Goal: Task Accomplishment & Management: Use online tool/utility

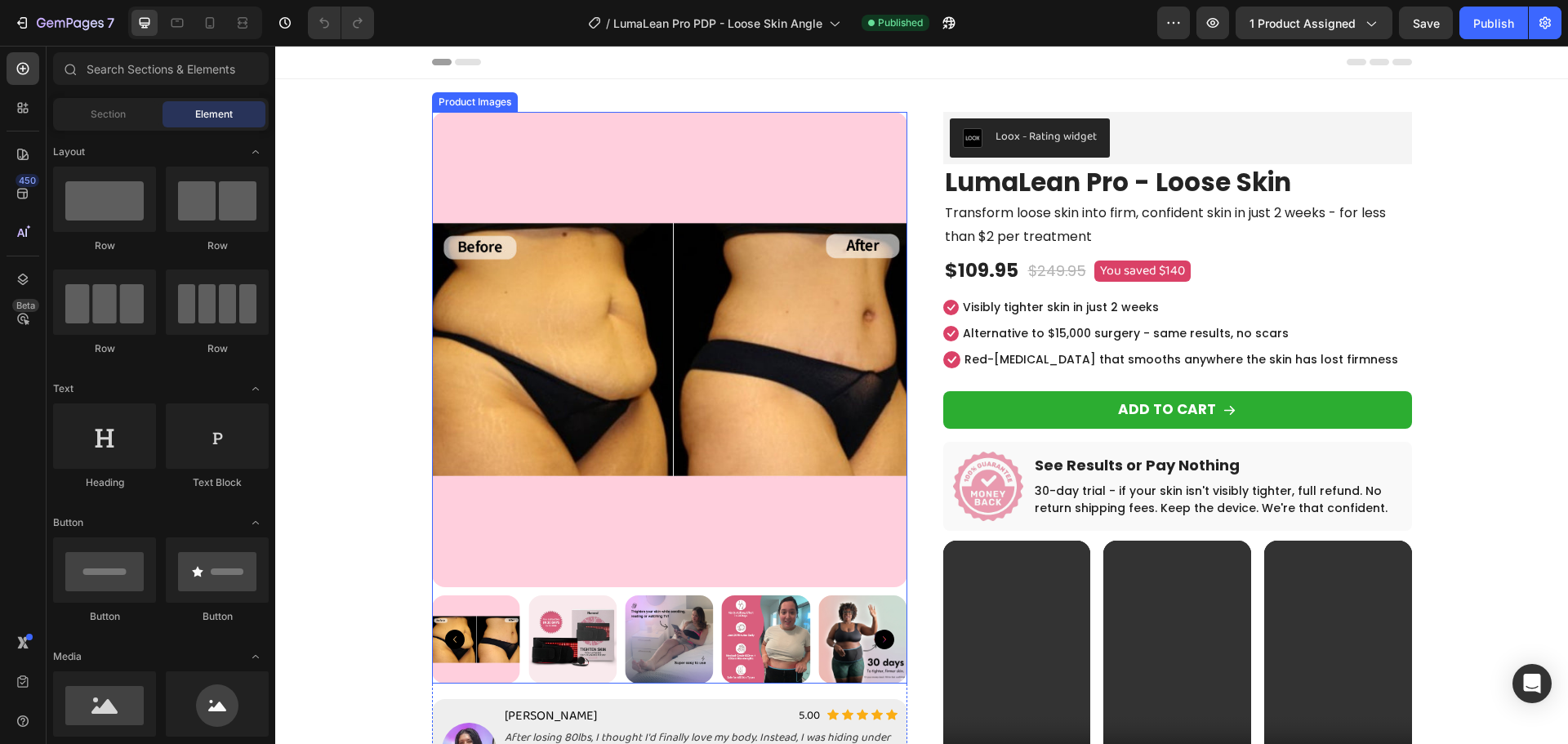
click at [590, 645] on img at bounding box center [572, 640] width 89 height 89
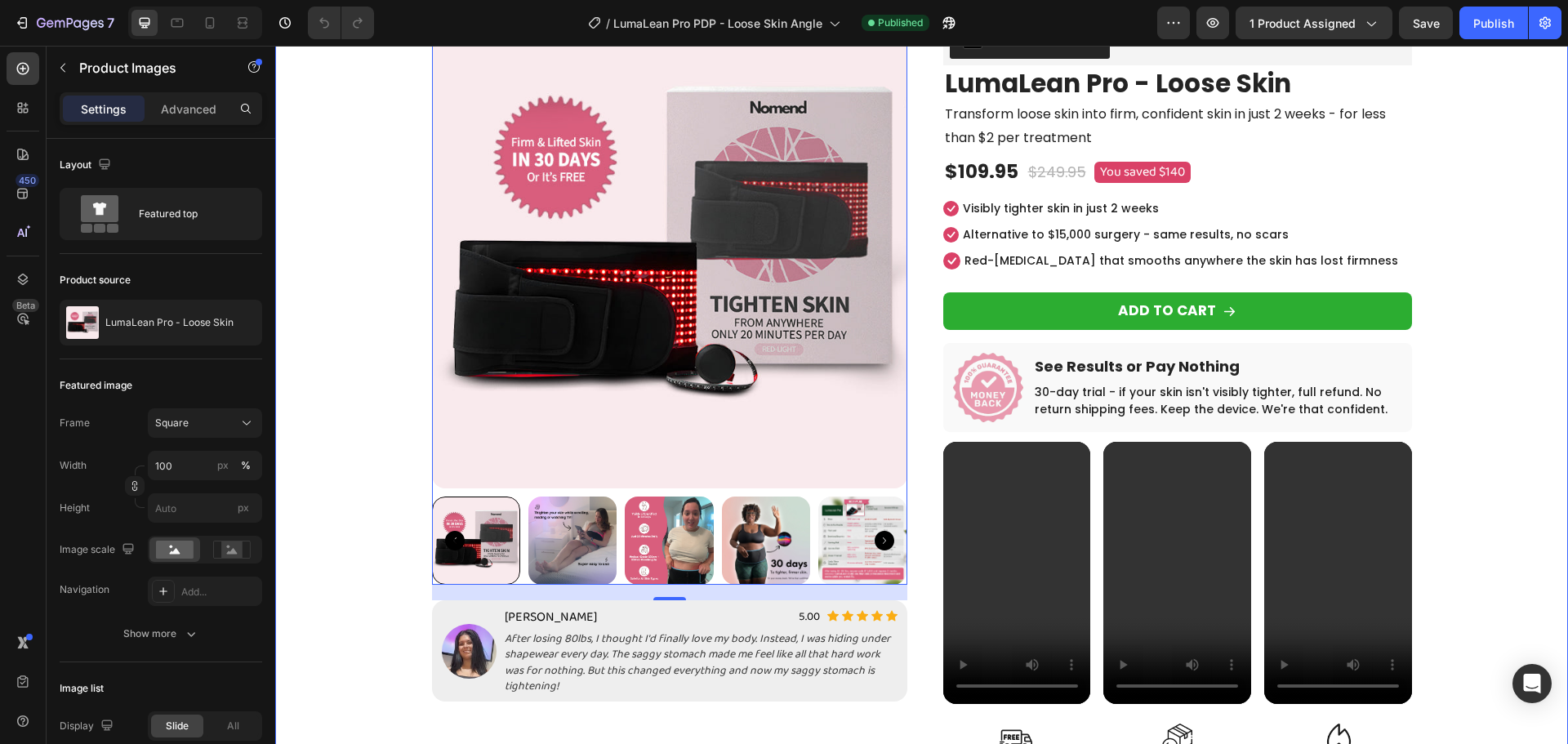
scroll to position [245, 0]
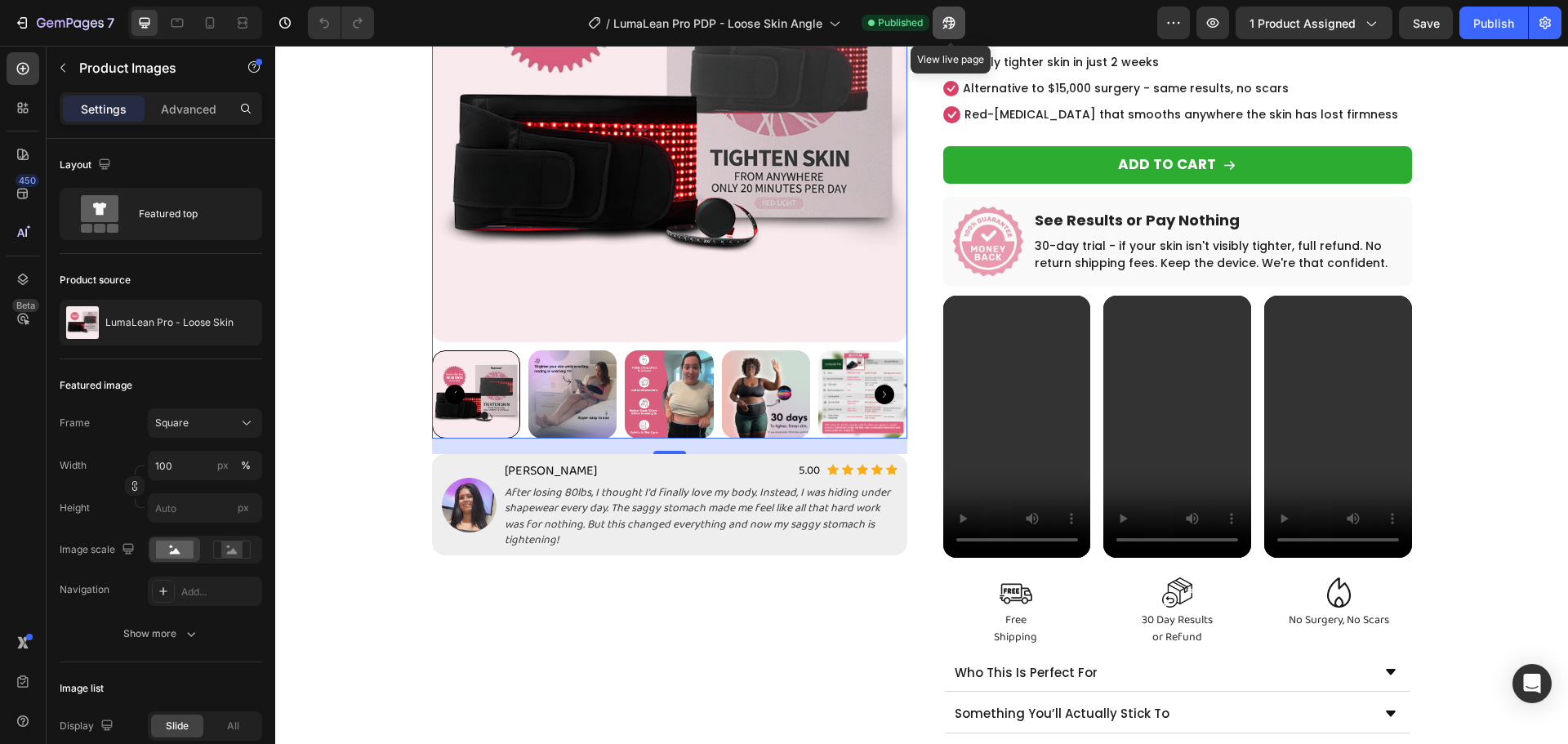
click at [947, 20] on icon "button" at bounding box center [948, 23] width 17 height 17
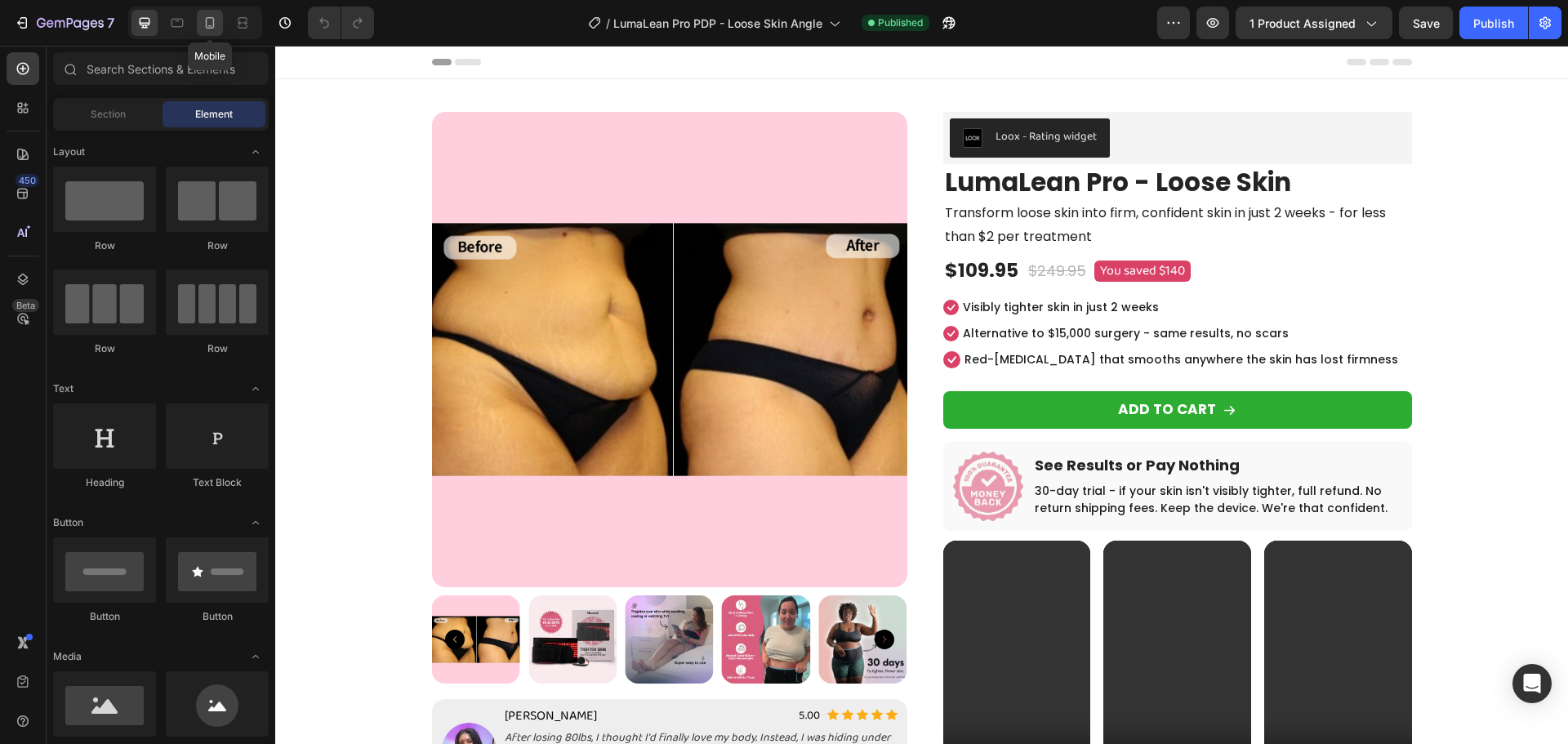
click at [211, 25] on icon at bounding box center [210, 23] width 17 height 17
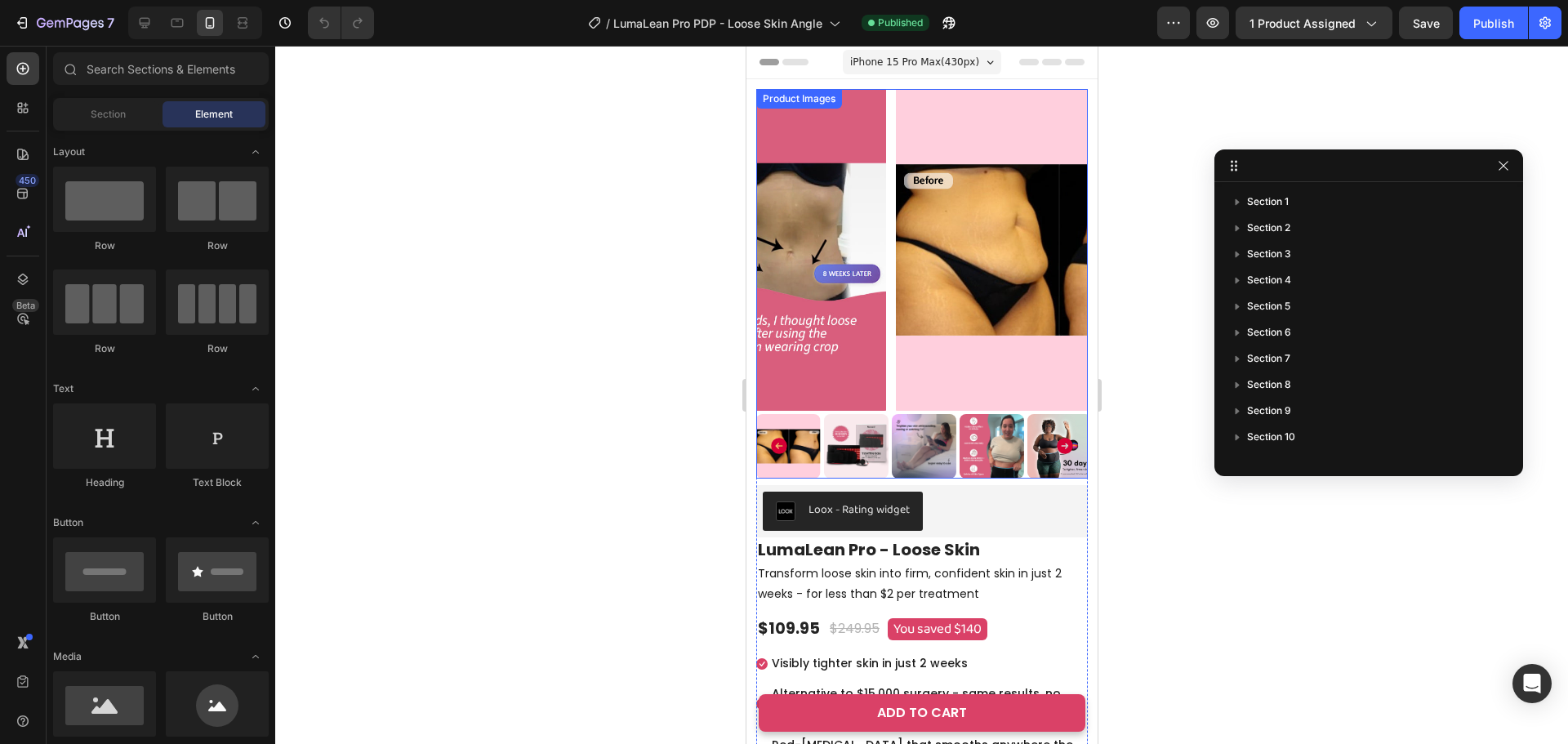
click at [969, 302] on img at bounding box center [1056, 249] width 332 height 322
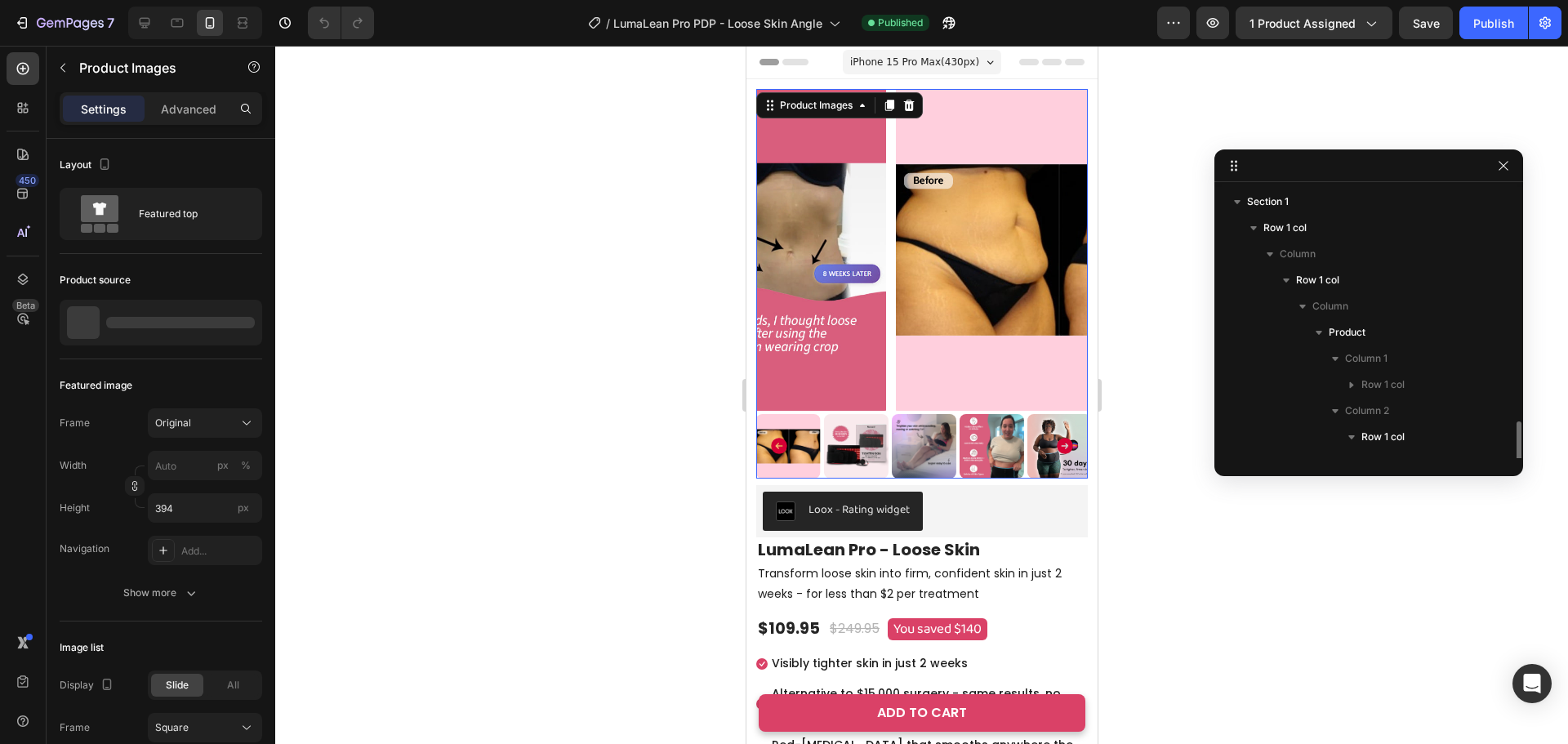
scroll to position [179, 0]
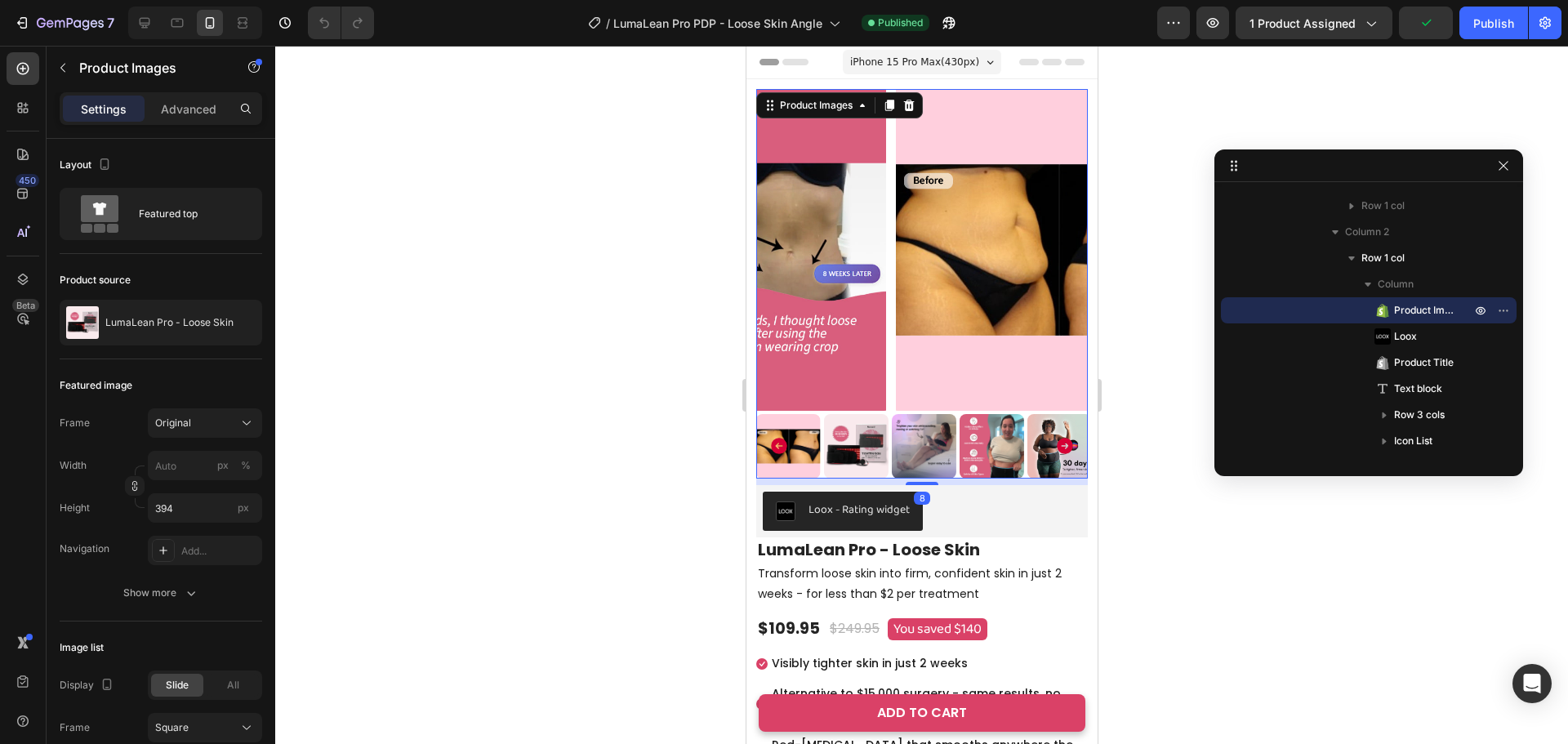
click at [855, 449] on img at bounding box center [855, 445] width 64 height 64
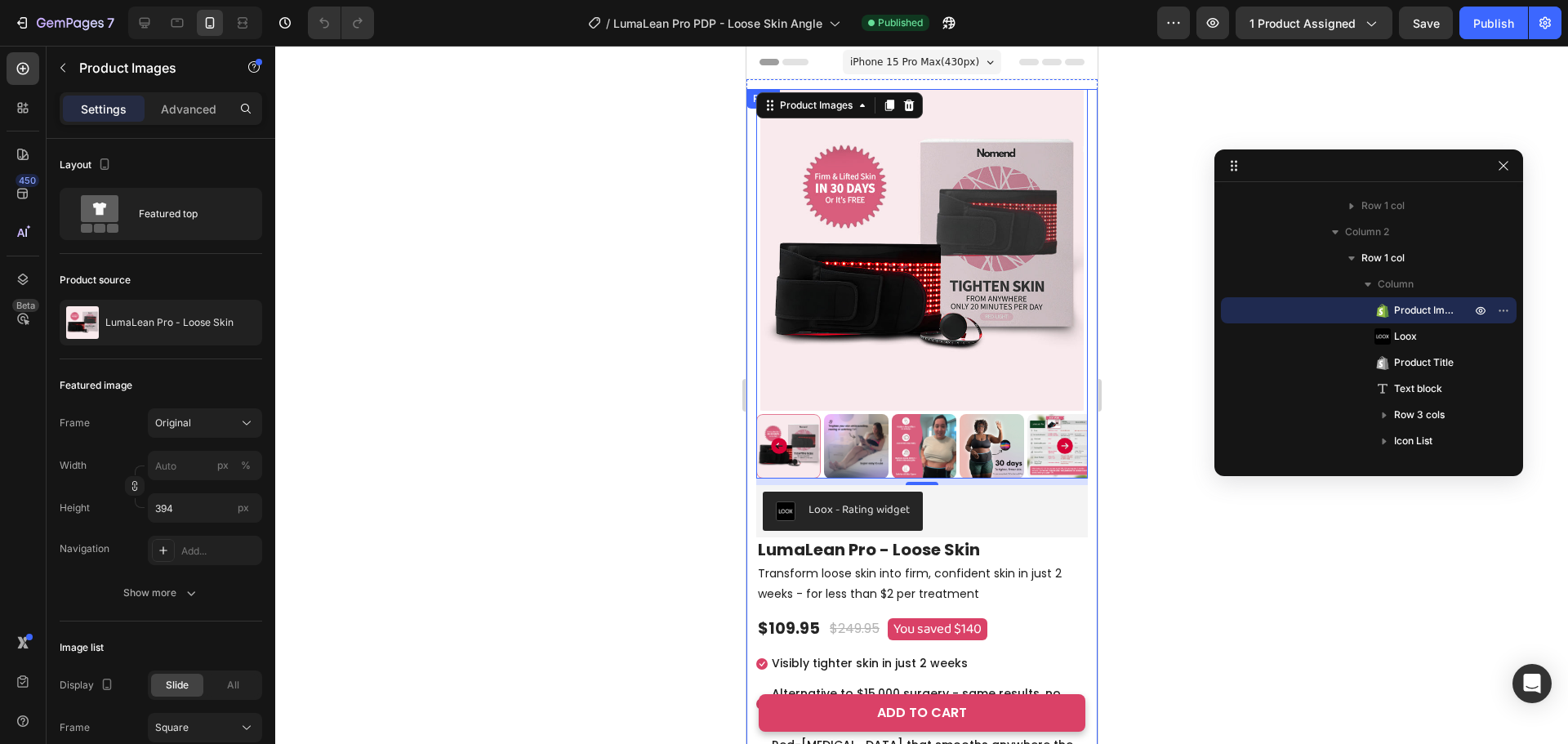
click at [721, 490] on div at bounding box center [921, 394] width 1292 height 699
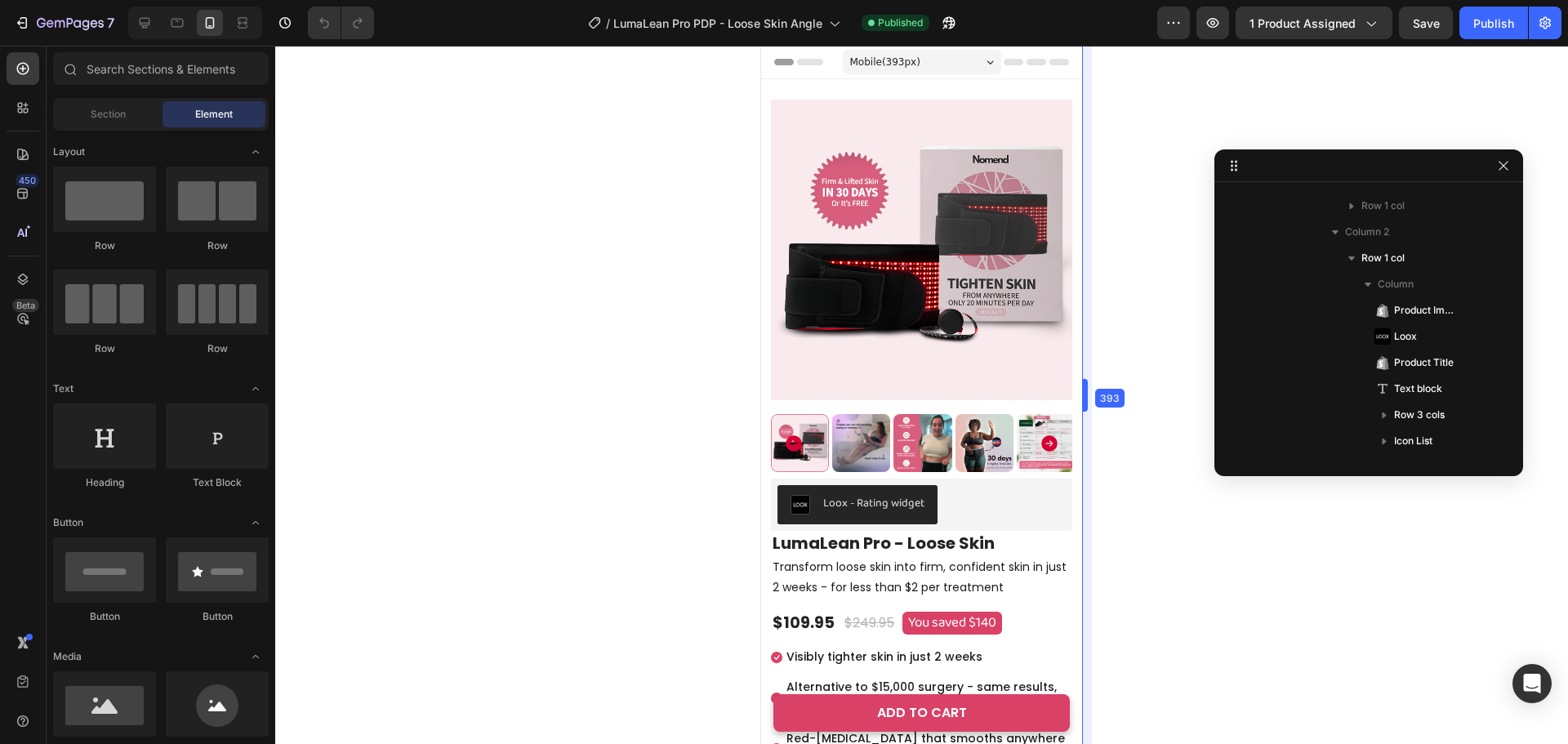
drag, startPoint x: 1099, startPoint y: 385, endPoint x: 1069, endPoint y: 388, distance: 30.1
click at [972, 335] on img at bounding box center [922, 249] width 301 height 322
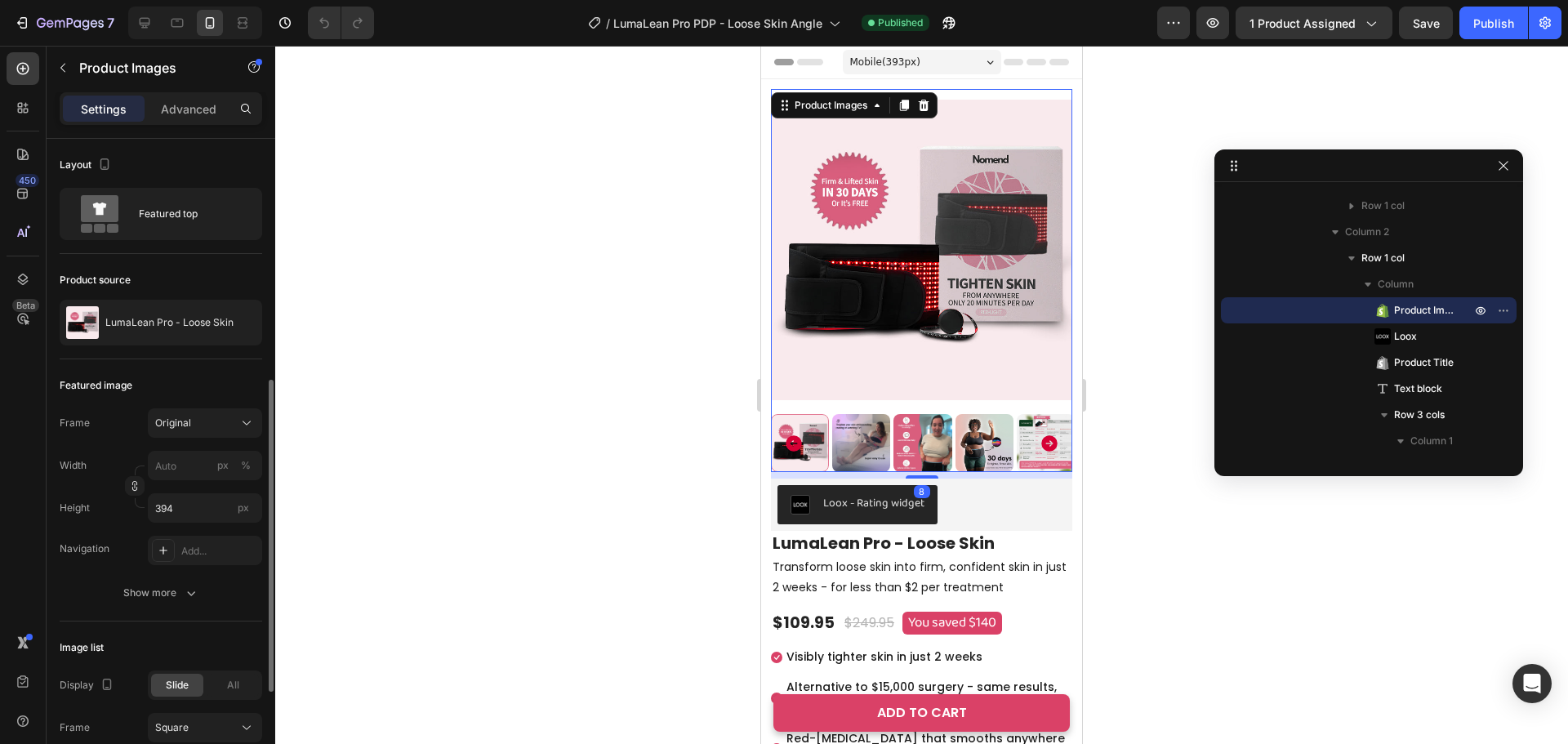
scroll to position [164, 0]
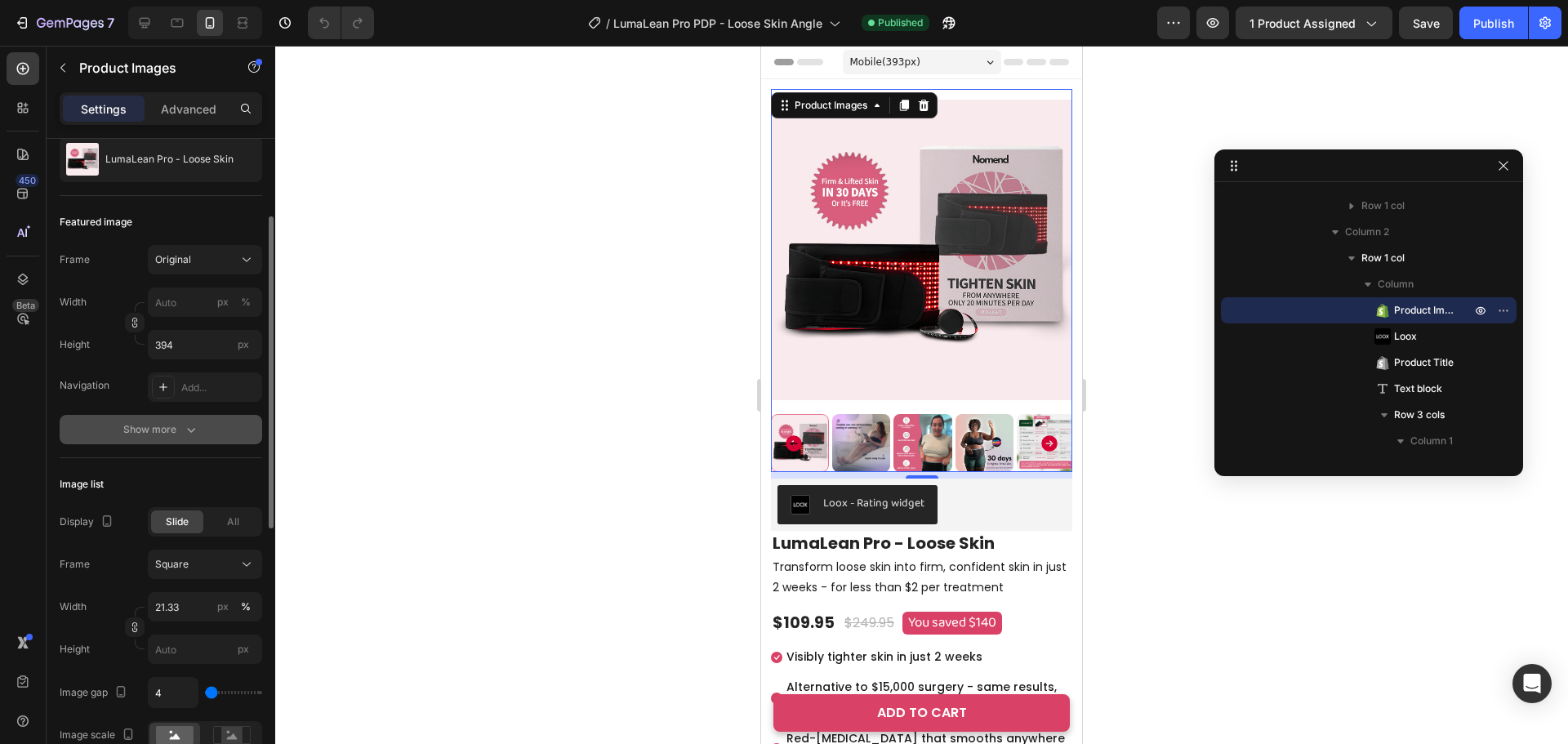
click at [169, 419] on button "Show more" at bounding box center [162, 430] width 203 height 30
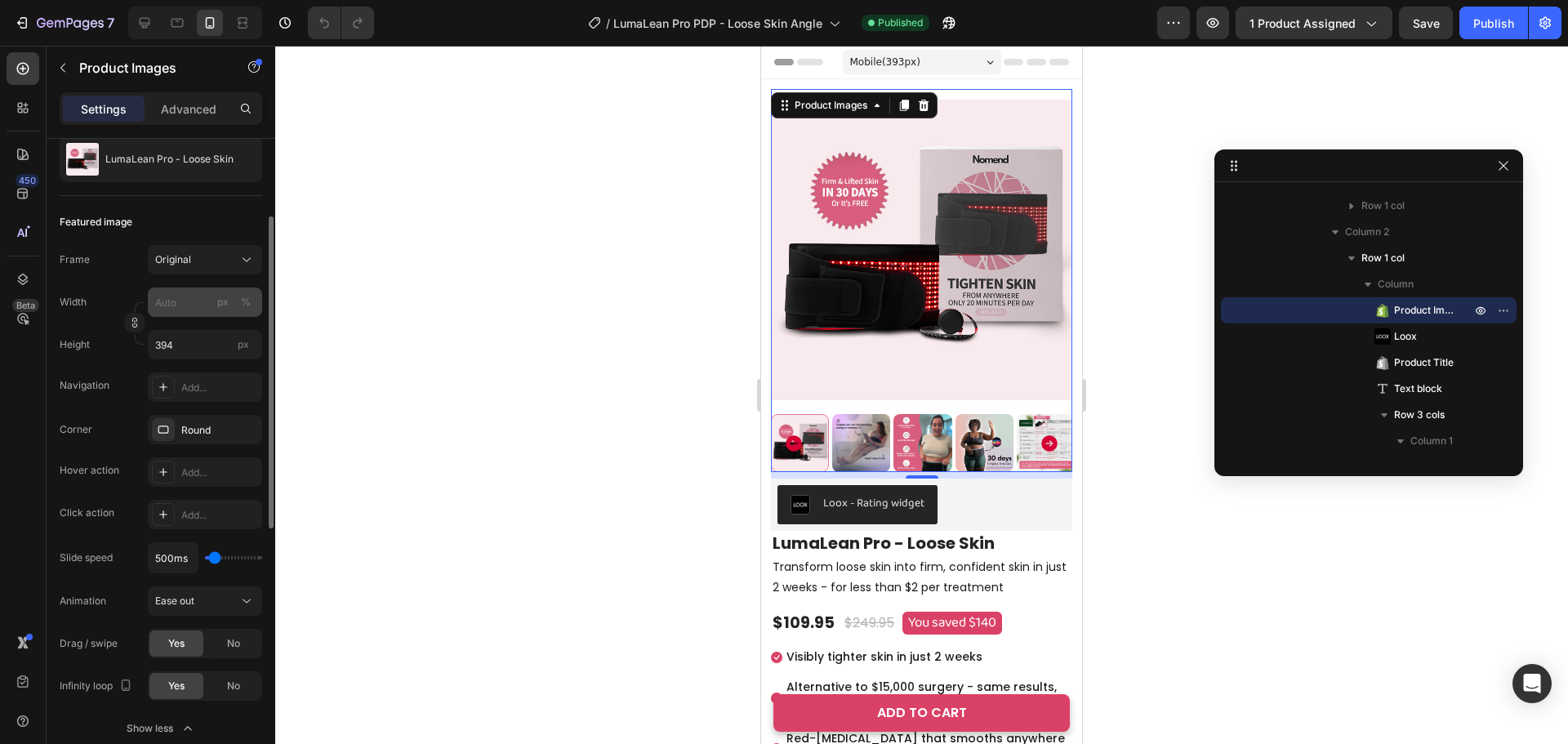
scroll to position [82, 0]
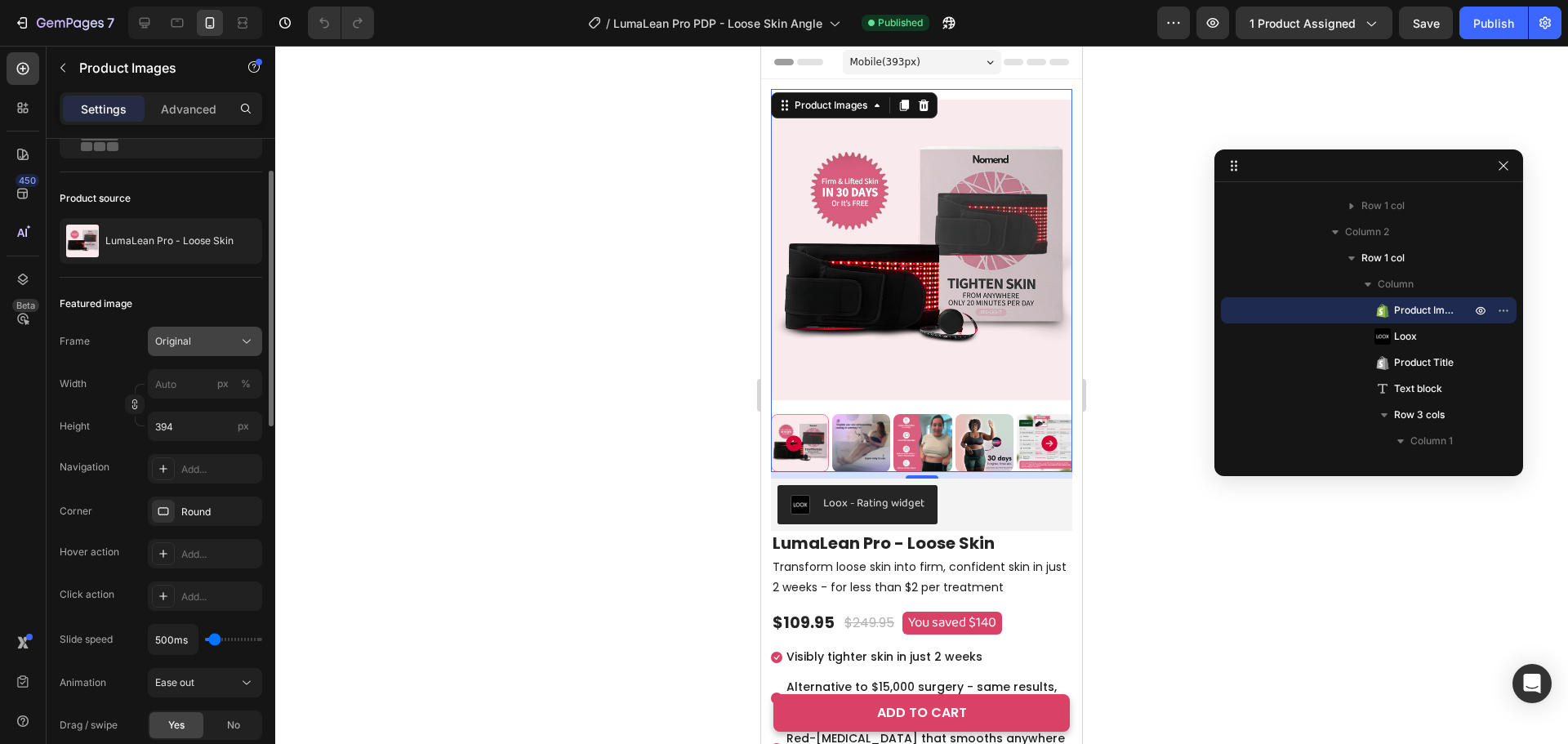
click at [202, 331] on button "Original" at bounding box center [205, 342] width 114 height 30
click at [213, 499] on div "Custom" at bounding box center [202, 503] width 95 height 15
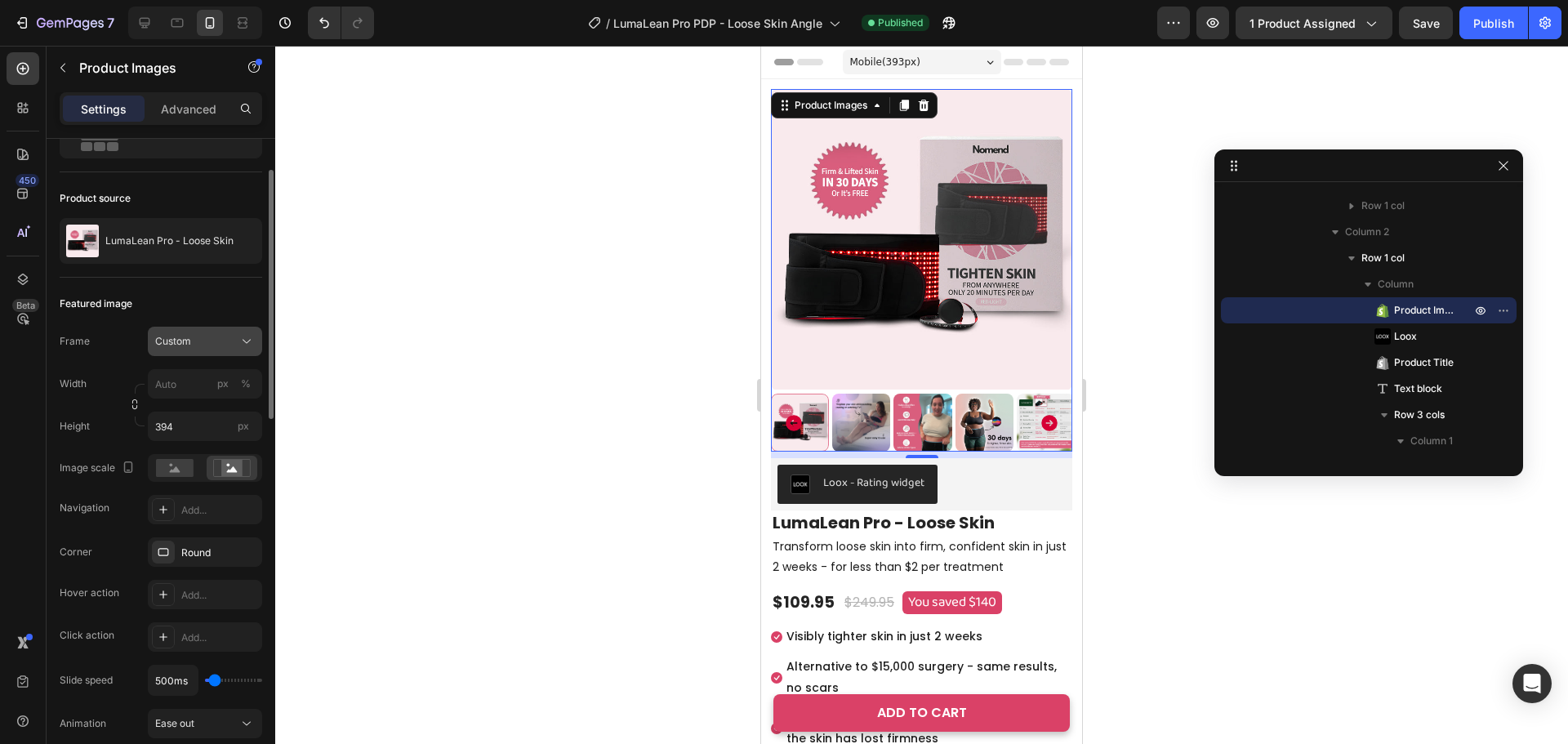
click at [188, 339] on span "Custom" at bounding box center [173, 341] width 35 height 15
click at [197, 471] on div "Original" at bounding box center [202, 473] width 95 height 15
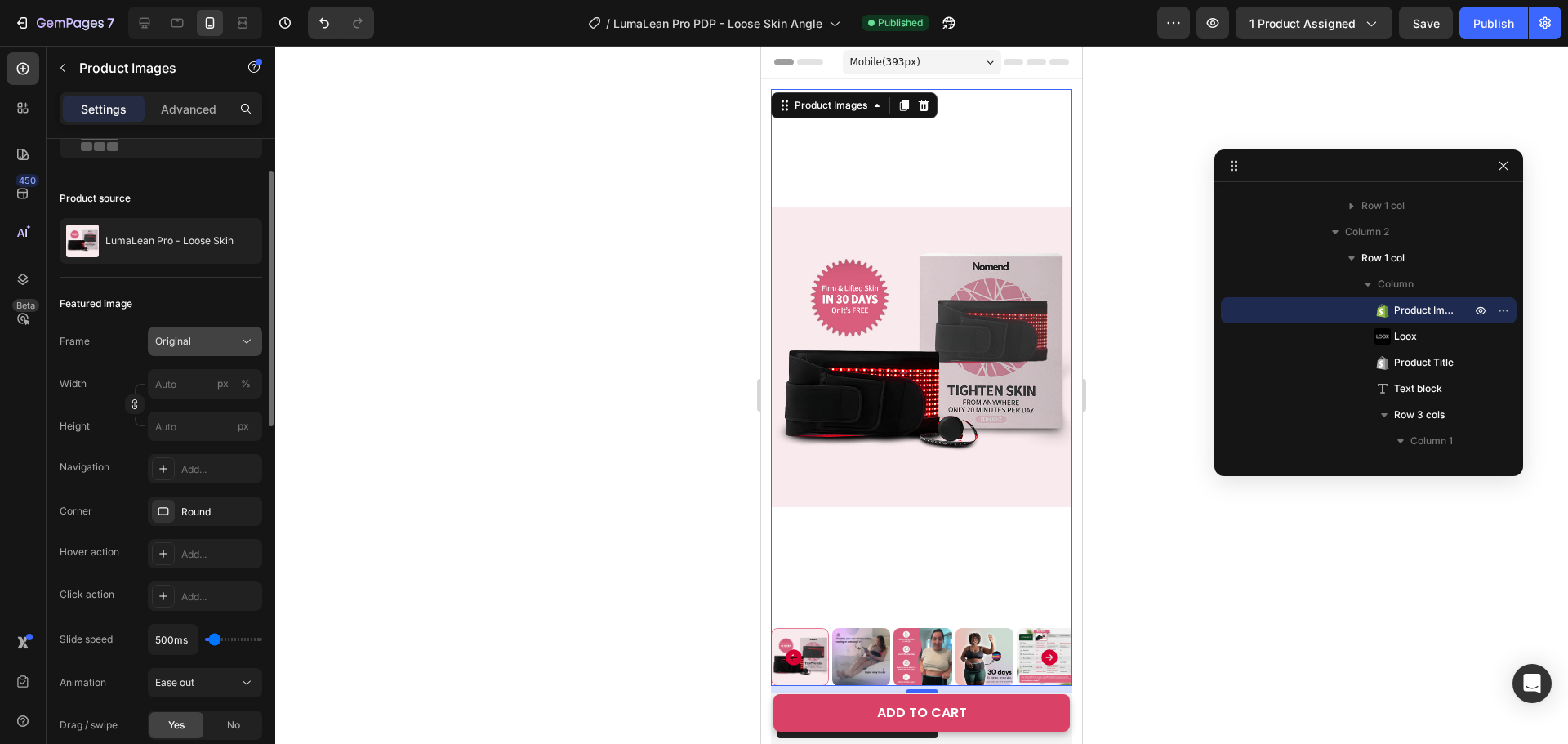
click at [213, 334] on div "Original" at bounding box center [195, 341] width 80 height 15
click at [190, 498] on div "Custom" at bounding box center [202, 503] width 95 height 15
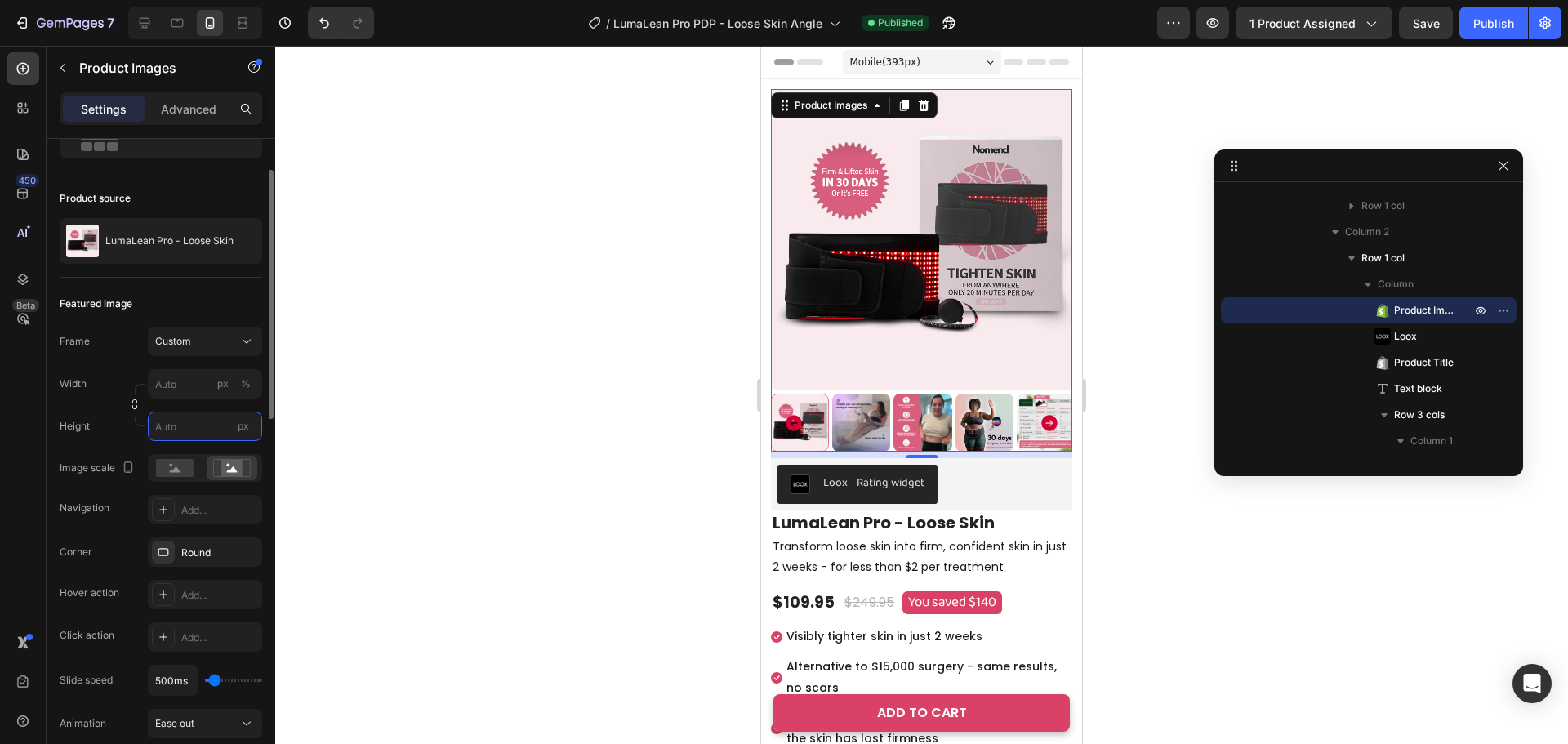
click at [178, 418] on input "px" at bounding box center [205, 427] width 114 height 30
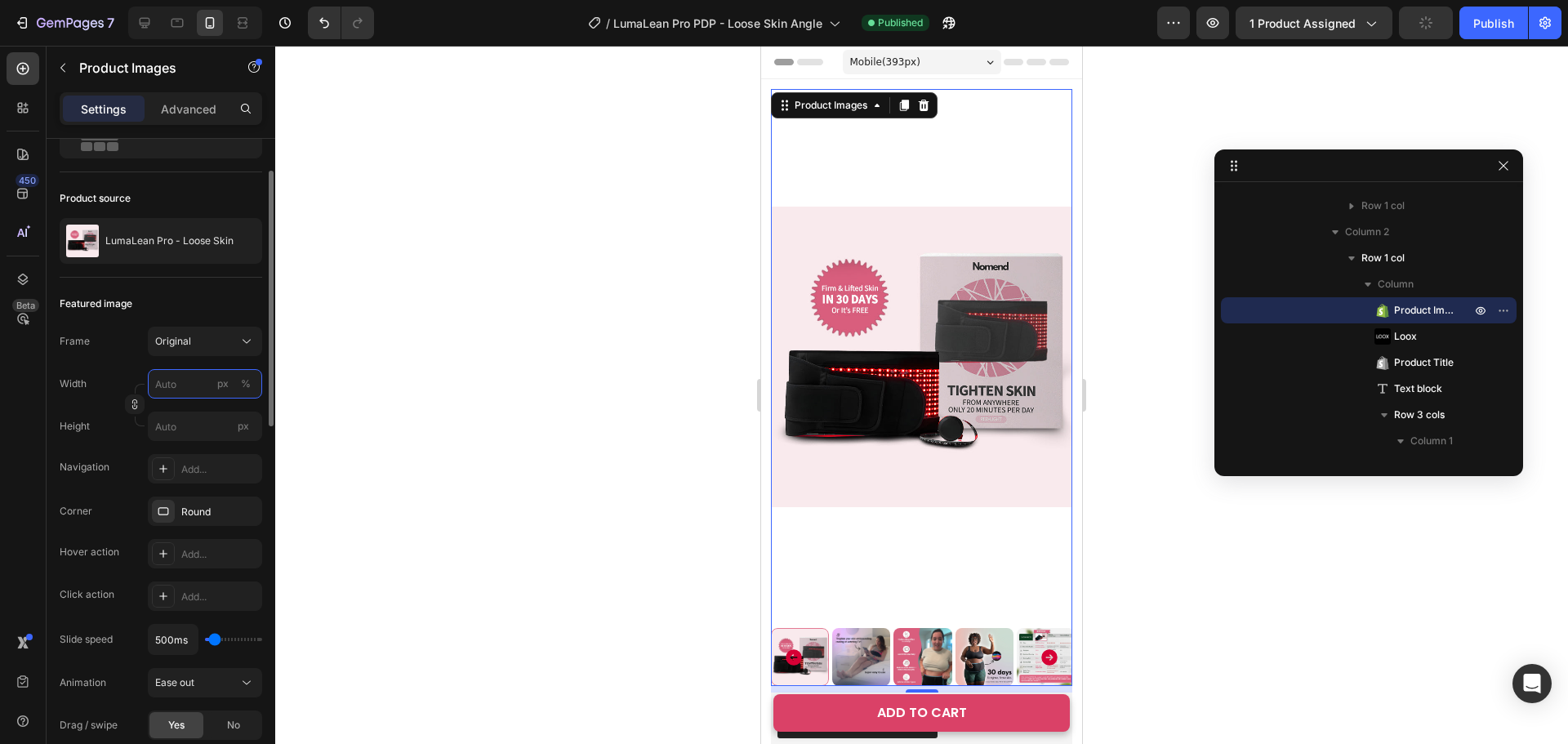
click at [184, 379] on input "px %" at bounding box center [205, 384] width 114 height 30
click at [207, 332] on button "Original" at bounding box center [205, 342] width 114 height 30
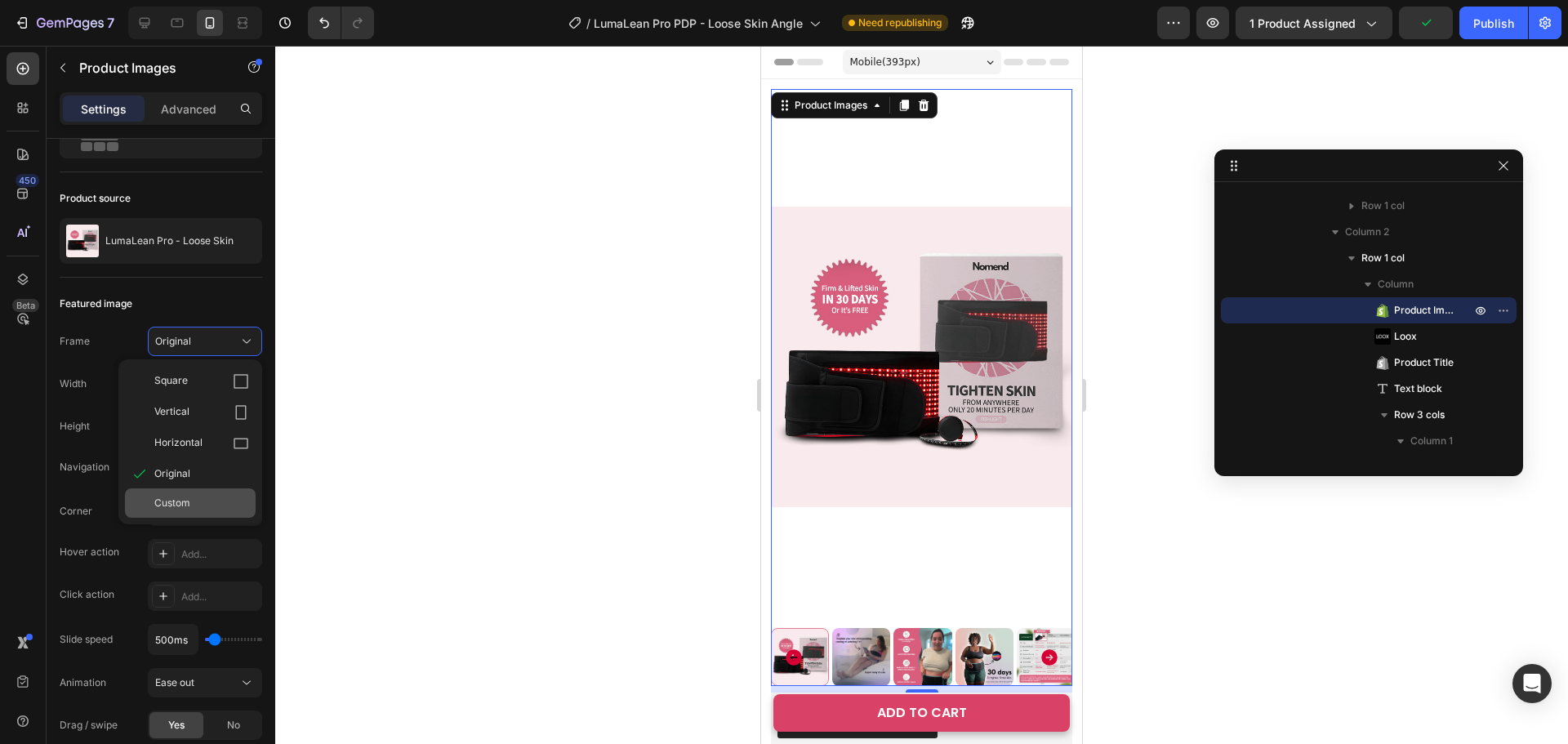
click at [185, 494] on div "Custom" at bounding box center [190, 504] width 131 height 30
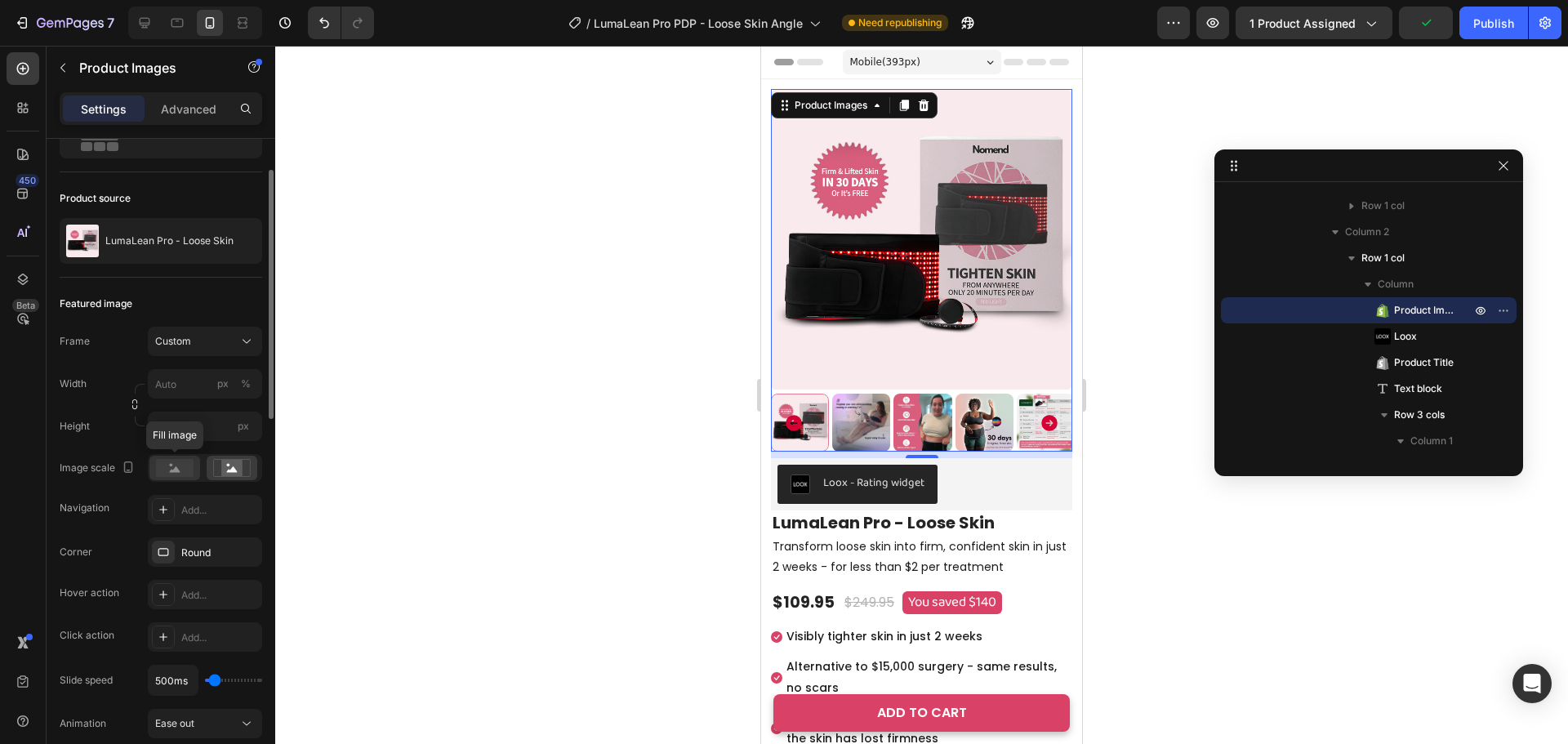
click at [177, 469] on icon at bounding box center [174, 469] width 11 height 6
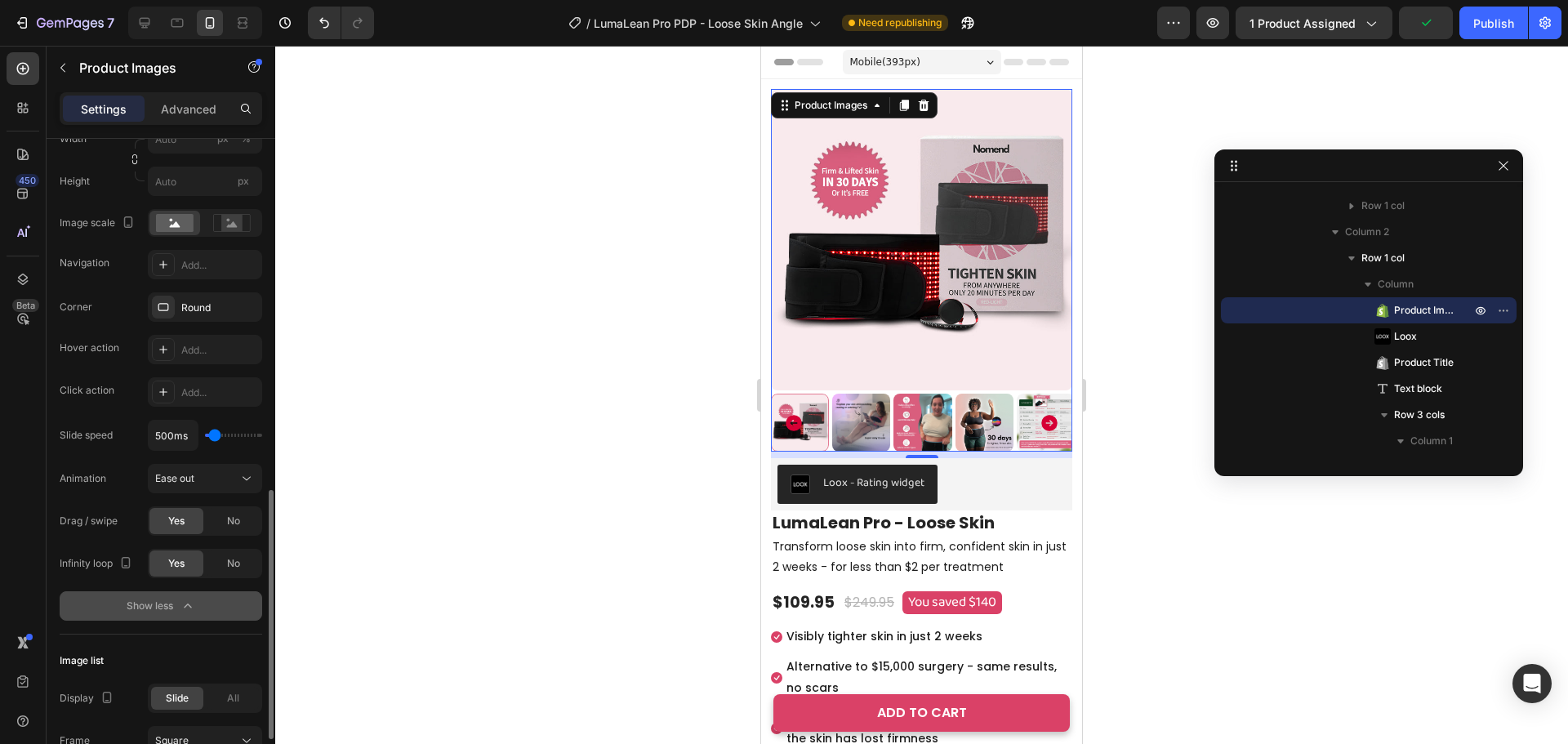
scroll to position [572, 0]
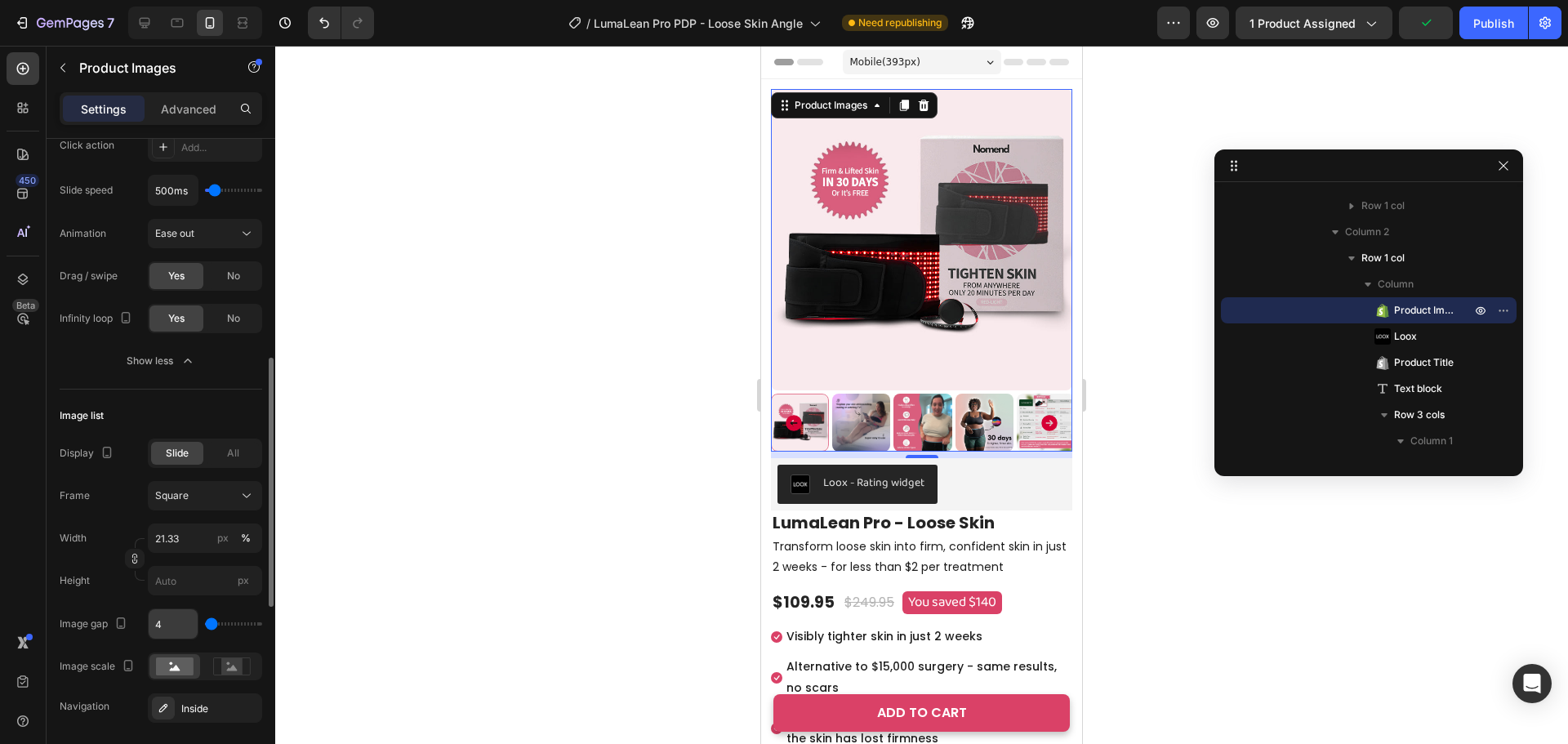
click at [179, 627] on input "4" at bounding box center [173, 624] width 49 height 30
type input "5"
type input "6"
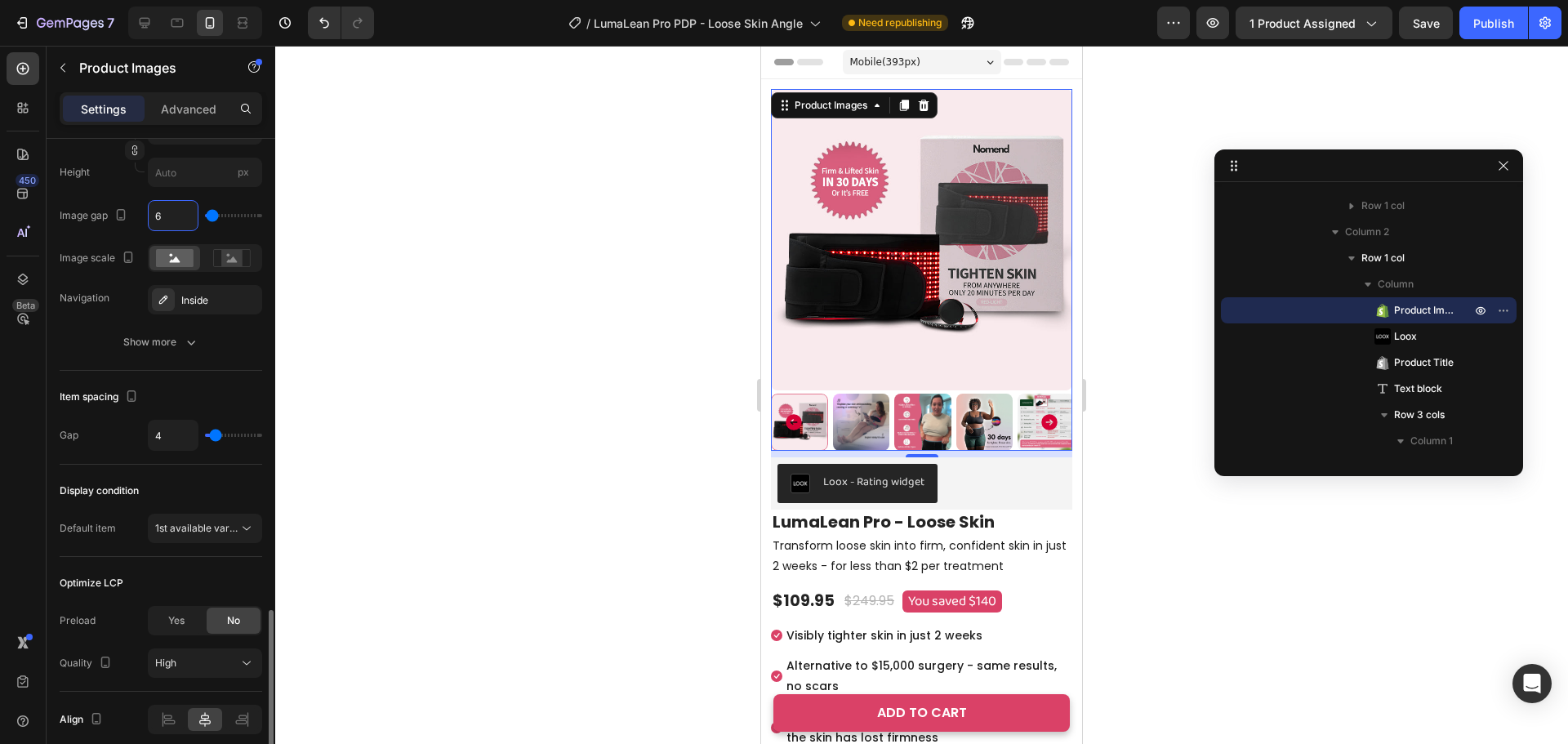
scroll to position [1048, 0]
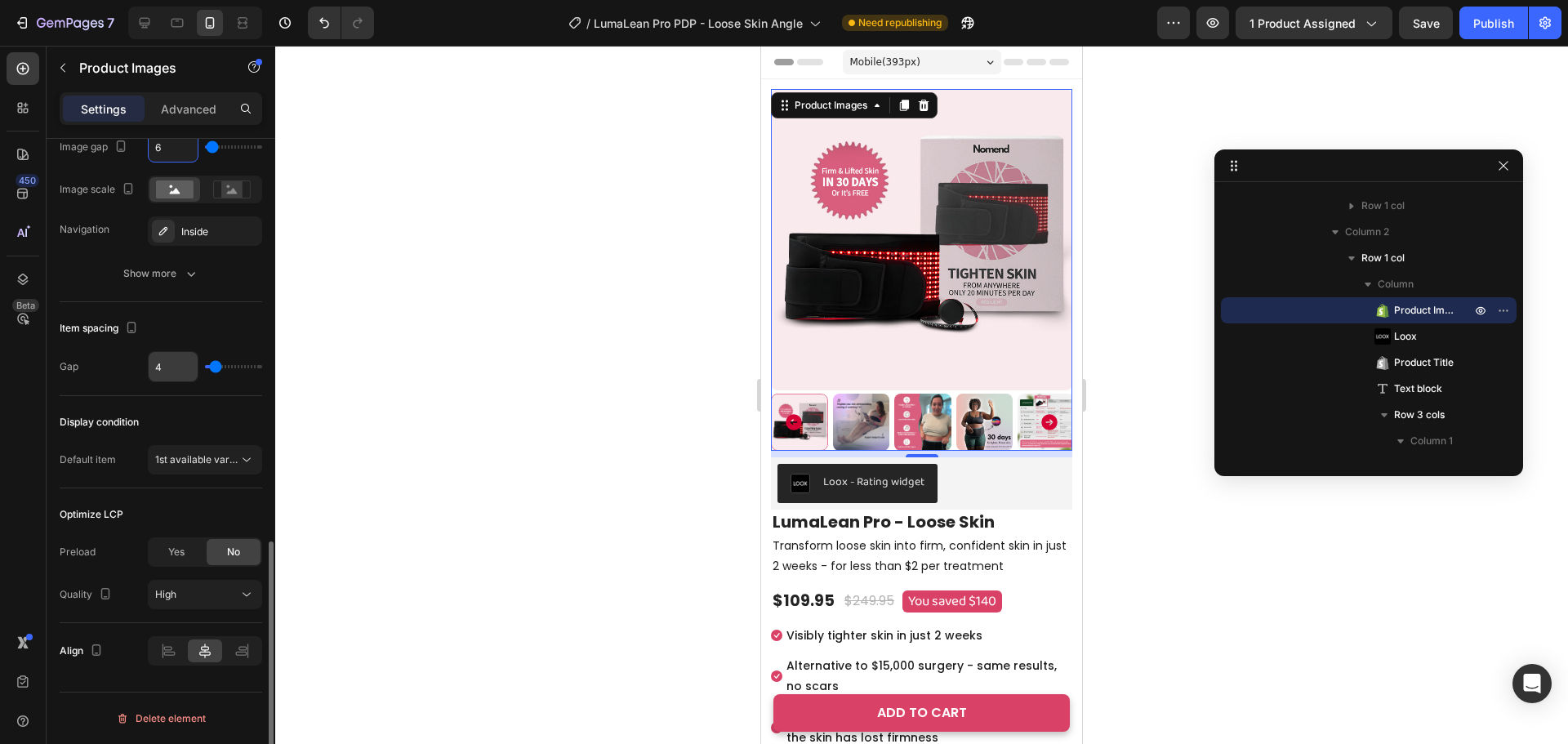
click at [164, 361] on input "4" at bounding box center [173, 367] width 49 height 30
type input "5"
type input "6"
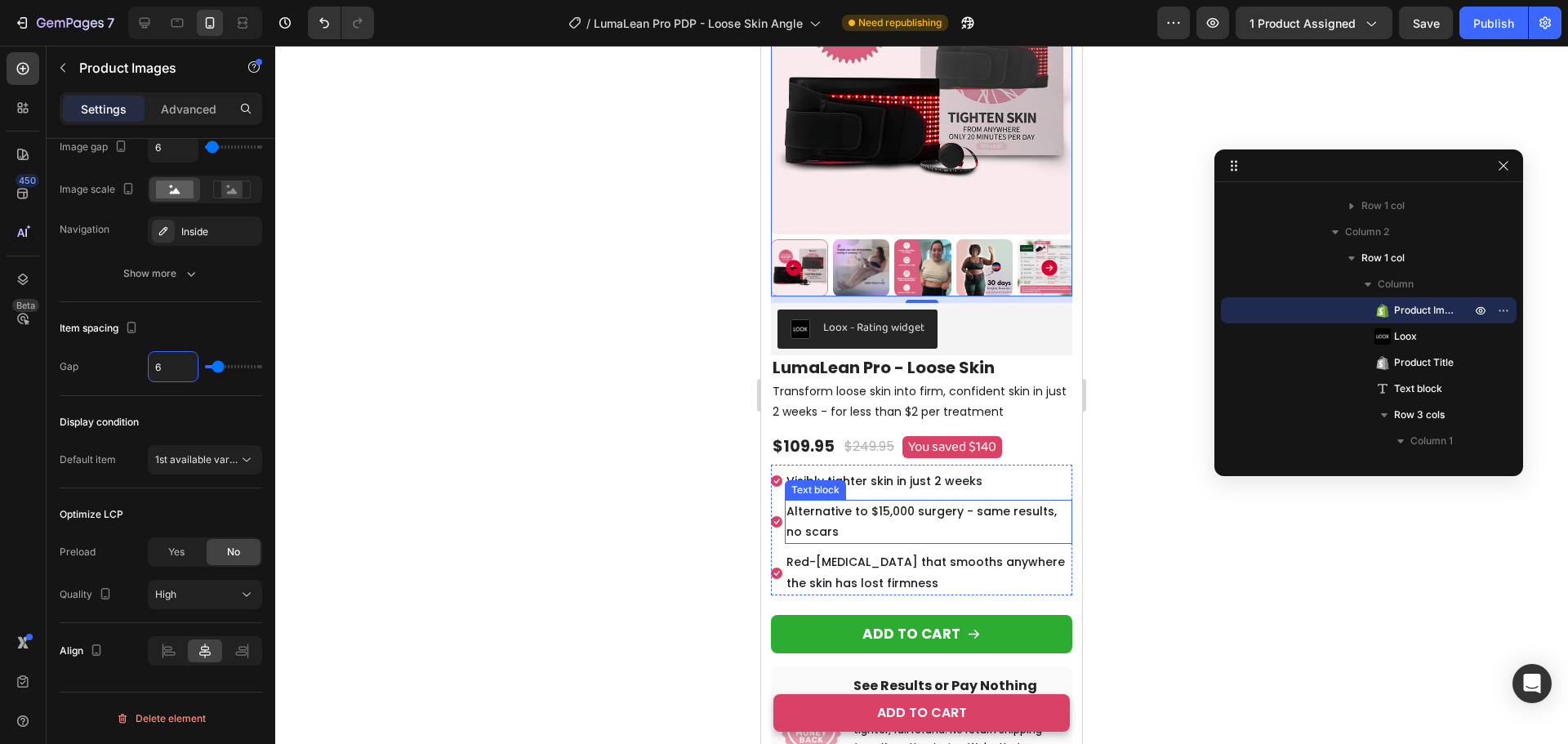
scroll to position [164, 0]
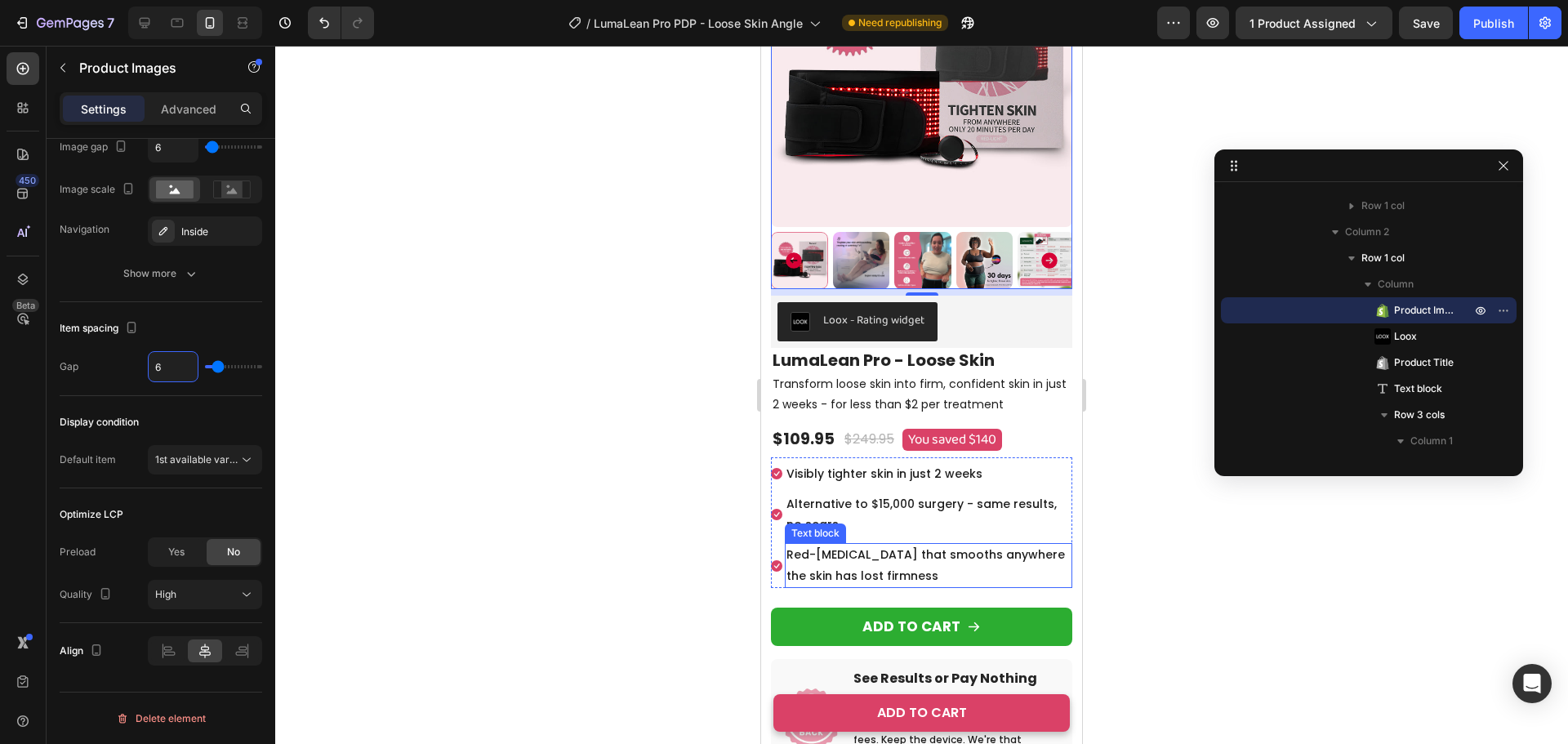
click at [883, 558] on p "Red-[MEDICAL_DATA] that smooths anywhere the skin has lost firmness" at bounding box center [928, 565] width 284 height 40
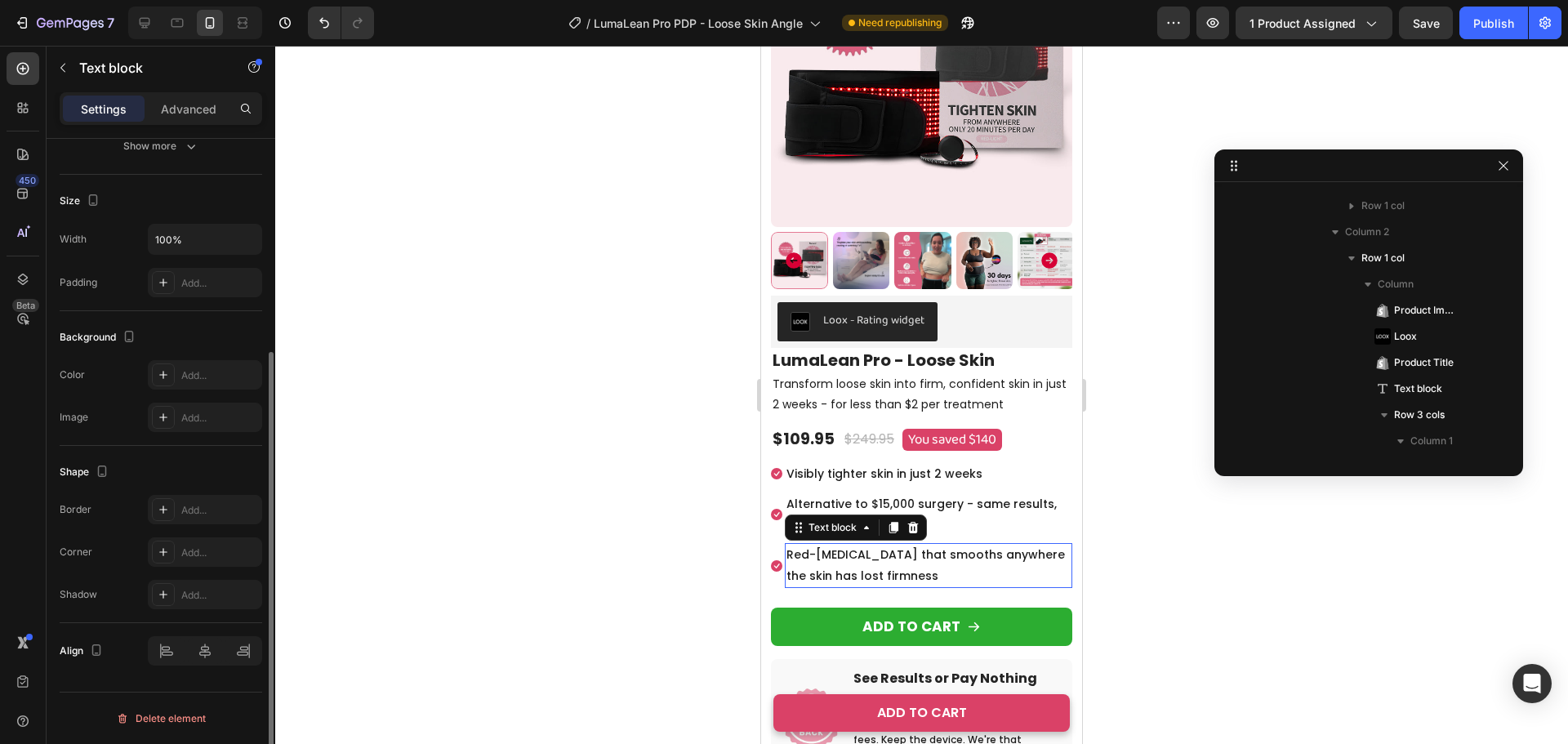
scroll to position [0, 0]
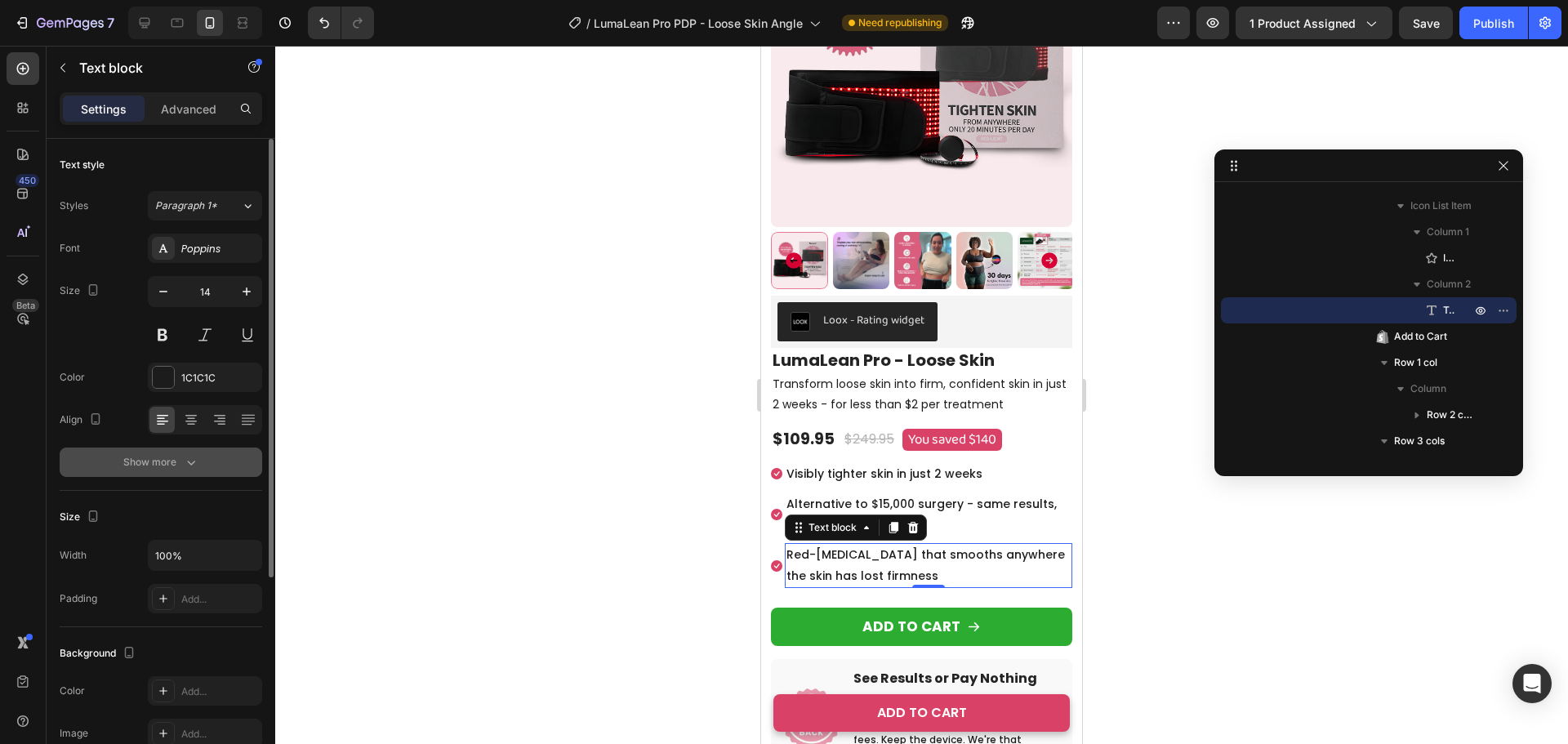
click at [167, 466] on div "Show more" at bounding box center [161, 462] width 76 height 17
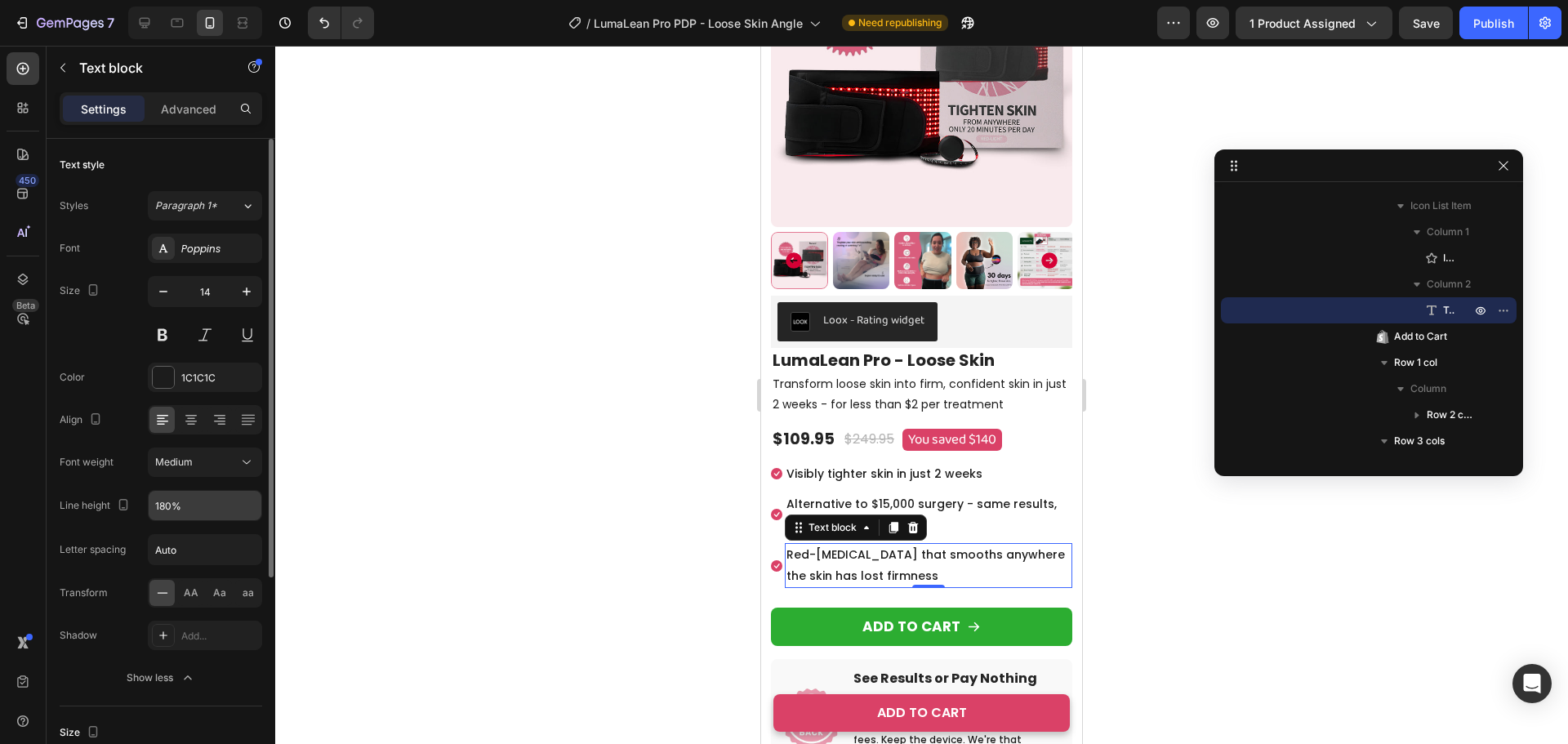
click at [188, 509] on input "180%" at bounding box center [205, 506] width 112 height 30
click at [164, 504] on input "180%" at bounding box center [205, 506] width 112 height 30
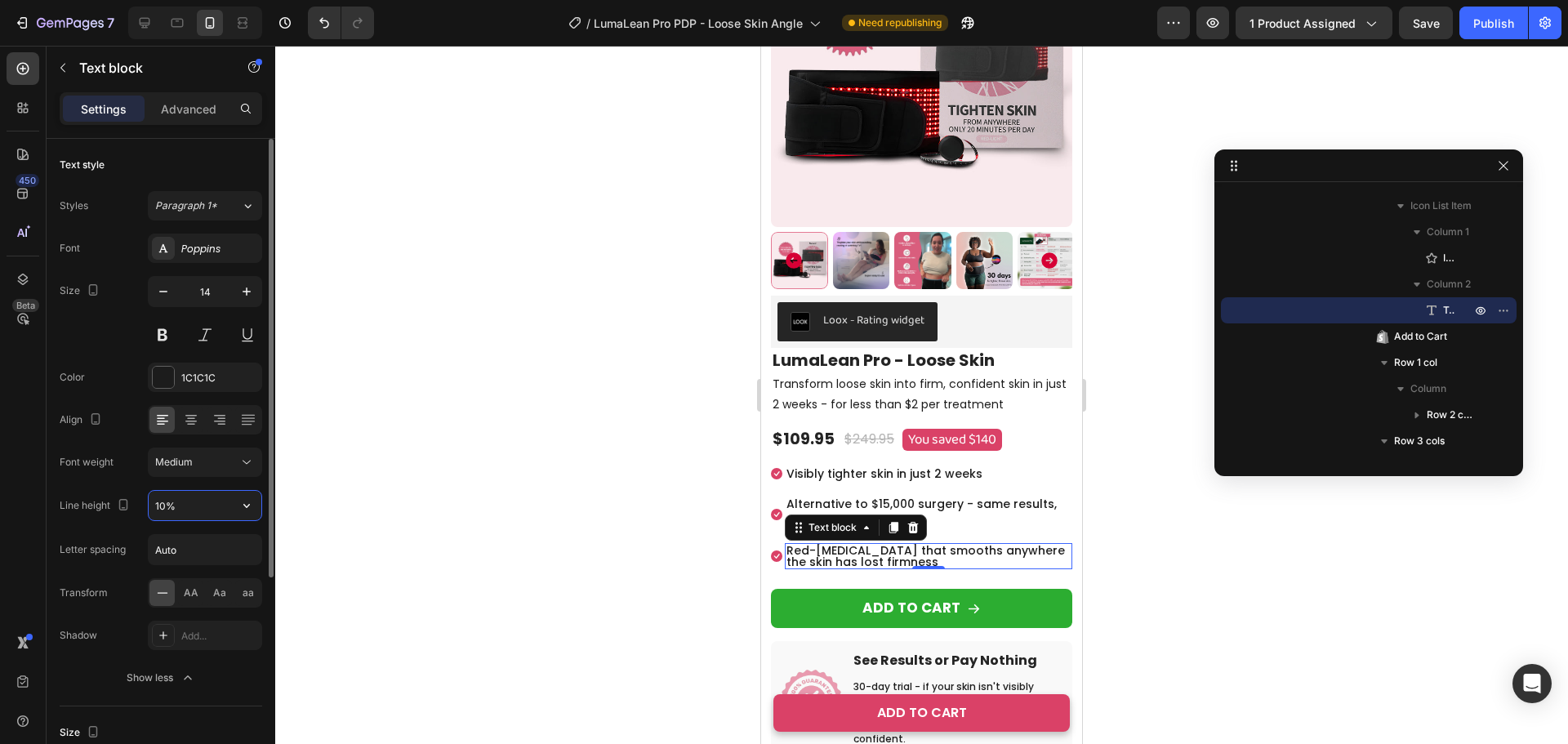
type input "130%"
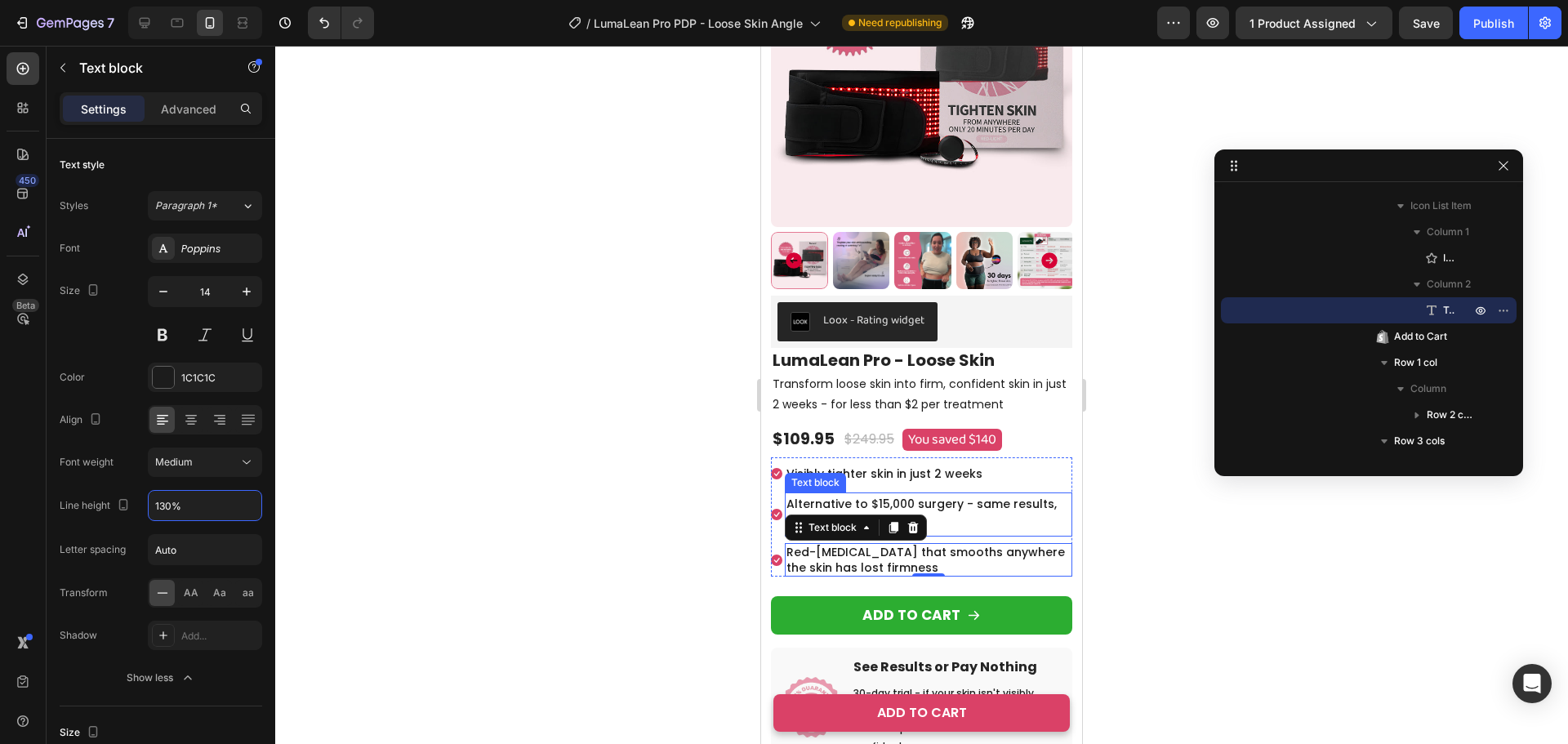
click at [959, 495] on p "Alternative to $15,000 surgery - same results, no scars" at bounding box center [928, 514] width 284 height 40
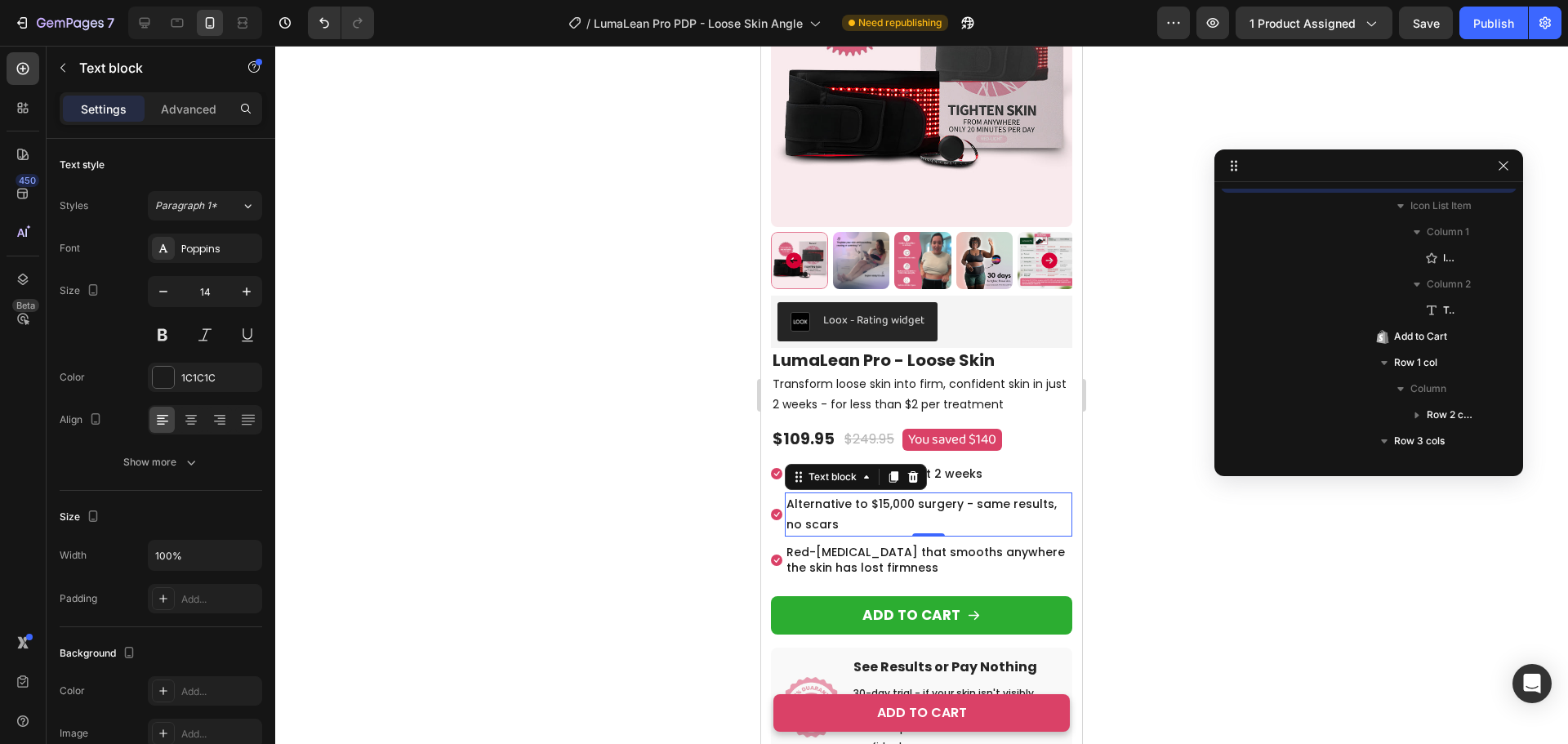
scroll to position [728, 0]
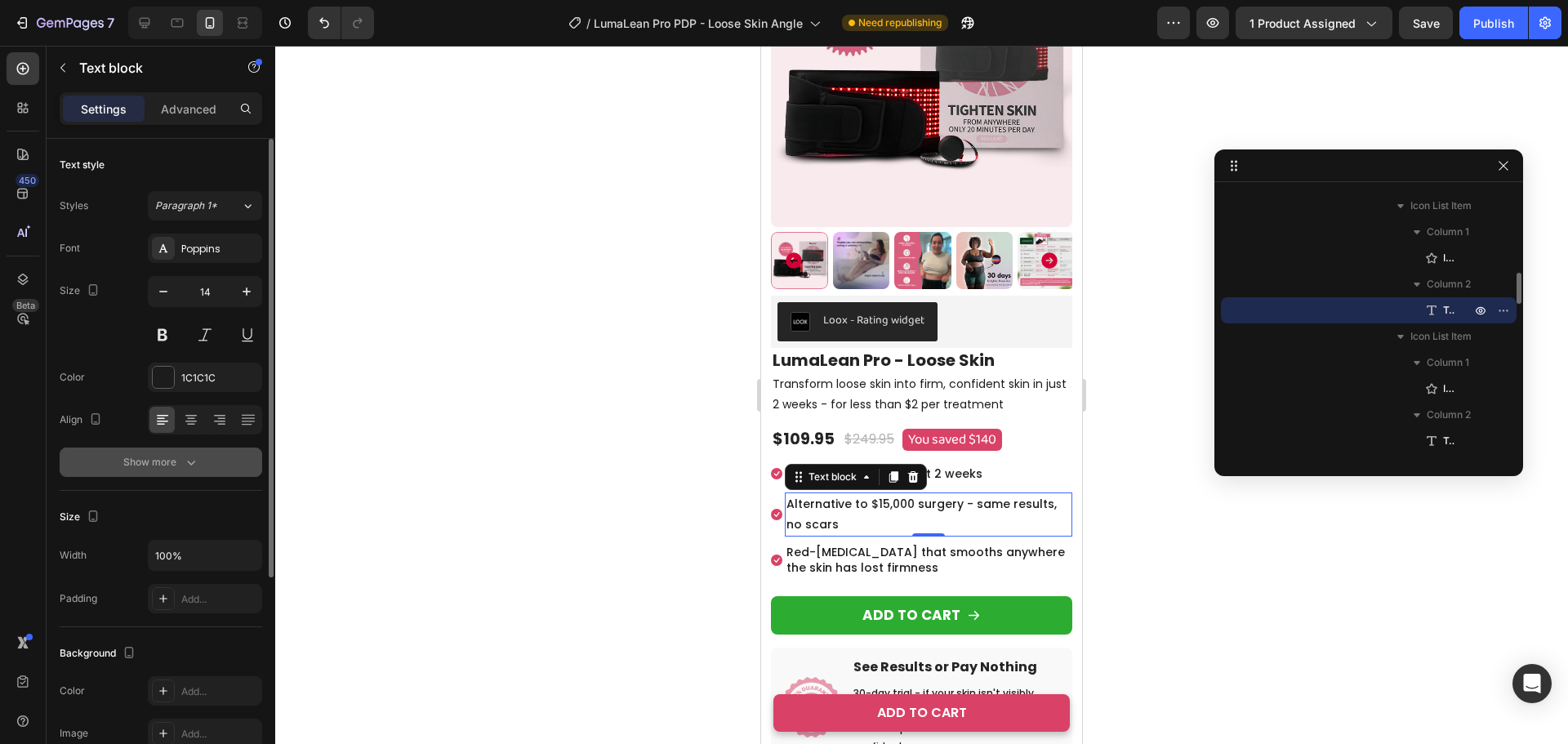
click at [167, 460] on div "Show more" at bounding box center [161, 462] width 76 height 17
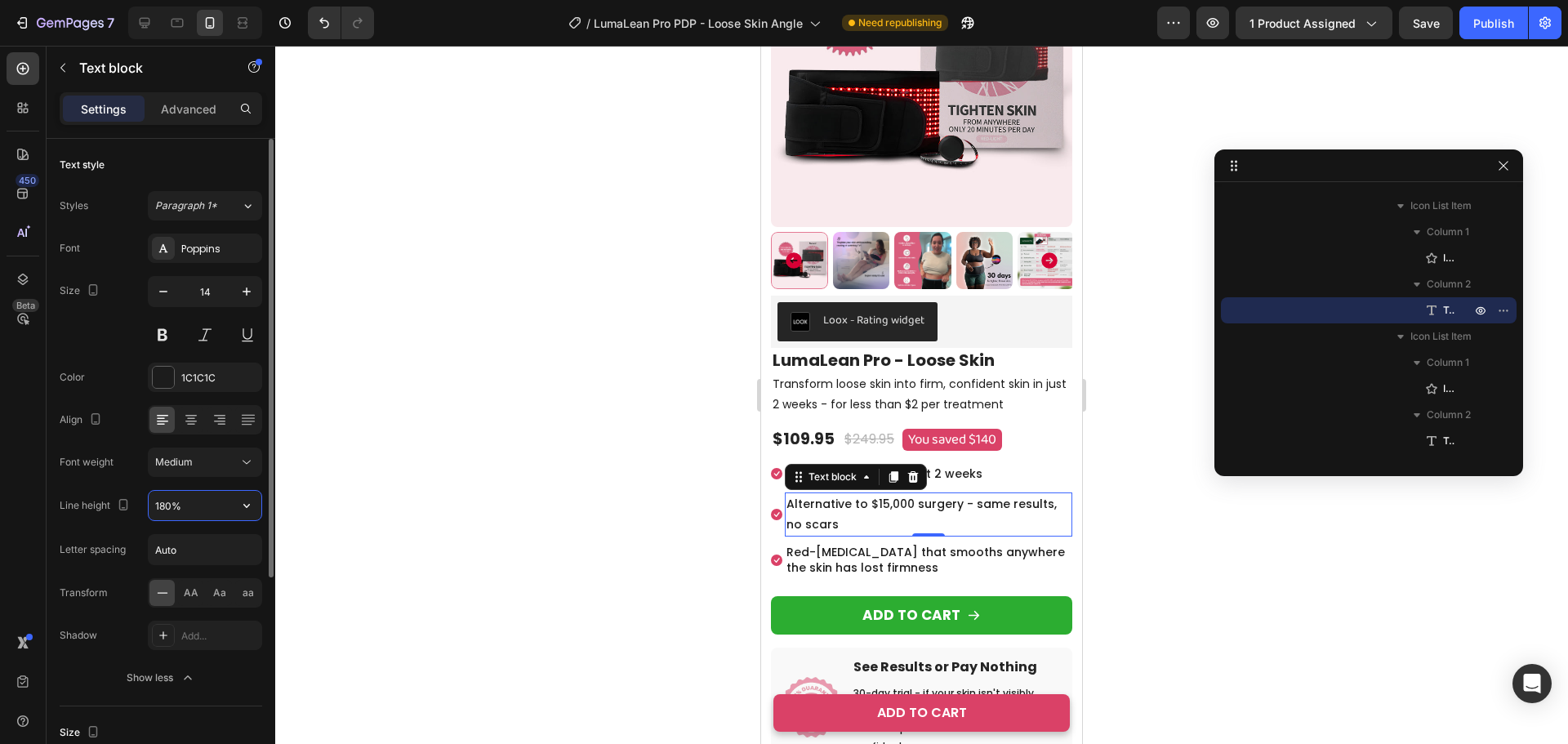
click at [167, 504] on input "180%" at bounding box center [205, 506] width 112 height 30
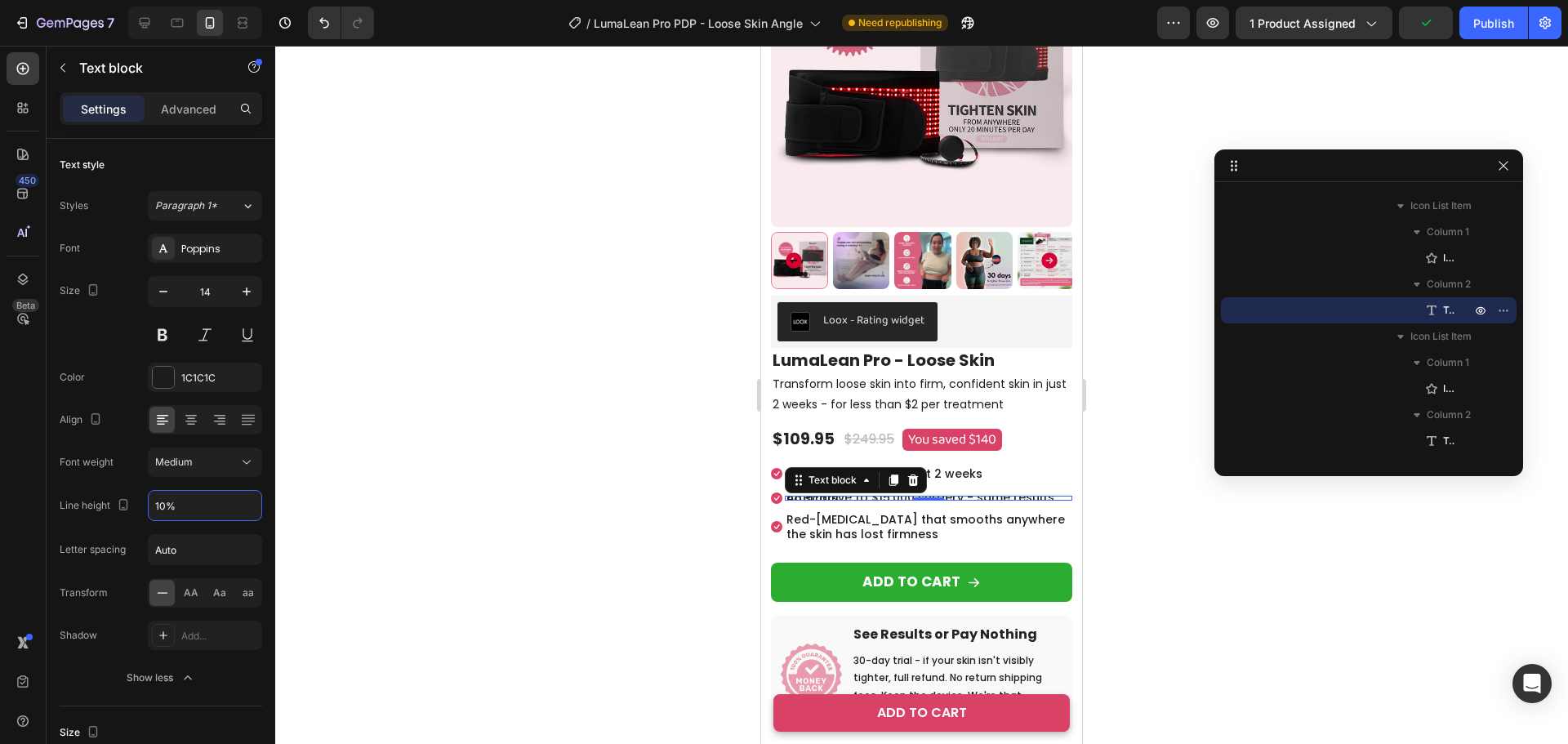
type input "130%"
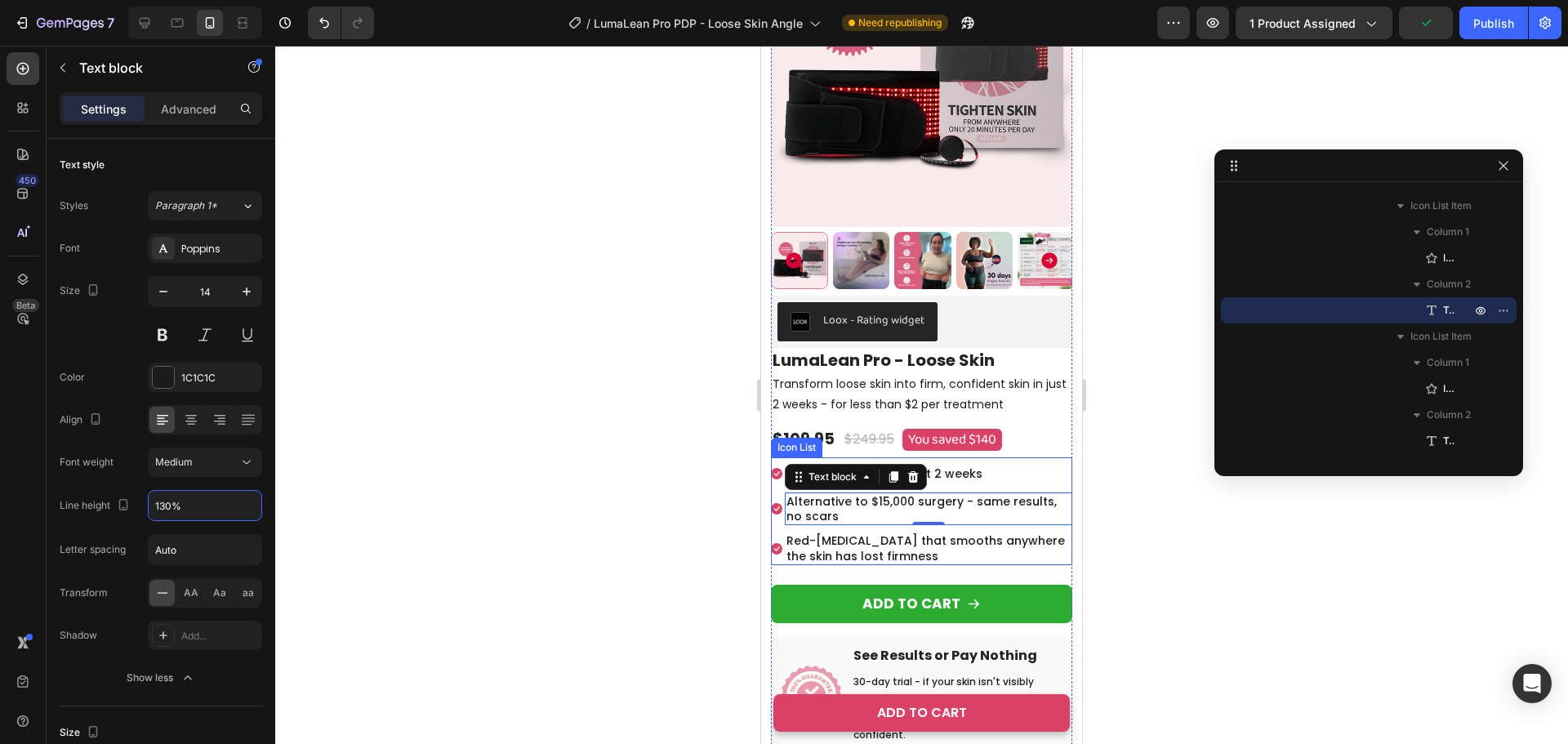
click at [986, 462] on li "Icon Visibly tighter skin in just 2 weeks Text block" at bounding box center [922, 474] width 301 height 24
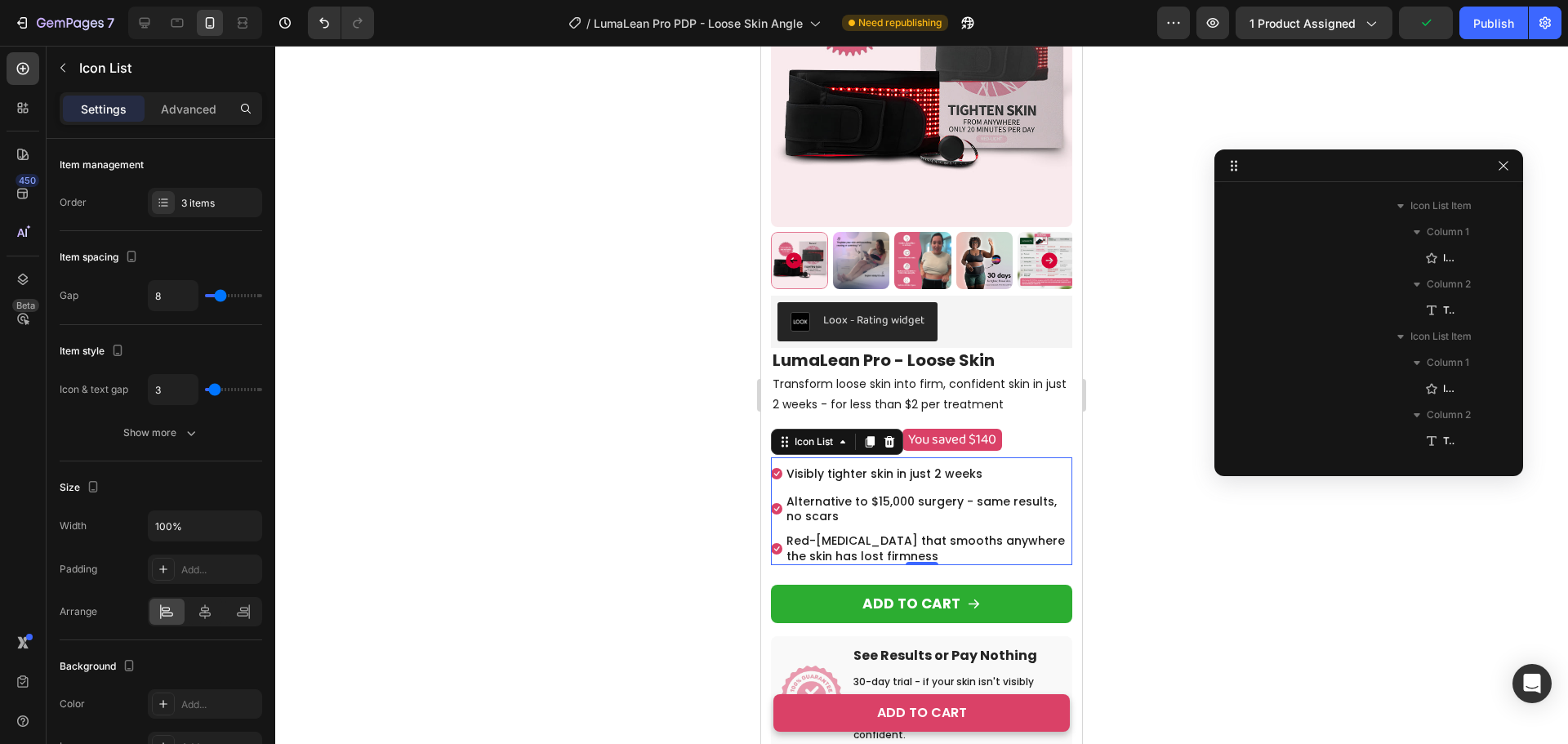
scroll to position [466, 0]
click at [916, 470] on p "Visibly tighter skin in just 2 weeks" at bounding box center [883, 474] width 196 height 21
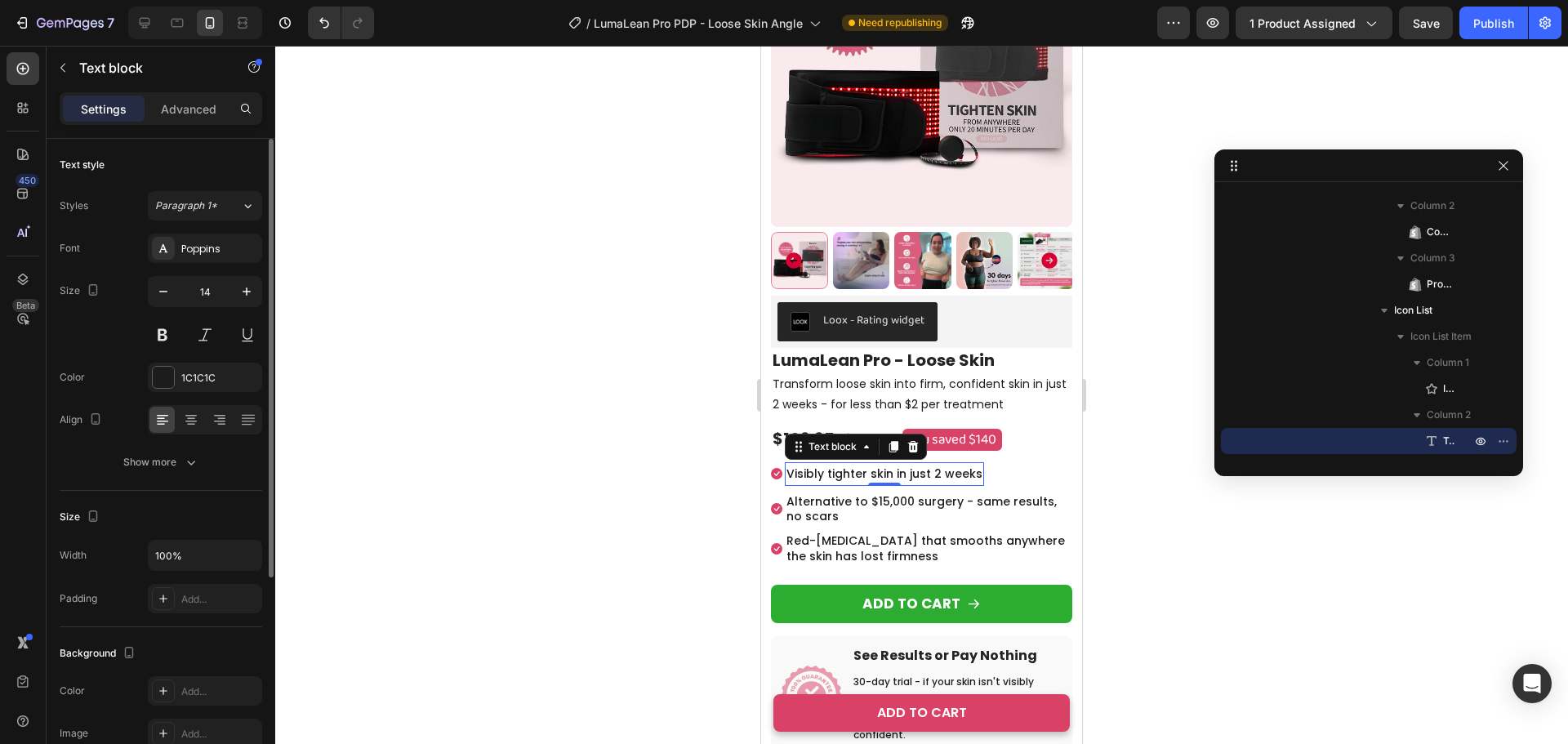
click at [170, 480] on div "Text style Styles Paragraph 1* Font Poppins Size 14 Color 1C1C1C Align Show more" at bounding box center [162, 314] width 203 height 352
click at [157, 466] on div "Show more" at bounding box center [161, 462] width 76 height 17
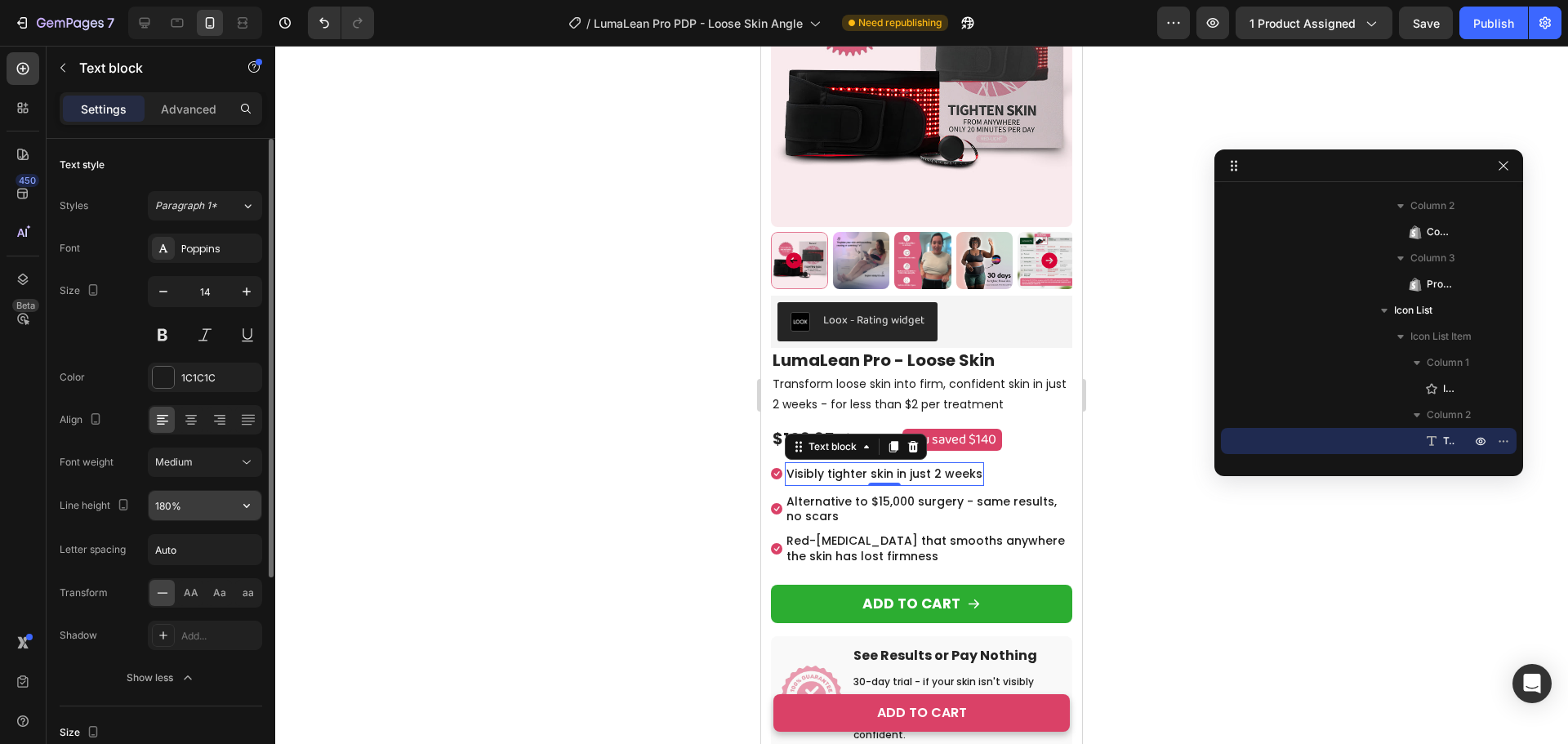
click at [163, 506] on input "180%" at bounding box center [205, 506] width 112 height 30
click at [164, 507] on input "180%" at bounding box center [205, 506] width 112 height 30
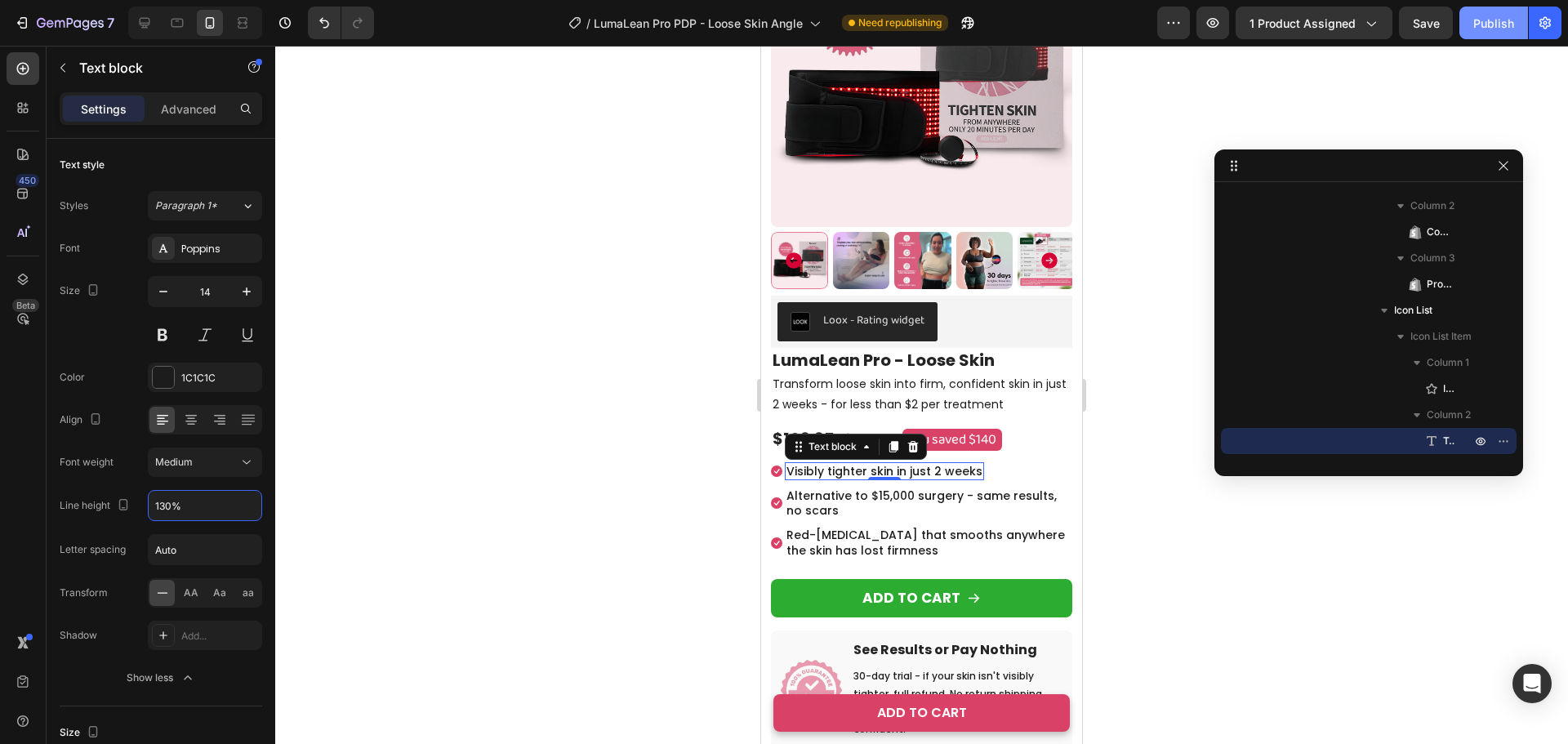
type input "130%"
click at [1492, 22] on div "Publish" at bounding box center [1493, 23] width 40 height 17
click at [810, 687] on div "(P) Cart Button" at bounding box center [814, 684] width 75 height 15
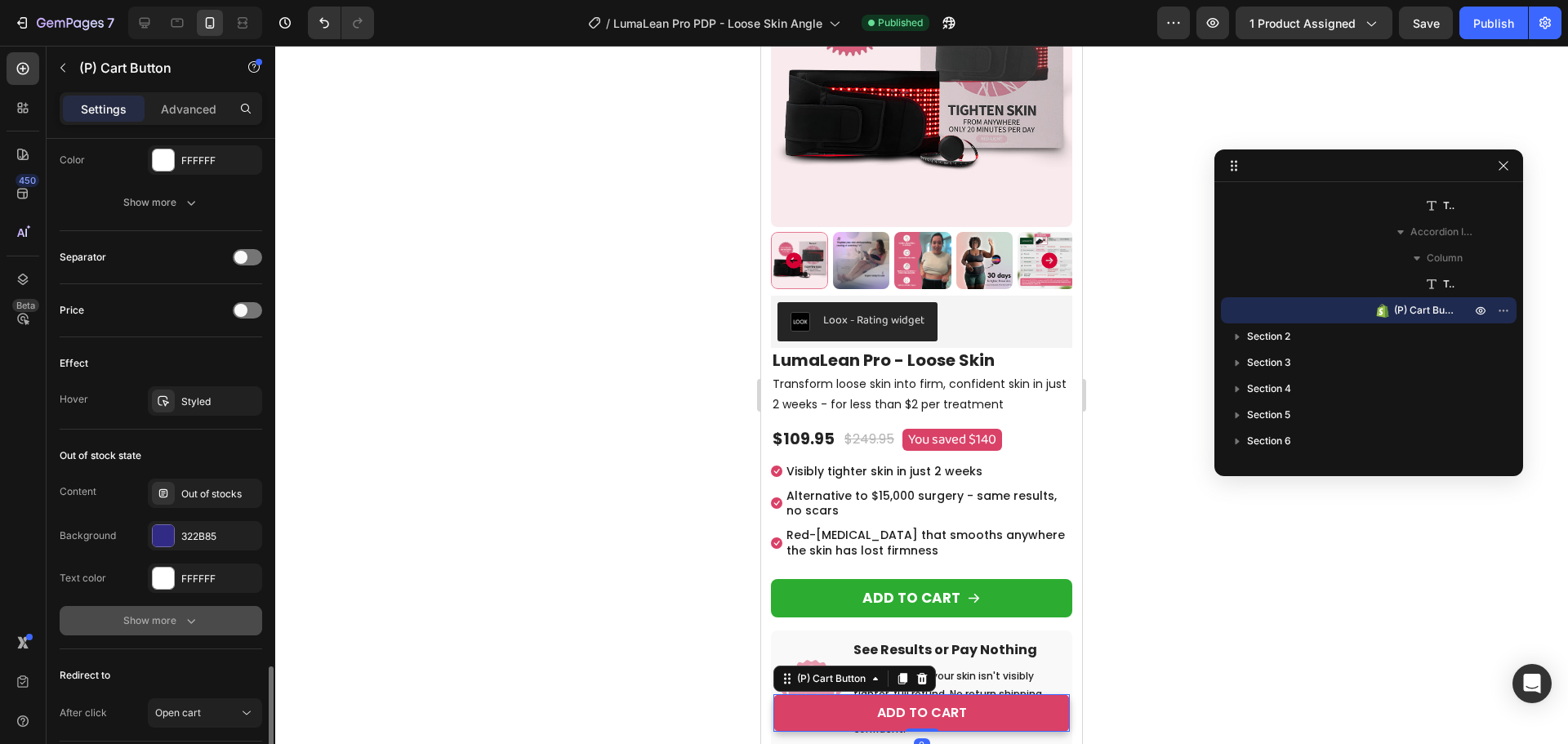
scroll to position [1099, 0]
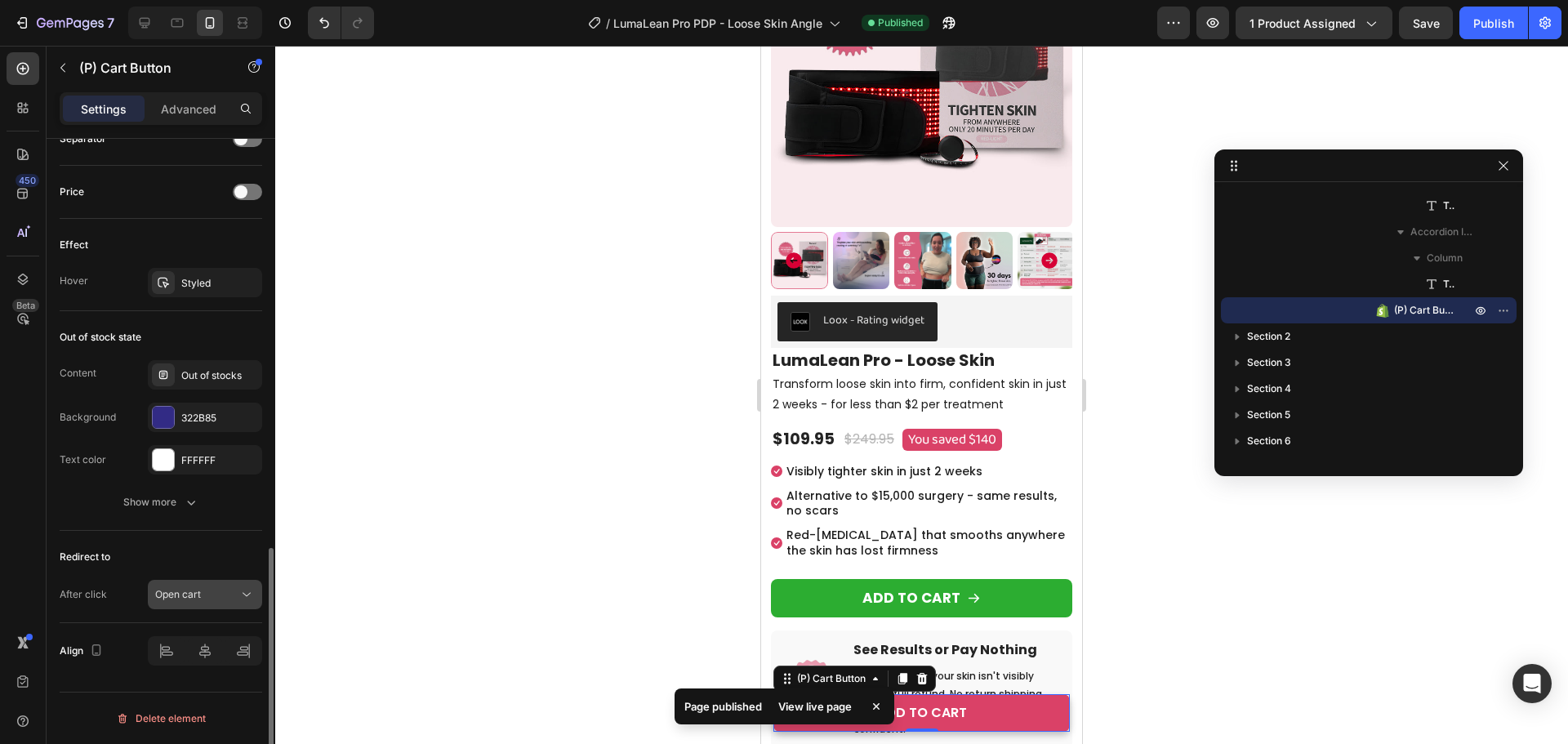
click at [184, 604] on button "Open cart" at bounding box center [205, 595] width 114 height 30
click at [144, 499] on div "Show more" at bounding box center [161, 503] width 76 height 17
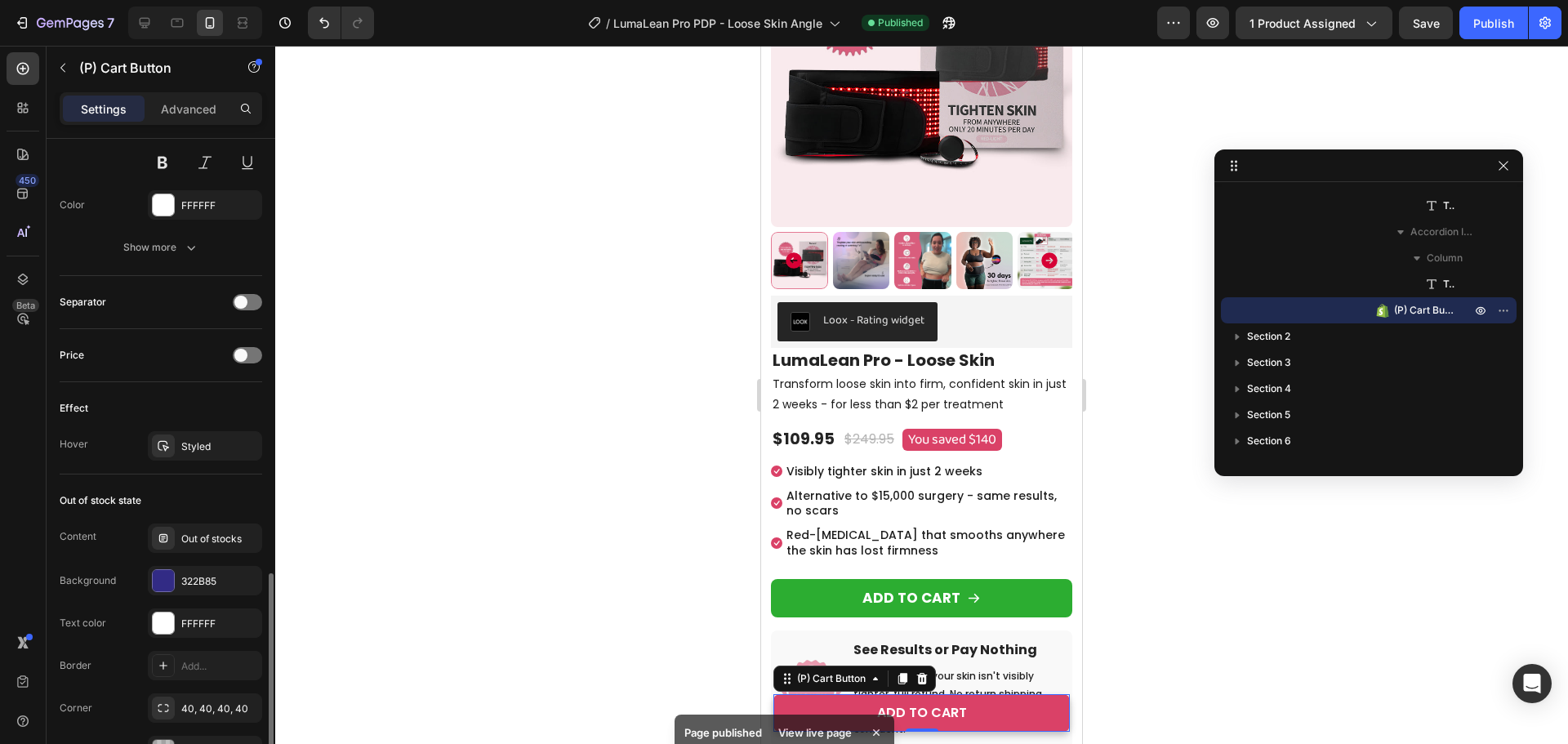
scroll to position [853, 0]
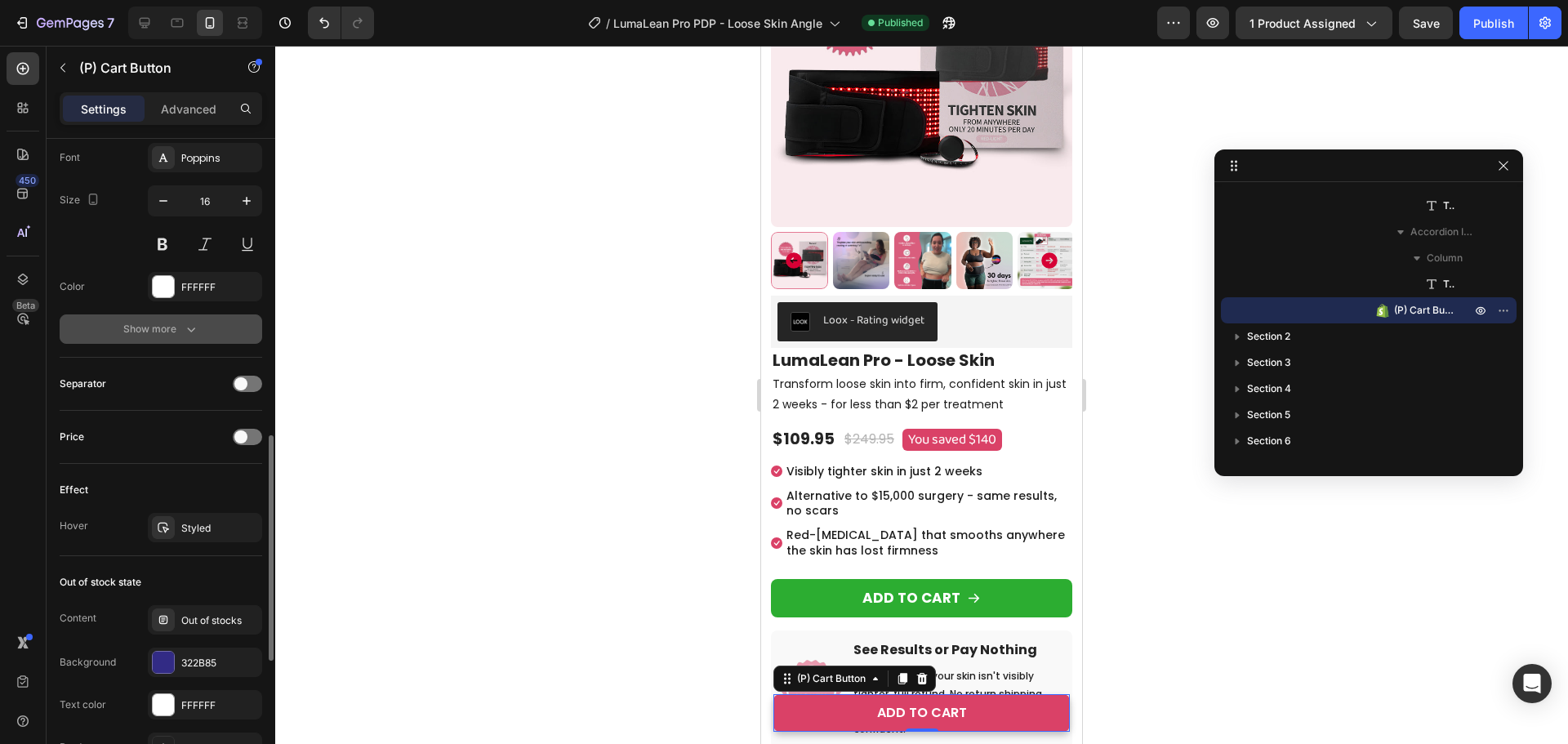
click at [190, 318] on button "Show more" at bounding box center [162, 329] width 203 height 30
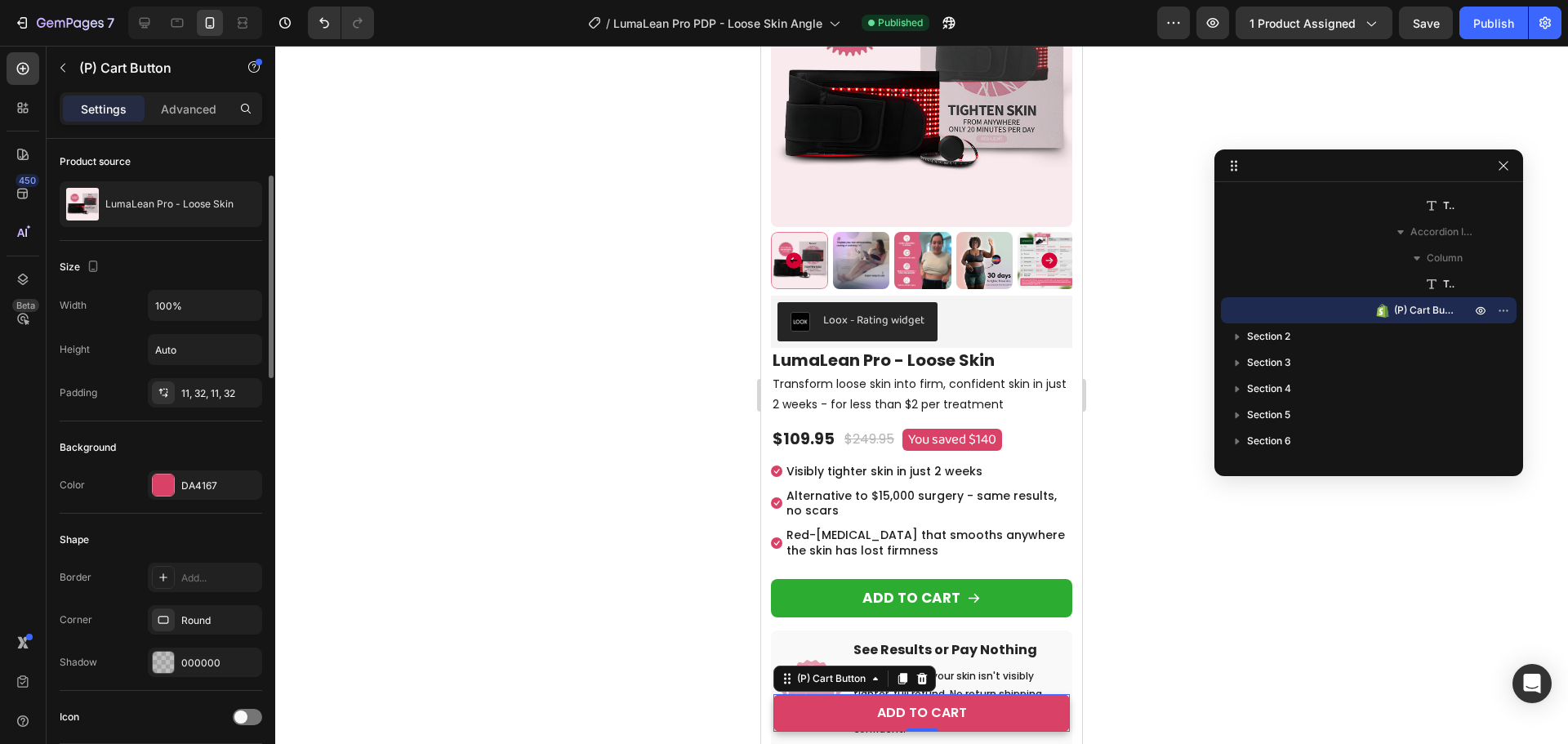
scroll to position [0, 0]
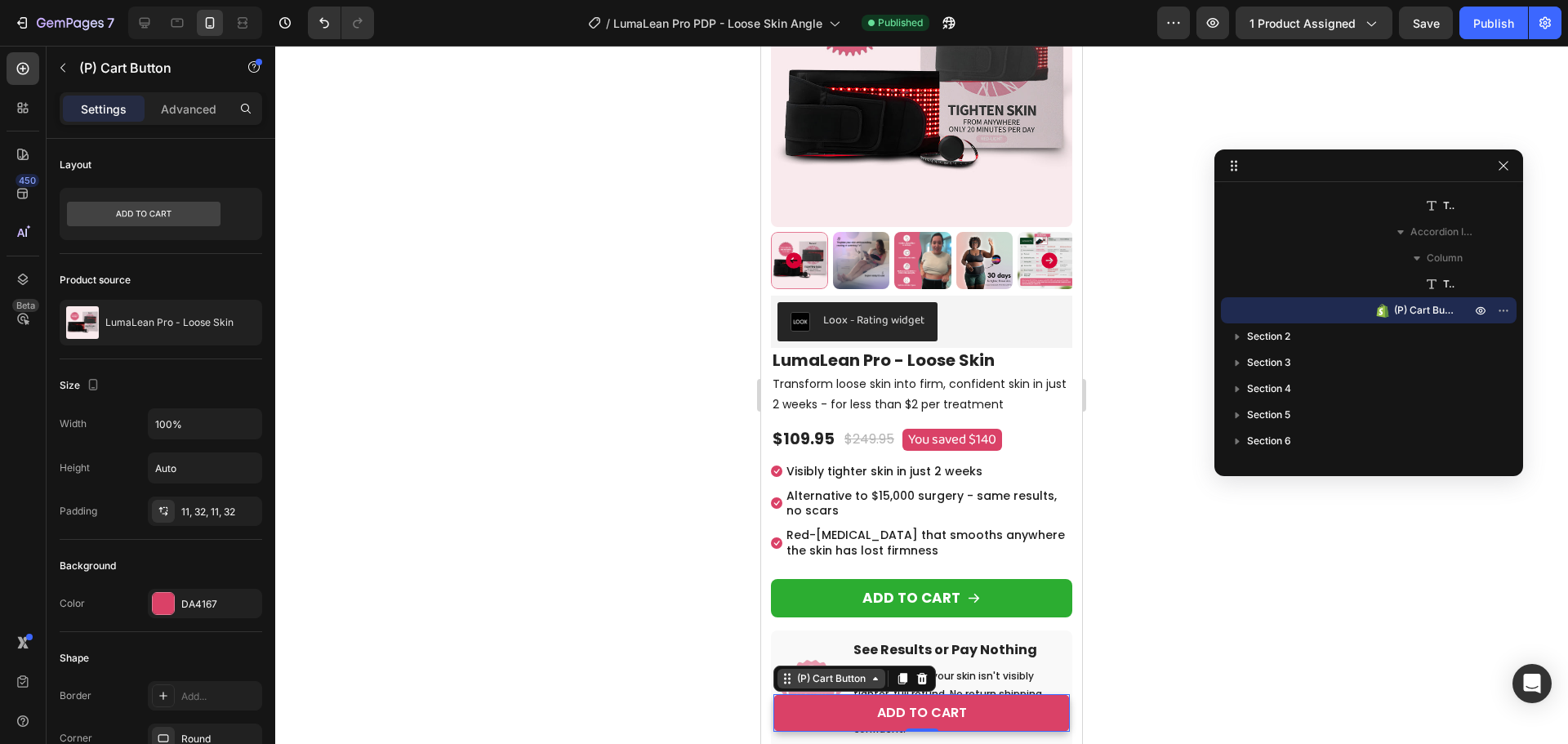
click at [798, 676] on div "(P) Cart Button" at bounding box center [831, 678] width 75 height 15
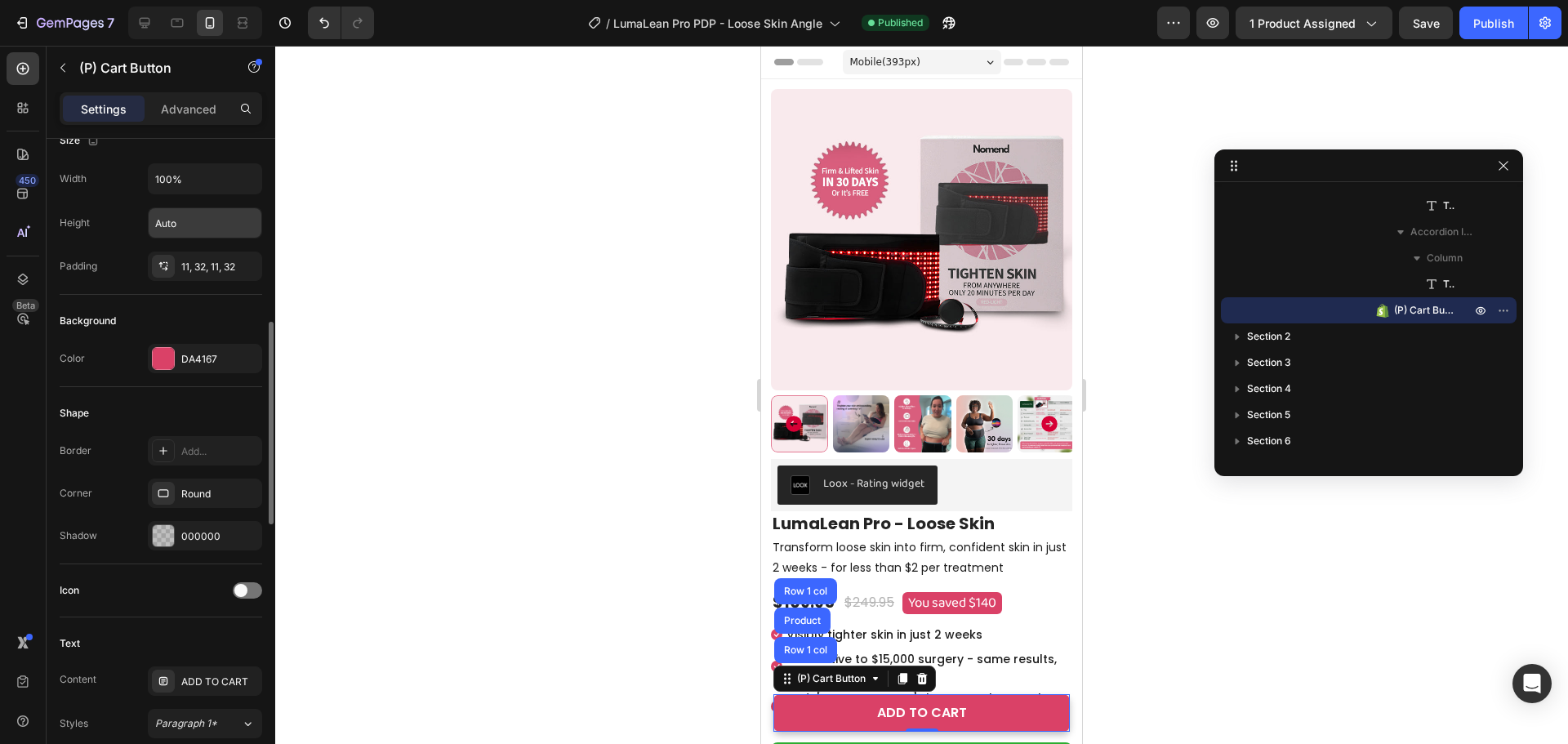
scroll to position [327, 0]
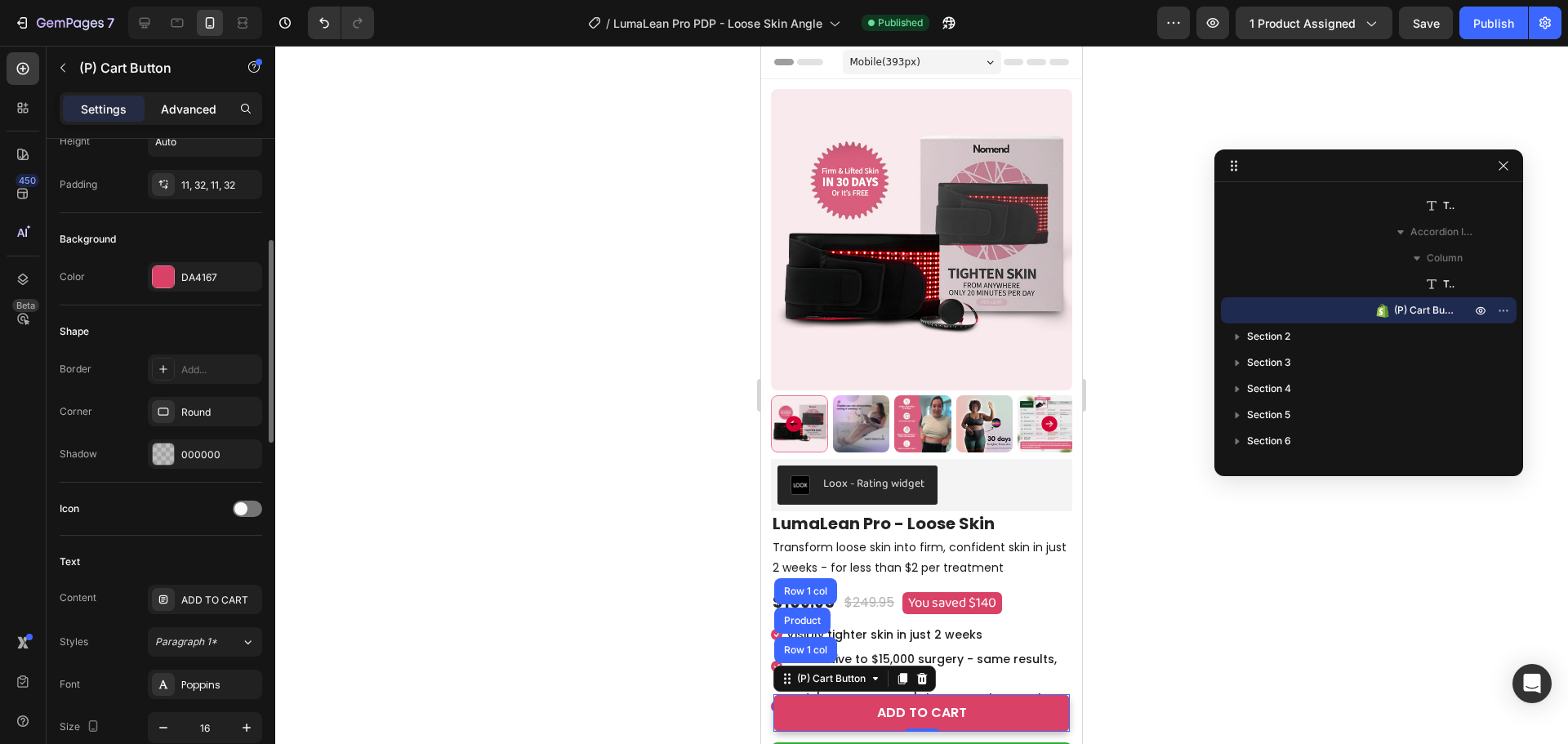
click at [170, 99] on div "Advanced" at bounding box center [188, 108] width 82 height 27
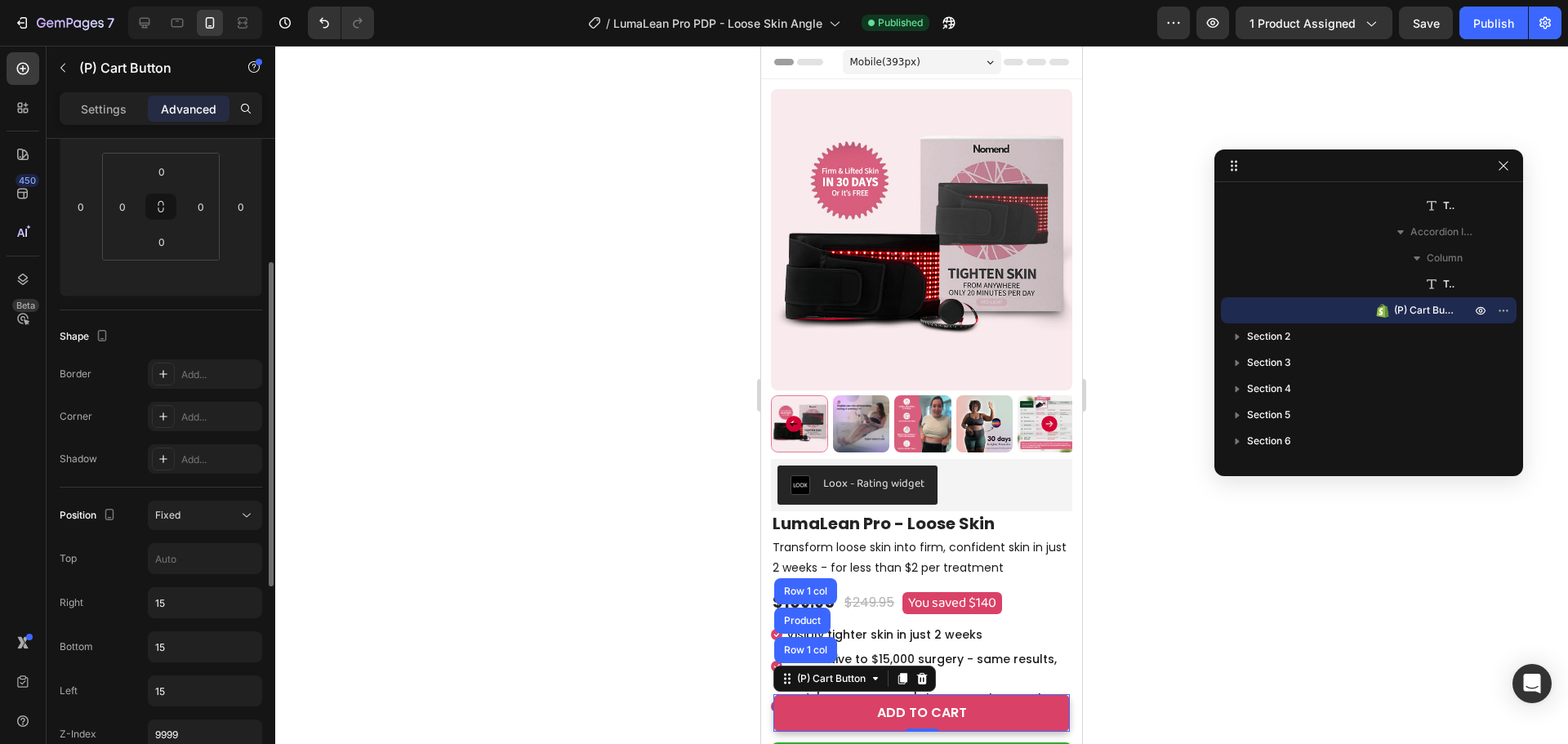
scroll to position [167, 0]
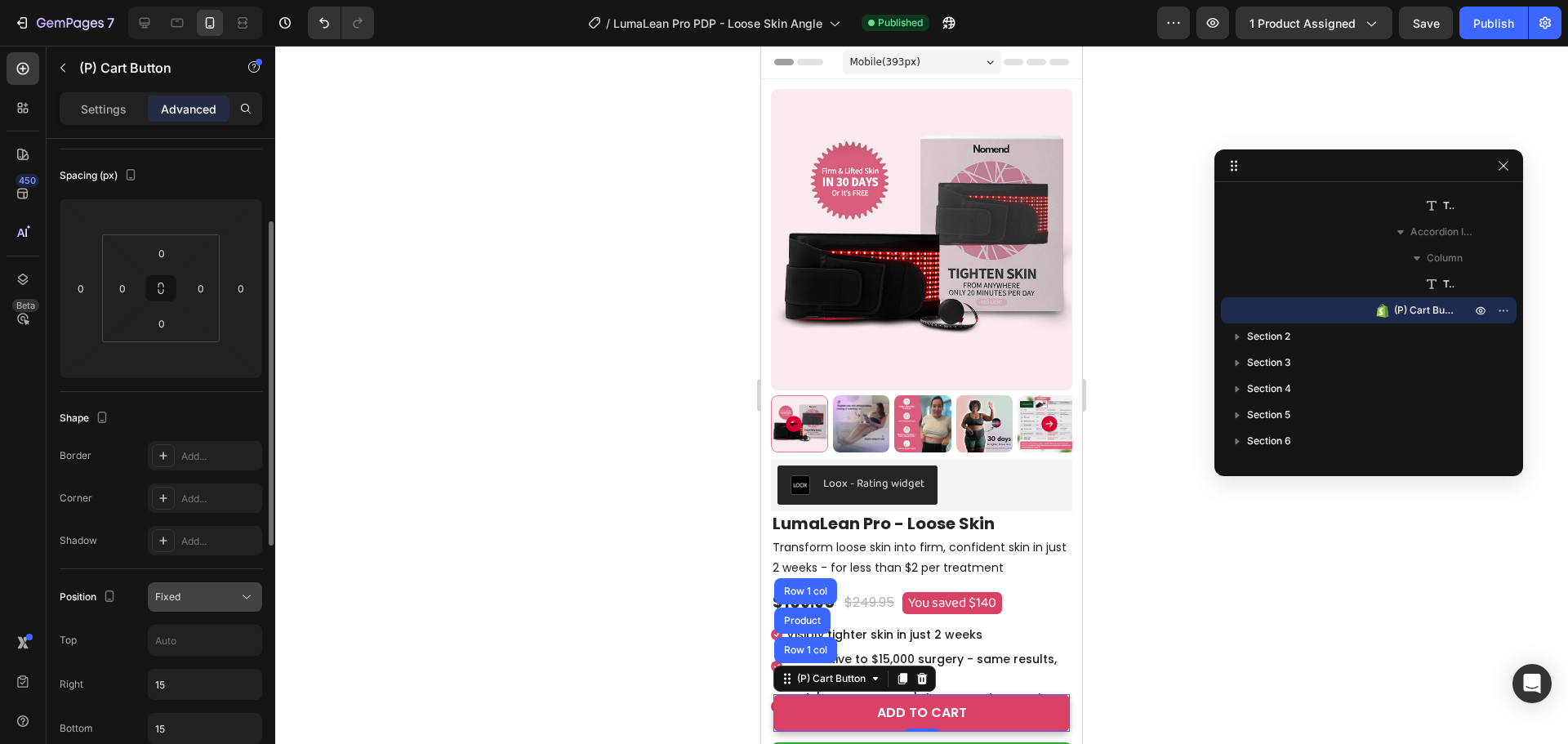
click at [180, 599] on div "Fixed" at bounding box center [197, 597] width 84 height 15
click at [165, 604] on div "Fixed" at bounding box center [205, 597] width 99 height 17
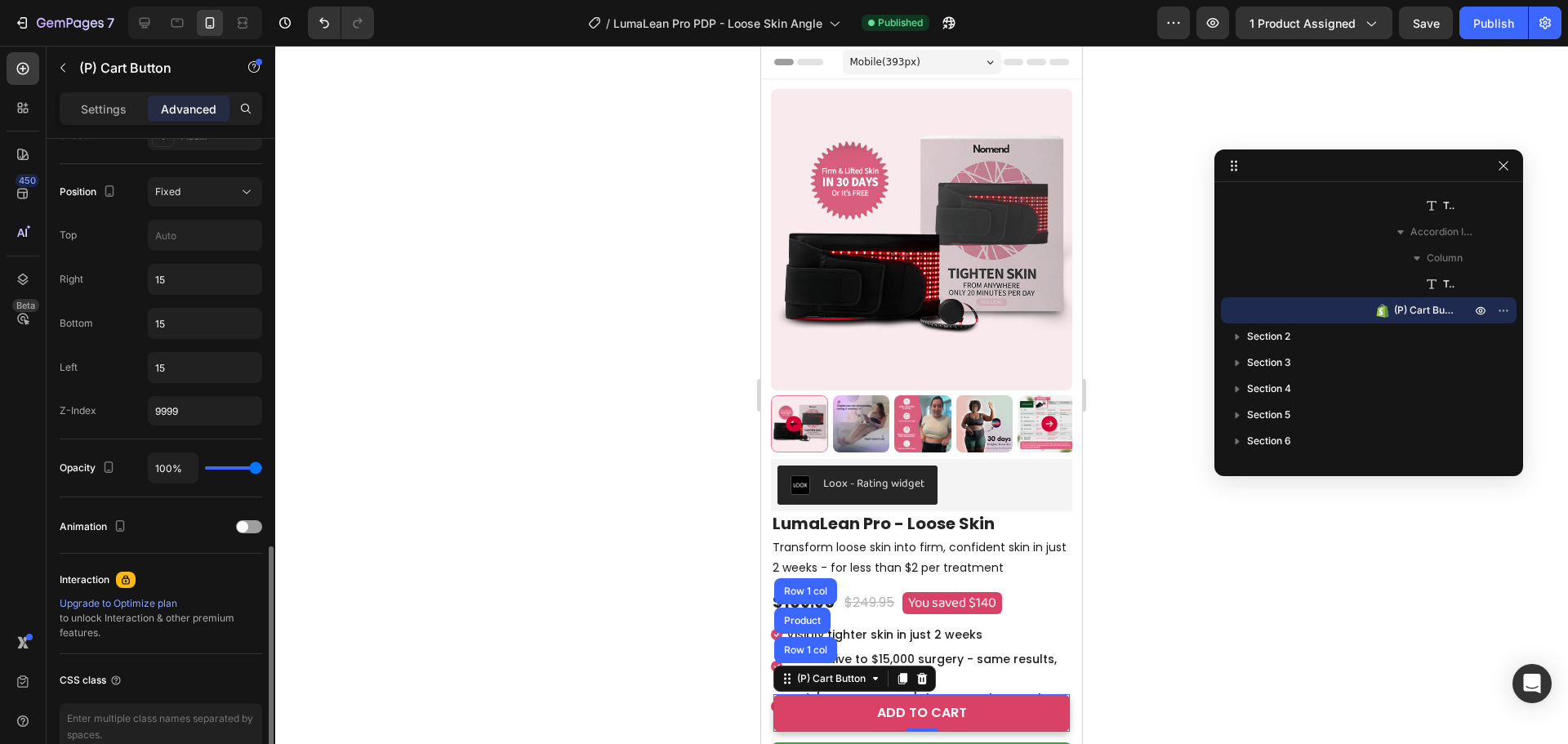
scroll to position [657, 0]
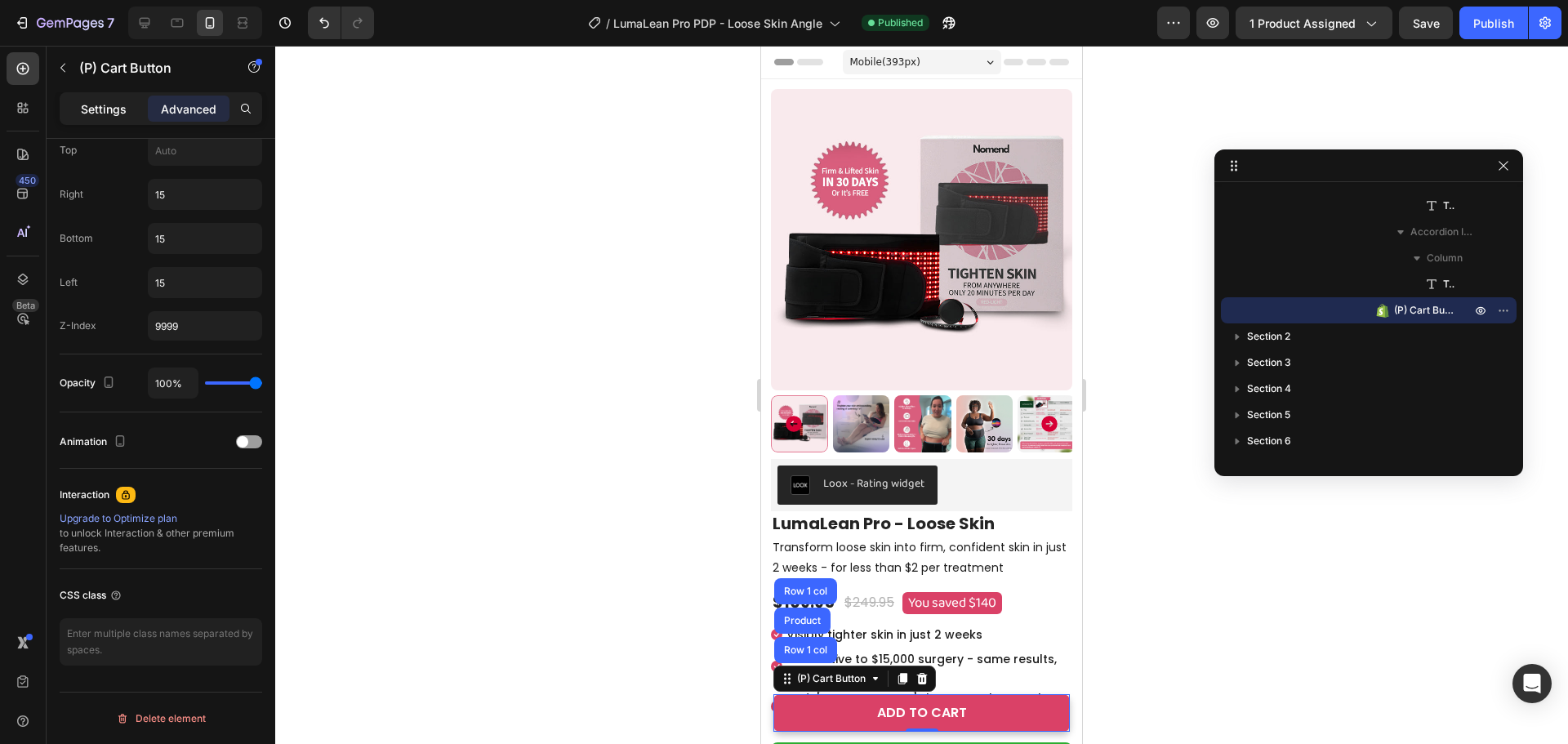
click at [109, 107] on p "Settings" at bounding box center [103, 108] width 45 height 17
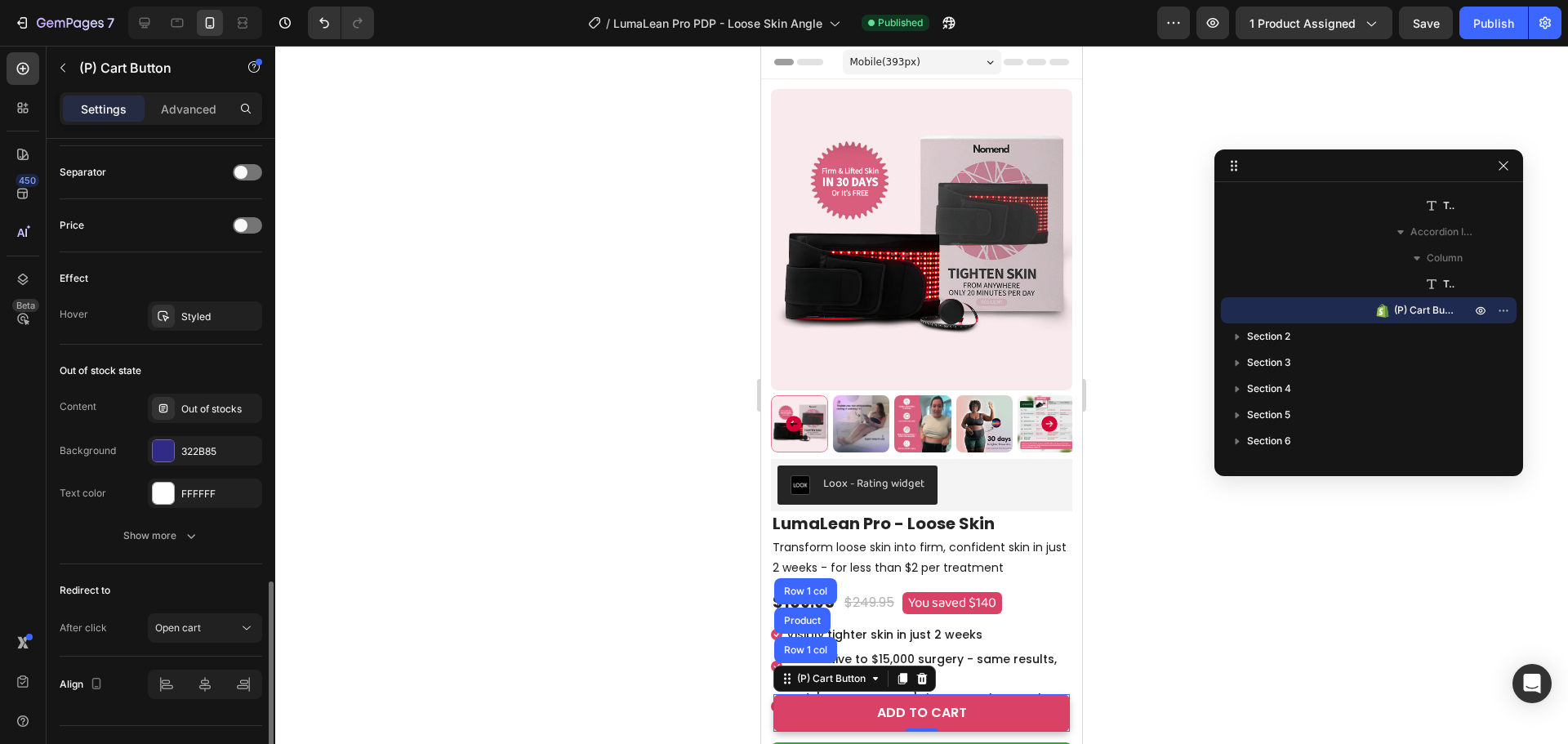
scroll to position [1099, 0]
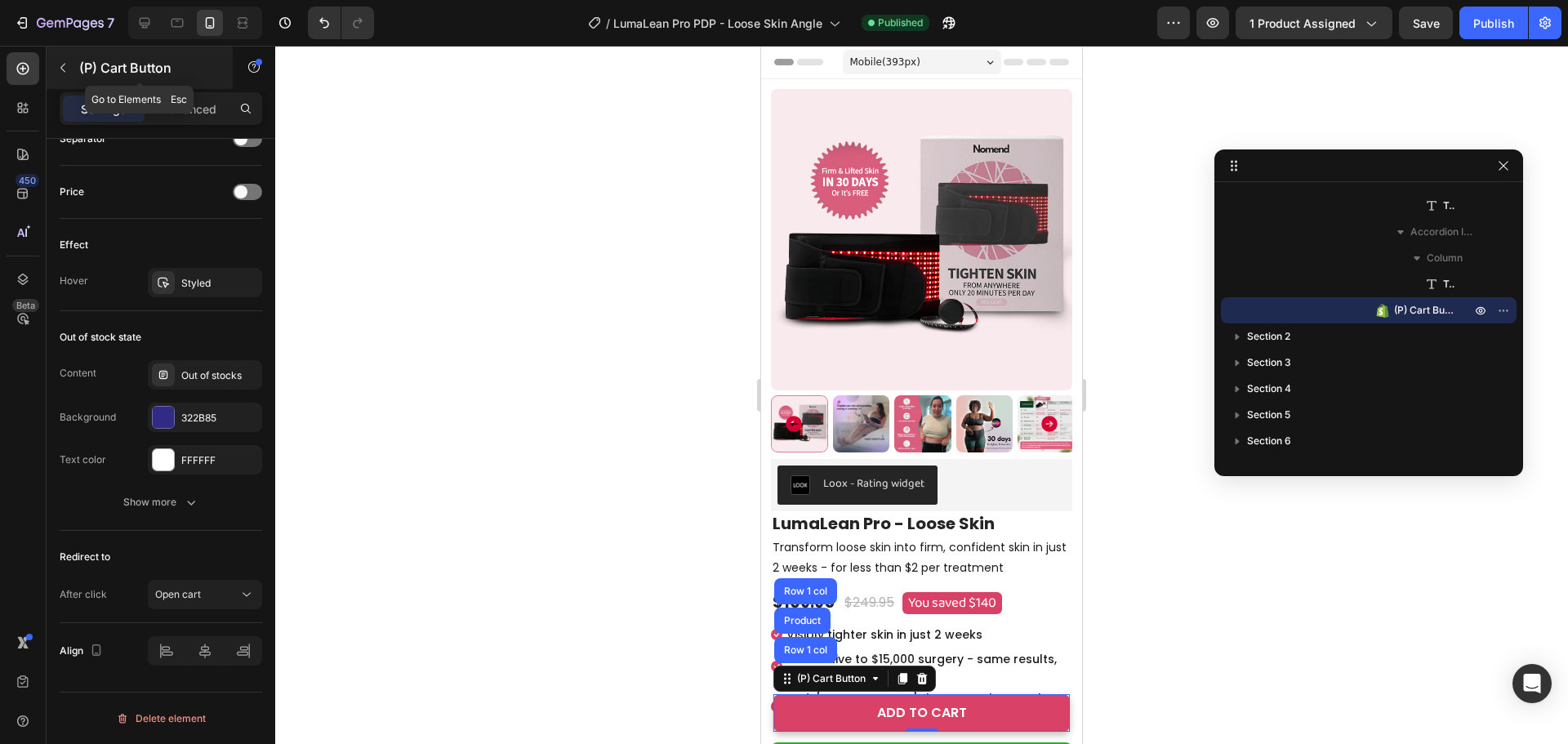
click at [64, 62] on icon "button" at bounding box center [62, 67] width 13 height 13
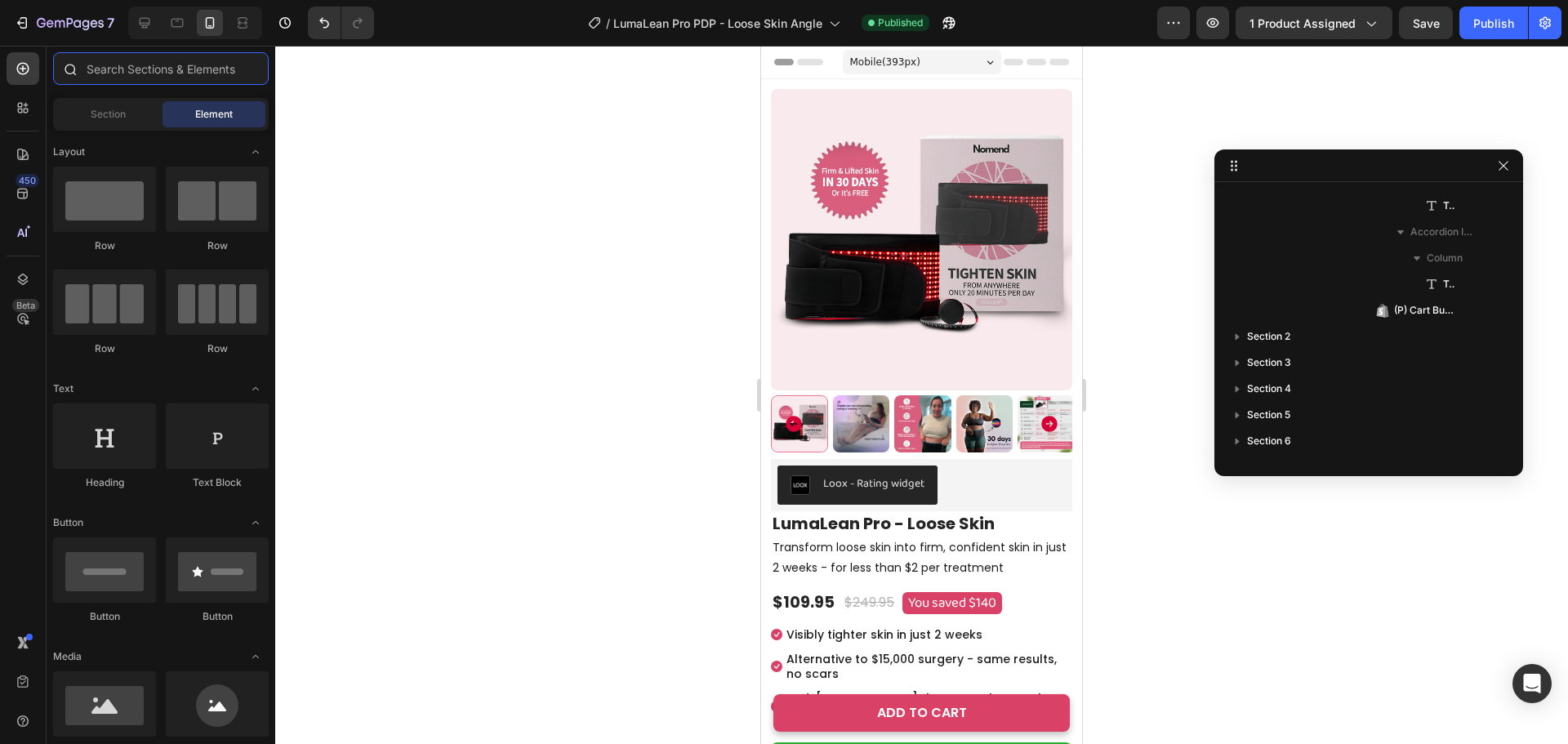
click at [112, 71] on input "text" at bounding box center [161, 68] width 216 height 33
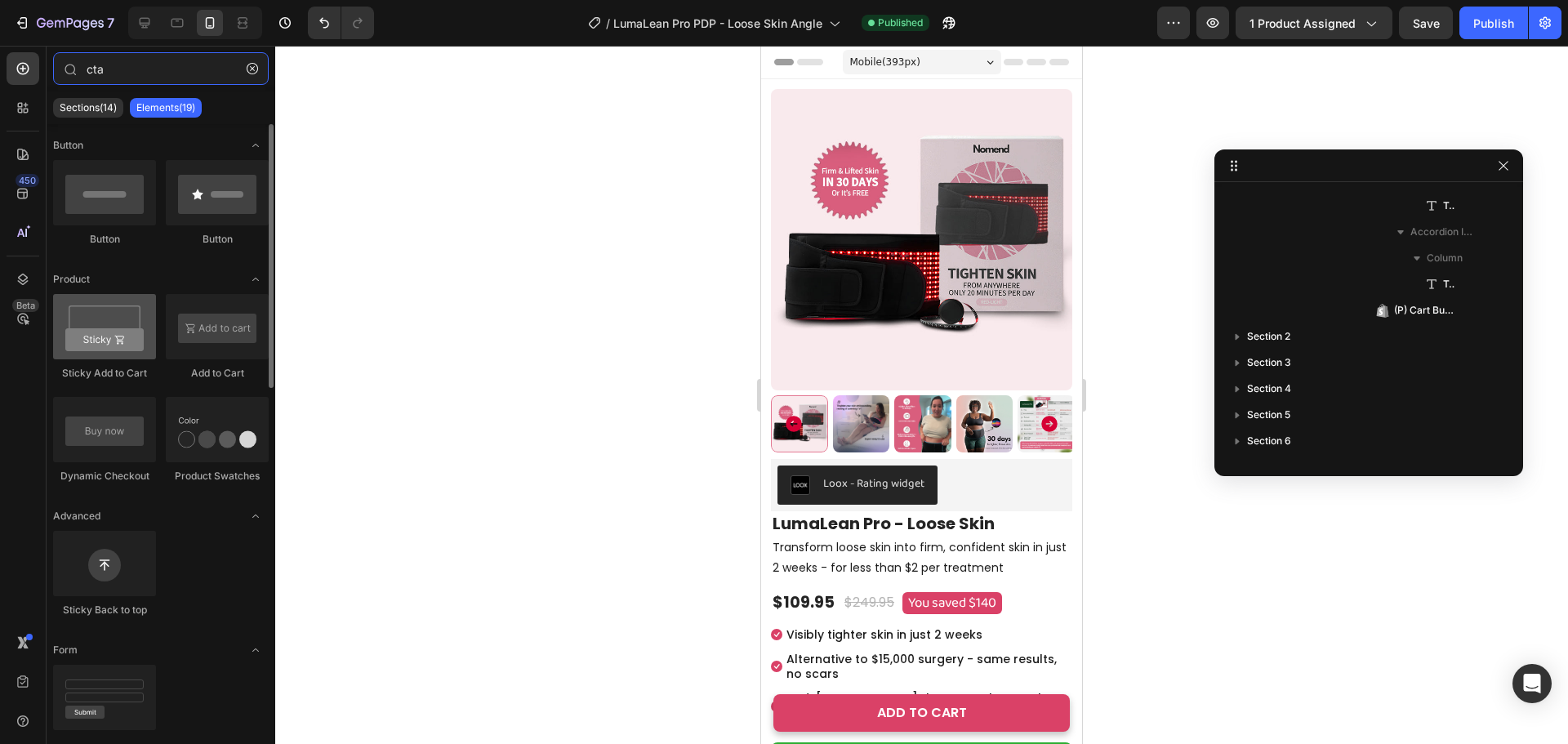
type input "cta"
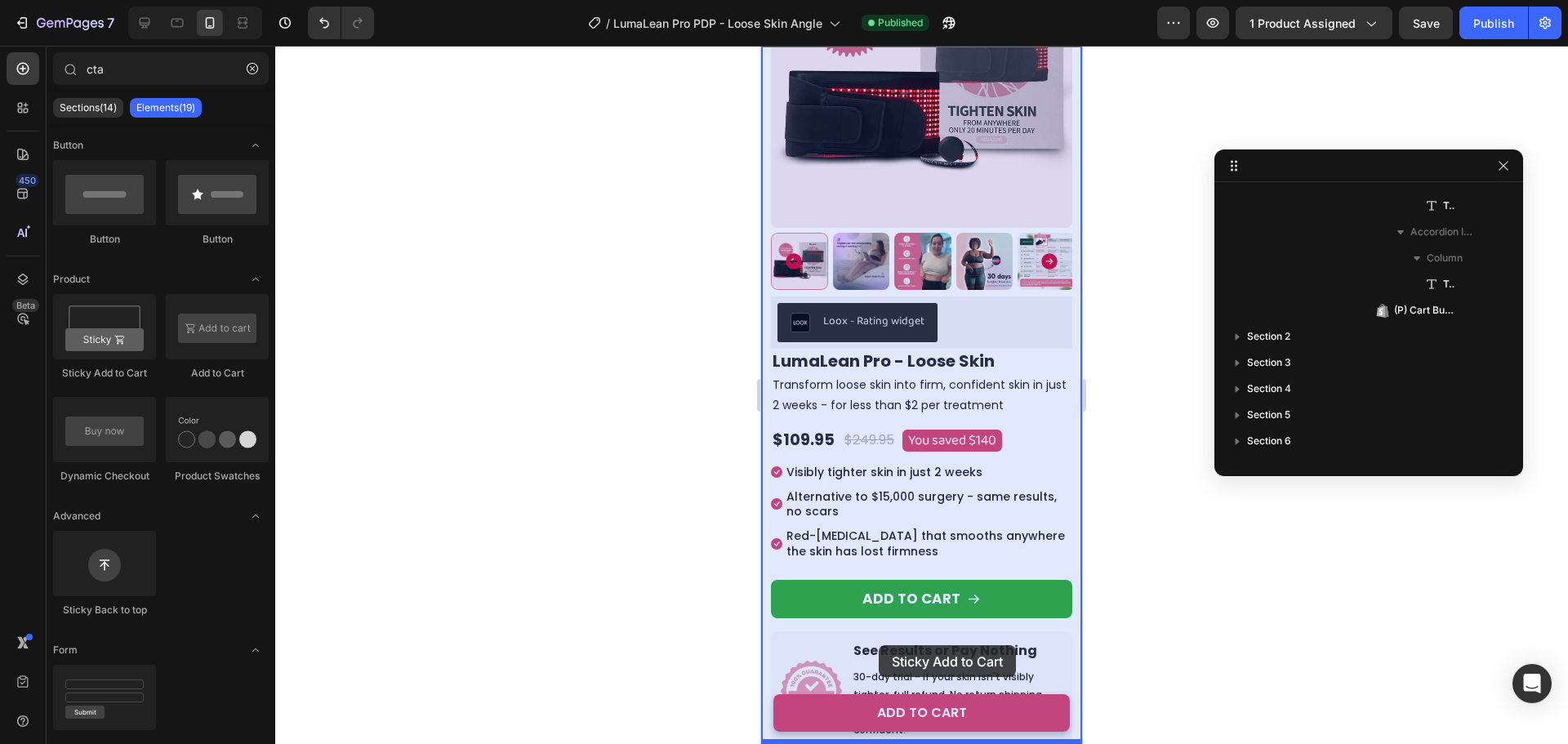
scroll to position [173, 0]
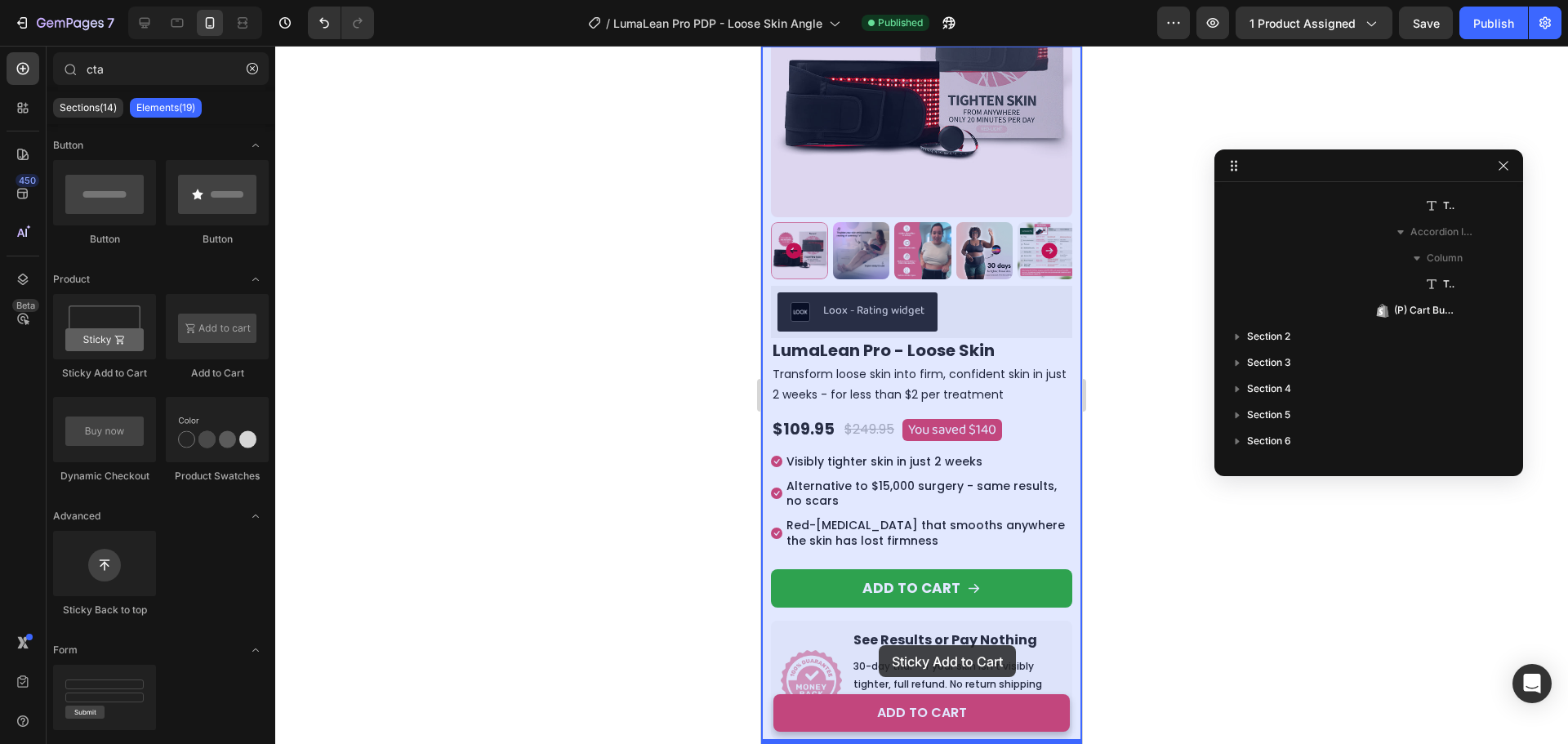
drag, startPoint x: 864, startPoint y: 387, endPoint x: 878, endPoint y: 643, distance: 256.4
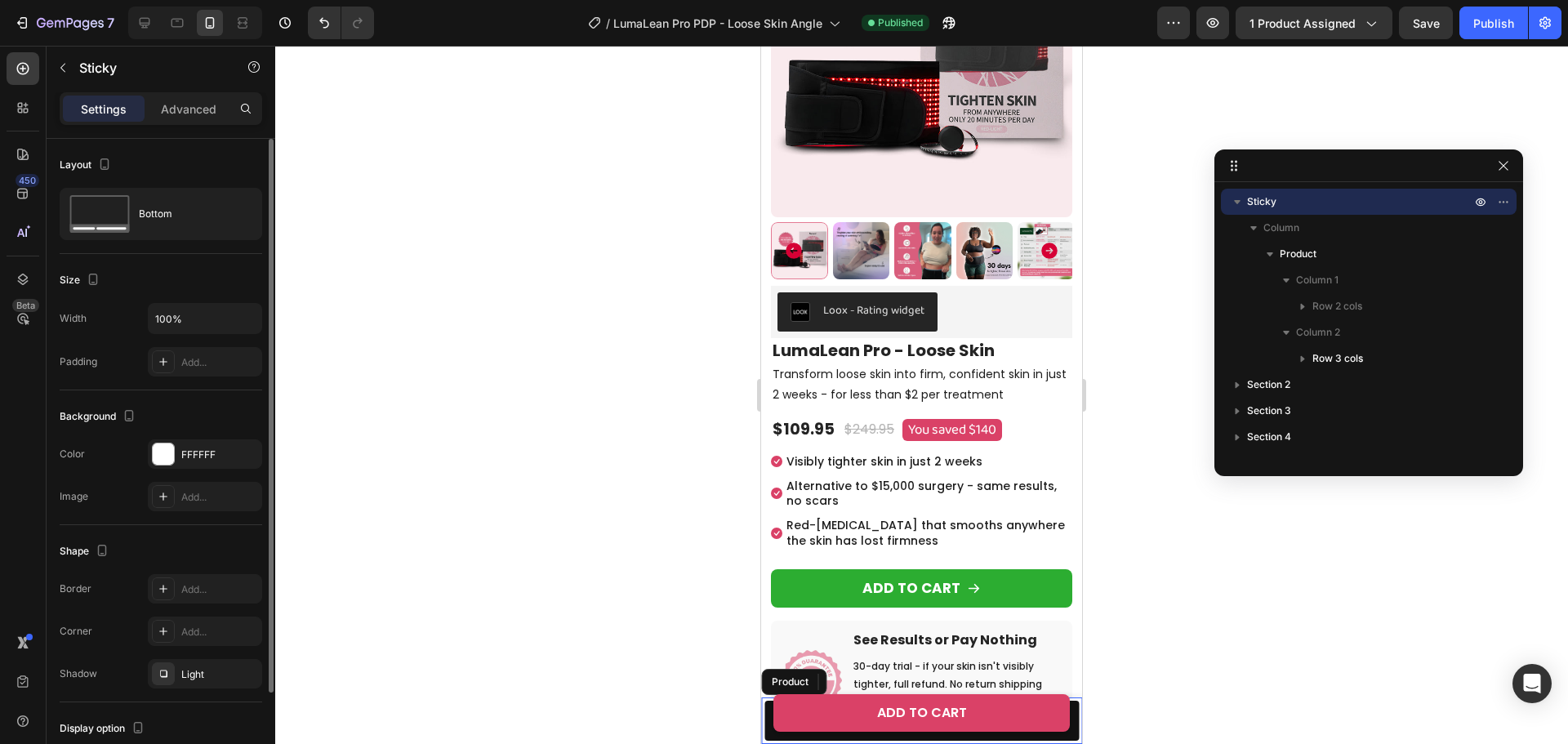
scroll to position [115, 0]
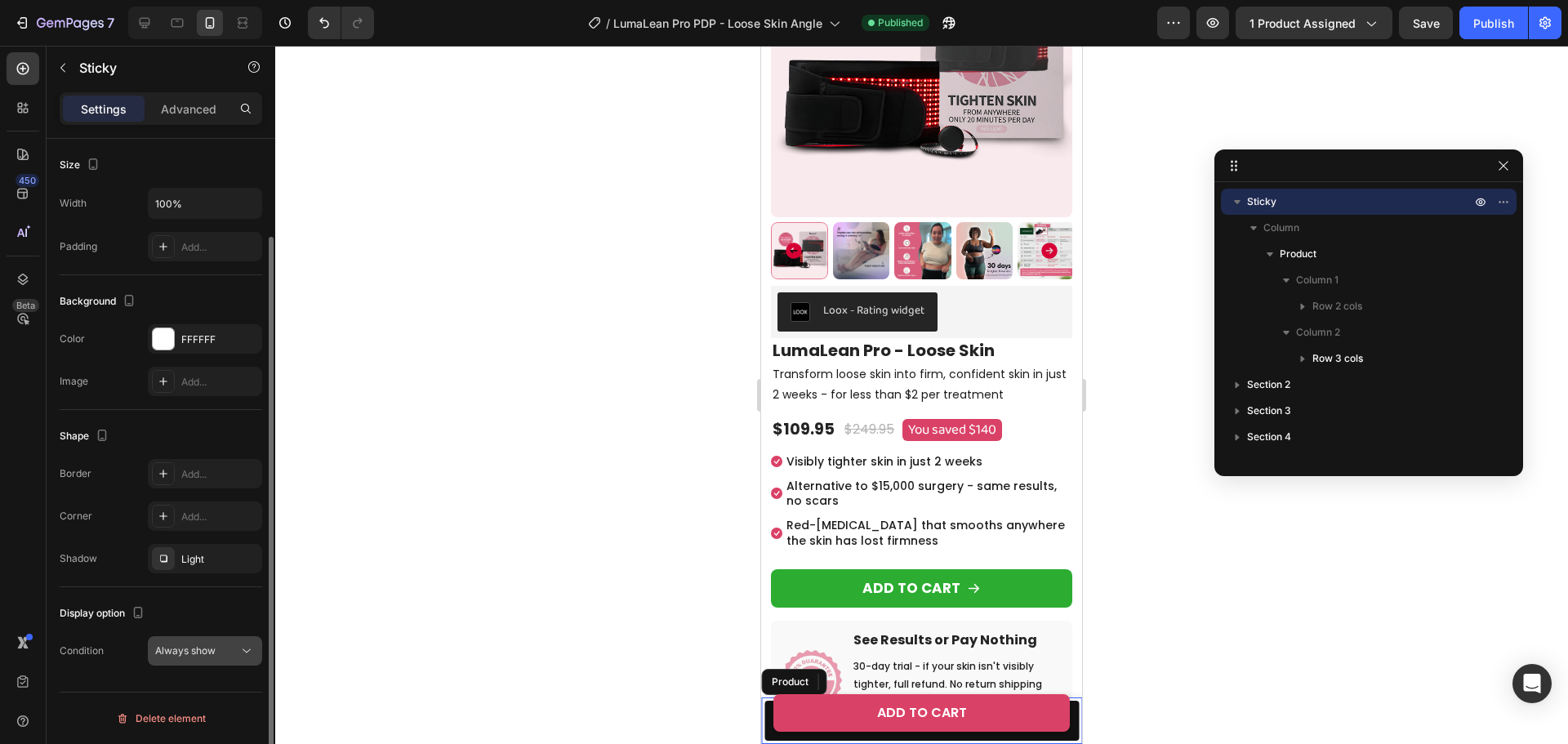
click at [205, 652] on span "Always show" at bounding box center [185, 650] width 60 height 12
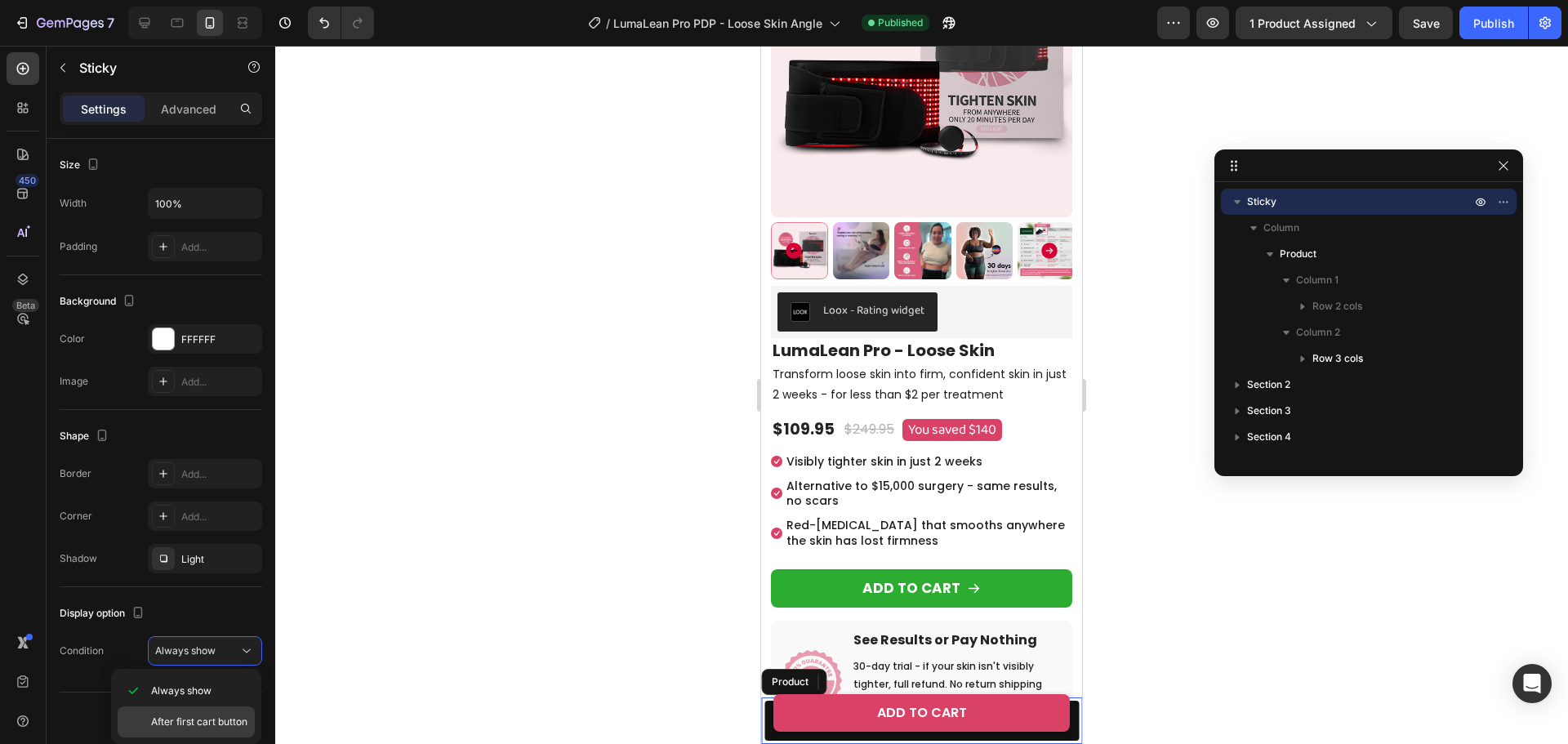
click at [214, 714] on div "After first cart button" at bounding box center [185, 722] width 137 height 32
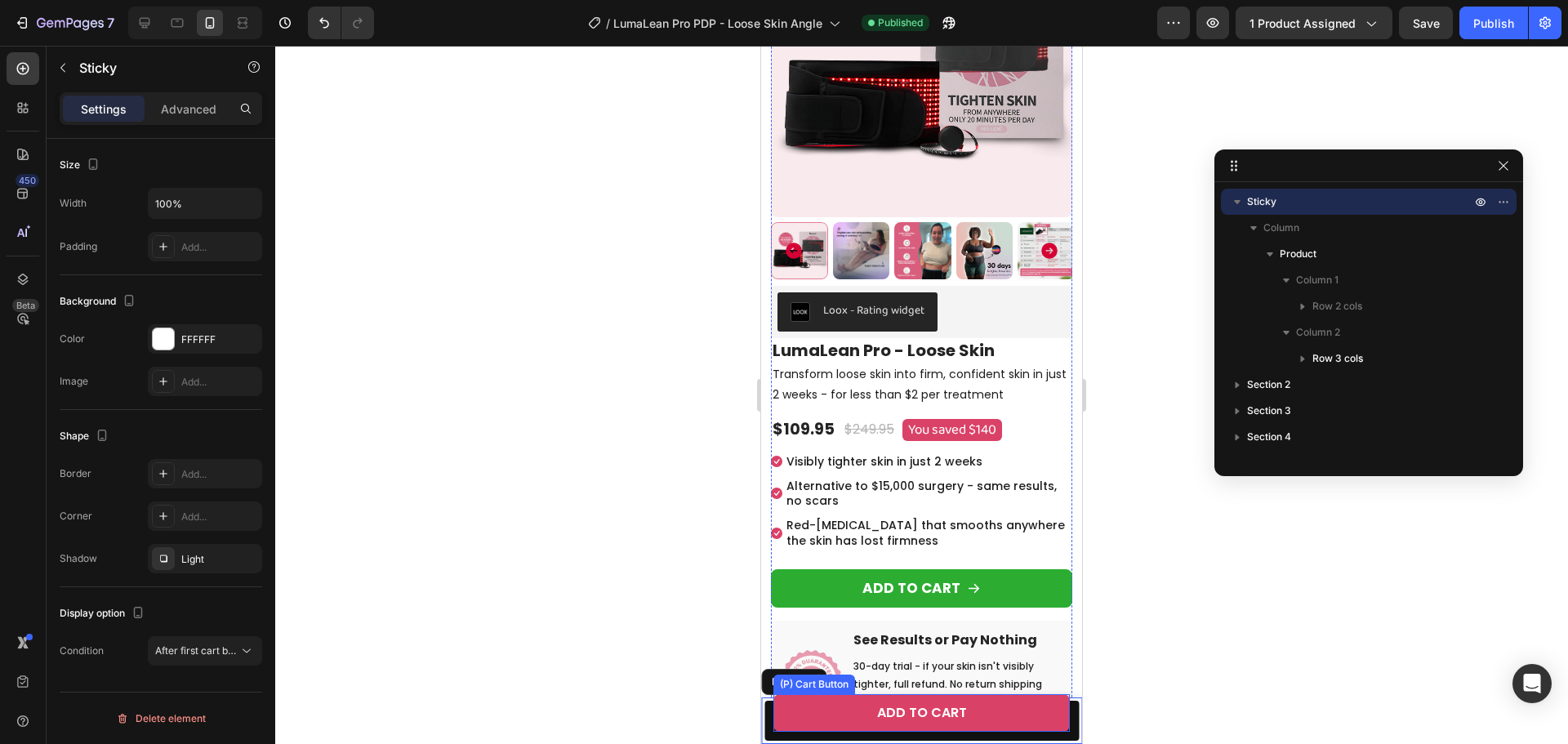
click at [826, 682] on div "(P) Cart Button" at bounding box center [814, 684] width 75 height 15
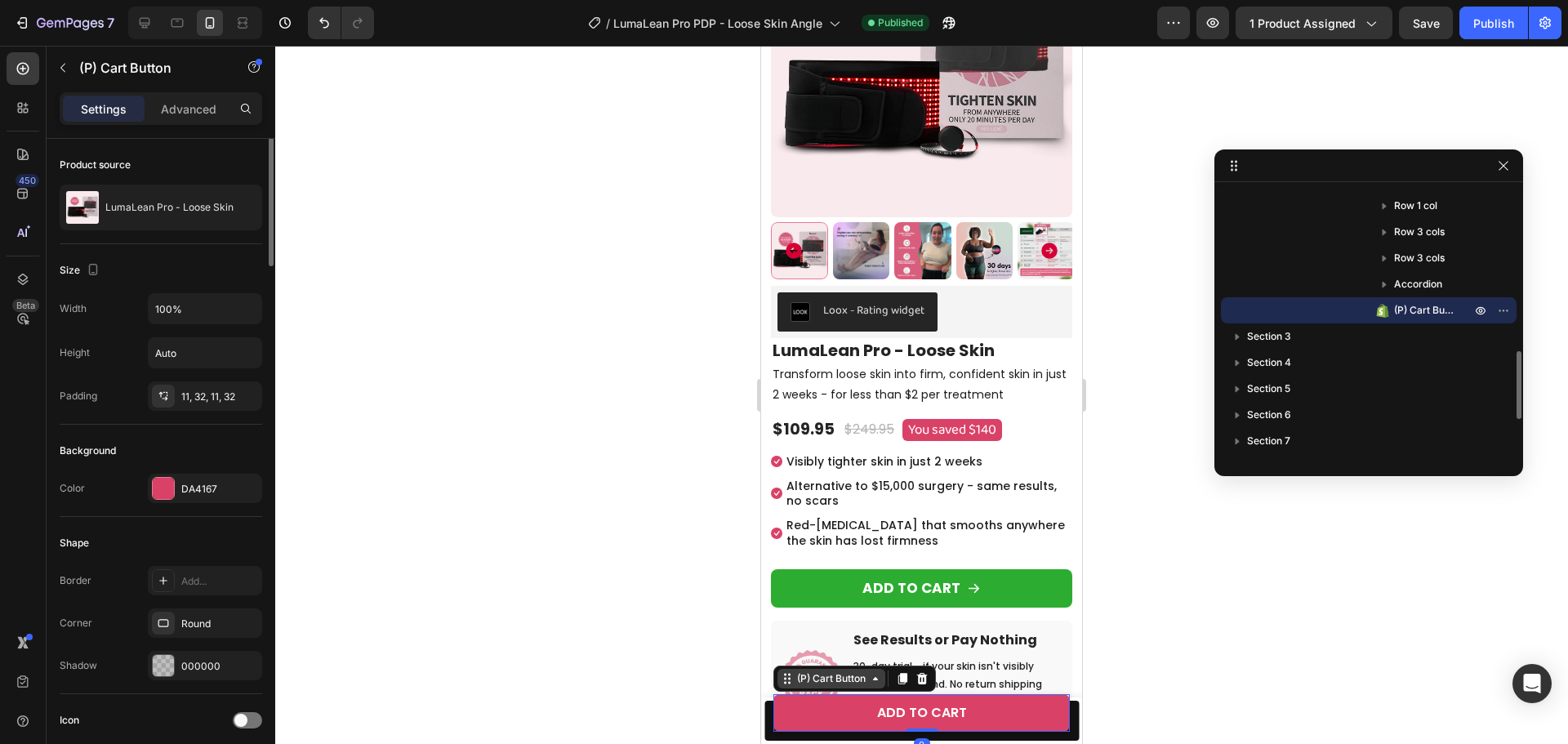
scroll to position [0, 0]
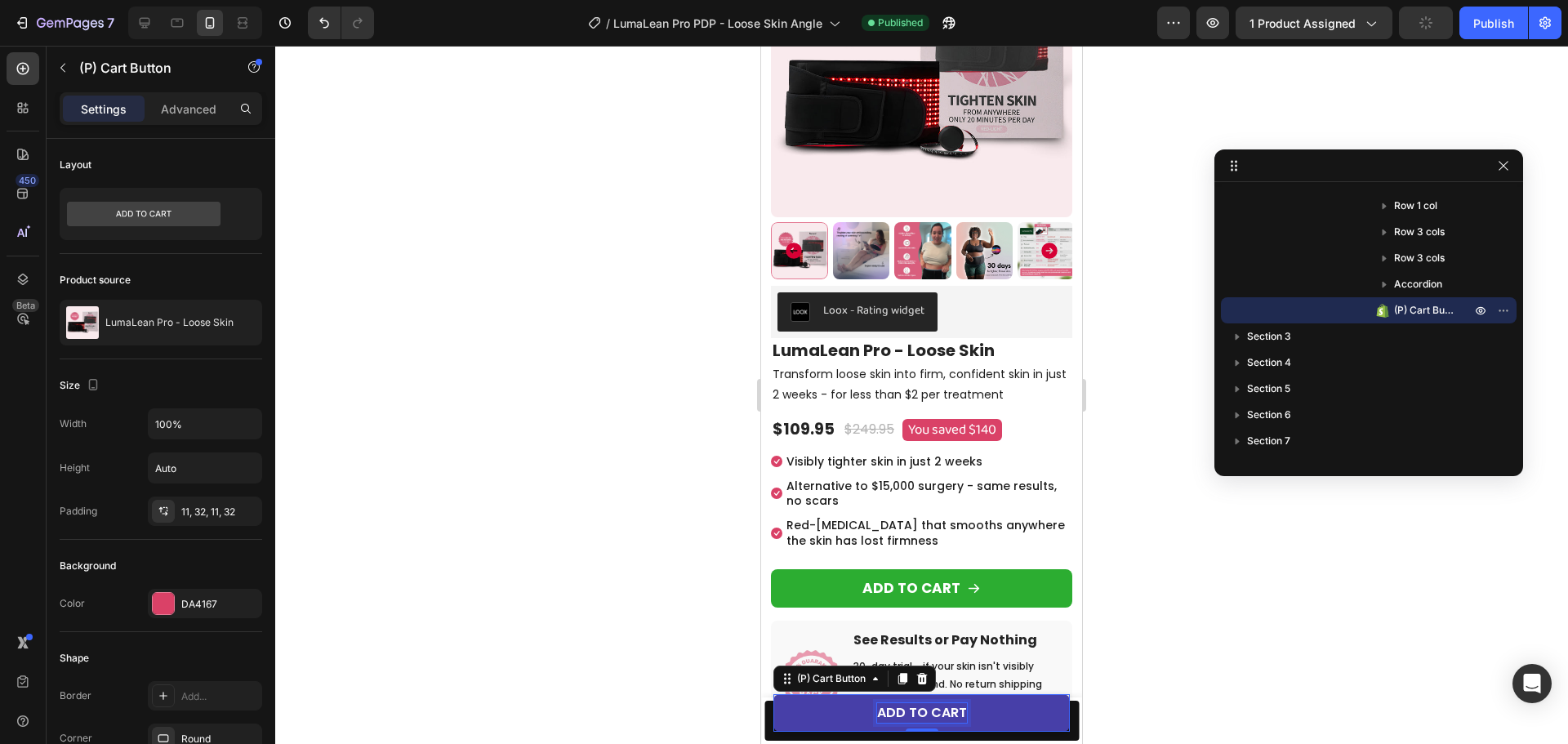
click at [908, 710] on div "ADD TO CART" at bounding box center [921, 713] width 90 height 20
click at [908, 710] on p "ADD TO CART" at bounding box center [921, 713] width 90 height 20
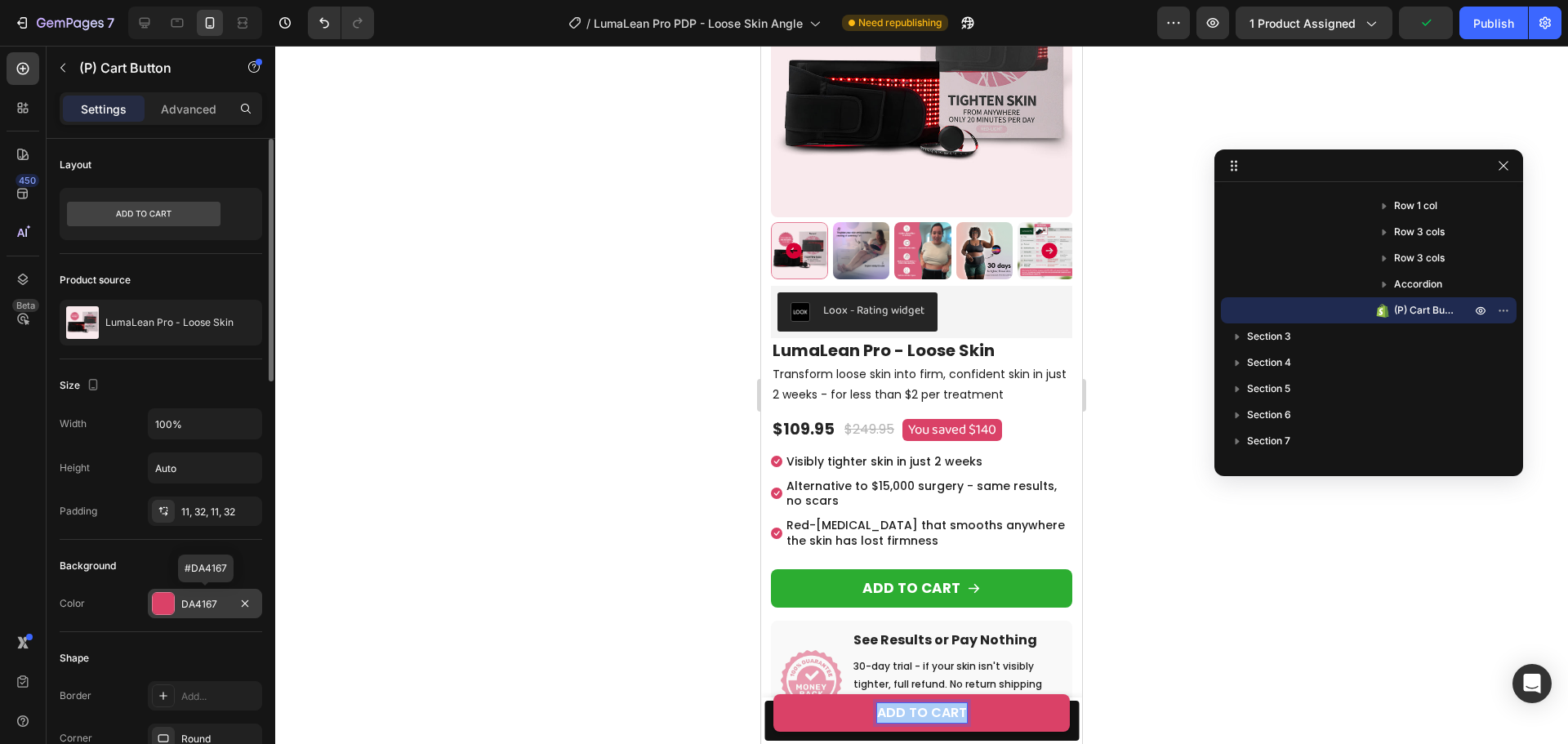
click at [191, 611] on div "DA4167" at bounding box center [205, 604] width 47 height 15
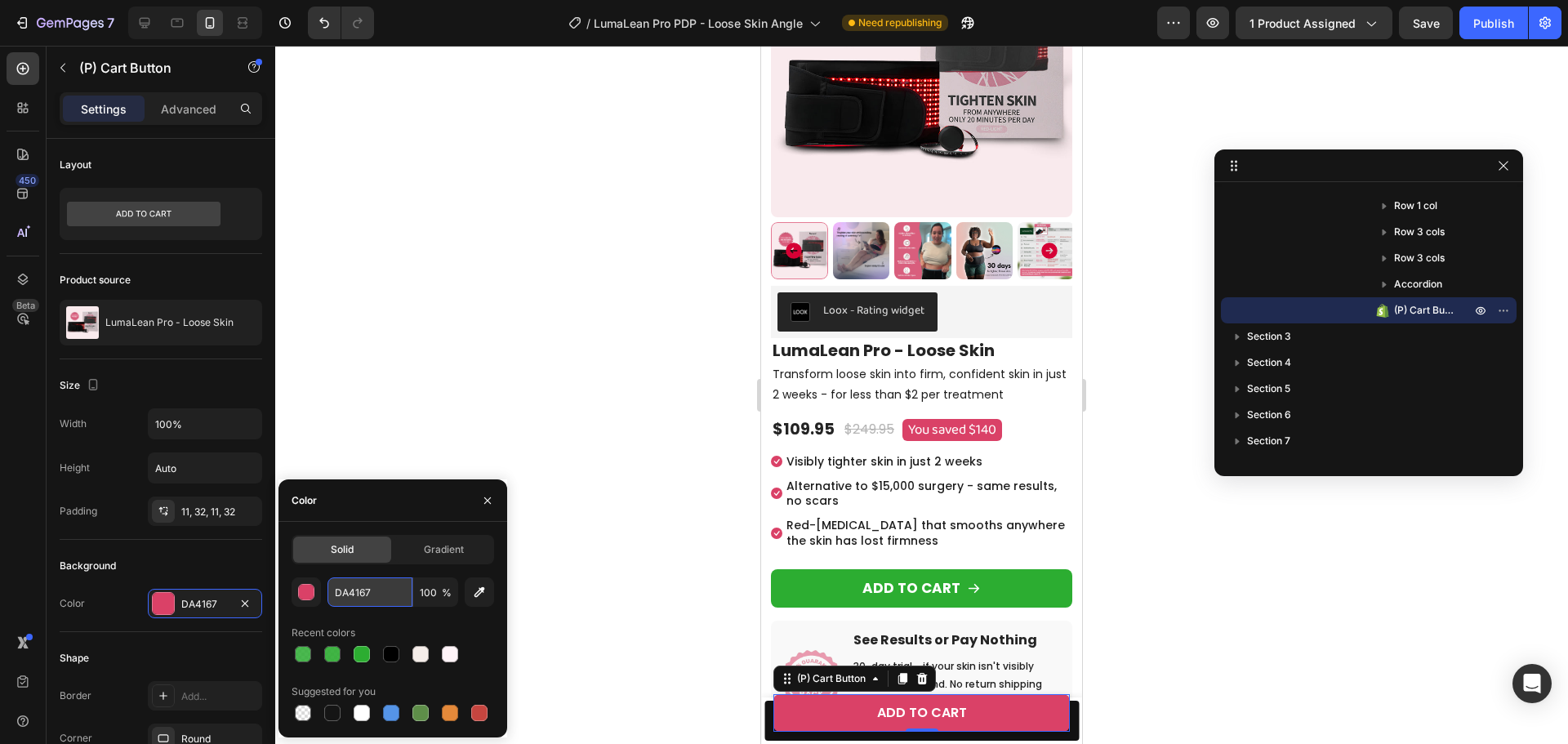
click at [347, 591] on input "DA4167" at bounding box center [369, 592] width 85 height 30
click at [766, 694] on div "Add to Cart" at bounding box center [797, 691] width 66 height 20
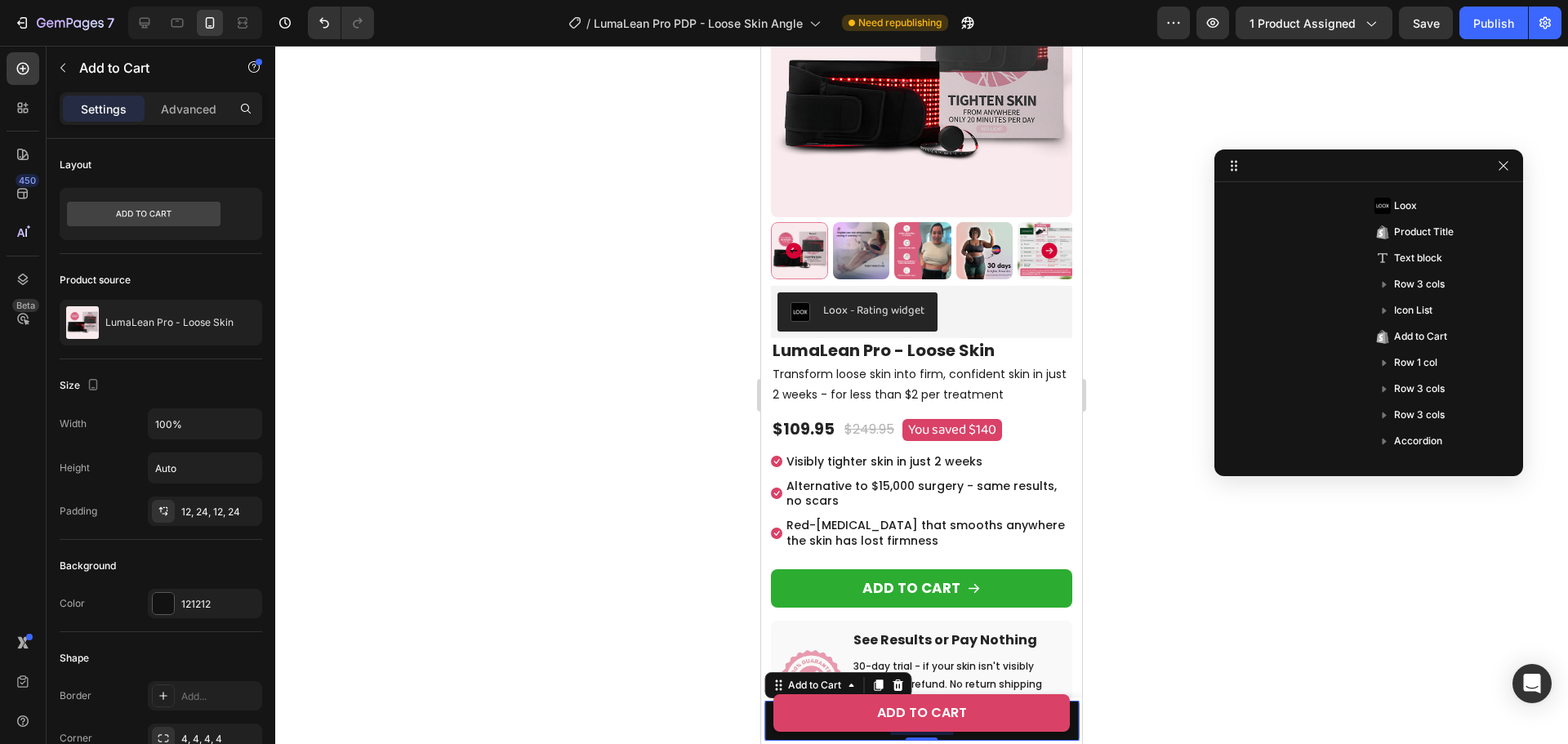
scroll to position [205, 0]
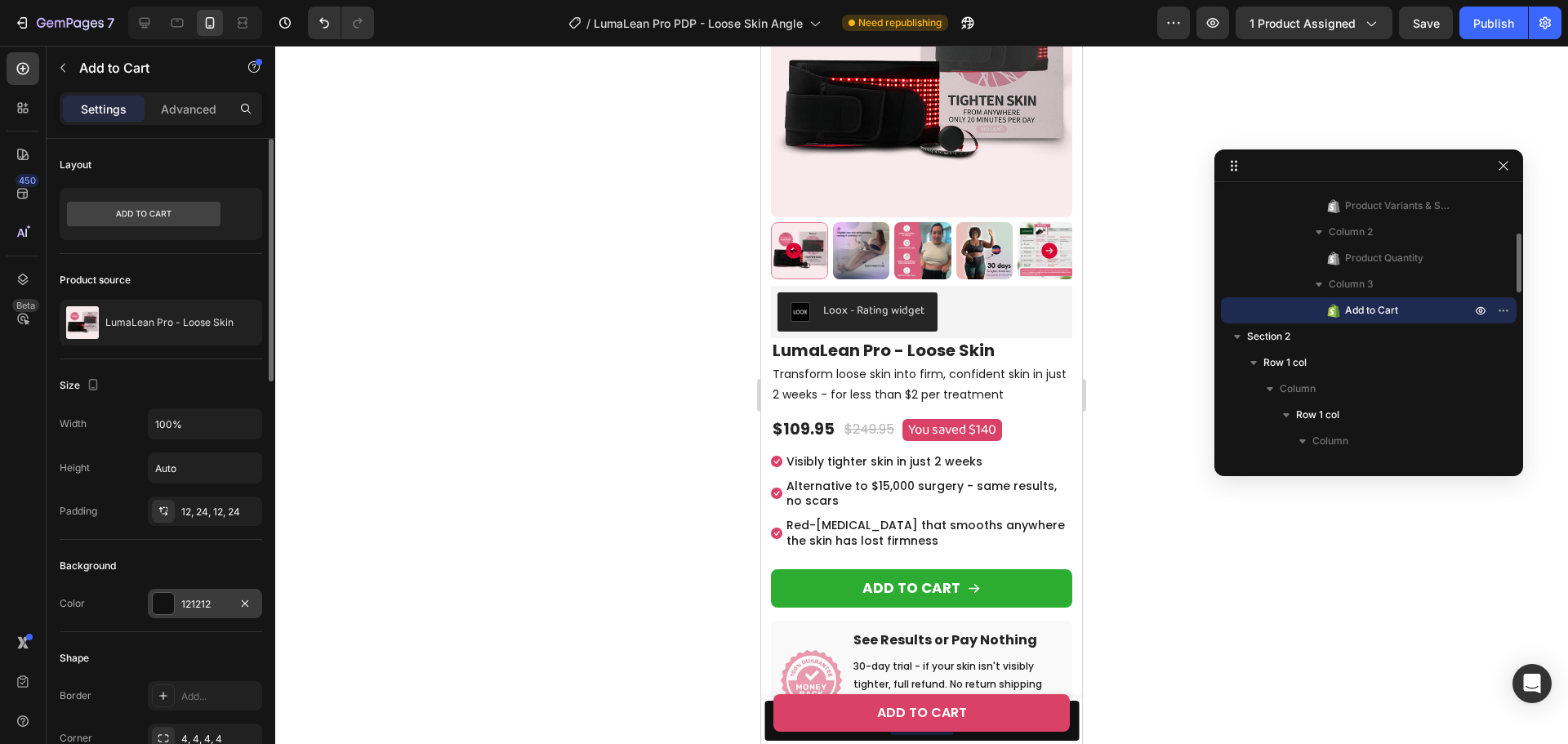
click at [189, 597] on div "121212" at bounding box center [205, 604] width 47 height 15
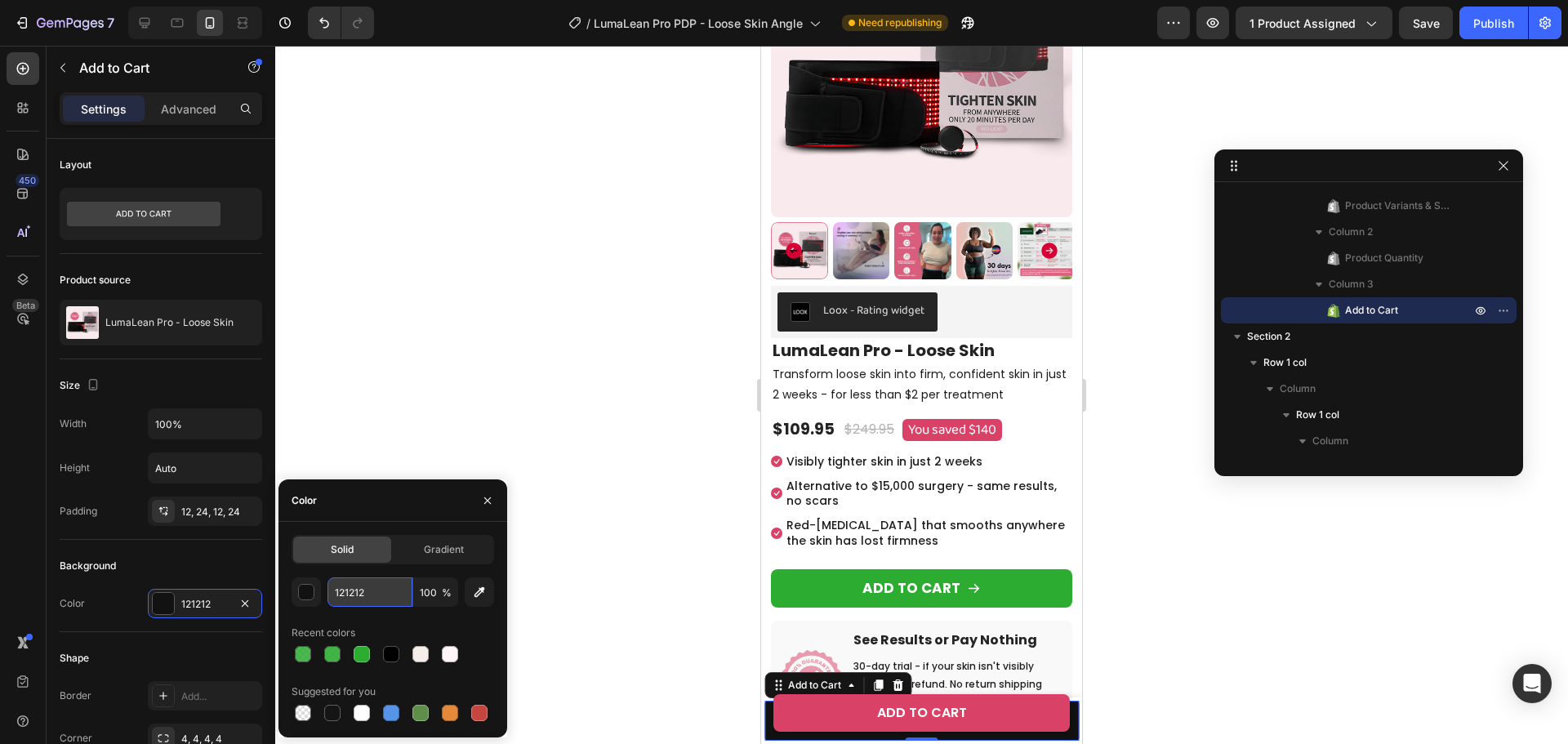
click at [352, 595] on input "121212" at bounding box center [369, 592] width 85 height 30
paste input "DA4167"
type input "DA4167"
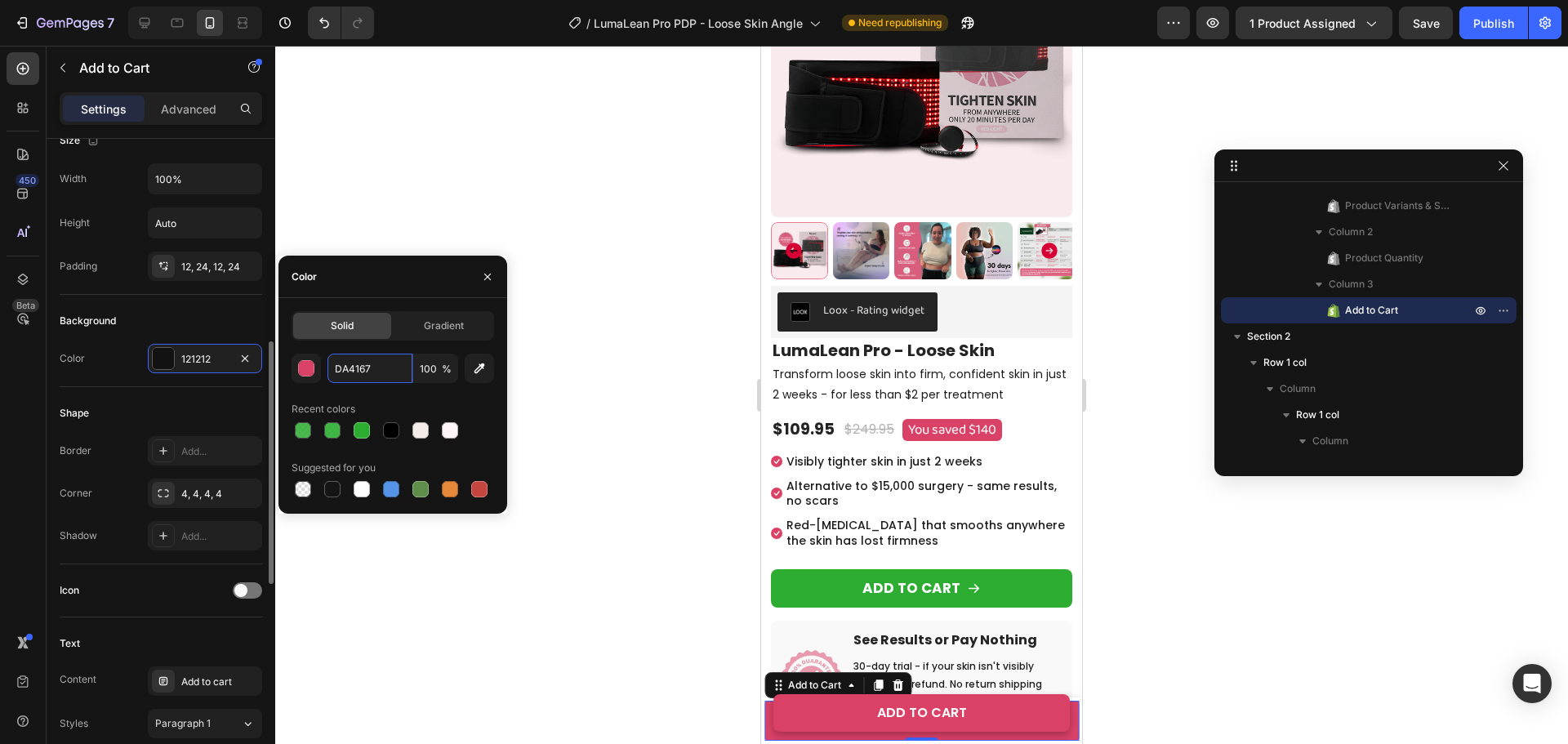
scroll to position [327, 0]
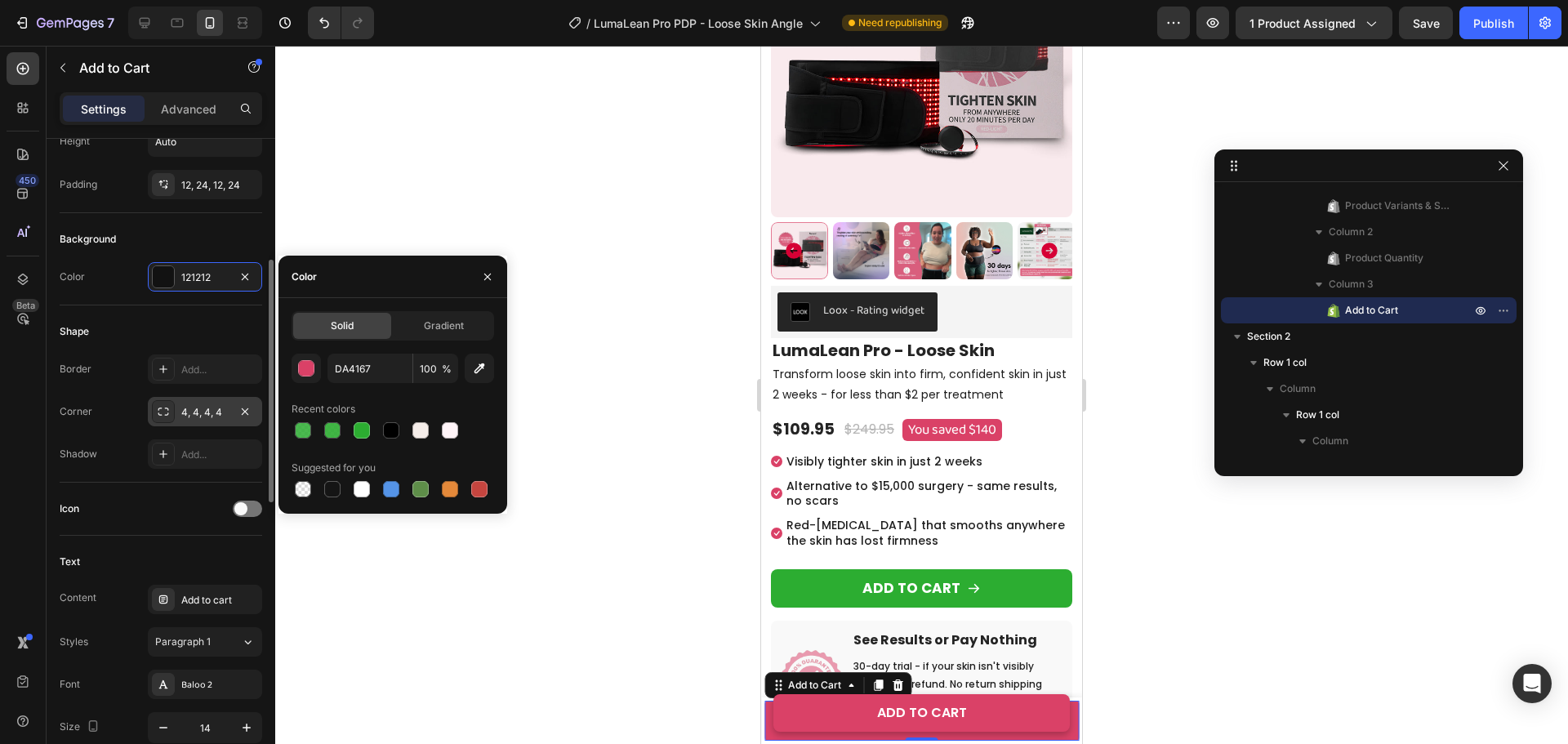
click at [193, 413] on div "4, 4, 4, 4" at bounding box center [205, 412] width 47 height 15
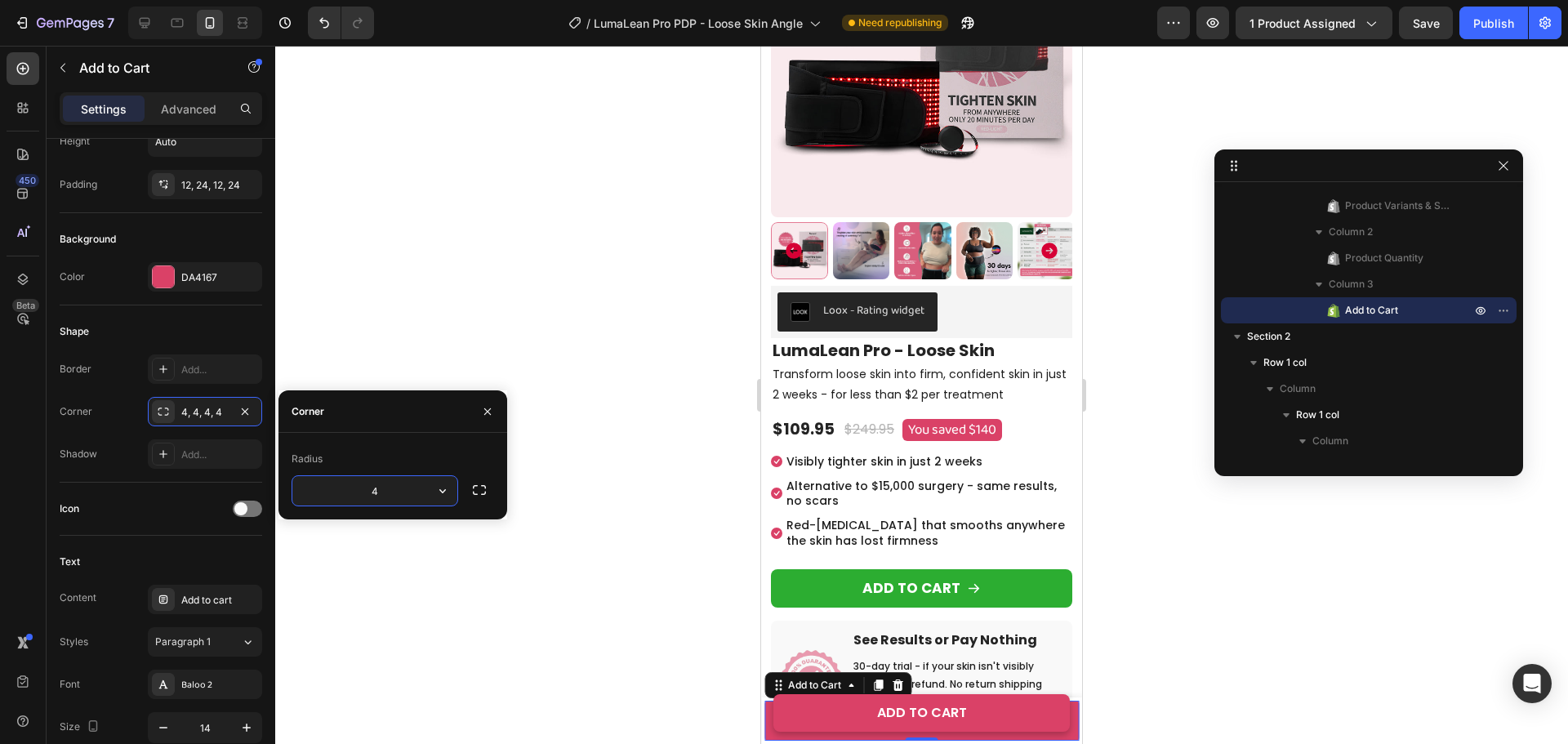
click at [377, 479] on input "4" at bounding box center [374, 491] width 164 height 30
type input "8"
click at [224, 489] on div "Icon" at bounding box center [162, 509] width 203 height 53
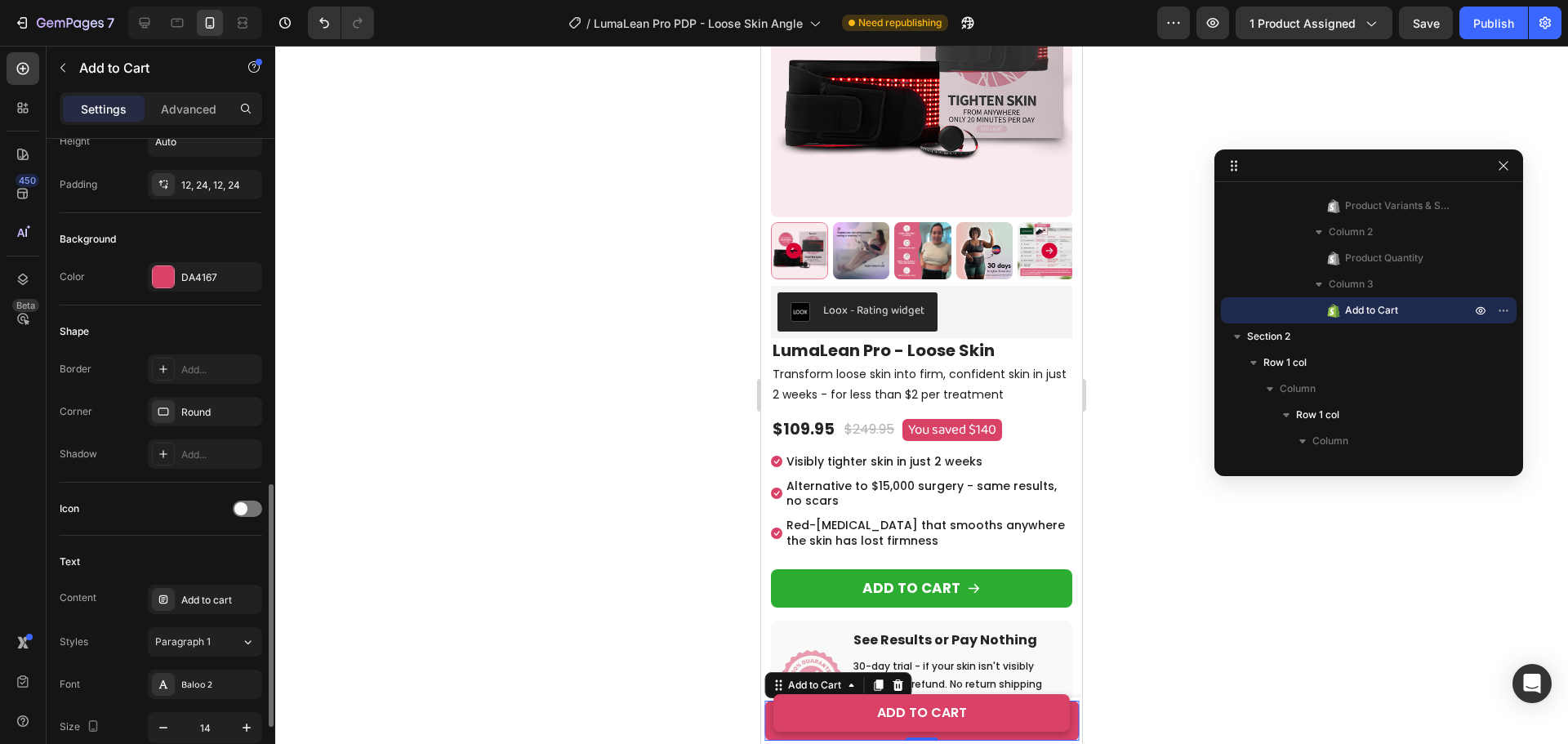
scroll to position [490, 0]
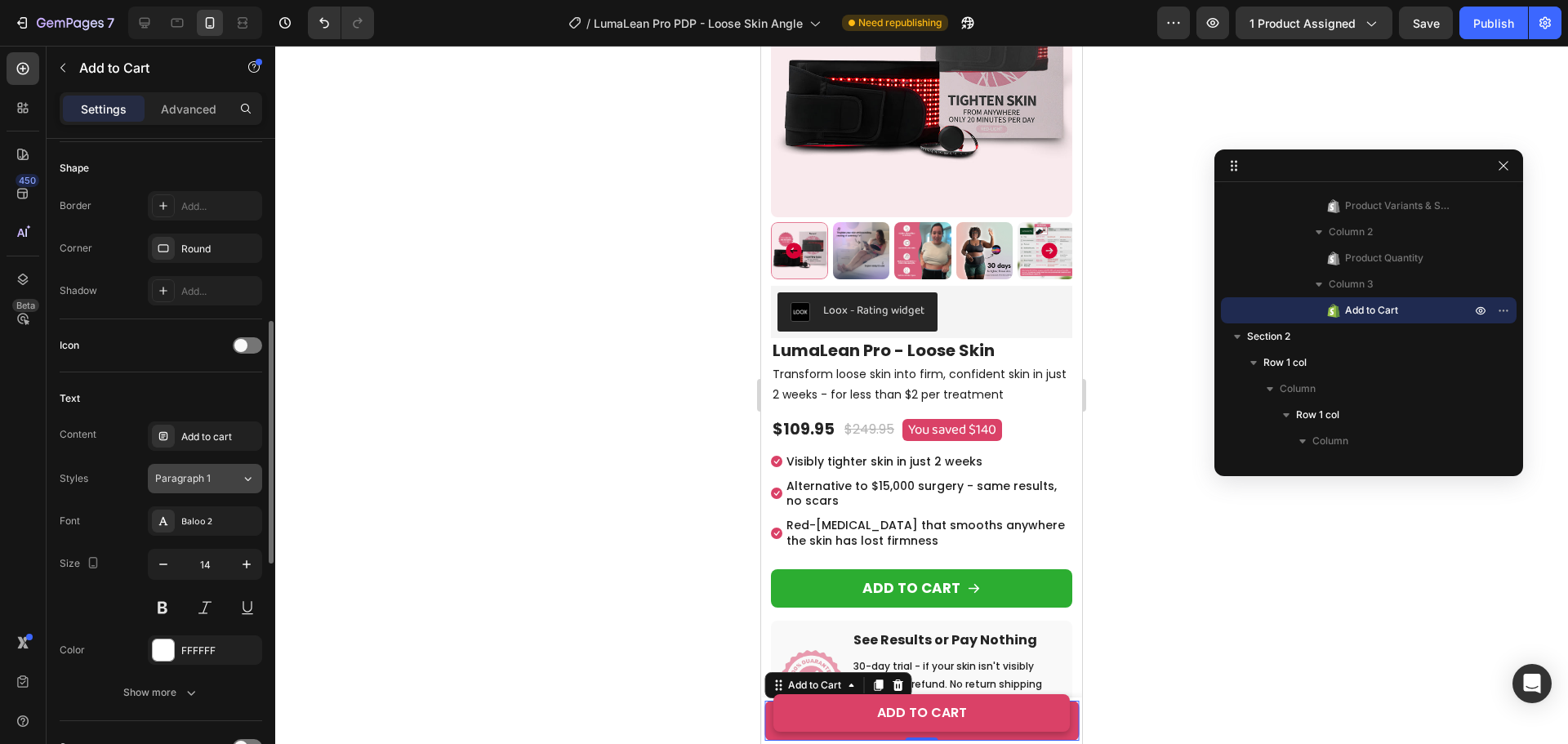
click at [192, 470] on button "Paragraph 1" at bounding box center [205, 479] width 114 height 30
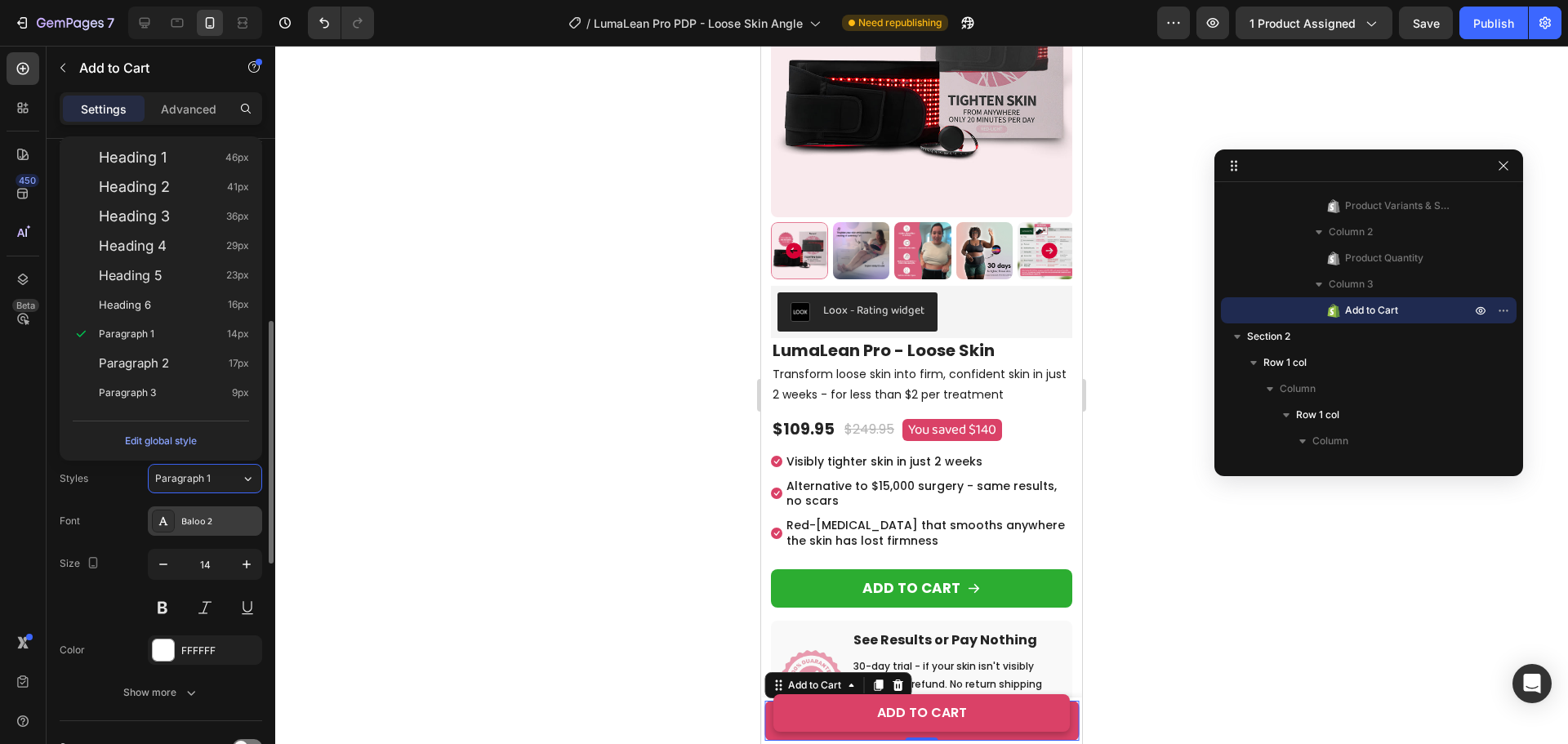
click at [206, 516] on div "Baloo 2" at bounding box center [220, 521] width 77 height 15
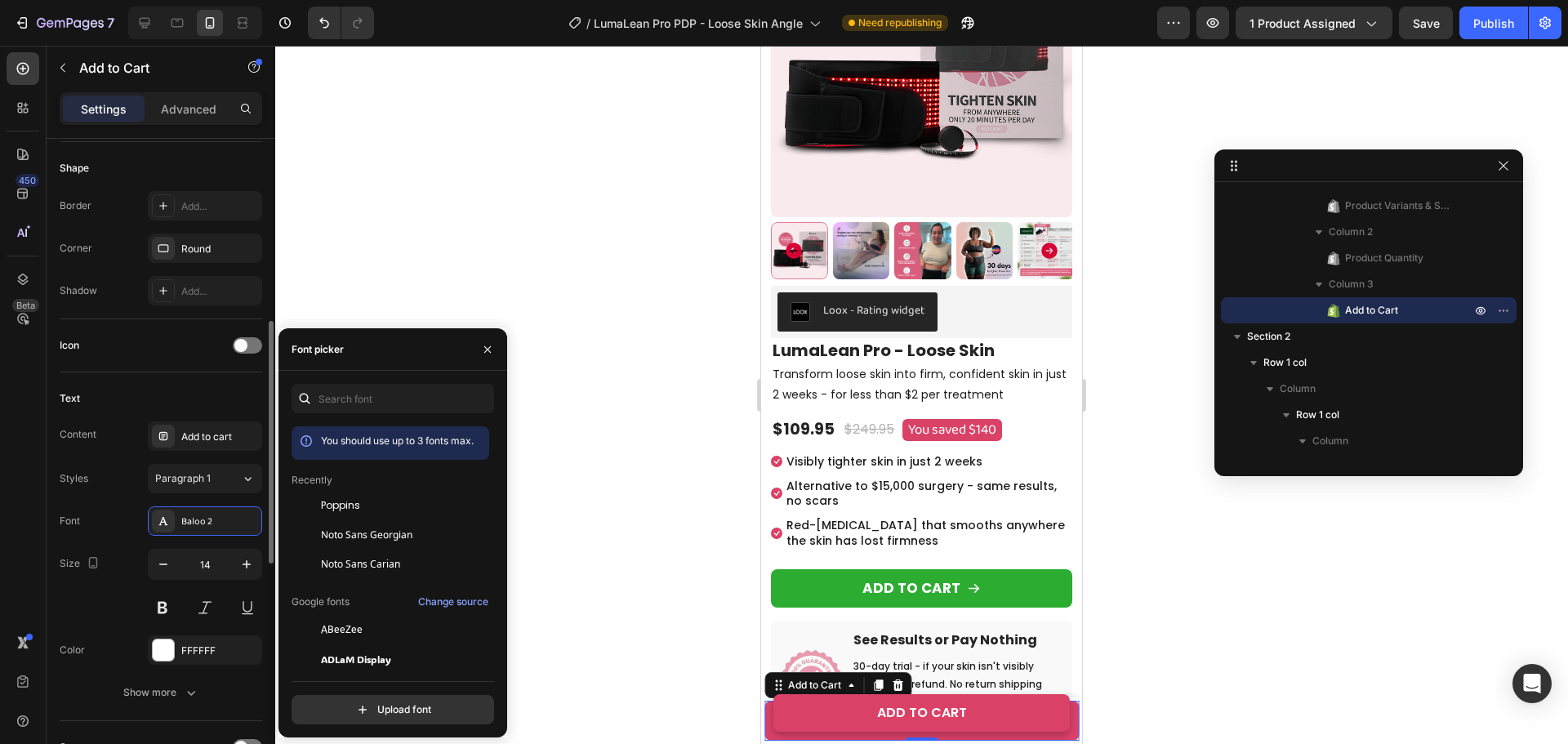
click at [342, 504] on span "Poppins" at bounding box center [341, 506] width 39 height 15
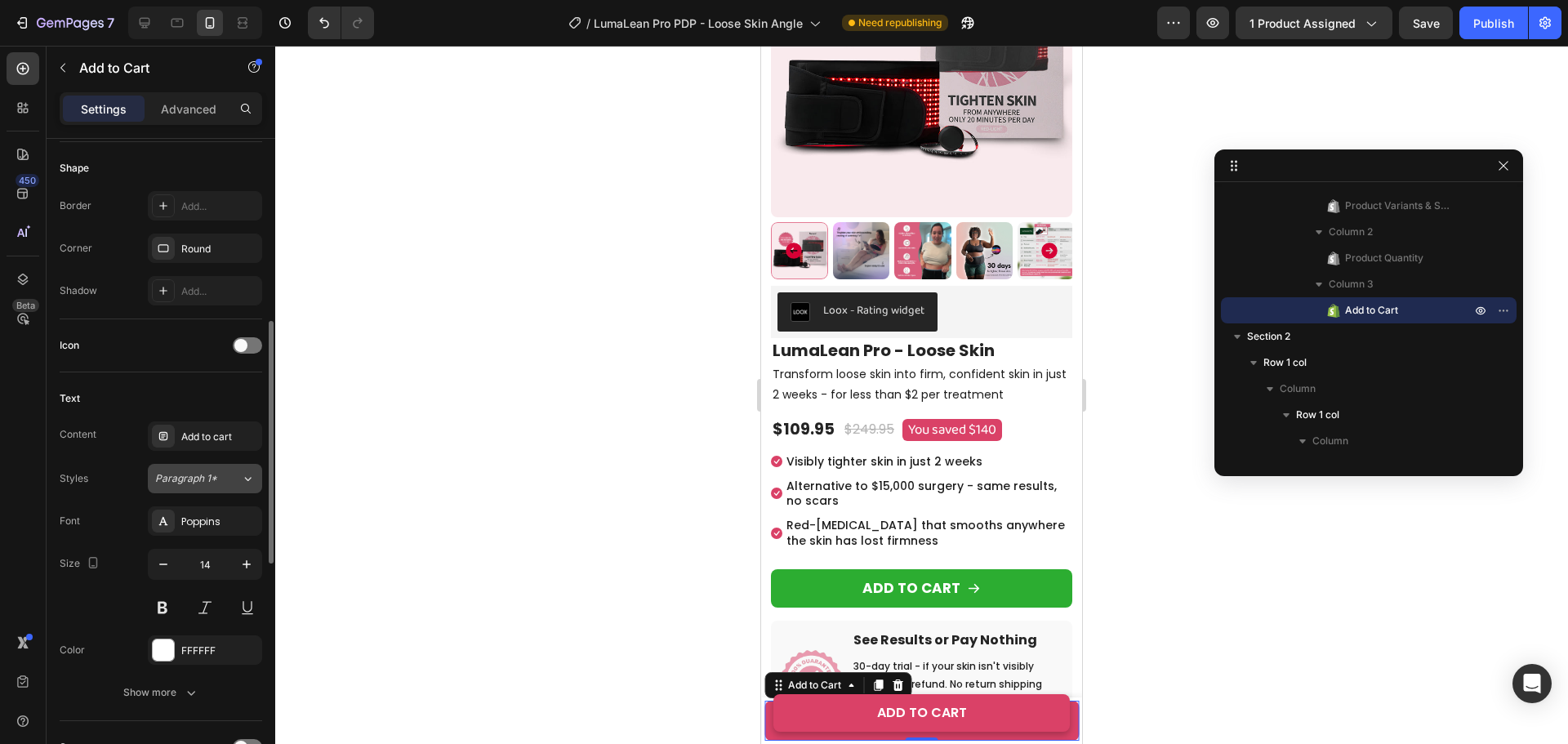
click at [179, 480] on span "Paragraph 1*" at bounding box center [186, 478] width 62 height 15
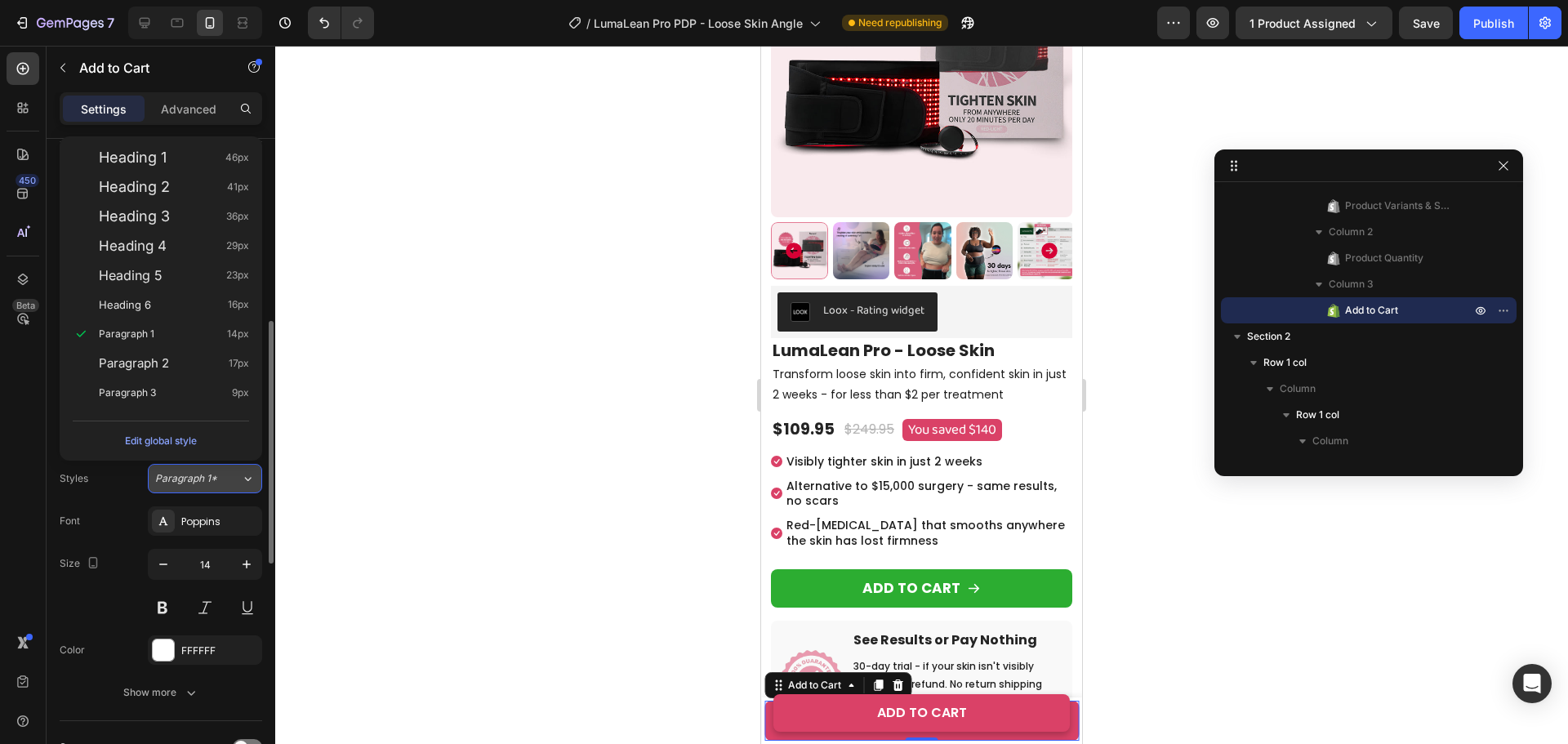
drag, startPoint x: 157, startPoint y: 485, endPoint x: 148, endPoint y: 490, distance: 10.3
click at [156, 487] on button "Paragraph 1*" at bounding box center [205, 479] width 114 height 30
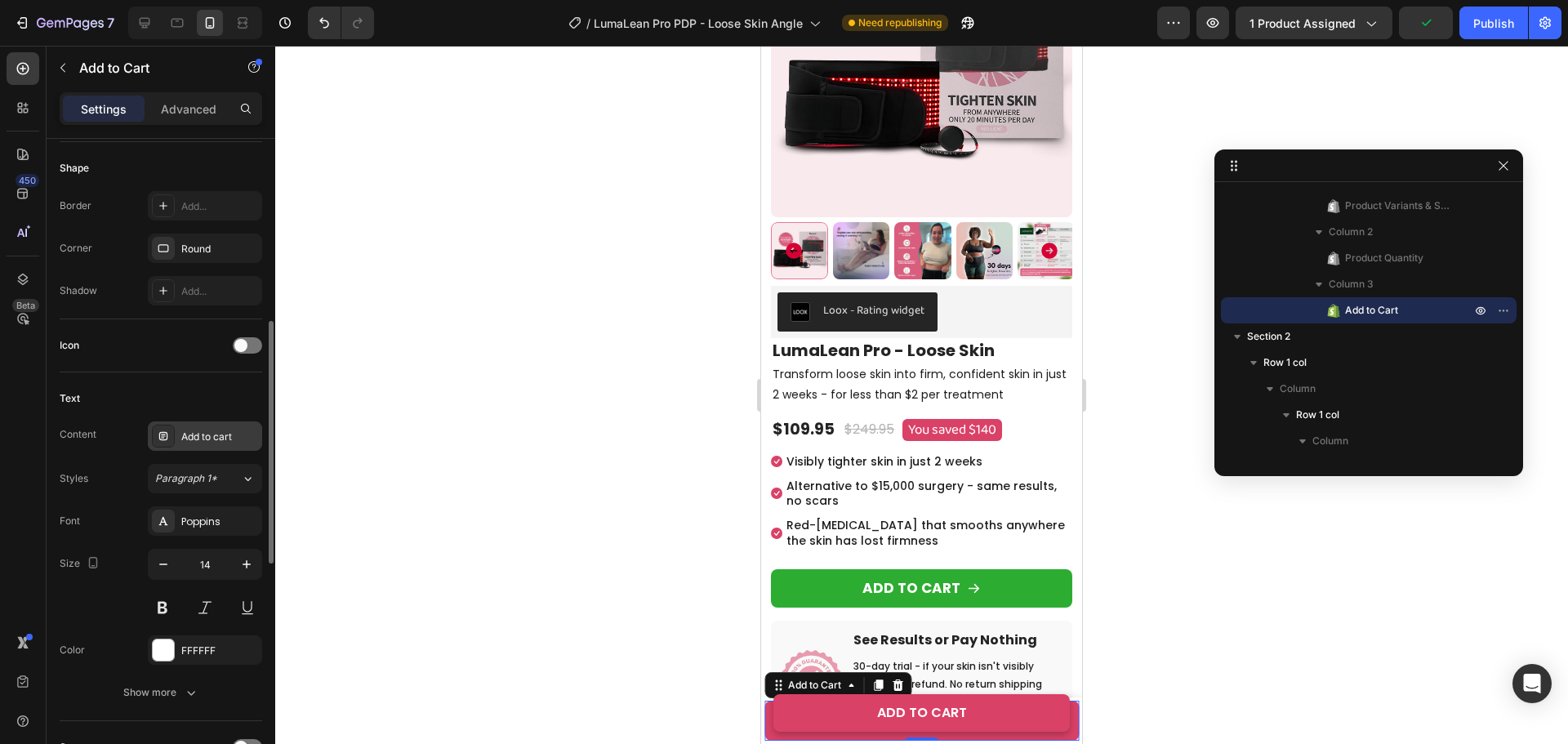
click at [210, 438] on div "Add to cart" at bounding box center [220, 437] width 77 height 15
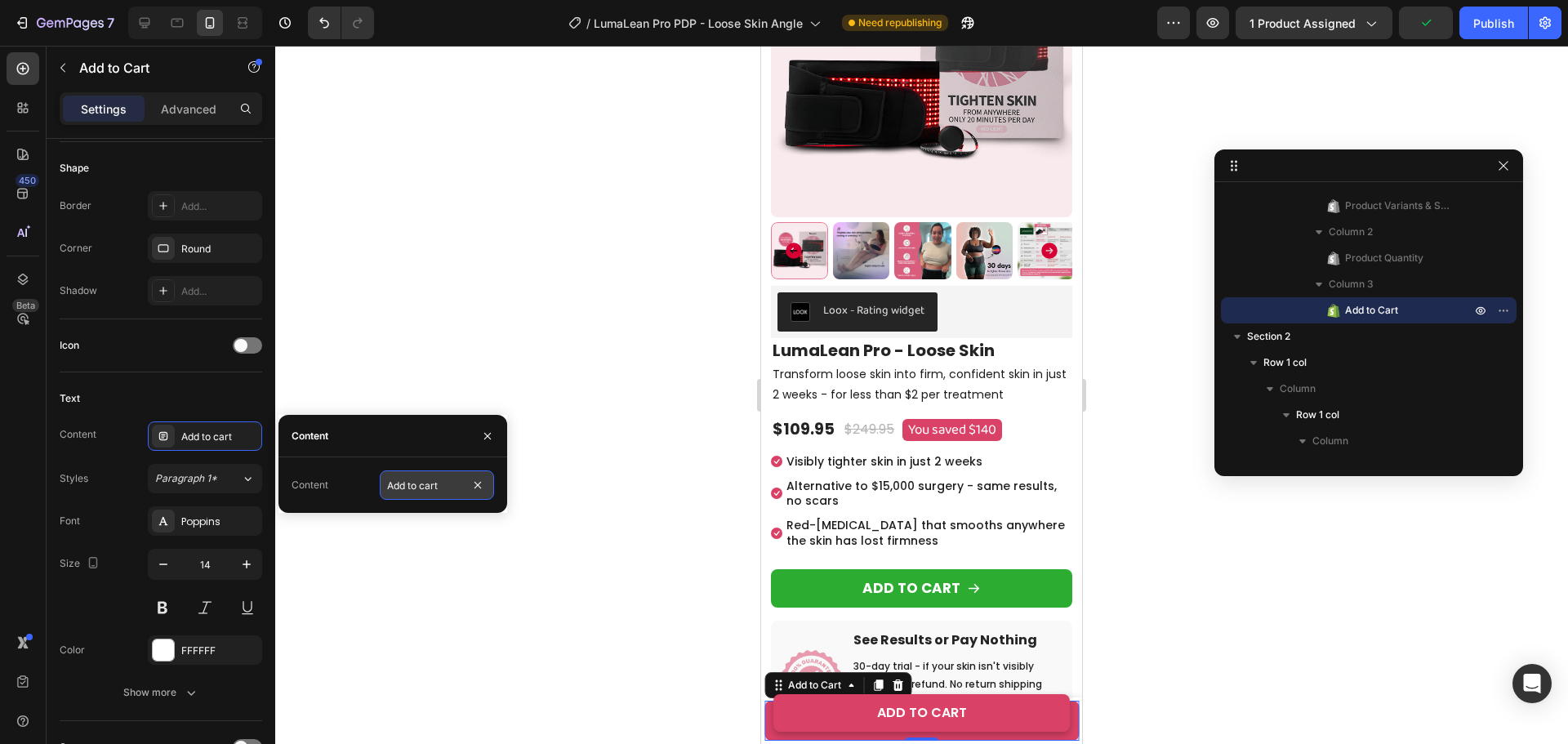
click at [423, 484] on input "Add to cart" at bounding box center [436, 486] width 114 height 30
type input "ADD TO CART"
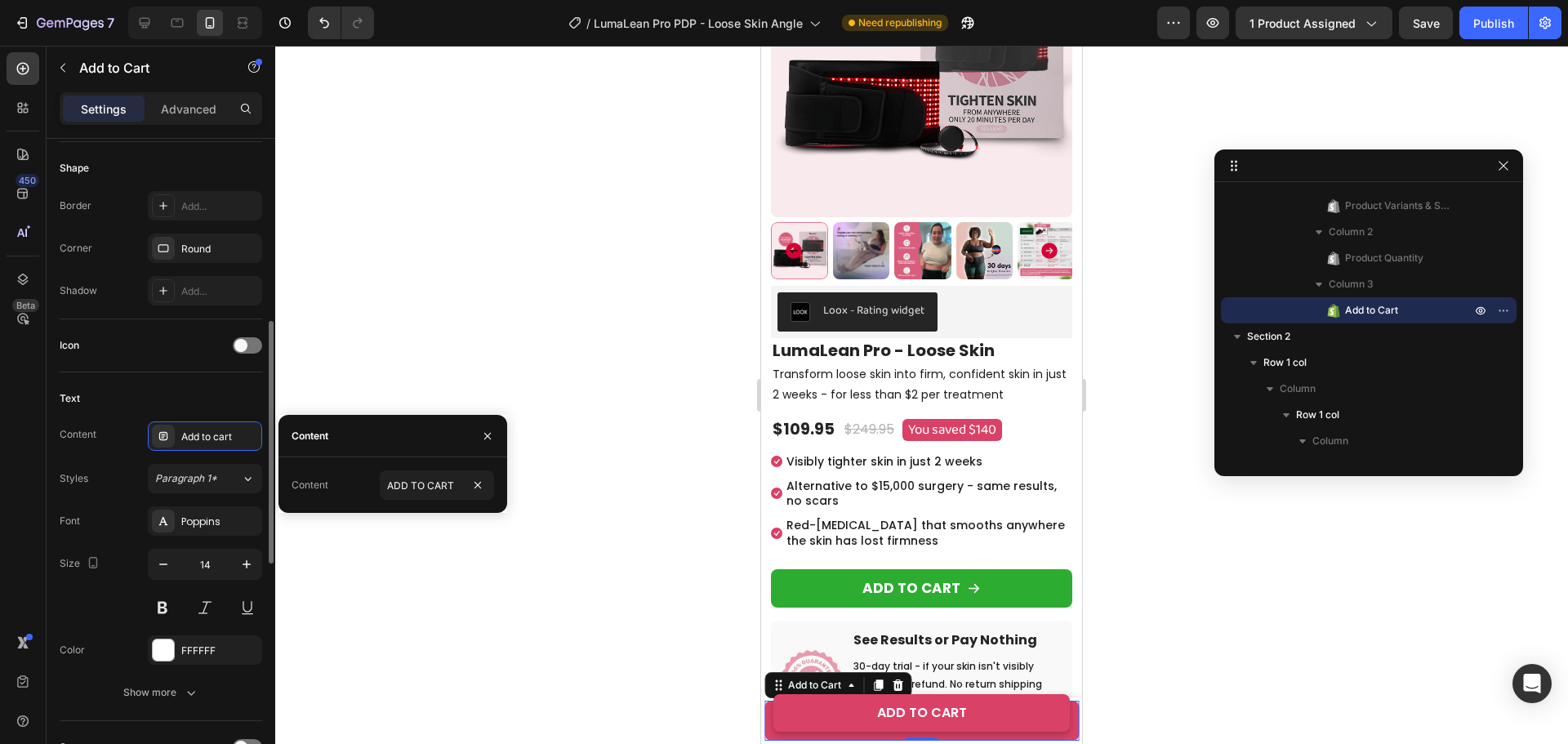
click at [183, 404] on div "Text" at bounding box center [162, 398] width 203 height 27
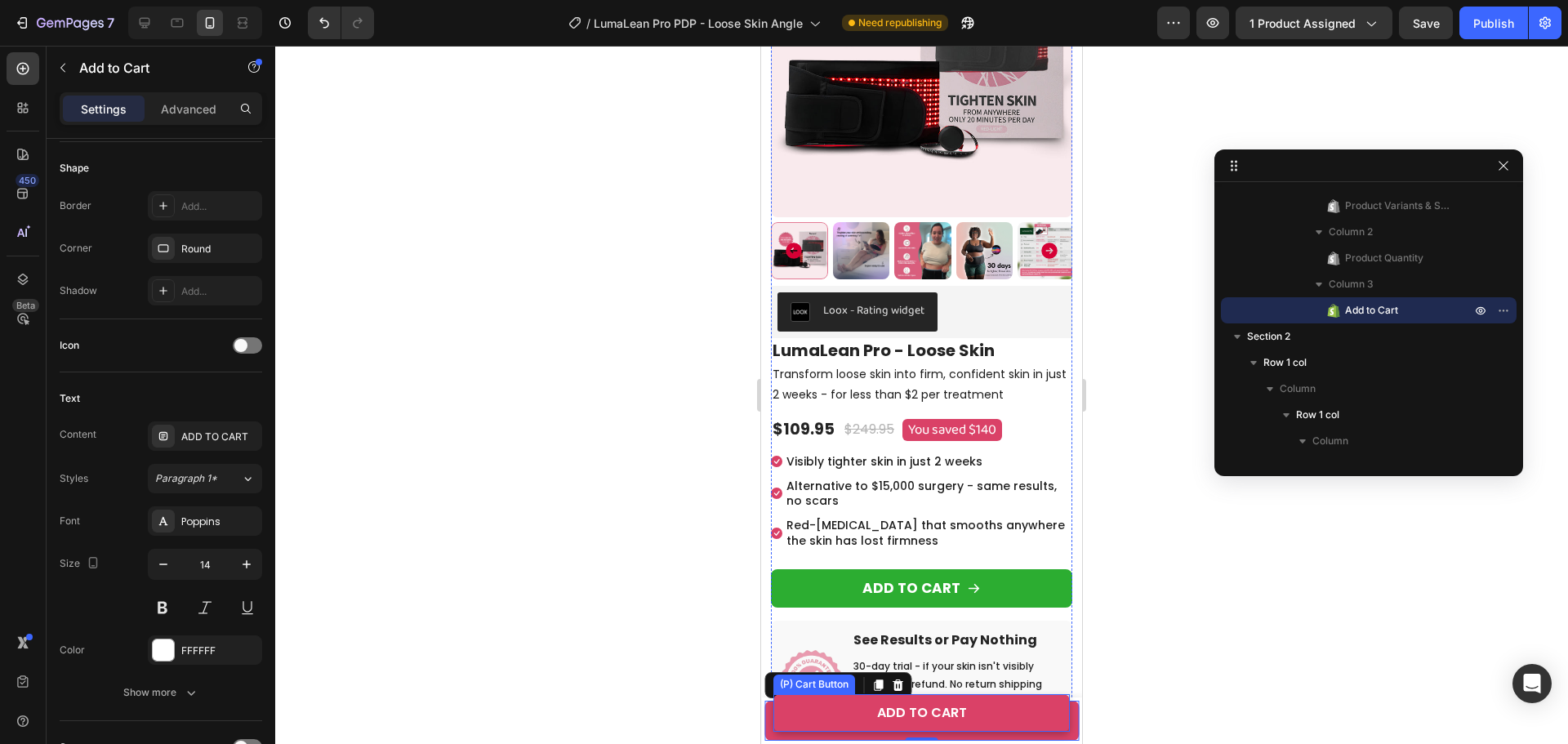
click at [810, 689] on div "(P) Cart Button" at bounding box center [814, 685] width 82 height 20
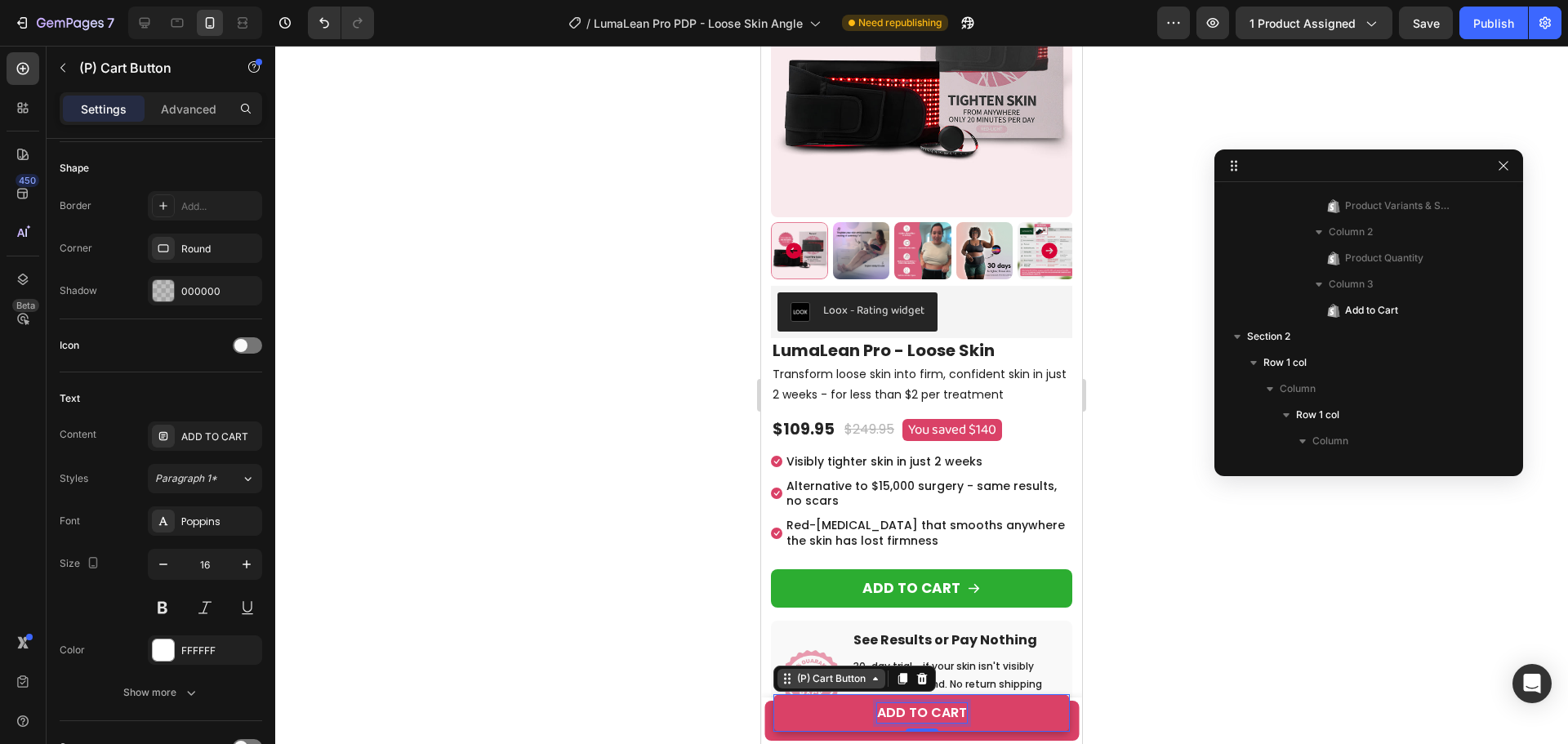
scroll to position [2244, 0]
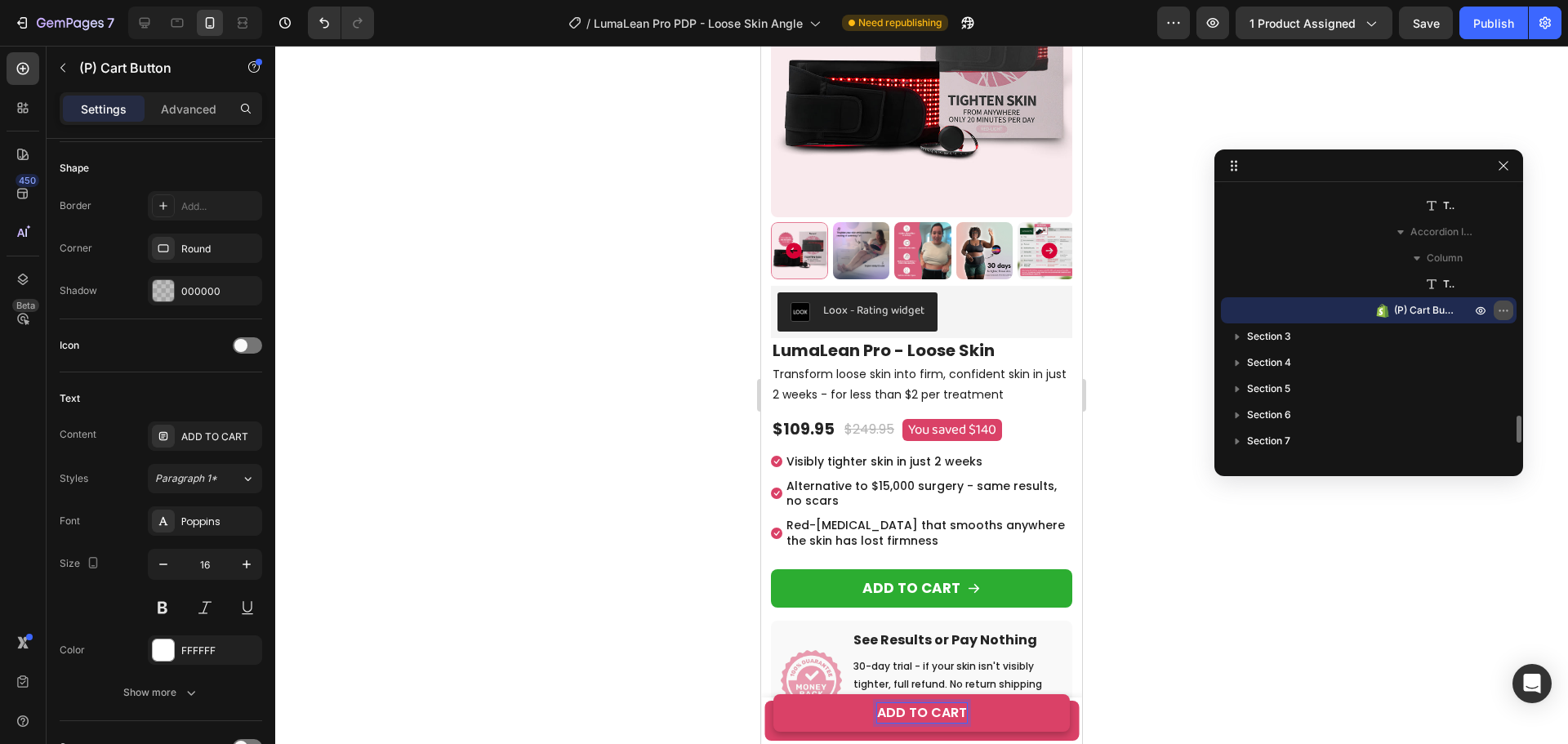
click at [1502, 302] on button "button" at bounding box center [1503, 310] width 20 height 20
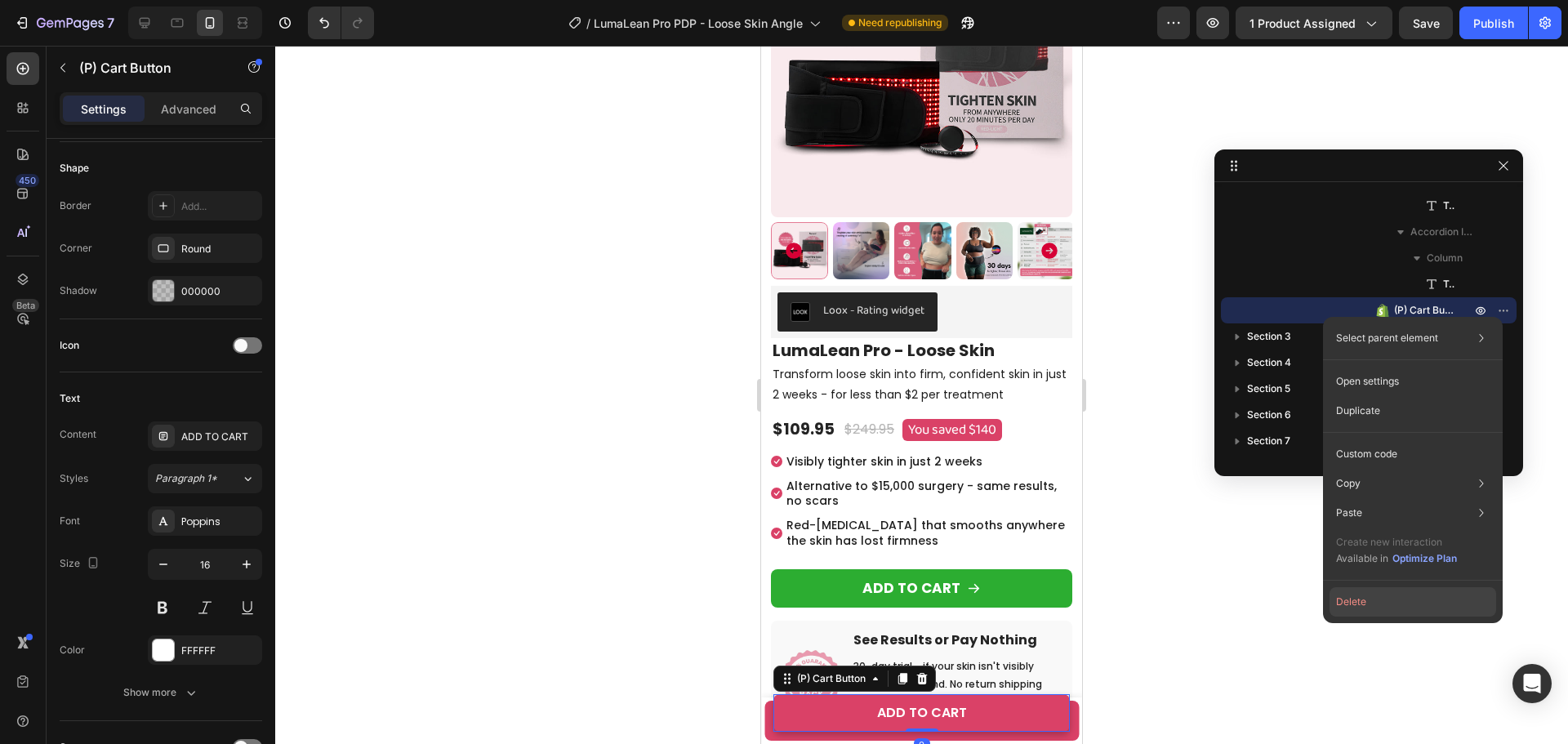
click at [1367, 604] on button "Delete" at bounding box center [1412, 602] width 166 height 30
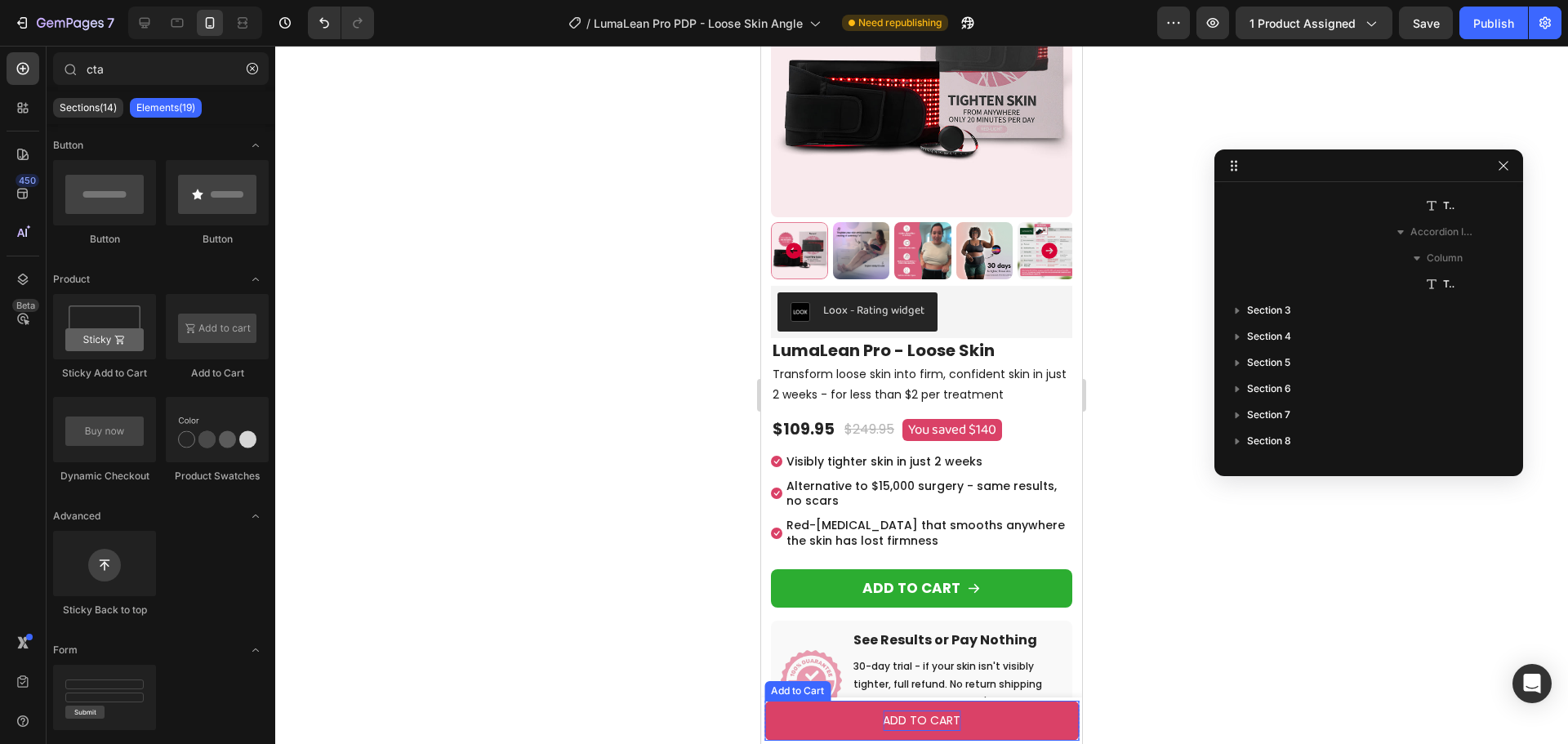
click at [921, 717] on div "ADD TO CART" at bounding box center [921, 720] width 78 height 21
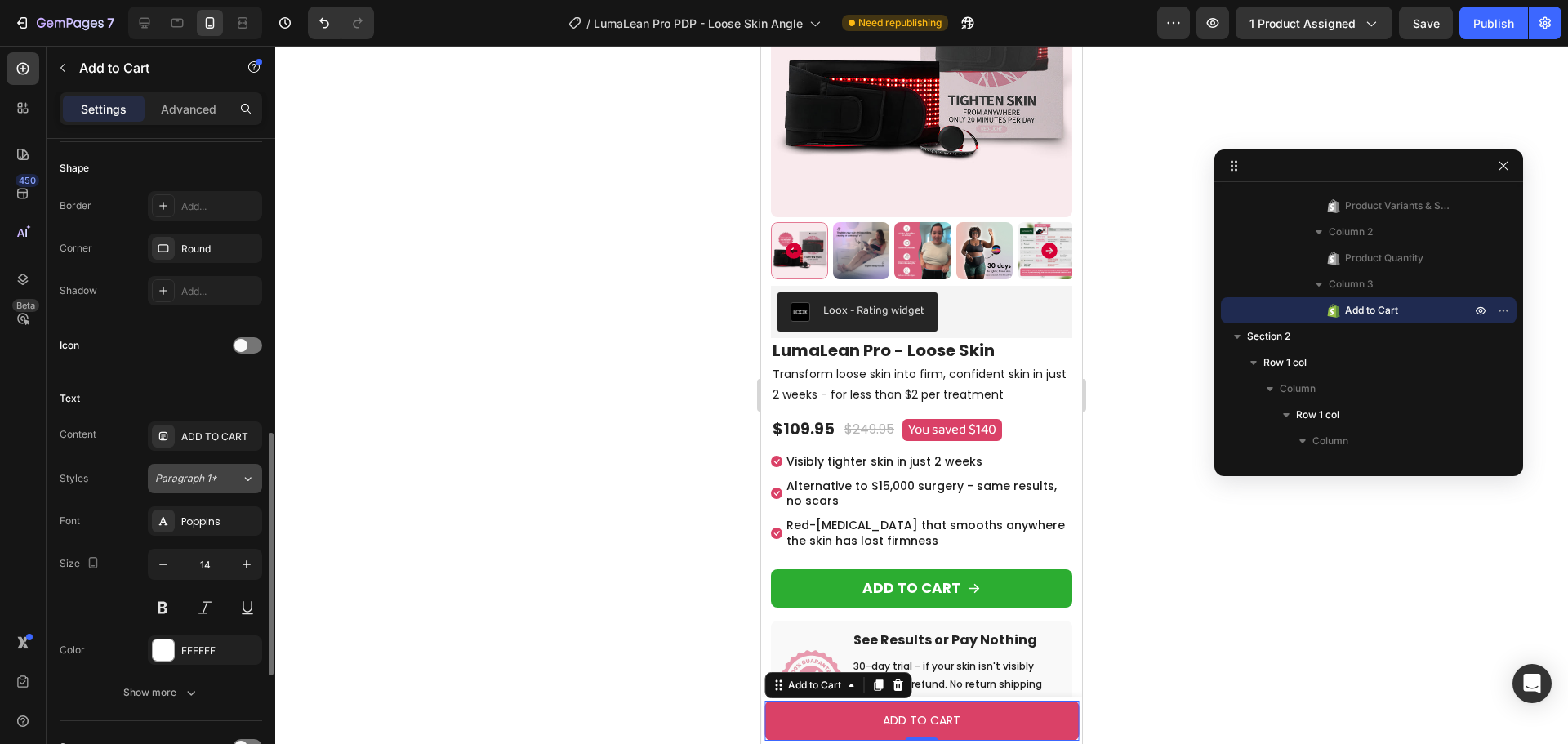
scroll to position [572, 0]
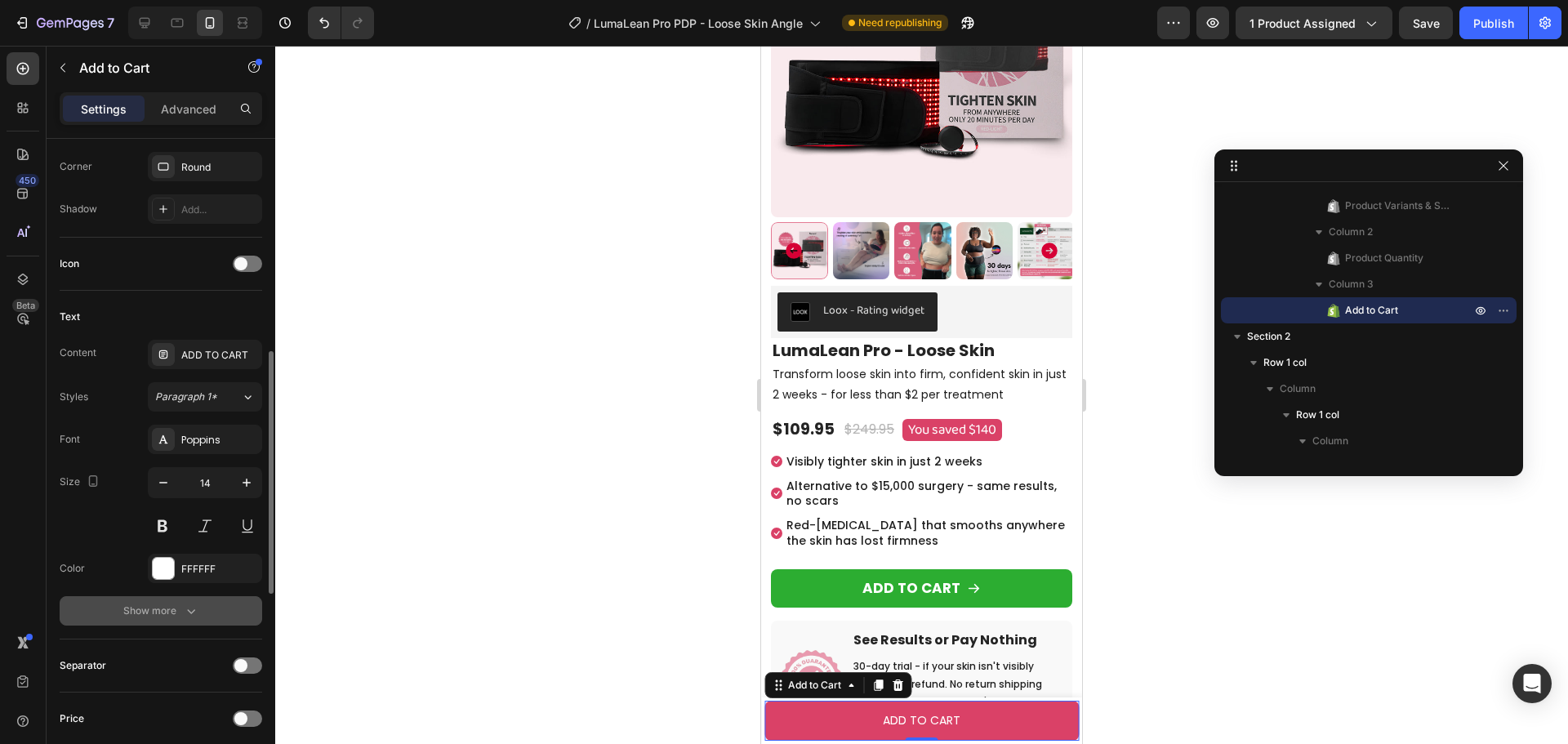
click at [156, 609] on div "Show more" at bounding box center [161, 611] width 76 height 17
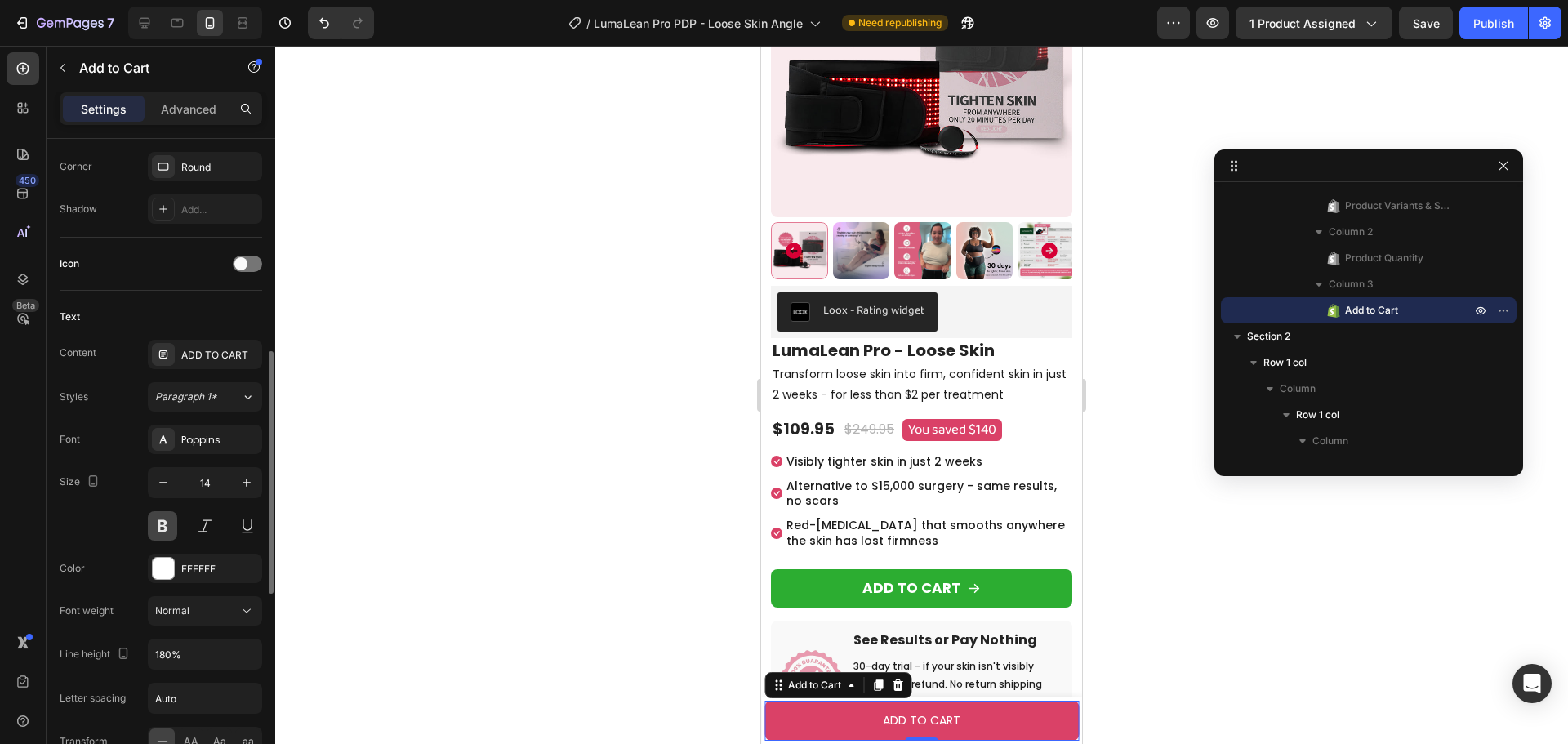
click at [164, 520] on button at bounding box center [163, 526] width 30 height 30
click at [210, 611] on div "Normal" at bounding box center [197, 611] width 84 height 15
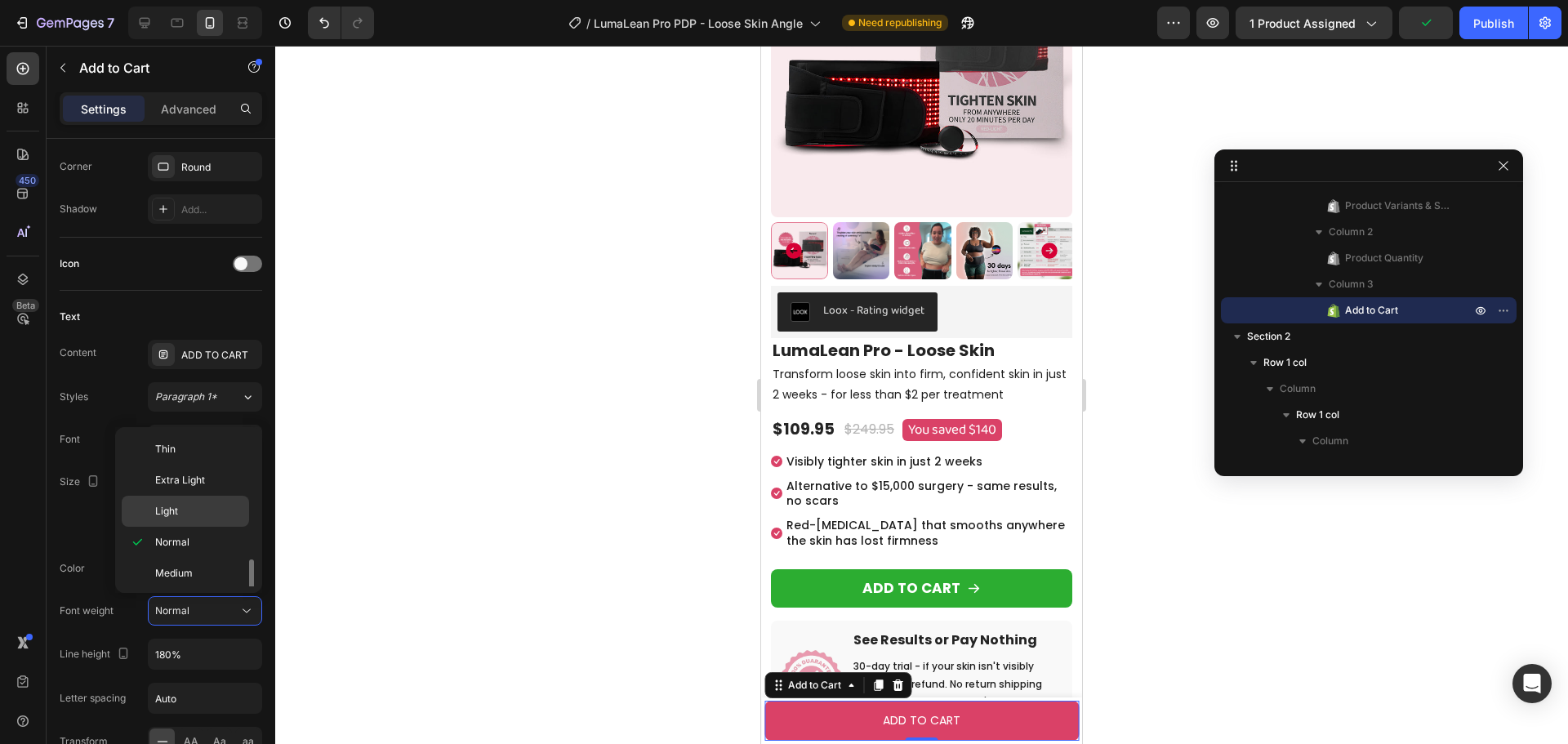
scroll to position [82, 0]
click at [193, 530] on div "Semi Bold" at bounding box center [185, 523] width 127 height 32
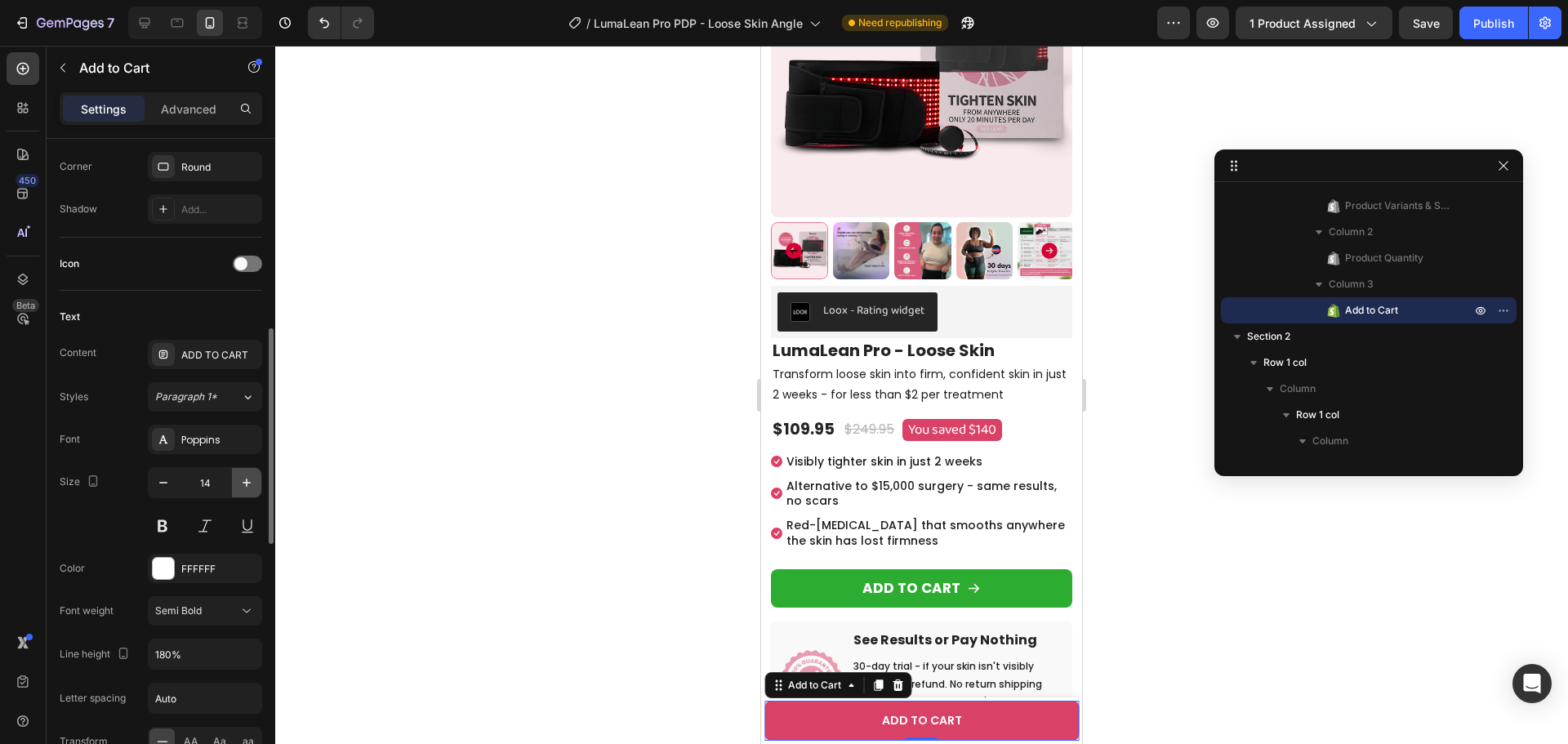
click at [237, 483] on button "button" at bounding box center [246, 483] width 30 height 30
type input "16"
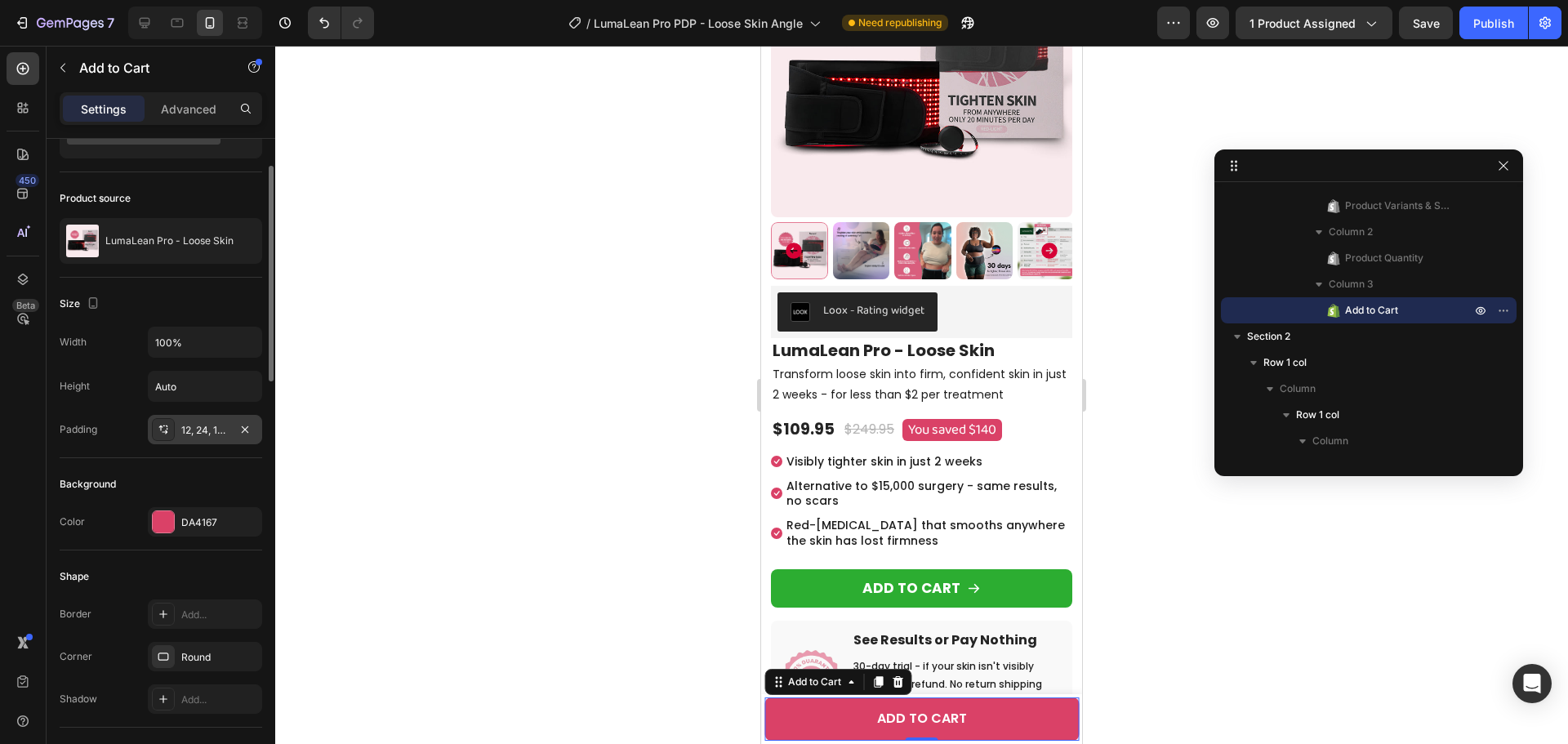
click at [203, 423] on div "12, 24, 12, 24" at bounding box center [205, 430] width 47 height 15
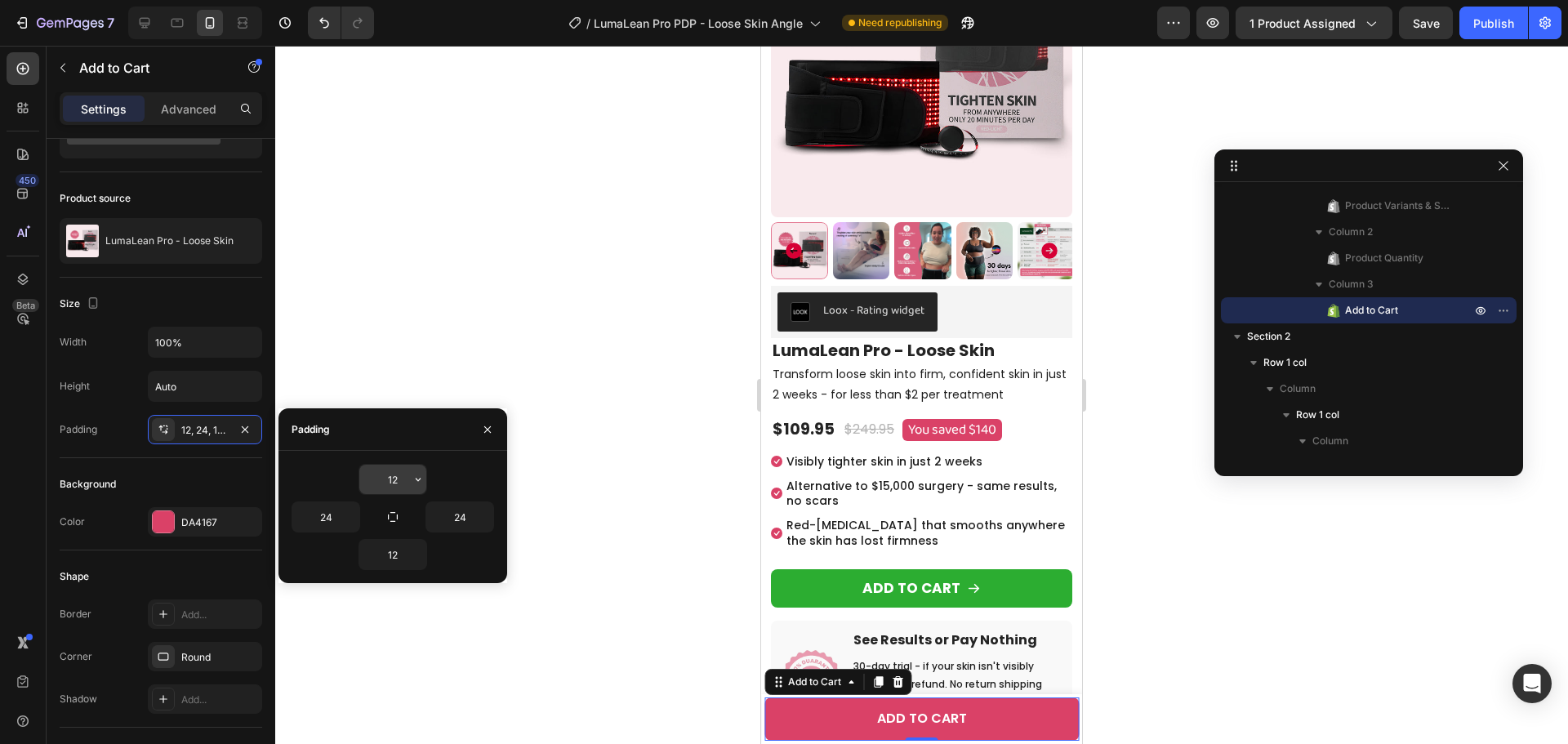
click at [399, 479] on input "12" at bounding box center [393, 480] width 67 height 30
type input "6"
click at [402, 557] on input "12" at bounding box center [393, 555] width 67 height 30
type input "6"
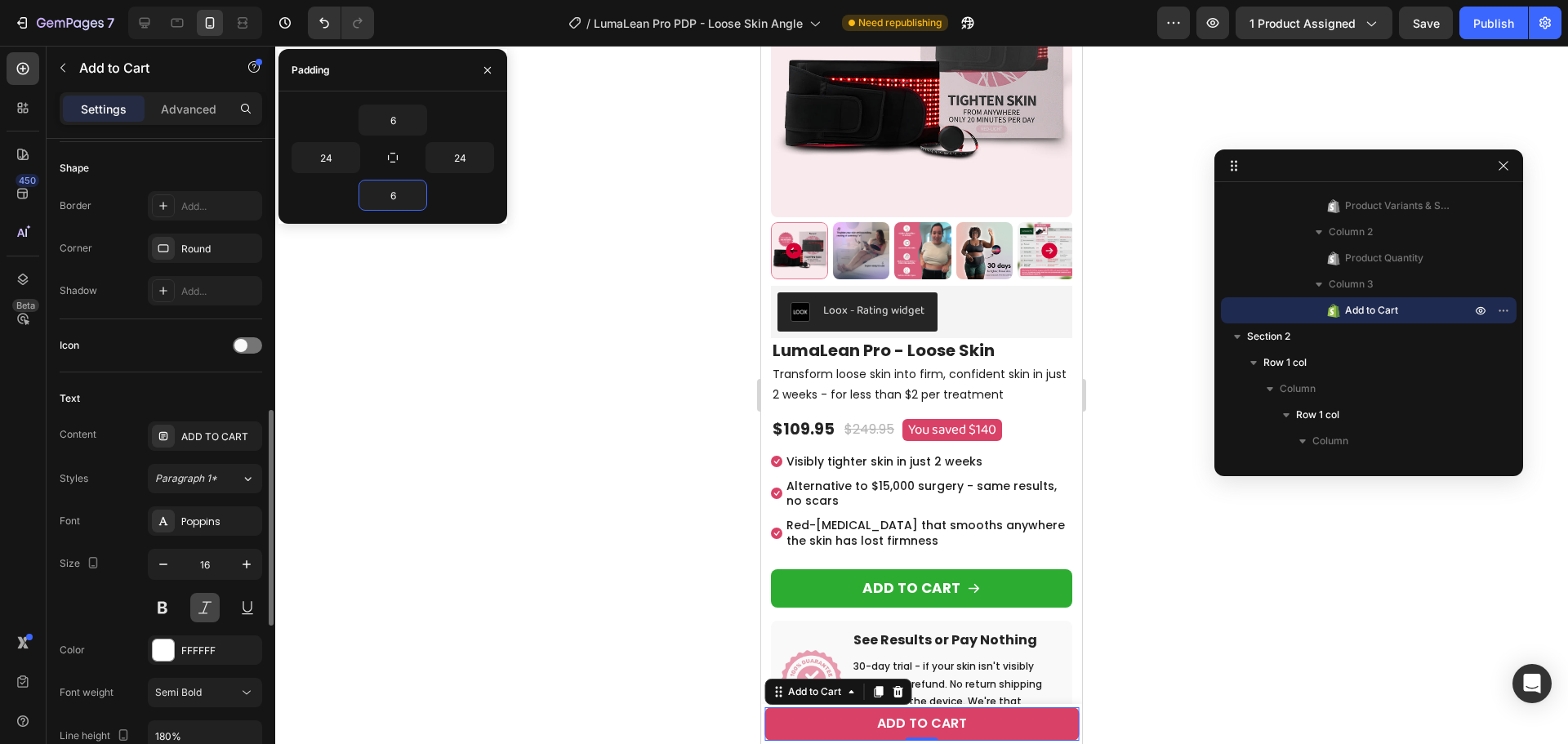
scroll to position [735, 0]
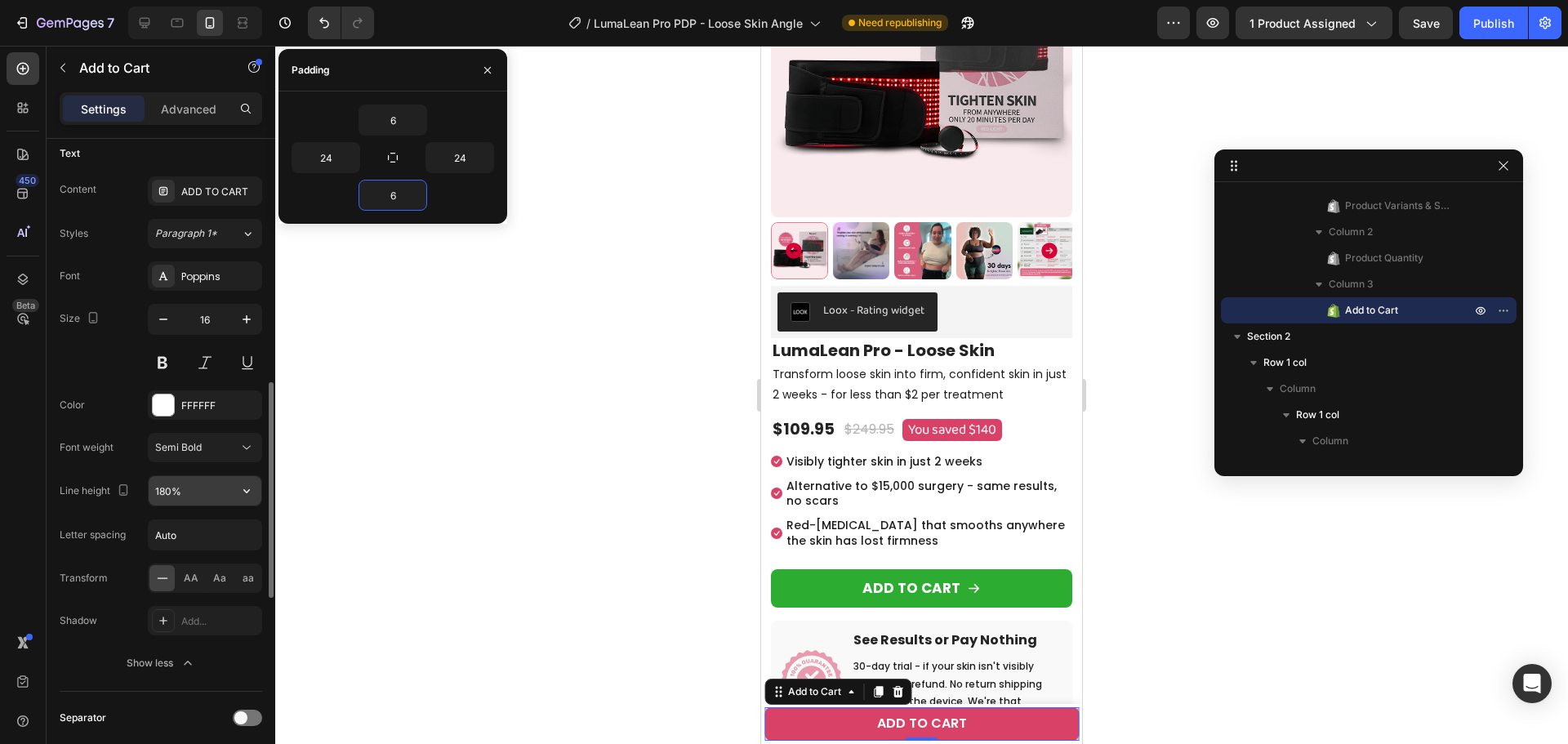
click at [165, 492] on input "180%" at bounding box center [205, 491] width 112 height 30
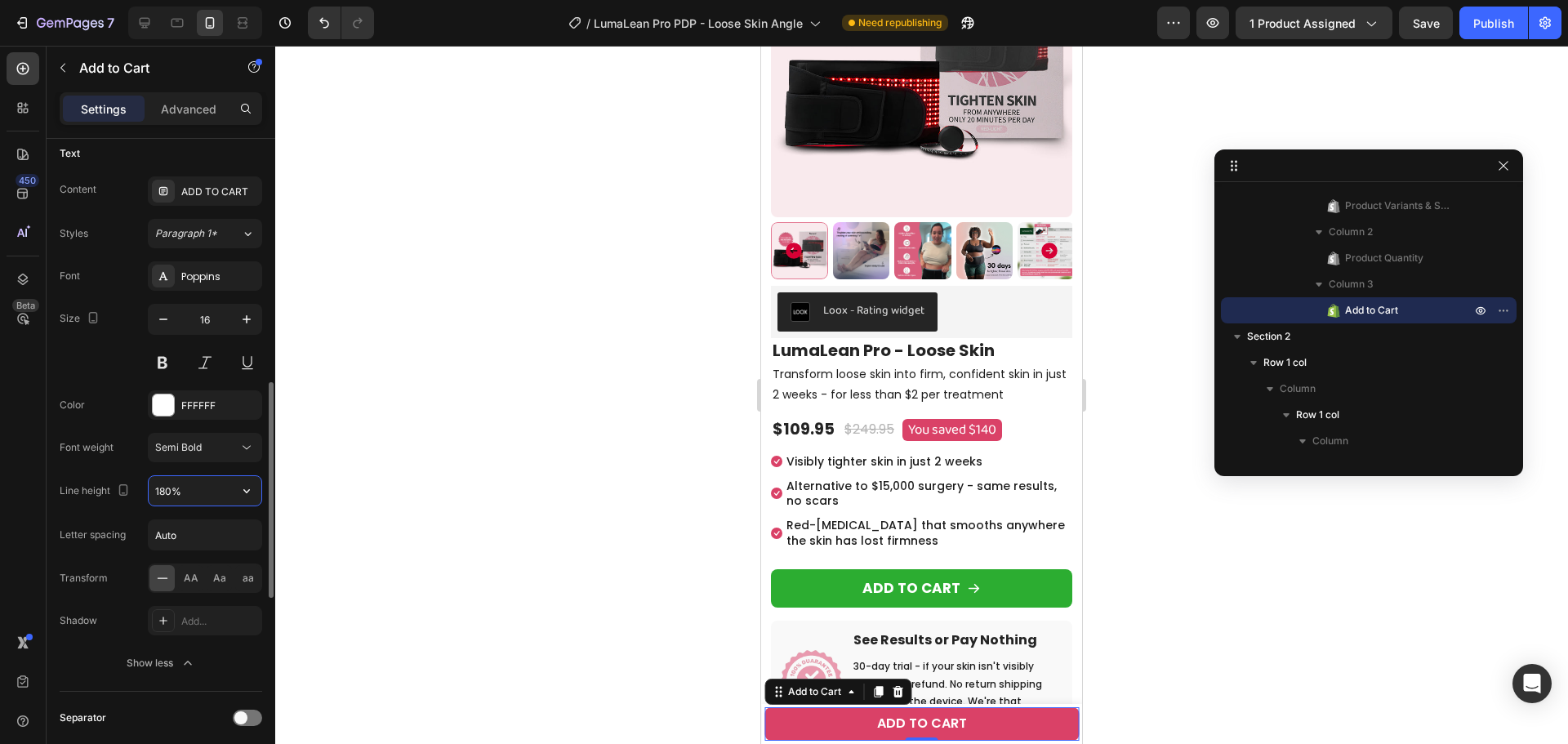
click at [163, 495] on input "180%" at bounding box center [205, 491] width 112 height 30
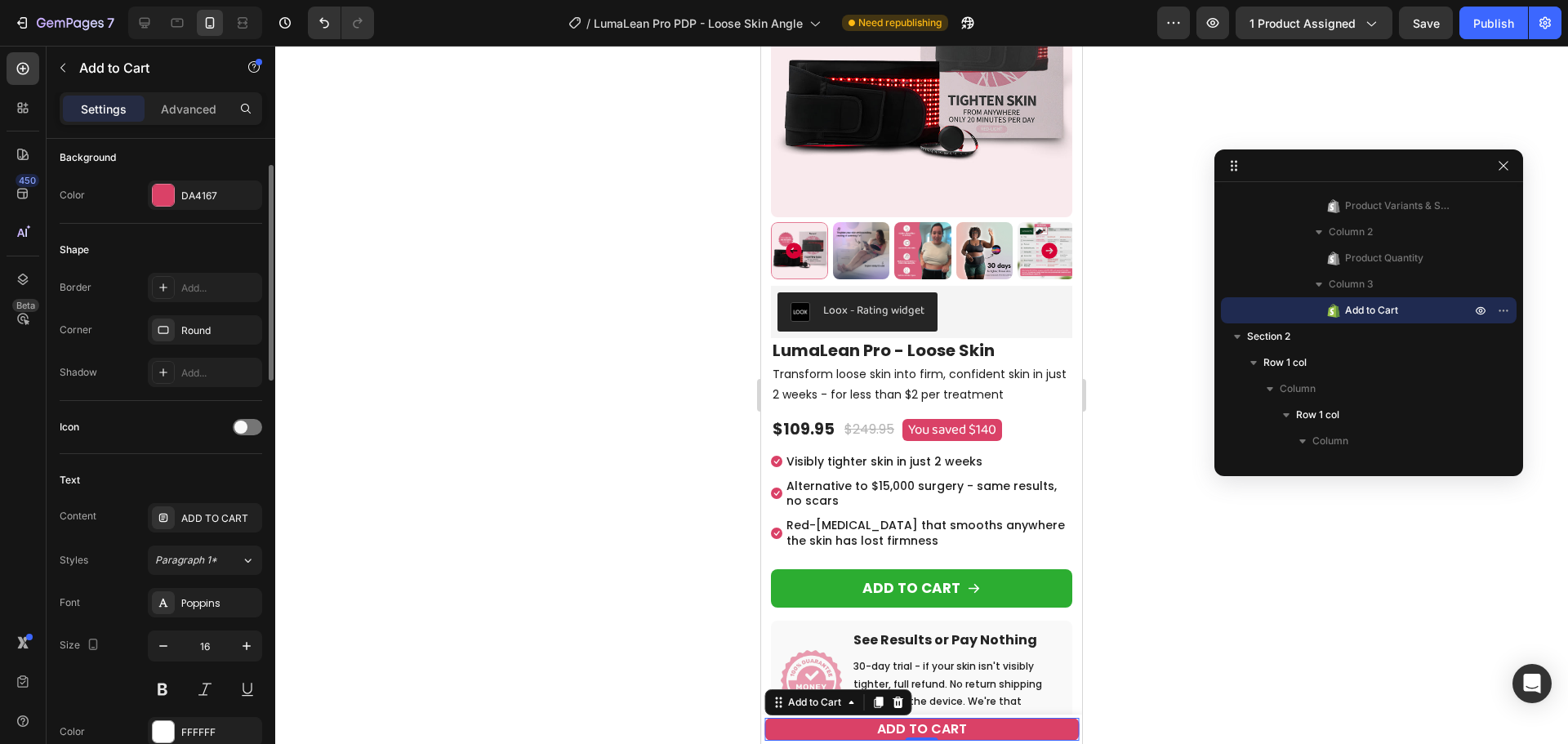
scroll to position [164, 0]
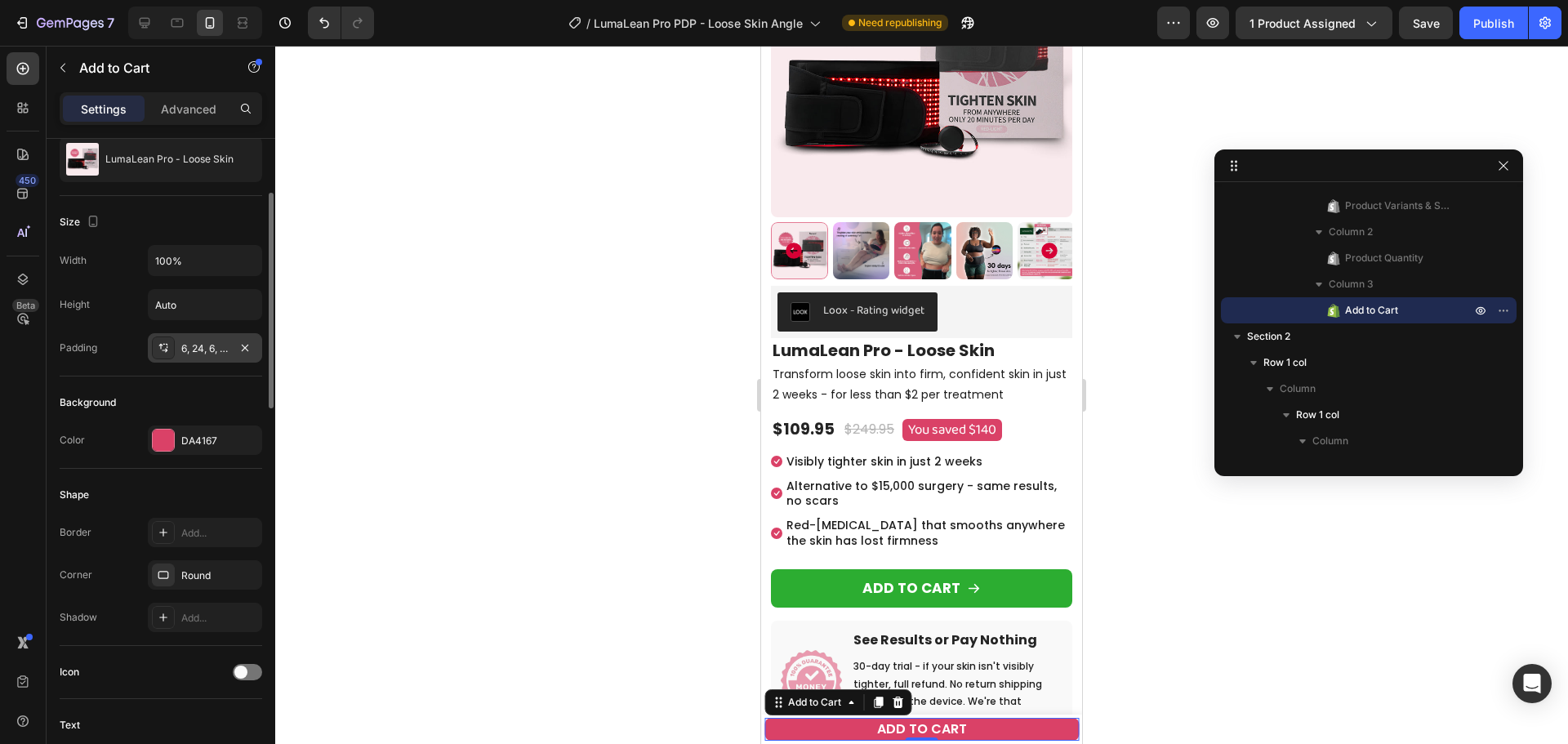
type input "100%"
click at [212, 347] on div "6, 24, 6, 24" at bounding box center [205, 349] width 47 height 15
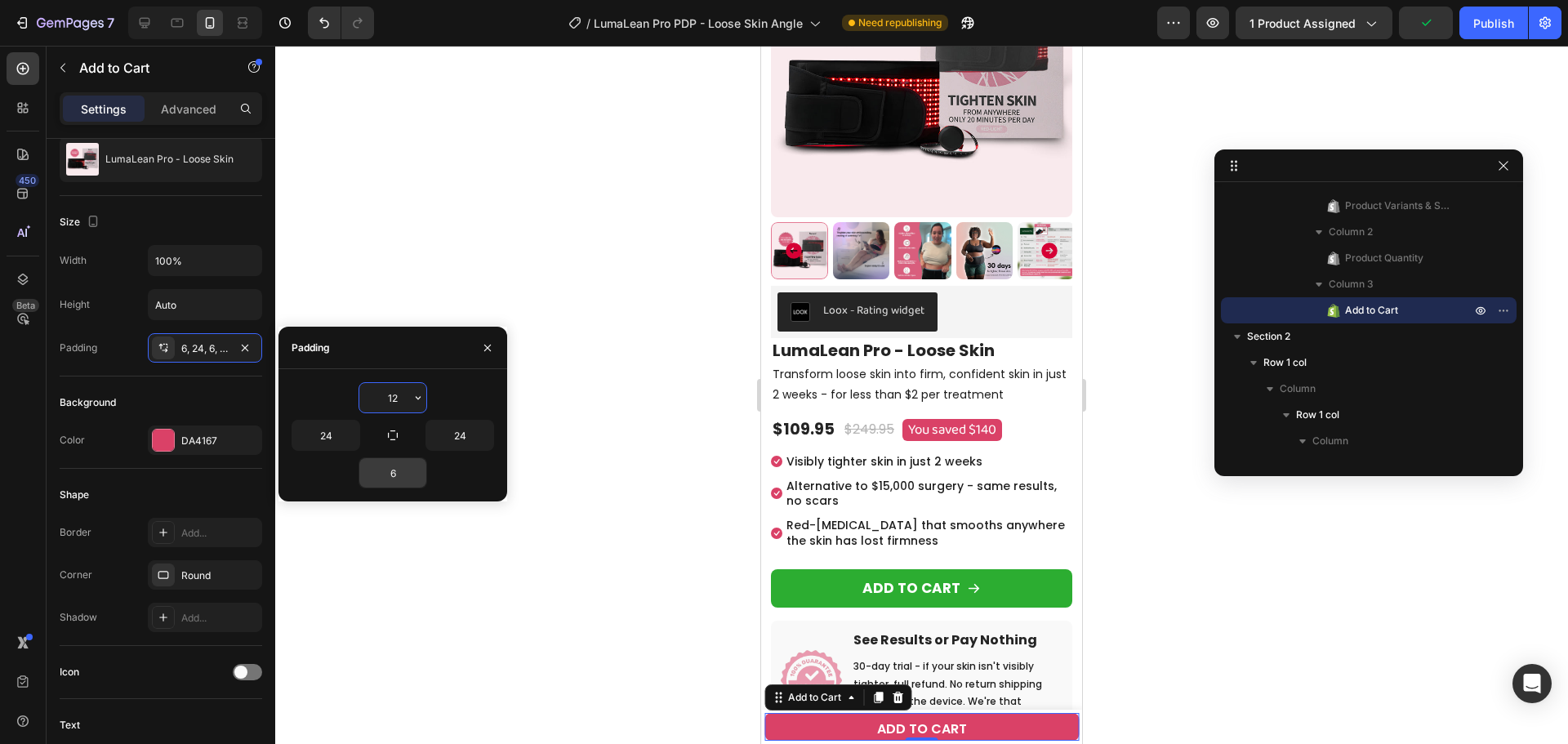
type input "12"
click at [395, 469] on input "6" at bounding box center [393, 473] width 67 height 30
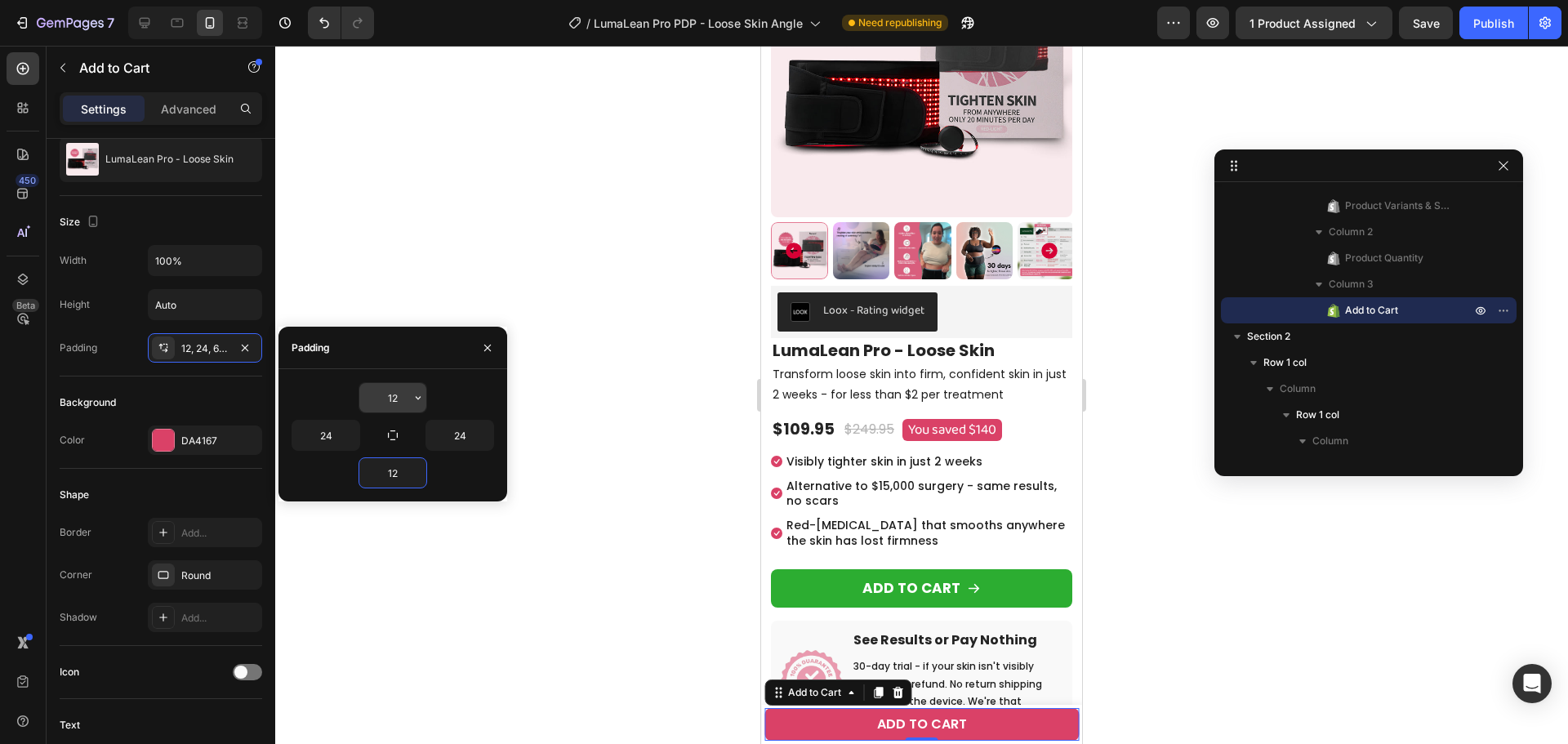
type input "12"
click at [401, 404] on input "12" at bounding box center [393, 398] width 67 height 30
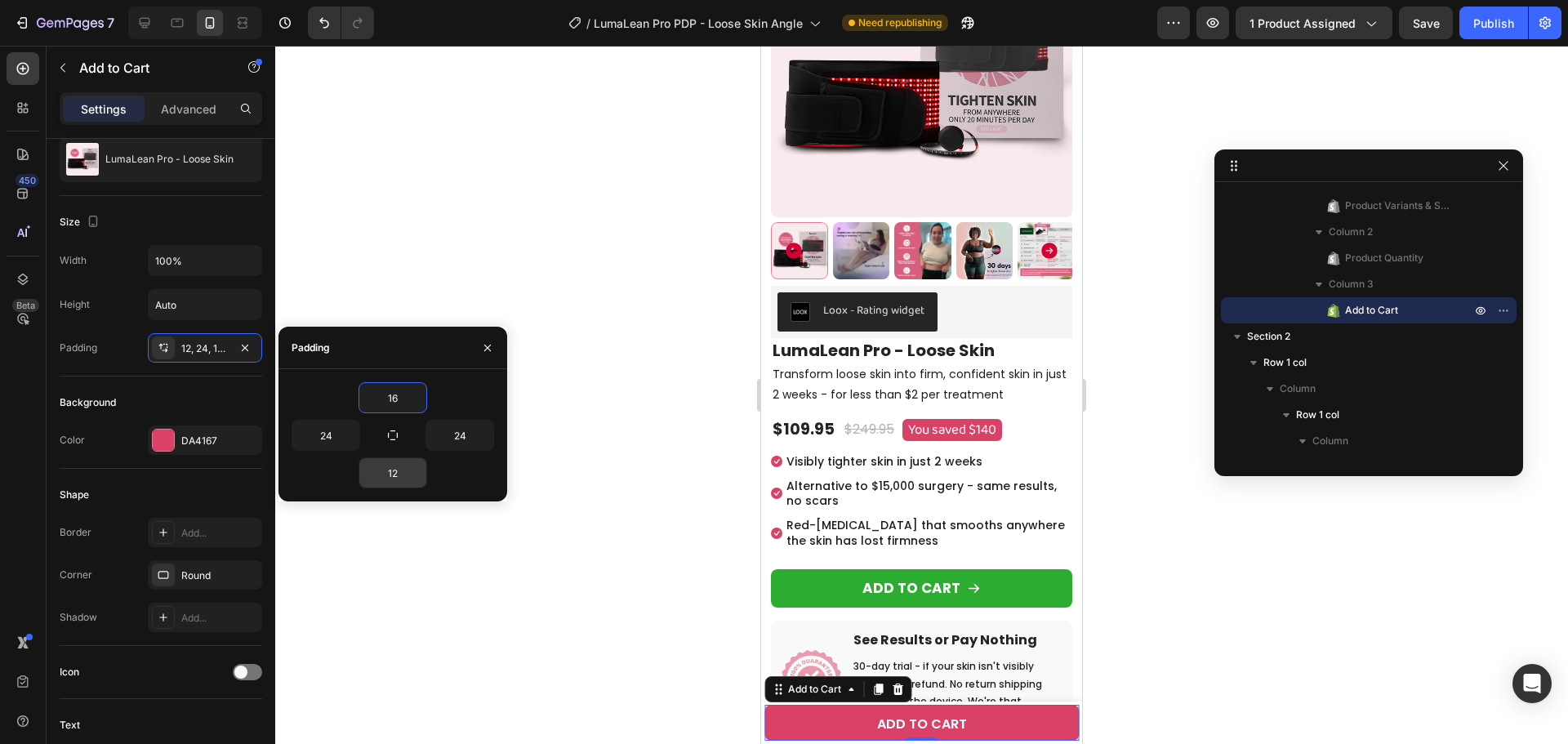
type input "16"
click at [399, 475] on input "12" at bounding box center [393, 473] width 67 height 30
click at [399, 475] on input "16" at bounding box center [393, 473] width 67 height 30
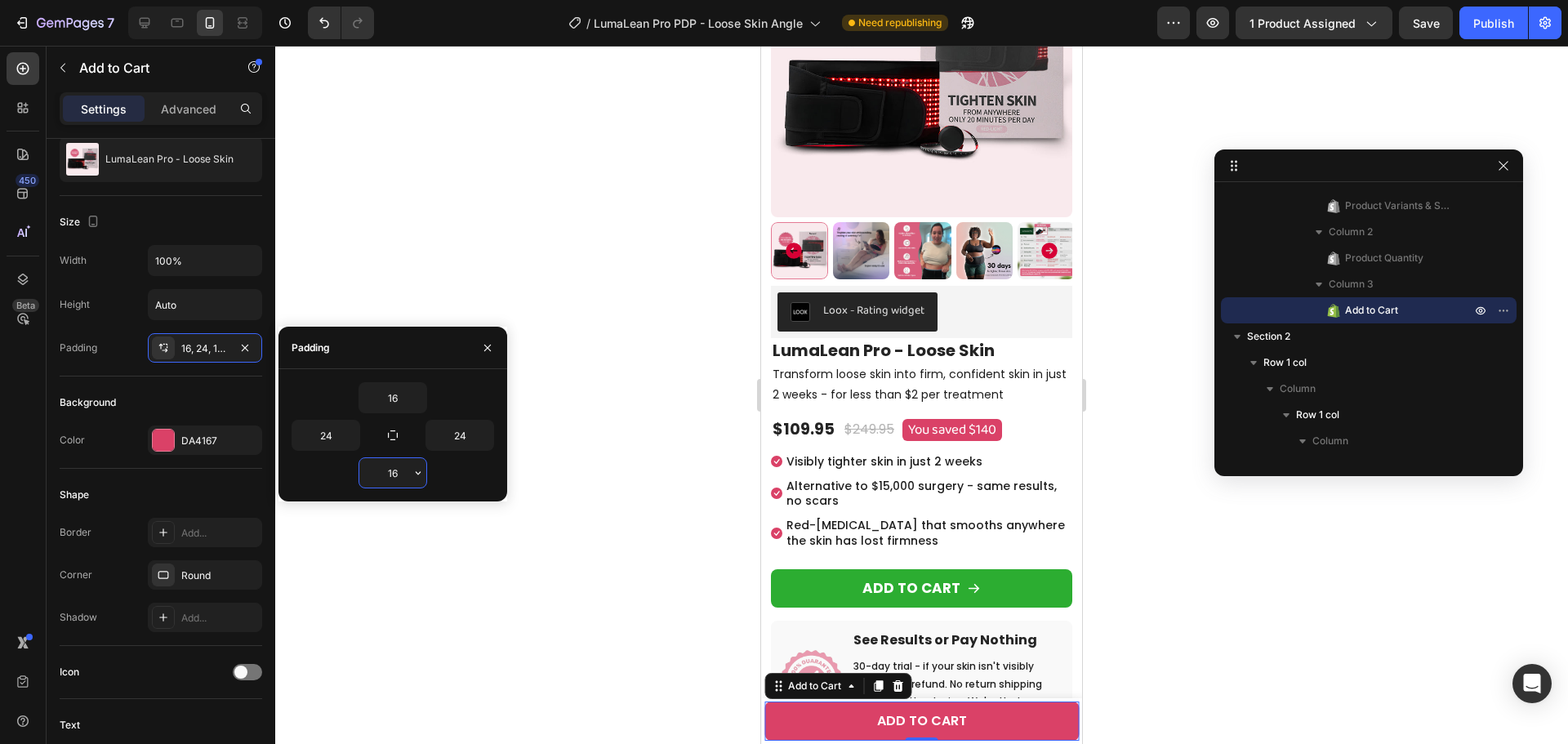
click at [399, 475] on input "16" at bounding box center [393, 473] width 67 height 30
type input "14"
click at [396, 372] on div "16 24 24 14" at bounding box center [393, 436] width 229 height 132
click at [398, 394] on input "16" at bounding box center [393, 398] width 67 height 30
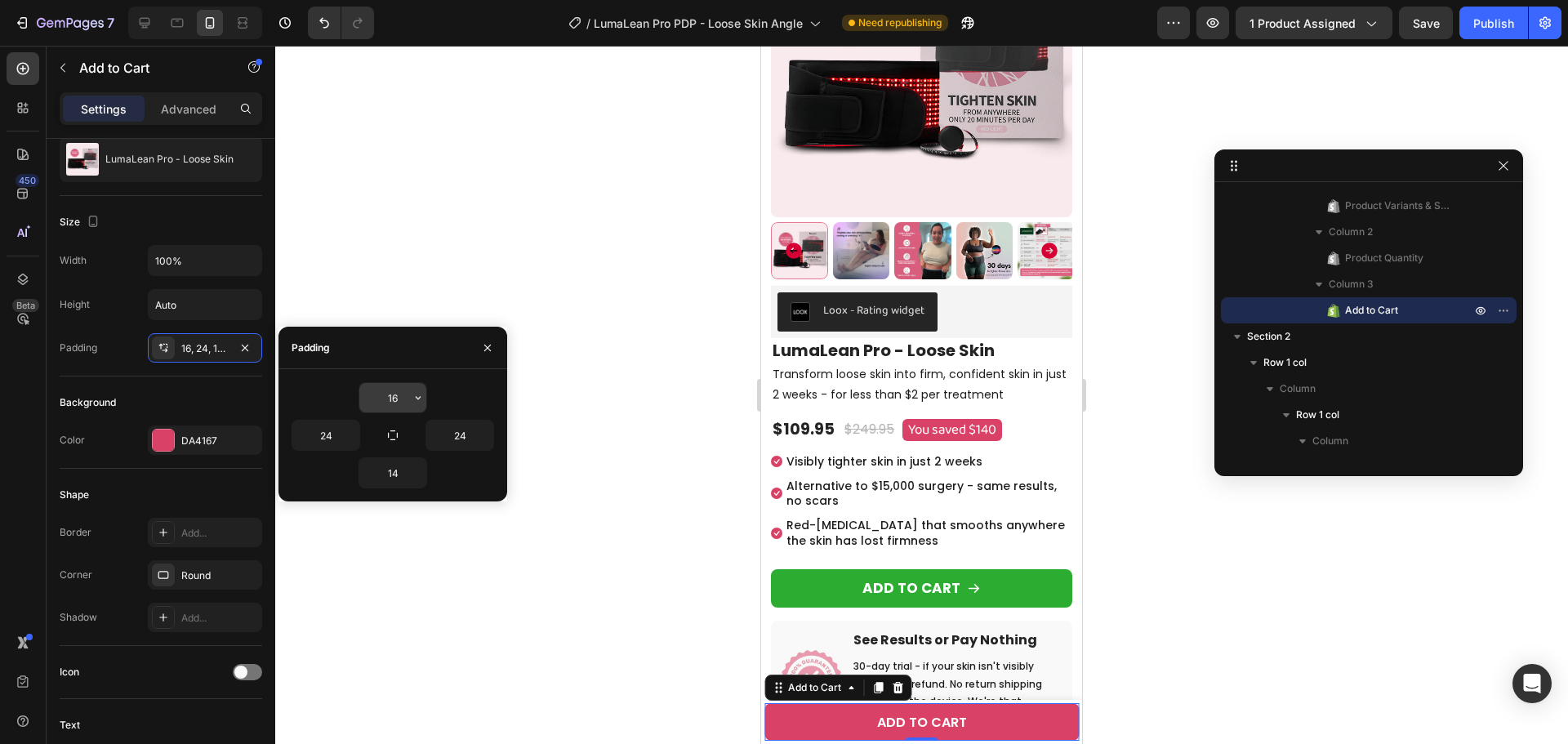
click at [398, 394] on input "16" at bounding box center [393, 398] width 67 height 30
click at [398, 394] on input "14" at bounding box center [393, 398] width 67 height 30
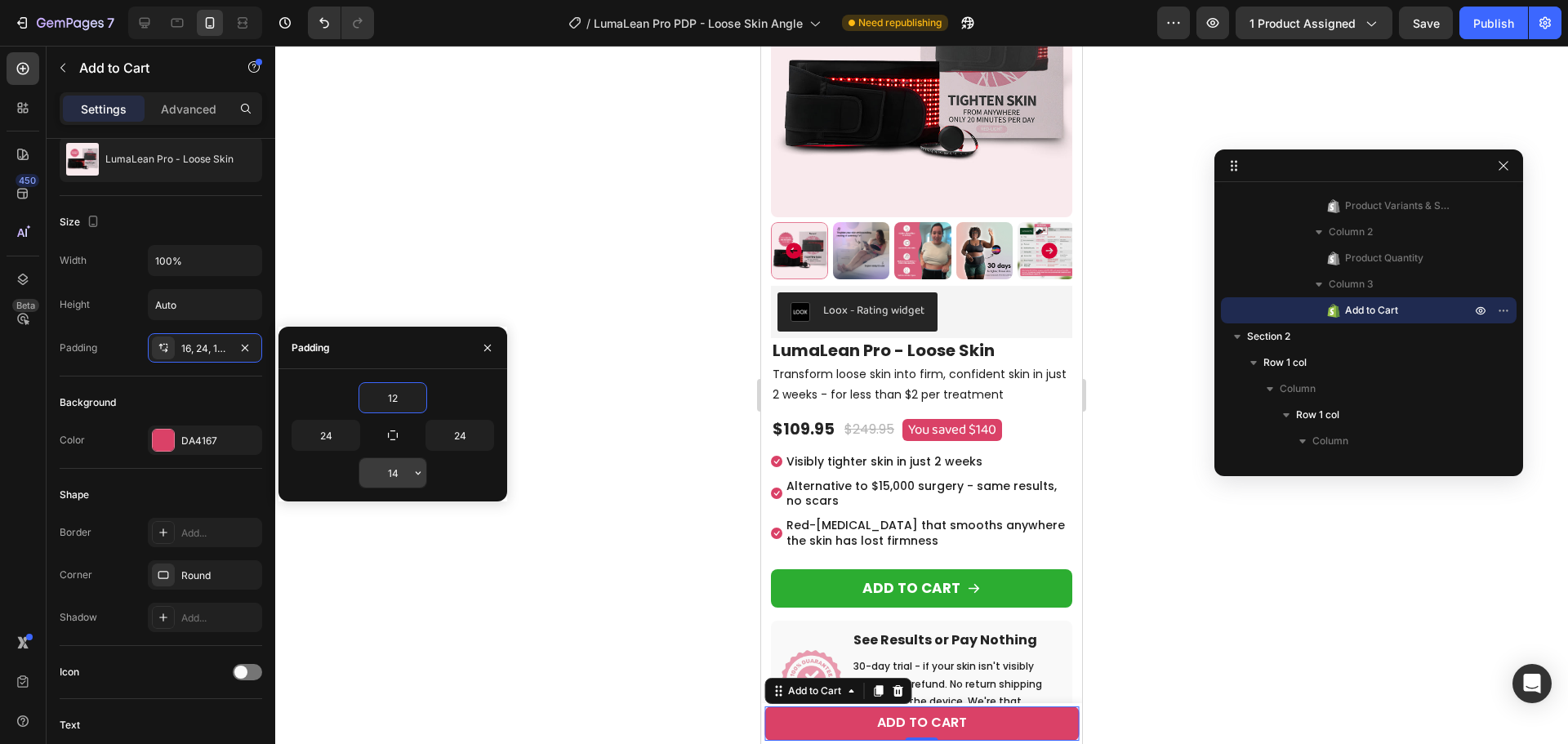
type input "12"
click at [399, 475] on input "14" at bounding box center [393, 473] width 67 height 30
type input "12"
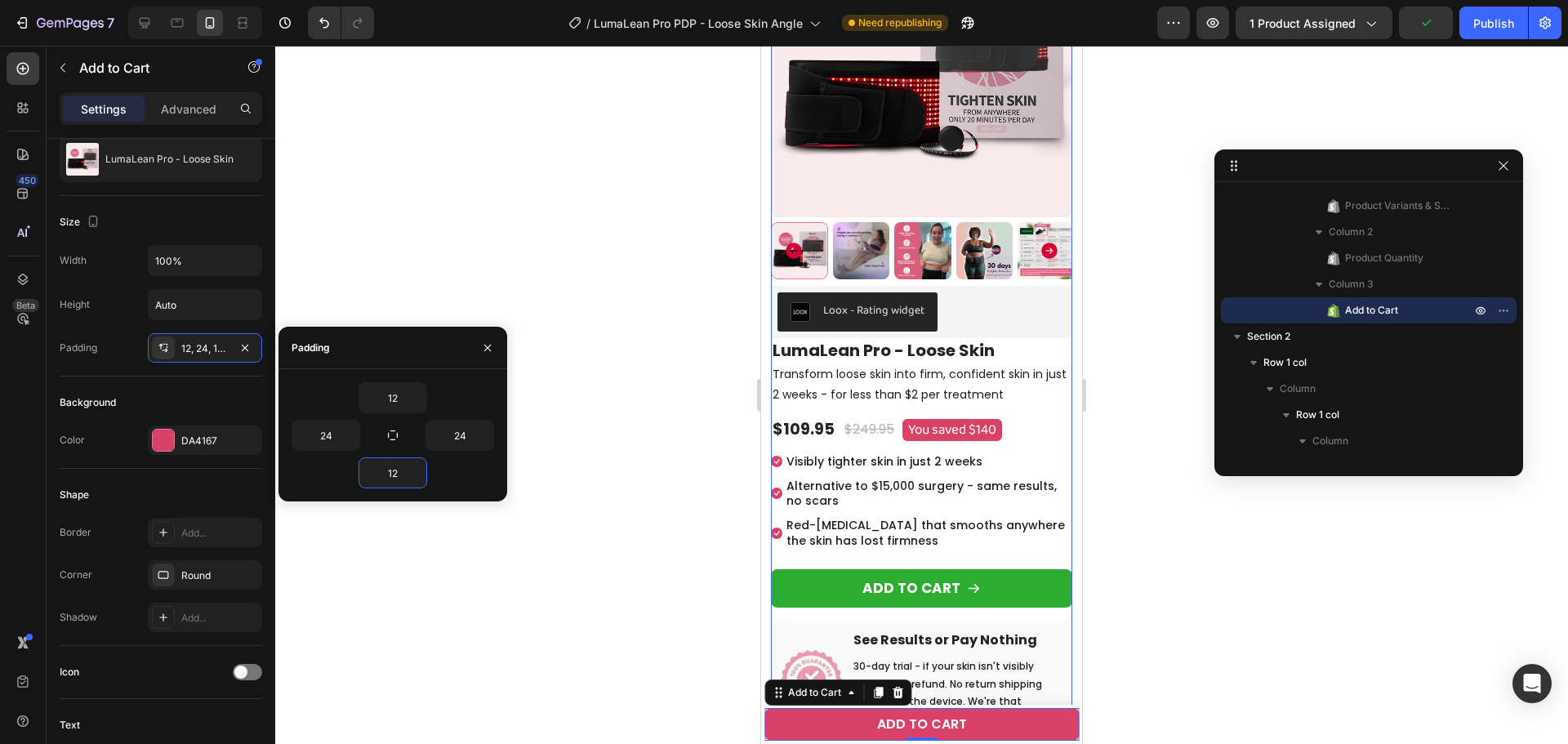
click at [966, 522] on p "Red-[MEDICAL_DATA] that smooths anywhere the skin has lost firmness" at bounding box center [928, 533] width 284 height 30
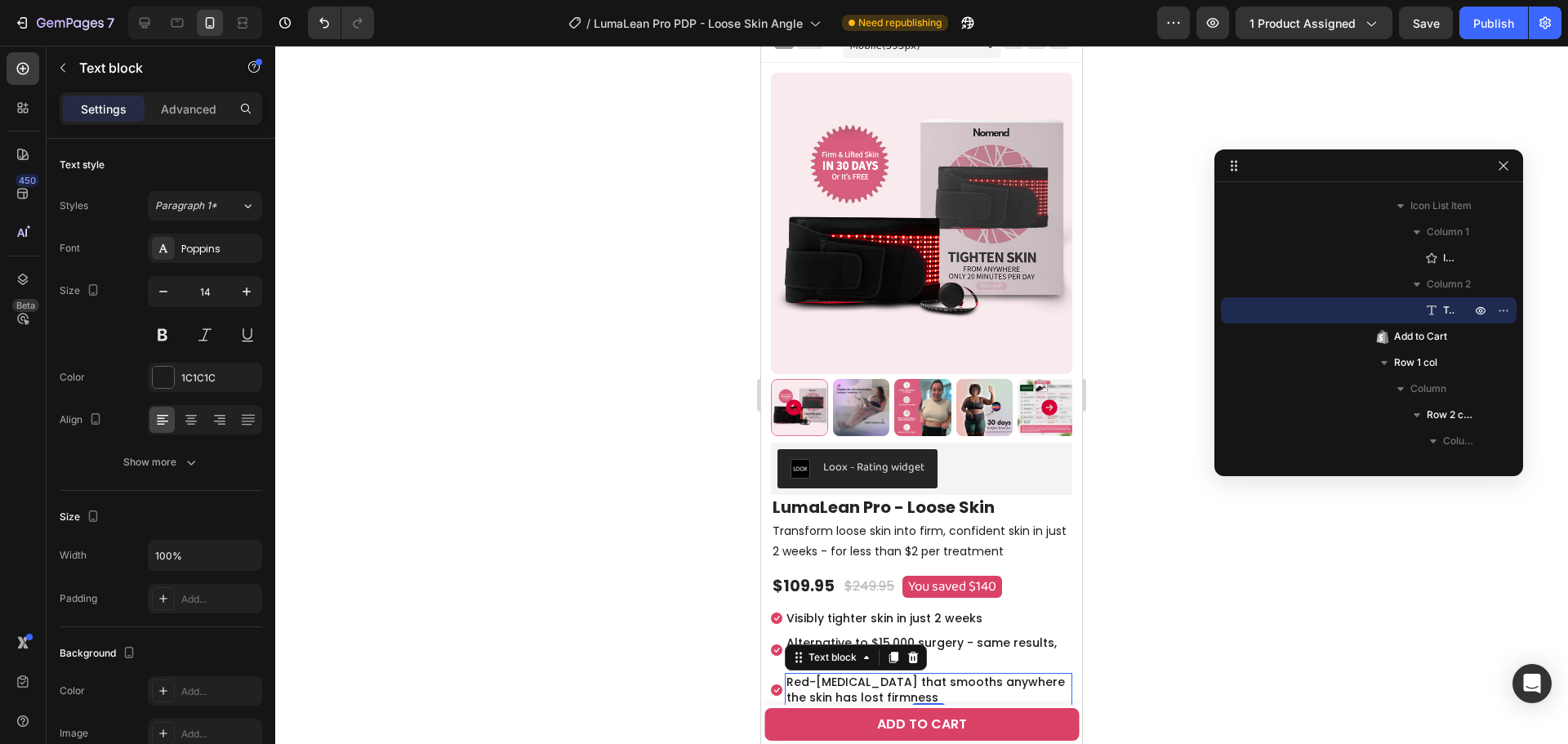
scroll to position [0, 0]
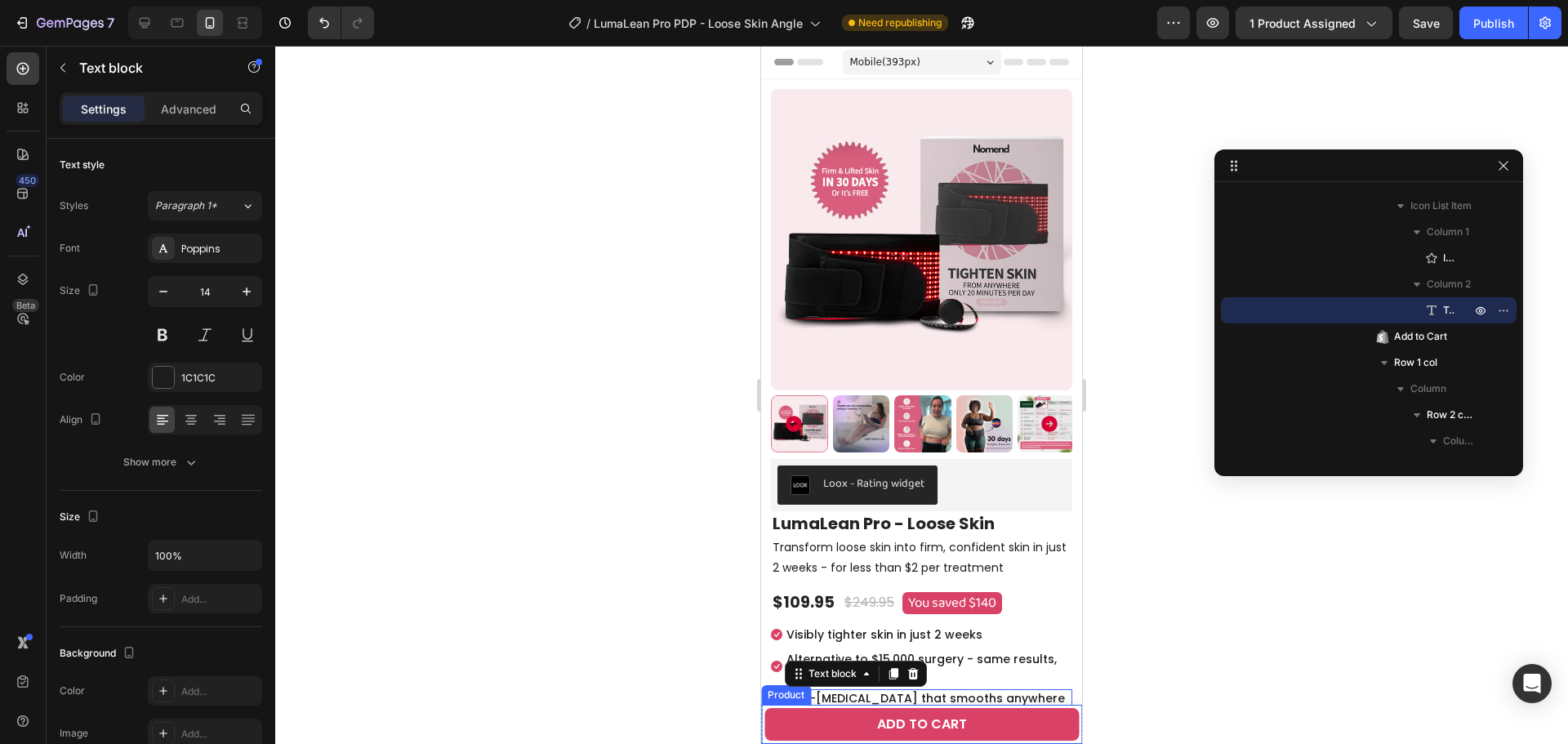
click at [762, 718] on div "Product Images LumaLean Pro - Loose Skin Product Title $109.95 Product Price Pr…" at bounding box center [922, 724] width 321 height 39
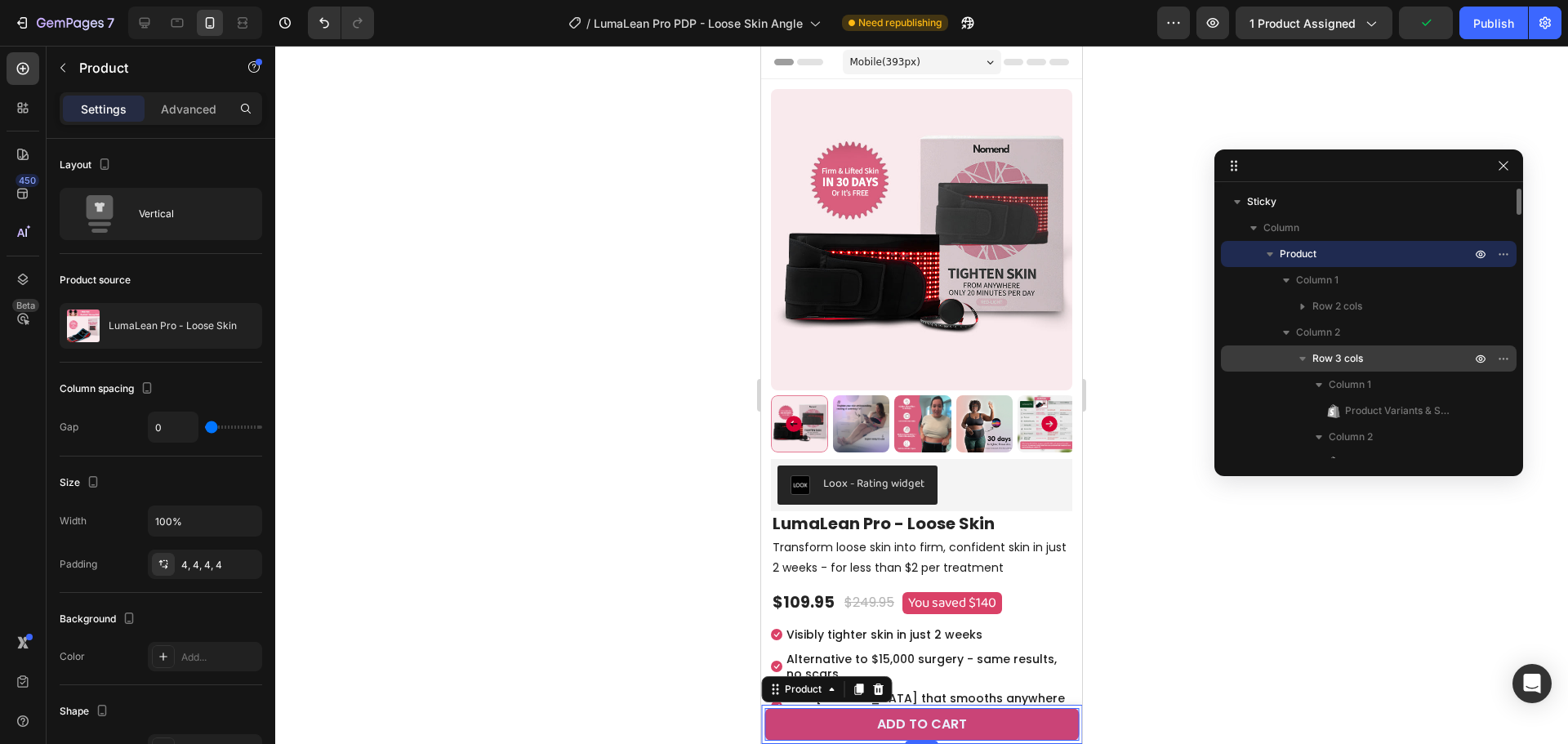
click at [1350, 356] on span "Row 3 cols" at bounding box center [1337, 359] width 50 height 17
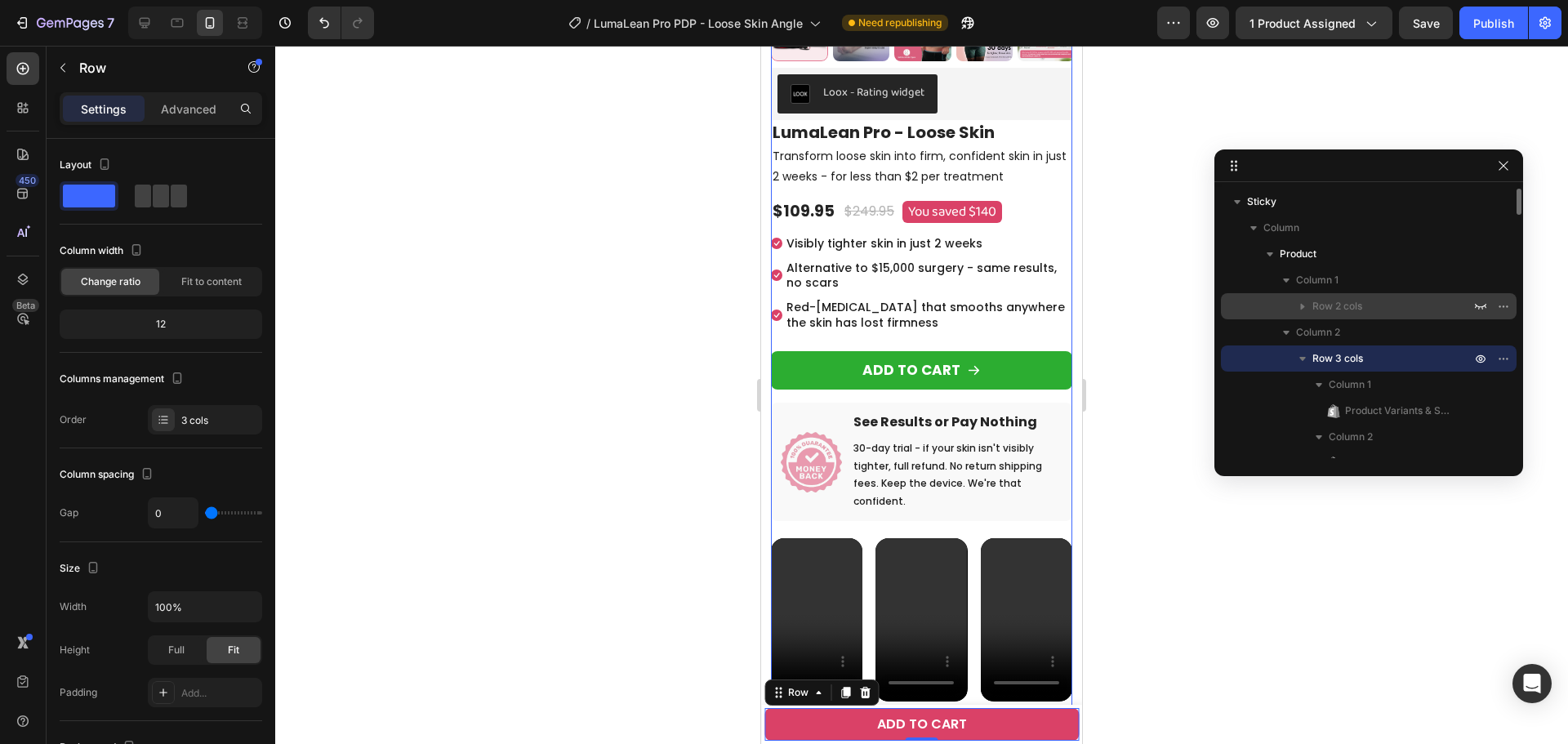
scroll to position [408, 0]
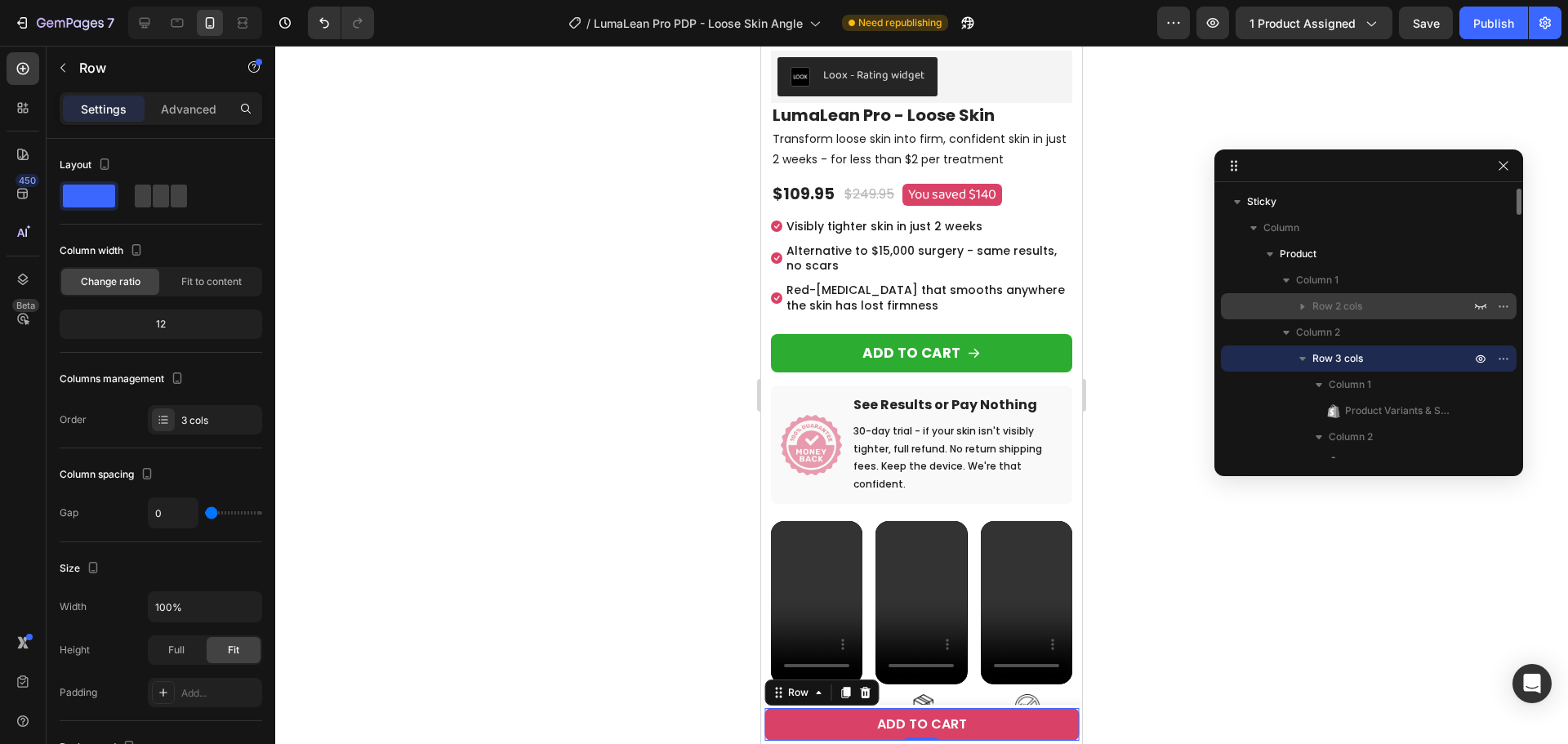
click at [1333, 296] on div "Row 2 cols" at bounding box center [1368, 306] width 283 height 27
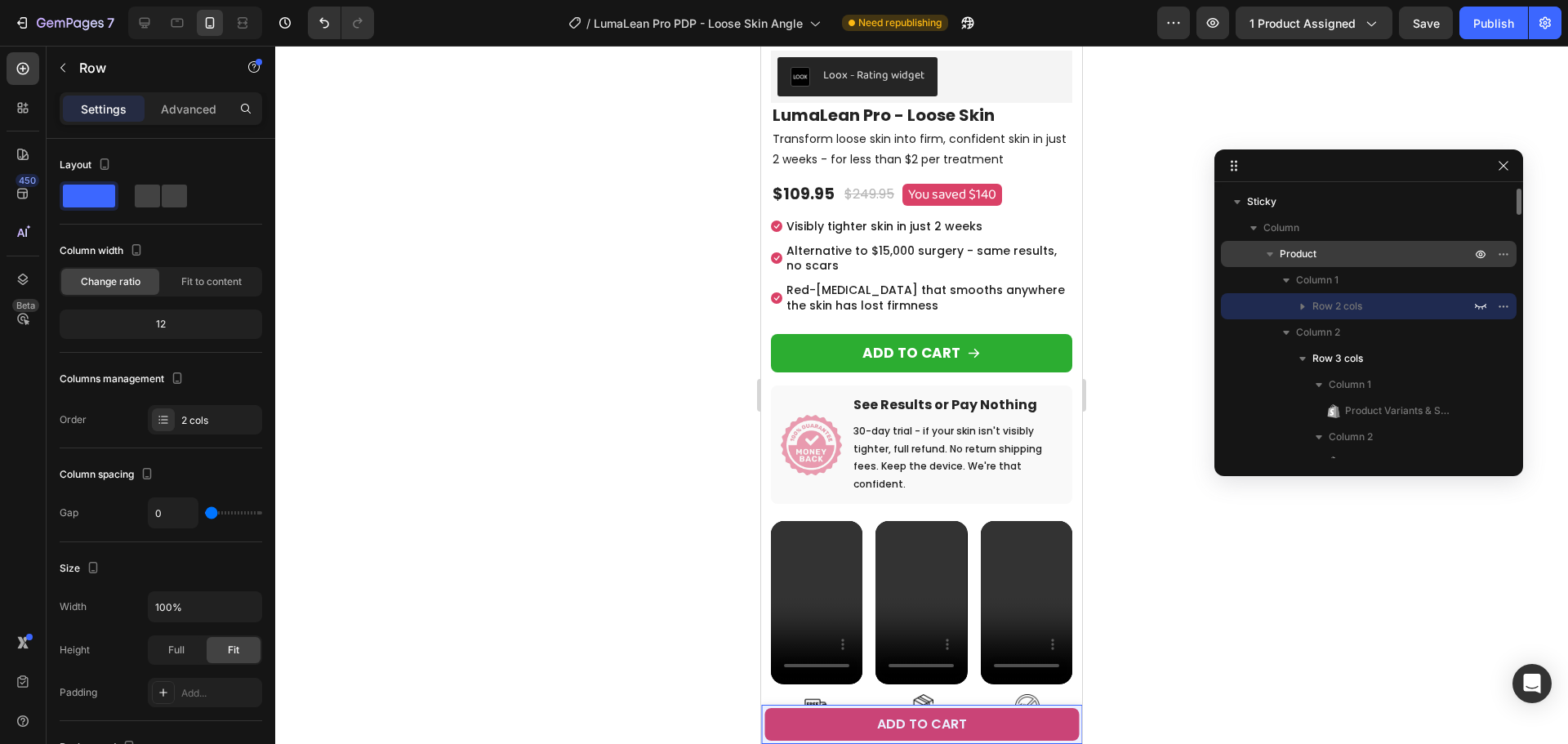
click at [1335, 244] on div "Product" at bounding box center [1368, 254] width 283 height 27
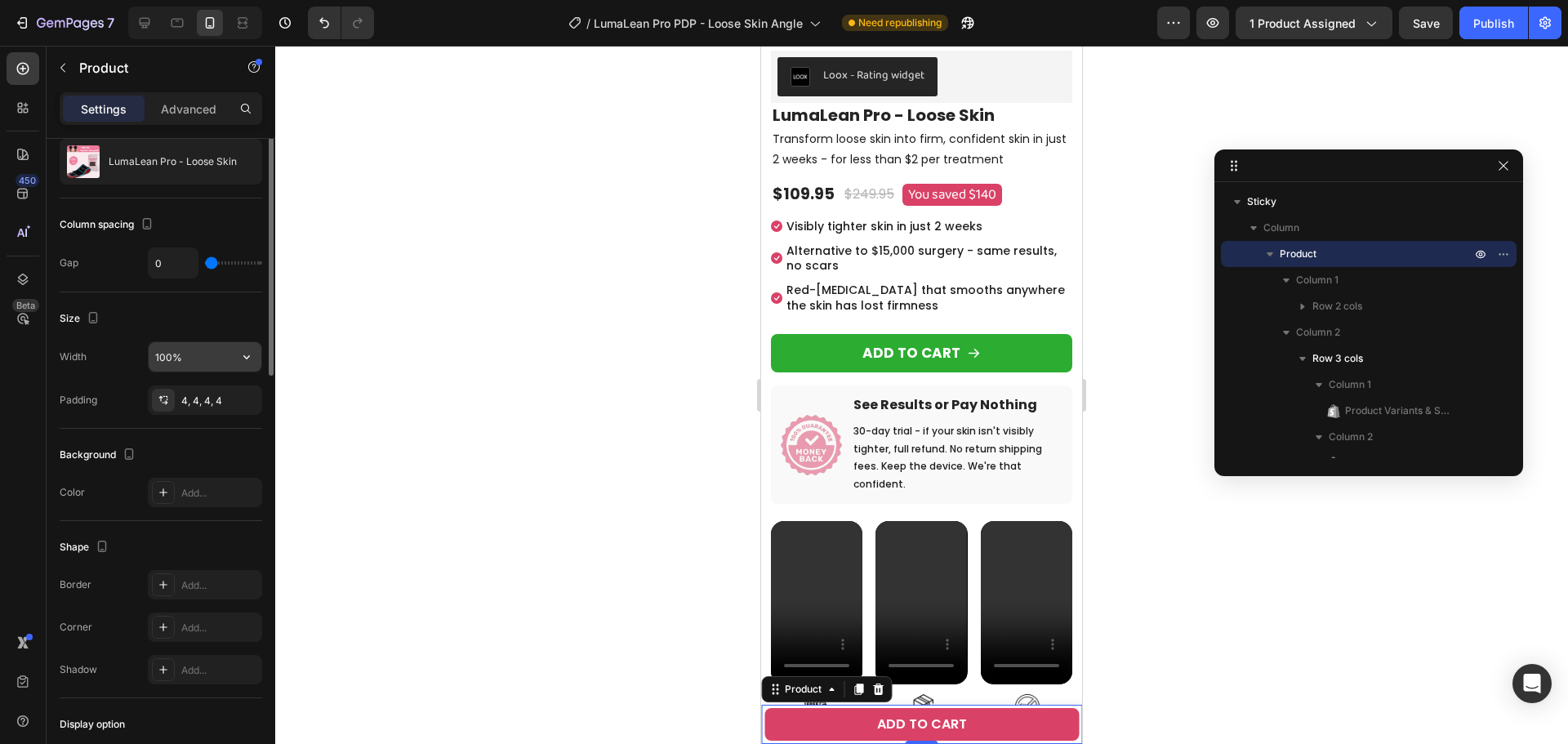
scroll to position [0, 0]
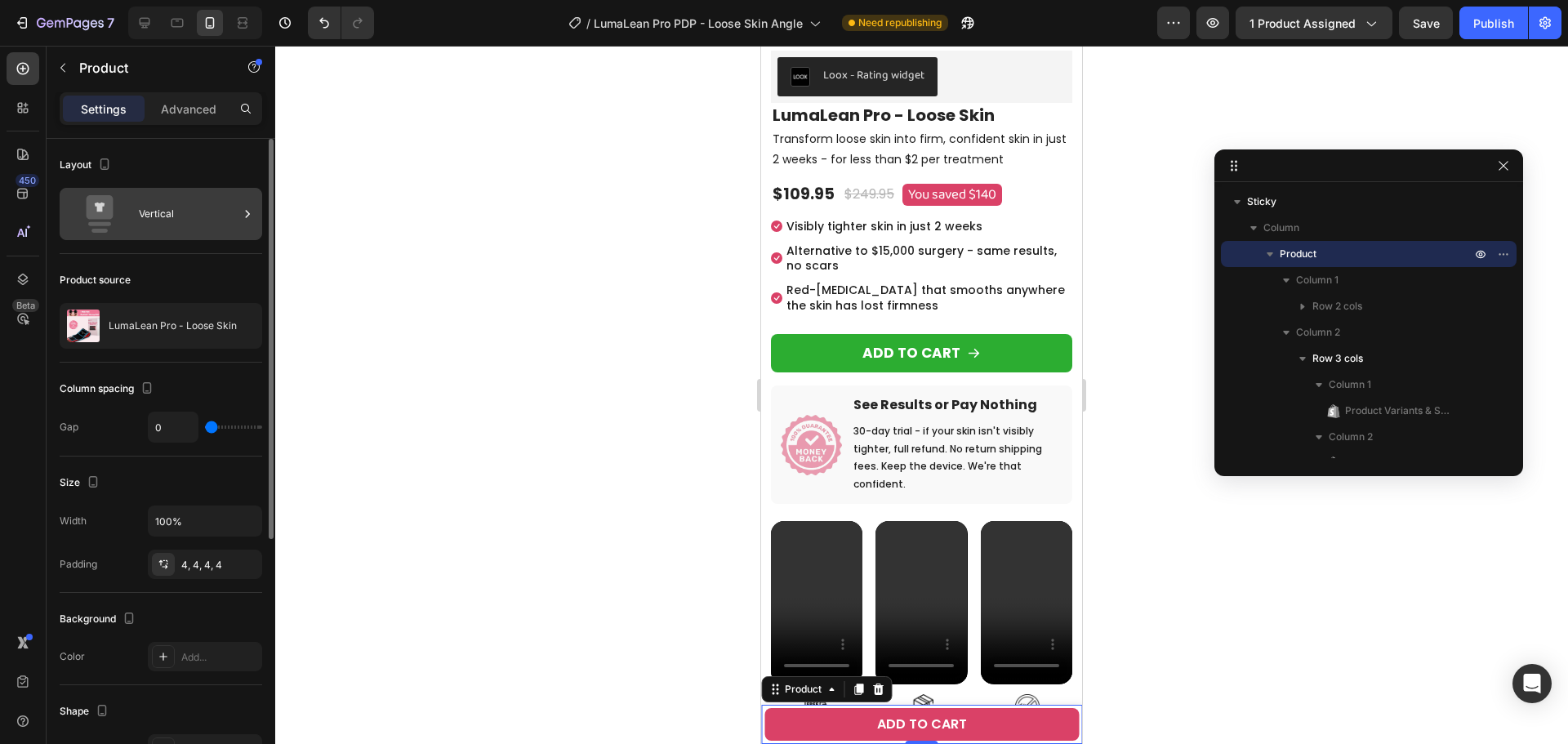
click at [189, 194] on div "Vertical" at bounding box center [162, 214] width 203 height 52
click at [205, 275] on div "Product source" at bounding box center [162, 280] width 203 height 27
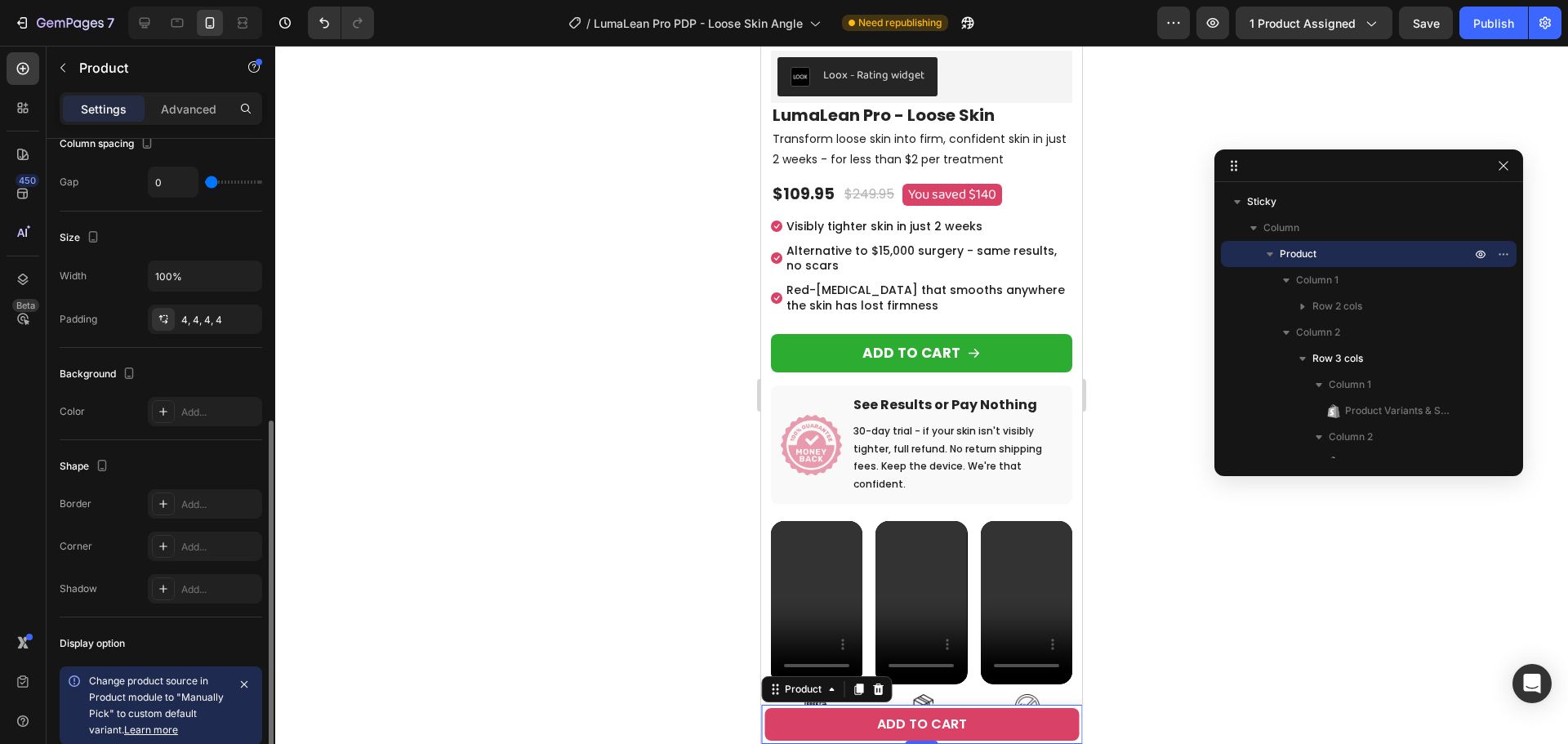
scroll to position [409, 0]
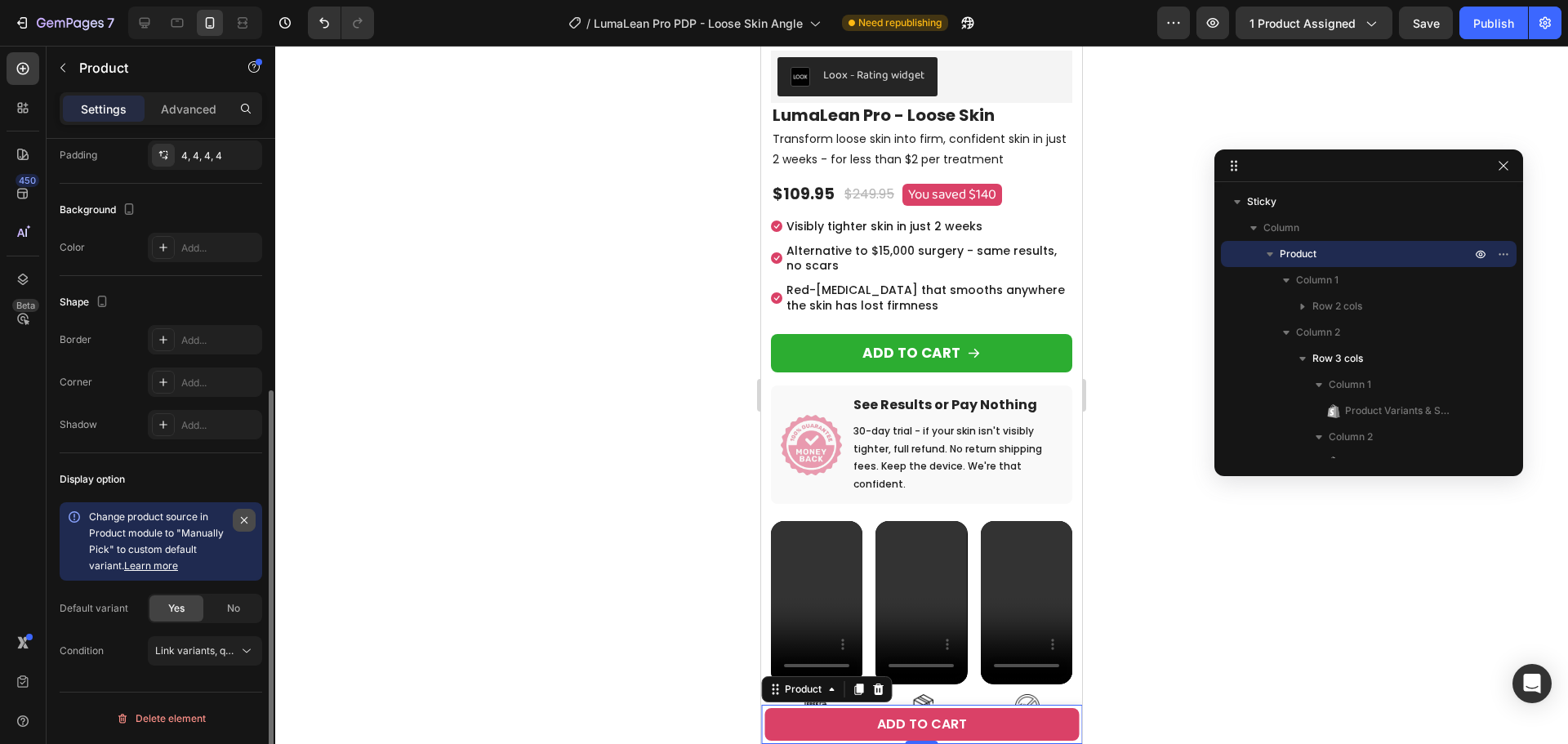
click at [242, 521] on icon "button" at bounding box center [243, 519] width 13 height 13
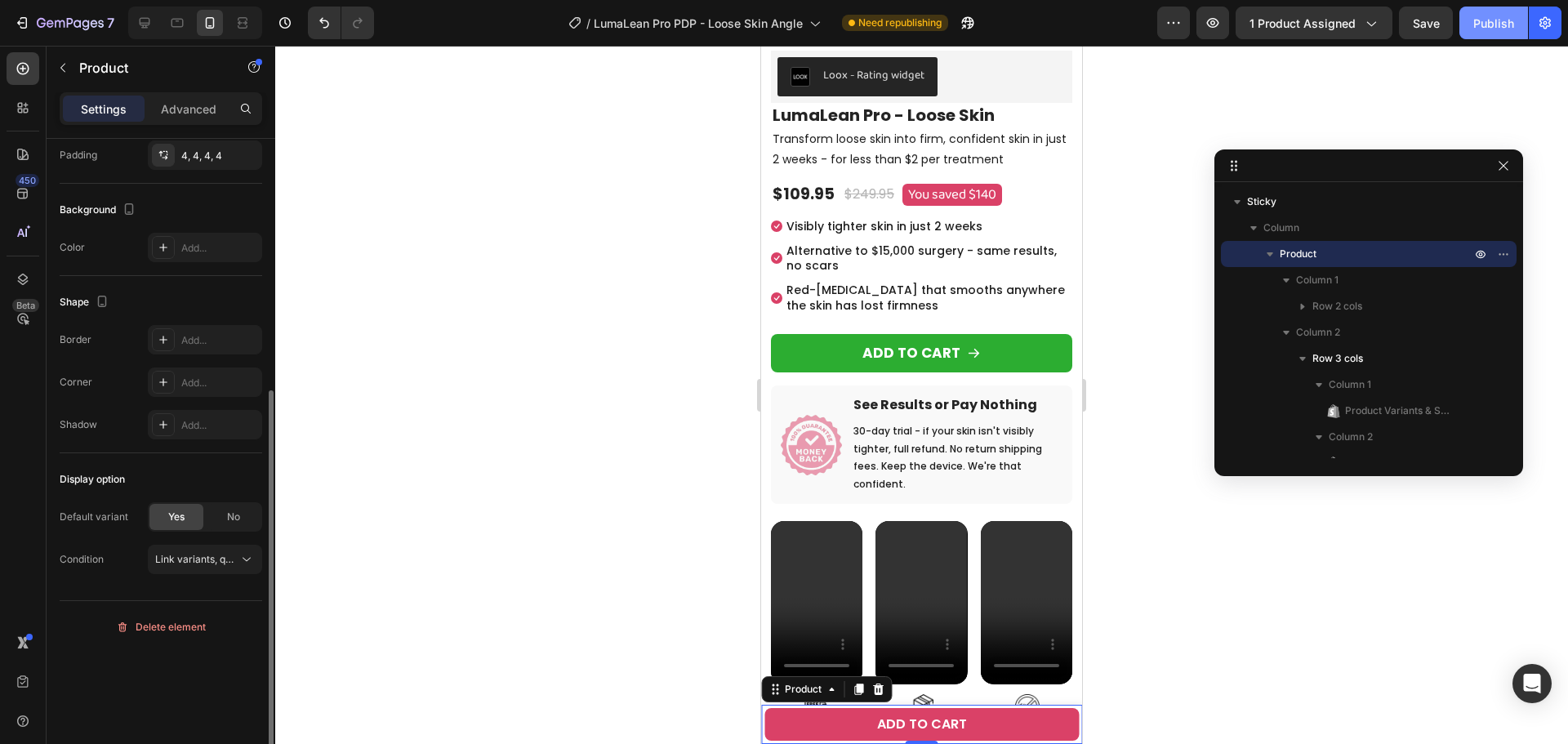
click at [1498, 27] on div "Publish" at bounding box center [1493, 23] width 40 height 17
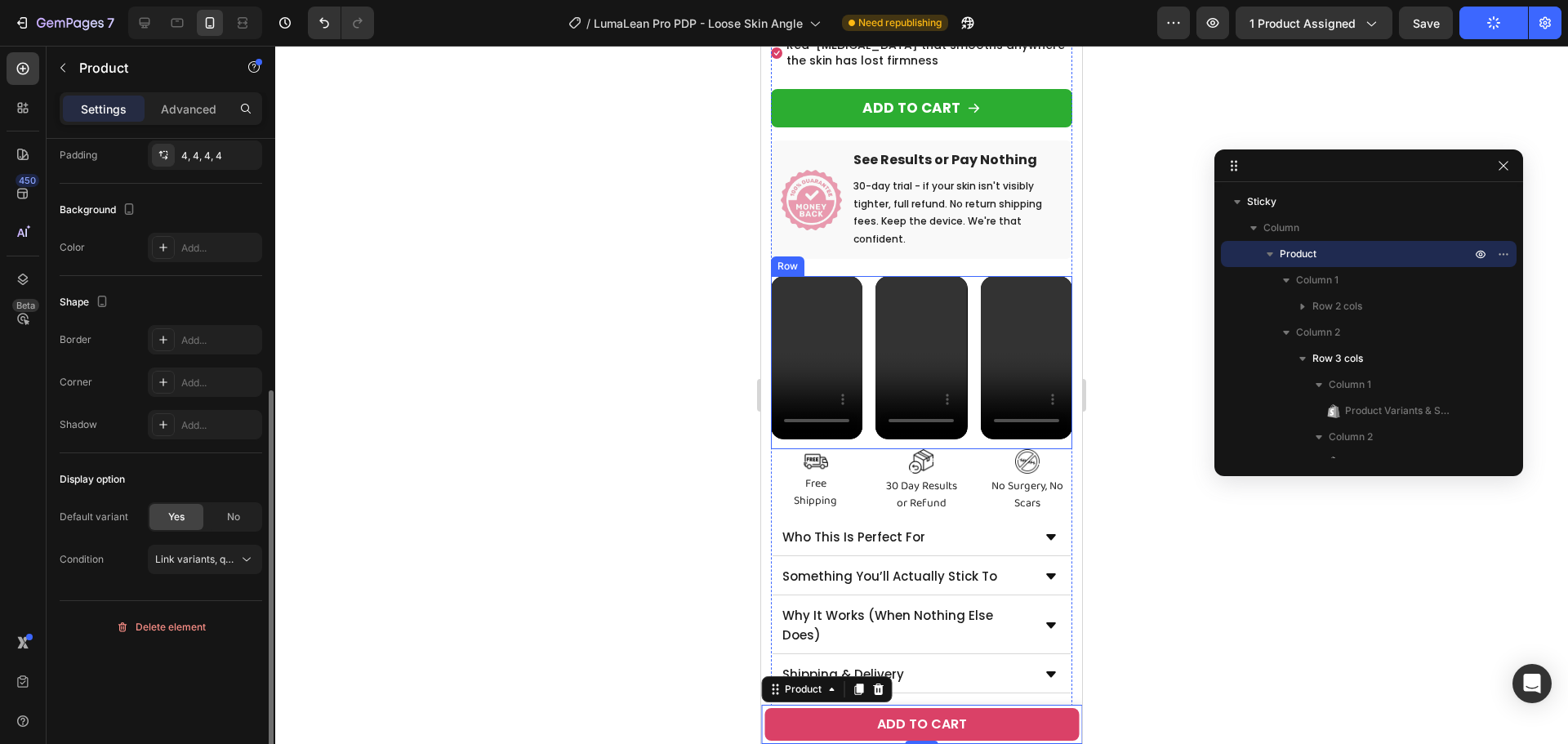
click at [858, 399] on video at bounding box center [817, 357] width 92 height 163
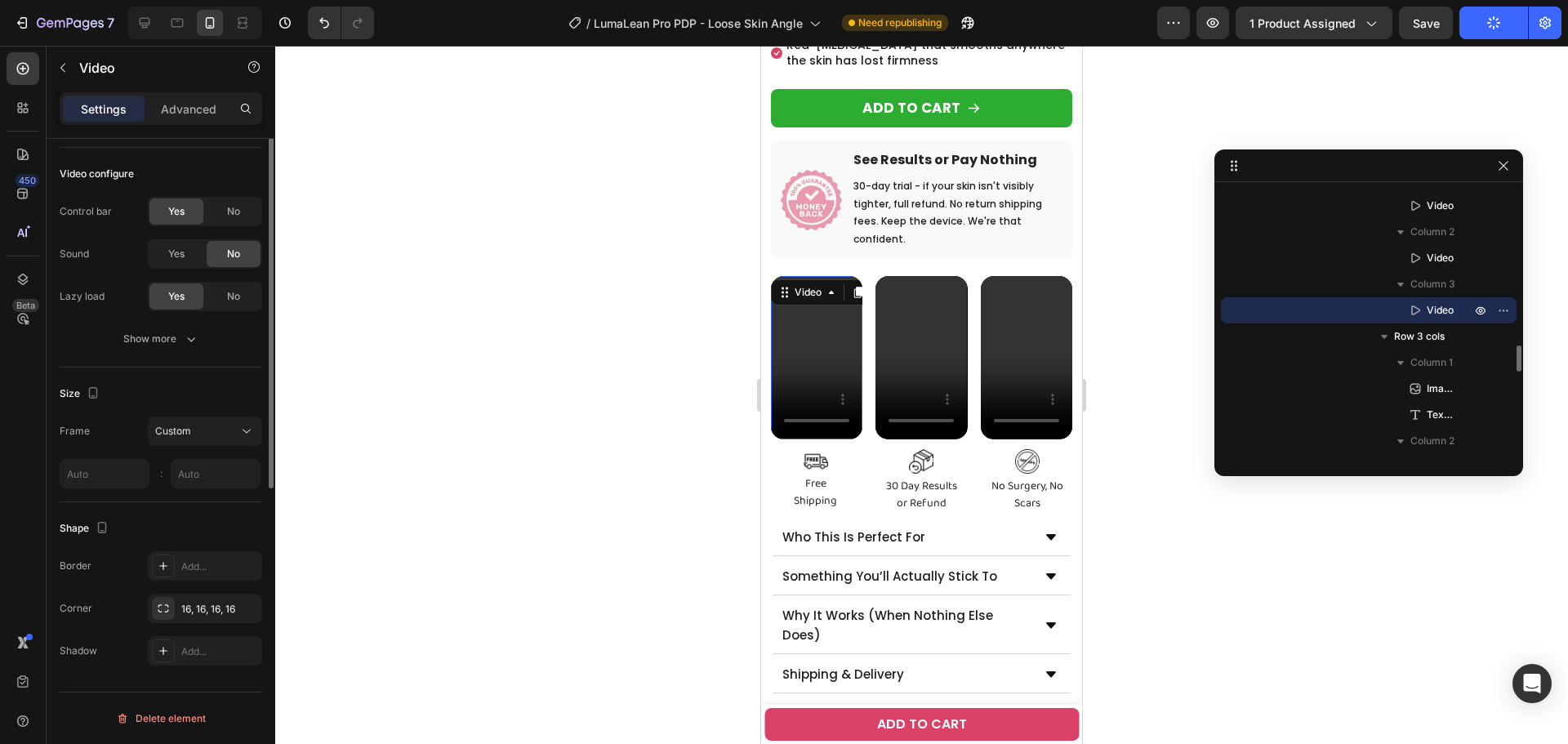
scroll to position [0, 0]
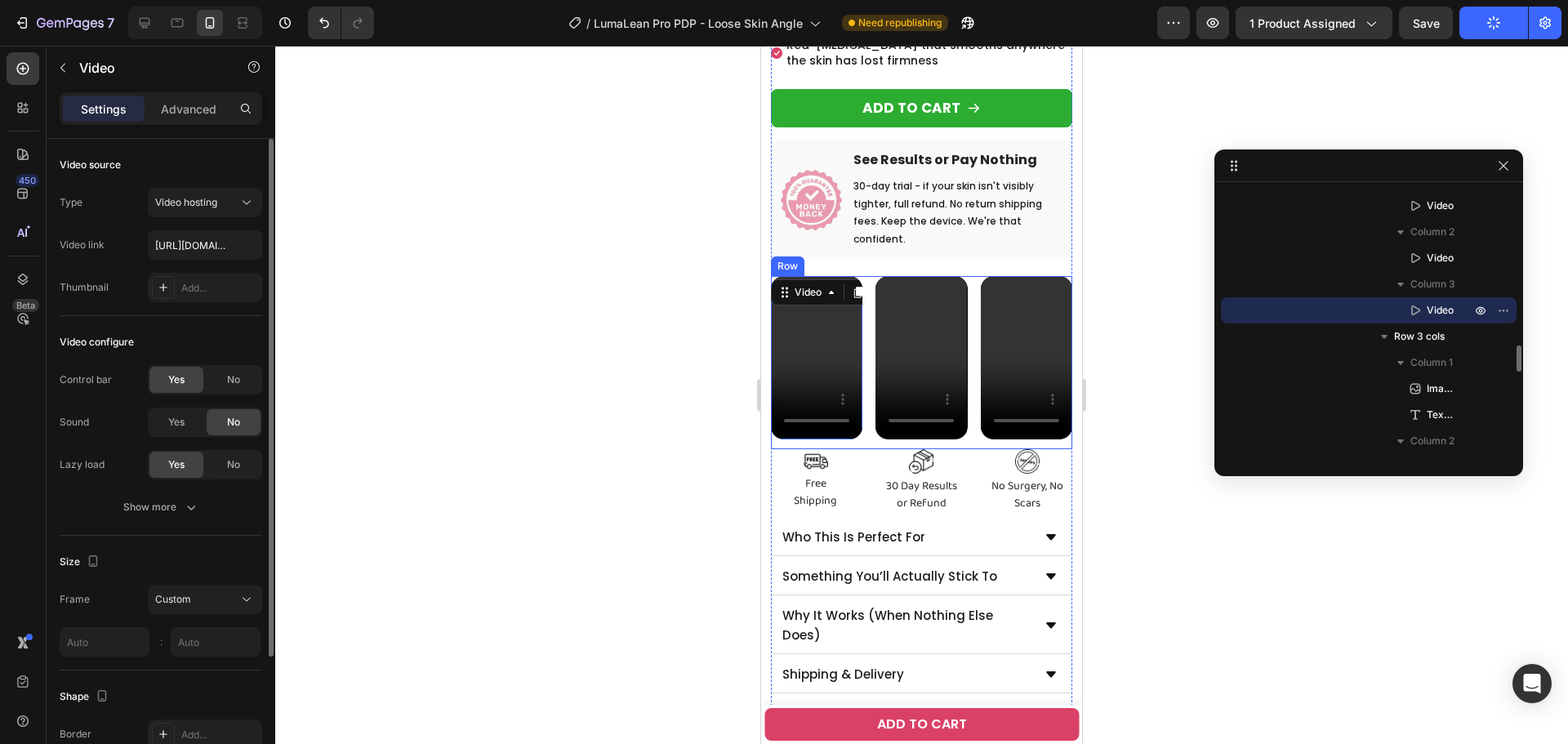
click at [867, 395] on div "Video Video Video 12 Row" at bounding box center [922, 362] width 301 height 172
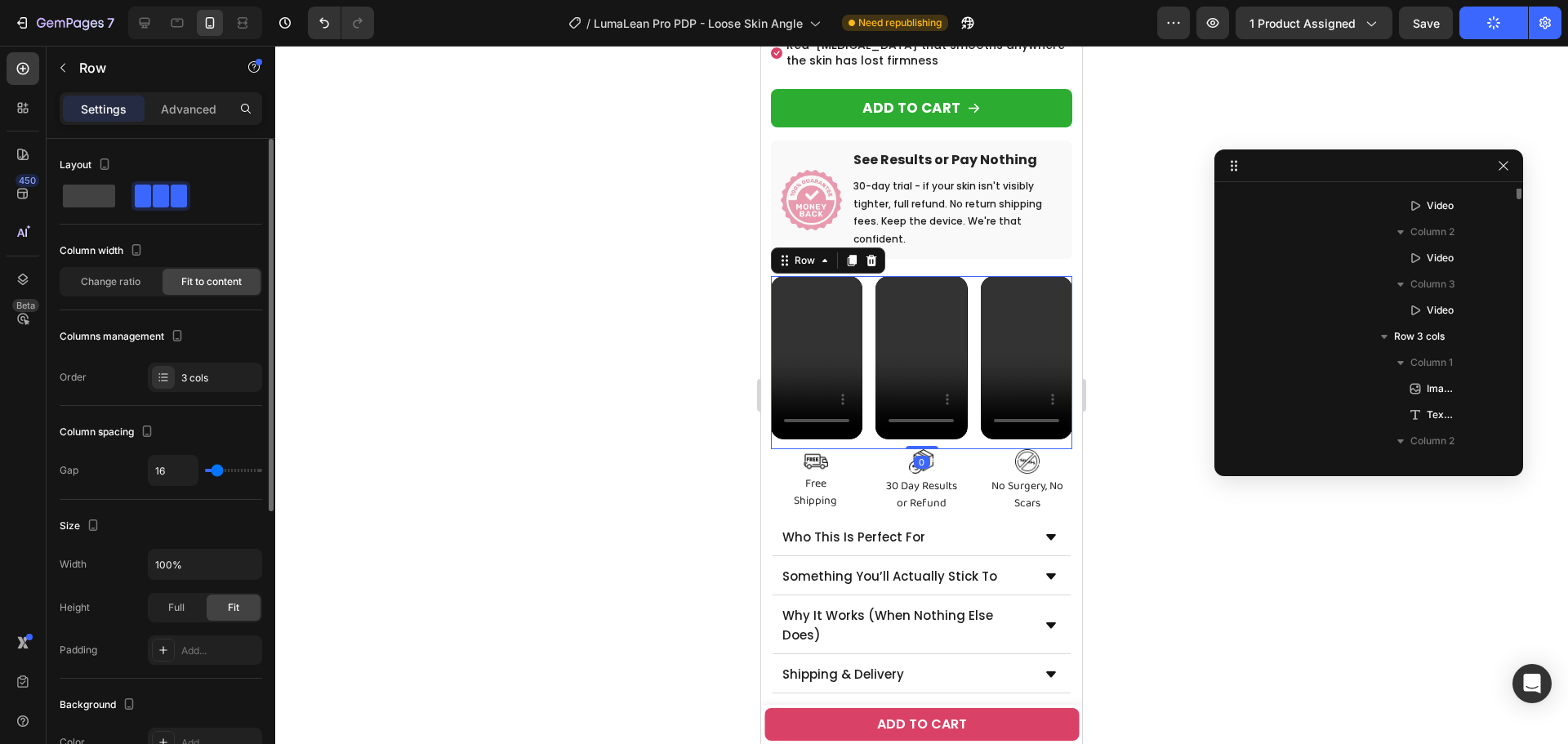
scroll to position [1459, 0]
click at [862, 384] on div "Video Video Video Row 0" at bounding box center [922, 362] width 301 height 172
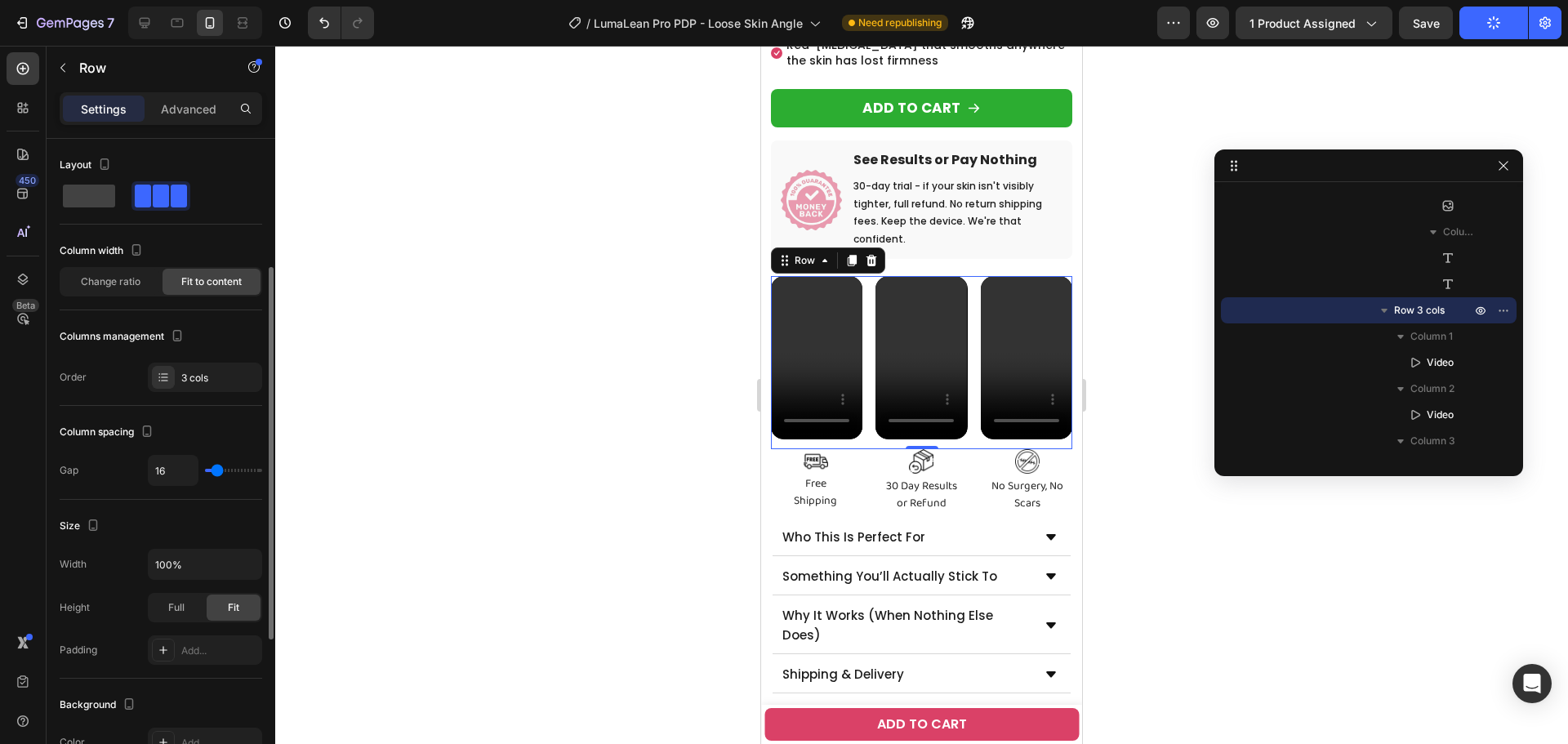
scroll to position [245, 0]
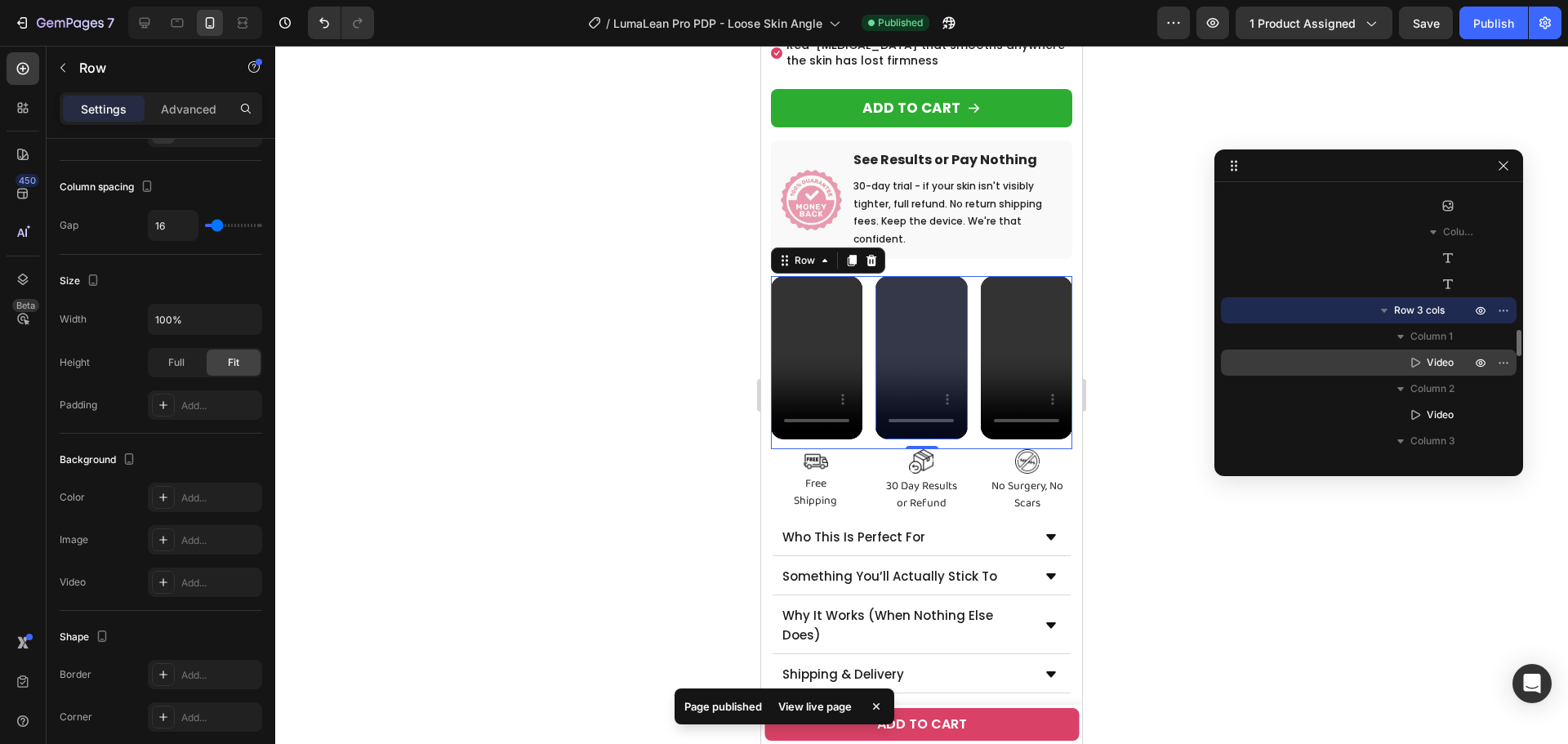
click at [1430, 362] on span "Video" at bounding box center [1439, 363] width 27 height 17
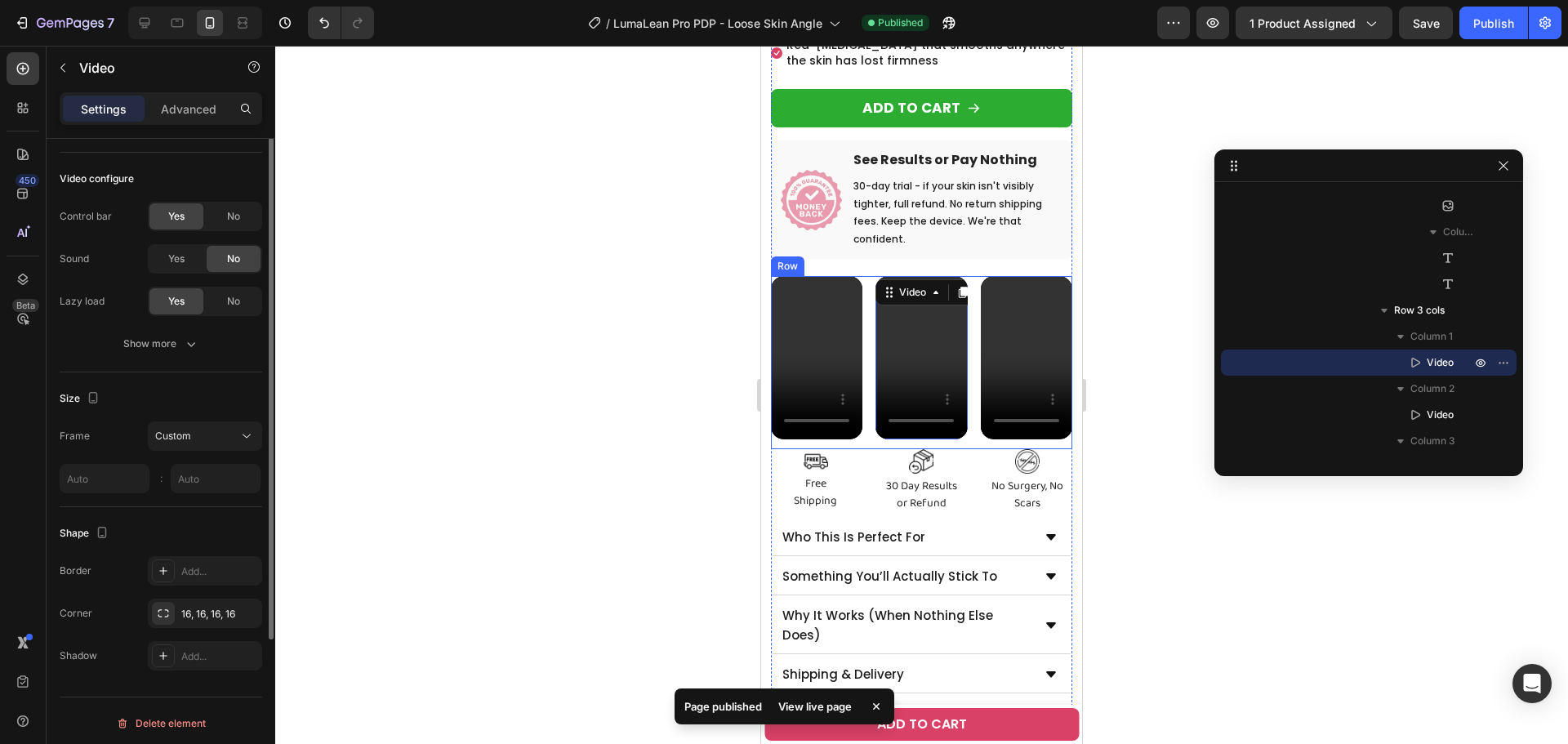
scroll to position [169, 0]
click at [188, 604] on div "16, 16, 16, 16" at bounding box center [205, 609] width 47 height 15
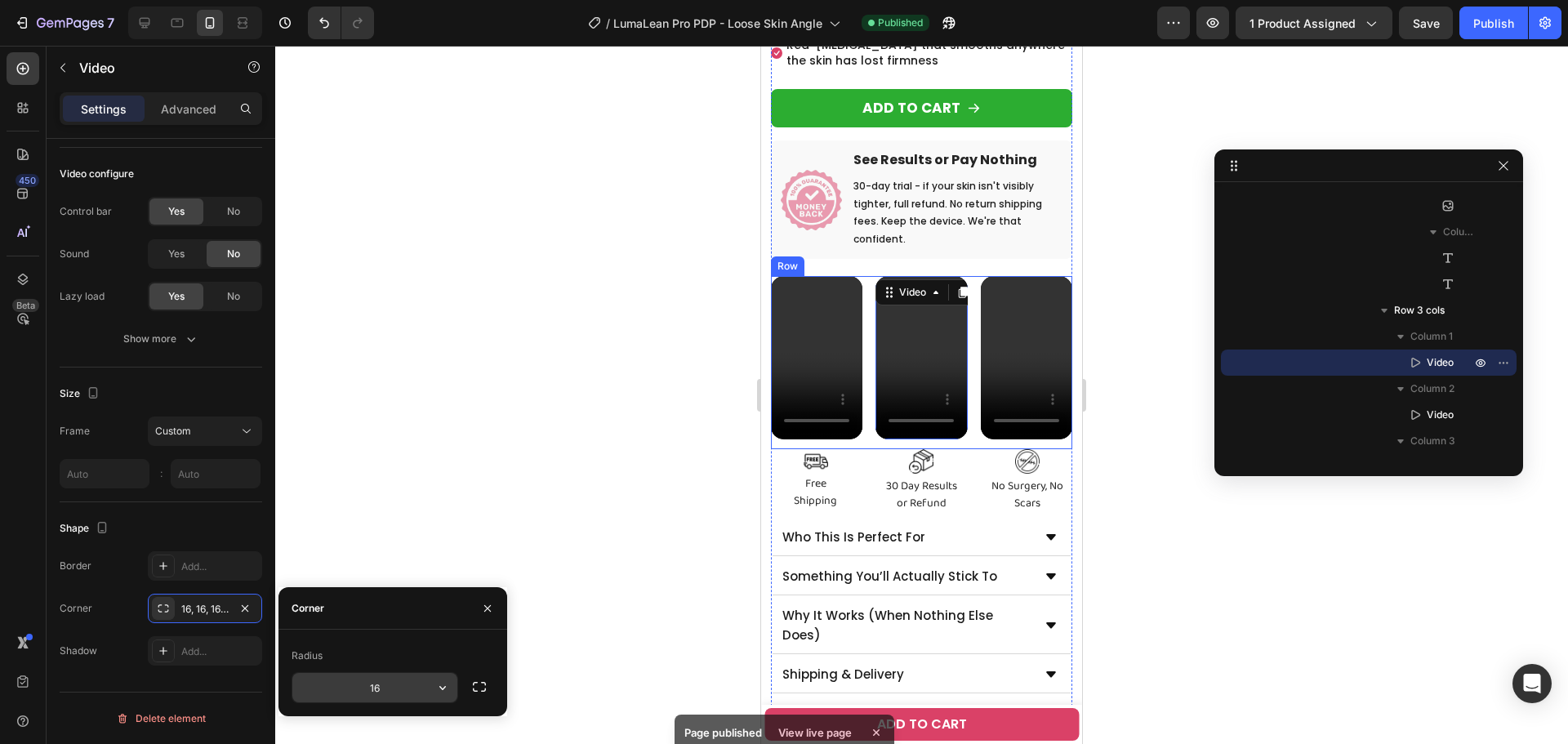
drag, startPoint x: 357, startPoint y: 705, endPoint x: 365, endPoint y: 702, distance: 8.5
click at [365, 702] on div "Radius 16" at bounding box center [393, 673] width 229 height 87
click at [375, 695] on input "16" at bounding box center [374, 688] width 164 height 30
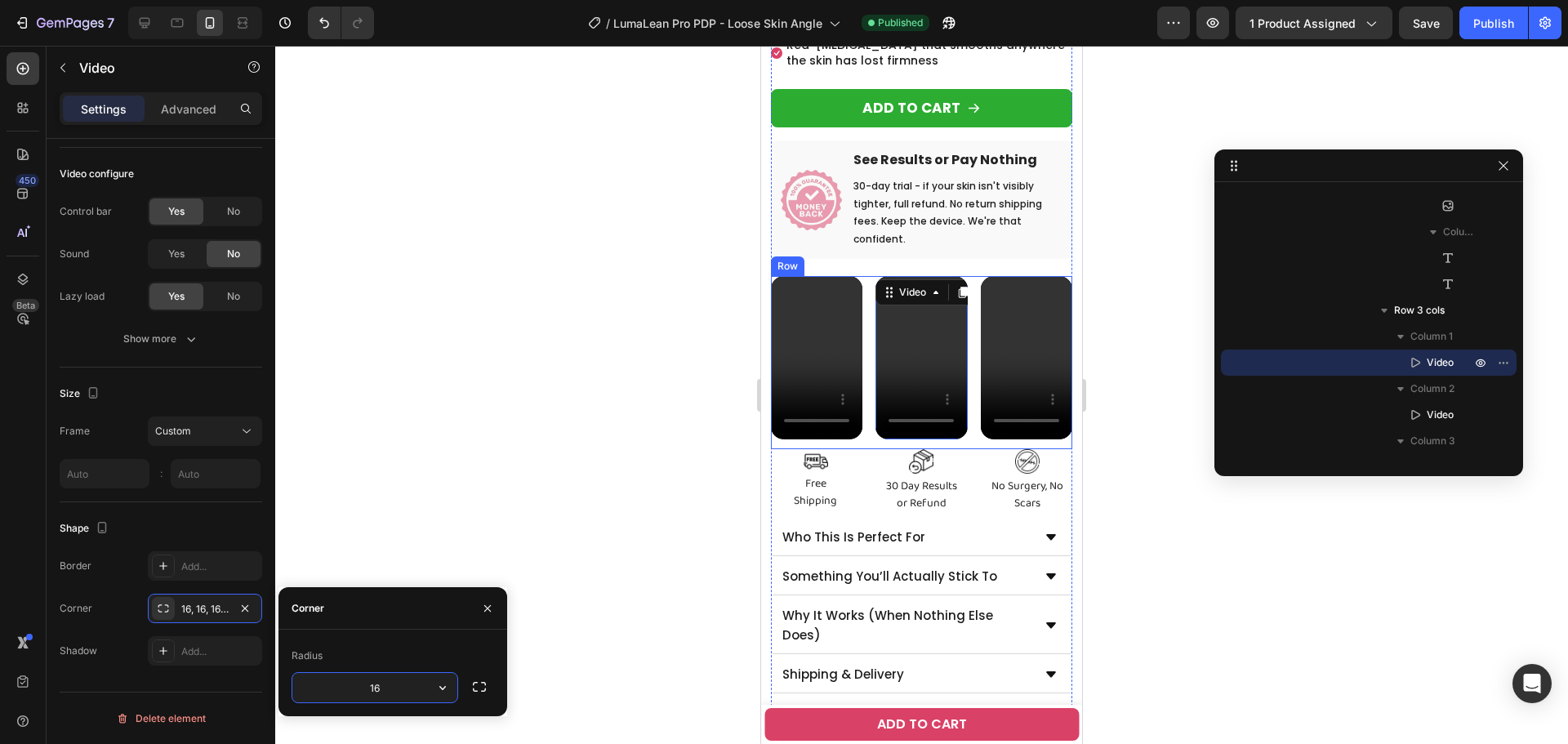
type input "8"
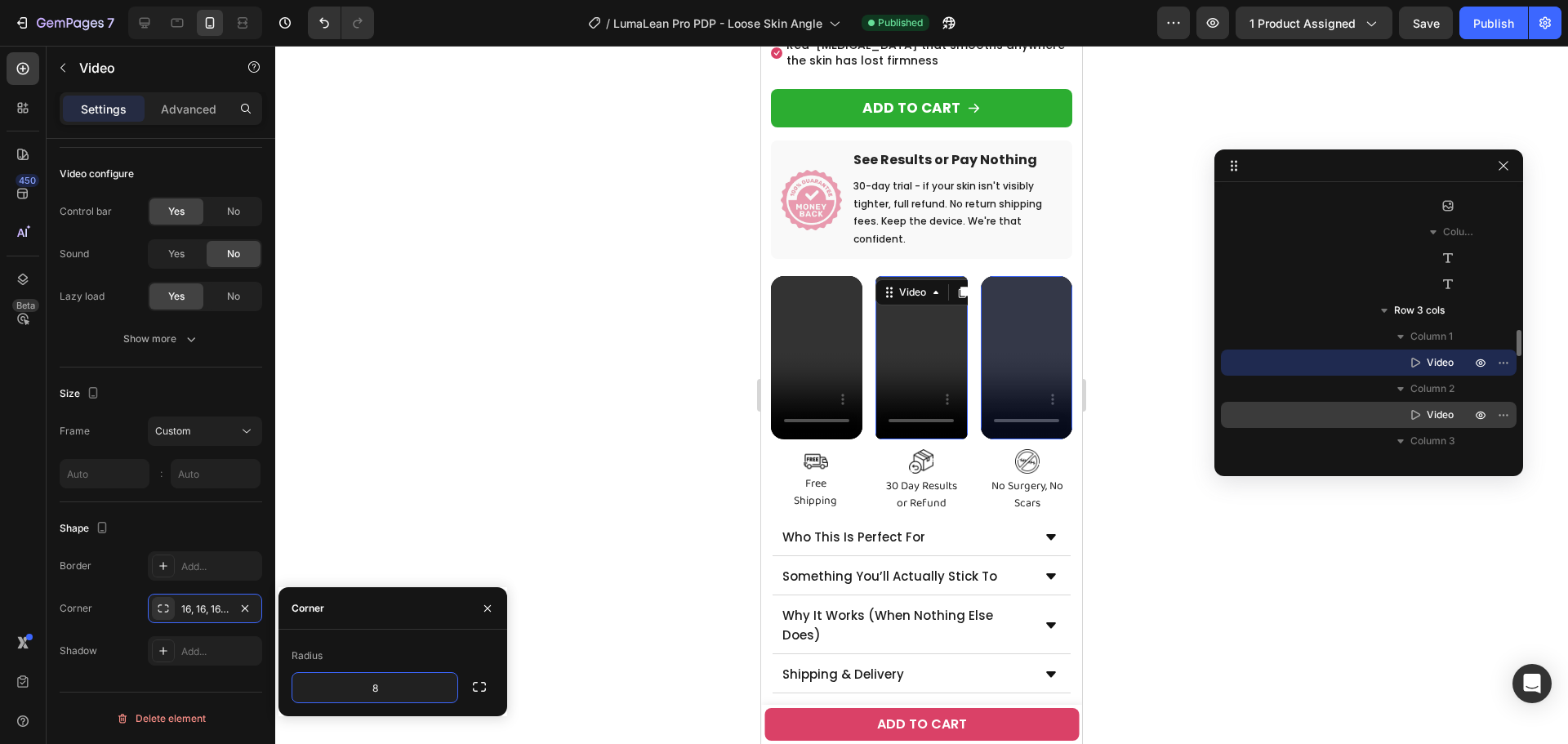
click at [1435, 408] on span "Video" at bounding box center [1439, 415] width 27 height 17
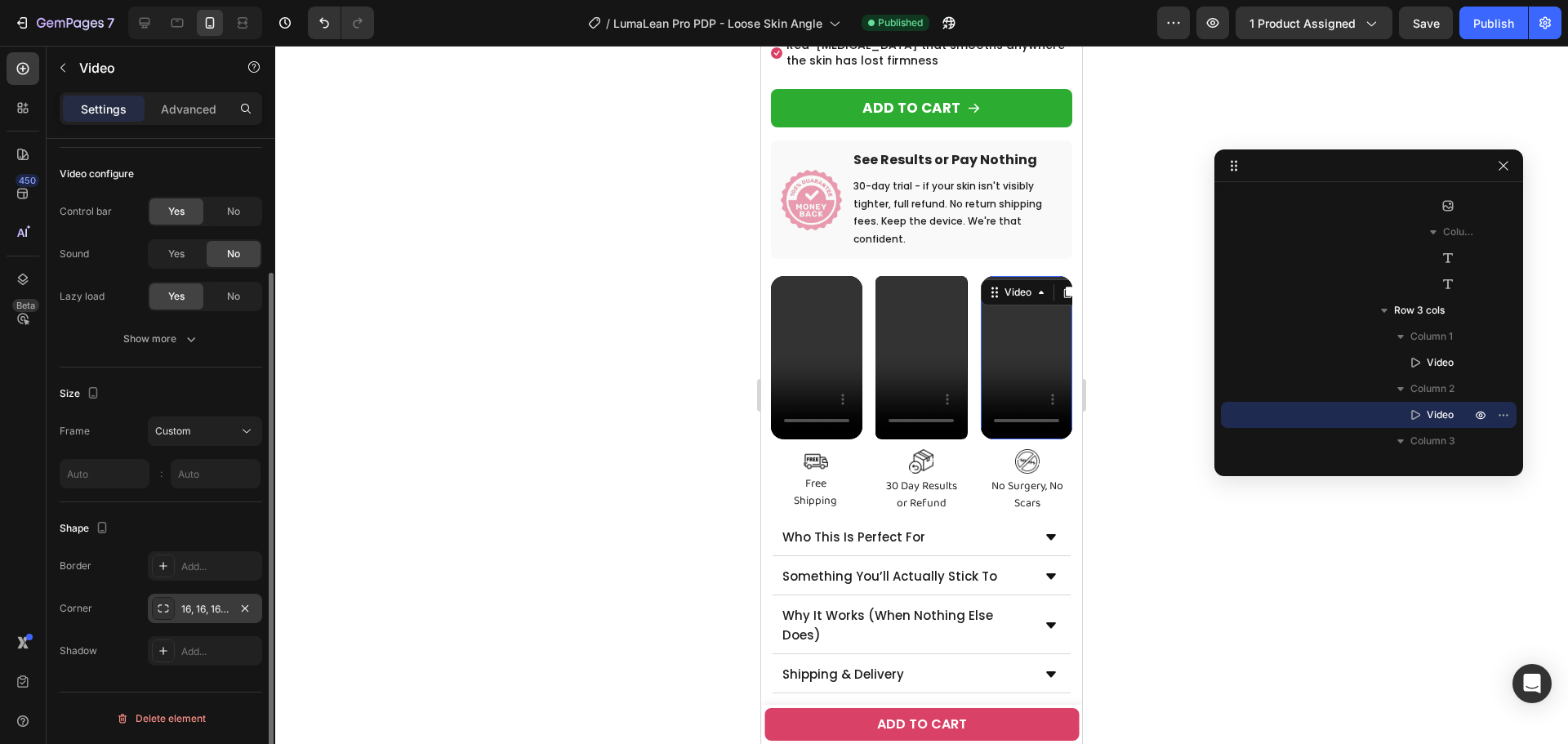
drag, startPoint x: 180, startPoint y: 620, endPoint x: 207, endPoint y: 619, distance: 27.0
click at [180, 619] on div "16, 16, 16, 16" at bounding box center [205, 609] width 114 height 30
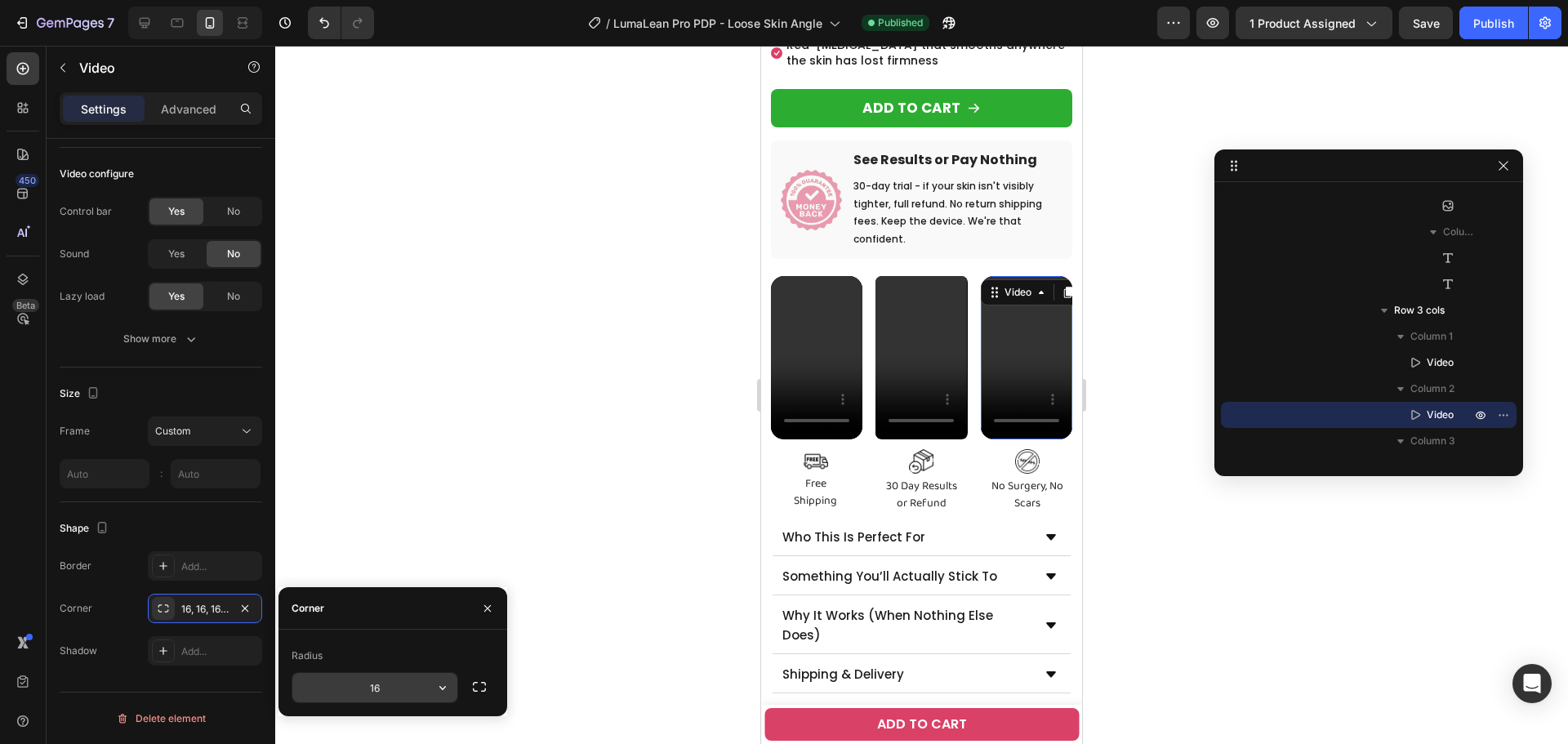
click at [416, 690] on input "16" at bounding box center [374, 688] width 164 height 30
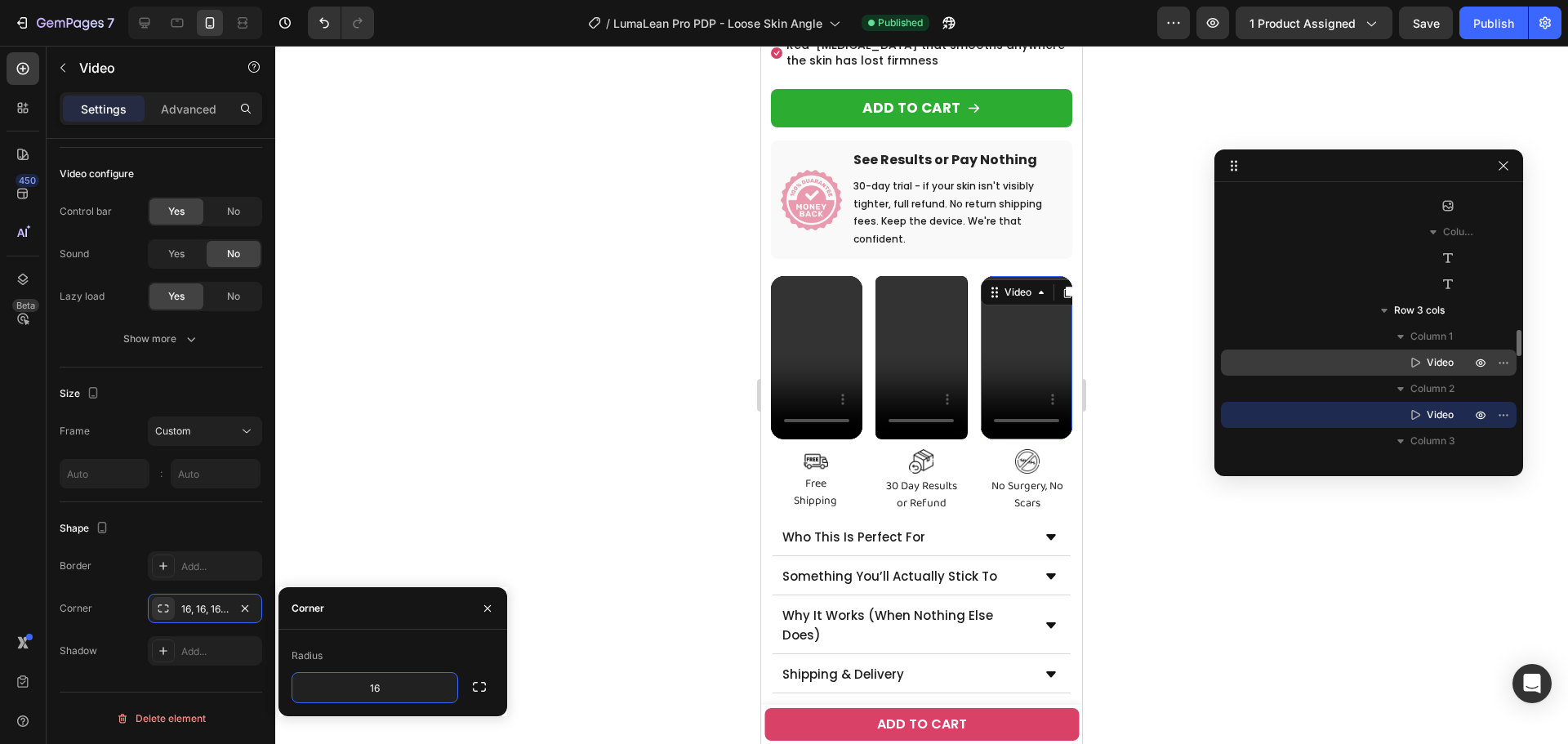
type input "8"
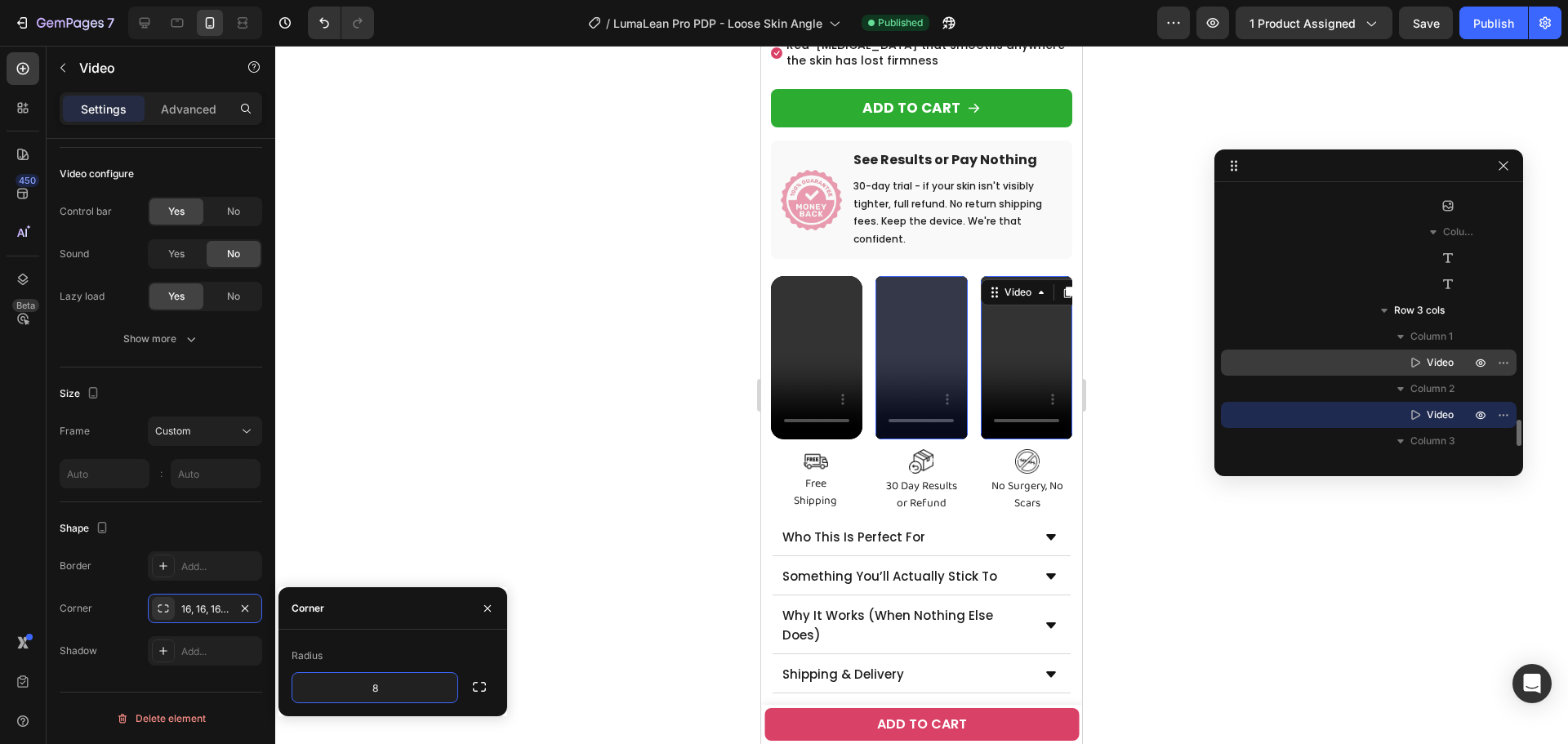
scroll to position [1623, 0]
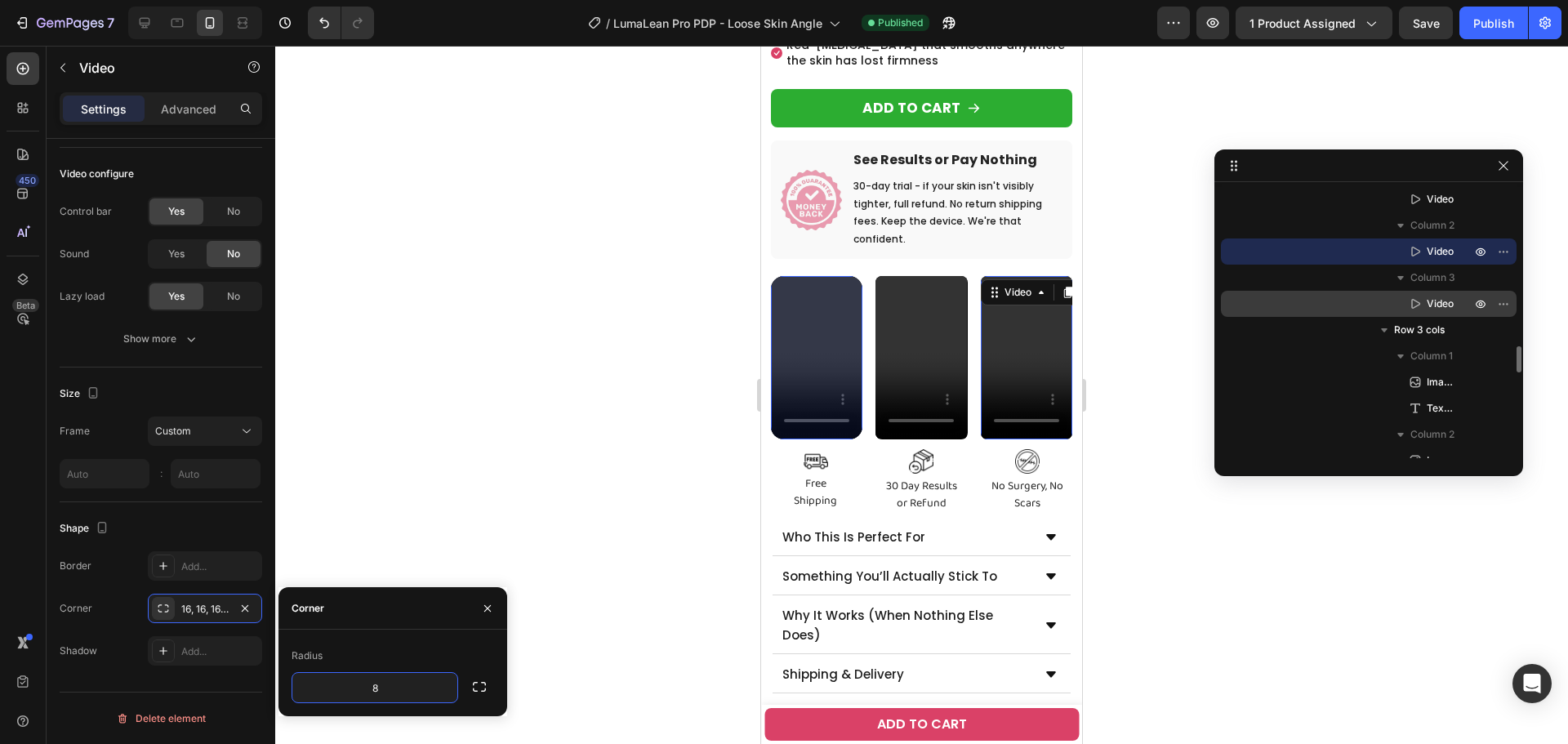
click at [1432, 306] on span "Video" at bounding box center [1439, 304] width 27 height 17
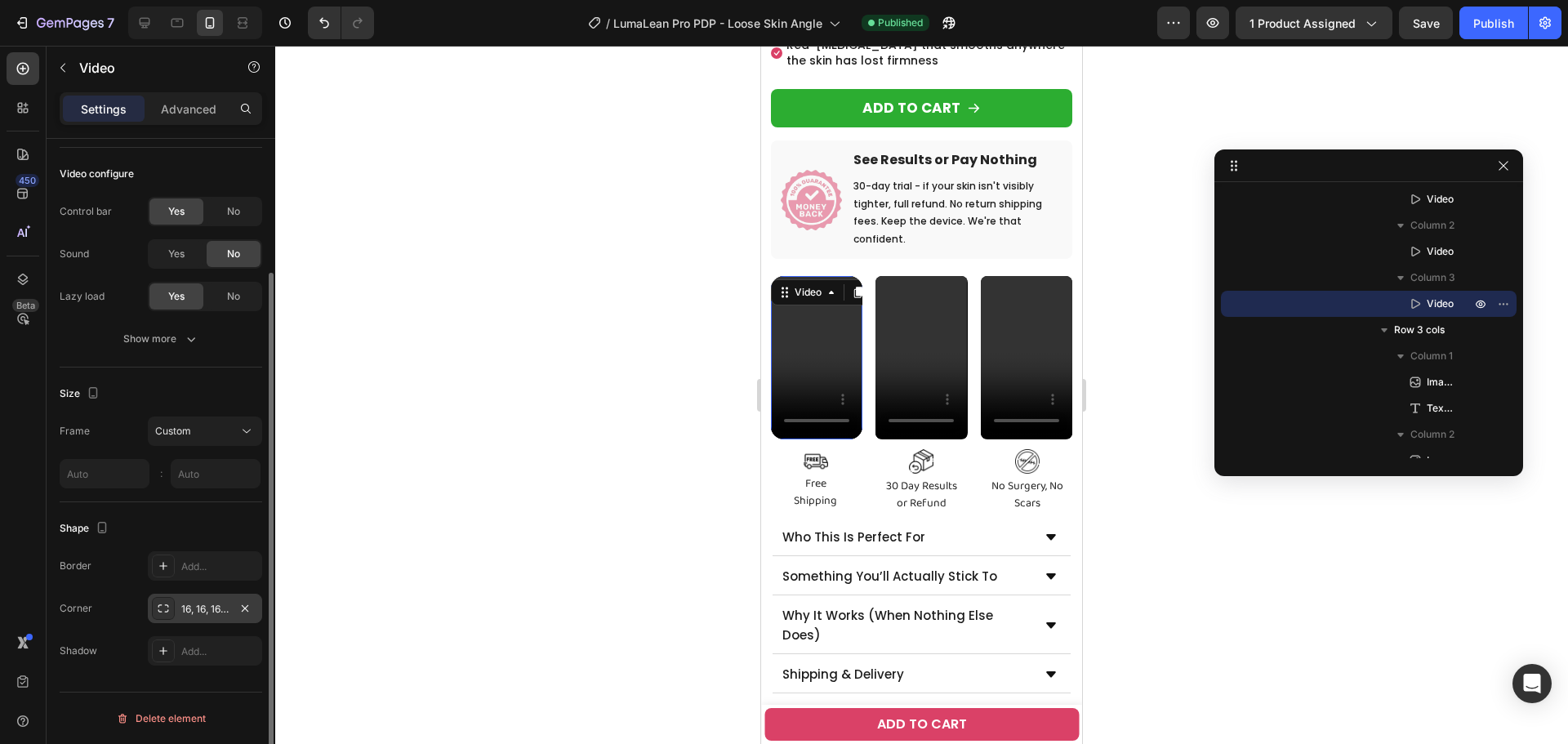
click at [203, 616] on div "16, 16, 16, 16" at bounding box center [205, 609] width 47 height 15
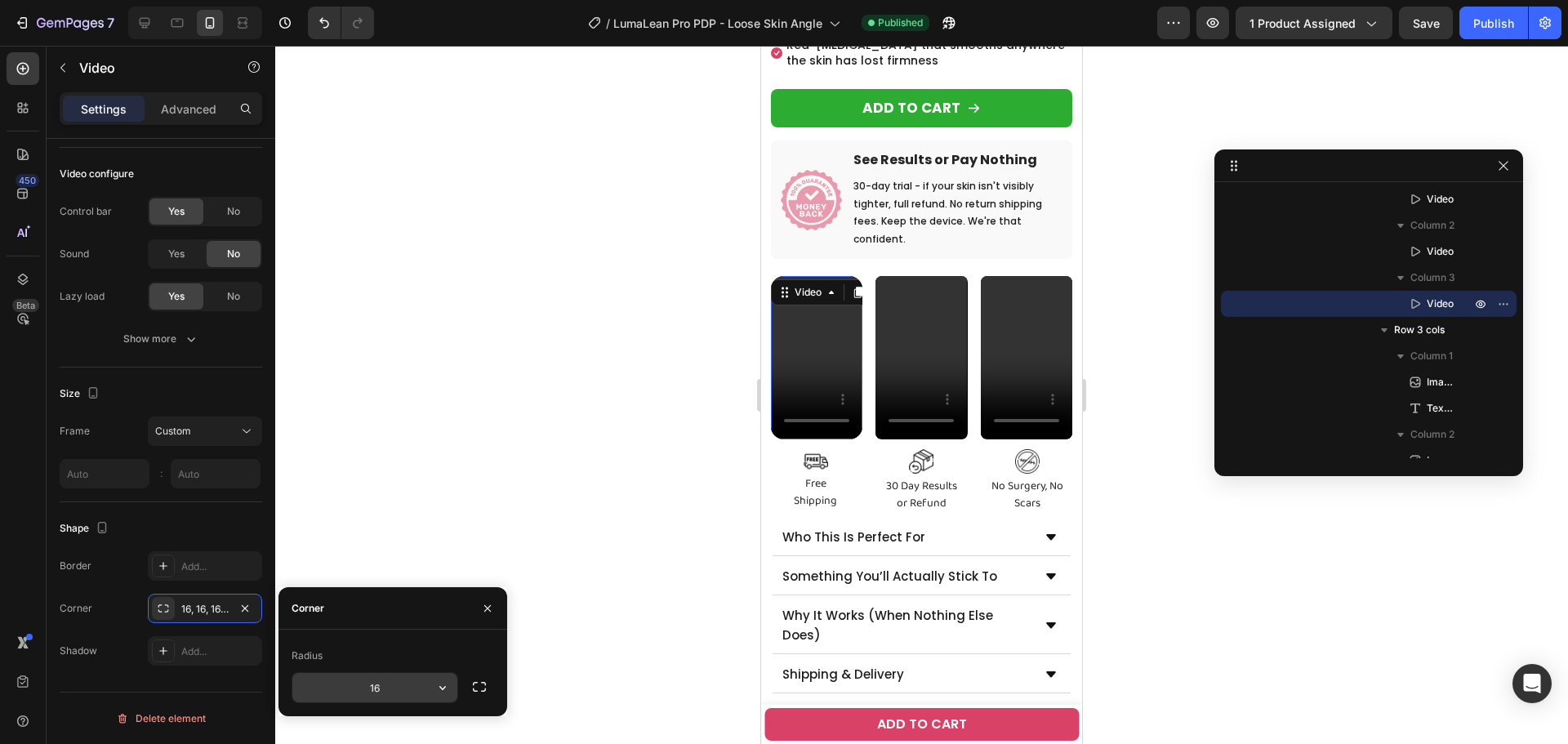
click at [425, 688] on input "16" at bounding box center [374, 688] width 164 height 30
type input "8"
click at [586, 391] on div at bounding box center [921, 394] width 1292 height 699
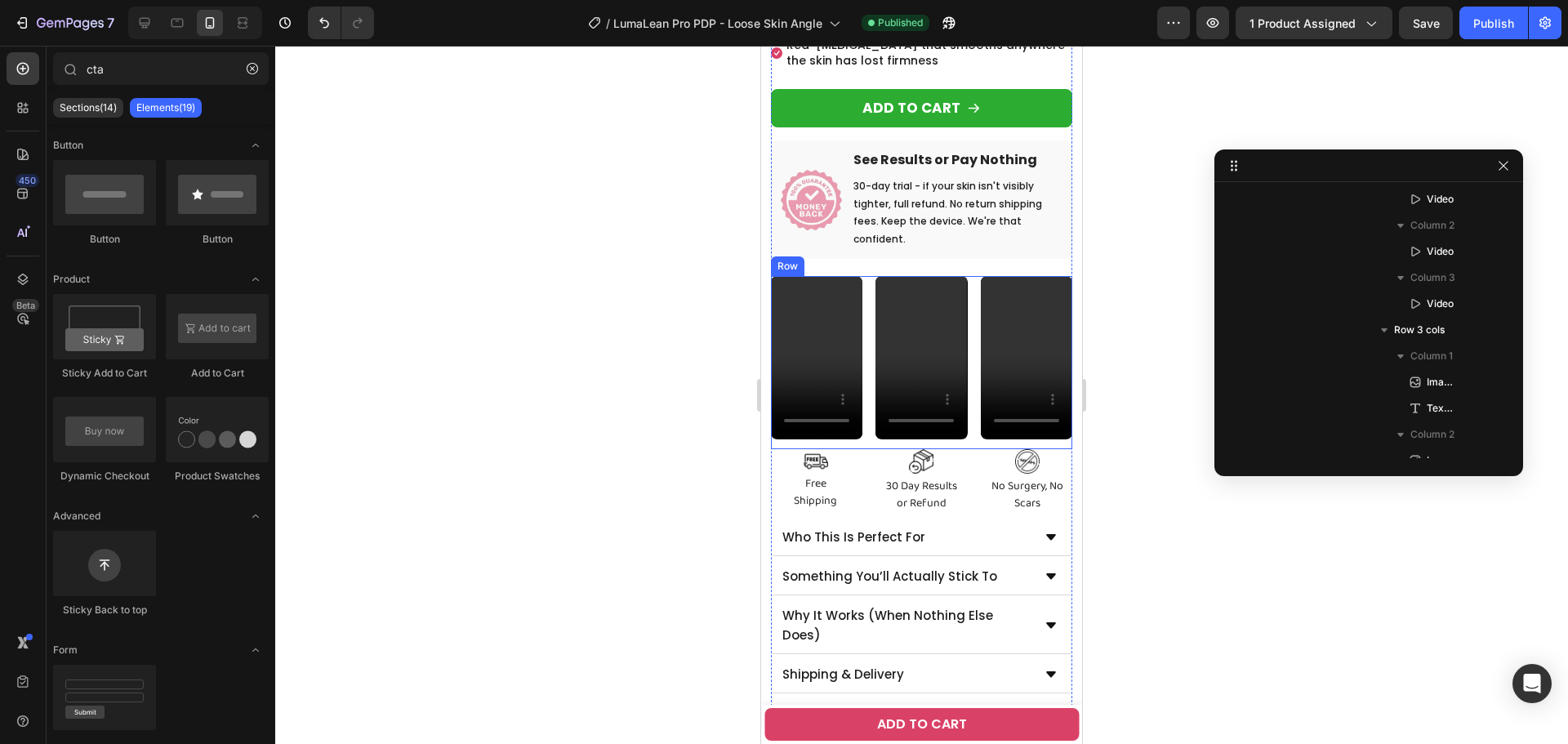
click at [862, 358] on div "Video Video Video Row" at bounding box center [922, 362] width 301 height 172
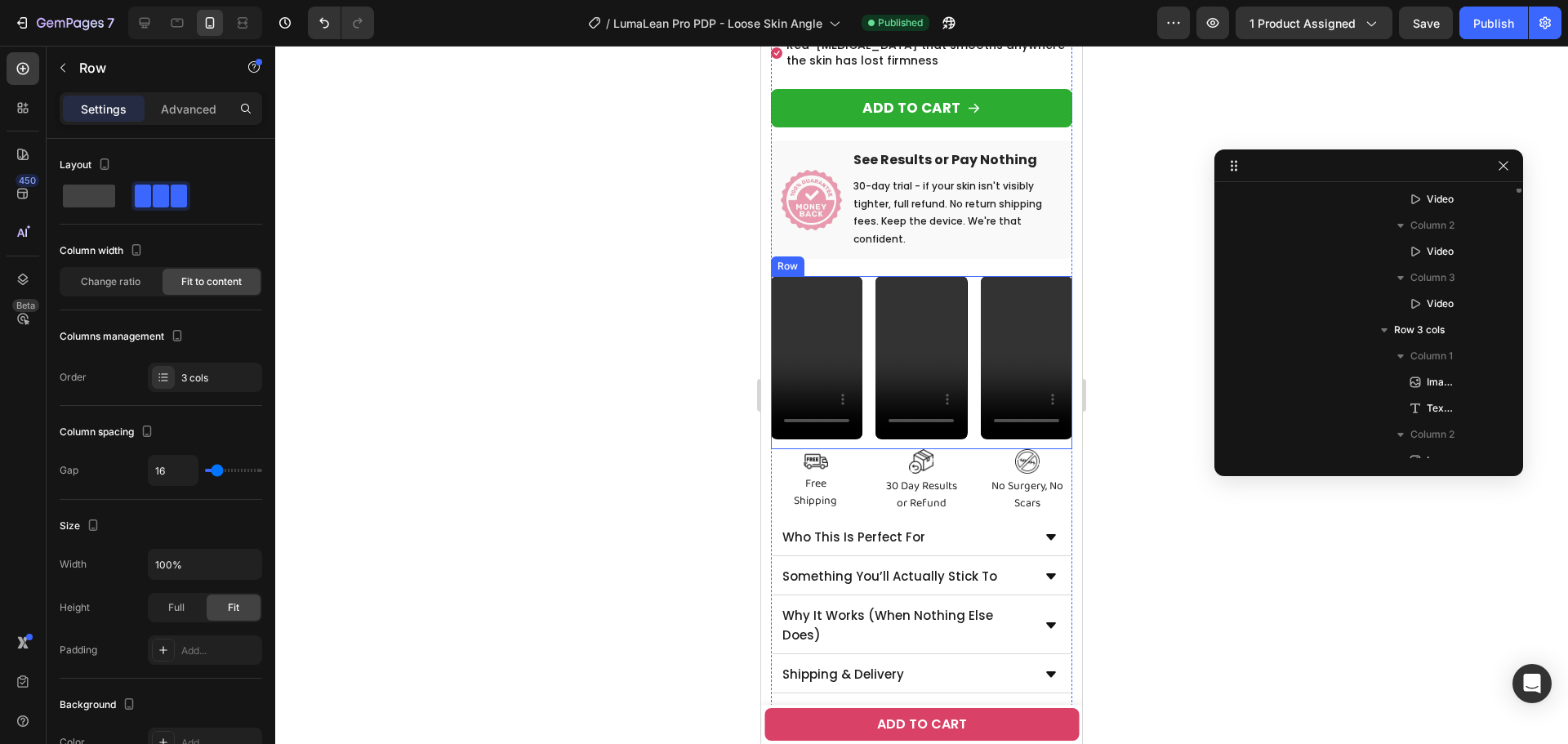
scroll to position [1459, 0]
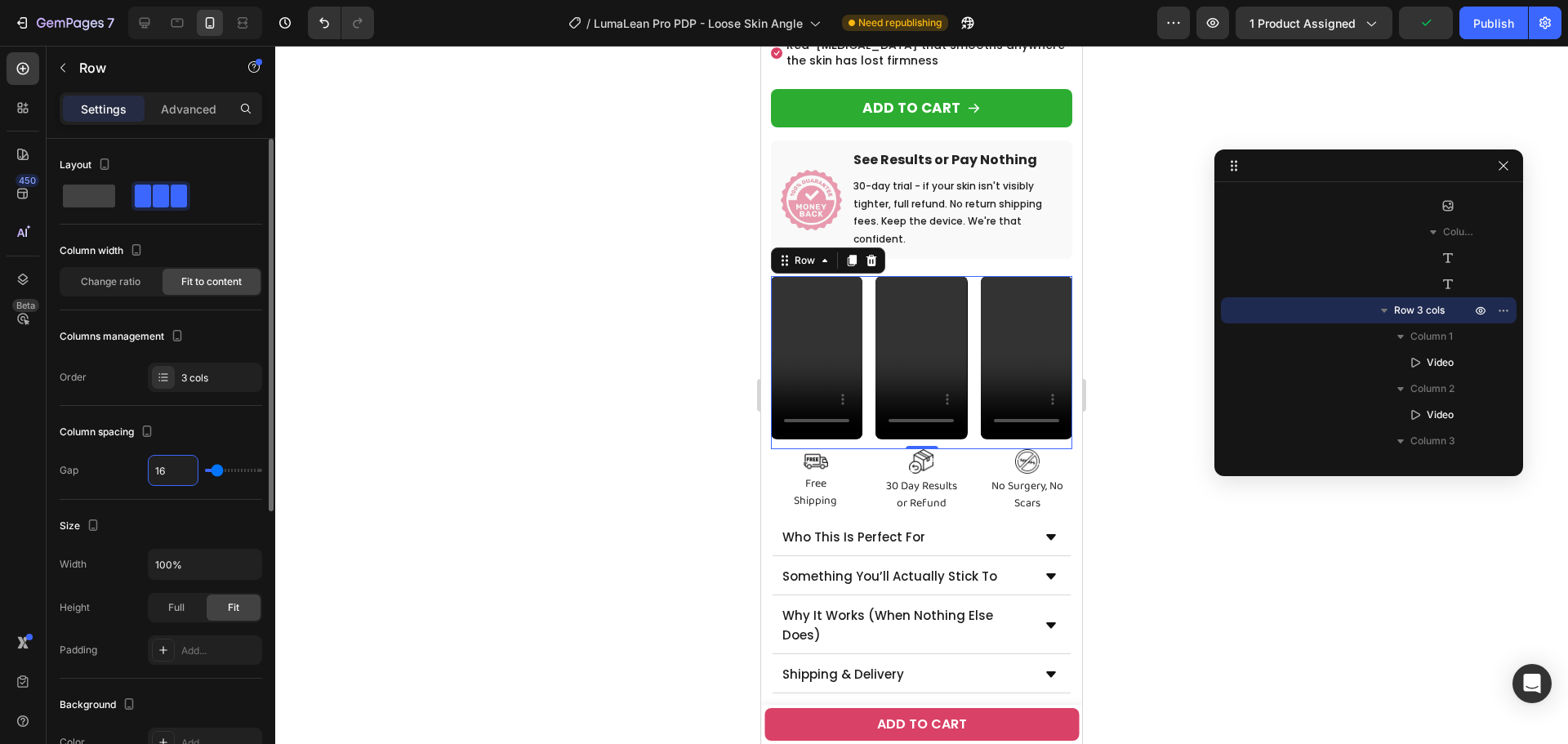
click at [179, 473] on input "16" at bounding box center [173, 471] width 49 height 30
type input "8"
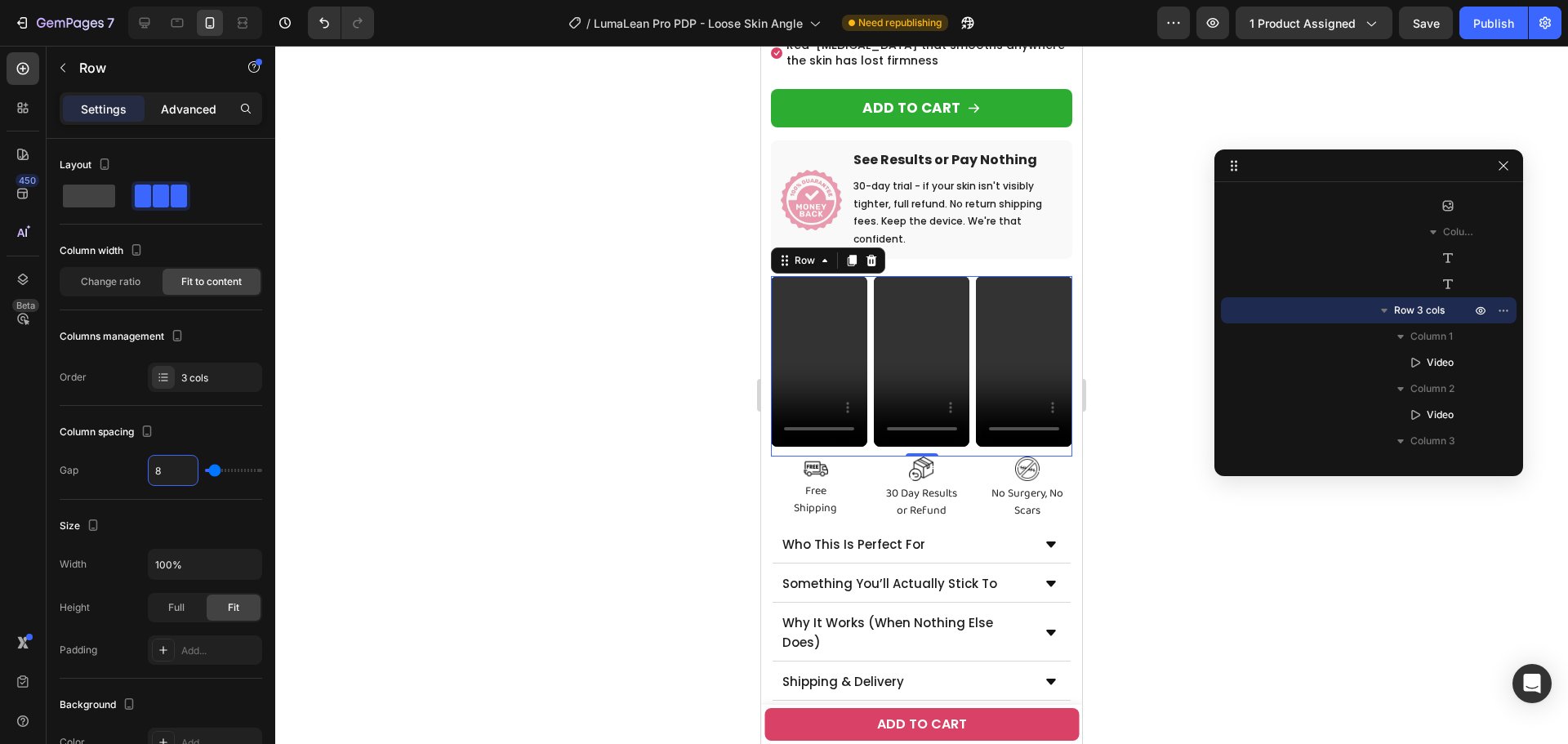
click at [176, 109] on p "Advanced" at bounding box center [188, 108] width 55 height 17
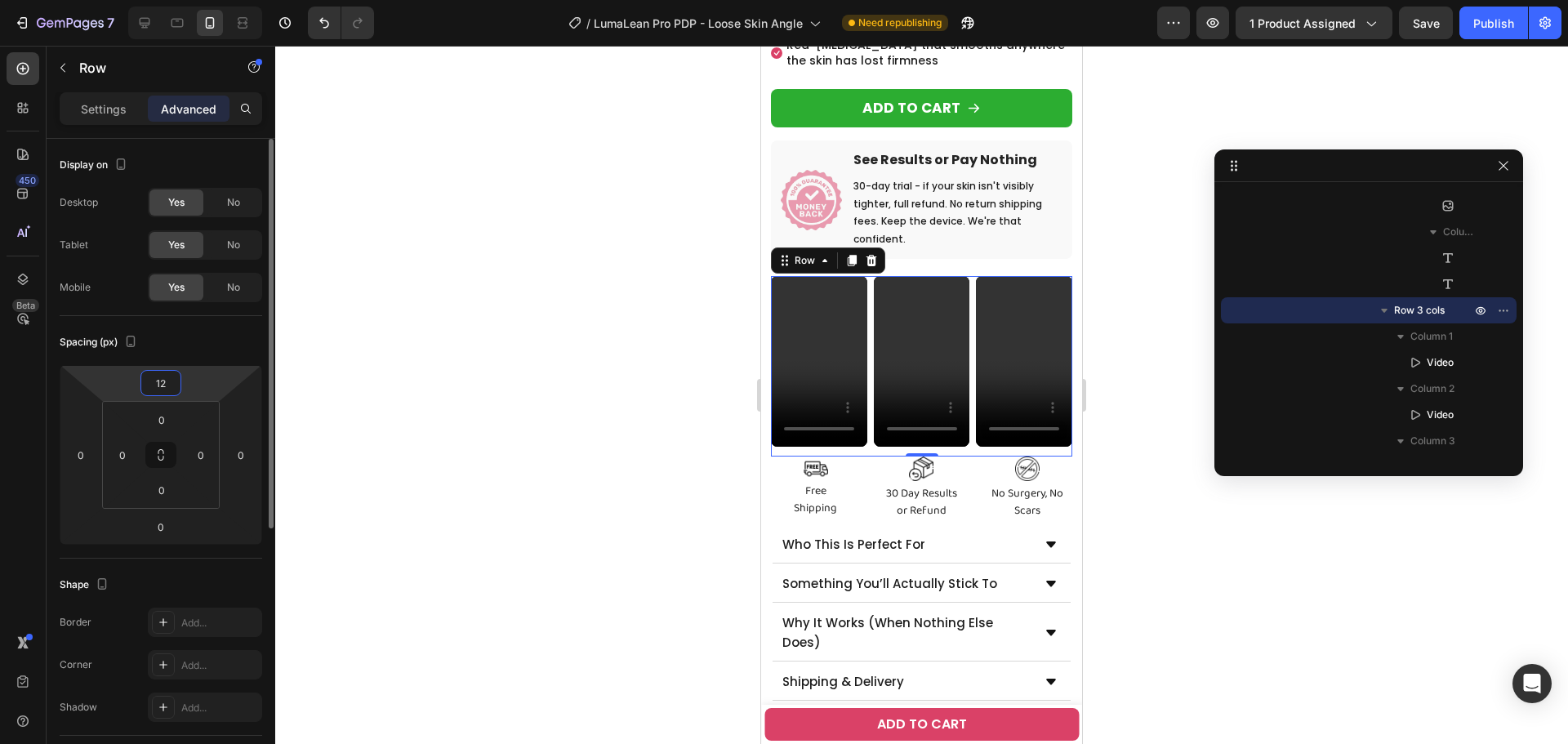
click at [174, 378] on input "12" at bounding box center [161, 382] width 33 height 25
type input "0"
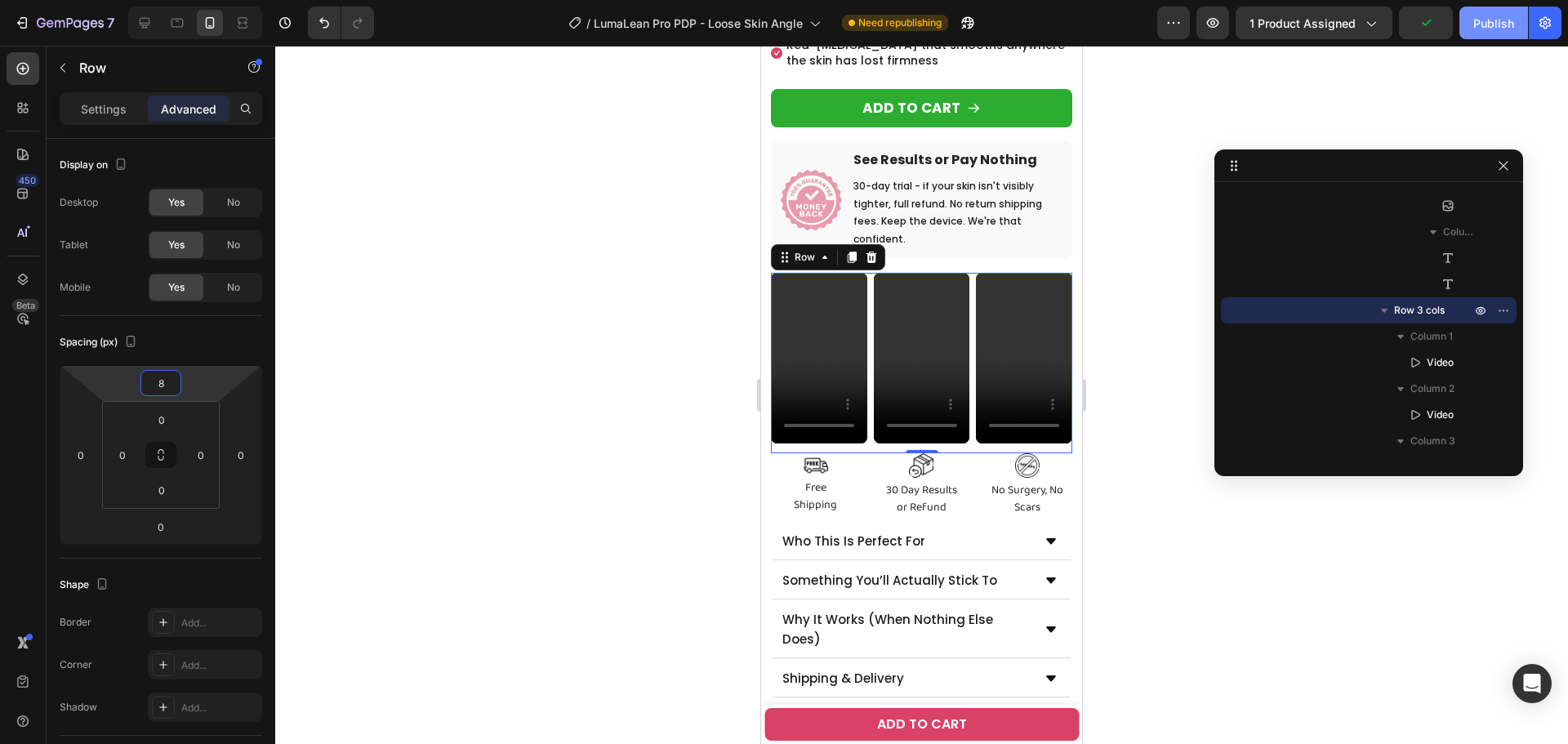
type input "8"
click at [1493, 32] on div "Publish" at bounding box center [1493, 23] width 40 height 17
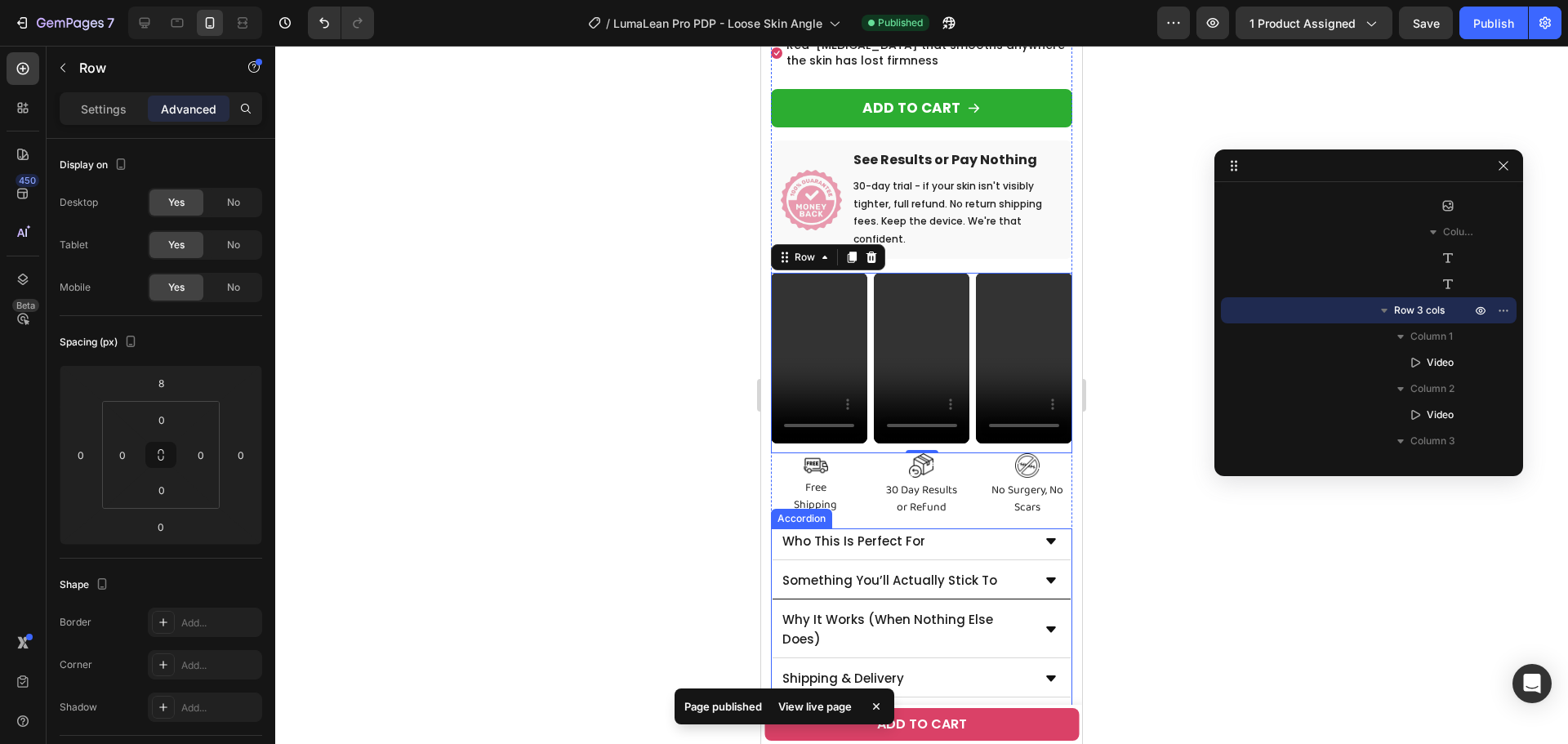
scroll to position [735, 0]
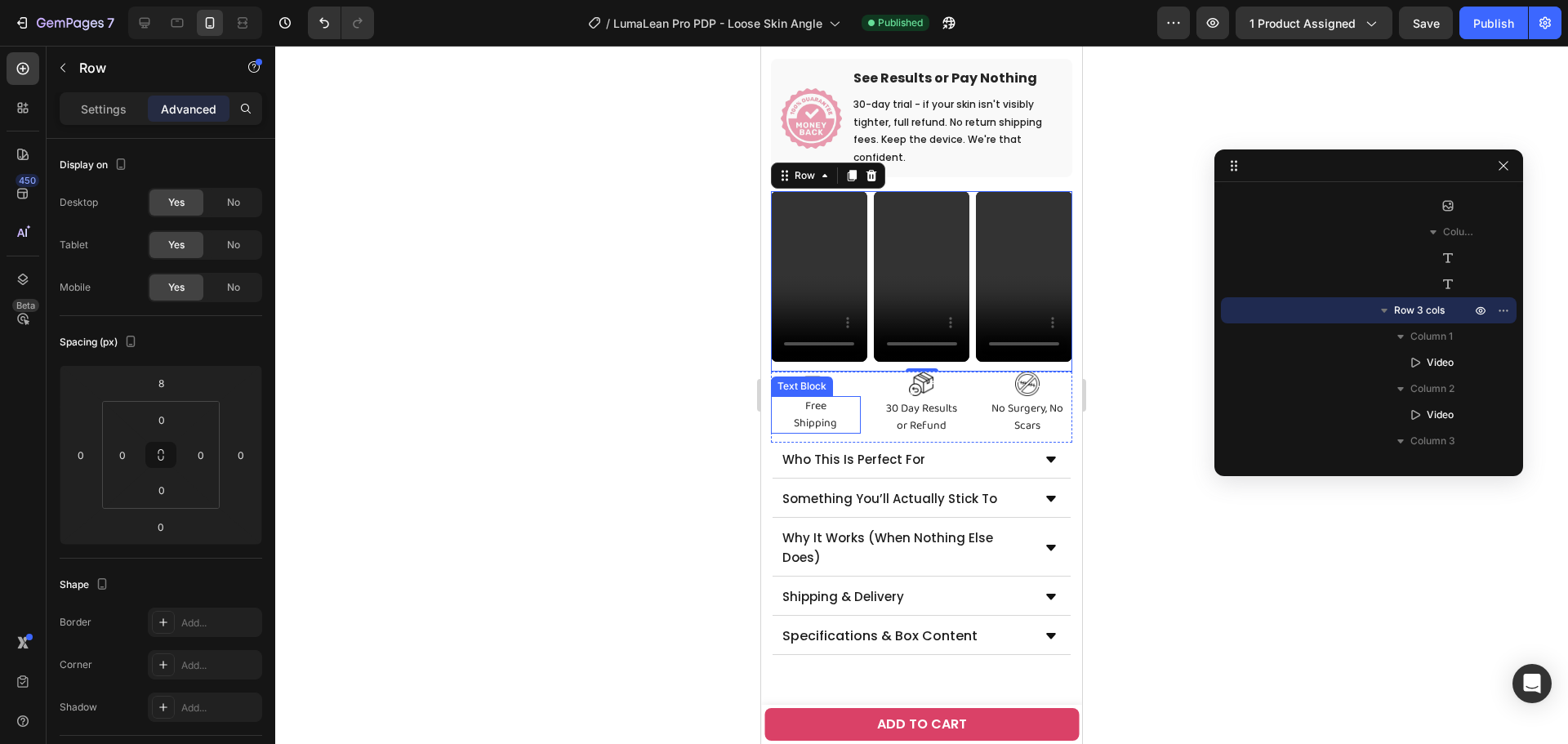
click at [831, 398] on p "Free Shipping" at bounding box center [816, 415] width 87 height 34
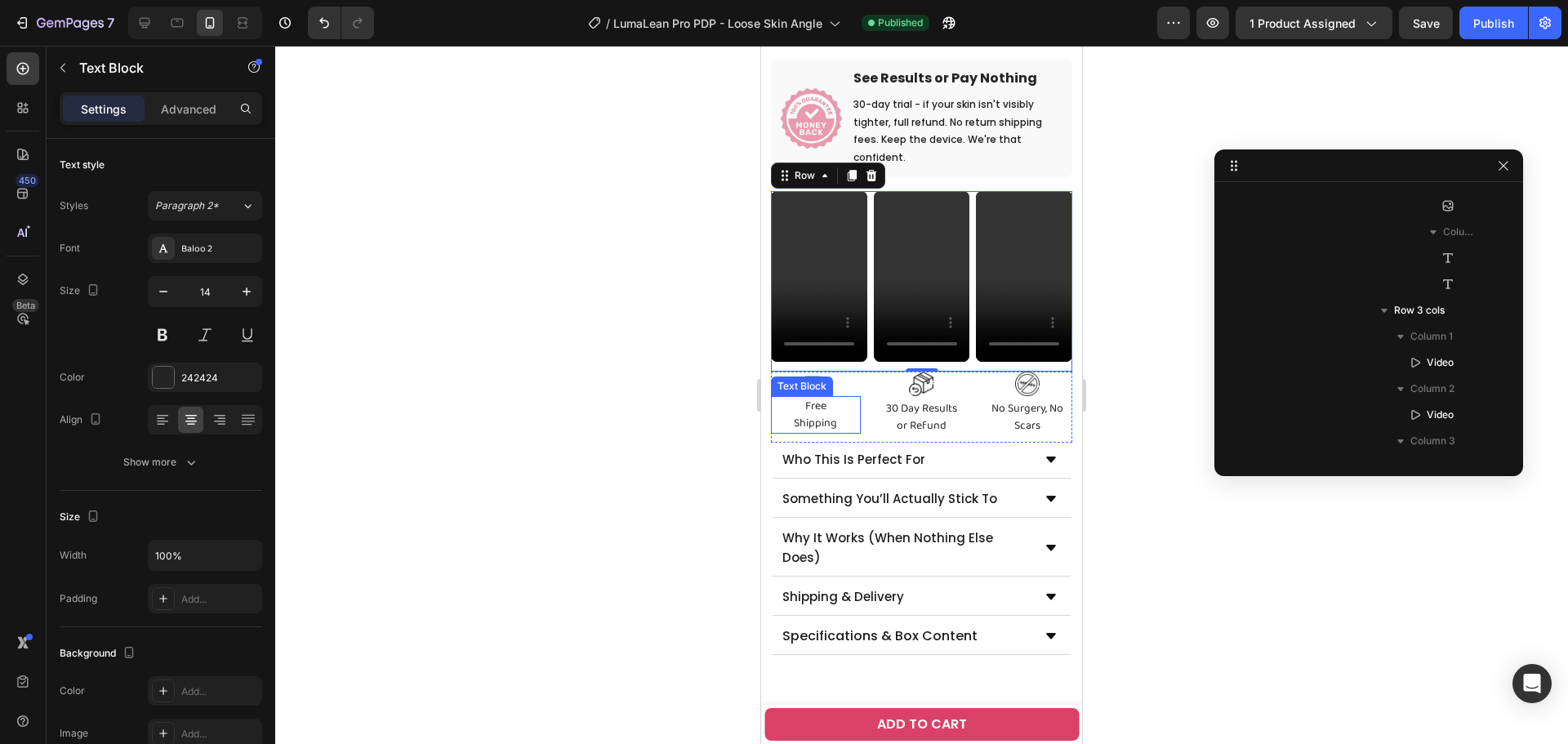
scroll to position [1722, 0]
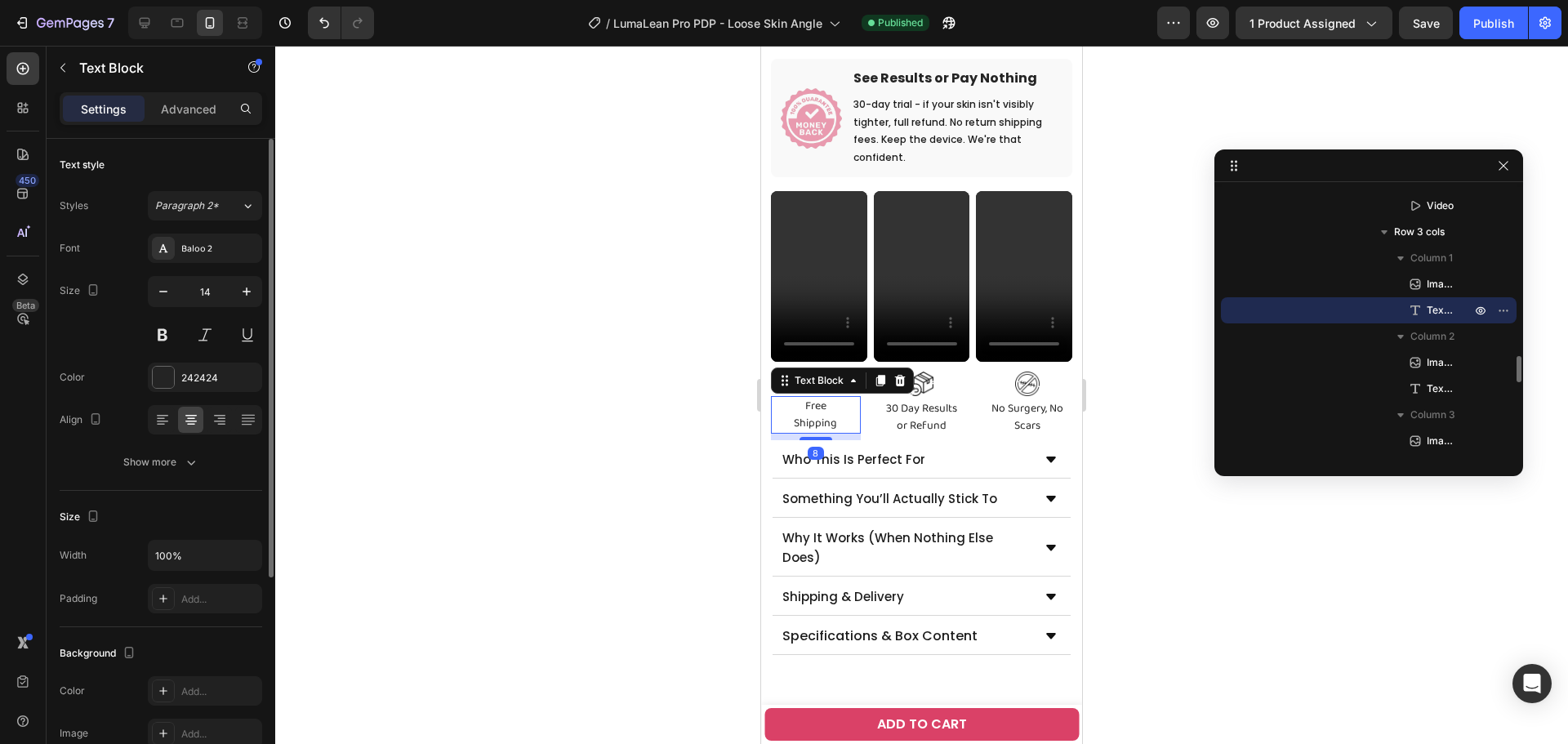
click at [164, 443] on div "Font Baloo 2 Size 14 Color 242424 Align Show more" at bounding box center [162, 355] width 203 height 243
click at [165, 451] on button "Show more" at bounding box center [162, 462] width 203 height 30
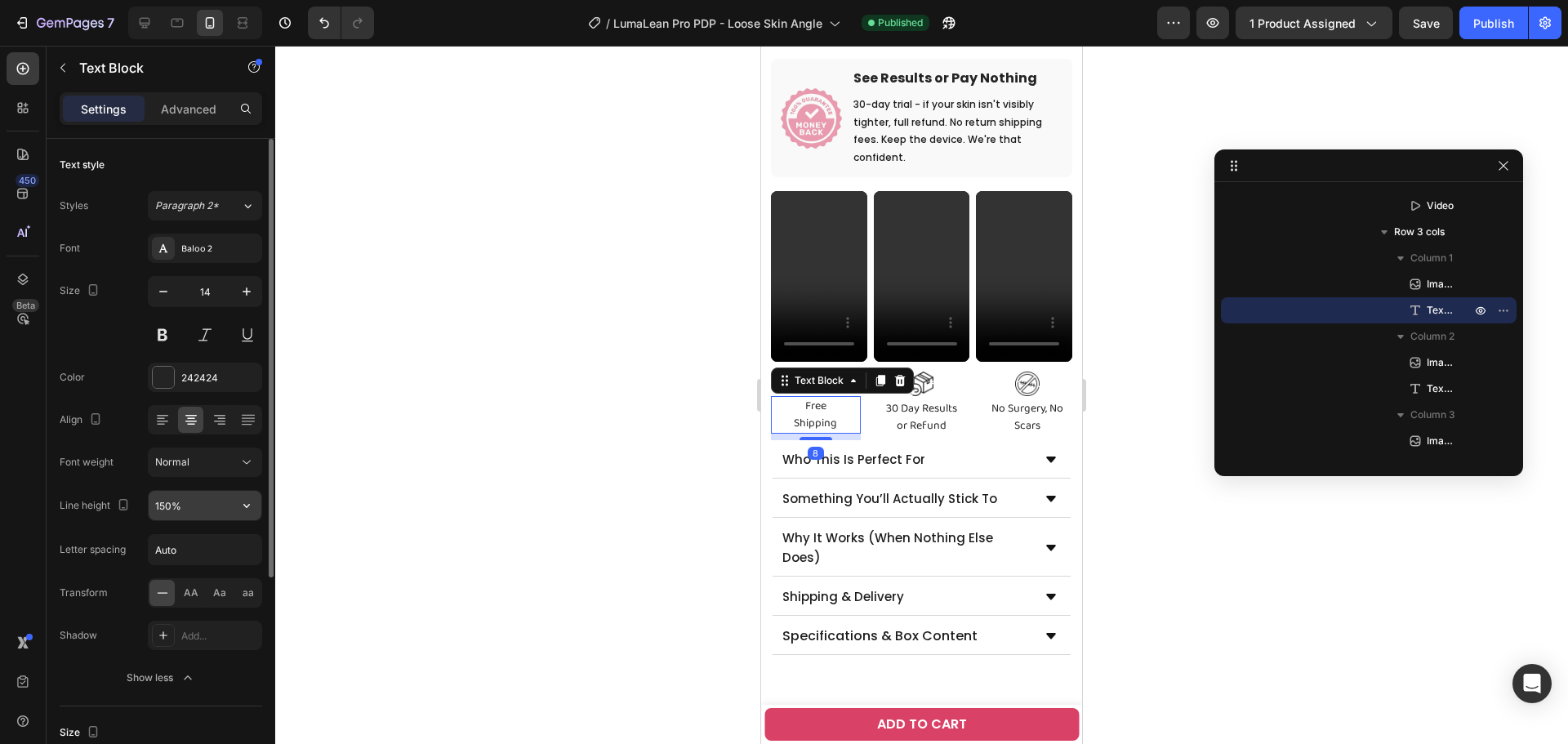
click at [164, 500] on input "150%" at bounding box center [205, 506] width 112 height 30
click at [158, 512] on input "150%" at bounding box center [205, 506] width 112 height 30
click at [164, 507] on input "150%" at bounding box center [205, 506] width 112 height 30
type input "100%"
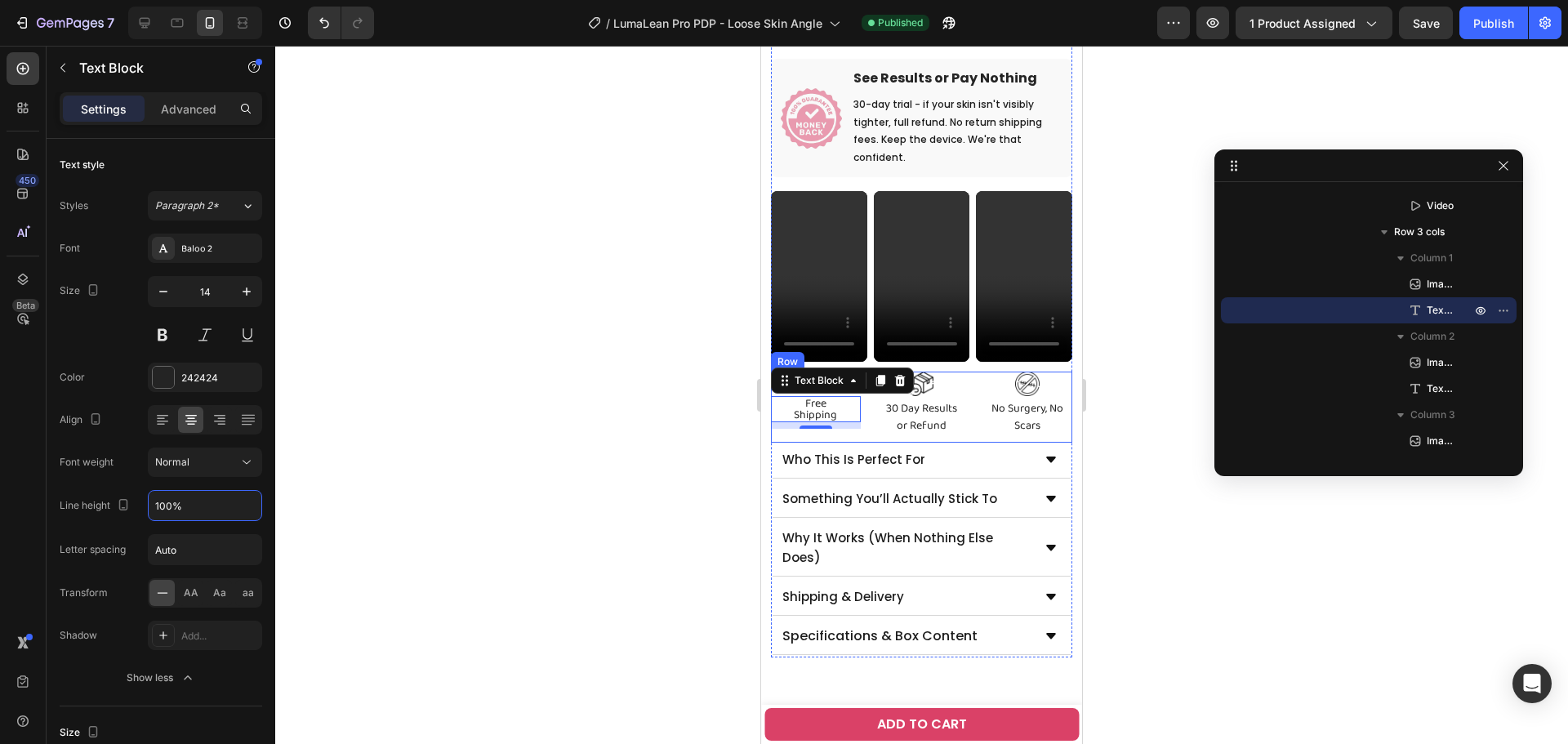
click at [920, 400] on p "30 Day Results or Refund" at bounding box center [922, 417] width 87 height 34
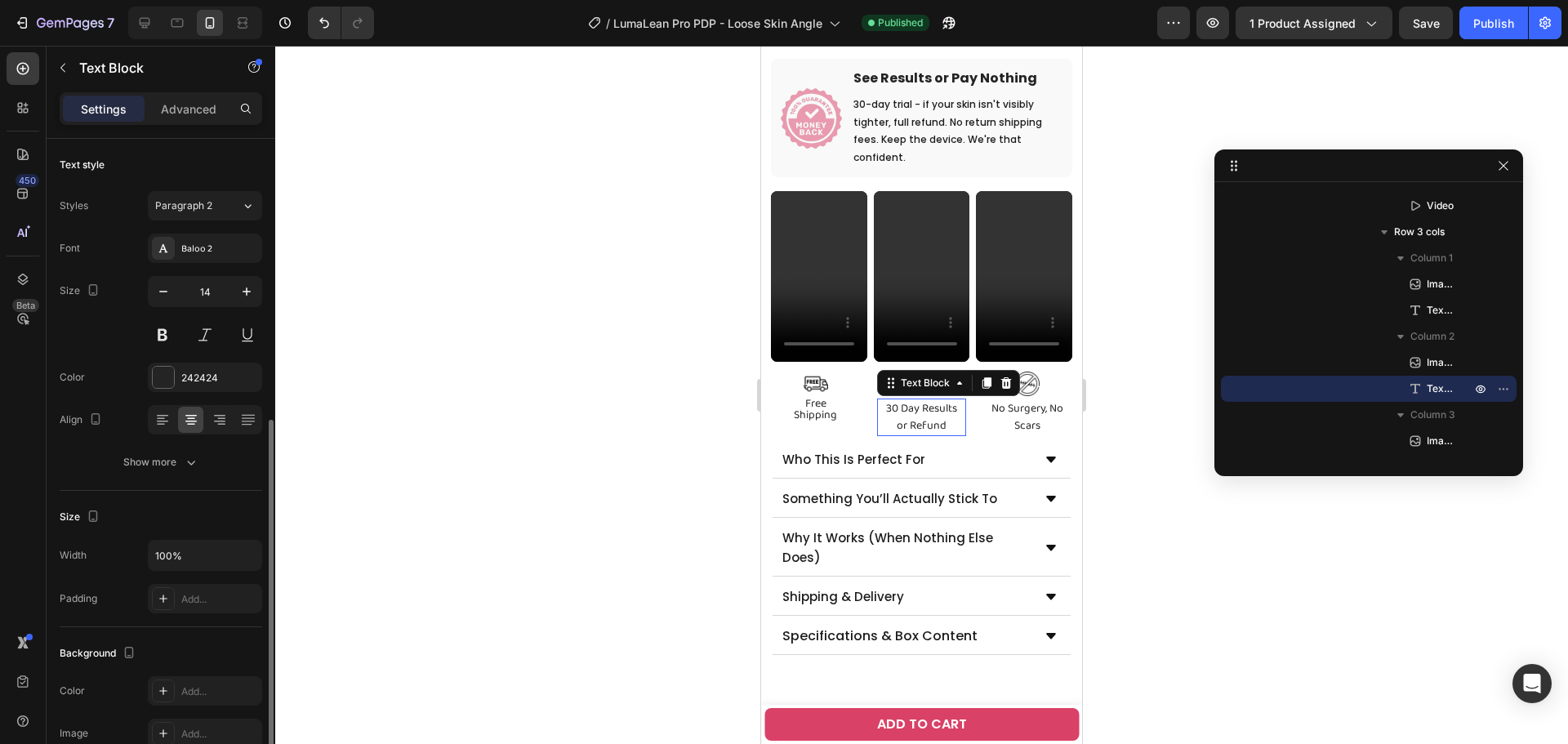
scroll to position [169, 0]
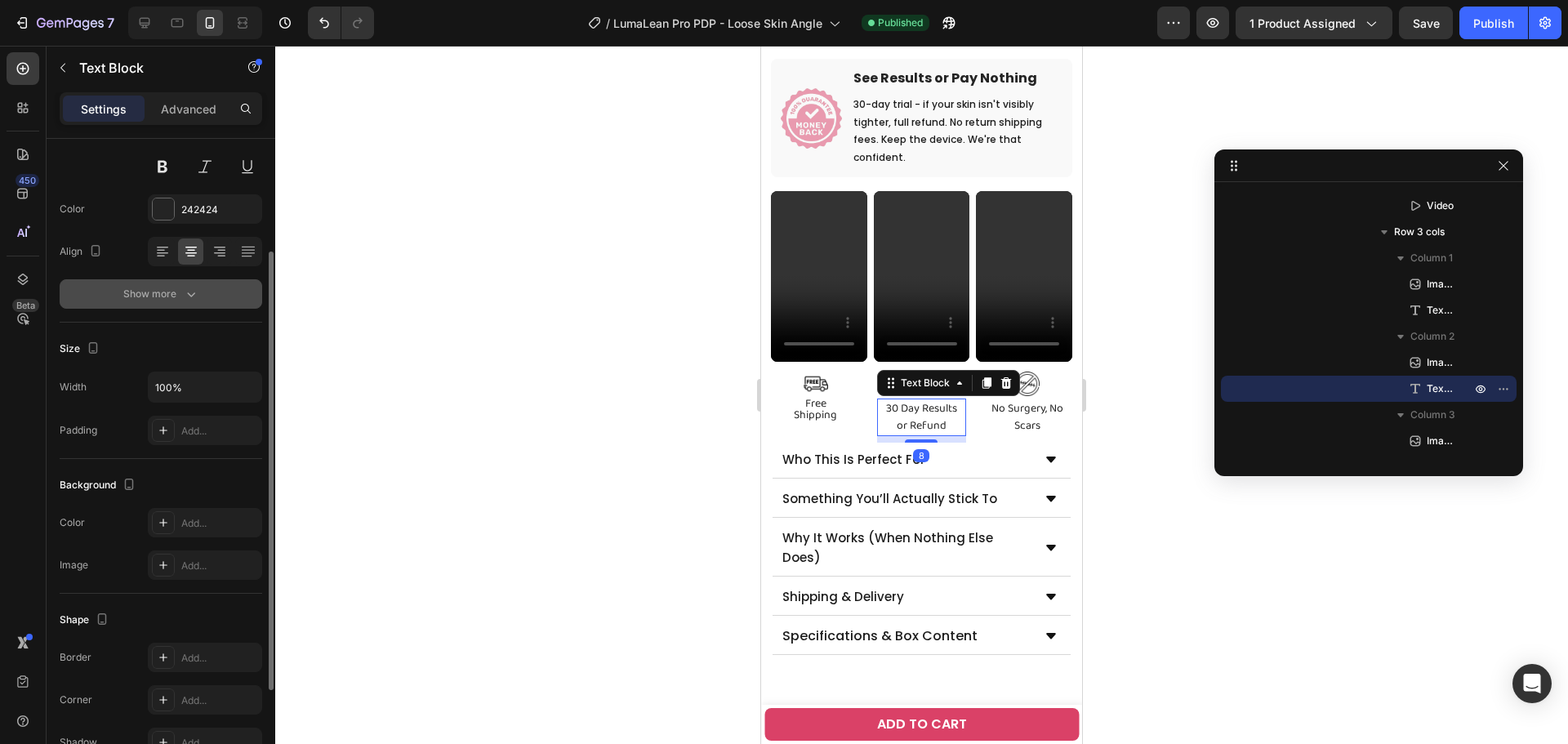
click at [164, 297] on div "Show more" at bounding box center [161, 294] width 76 height 17
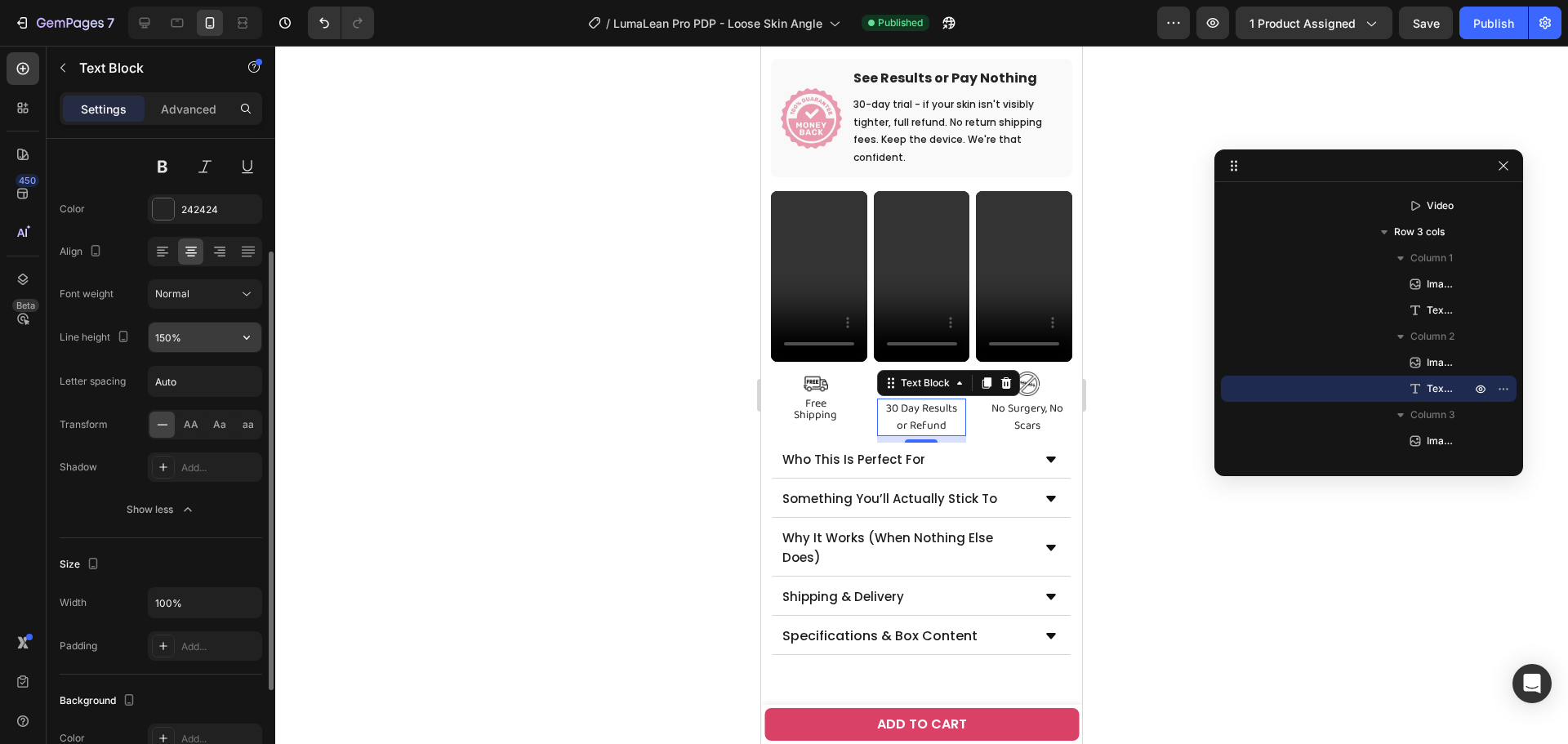
click at [160, 340] on input "150%" at bounding box center [205, 337] width 112 height 30
click at [164, 341] on input "150%" at bounding box center [205, 337] width 112 height 30
type input "100%"
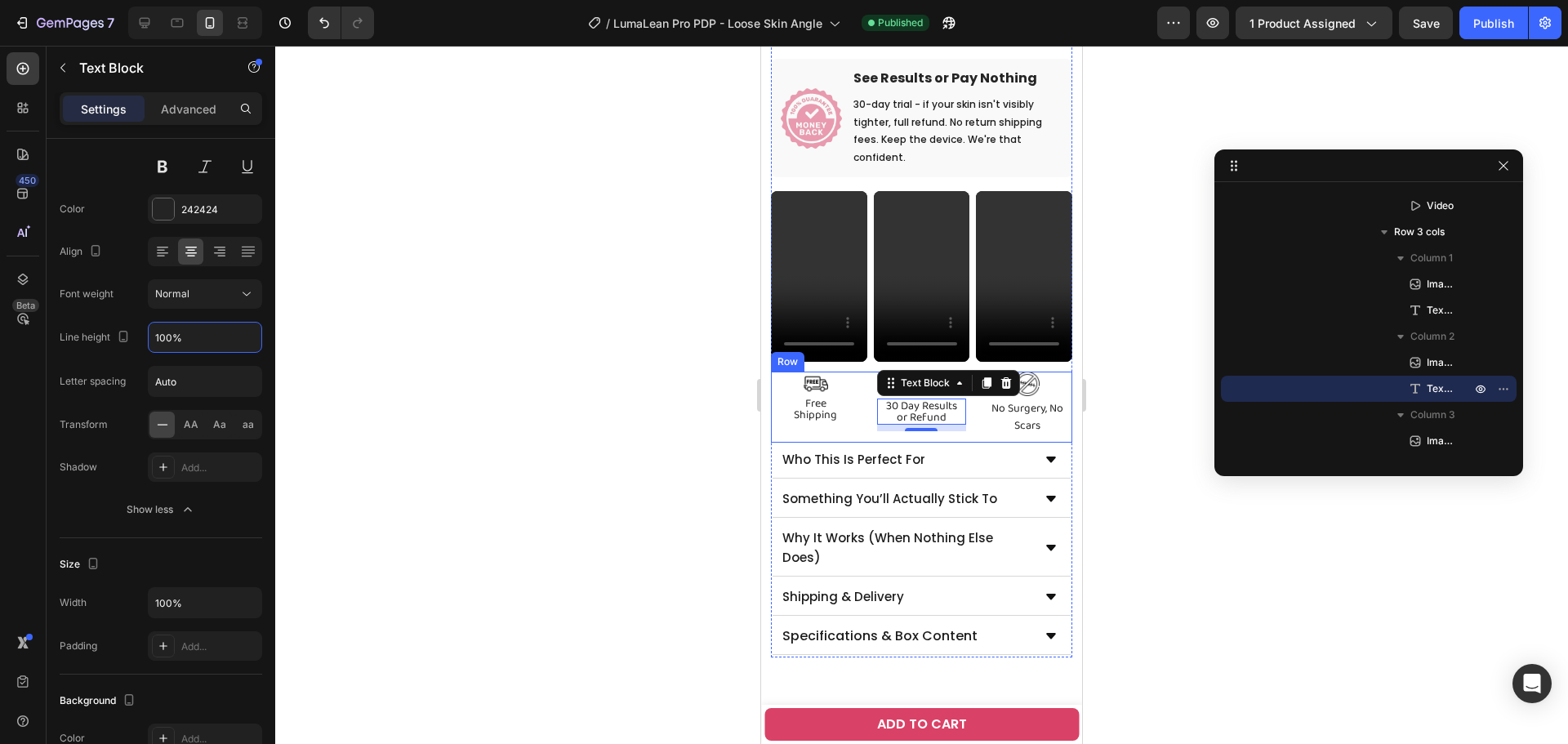
click at [984, 408] on p "No Surgery, No Scars" at bounding box center [1027, 417] width 87 height 34
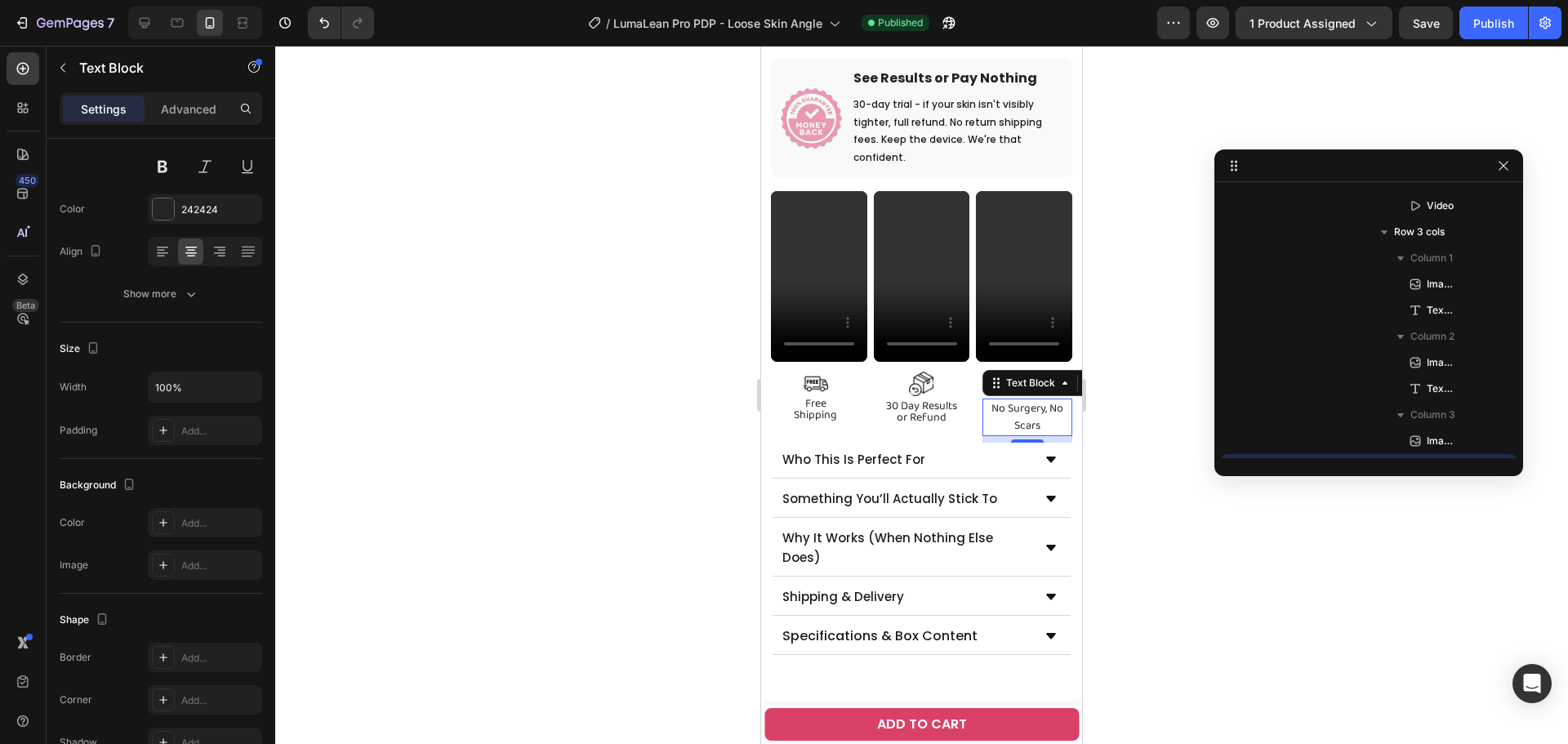
scroll to position [1878, 0]
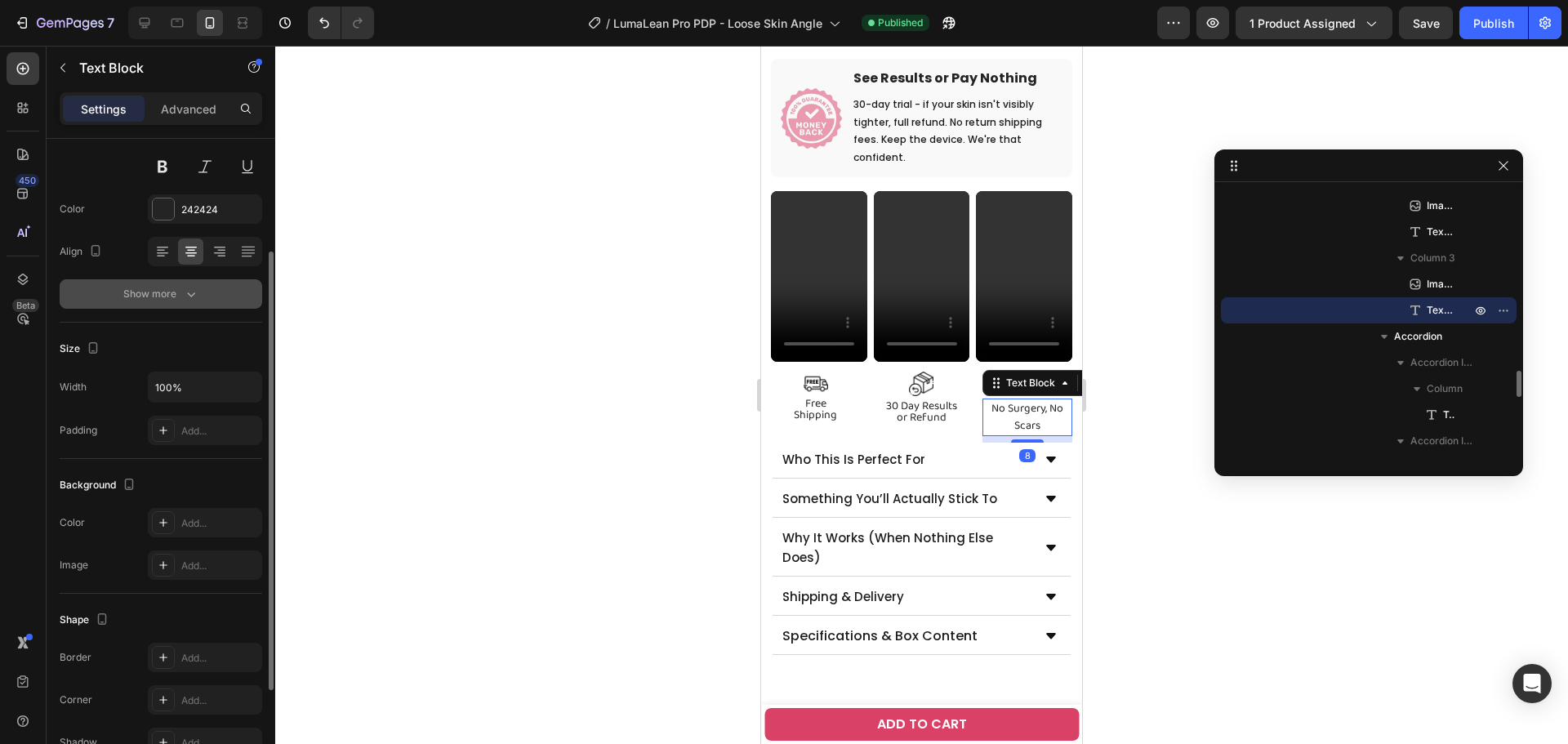
click at [160, 293] on div "Show more" at bounding box center [161, 294] width 76 height 17
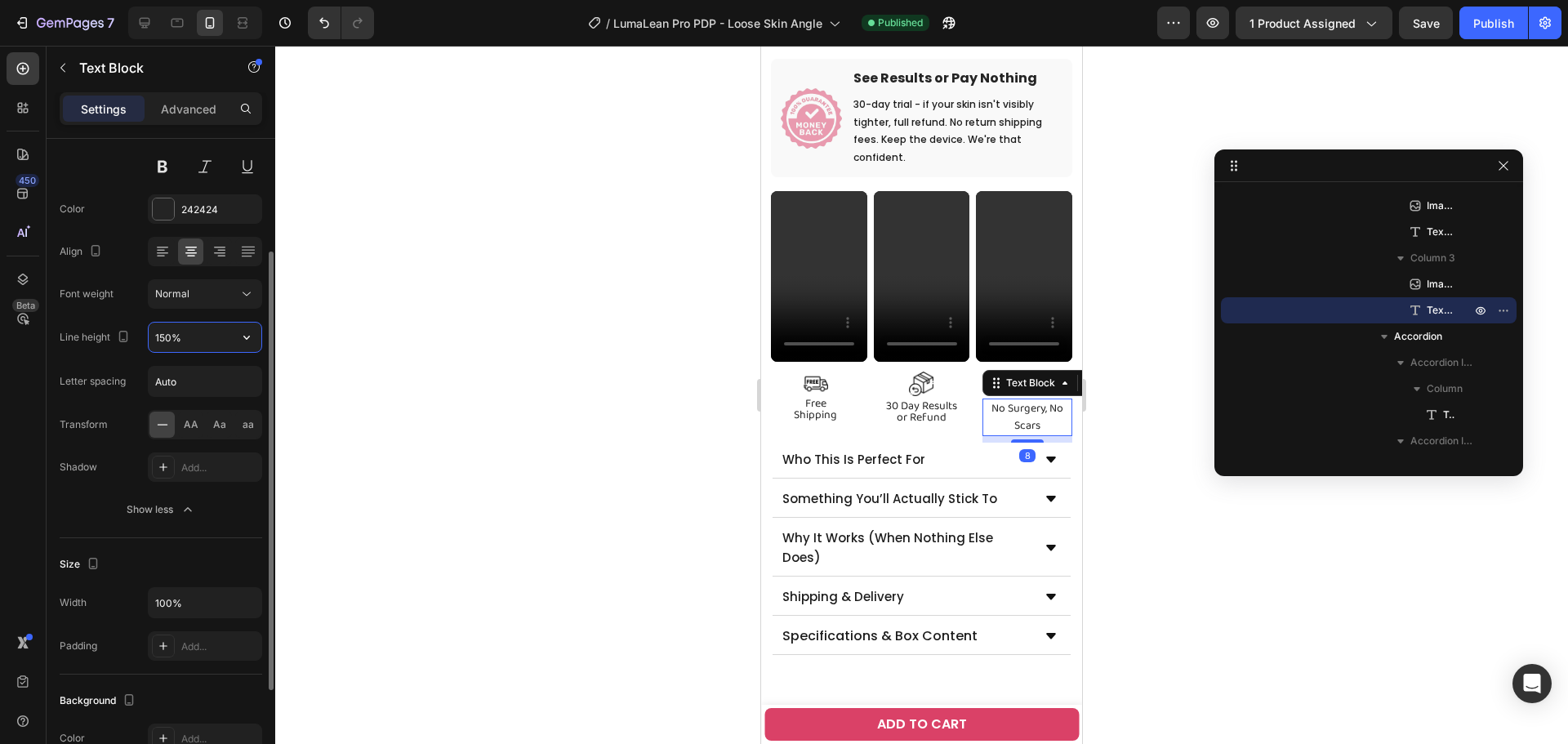
click at [167, 337] on input "150%" at bounding box center [205, 337] width 112 height 30
click at [163, 339] on input "150%" at bounding box center [205, 337] width 112 height 30
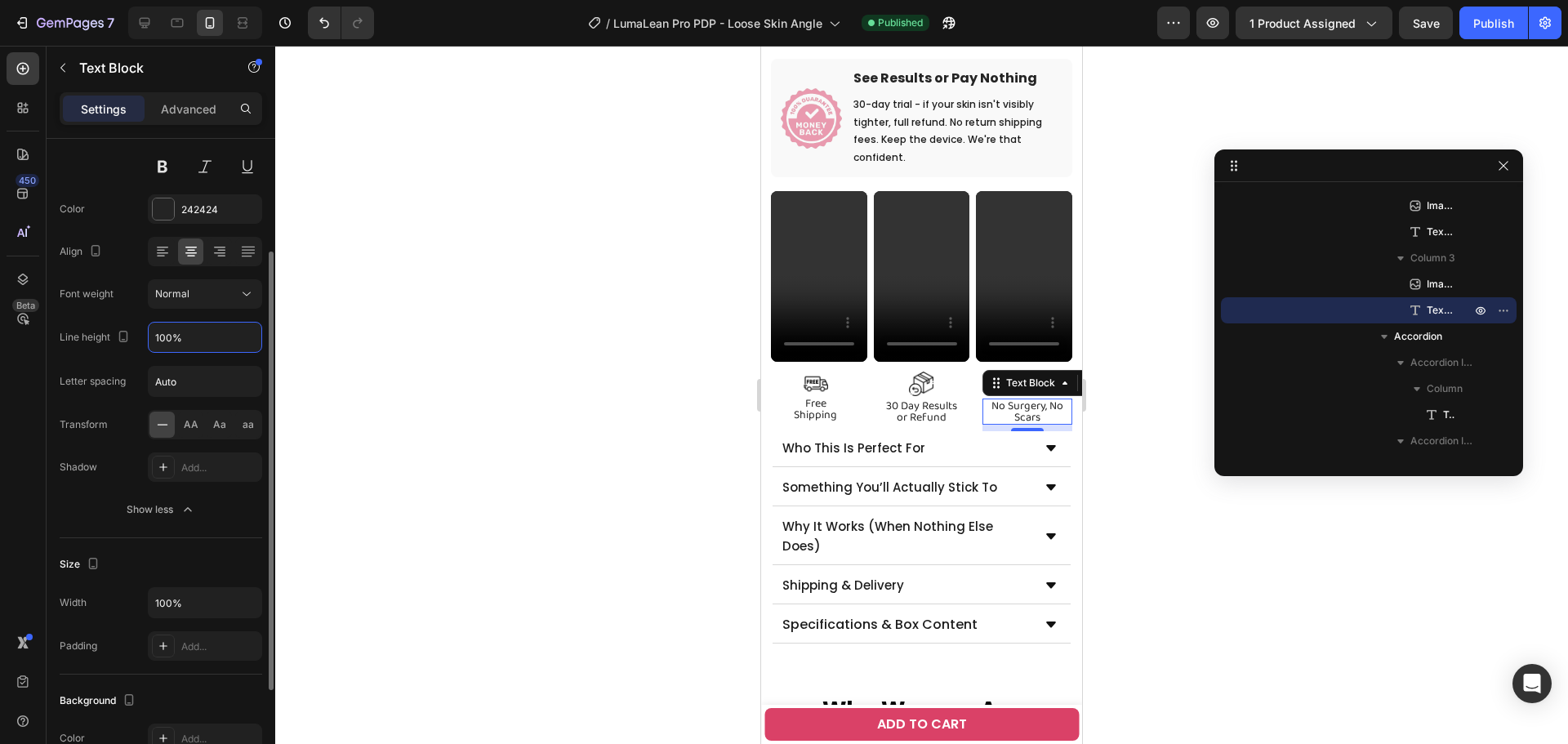
type input "100%"
click at [205, 187] on div "Font Baloo 2 Size 14 Color 242424 Align Font weight Normal Line height 100% Let…" at bounding box center [162, 295] width 203 height 459
click at [197, 202] on div "242424" at bounding box center [205, 209] width 114 height 30
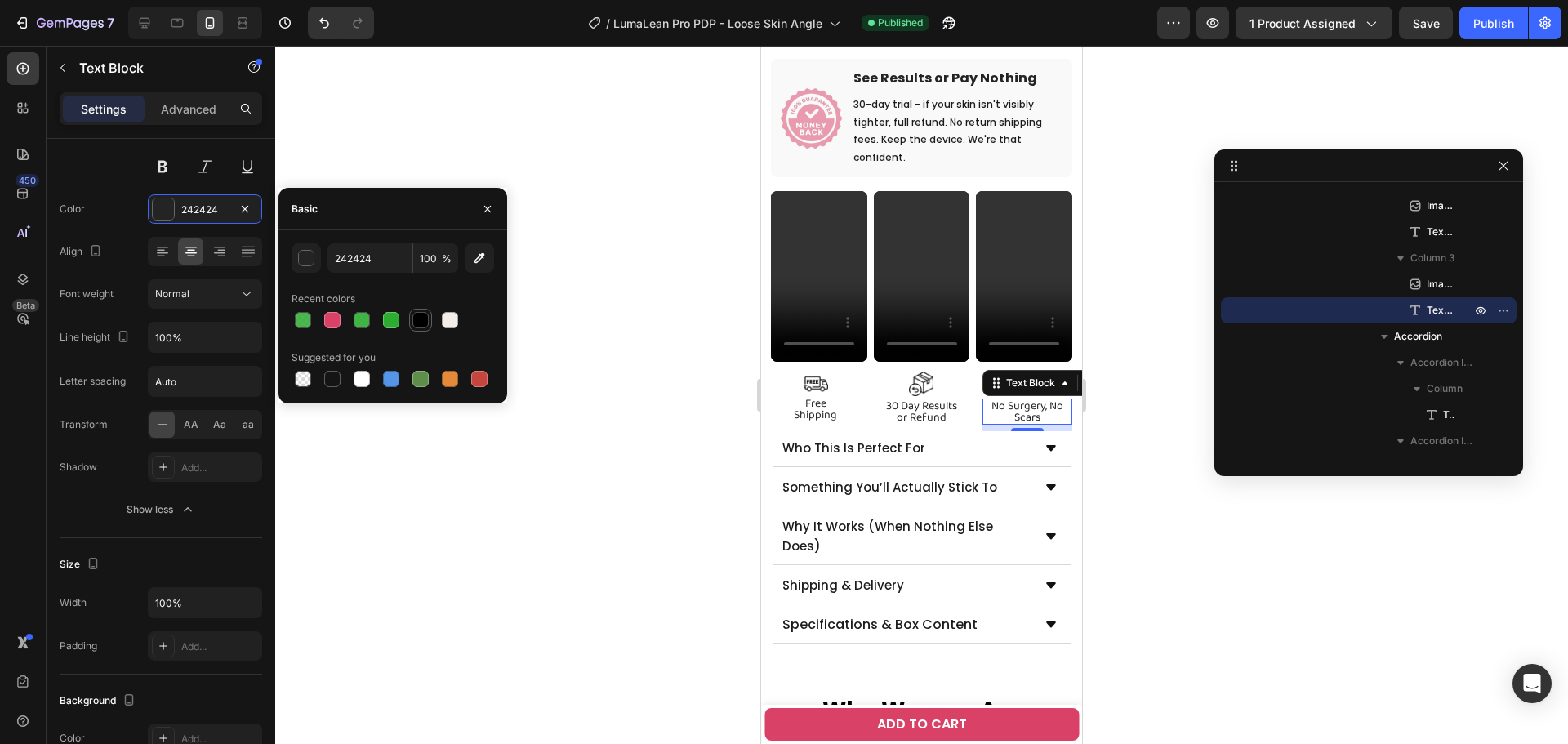
click at [413, 326] on div at bounding box center [421, 320] width 17 height 17
type input "000000"
click at [894, 400] on p "30 Day Results or Refund" at bounding box center [922, 411] width 87 height 23
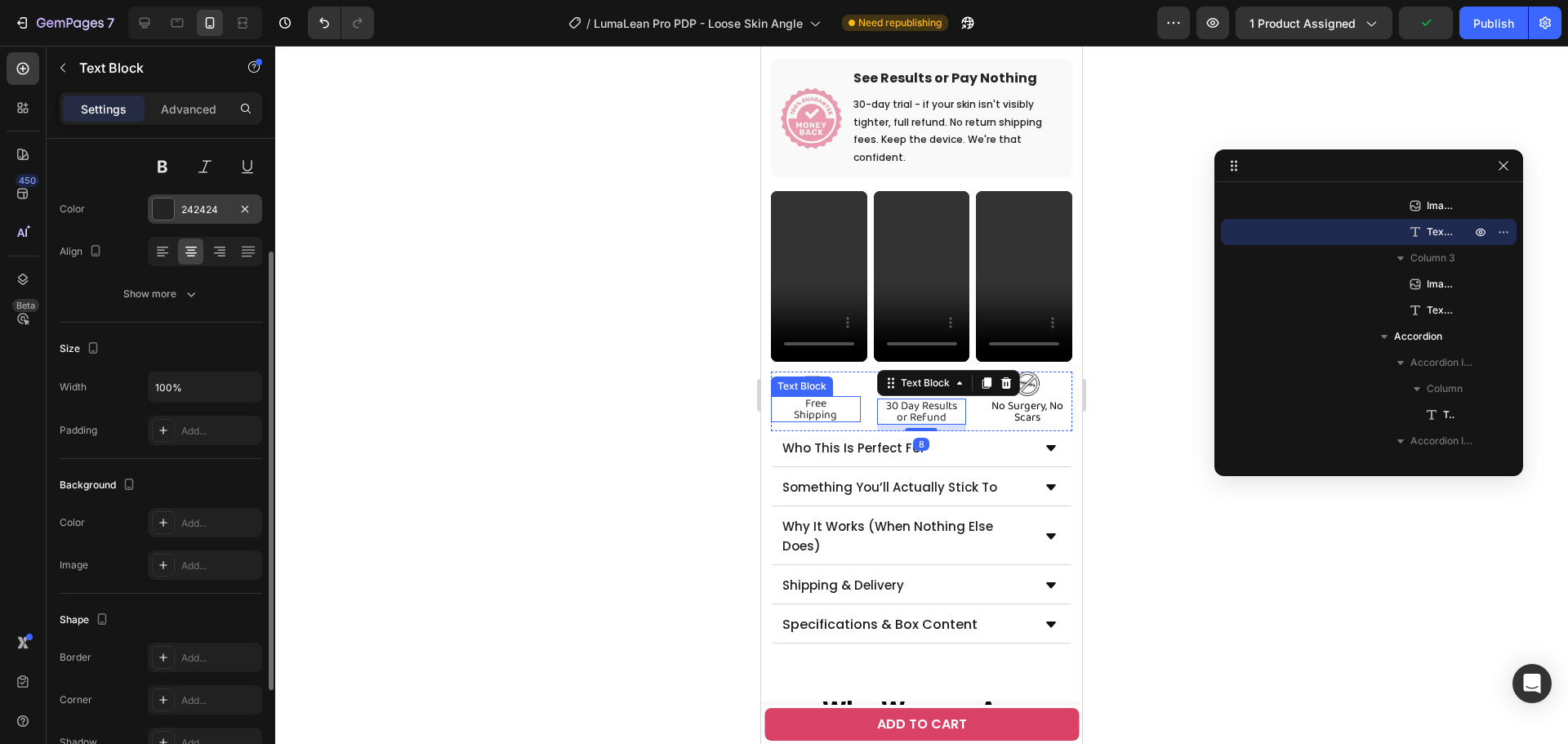
click at [193, 203] on div "242424" at bounding box center [205, 210] width 47 height 15
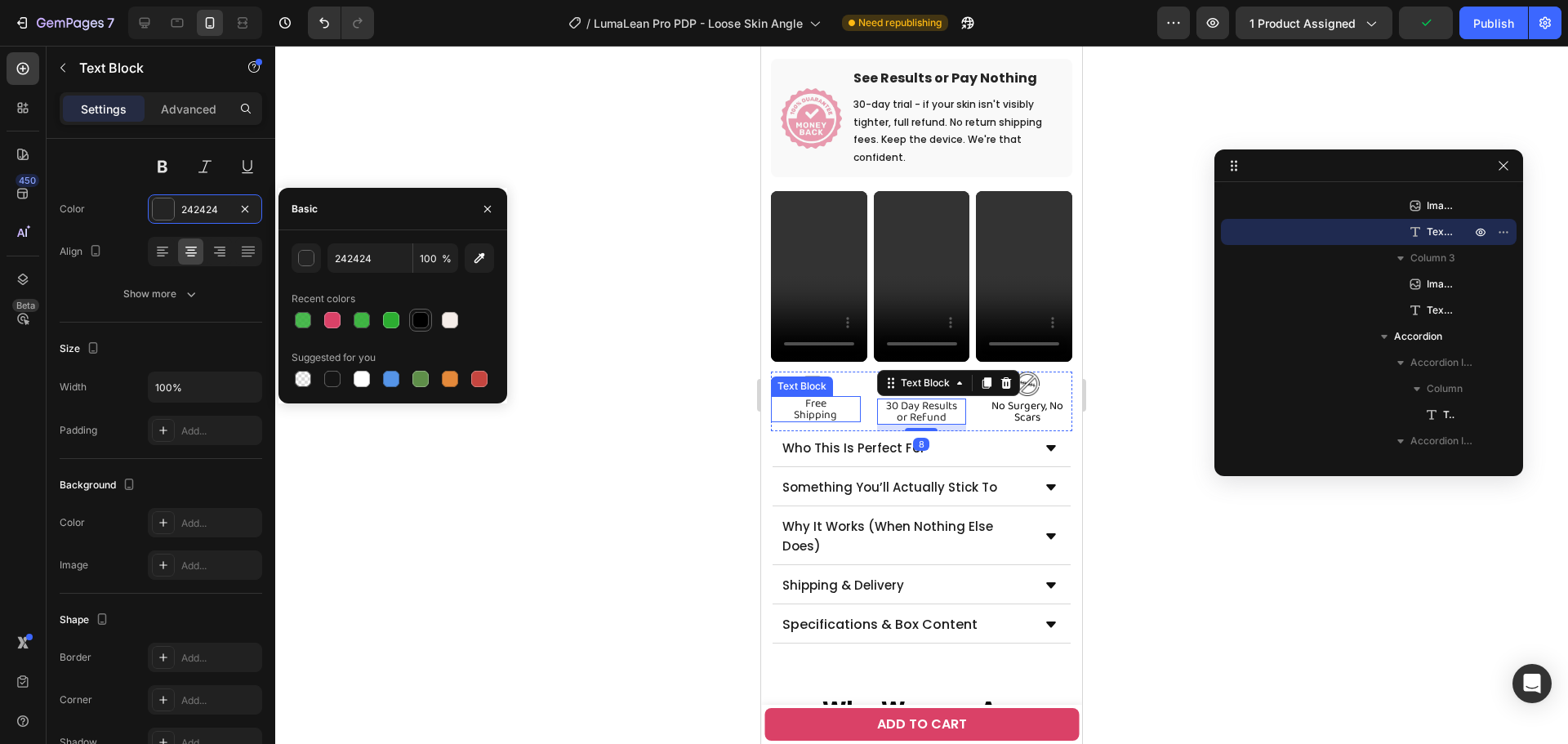
click at [425, 321] on div at bounding box center [421, 320] width 17 height 17
type input "000000"
click at [831, 440] on div "Who This Is Perfect For" at bounding box center [854, 448] width 148 height 25
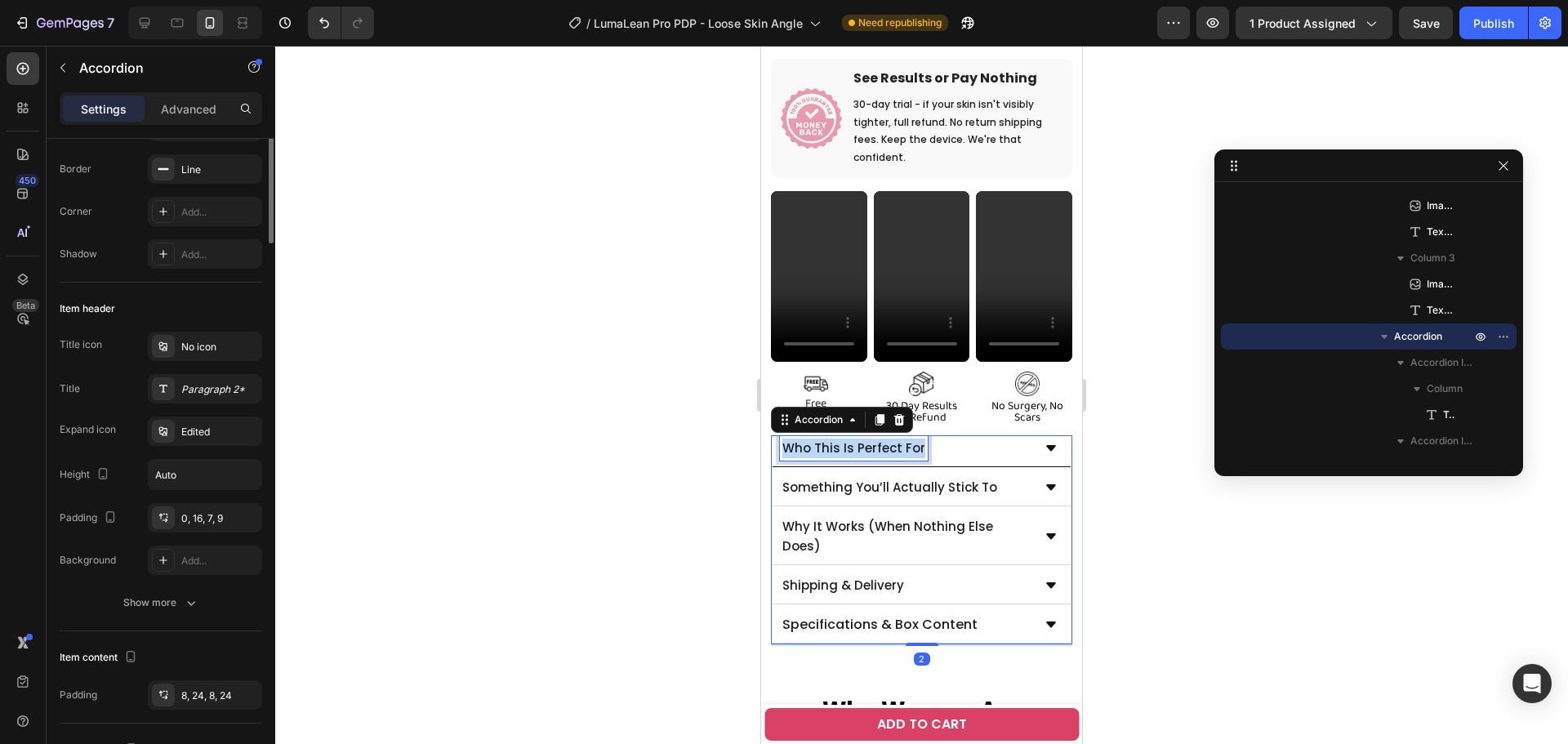
click at [831, 440] on div "Who This Is Perfect For" at bounding box center [854, 448] width 148 height 25
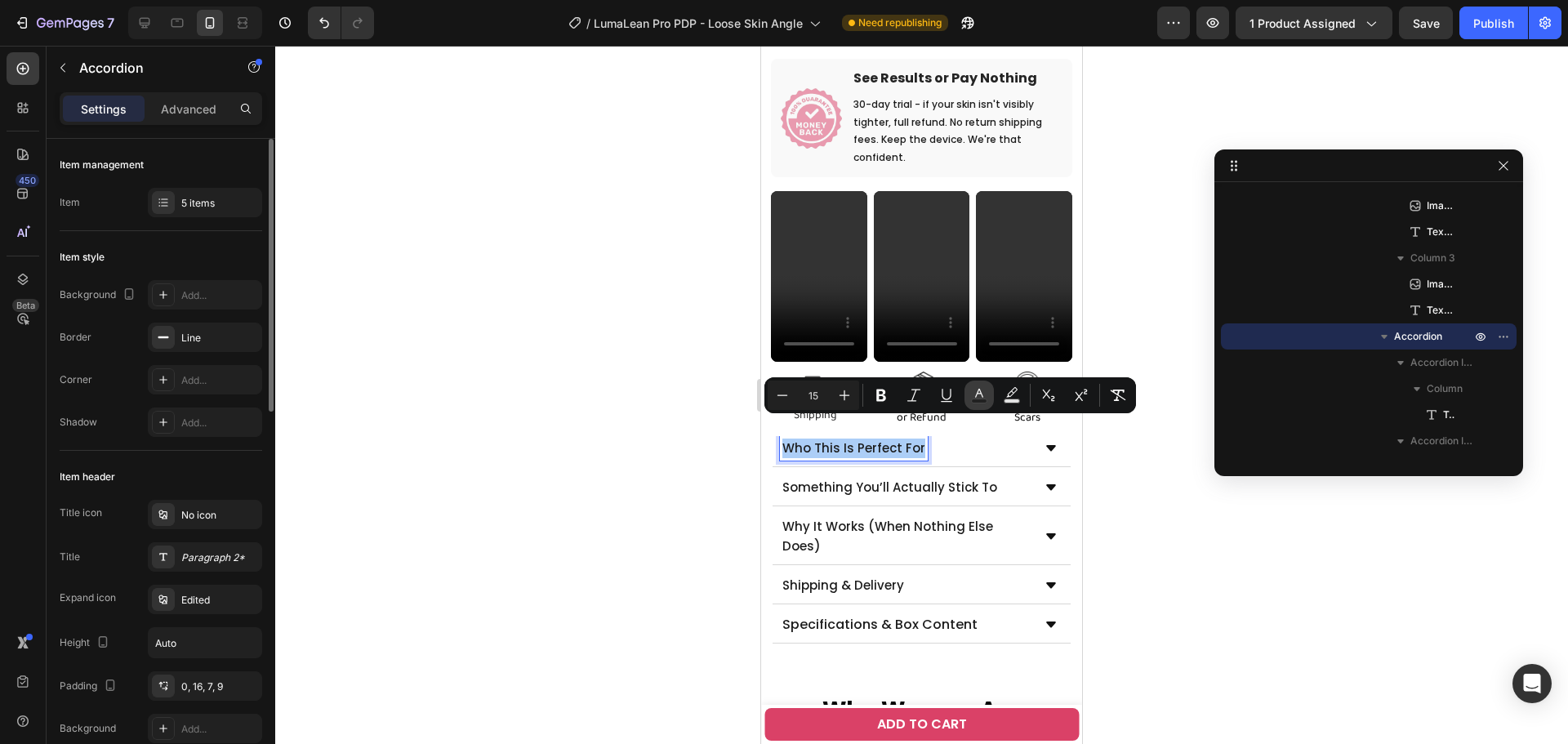
click at [969, 392] on button "Text Color" at bounding box center [979, 395] width 30 height 30
type input "1C1C1C"
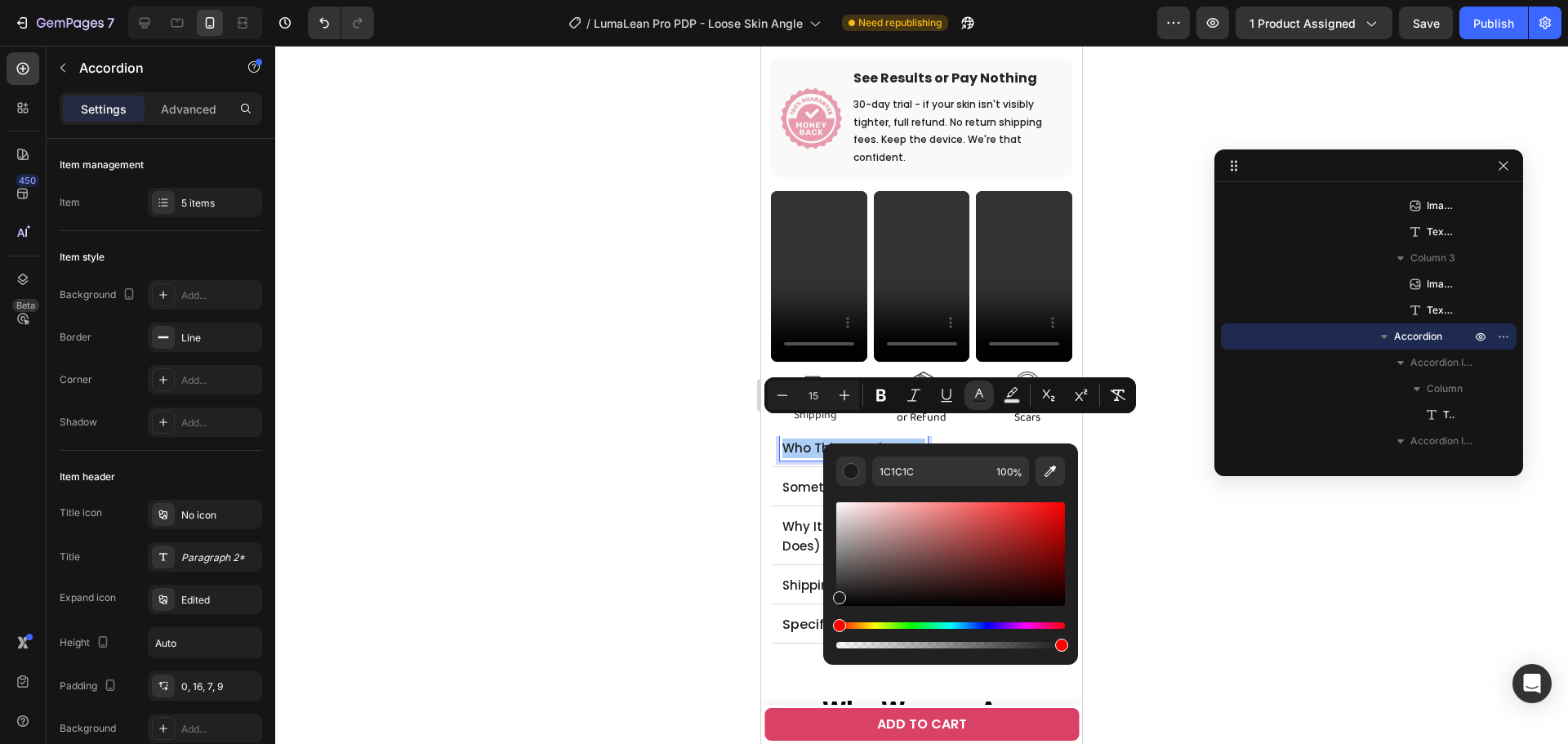
drag, startPoint x: 738, startPoint y: 481, endPoint x: 0, endPoint y: 414, distance: 741.0
click at [738, 481] on div at bounding box center [921, 394] width 1292 height 699
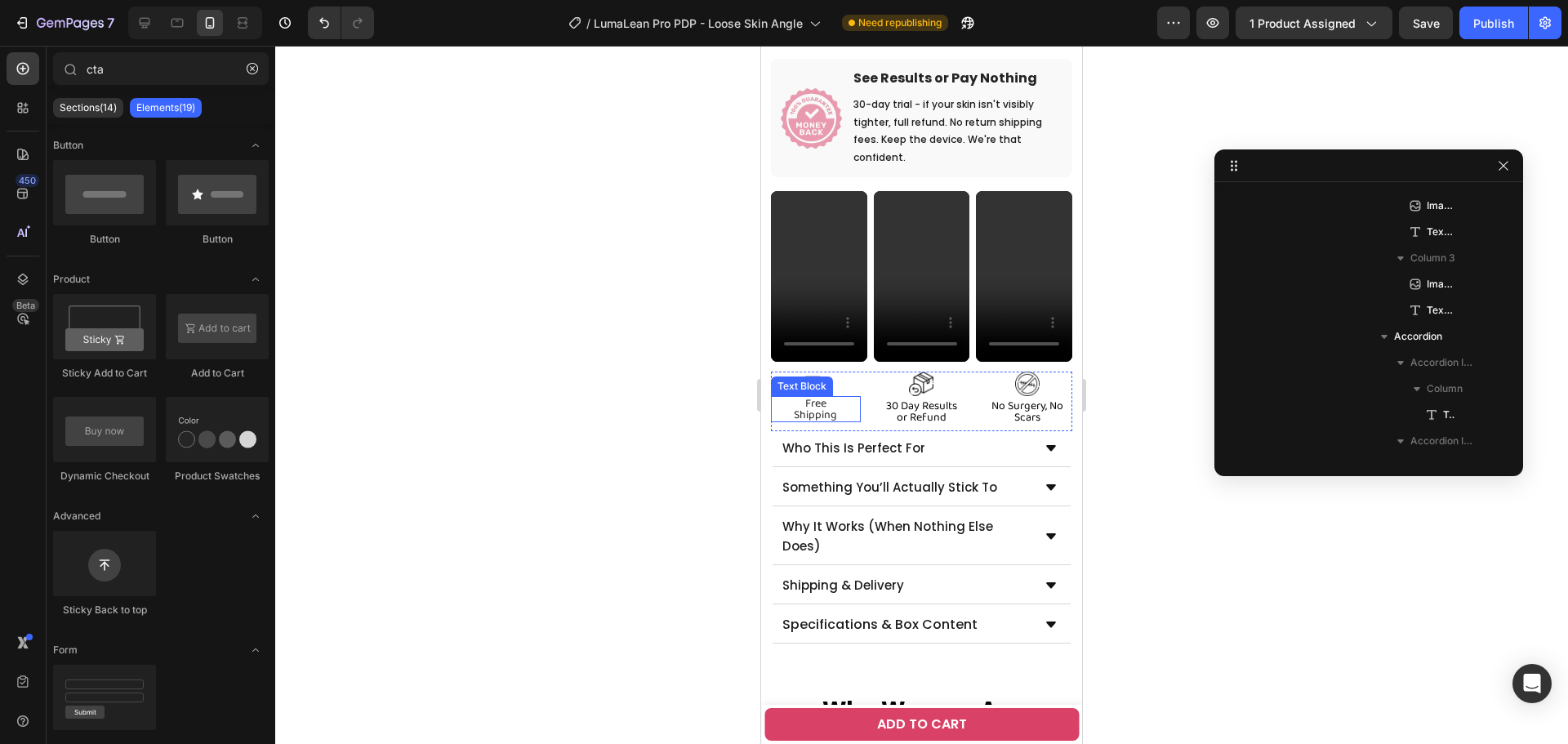
click at [810, 398] on p "Free Shipping" at bounding box center [816, 409] width 87 height 23
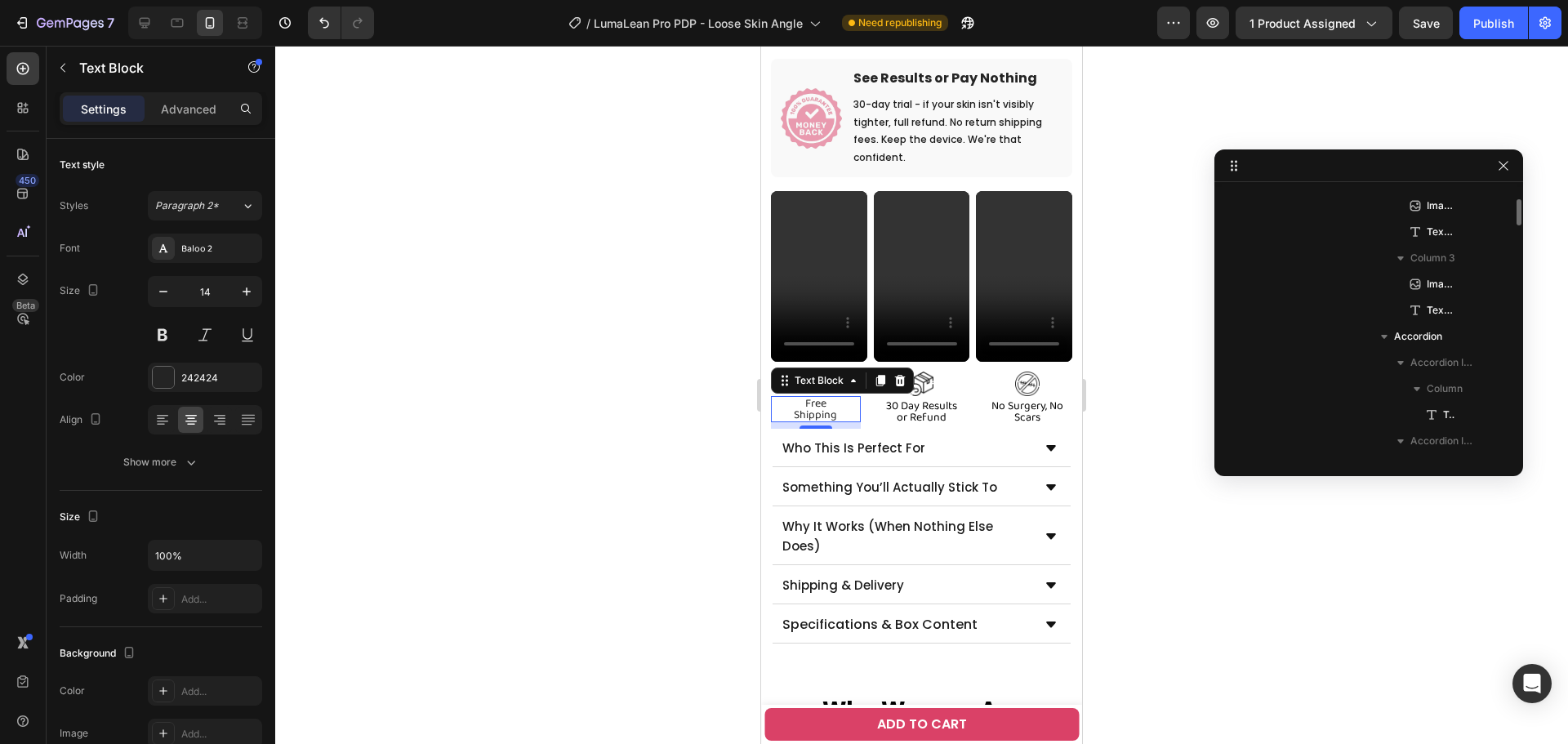
scroll to position [1722, 0]
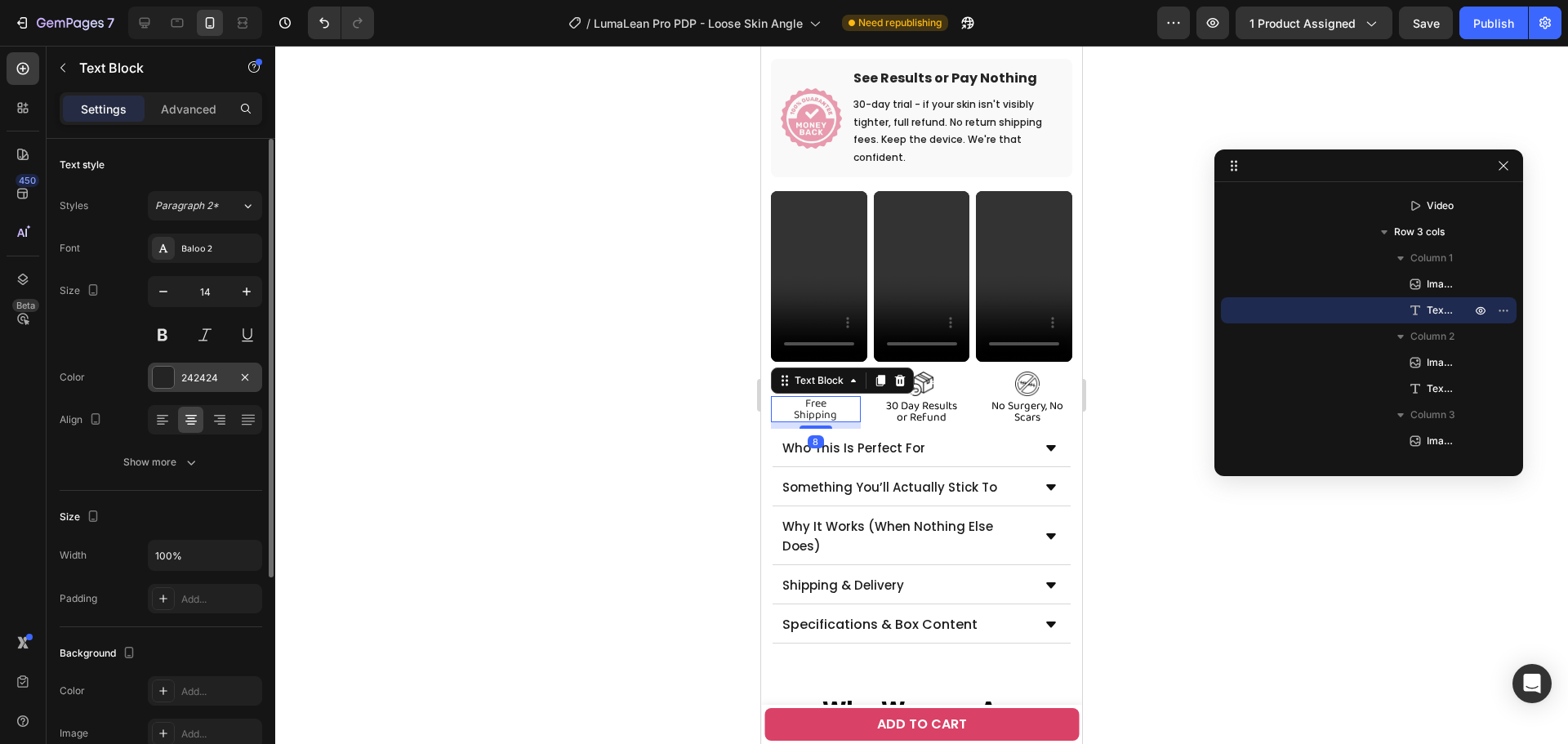
click at [198, 386] on div "242424" at bounding box center [205, 377] width 114 height 30
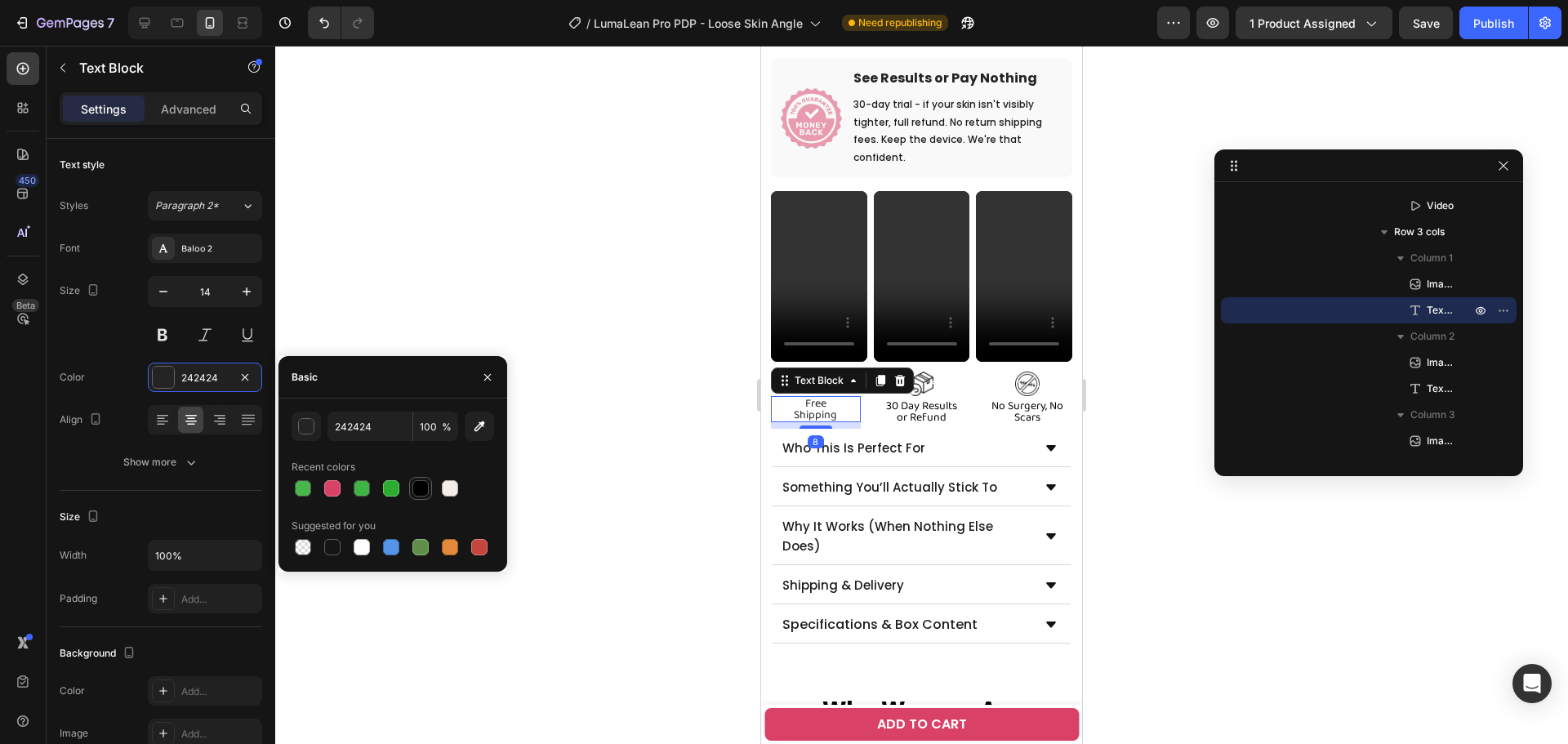
click at [424, 480] on div at bounding box center [421, 489] width 20 height 20
type input "000000"
click at [200, 251] on div "Baloo 2" at bounding box center [220, 248] width 77 height 15
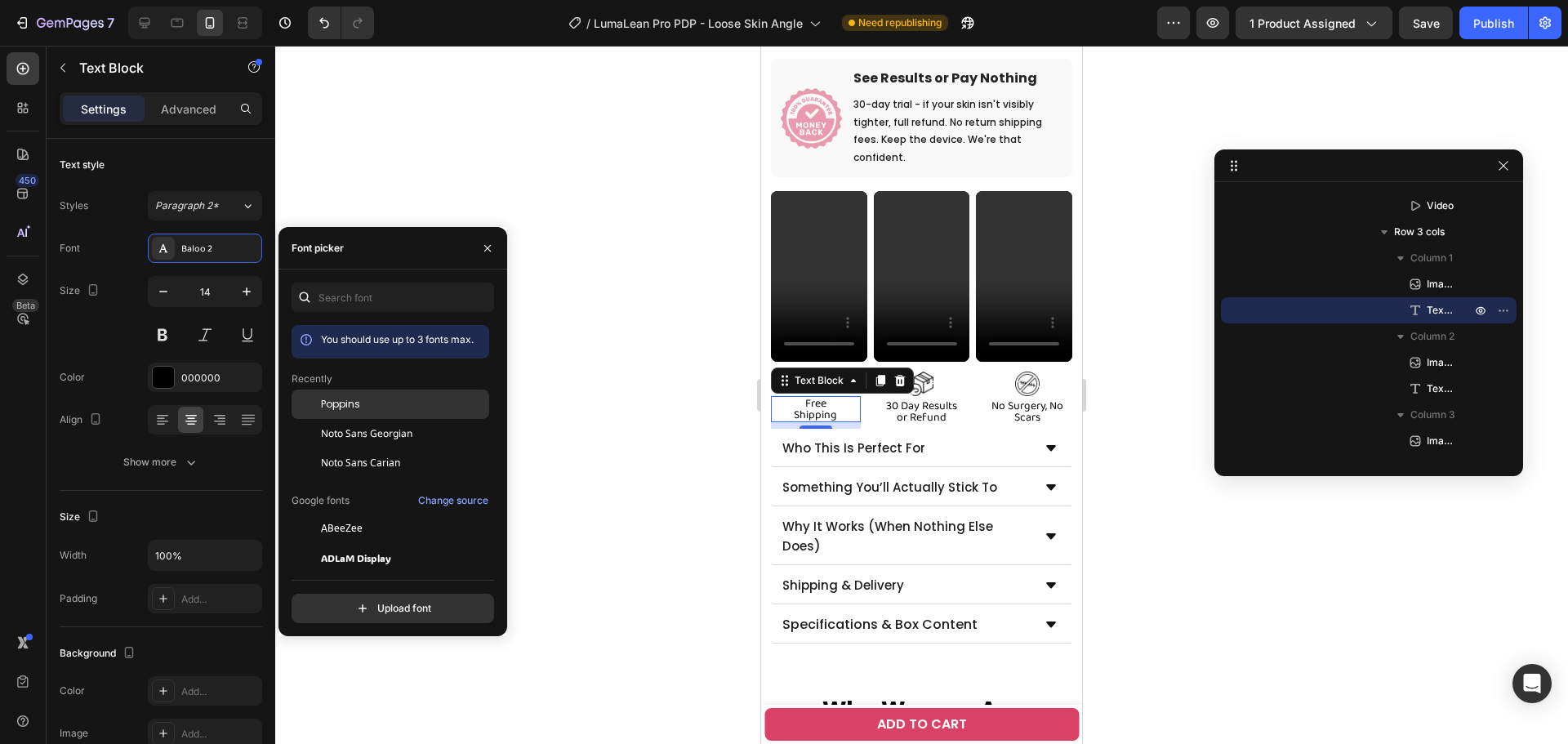
click at [371, 394] on div "Poppins" at bounding box center [390, 404] width 198 height 30
click at [915, 400] on p "30 Day Results or Refund" at bounding box center [922, 411] width 87 height 23
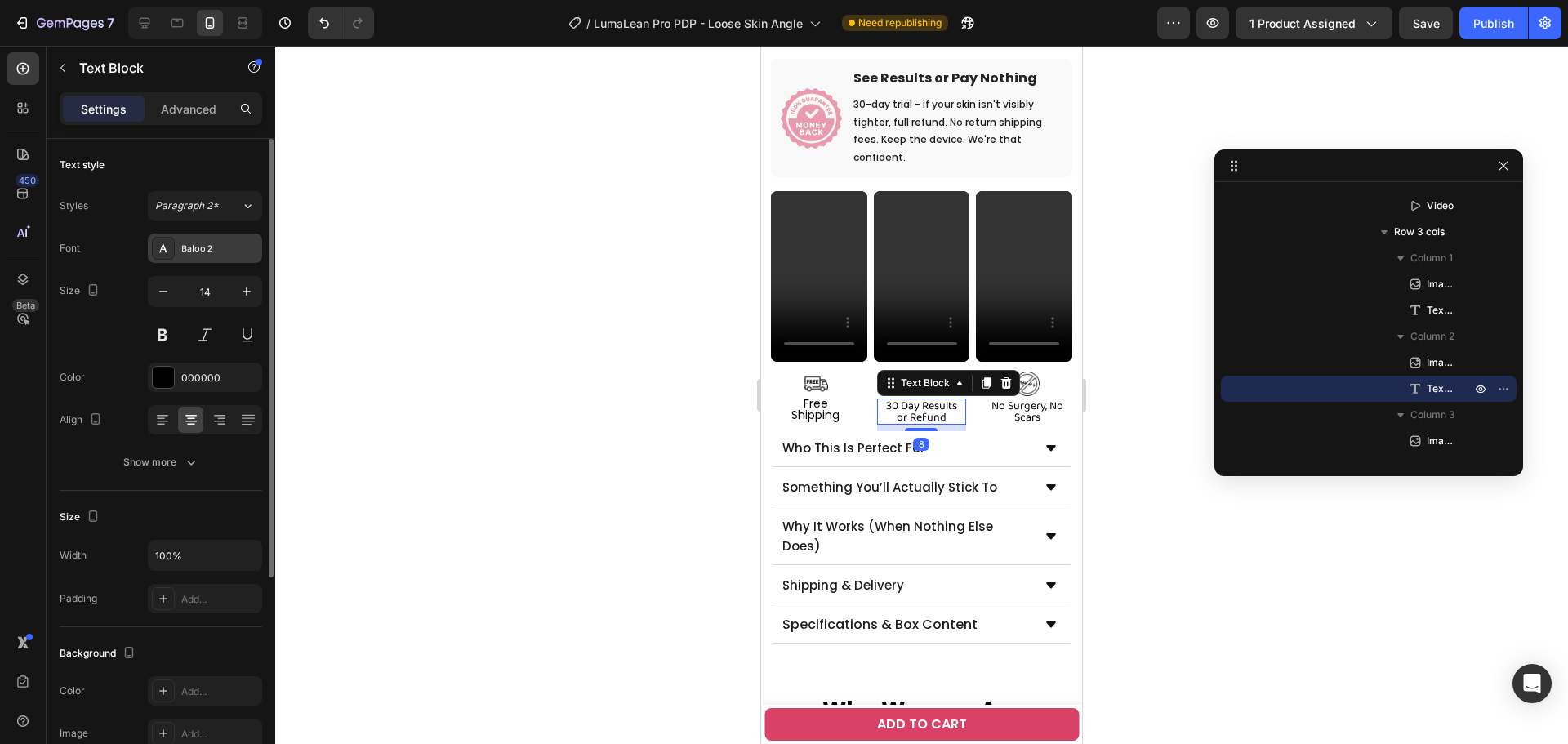
click at [189, 244] on div "Baloo 2" at bounding box center [220, 248] width 77 height 15
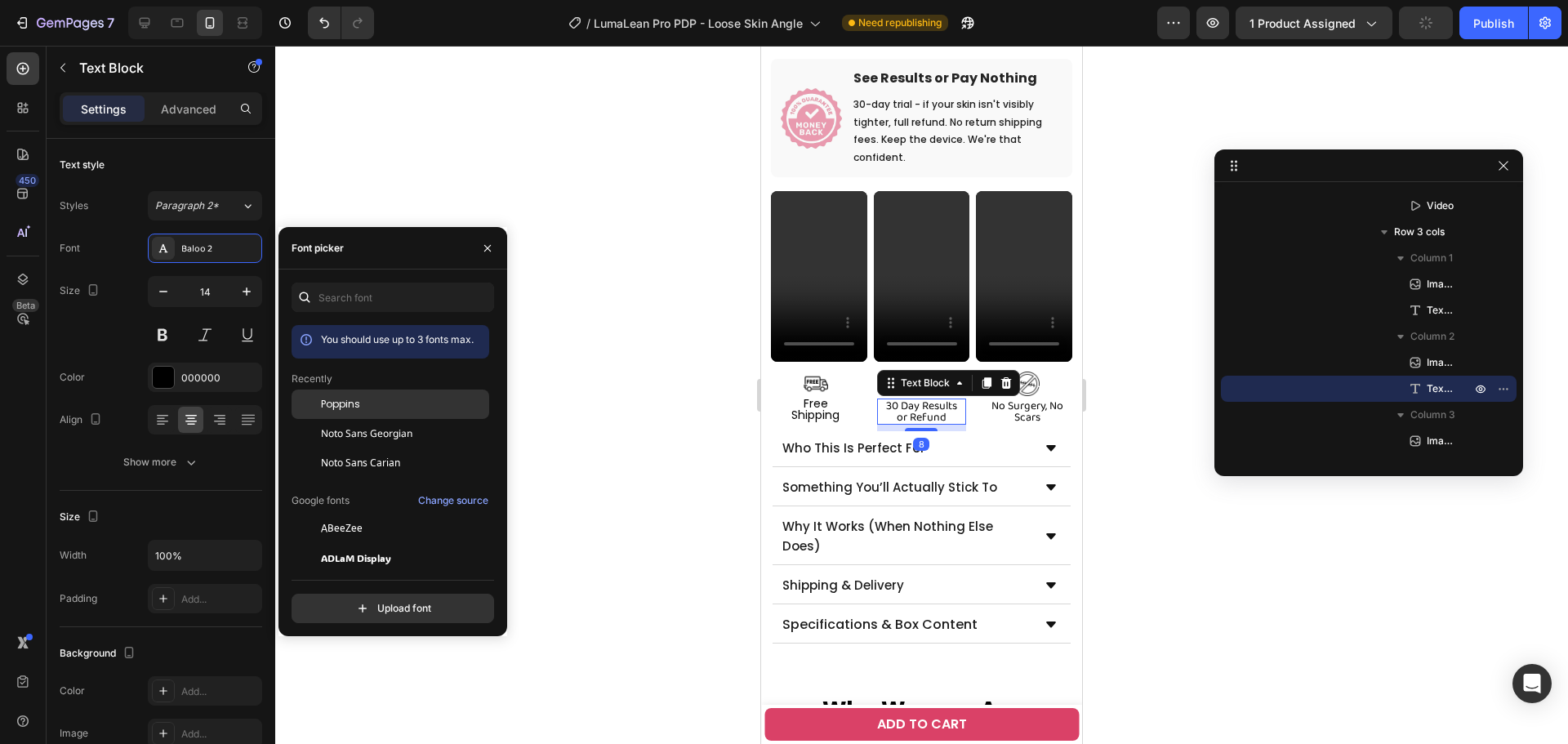
click at [364, 393] on div "Poppins" at bounding box center [390, 404] width 198 height 30
click at [1019, 400] on p "No Surgery, No Scars" at bounding box center [1027, 411] width 87 height 23
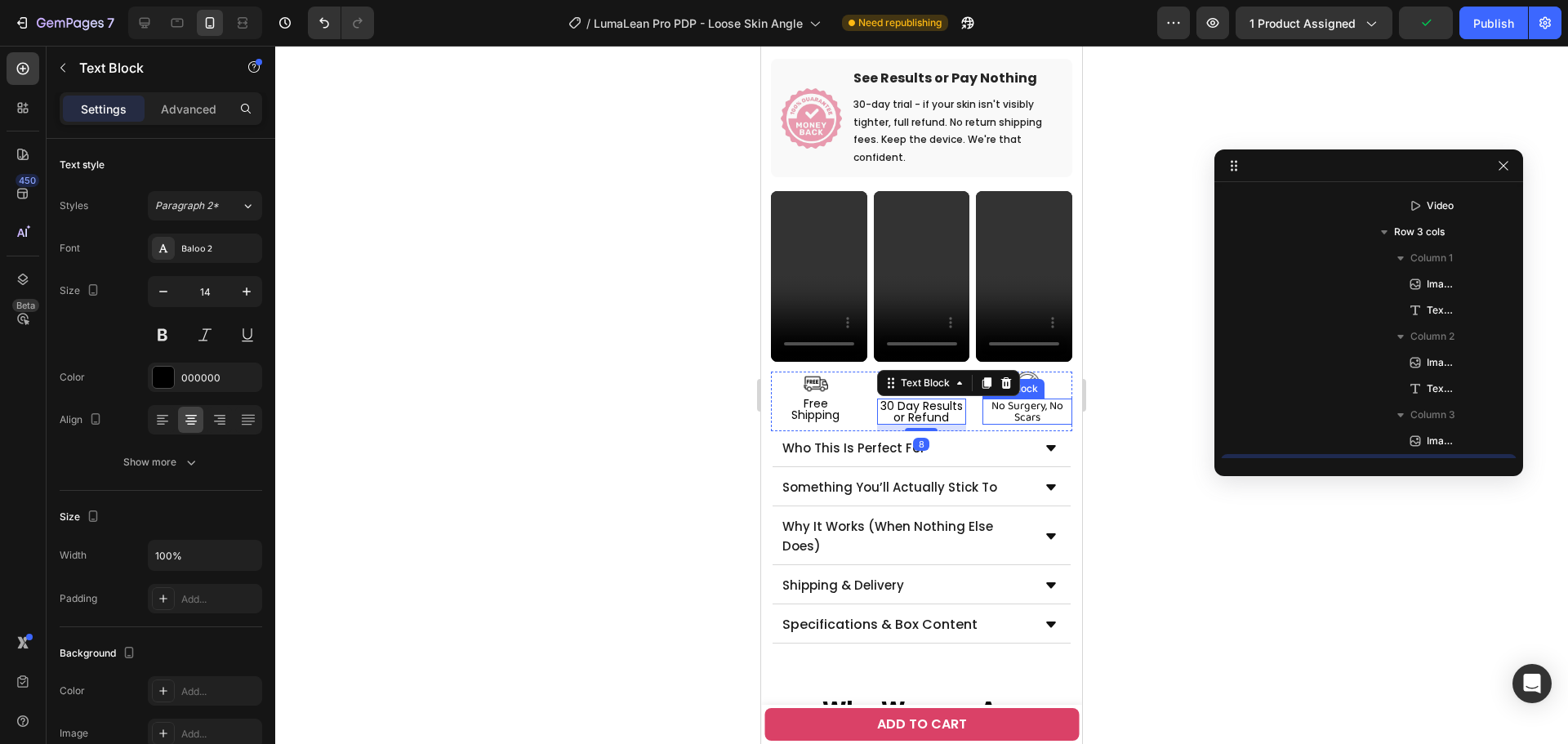
scroll to position [1878, 0]
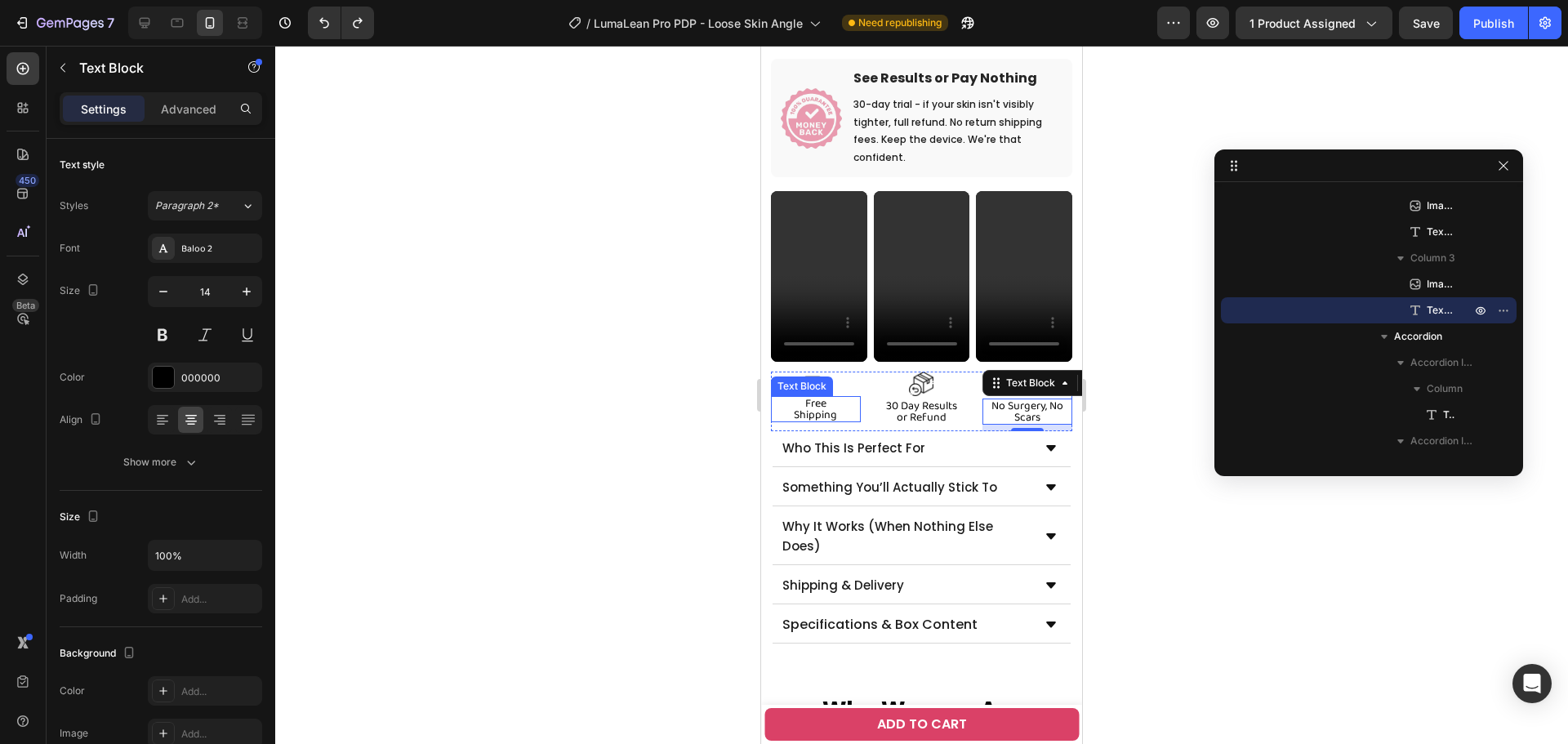
click at [796, 398] on p "Free Shipping" at bounding box center [816, 409] width 87 height 23
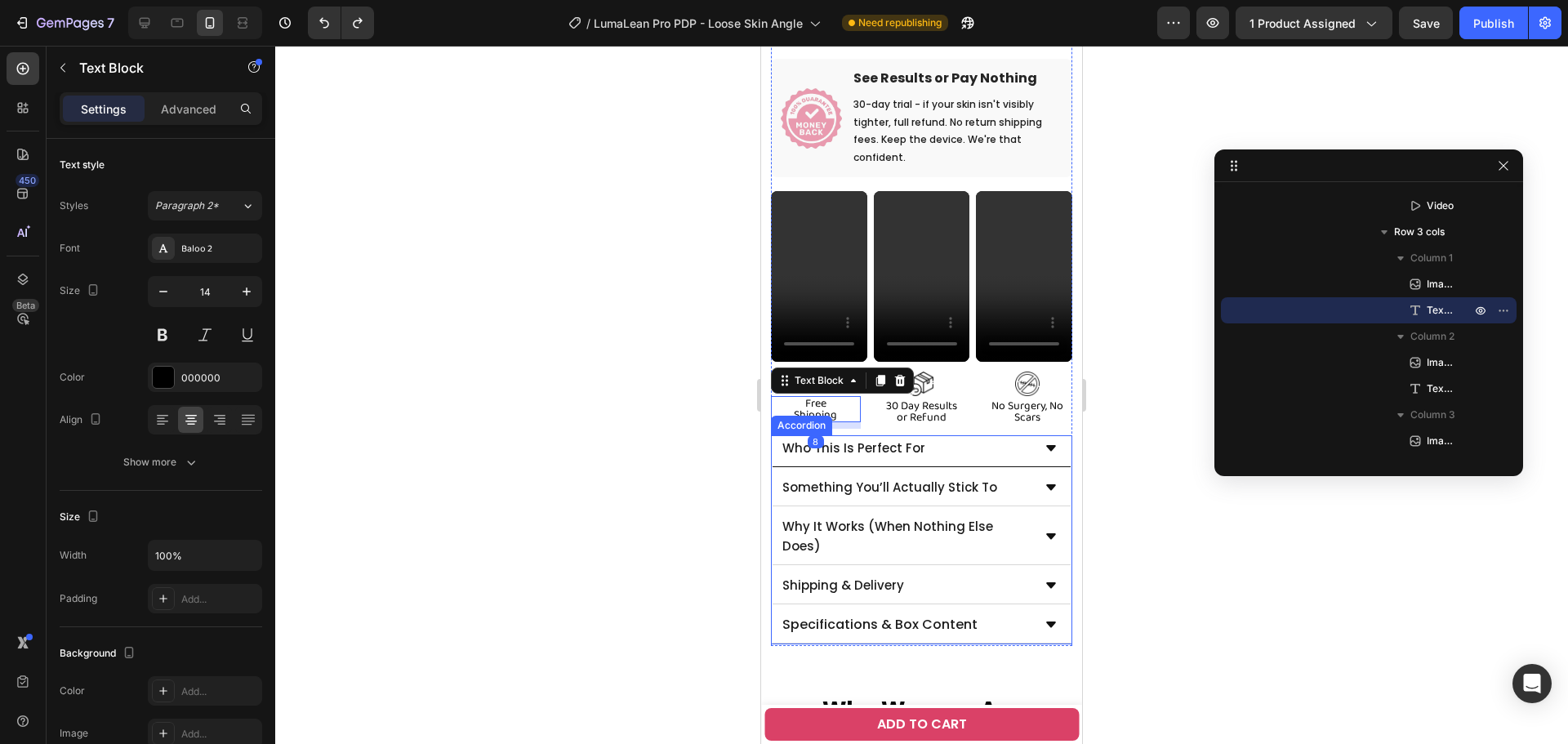
click at [849, 440] on span "Who This Is Perfect For" at bounding box center [853, 447] width 143 height 17
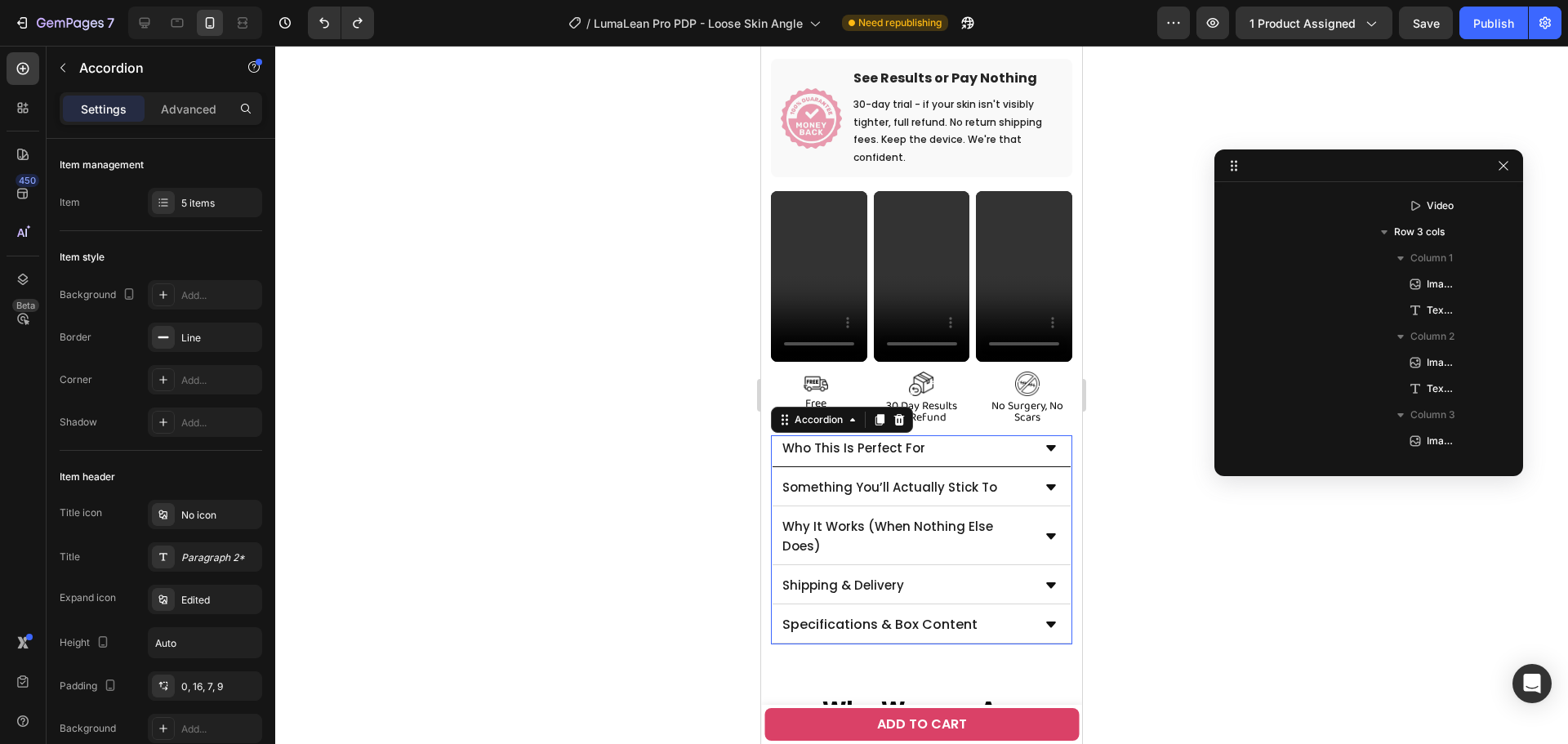
scroll to position [1904, 0]
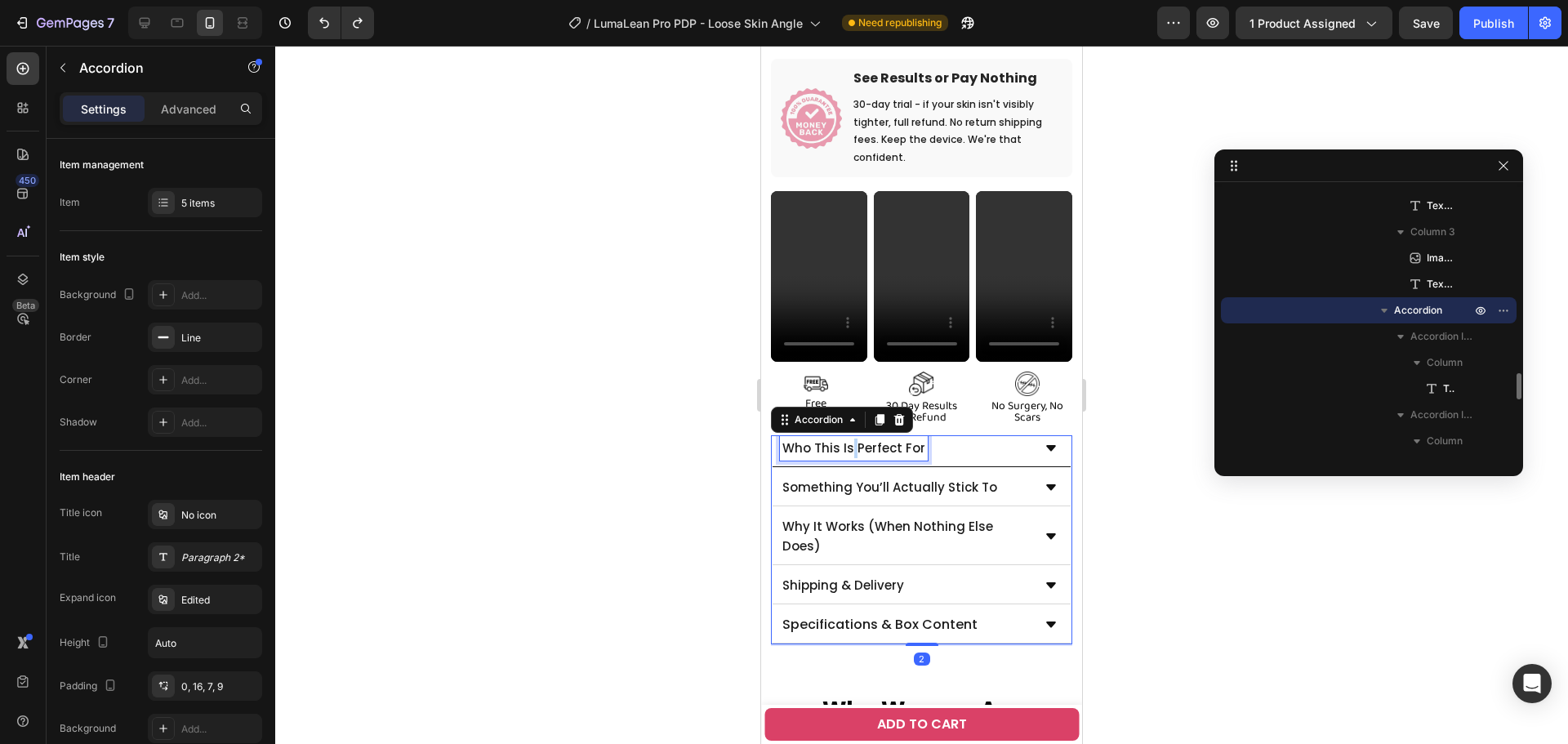
click at [849, 440] on span "Who This Is Perfect For" at bounding box center [853, 447] width 143 height 17
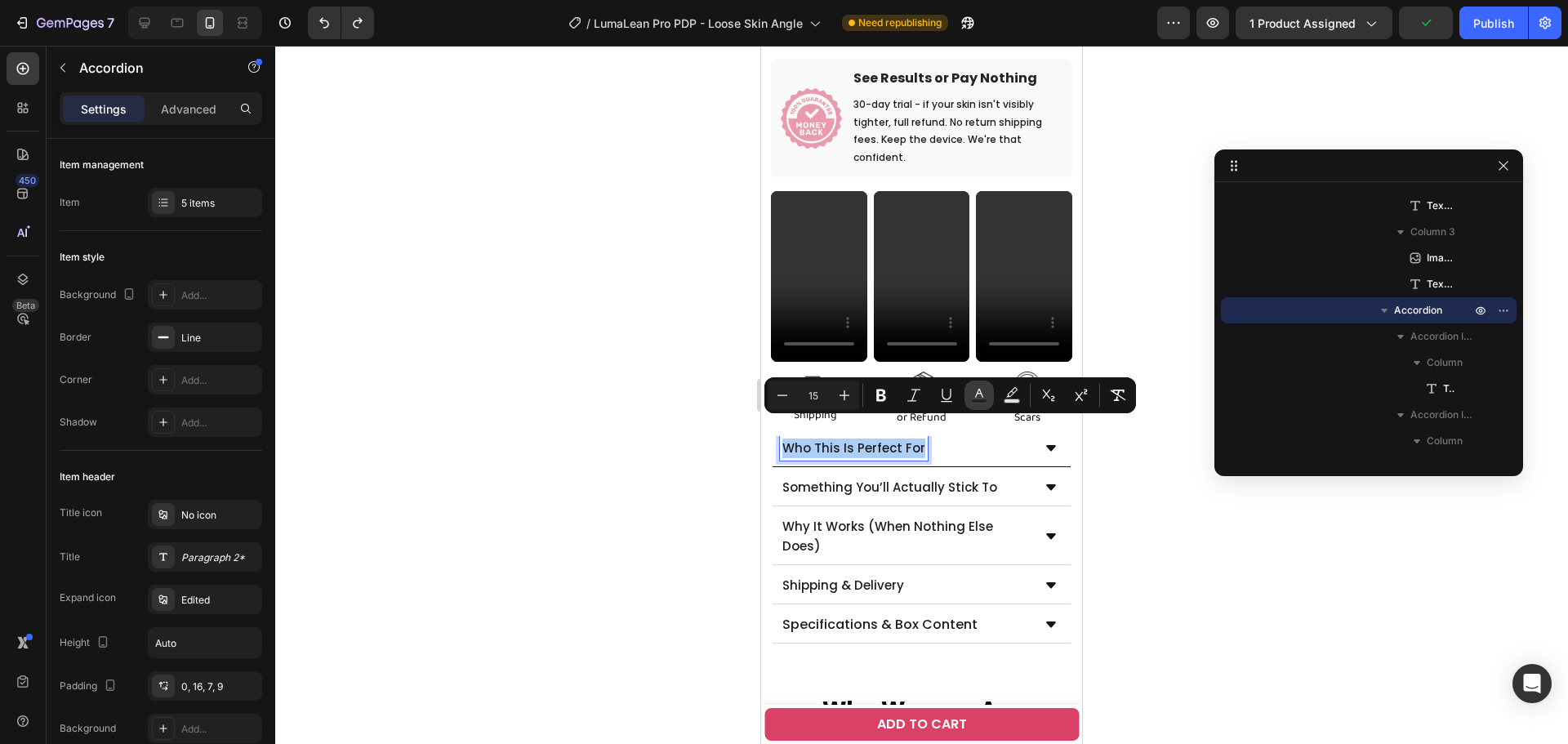
click at [972, 389] on icon "Editor contextual toolbar" at bounding box center [979, 395] width 17 height 17
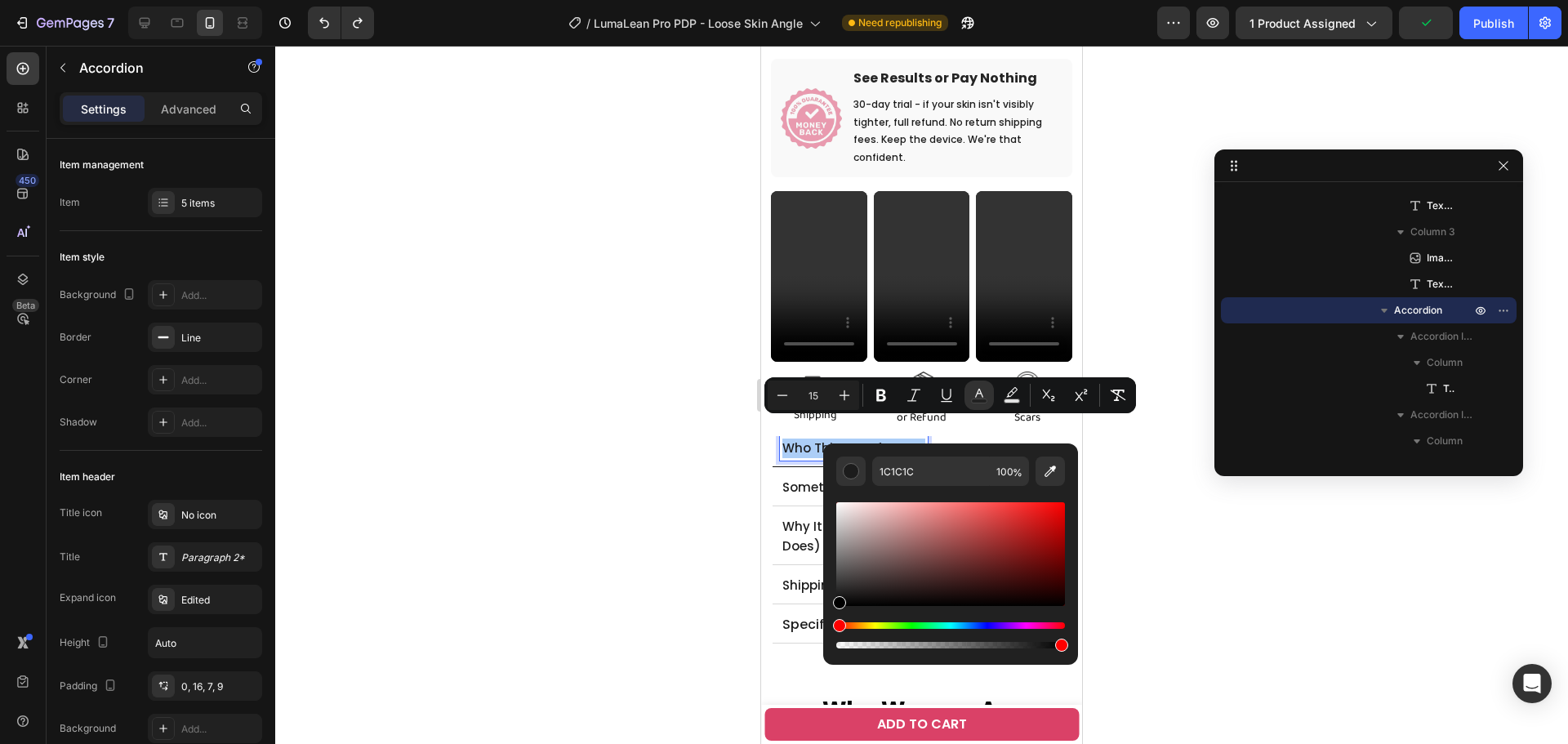
drag, startPoint x: 58, startPoint y: 563, endPoint x: 669, endPoint y: 729, distance: 633.1
click at [669, 0] on body "7 Version history / LumaLean Pro PDP - Loose Skin Angle Need republishing Previ…" at bounding box center [784, 0] width 1568 height 0
type input "000000"
click at [793, 479] on span "Something You’ll Actually Stick To" at bounding box center [889, 487] width 215 height 17
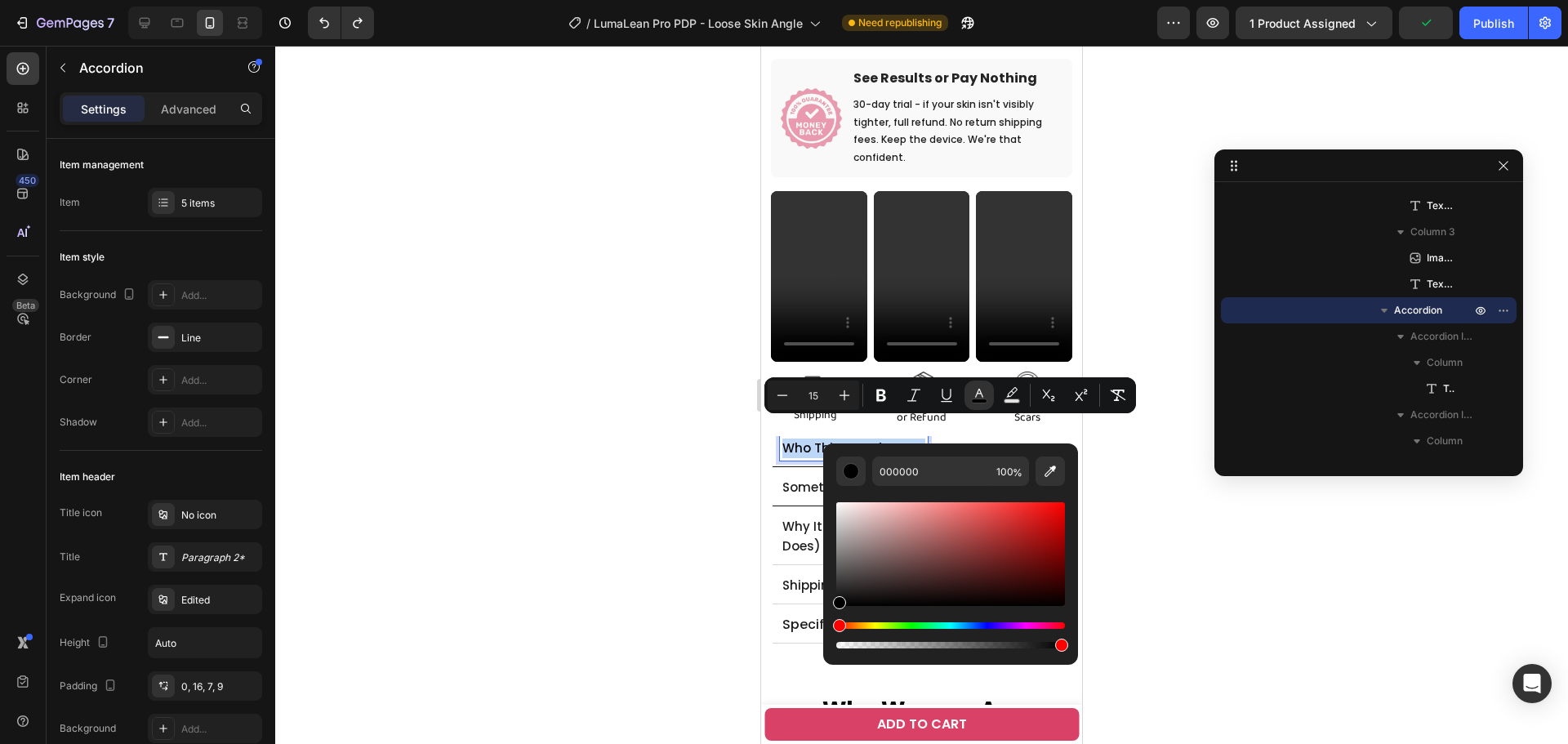
click at [793, 479] on span "Something You’ll Actually Stick To" at bounding box center [889, 487] width 215 height 17
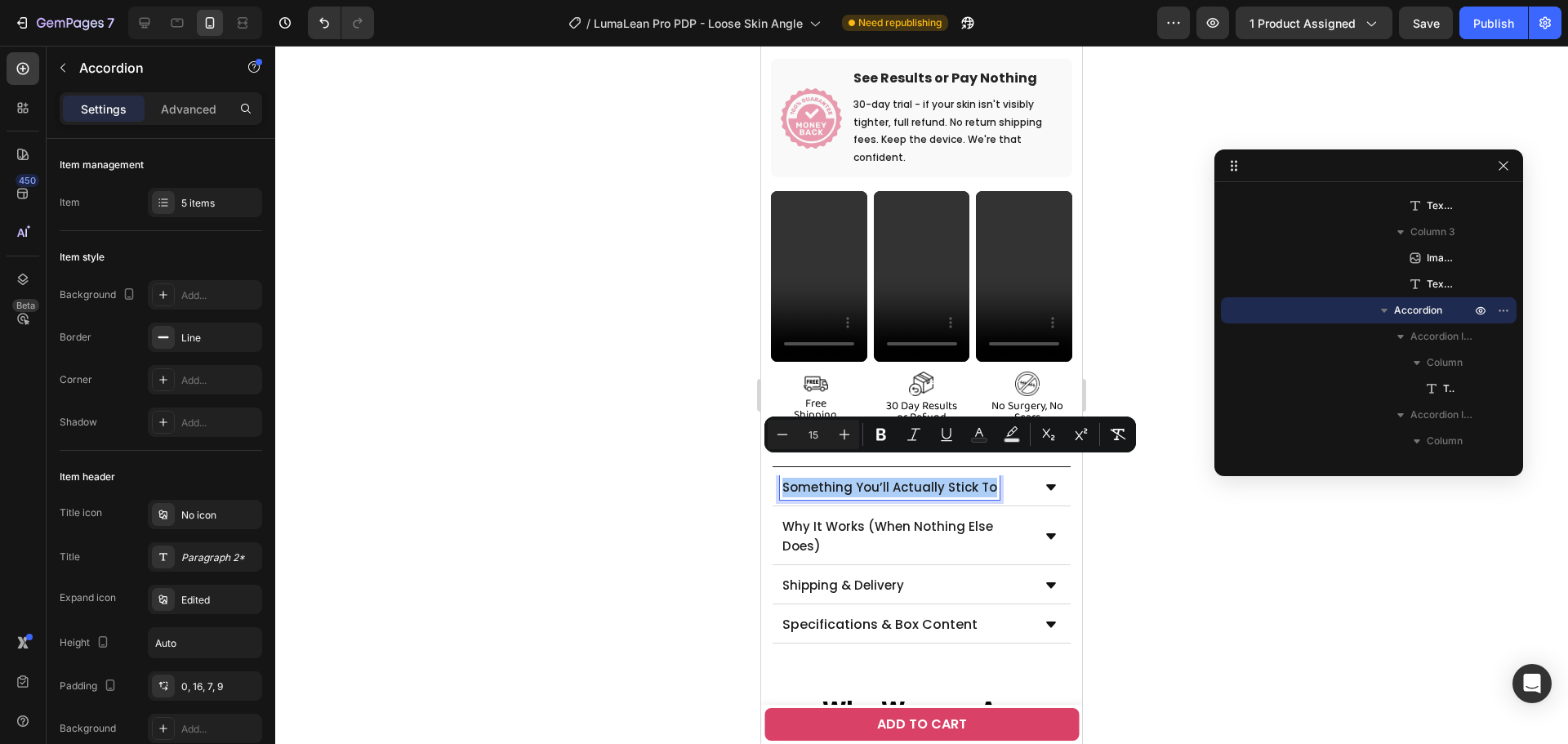
click at [963, 426] on div "Minus 15 Plus Bold Italic Underline Text Color Text Background Color Subscript …" at bounding box center [949, 435] width 365 height 30
click at [980, 430] on icon "Editor contextual toolbar" at bounding box center [979, 432] width 8 height 9
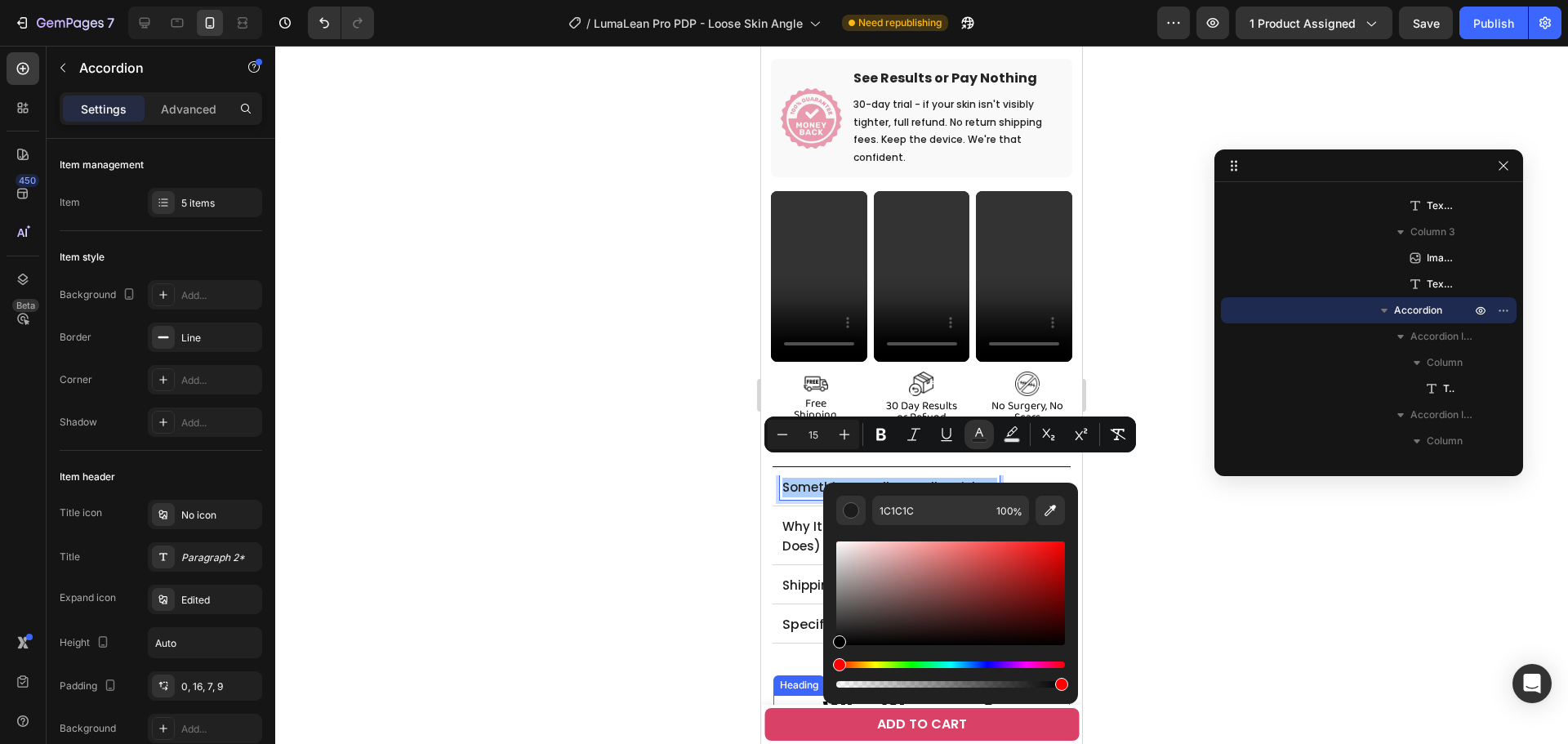
drag, startPoint x: 1605, startPoint y: 675, endPoint x: 789, endPoint y: 690, distance: 816.1
type input "000000"
click at [810, 523] on span "Why It Works (When Nothing Else Does)" at bounding box center [887, 536] width 211 height 36
click at [810, 522] on span "Why It Works (When Nothing Else Does)" at bounding box center [887, 536] width 211 height 36
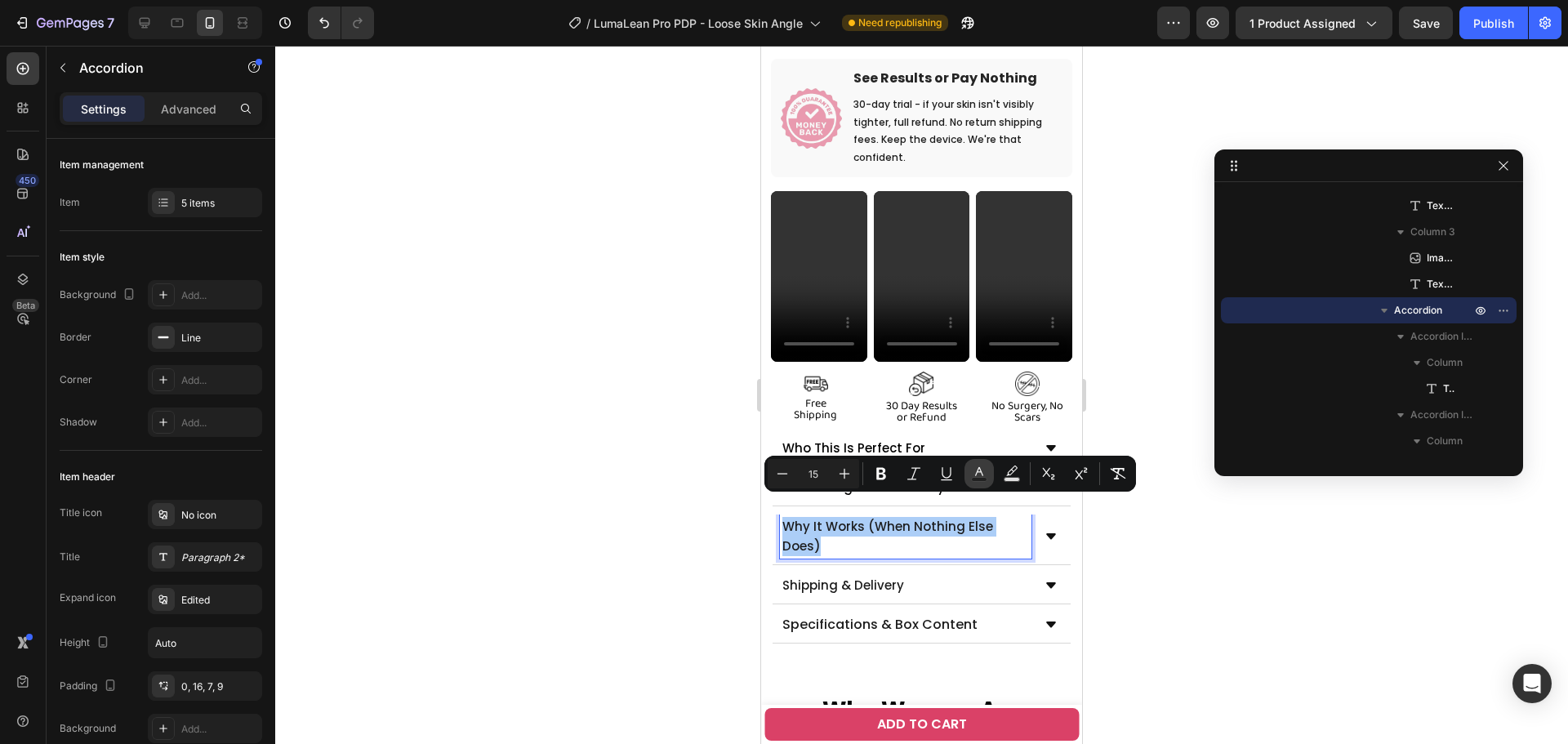
click at [982, 471] on icon "Editor contextual toolbar" at bounding box center [979, 474] width 17 height 17
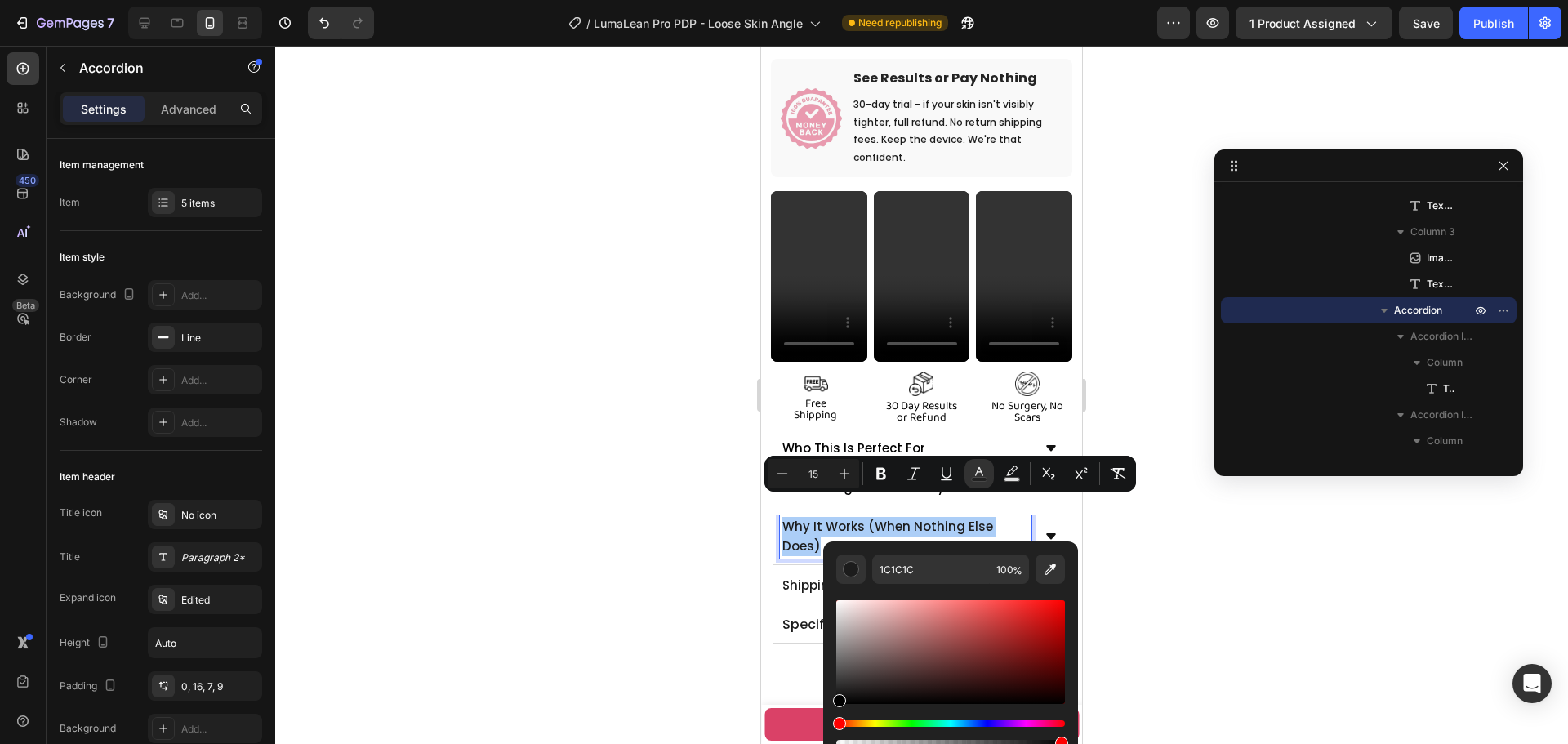
drag, startPoint x: 1610, startPoint y: 739, endPoint x: 808, endPoint y: 730, distance: 802.1
type input "000000"
click at [807, 576] on span "Shipping & Delivery" at bounding box center [843, 584] width 122 height 17
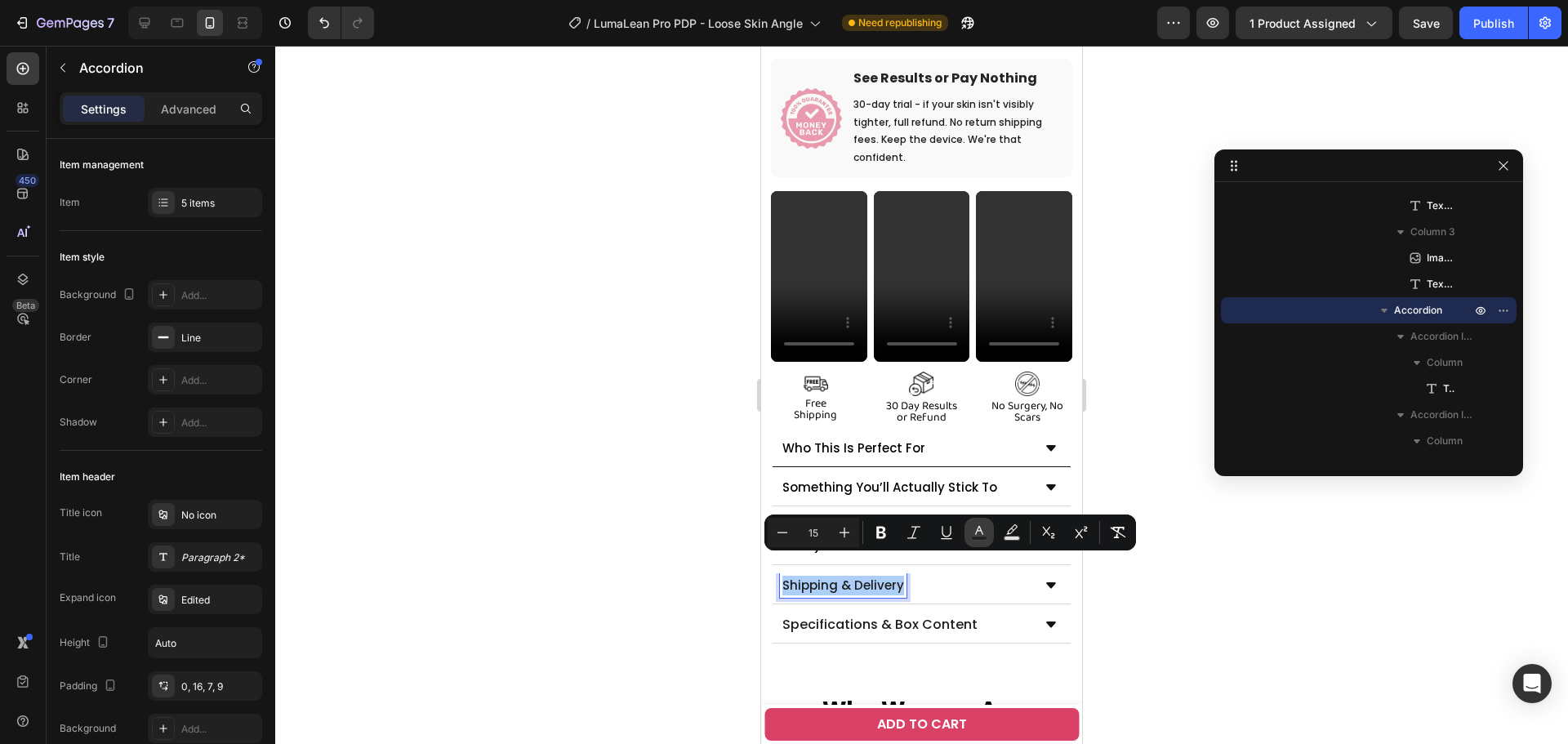
click at [969, 529] on button "Text Color" at bounding box center [979, 533] width 30 height 30
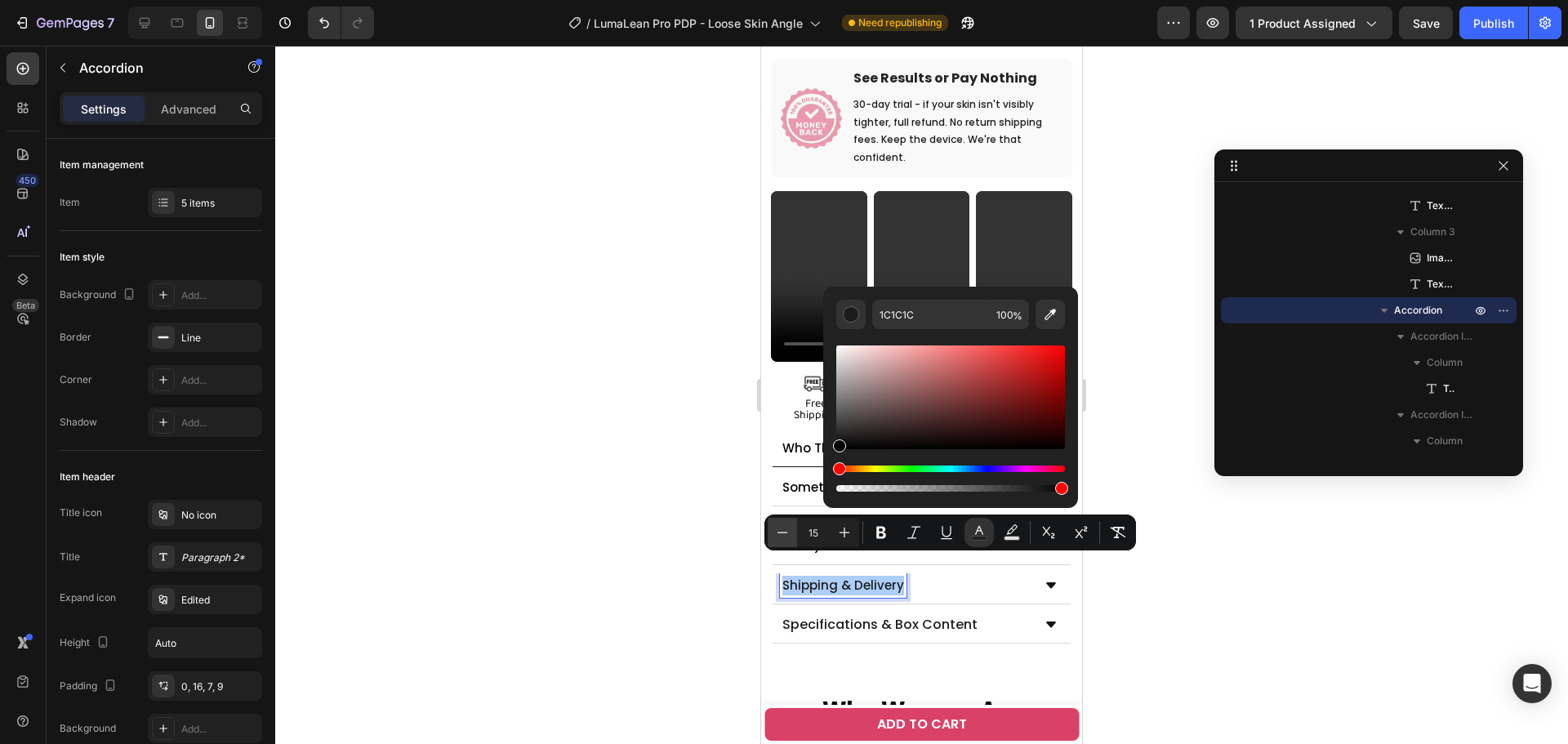
drag, startPoint x: 838, startPoint y: 441, endPoint x: 776, endPoint y: 537, distance: 114.3
click at [783, 521] on div "Minus 15 Plus Bold Italic Underline Text Color Text Background Color Subscript …" at bounding box center [949, 532] width 371 height 35
type input "000000"
click at [801, 615] on span "Specifications & Box Content" at bounding box center [880, 624] width 195 height 19
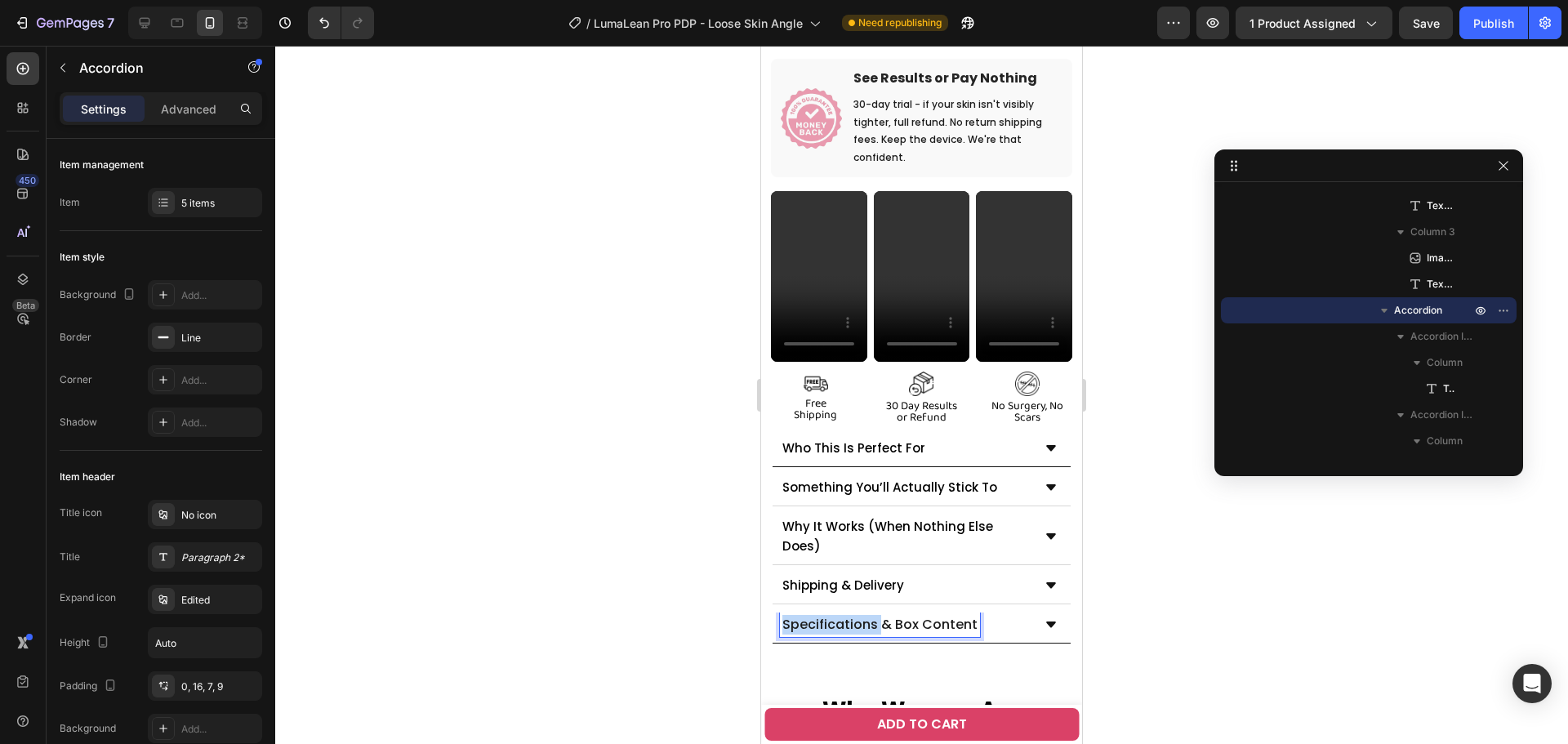
click at [801, 615] on span "Specifications & Box Content" at bounding box center [880, 624] width 195 height 19
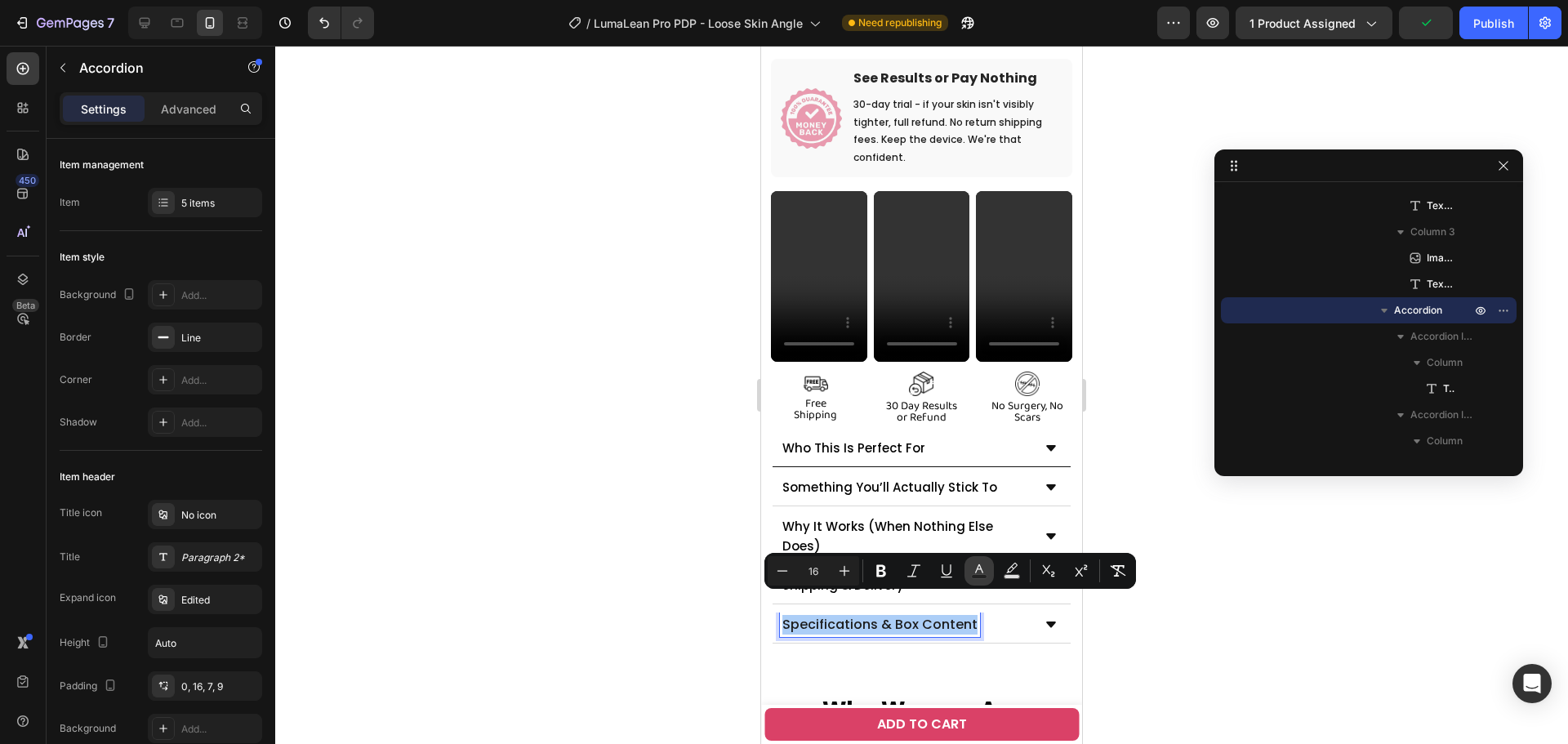
click at [973, 574] on icon "Editor contextual toolbar" at bounding box center [979, 571] width 17 height 17
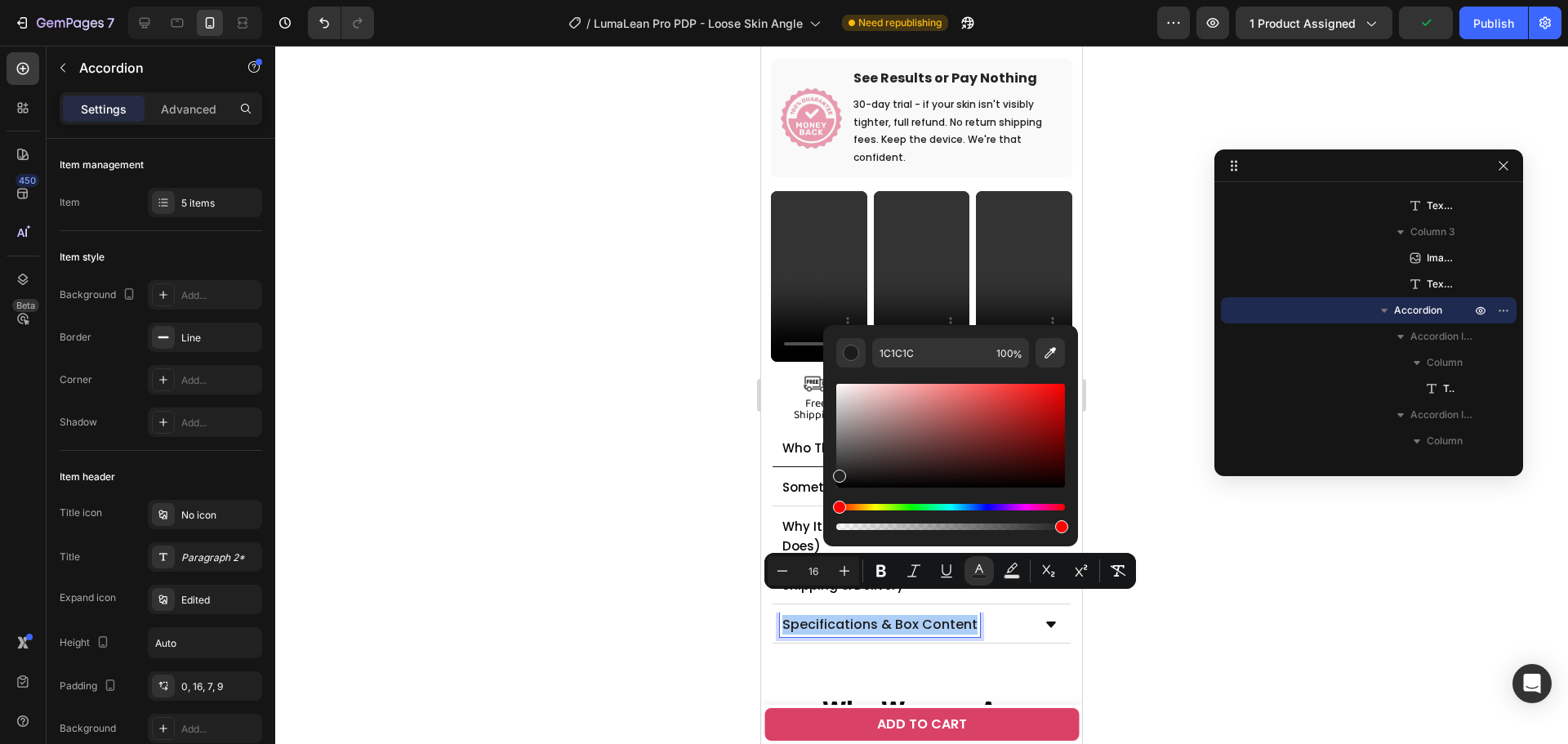
click at [836, 472] on div "Editor contextual toolbar" at bounding box center [950, 436] width 229 height 103
type input "232323"
drag, startPoint x: 843, startPoint y: 475, endPoint x: 608, endPoint y: 552, distance: 247.3
click at [779, 555] on div "Minus 16 Plus Bold Italic Underline color Text Background Color Subscript Super…" at bounding box center [949, 571] width 371 height 35
click at [608, 552] on div at bounding box center [921, 394] width 1292 height 699
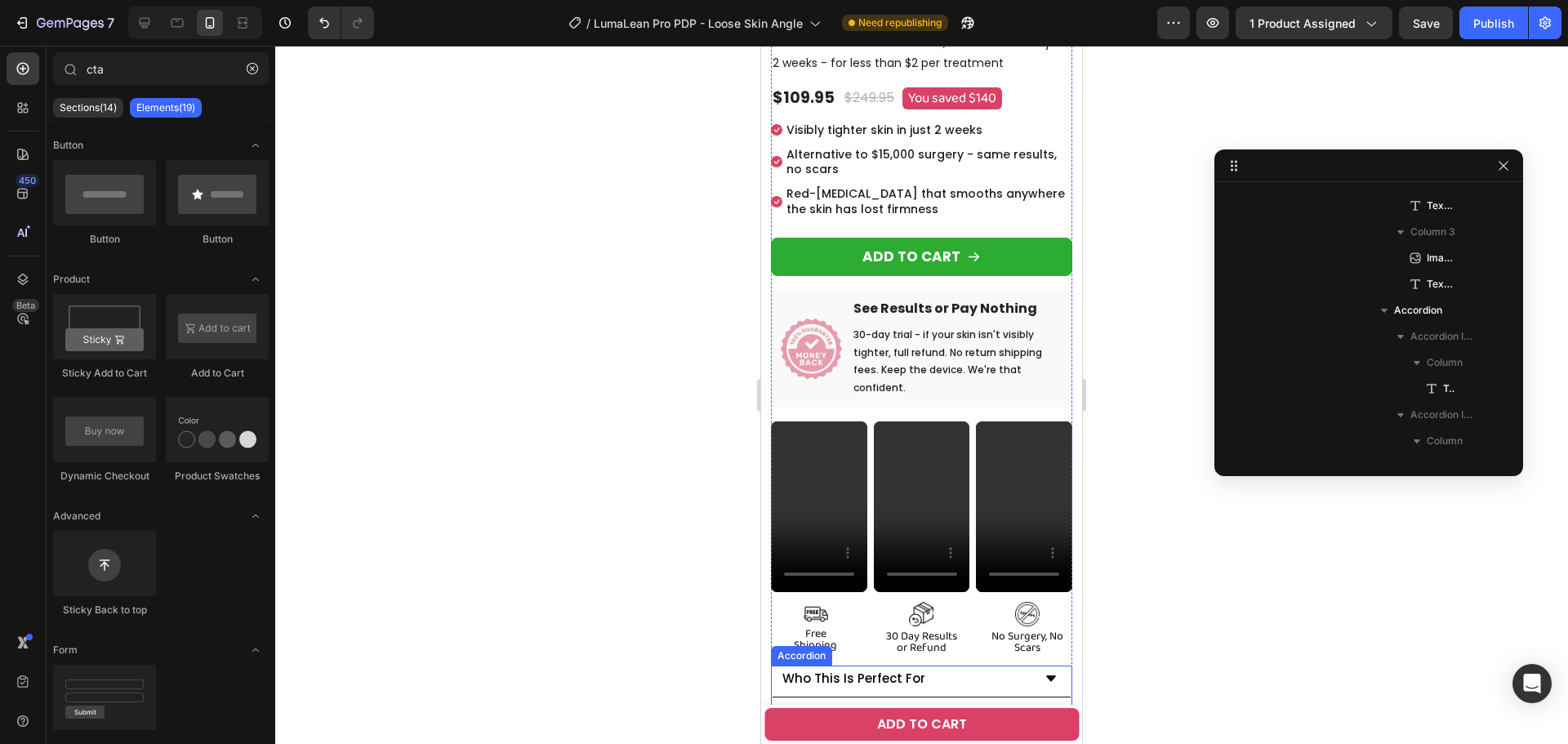
scroll to position [490, 0]
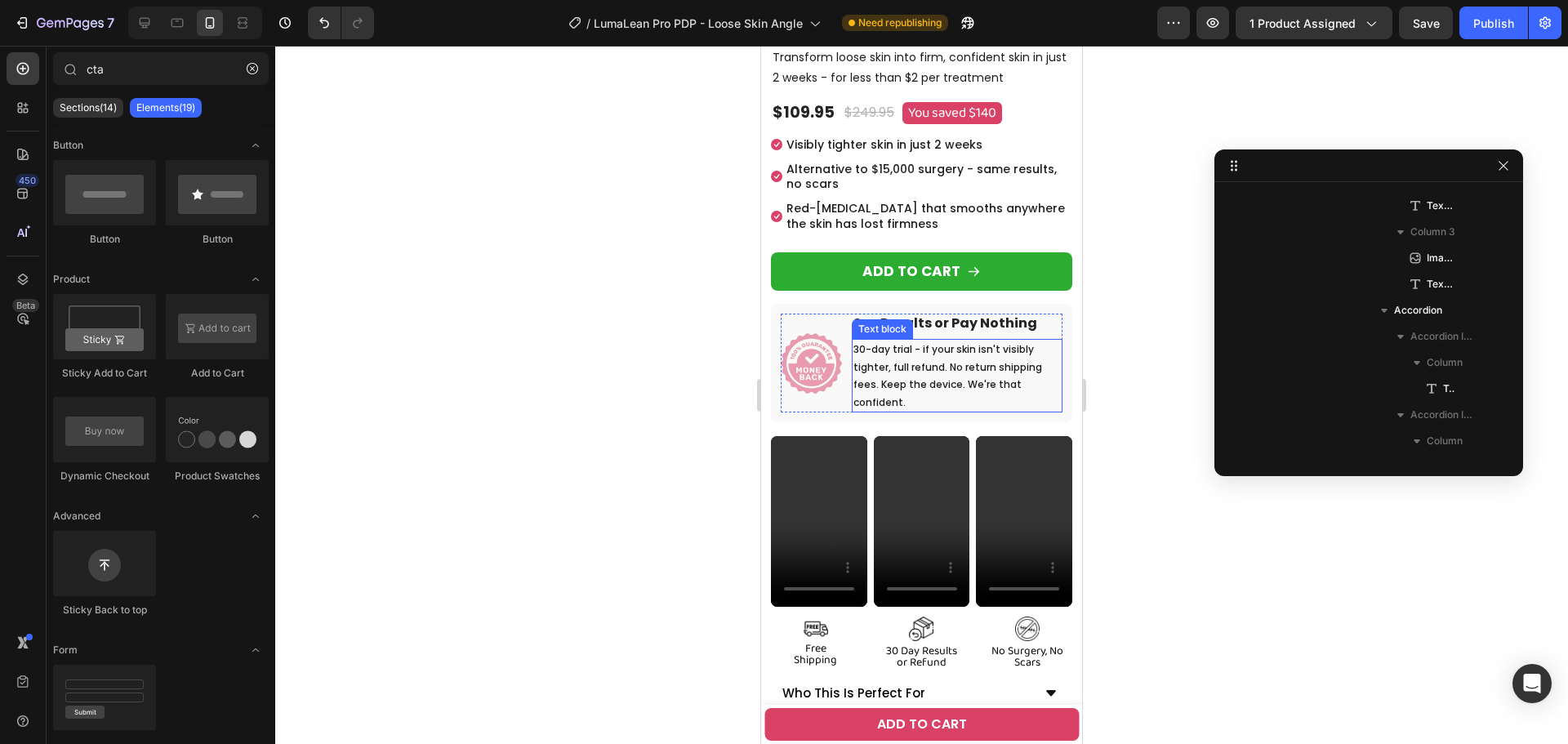
click at [927, 361] on p "30-day trial - if your skin isn't visibly tighter, full refund. No return shipp…" at bounding box center [956, 375] width 208 height 70
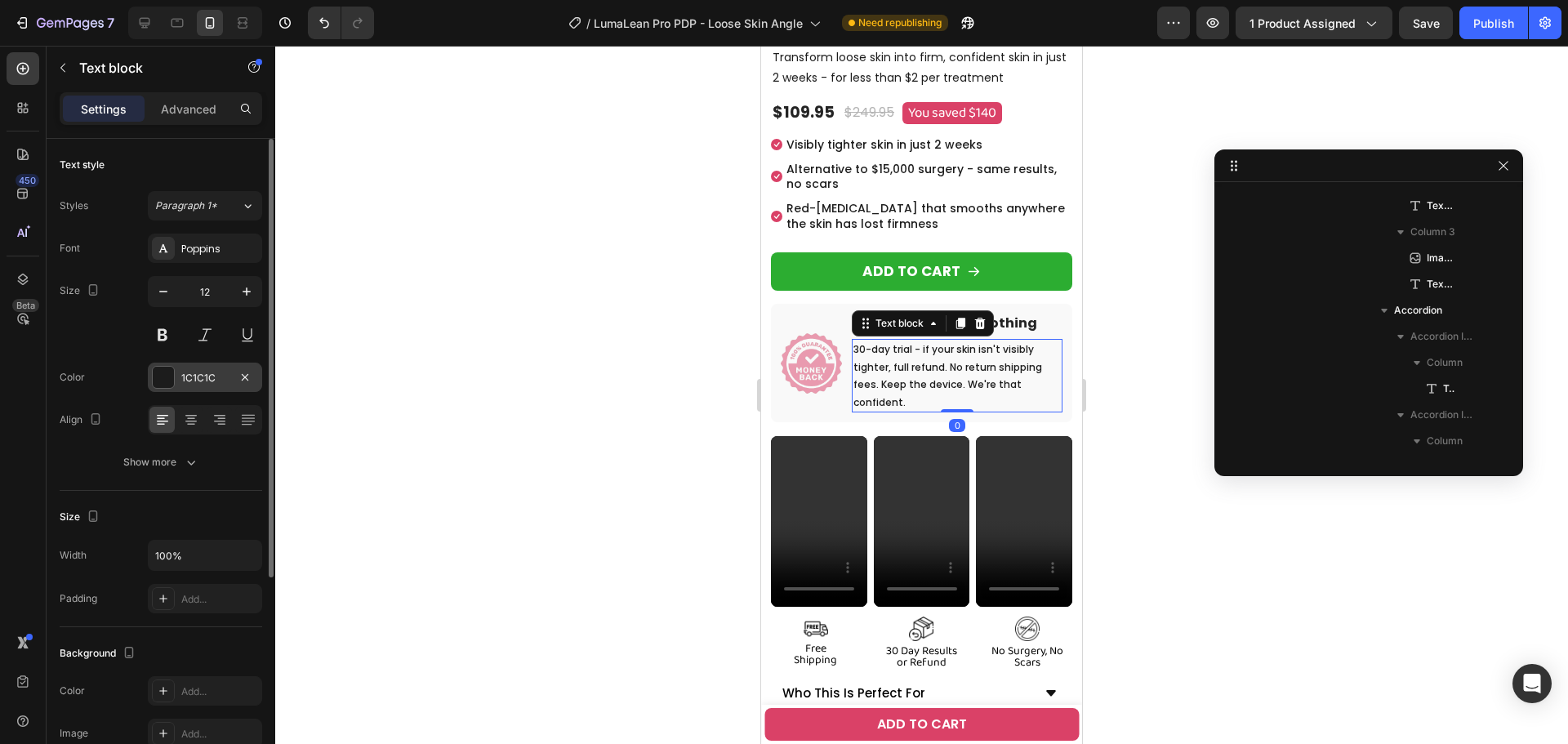
scroll to position [1434, 0]
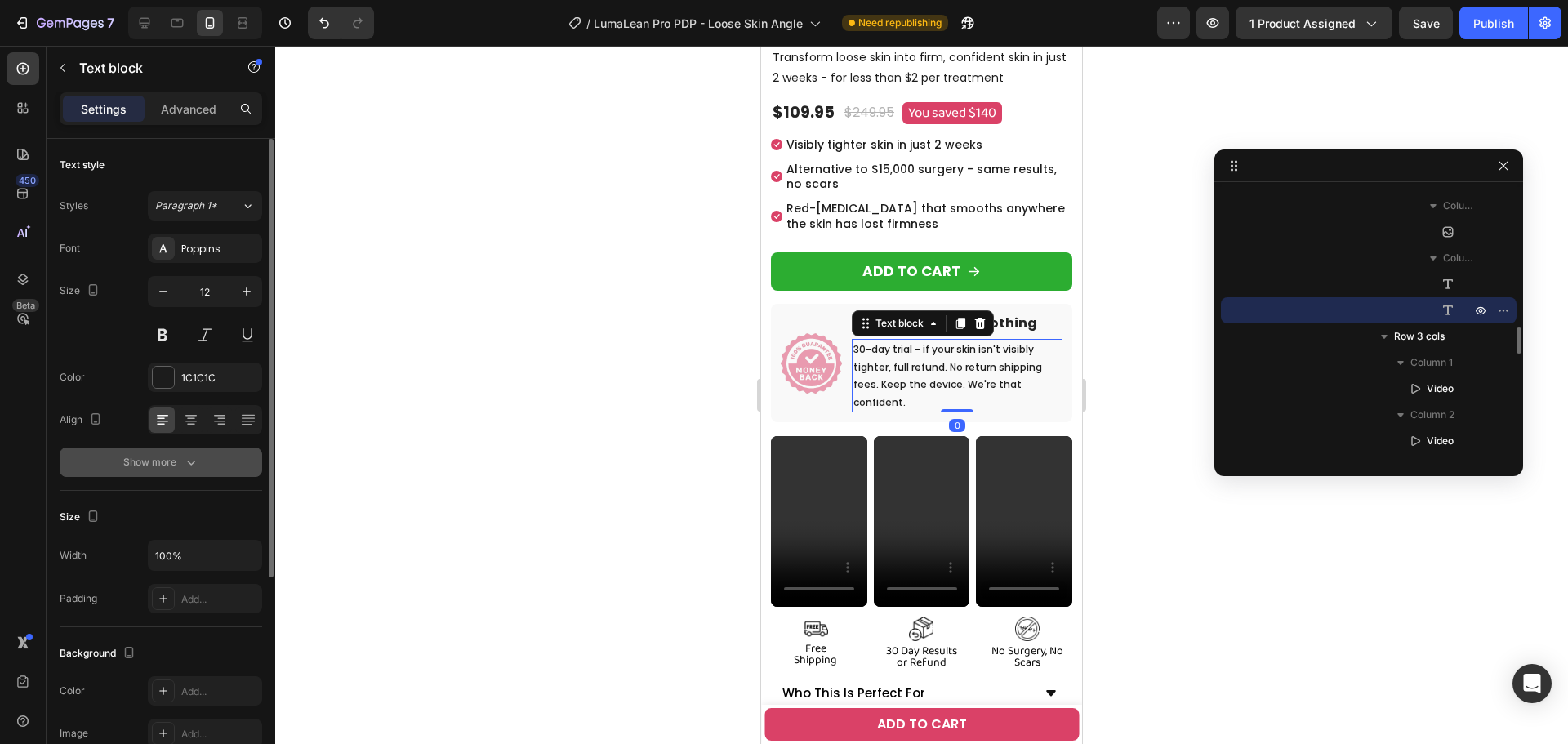
click at [196, 465] on icon "button" at bounding box center [191, 462] width 17 height 17
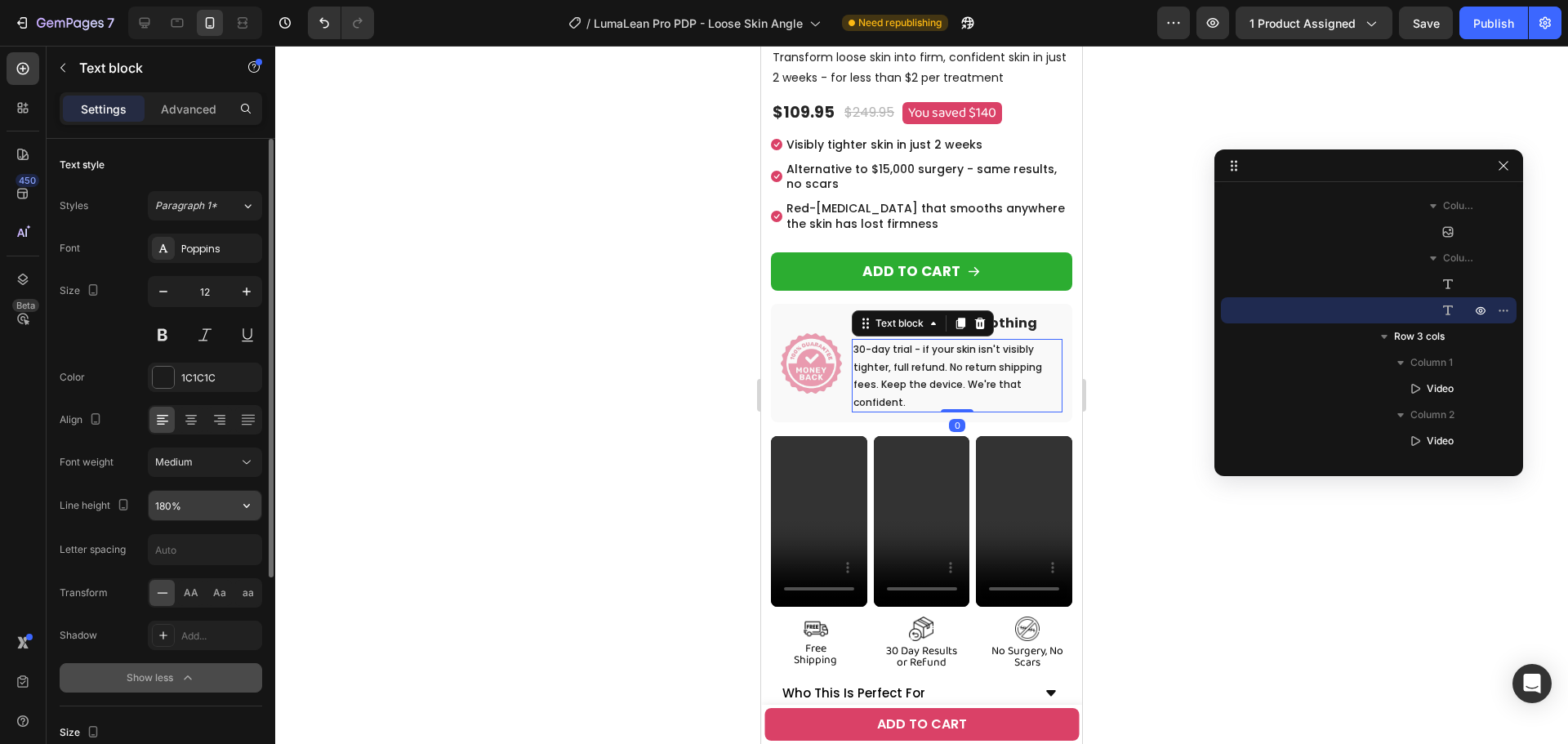
click at [165, 504] on input "180%" at bounding box center [205, 506] width 112 height 30
click at [168, 505] on input "180%" at bounding box center [205, 506] width 112 height 30
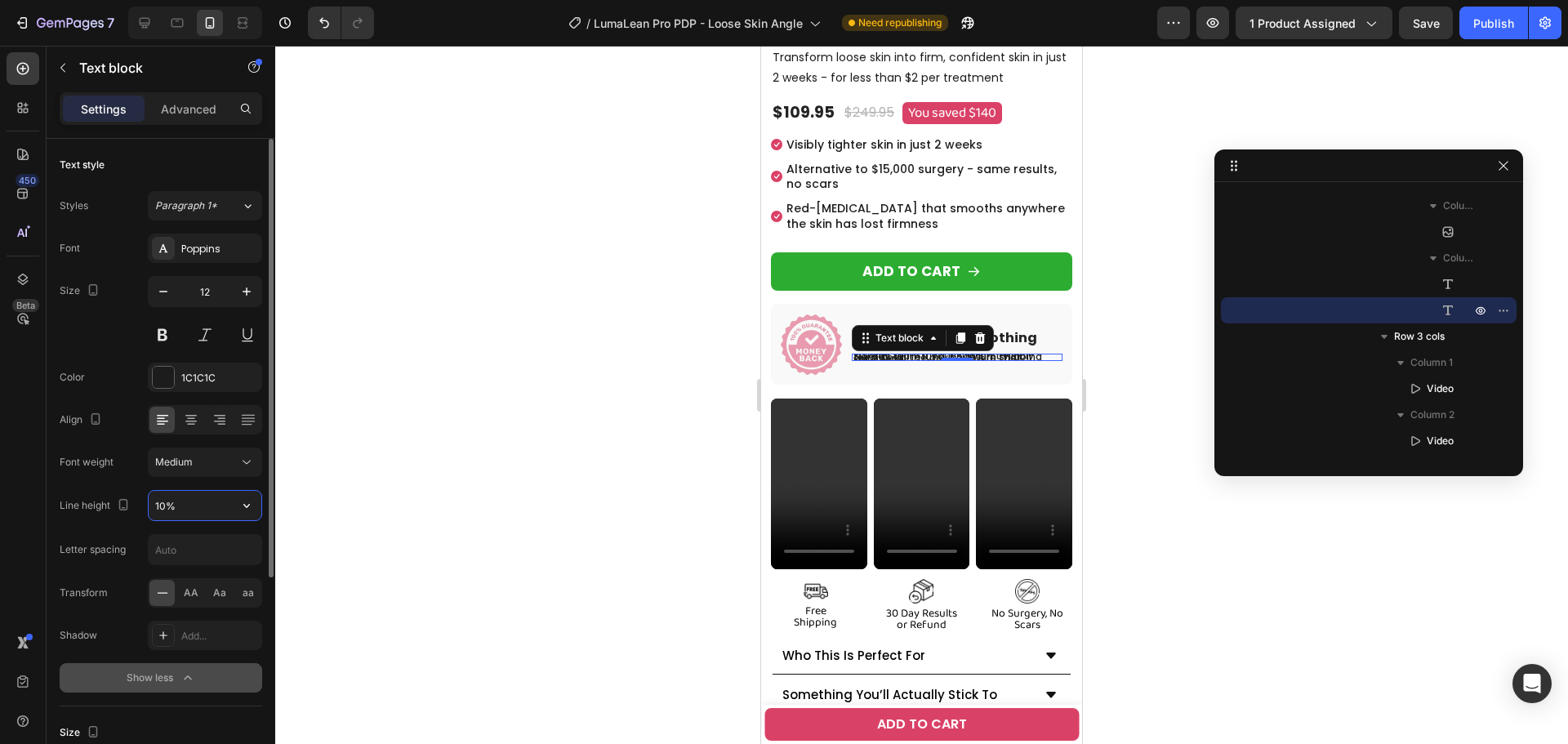
type input "130%"
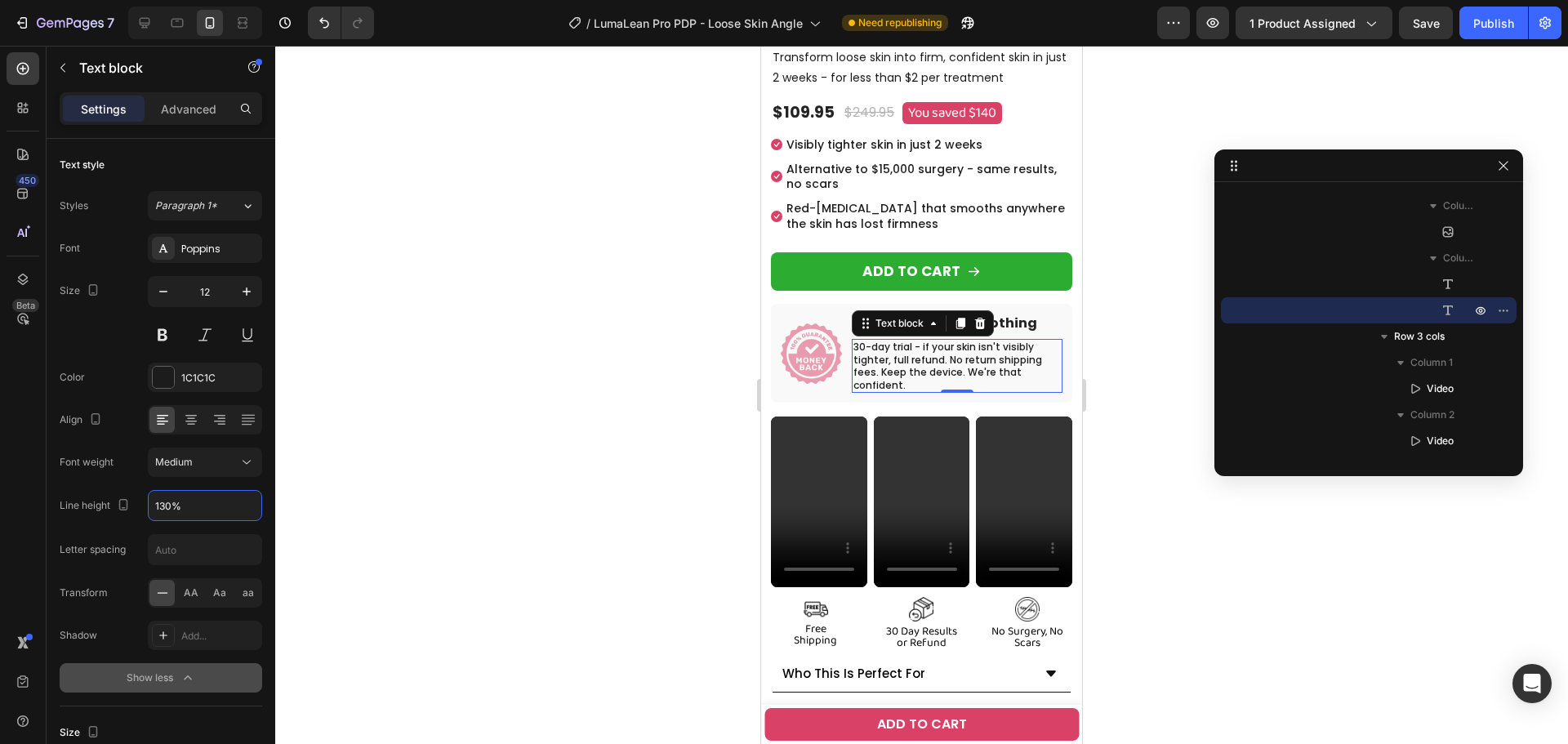
click at [580, 449] on div at bounding box center [921, 394] width 1292 height 699
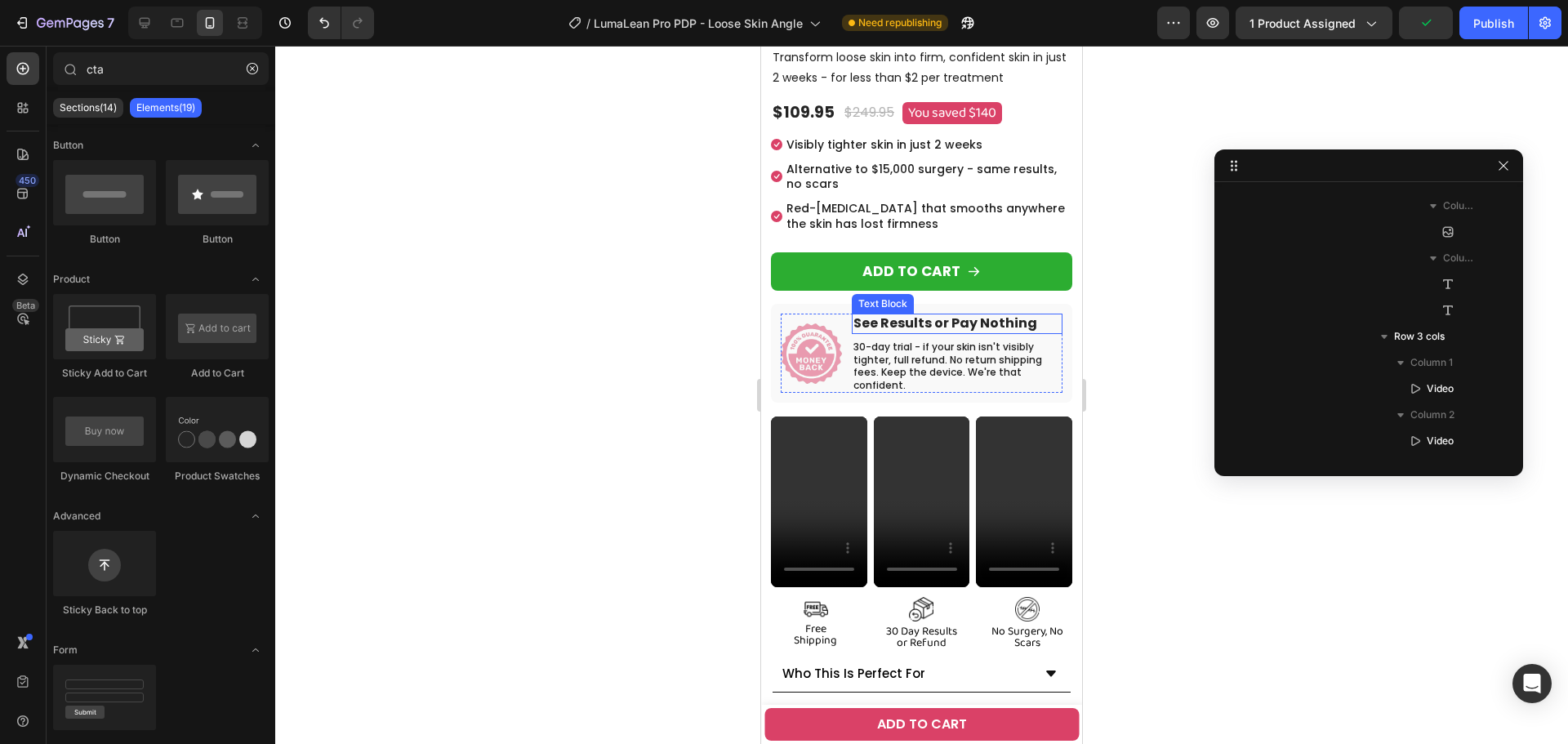
click at [943, 341] on p "30-day trial - if your skin isn't visibly tighter, full refund. No return shipp…" at bounding box center [956, 366] width 208 height 50
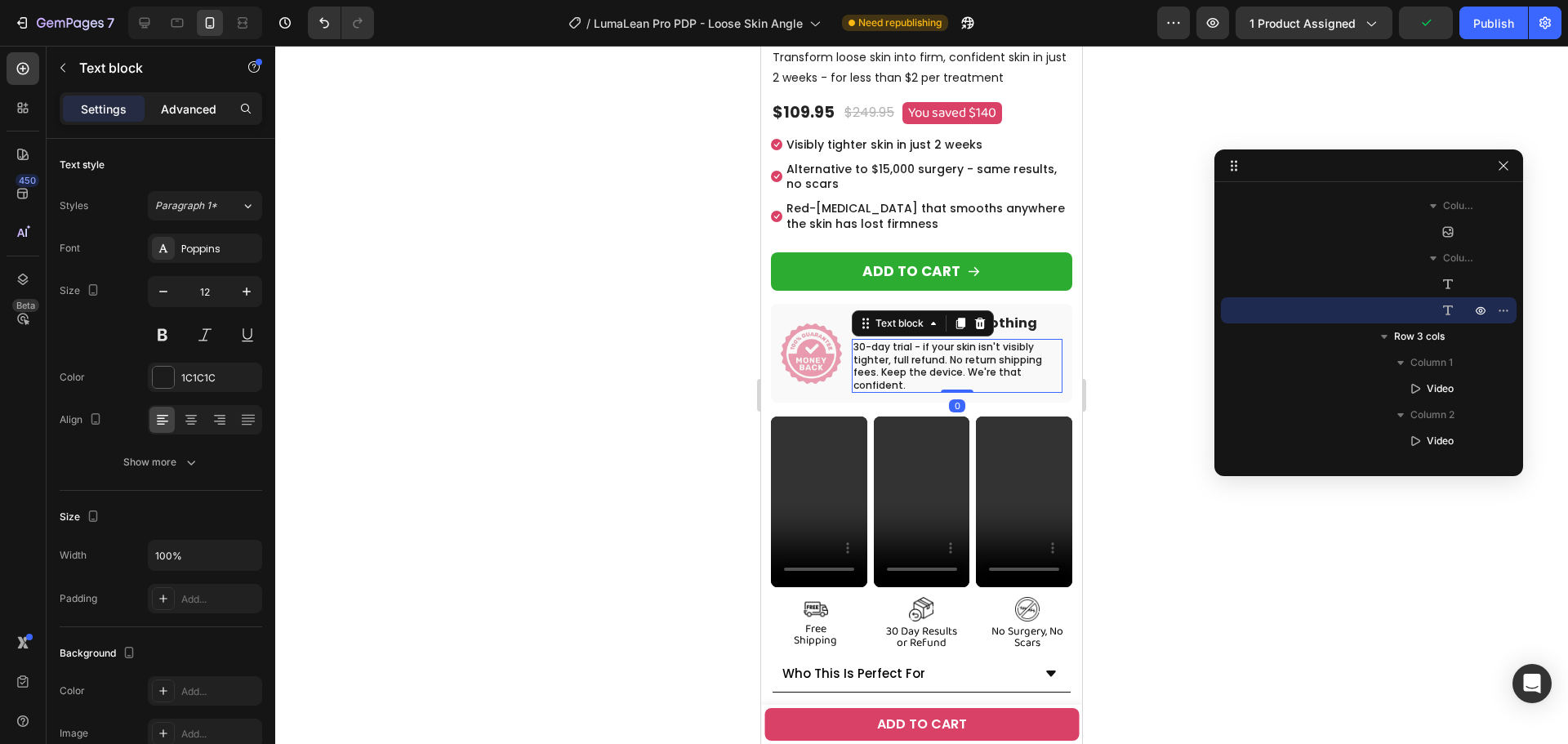
click at [176, 112] on p "Advanced" at bounding box center [188, 108] width 55 height 17
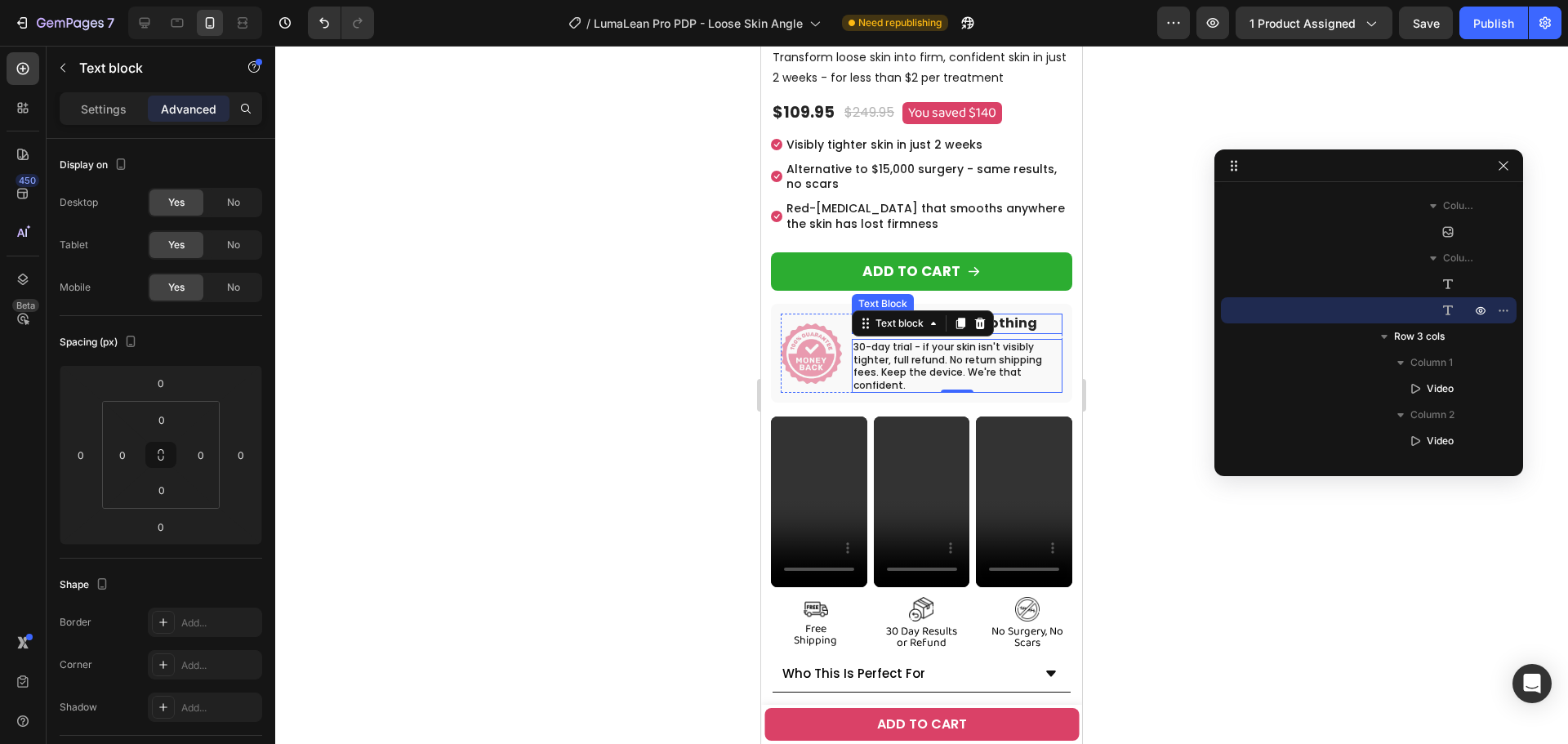
click at [1010, 315] on p "See Results or Pay Nothing" at bounding box center [956, 323] width 208 height 17
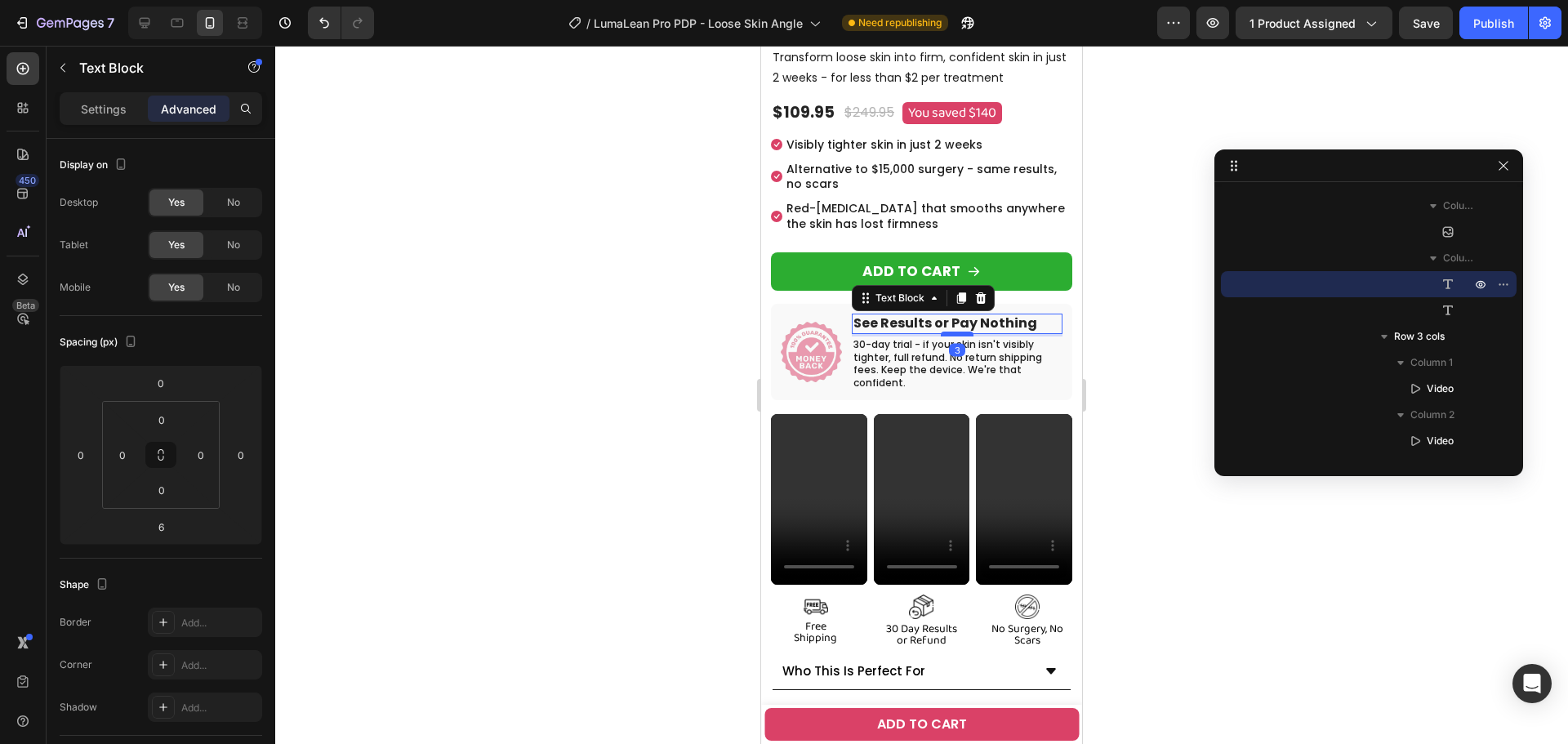
drag, startPoint x: 954, startPoint y: 325, endPoint x: 945, endPoint y: 322, distance: 9.5
click at [945, 332] on div at bounding box center [956, 334] width 33 height 5
type input "3"
click at [648, 379] on div at bounding box center [921, 394] width 1292 height 699
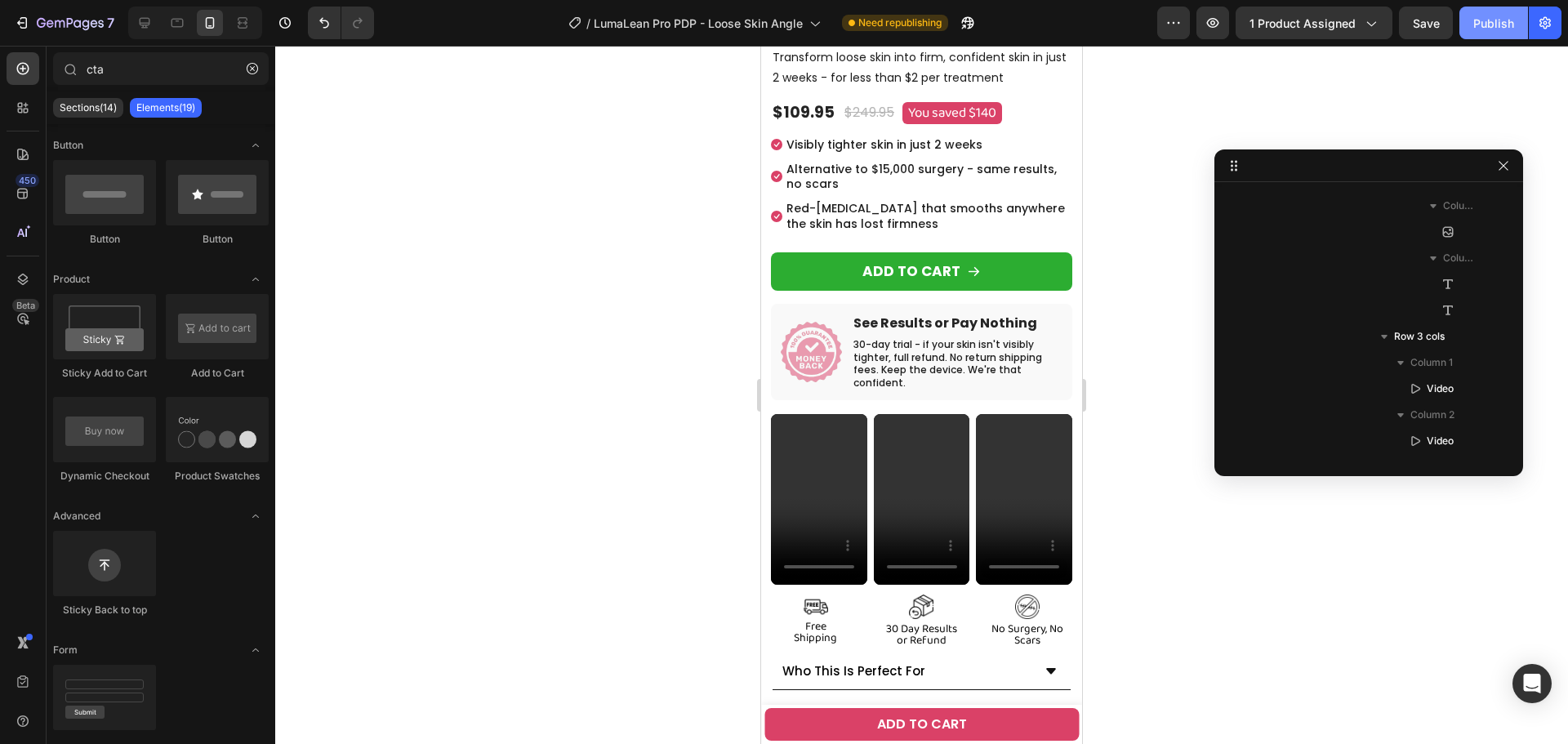
click at [1482, 27] on div "Publish" at bounding box center [1493, 23] width 40 height 17
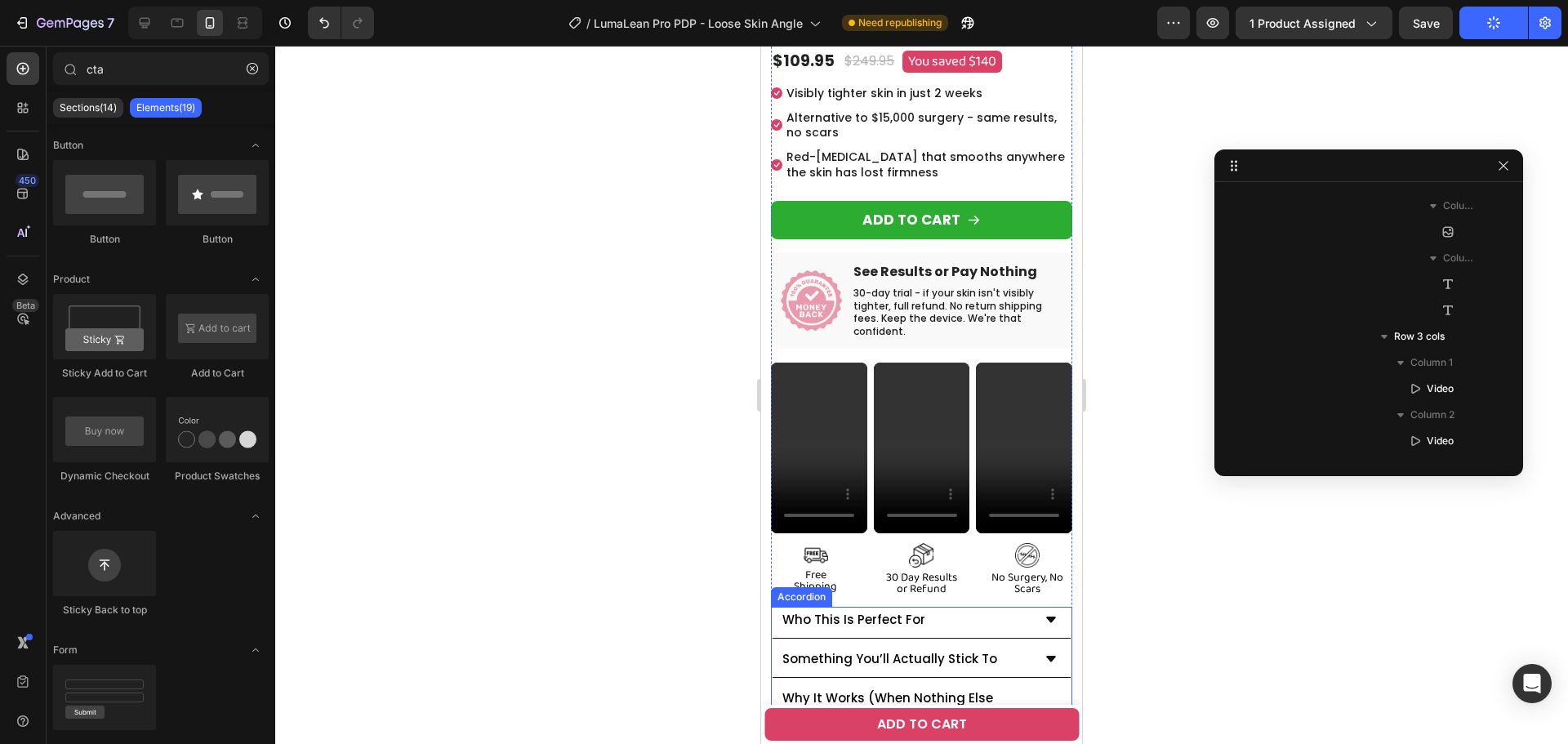
scroll to position [735, 0]
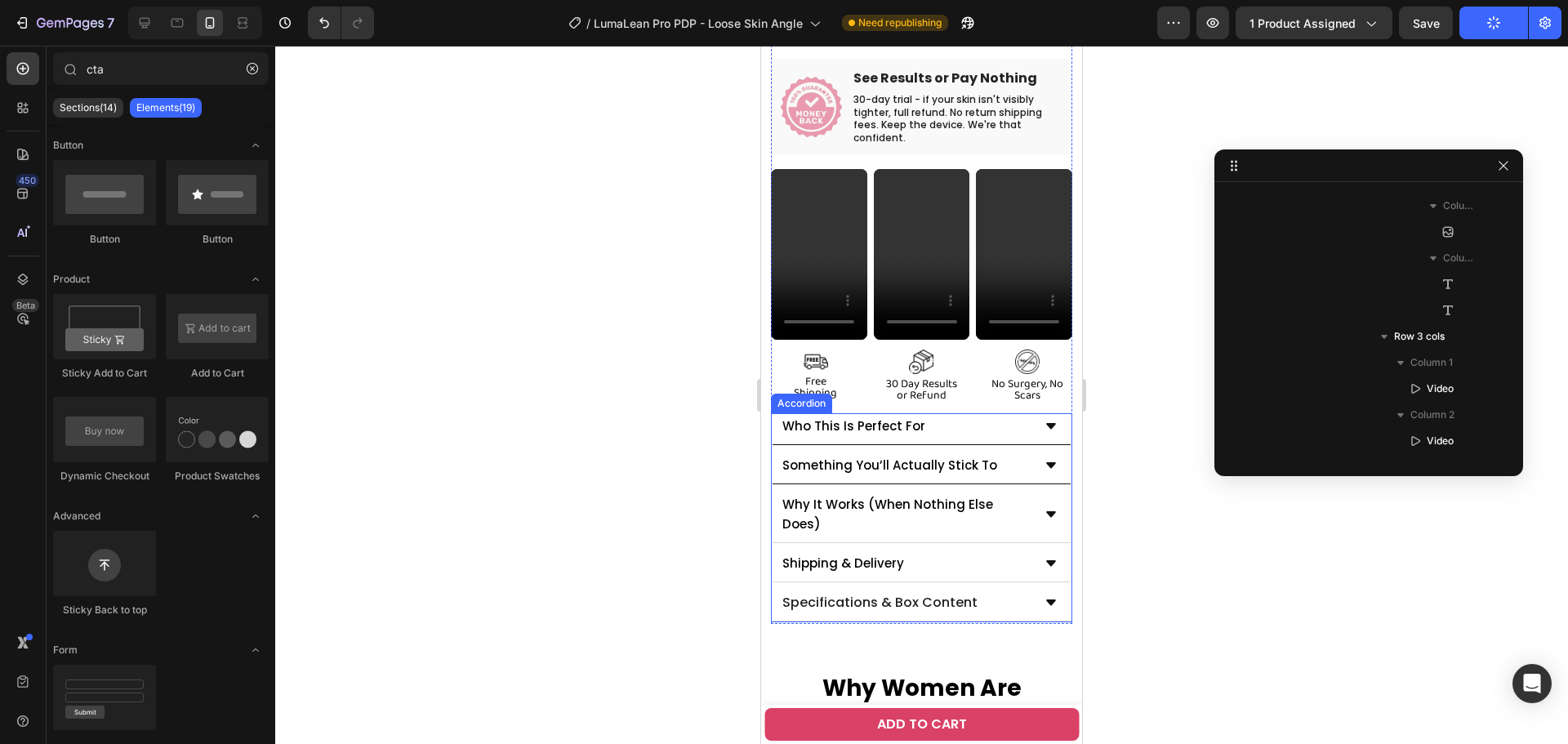
click at [992, 453] on div "Something You’ll Actually Stick To" at bounding box center [905, 465] width 251 height 25
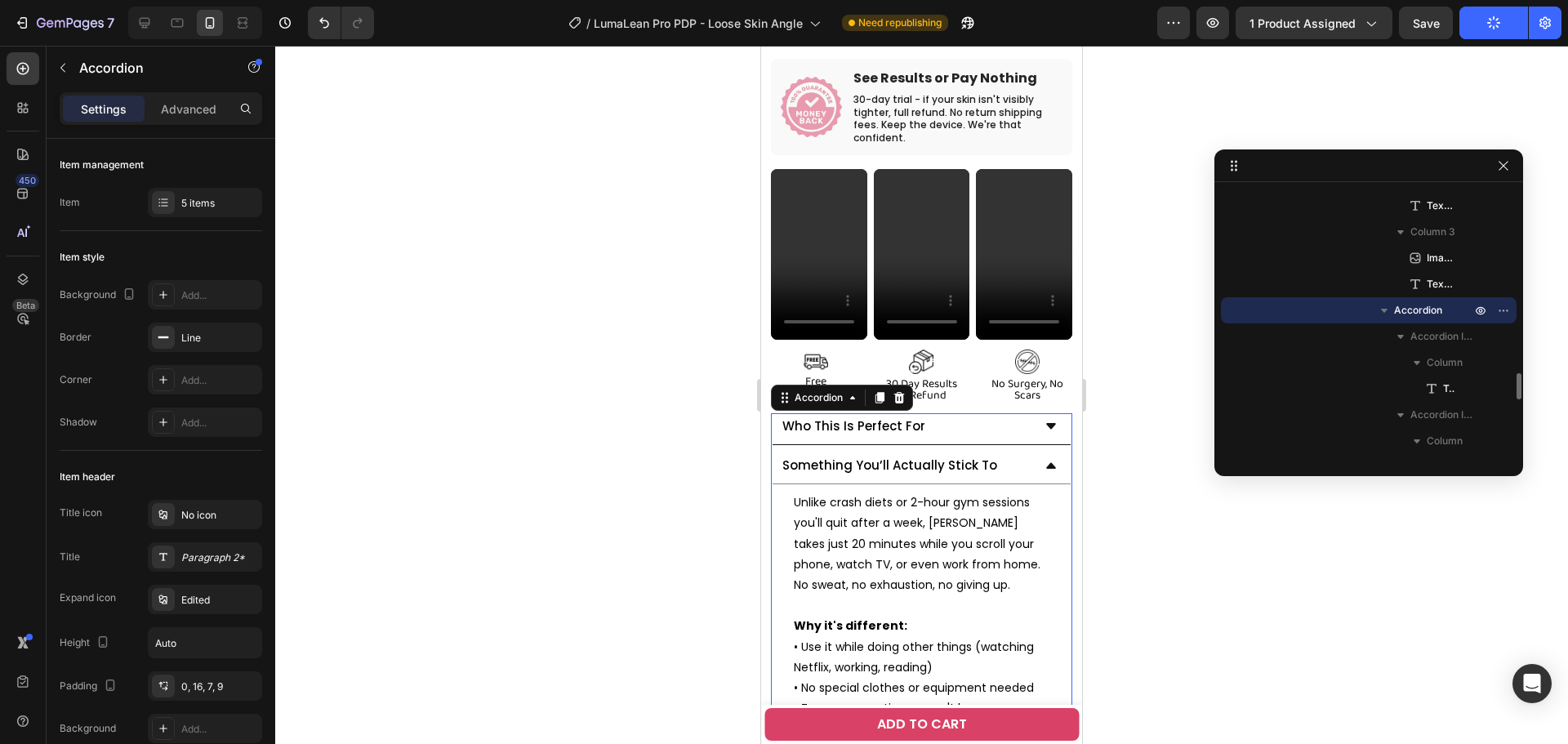
click at [897, 522] on p "Unlike crash diets or 2-hour gym sessions you'll quit after a week, [PERSON_NAM…" at bounding box center [921, 565] width 255 height 144
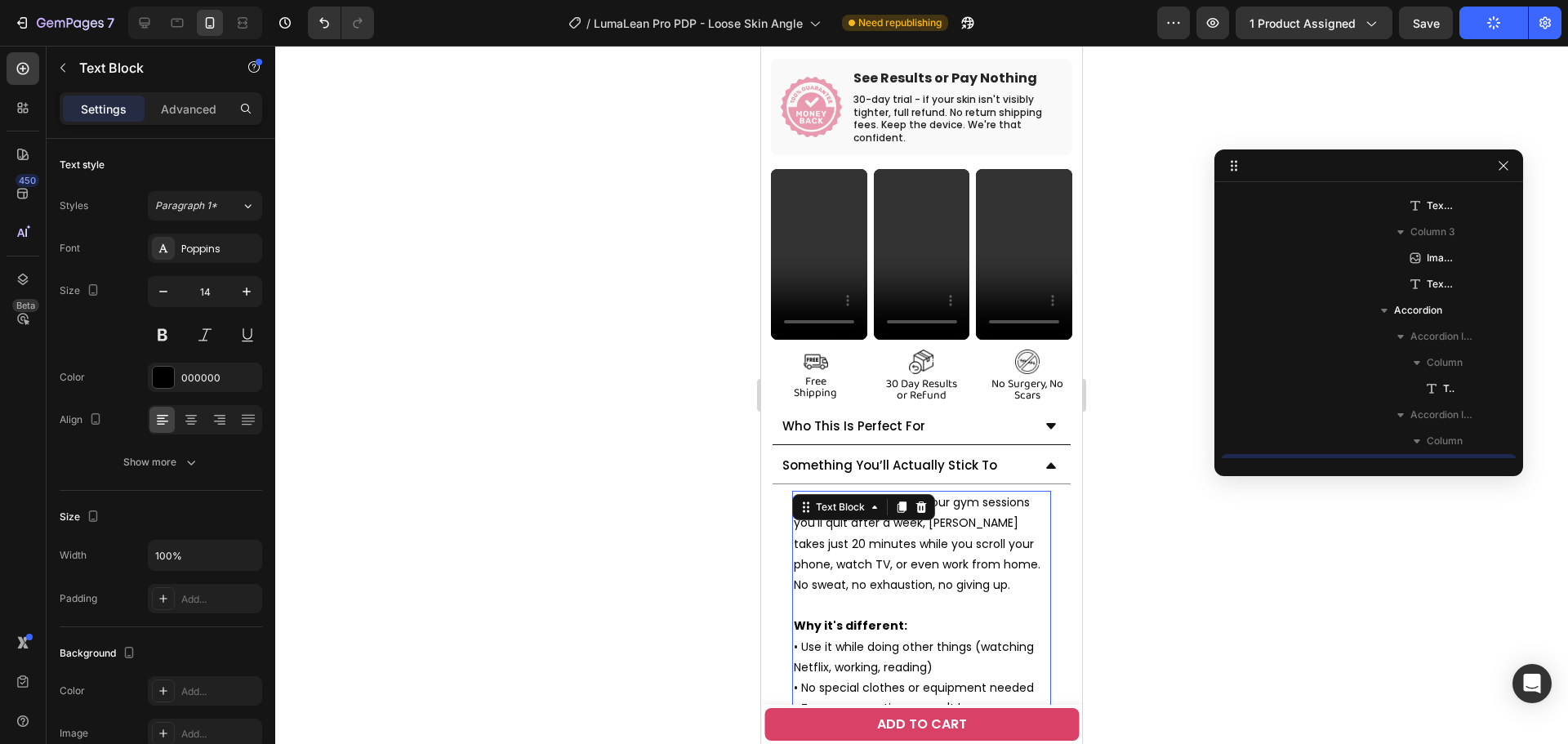
scroll to position [2062, 0]
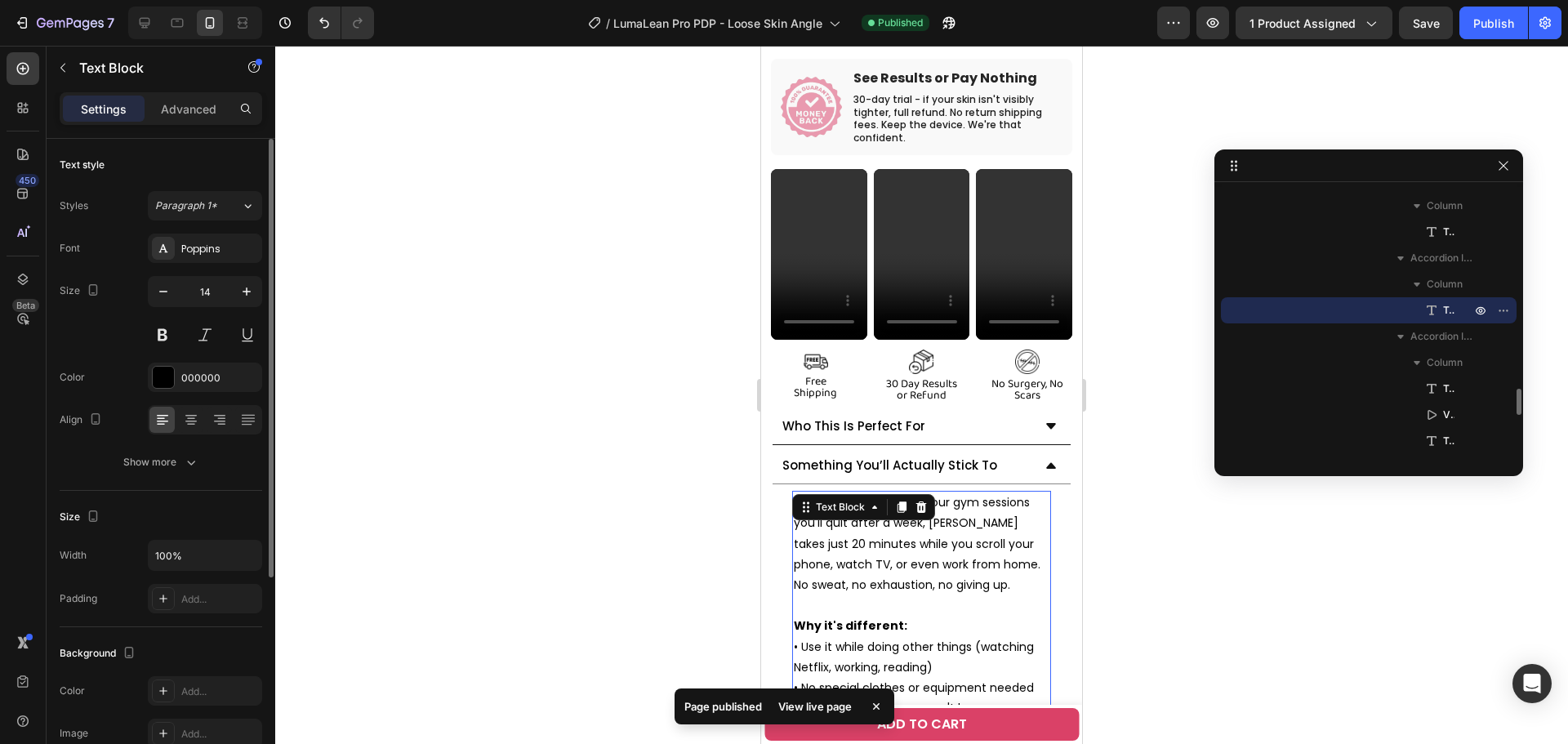
click at [163, 490] on div "Text style Styles Paragraph 1* Font Poppins Size 14 Color 000000 Align Show more" at bounding box center [162, 314] width 203 height 352
click at [159, 470] on div "Show more" at bounding box center [161, 462] width 76 height 17
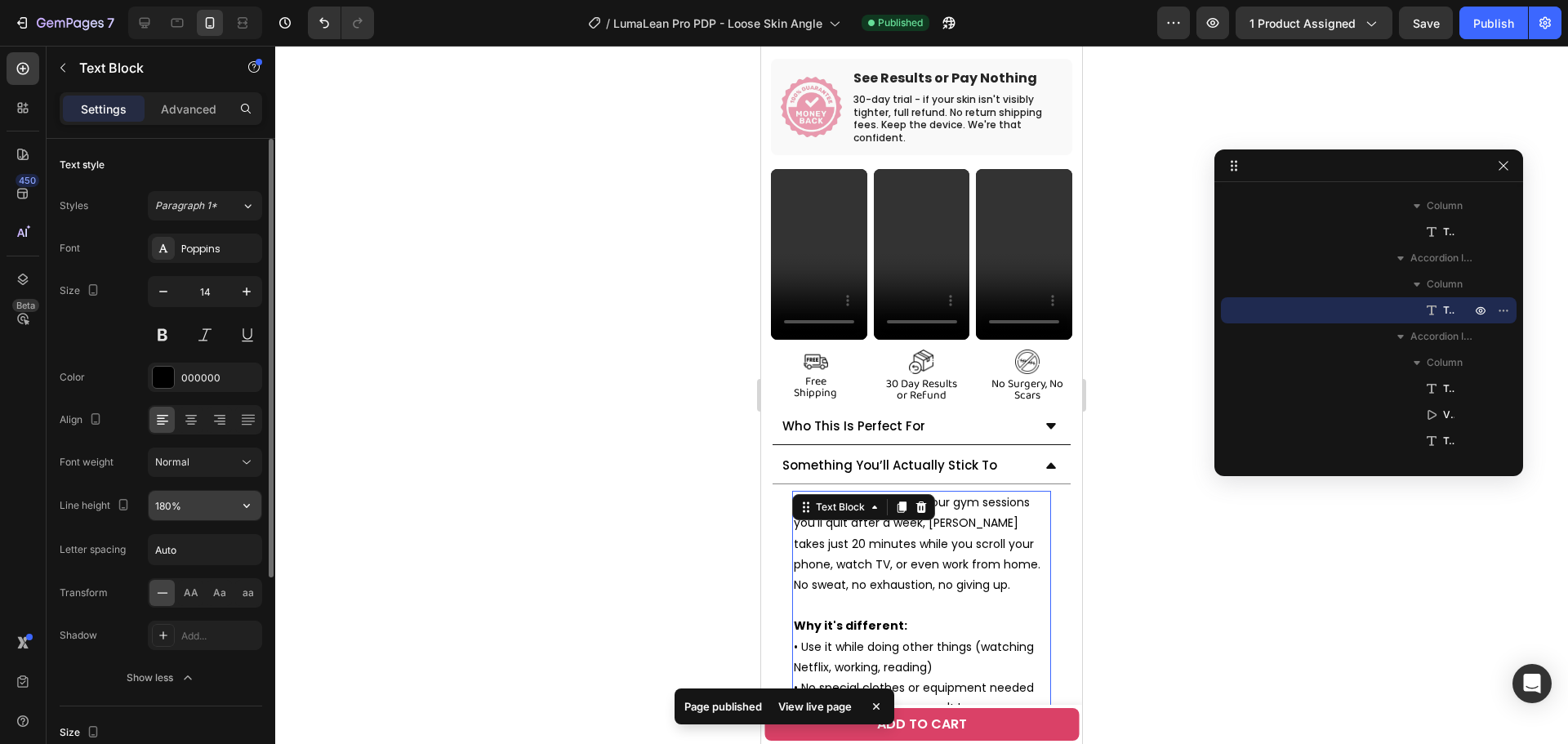
click at [163, 500] on input "180%" at bounding box center [205, 506] width 112 height 30
click at [164, 511] on input "180%" at bounding box center [205, 506] width 112 height 30
type input "130%"
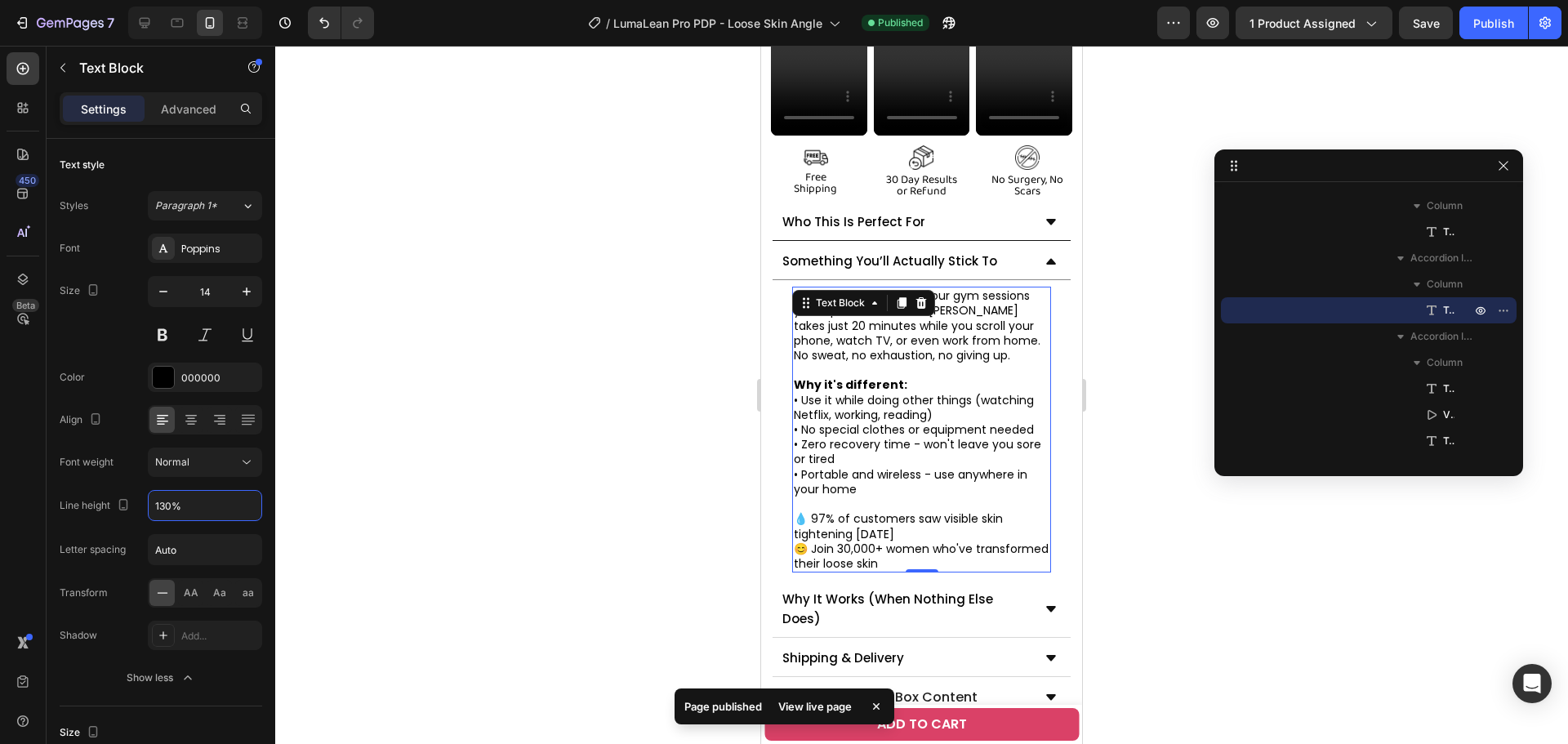
scroll to position [981, 0]
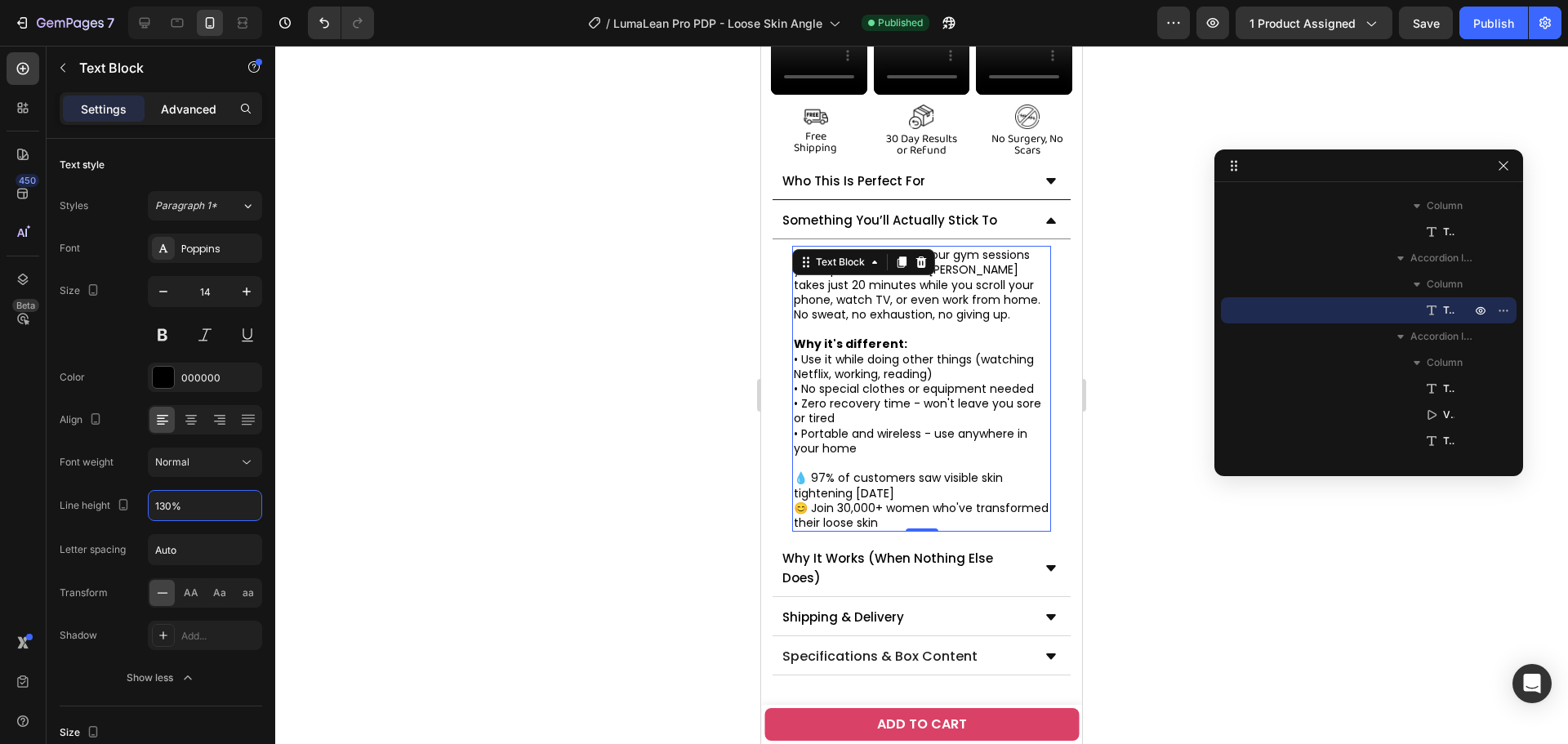
click at [167, 107] on p "Advanced" at bounding box center [188, 108] width 55 height 17
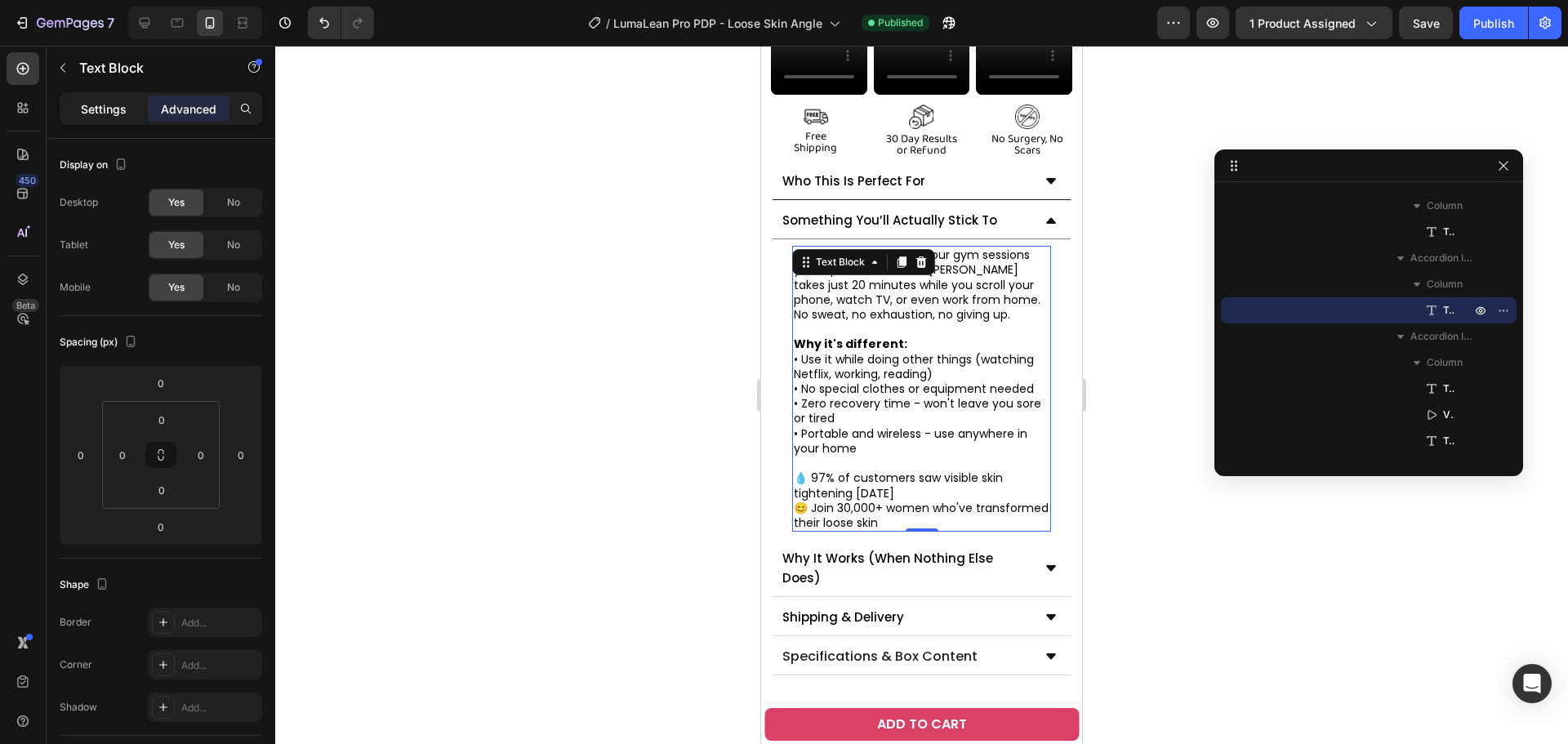
click at [107, 118] on div "Settings" at bounding box center [103, 108] width 82 height 27
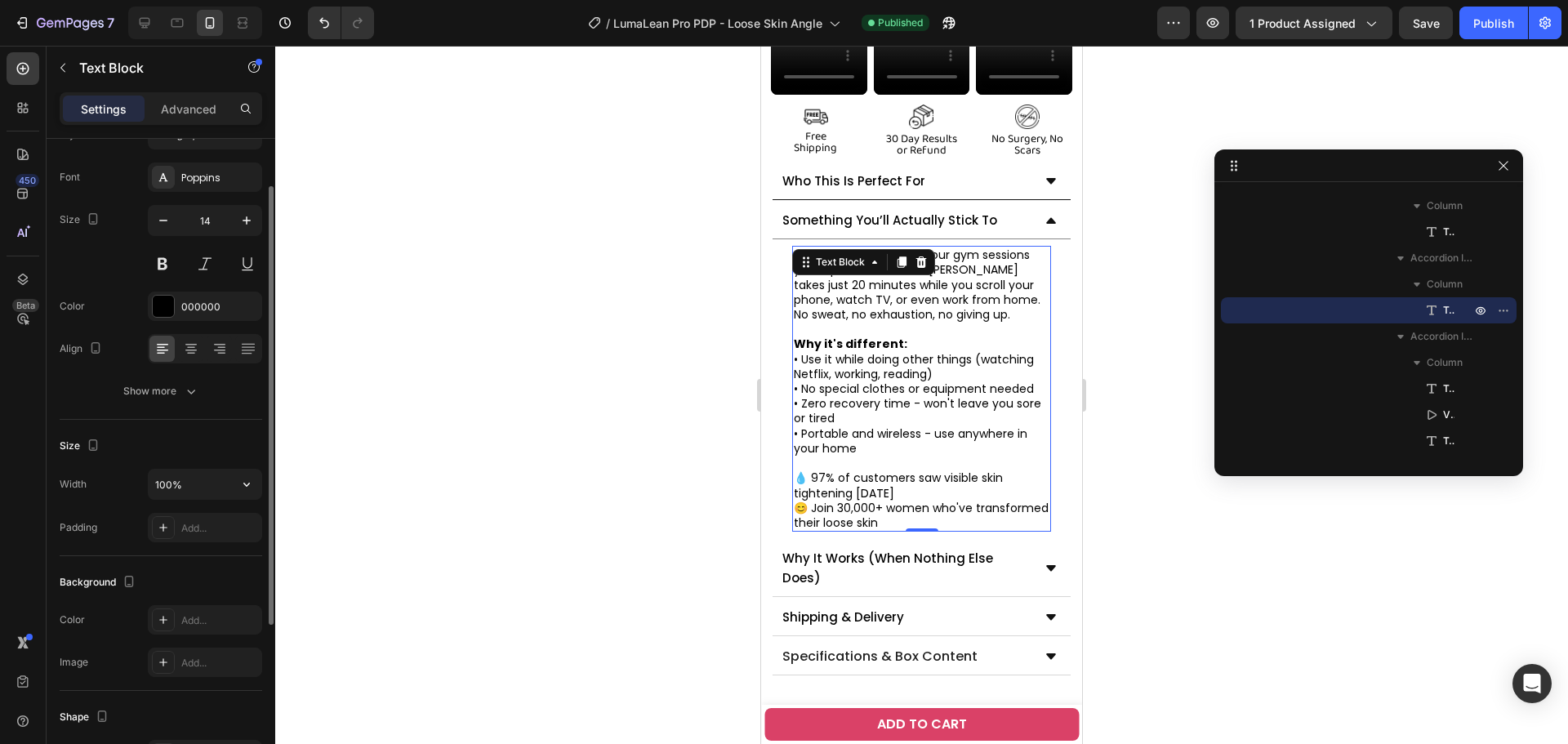
scroll to position [0, 0]
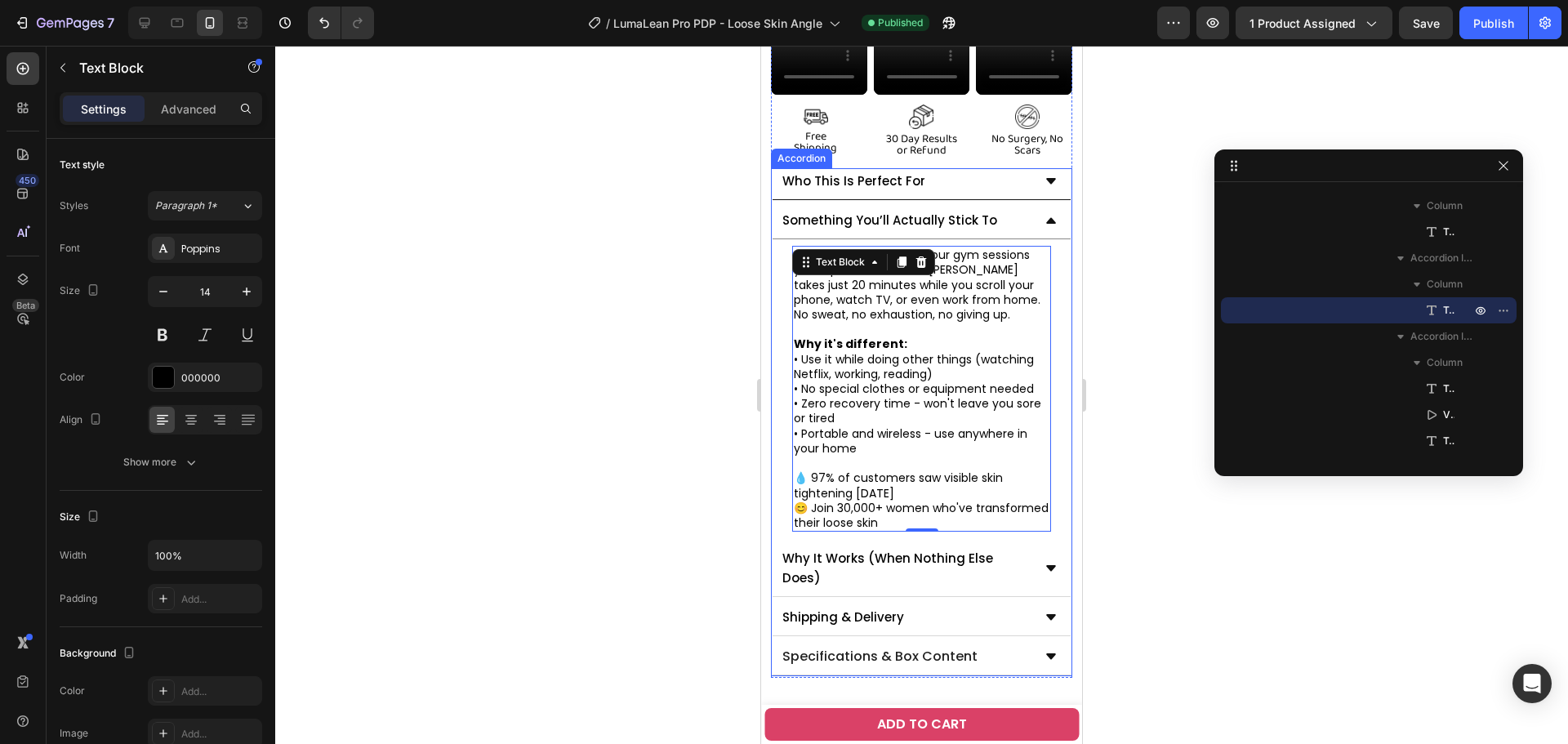
click at [1051, 249] on div "Unlike crash diets or 2-hour gym sessions you'll quit after a week, [PERSON_NAM…" at bounding box center [921, 388] width 298 height 299
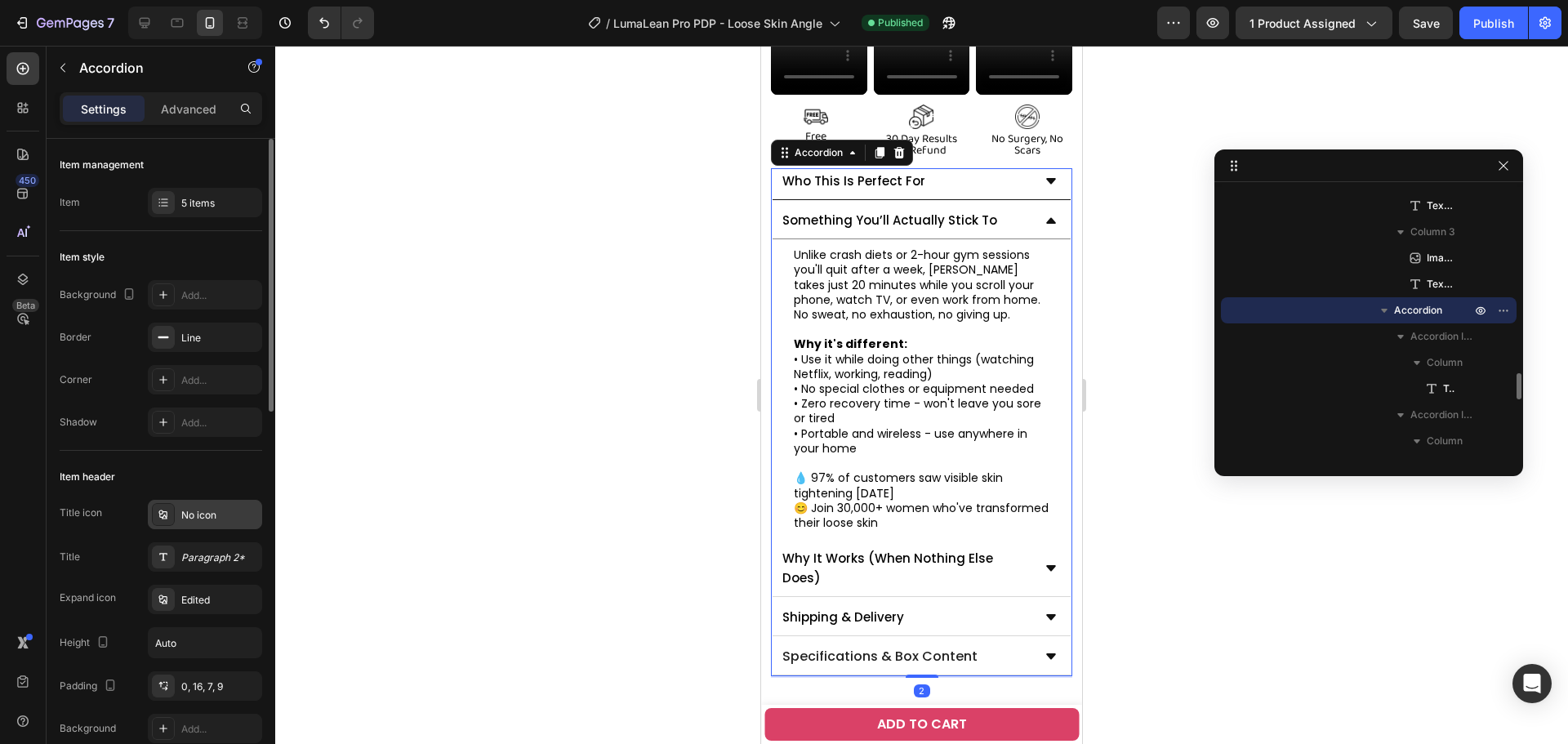
scroll to position [245, 0]
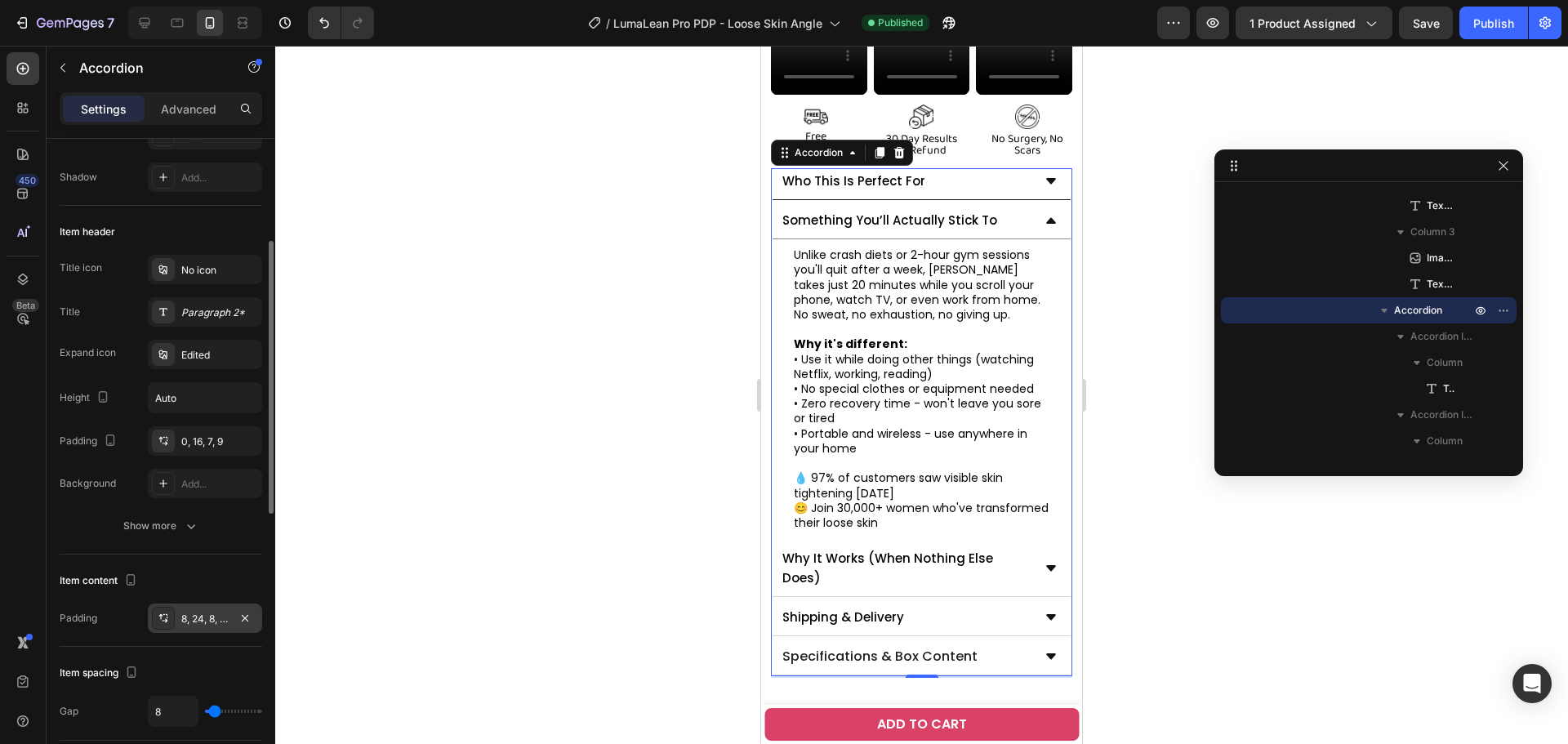
click at [198, 617] on div "8, 24, 8, 24" at bounding box center [205, 619] width 47 height 15
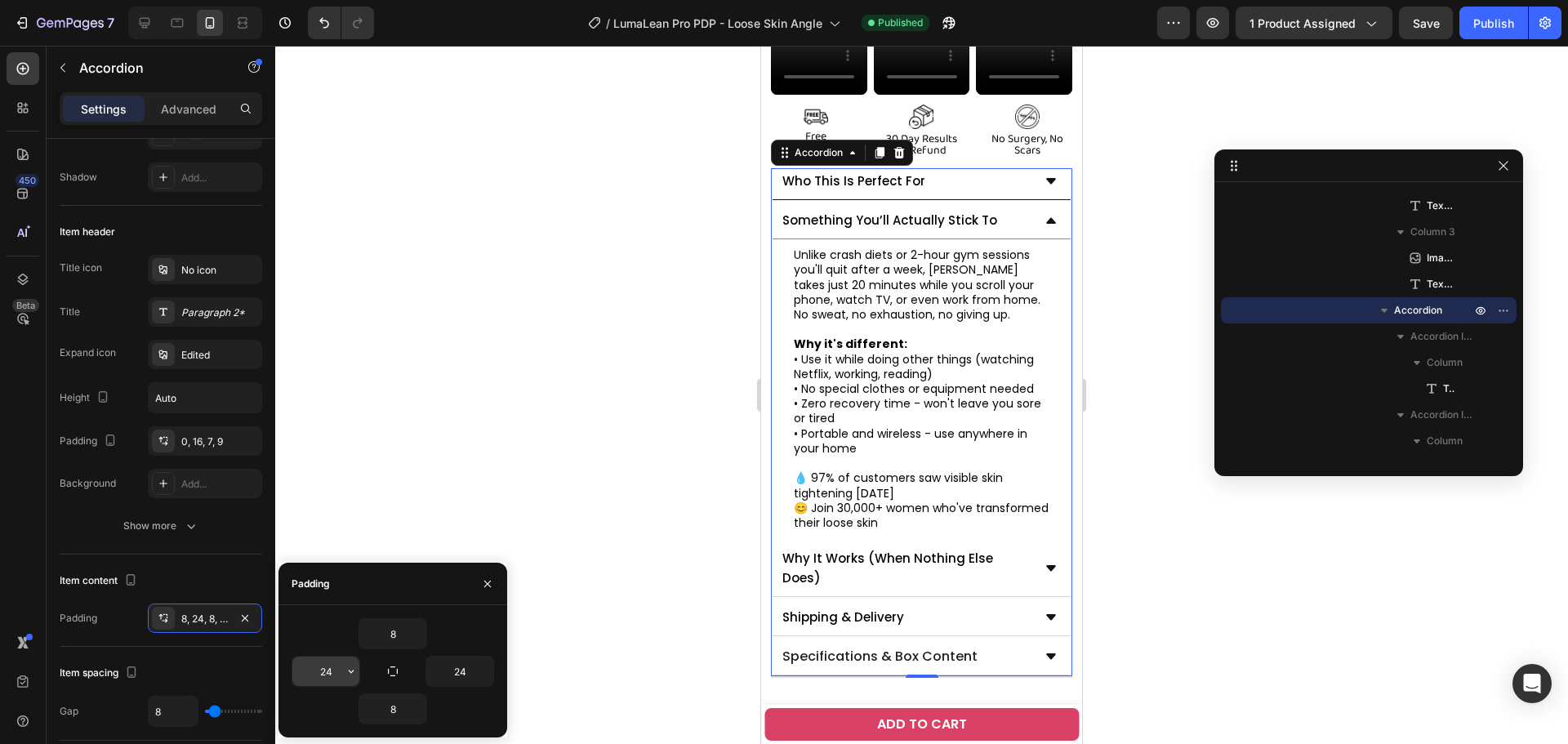
click at [345, 674] on icon "button" at bounding box center [351, 671] width 13 height 13
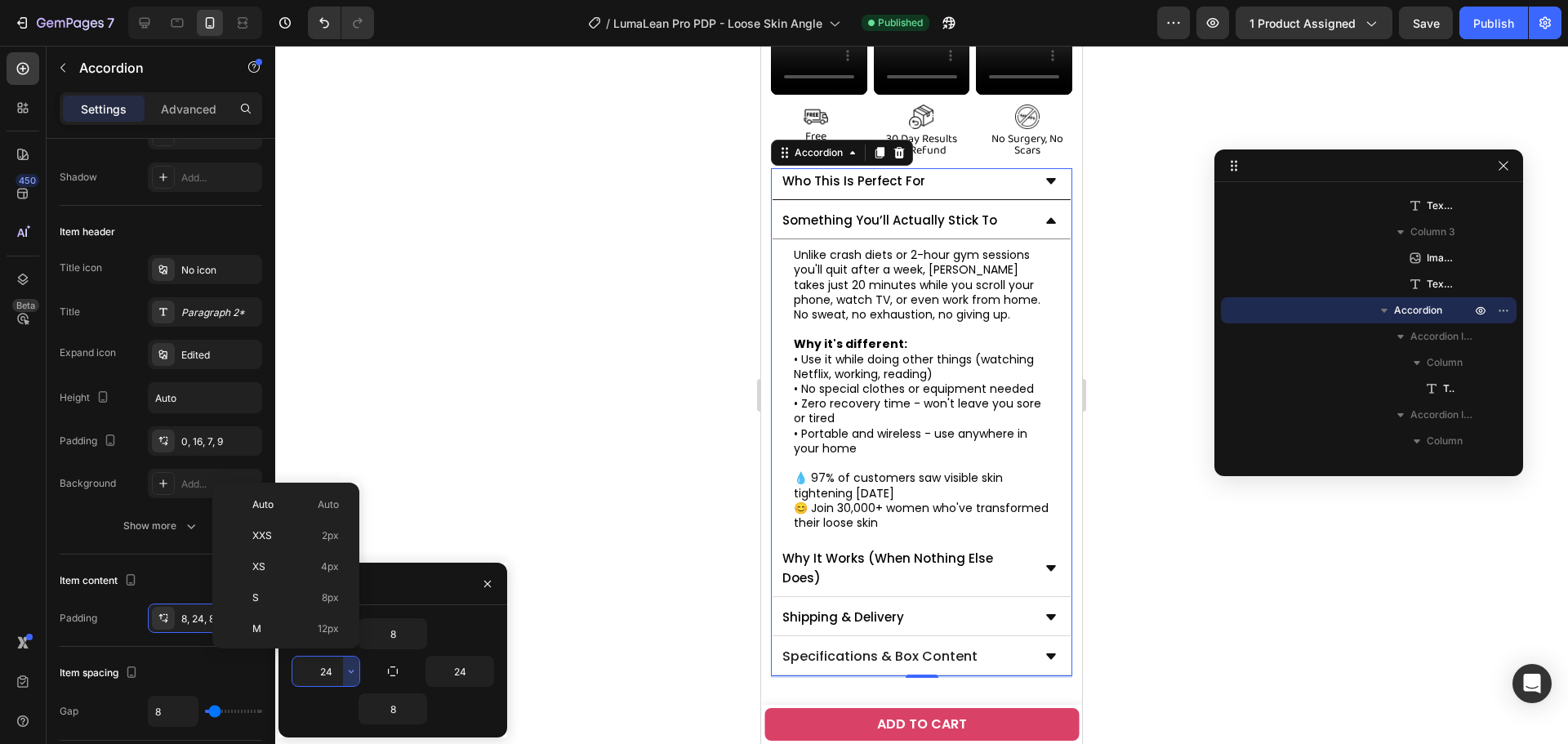
click at [334, 671] on input "24" at bounding box center [326, 672] width 67 height 30
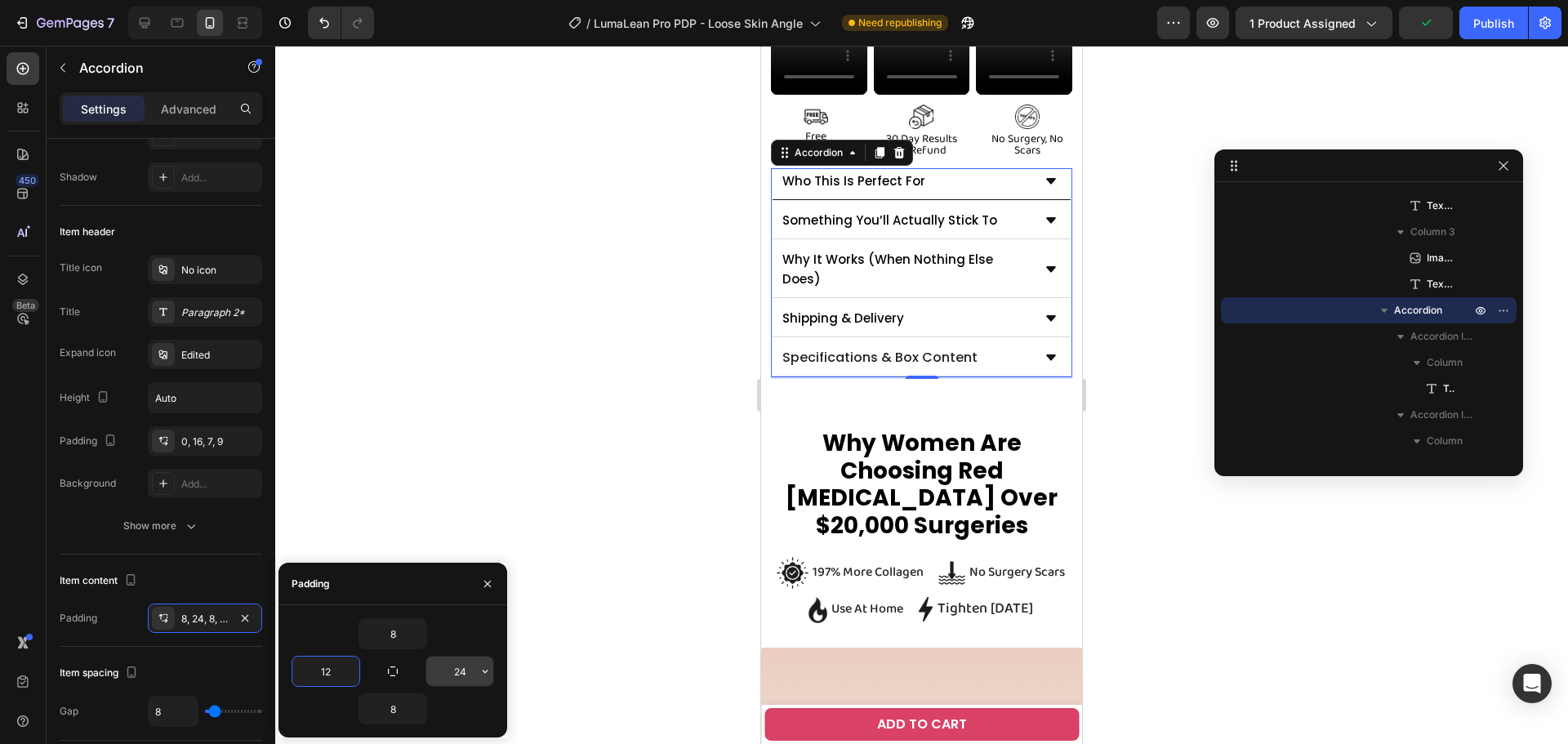
type input "12"
click at [463, 673] on input "24" at bounding box center [460, 672] width 67 height 30
type input "12"
click at [1017, 208] on div "Something You’ll Actually Stick To" at bounding box center [905, 220] width 251 height 25
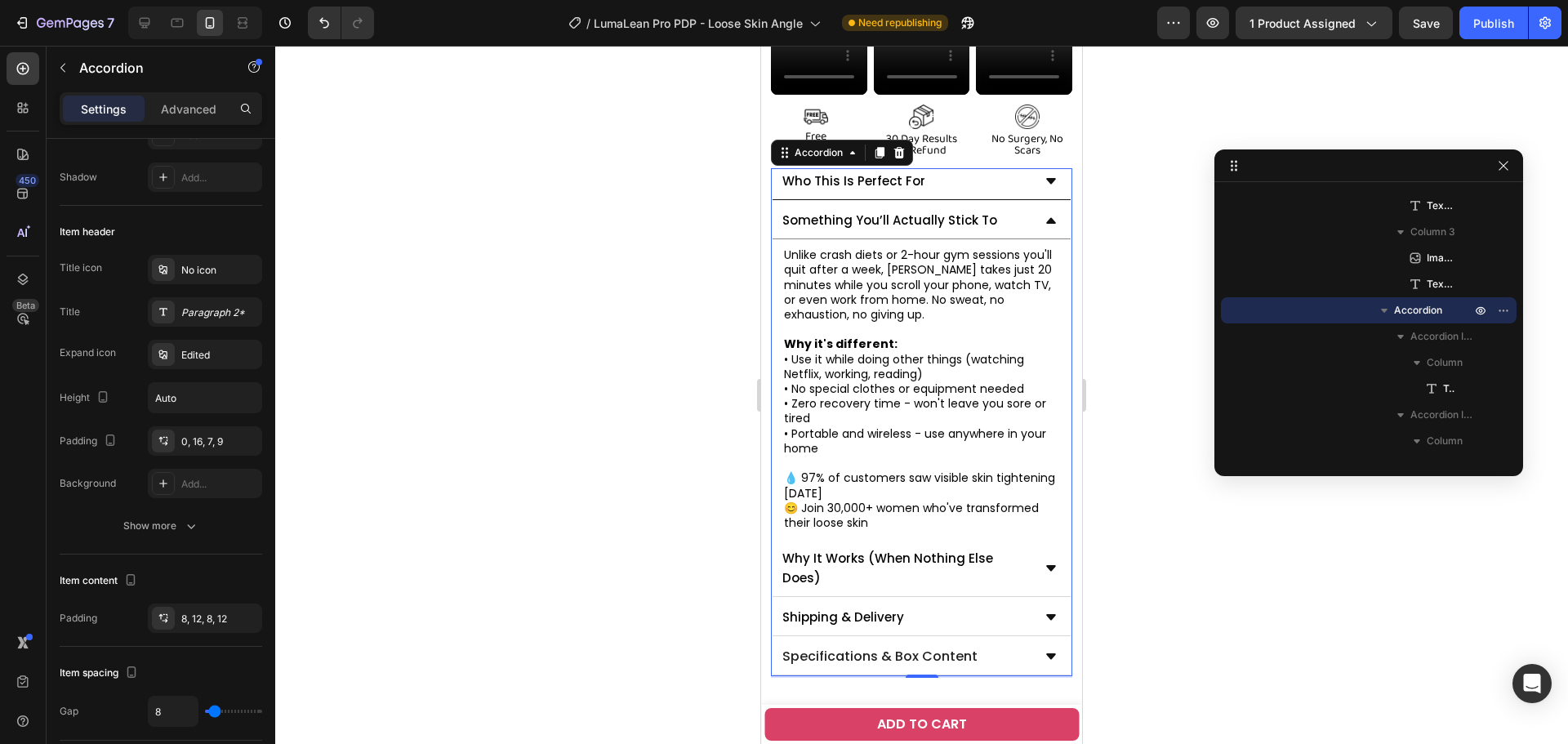
click at [1002, 169] on div "Who This Is Perfect For" at bounding box center [905, 181] width 251 height 25
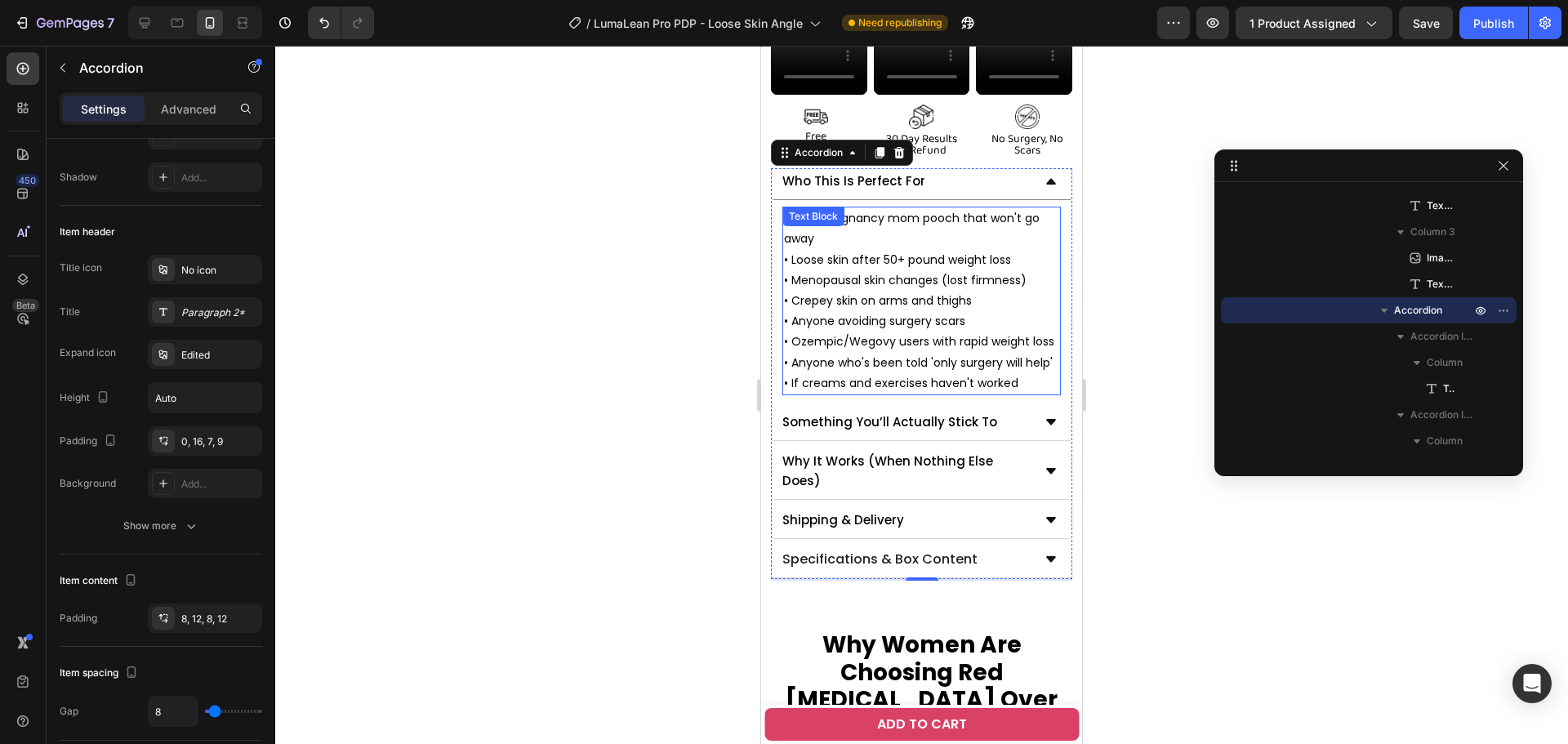
click at [885, 320] on p "• Post-pregnancy mom pooch that won't go away • Loose skin after 50+ pound weig…" at bounding box center [921, 301] width 275 height 185
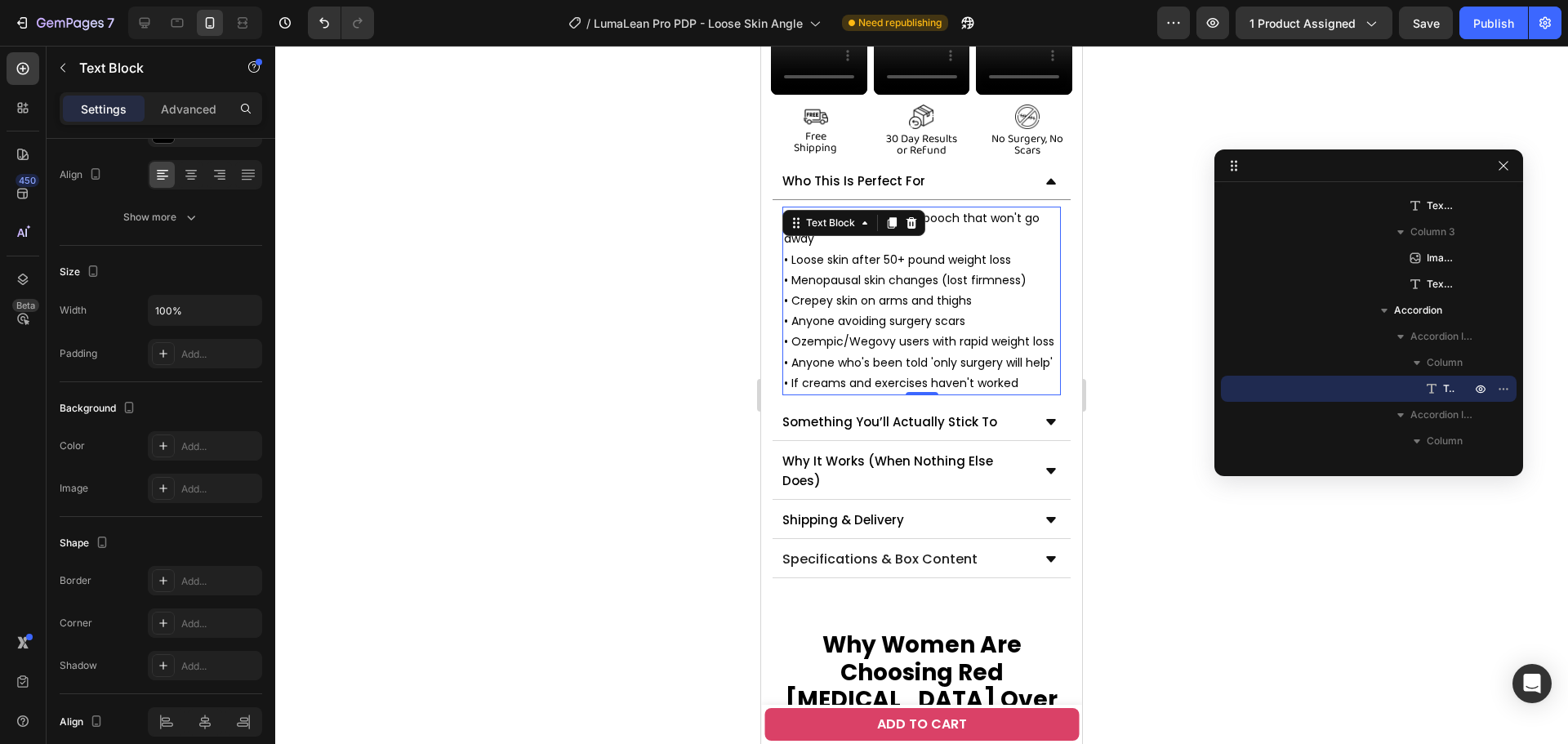
scroll to position [0, 0]
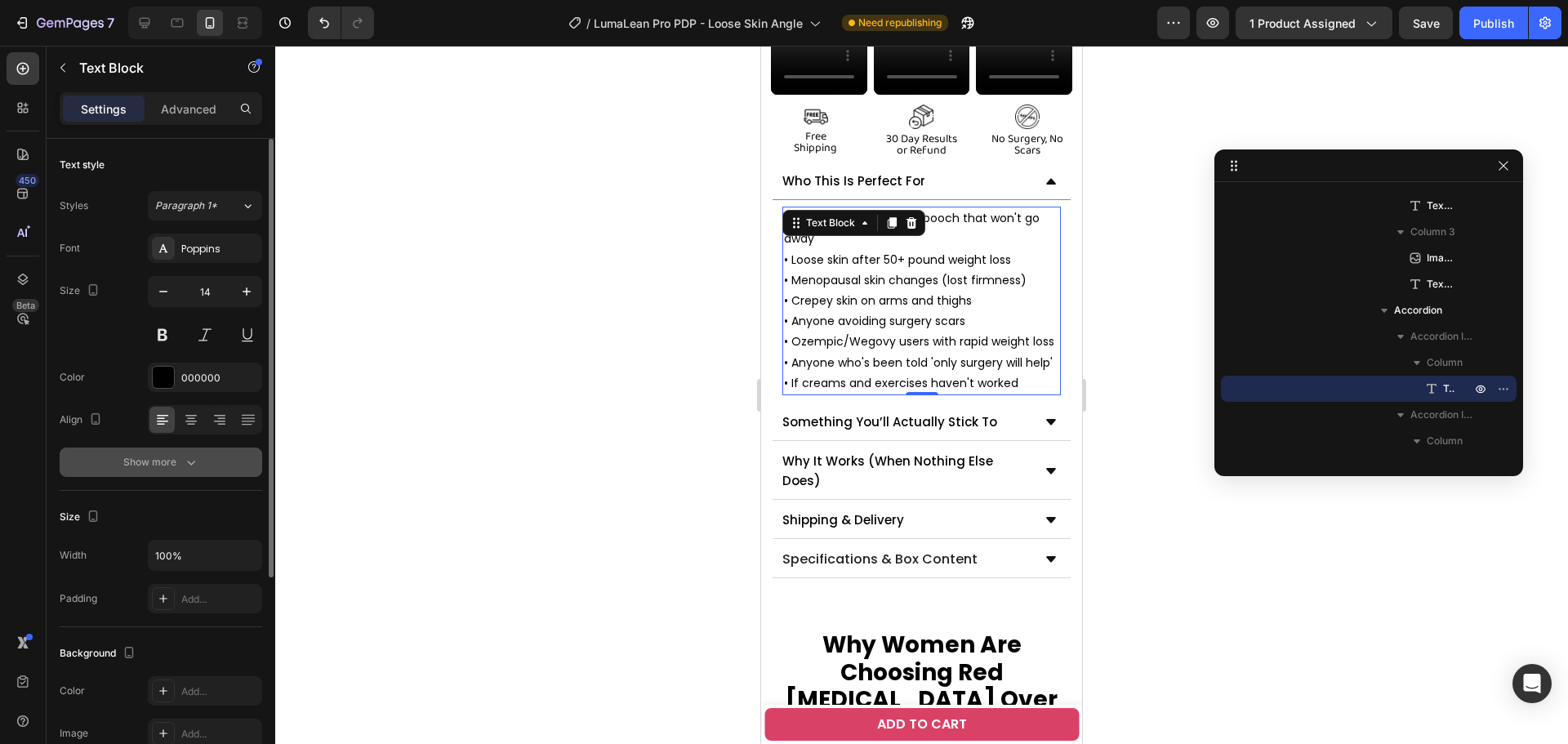
click at [174, 452] on button "Show more" at bounding box center [162, 462] width 203 height 30
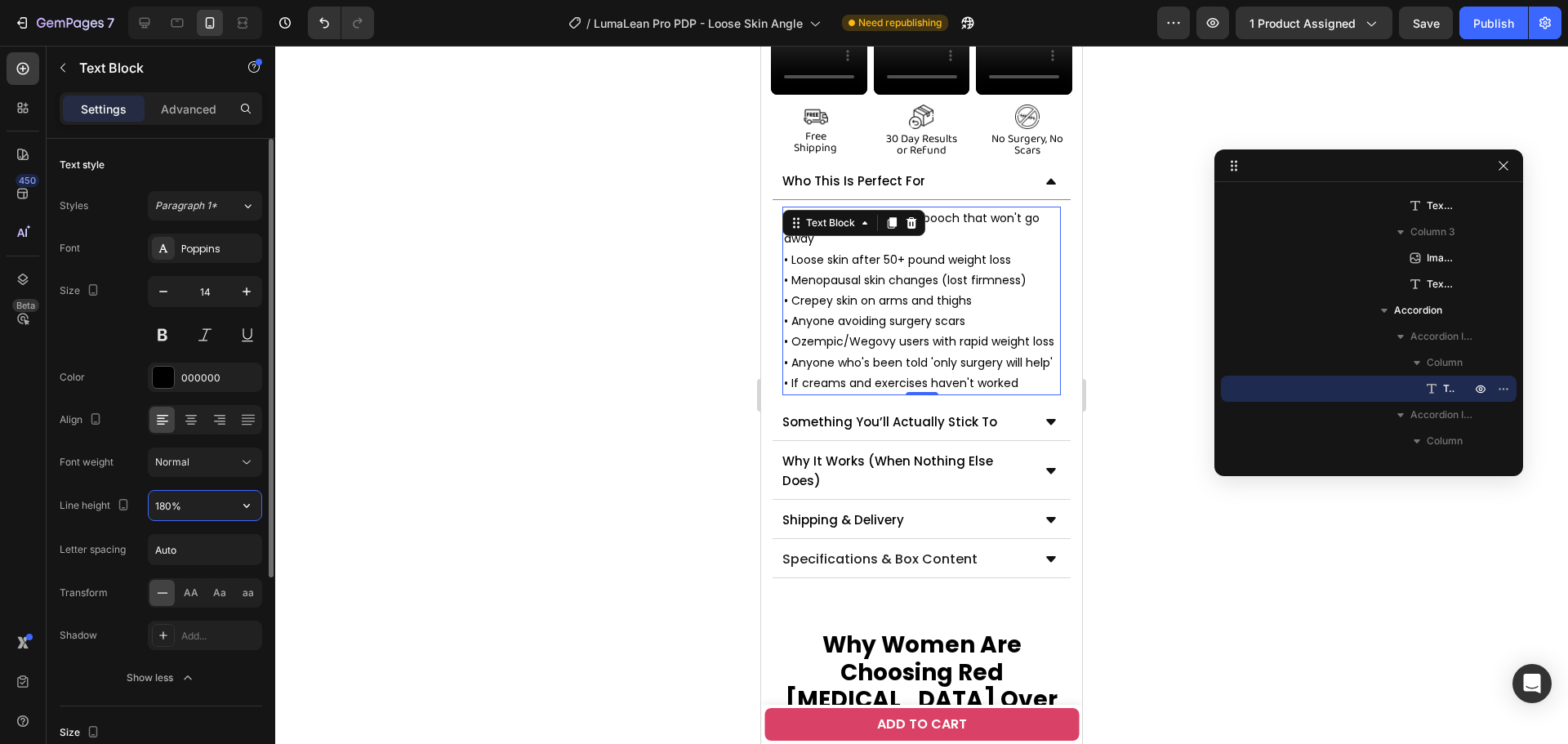
click at [179, 507] on input "180%" at bounding box center [205, 506] width 112 height 30
click at [164, 505] on input "180%" at bounding box center [205, 506] width 112 height 30
type input "130%"
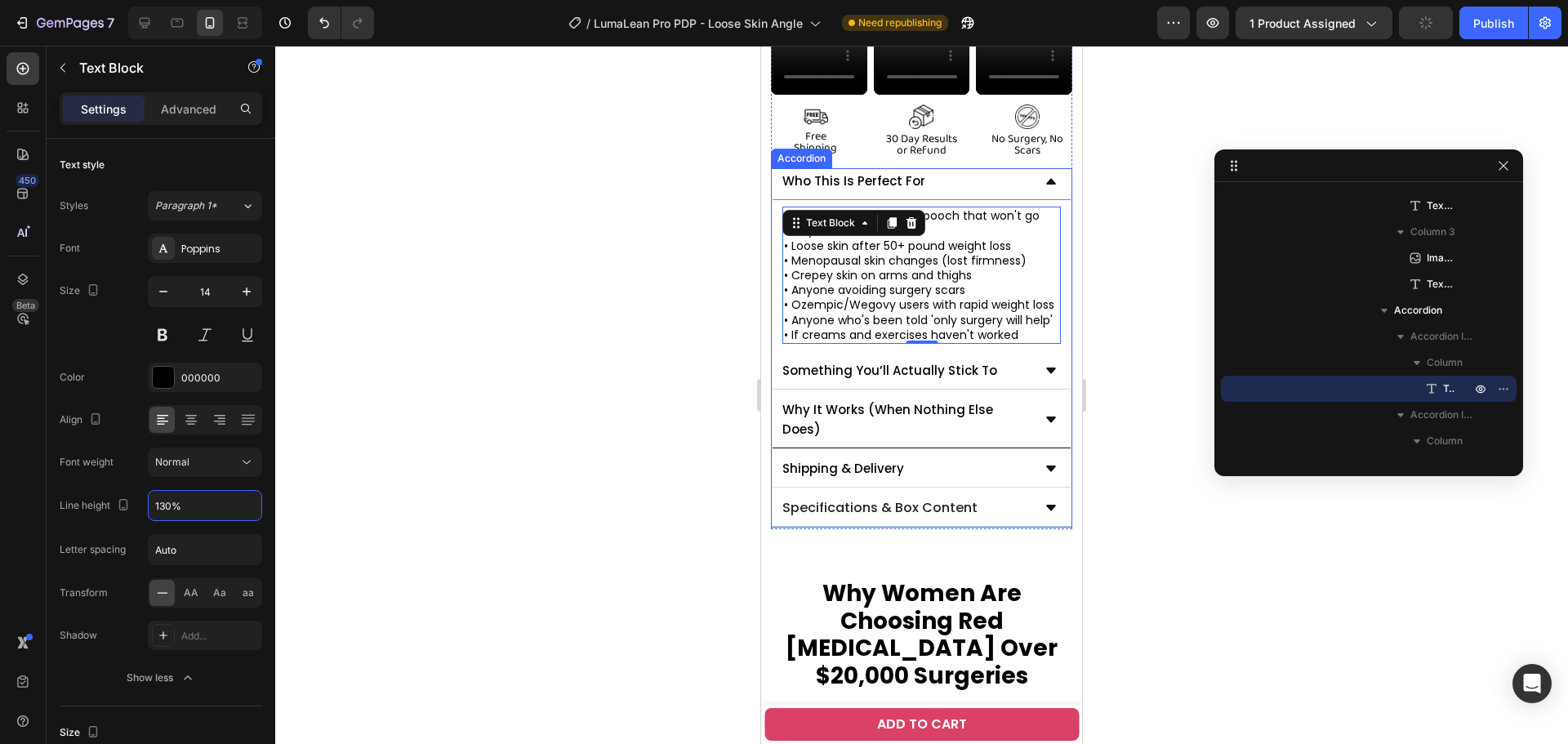
click at [1032, 442] on div "Why It Works (When Nothing Else Does)" at bounding box center [921, 423] width 298 height 50
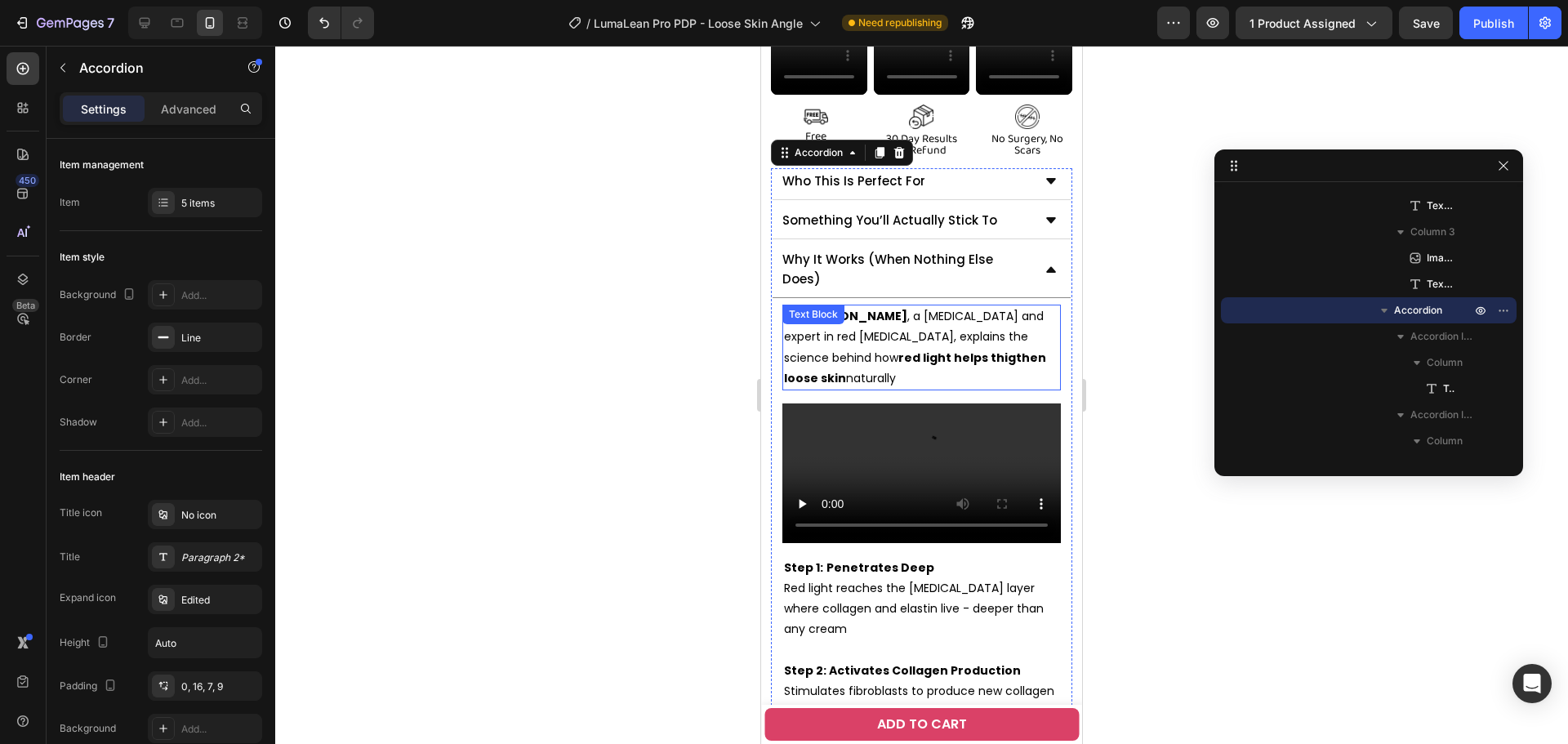
click at [838, 313] on div "Dr. [PERSON_NAME] , a [MEDICAL_DATA] and expert in red [MEDICAL_DATA], explains…" at bounding box center [921, 347] width 279 height 86
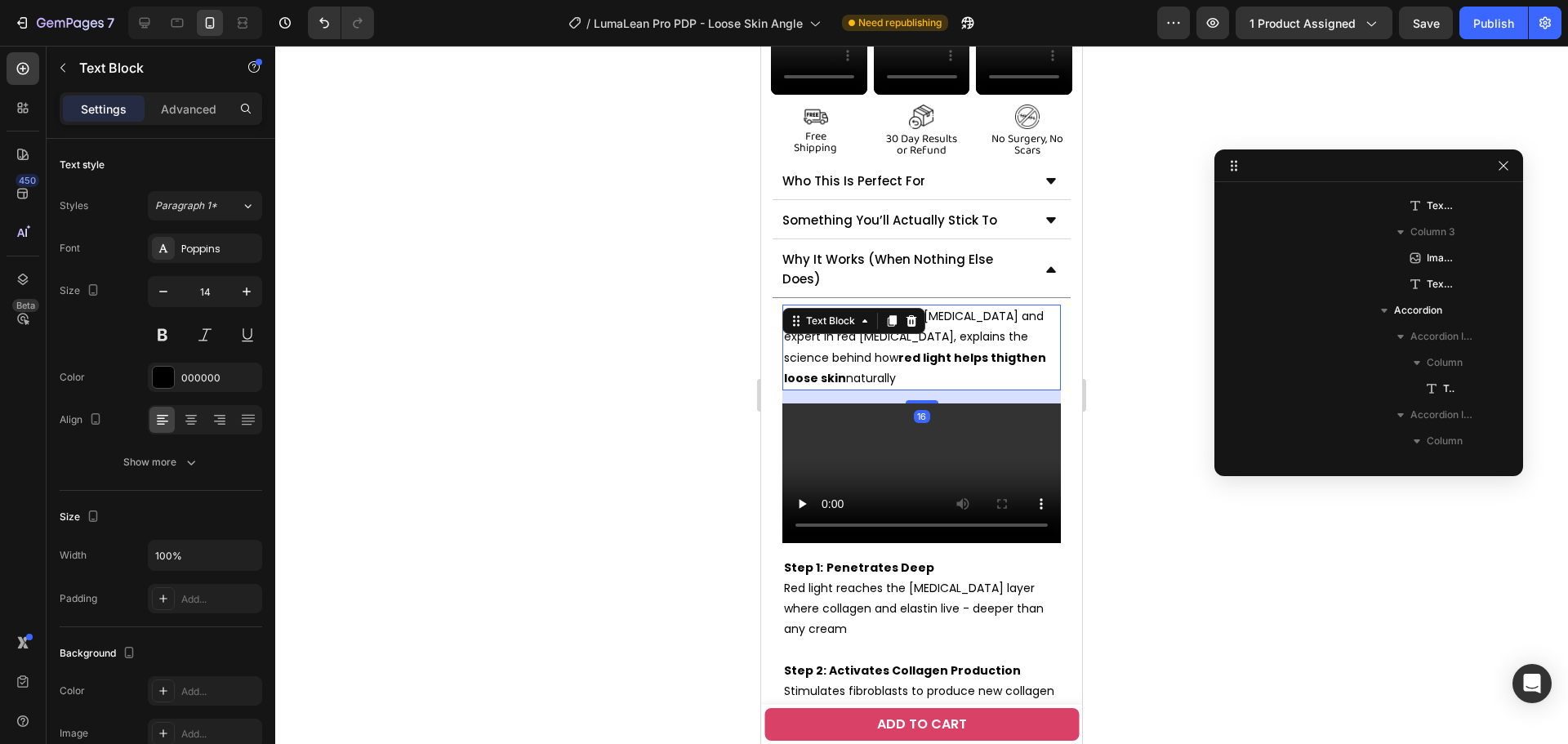
scroll to position [2139, 0]
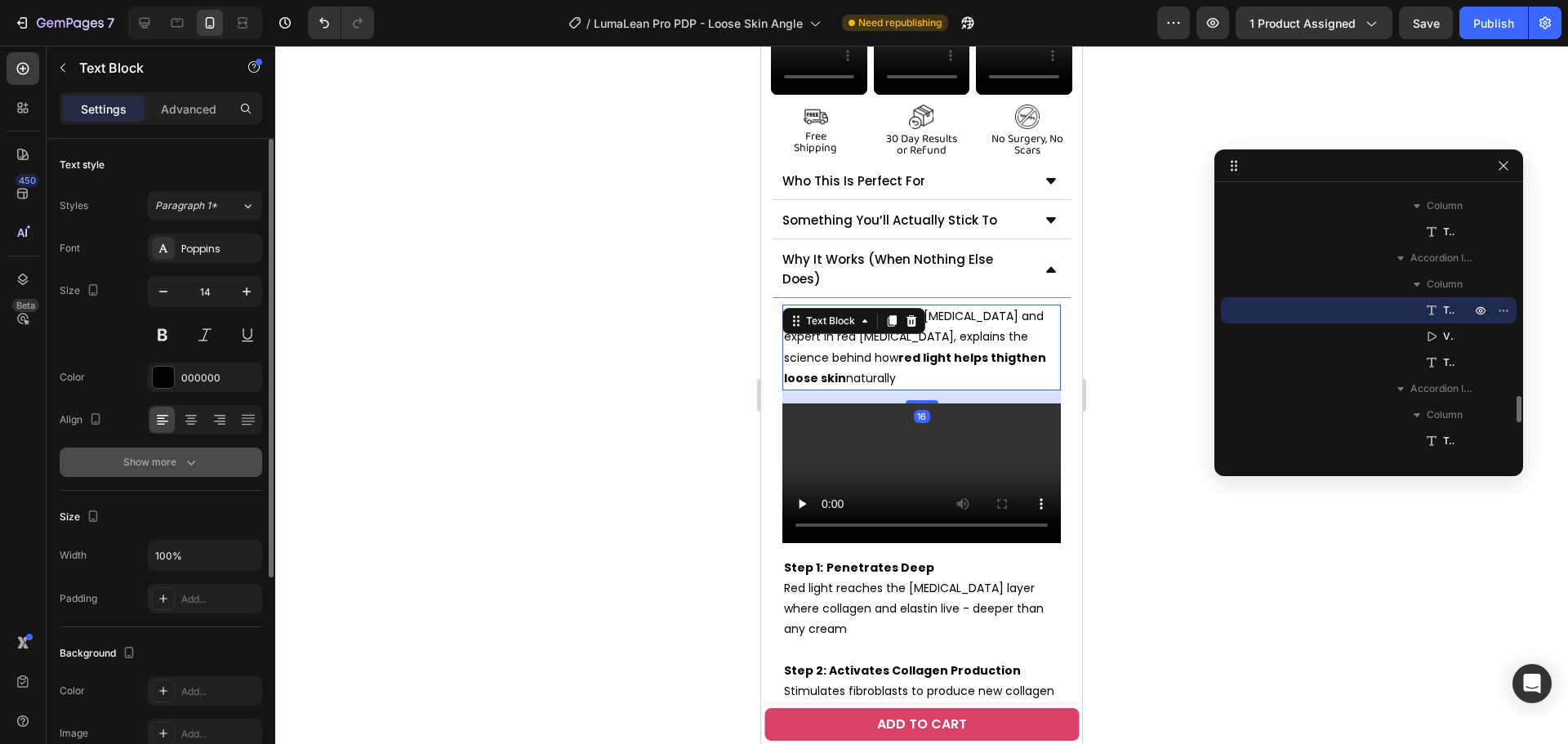
click at [183, 451] on button "Show more" at bounding box center [162, 462] width 203 height 30
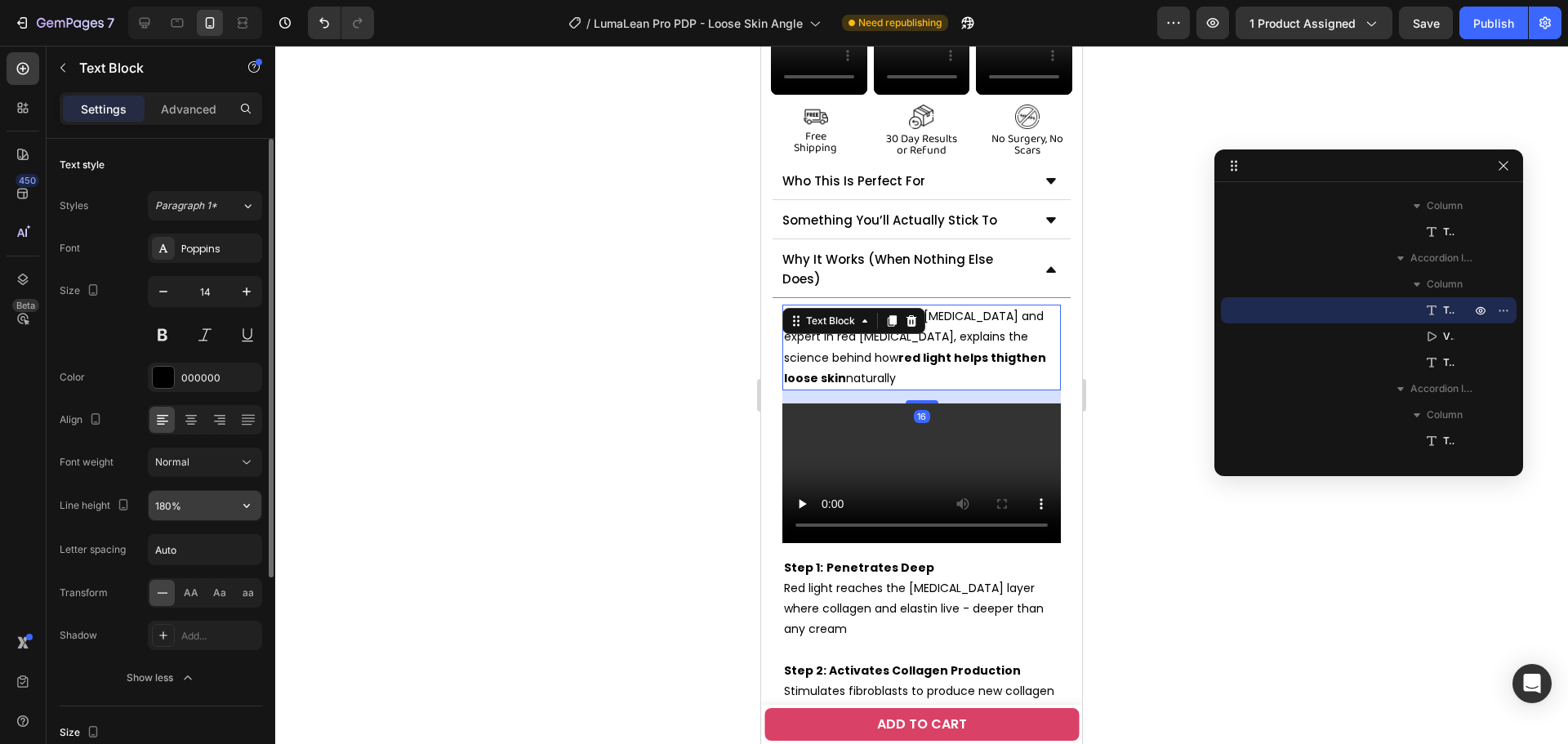
click at [166, 500] on input "180%" at bounding box center [205, 506] width 112 height 30
click at [164, 502] on input "180%" at bounding box center [205, 506] width 112 height 30
click at [165, 508] on input "180%" at bounding box center [205, 506] width 112 height 30
type input "130%"
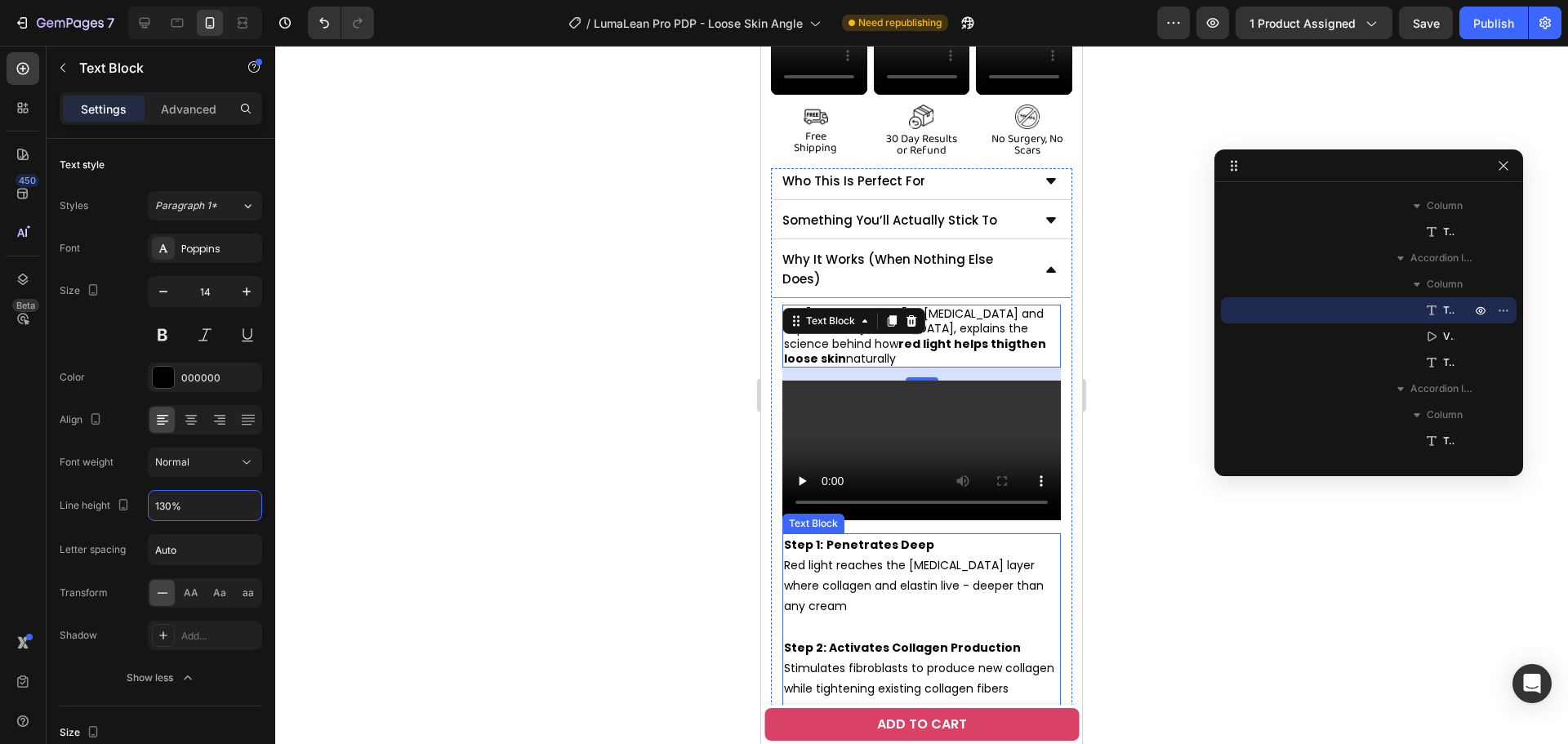
click at [905, 560] on p "Step 1: Penetrates Deep Red light reaches the [MEDICAL_DATA] layer where collag…" at bounding box center [921, 628] width 275 height 185
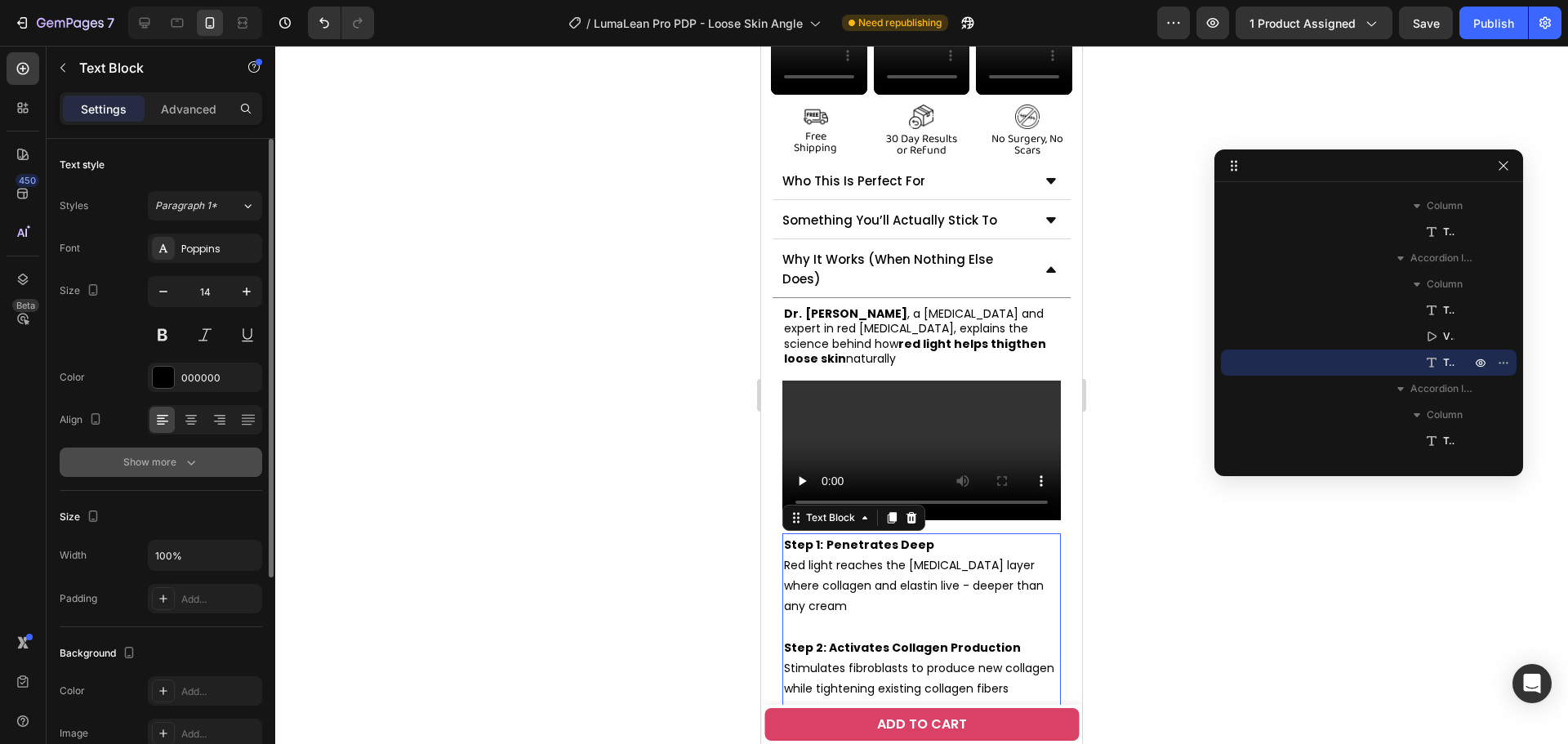
click at [184, 466] on icon "button" at bounding box center [191, 462] width 17 height 17
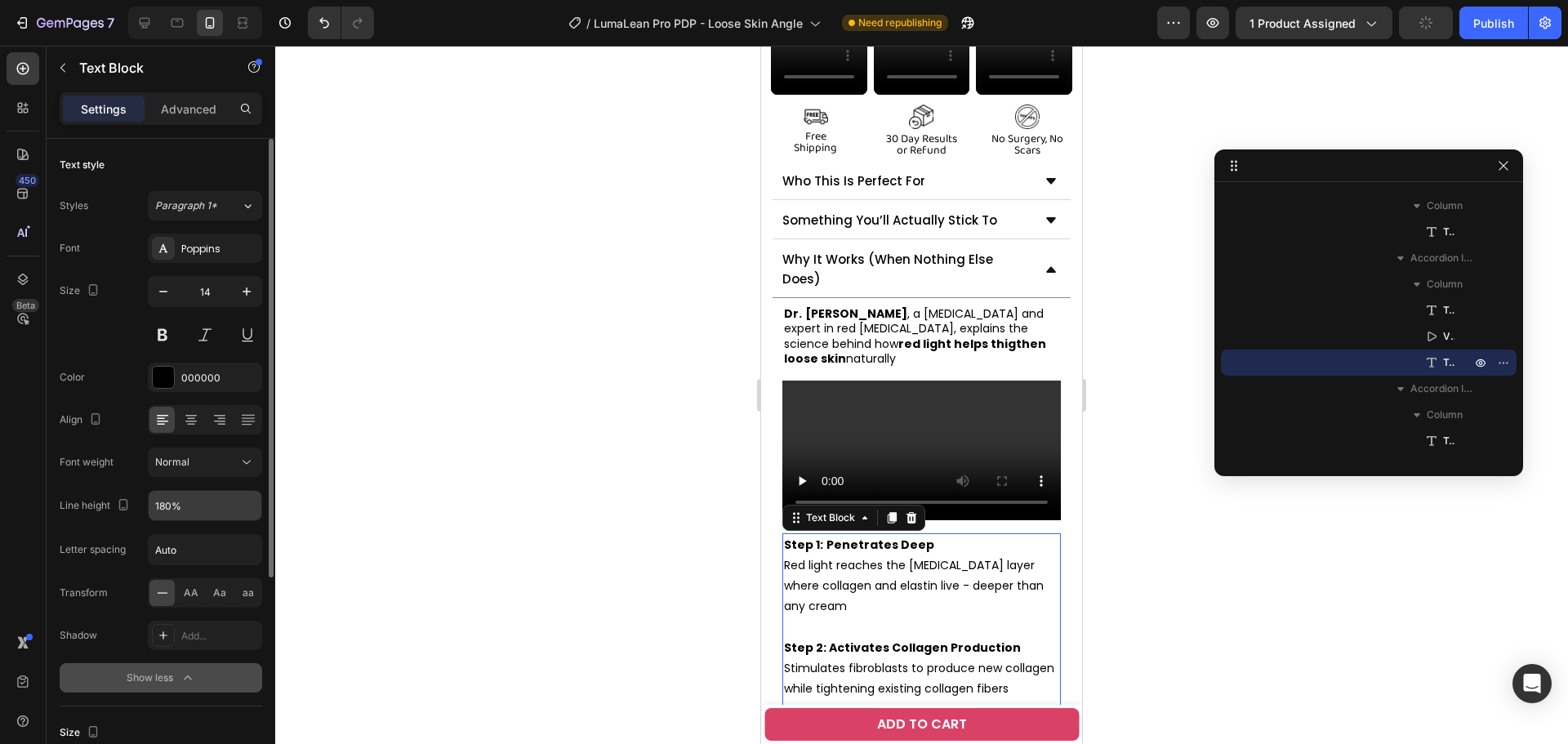
click at [173, 507] on input "180%" at bounding box center [205, 506] width 112 height 30
click at [164, 507] on input "180%" at bounding box center [205, 506] width 112 height 30
type input "130%"
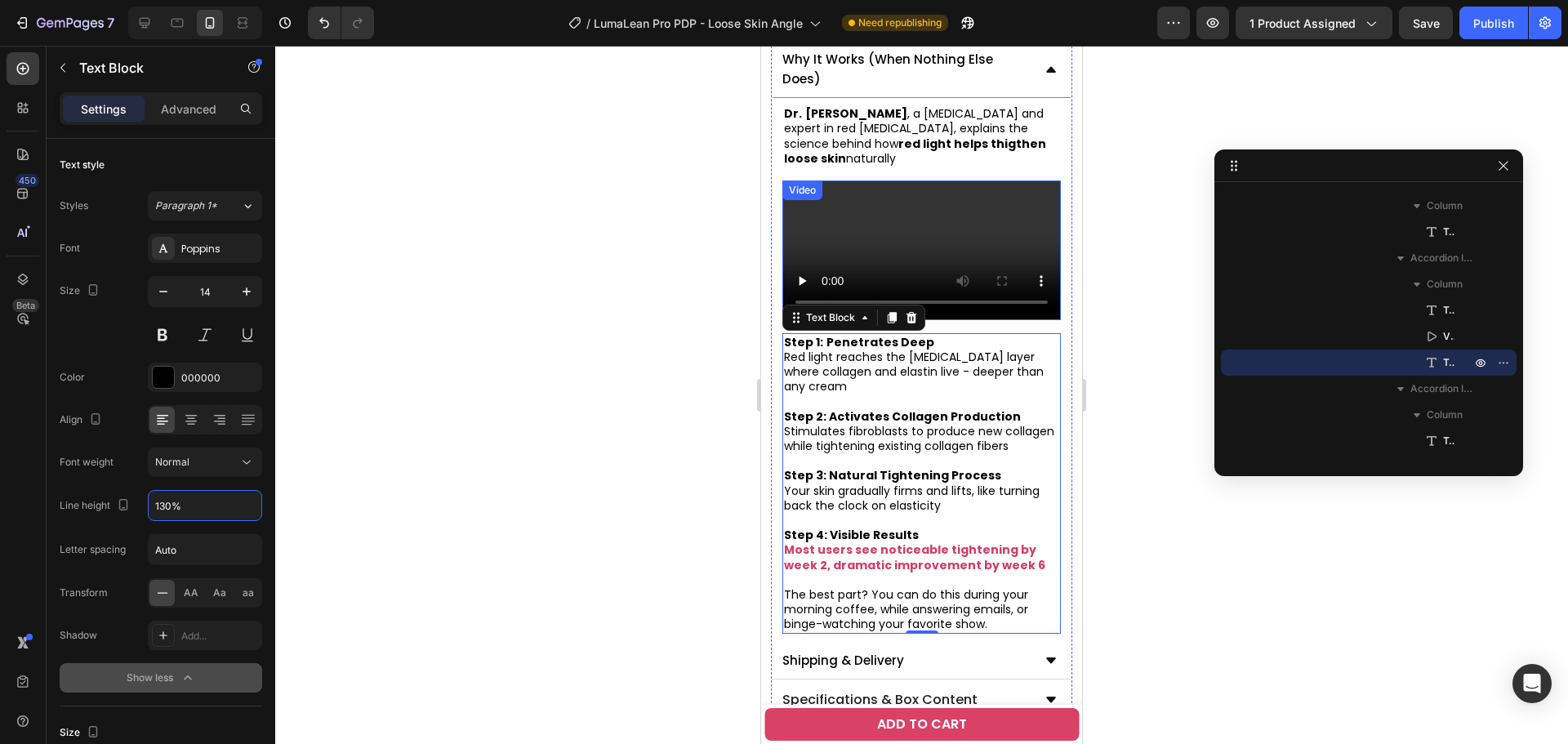
scroll to position [1356, 0]
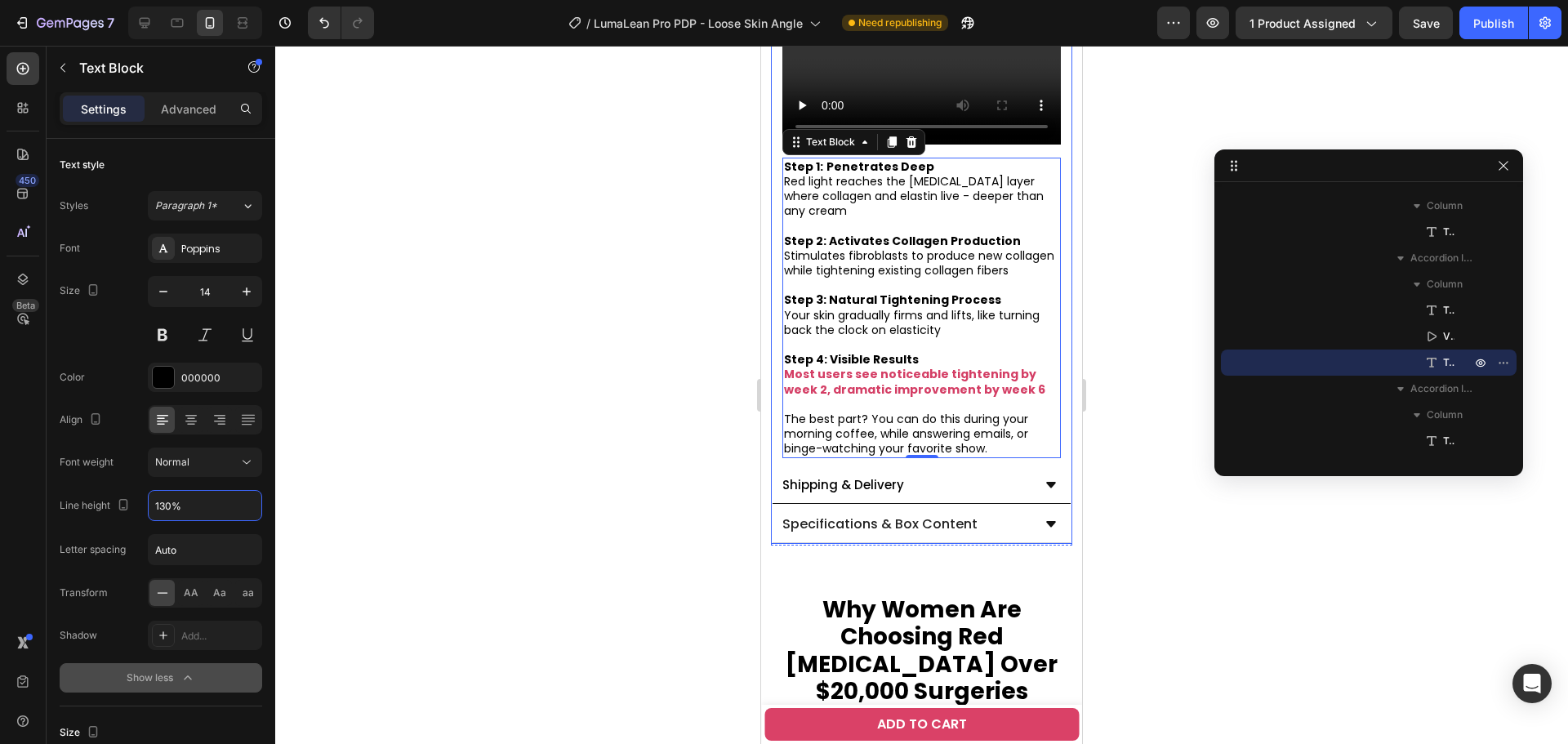
click at [970, 472] on div "Shipping & Delivery" at bounding box center [921, 488] width 299 height 33
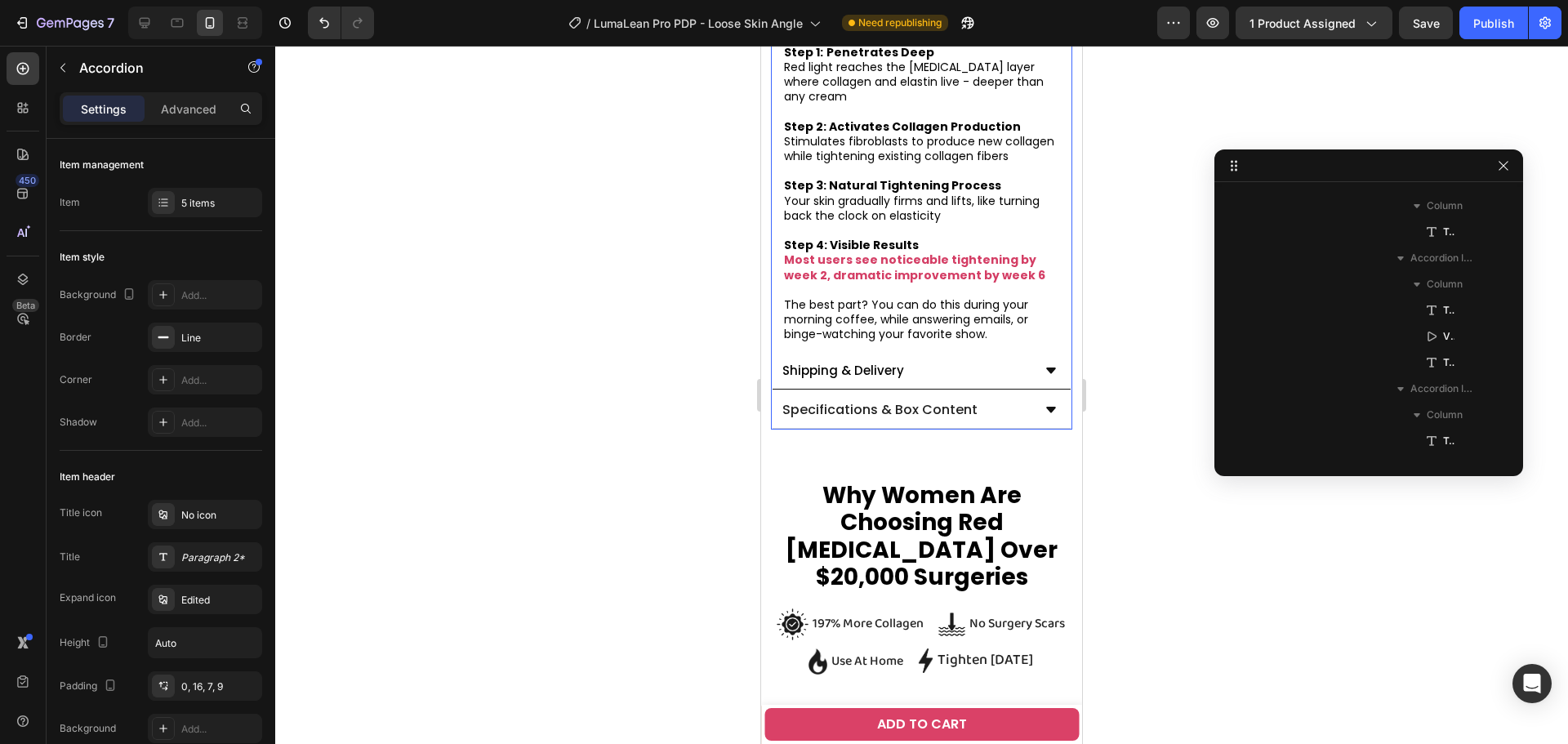
scroll to position [1904, 0]
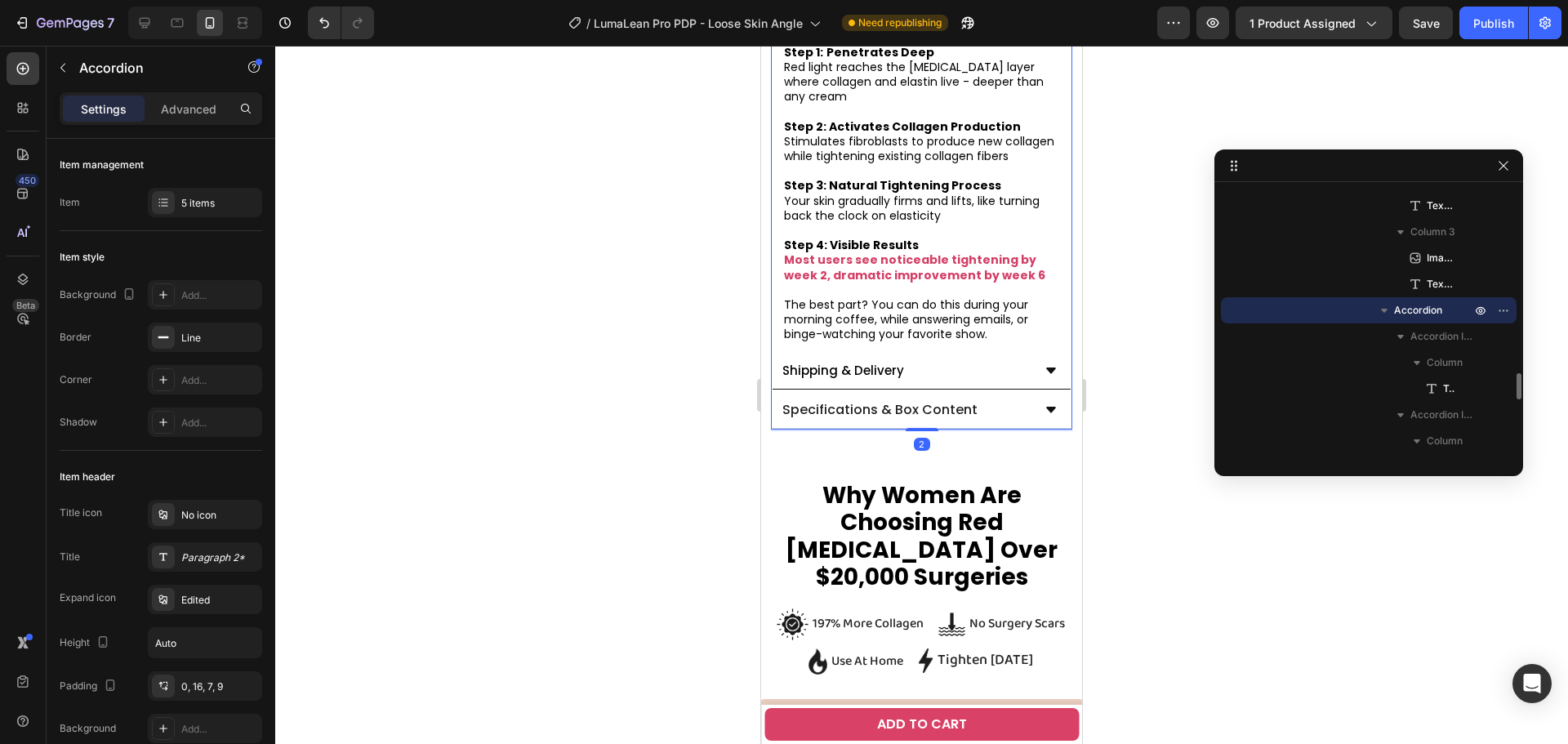
click at [972, 371] on div "Shipping & Delivery" at bounding box center [905, 371] width 251 height 25
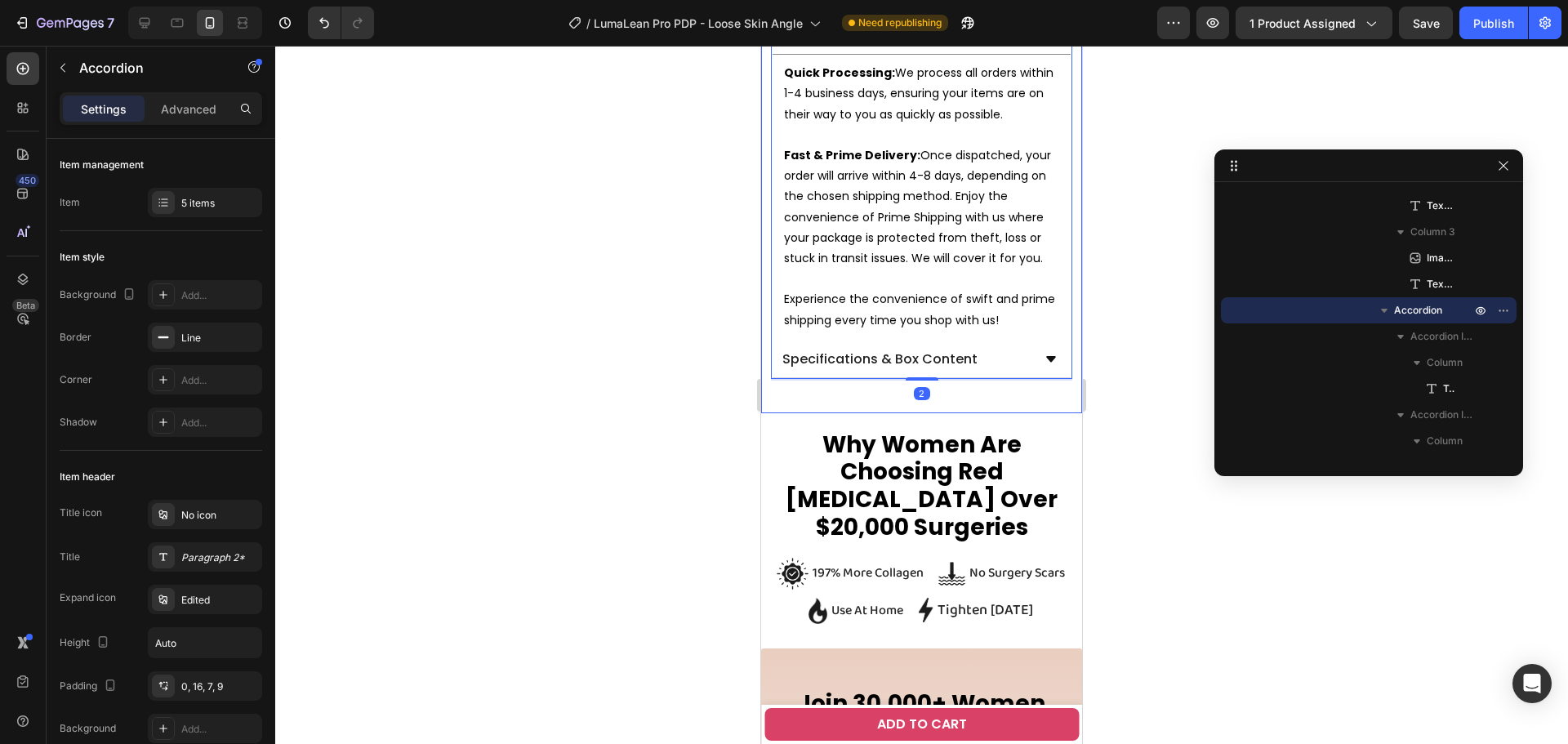
scroll to position [1225, 0]
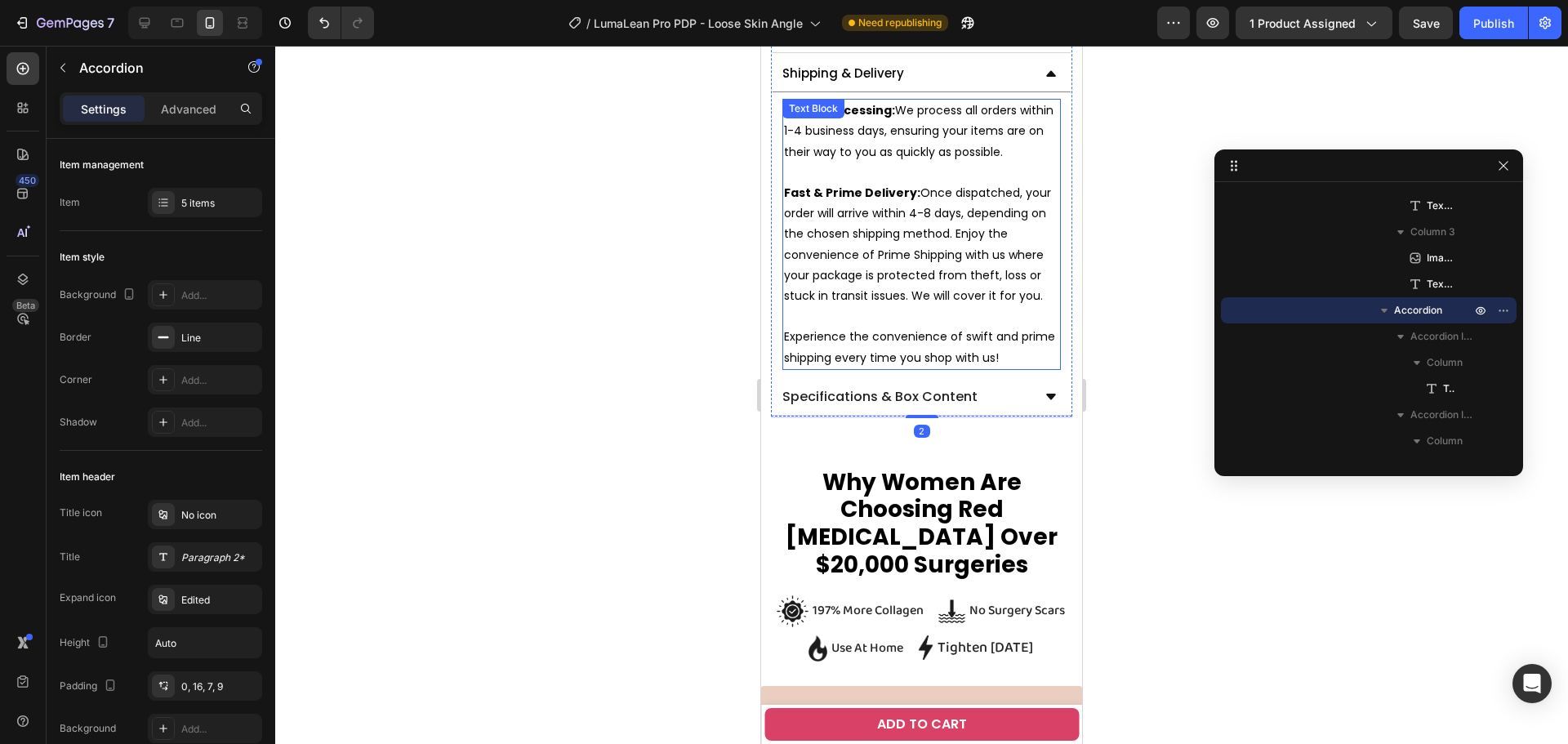
click at [877, 194] on p "Fast & Prime Delivery: Once dispatched, your order will arrive within 4-8 days,…" at bounding box center [921, 244] width 275 height 123
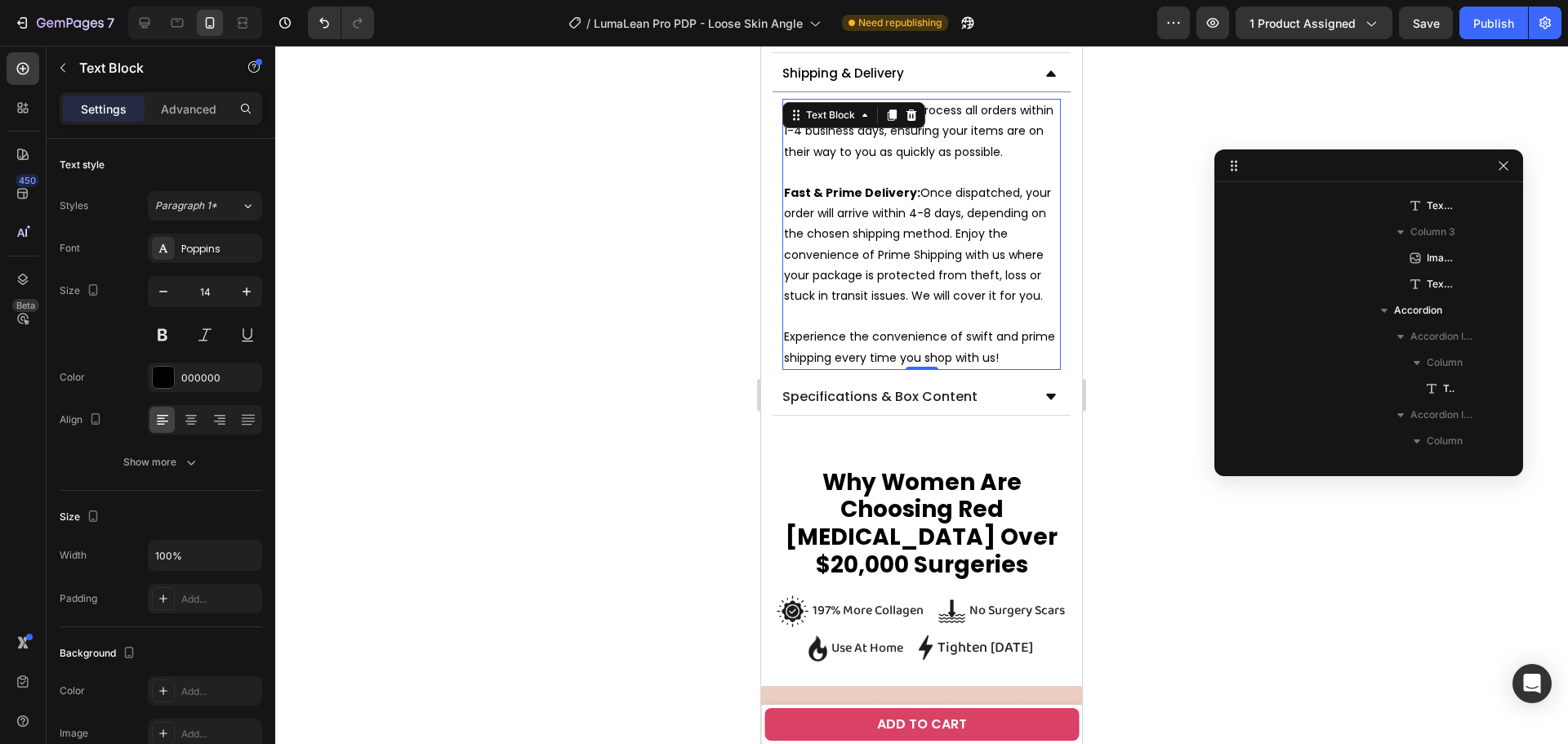
scroll to position [2270, 0]
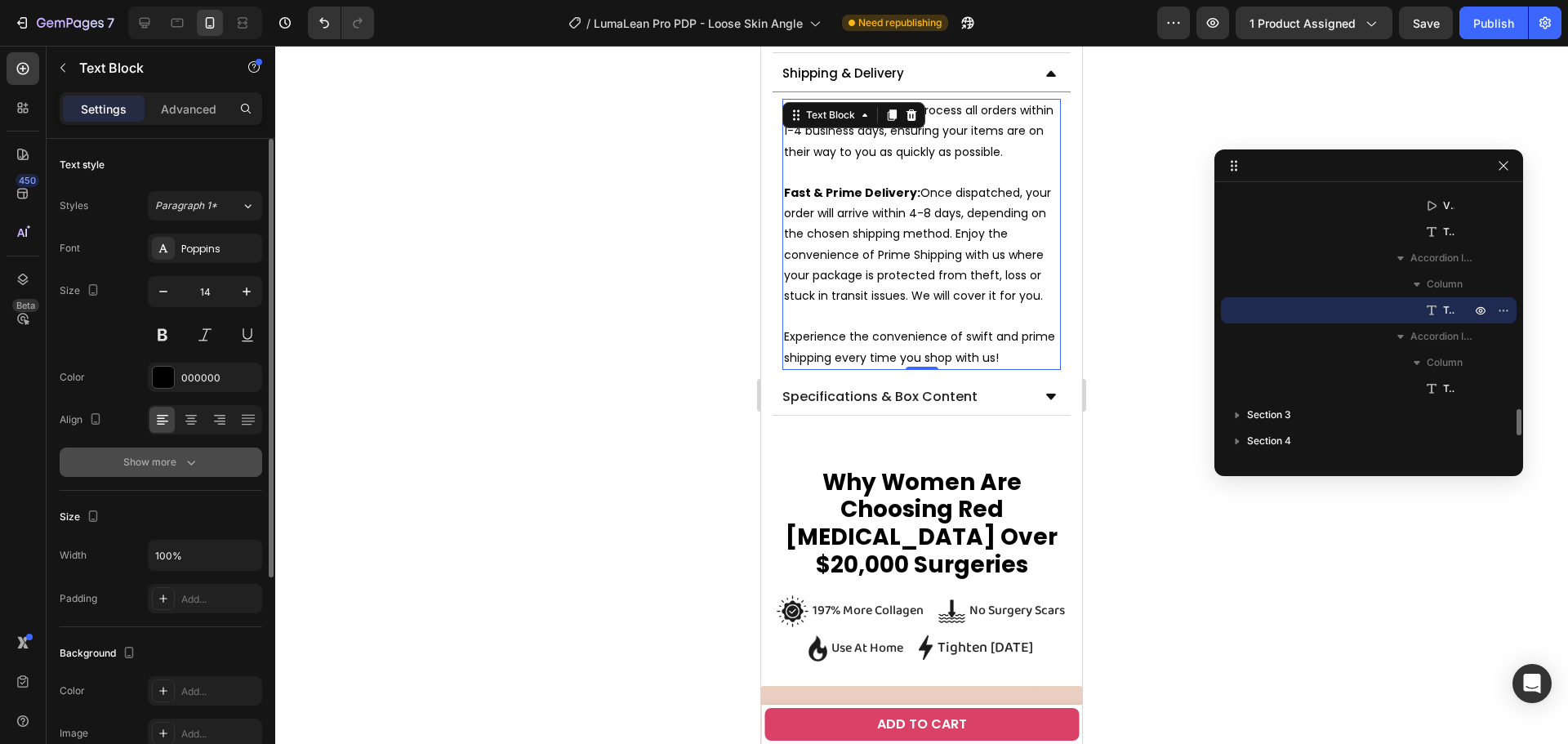
click at [139, 463] on div "Show more" at bounding box center [161, 462] width 76 height 17
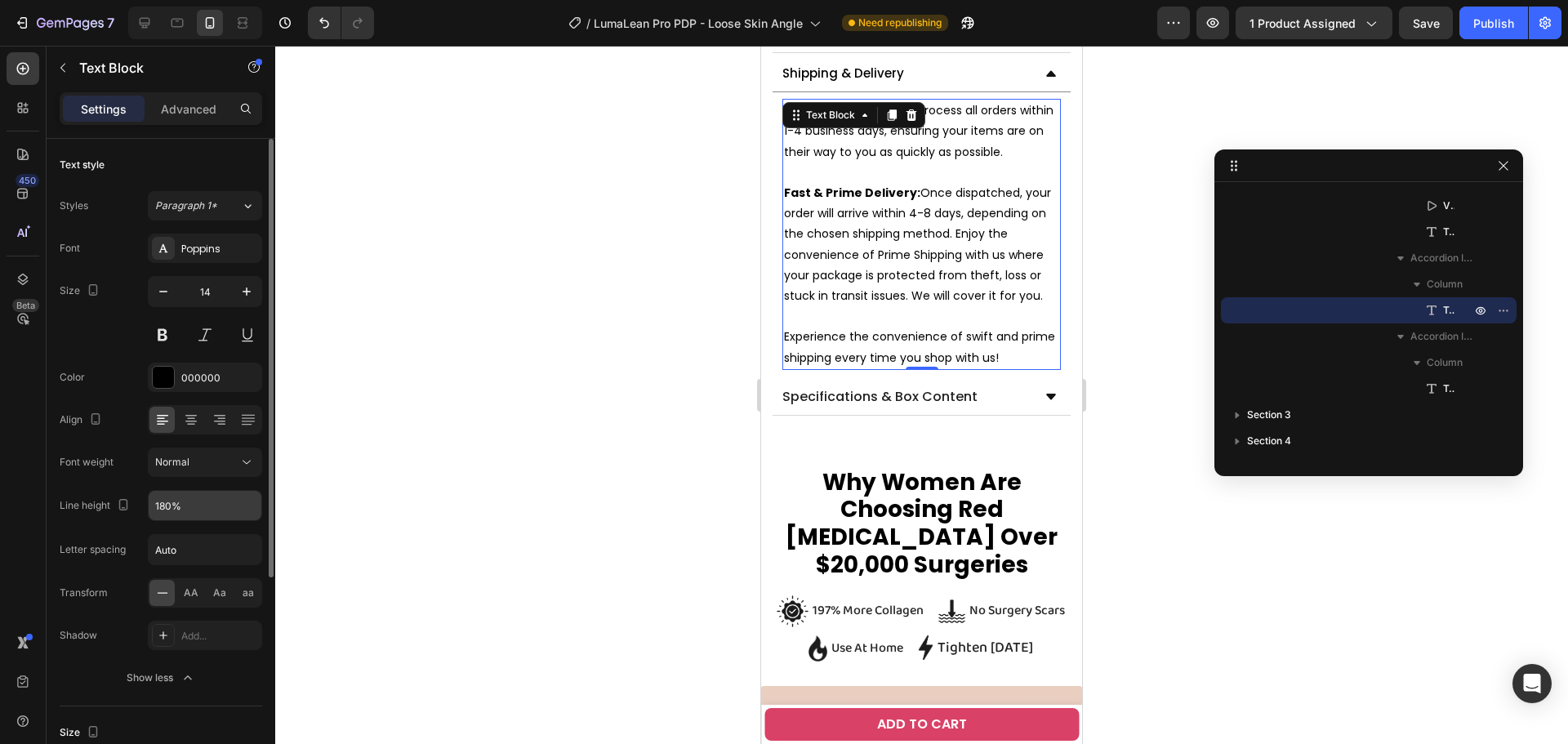
click at [163, 510] on input "180%" at bounding box center [205, 506] width 112 height 30
click at [163, 505] on input "180%" at bounding box center [205, 506] width 112 height 30
type input "130%"
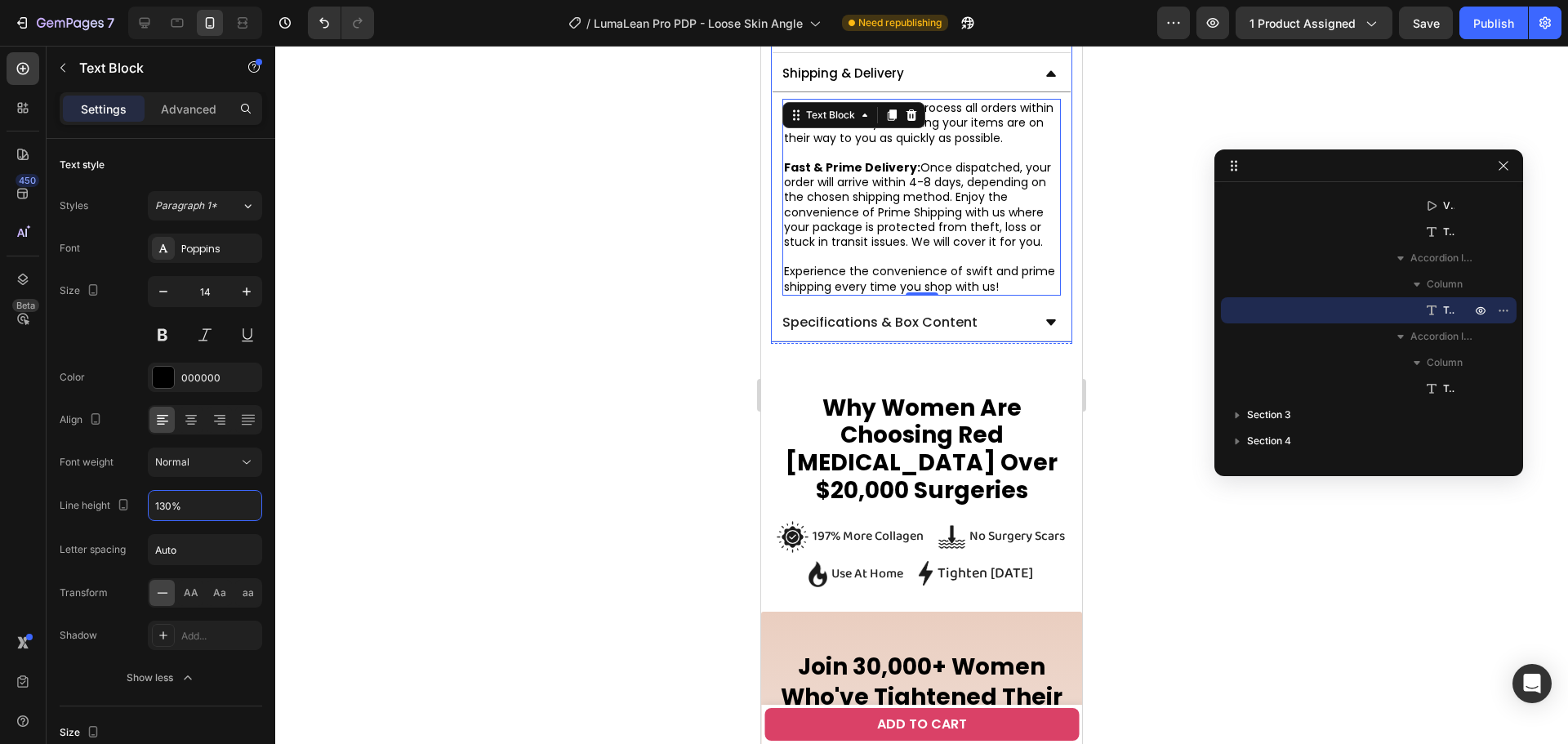
click at [1010, 310] on div "Specifications & Box Content" at bounding box center [905, 322] width 251 height 25
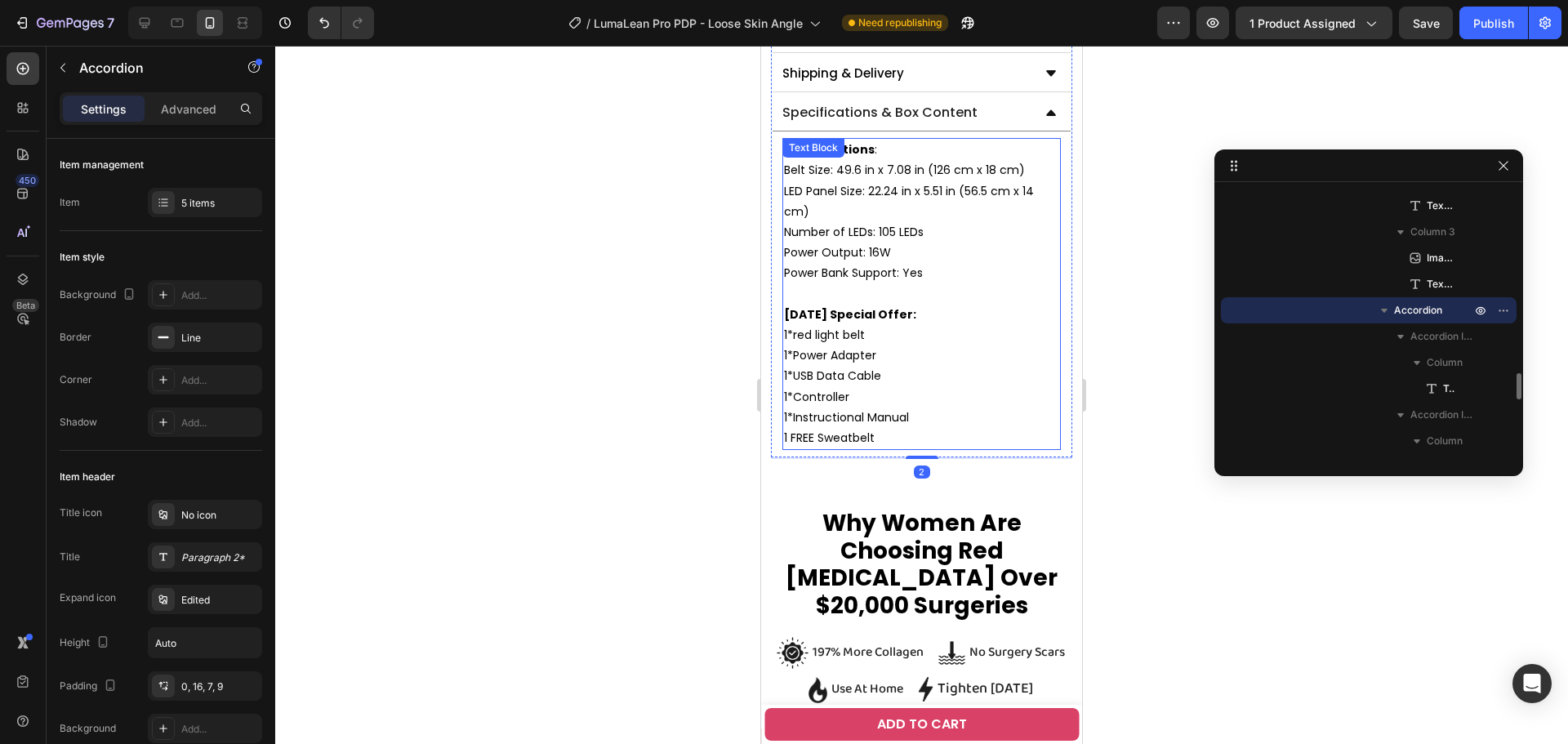
click at [860, 323] on p "Specifications : Belt Size: 49.6 in x 7.08 in (126 cm x 18 cm) LED Panel Size: …" at bounding box center [921, 284] width 275 height 289
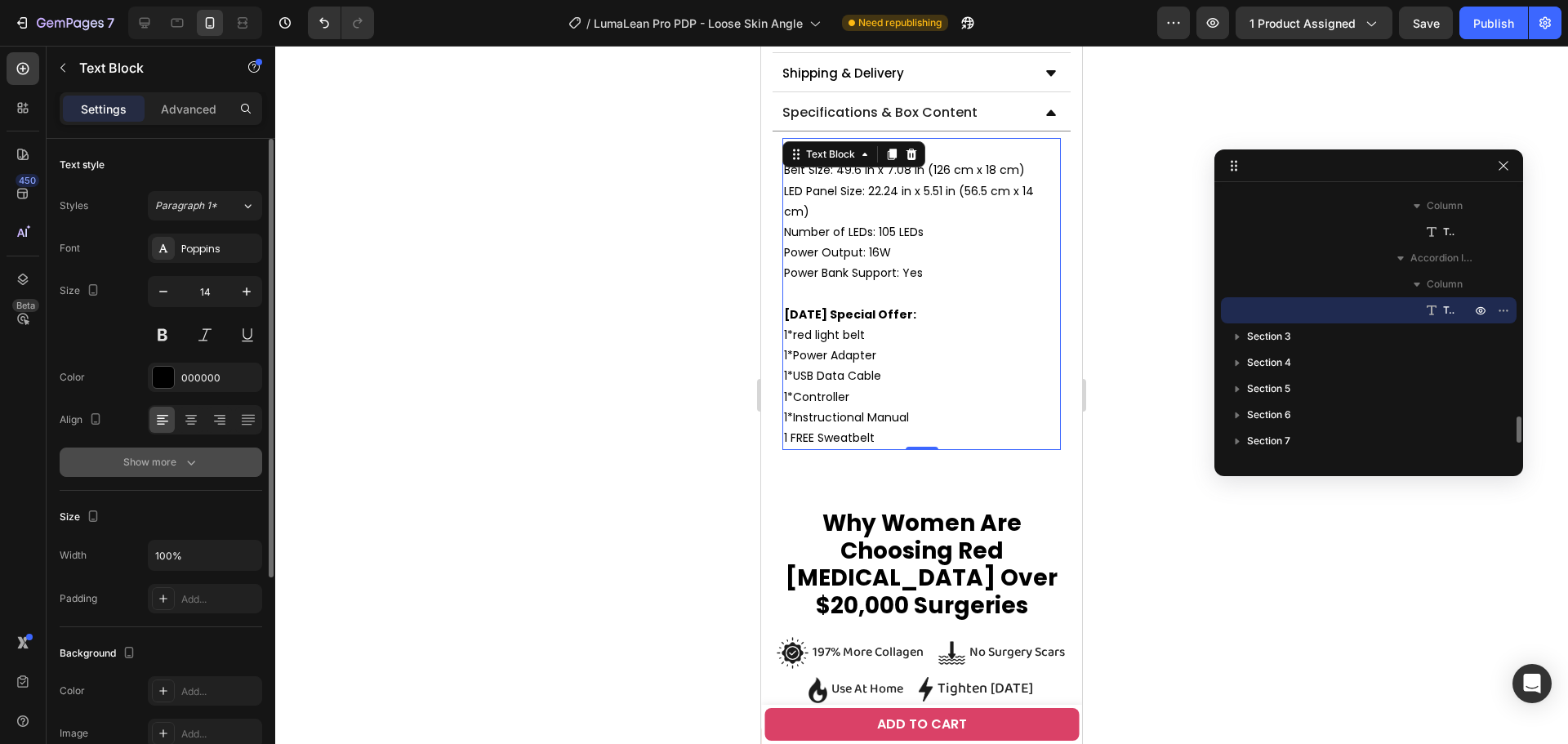
click at [151, 450] on button "Show more" at bounding box center [162, 462] width 203 height 30
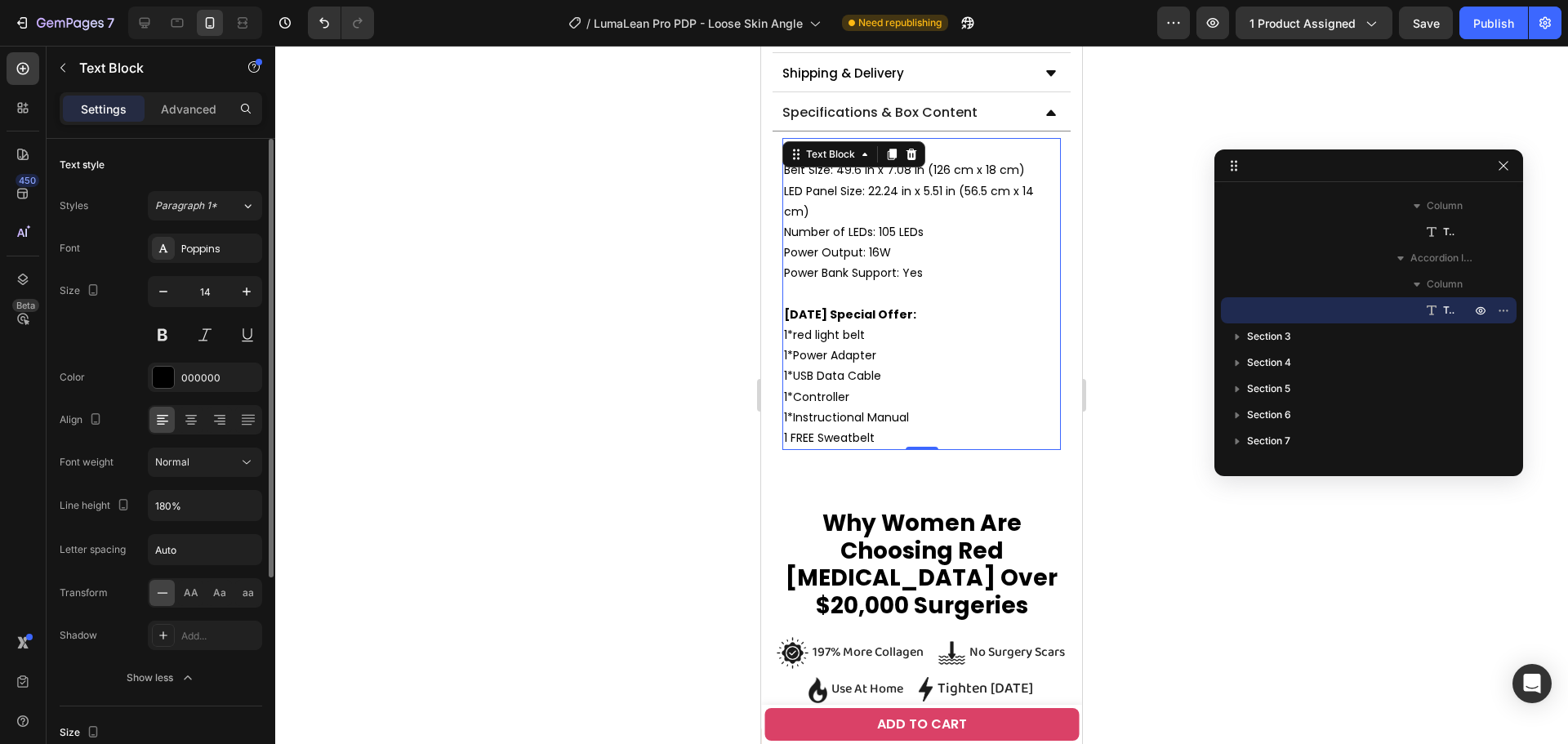
click at [170, 482] on div "Font Poppins Size 14 Color 000000 Align Font weight Normal Line height 180% Let…" at bounding box center [162, 463] width 203 height 459
click at [174, 518] on input "180%" at bounding box center [205, 506] width 112 height 30
click at [163, 508] on input "180%" at bounding box center [205, 506] width 112 height 30
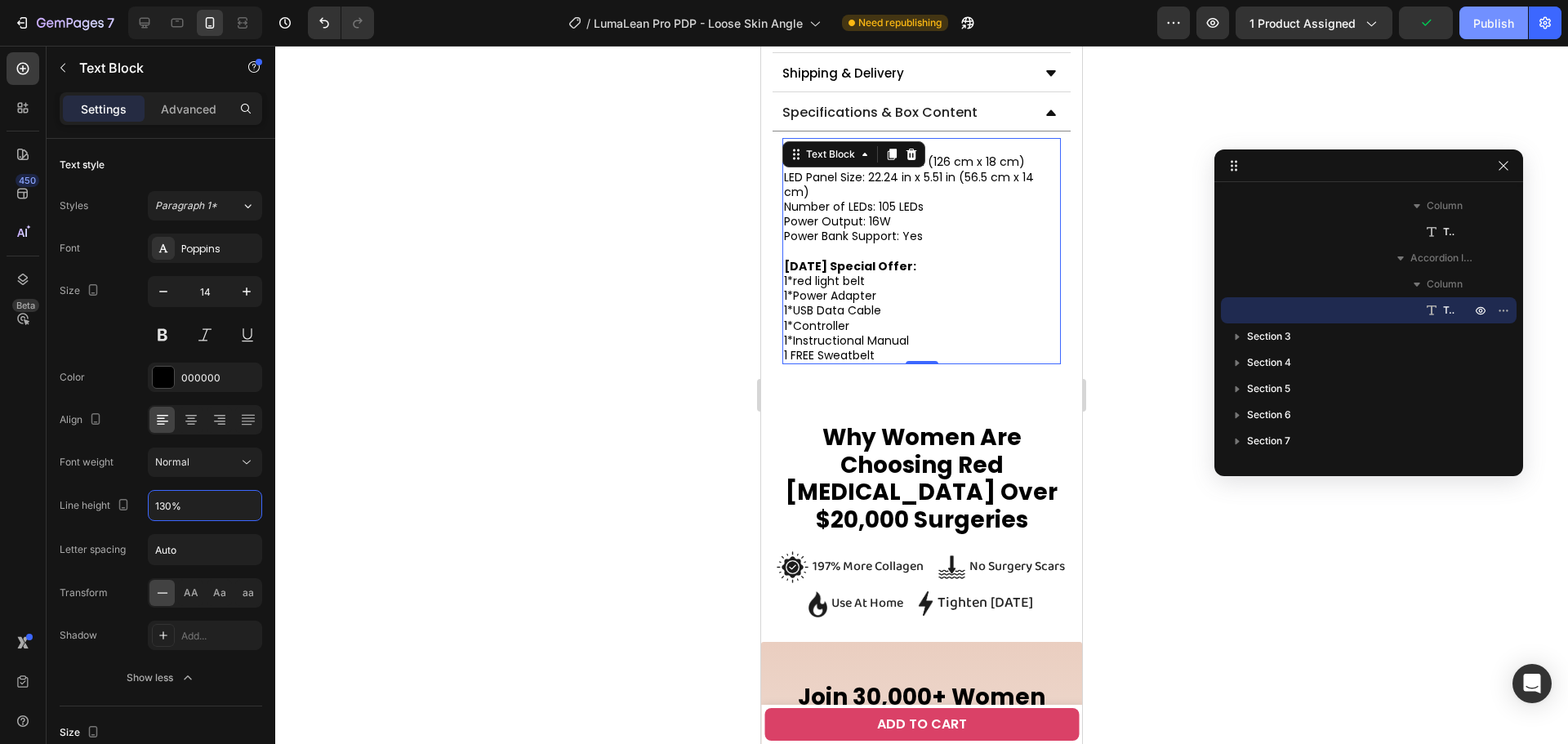
type input "130%"
click at [1511, 24] on div "Publish" at bounding box center [1493, 23] width 40 height 17
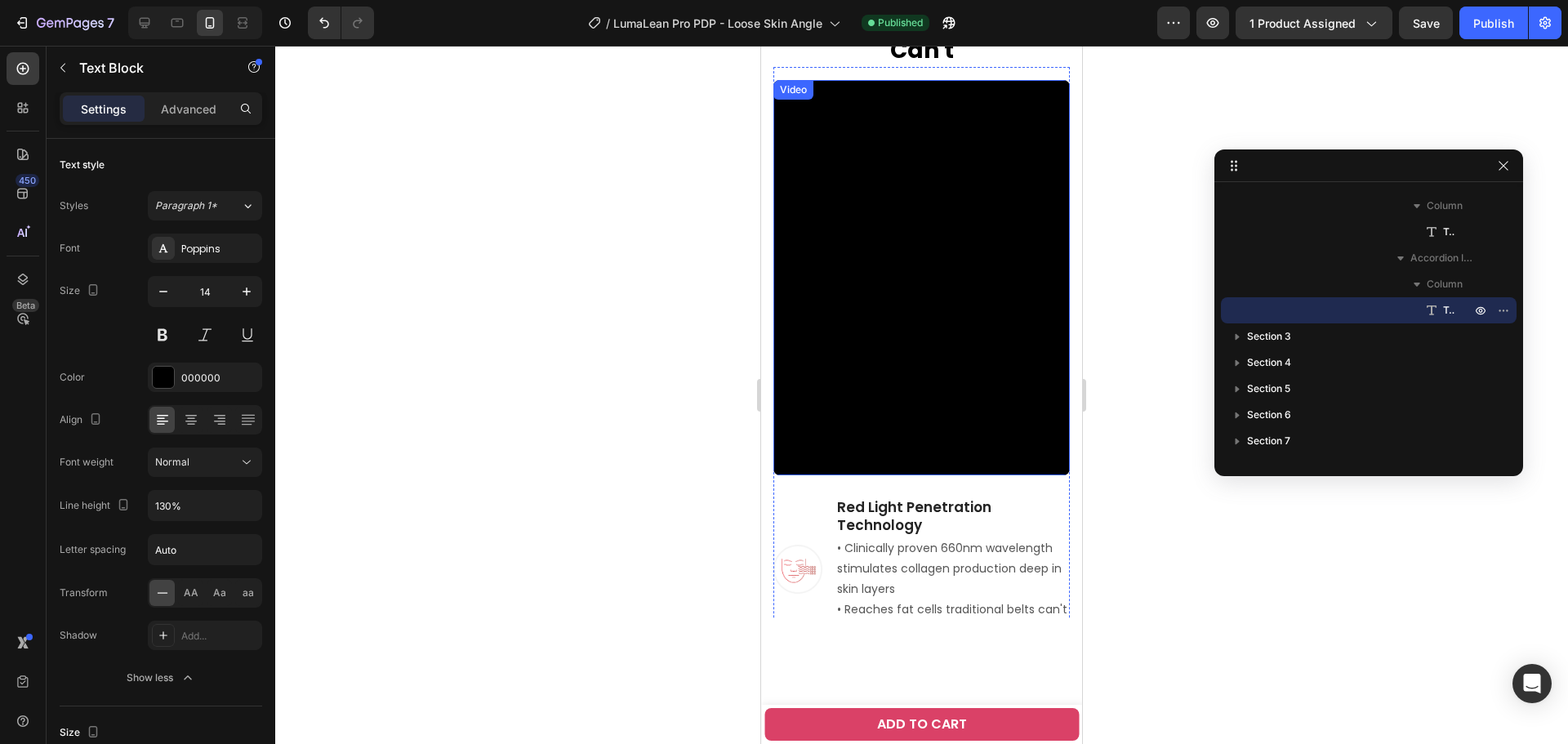
scroll to position [2533, 0]
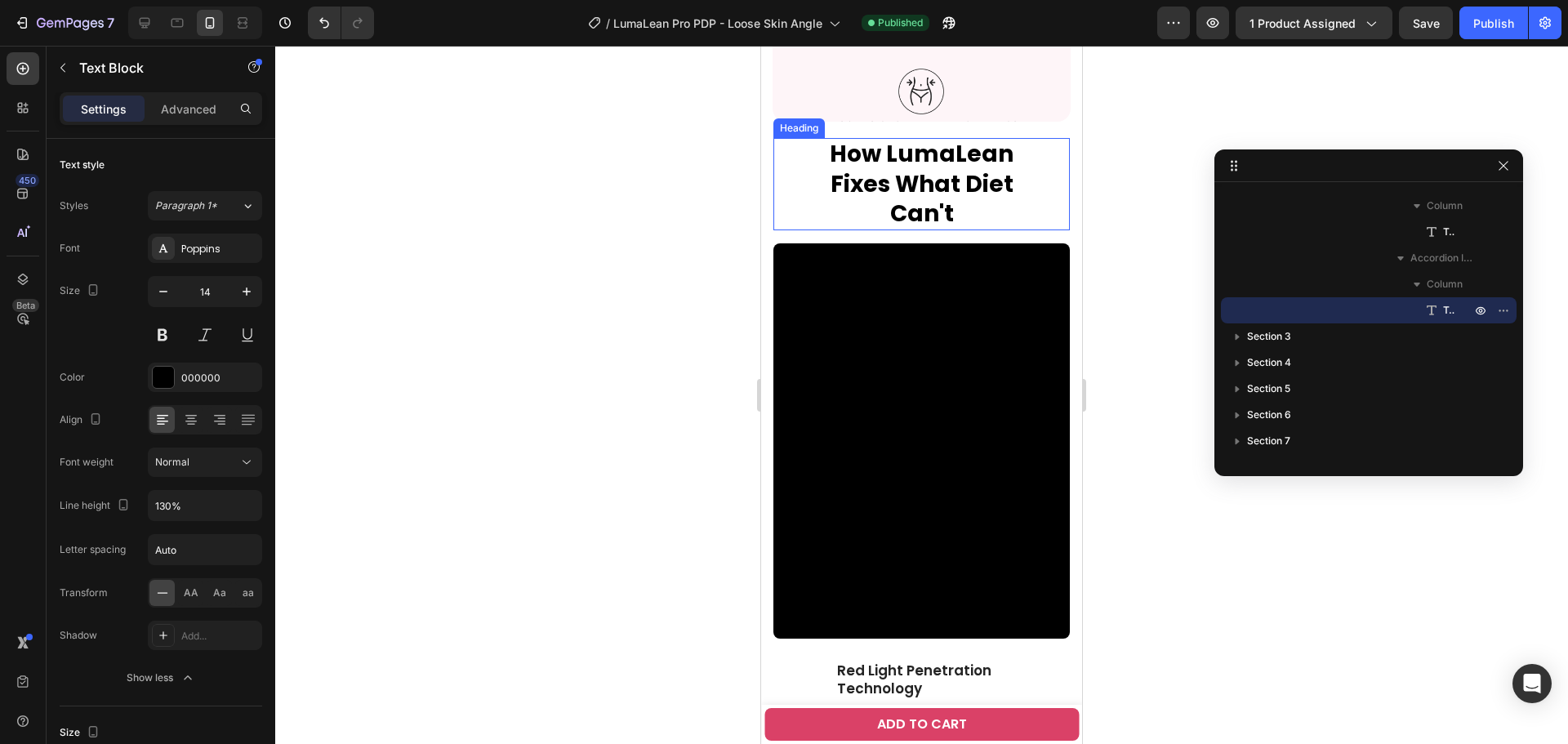
click at [915, 181] on h2 "How LumaLean Fixes What Diet Can't" at bounding box center [922, 184] width 246 height 93
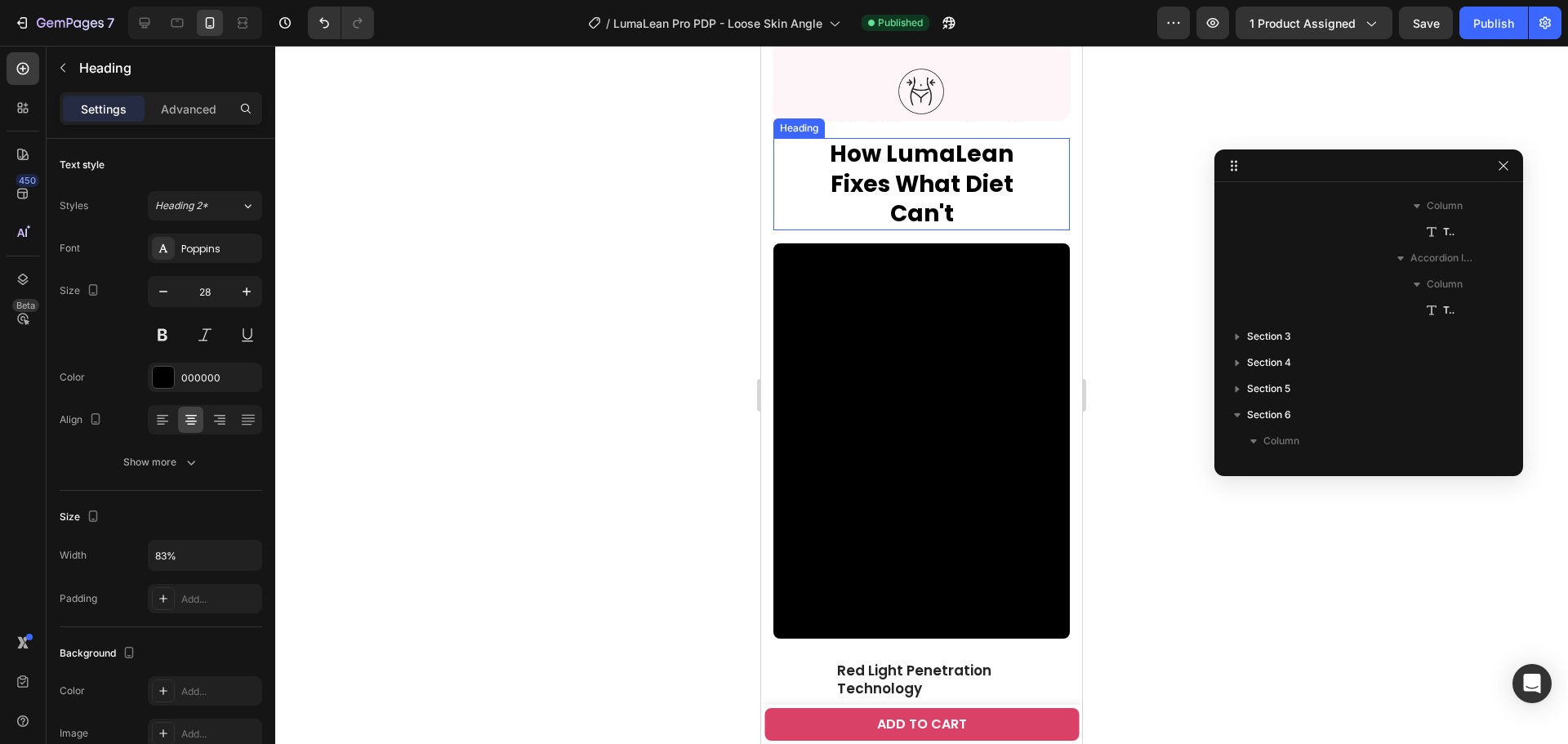
scroll to position [2558, 0]
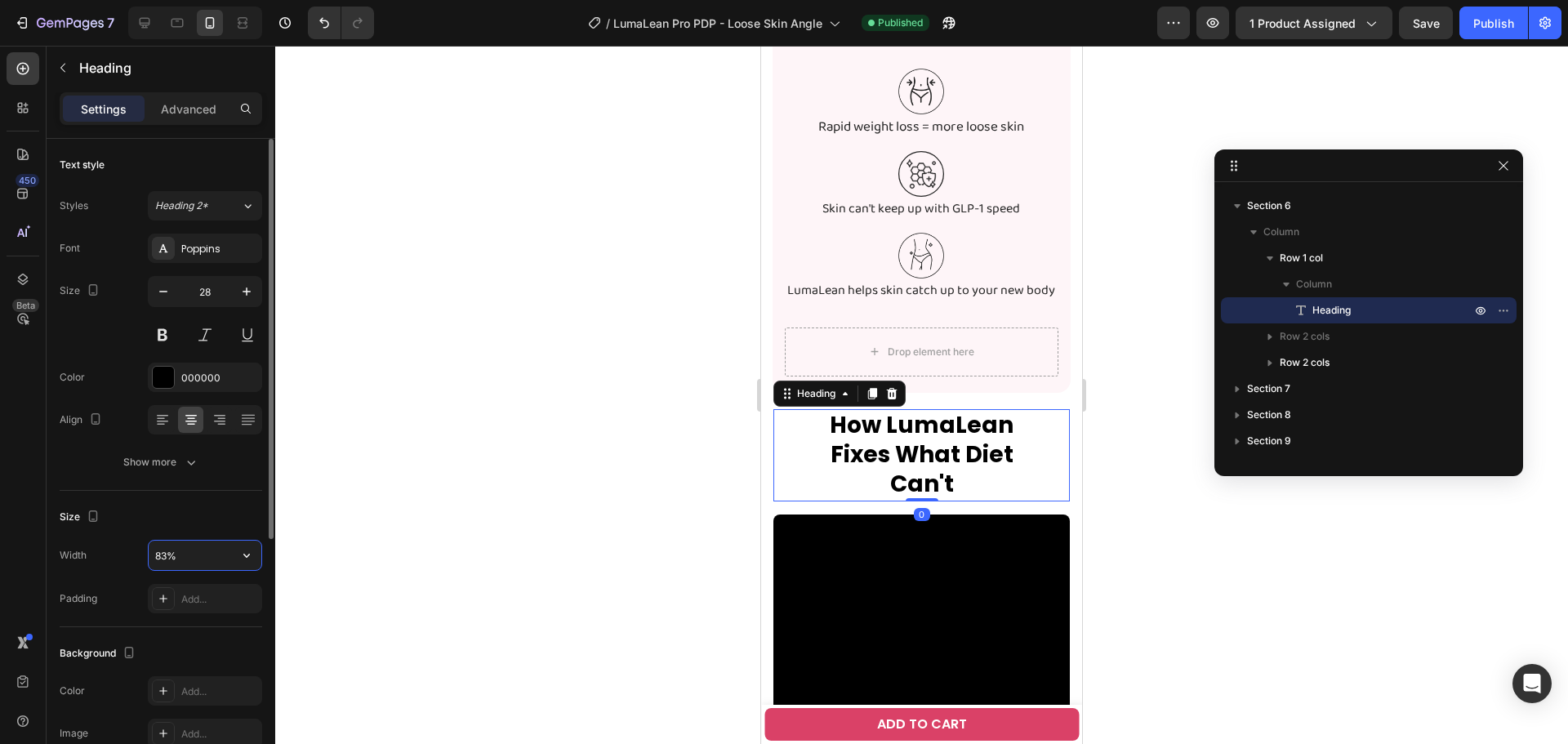
click at [224, 557] on input "83%" at bounding box center [205, 556] width 112 height 30
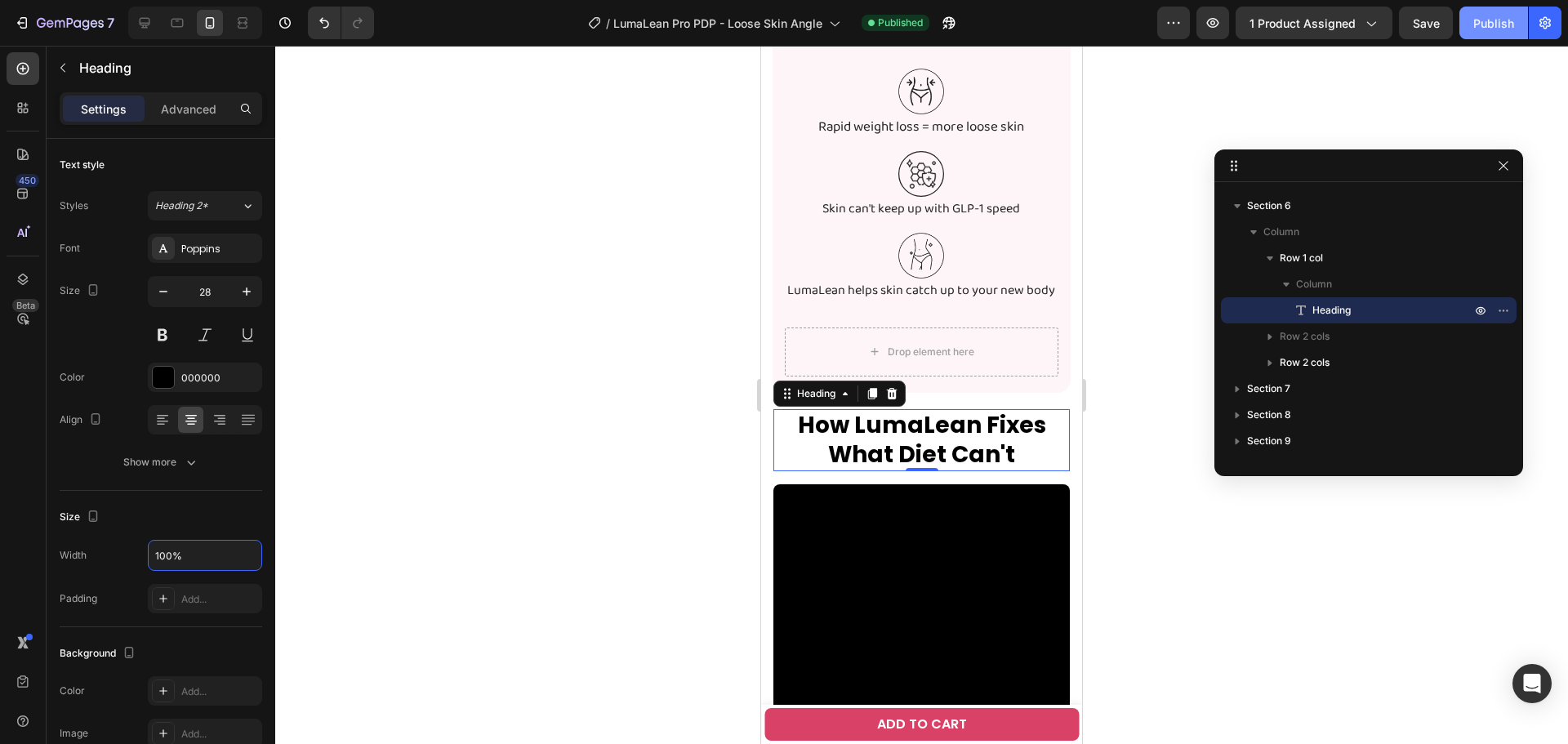
type input "100%"
click at [1478, 25] on div "Publish" at bounding box center [1493, 23] width 40 height 17
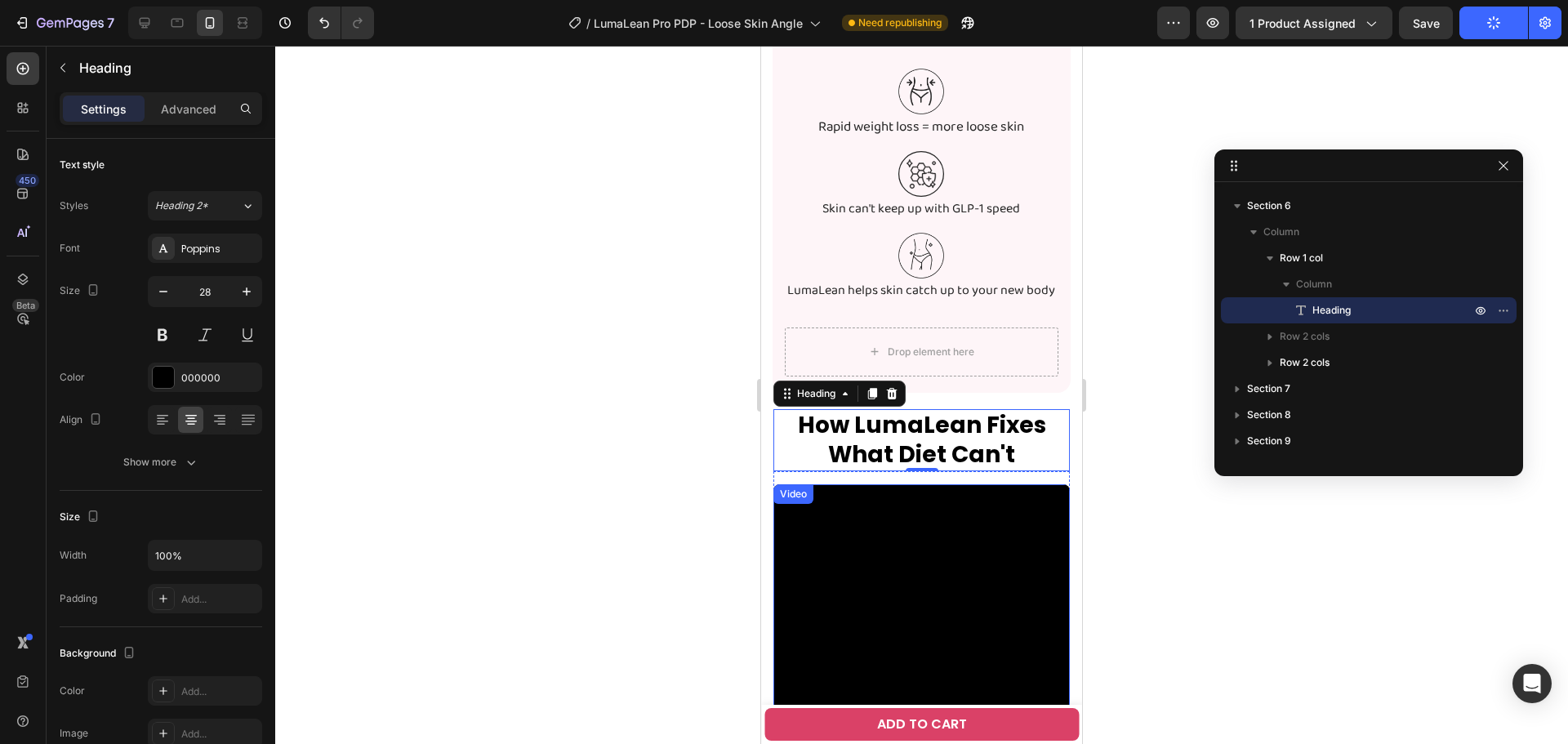
click at [934, 626] on video at bounding box center [921, 682] width 296 height 395
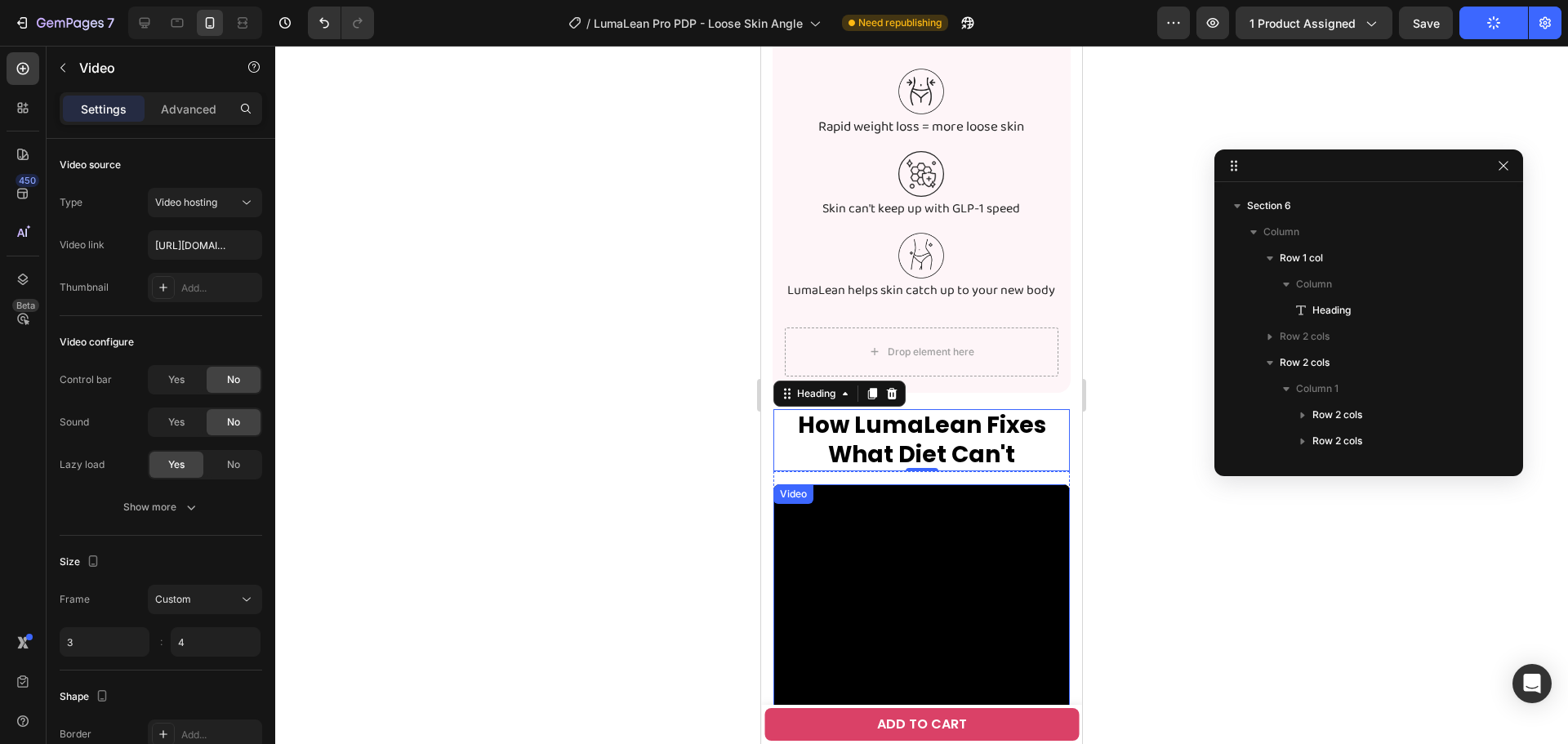
scroll to position [2767, 0]
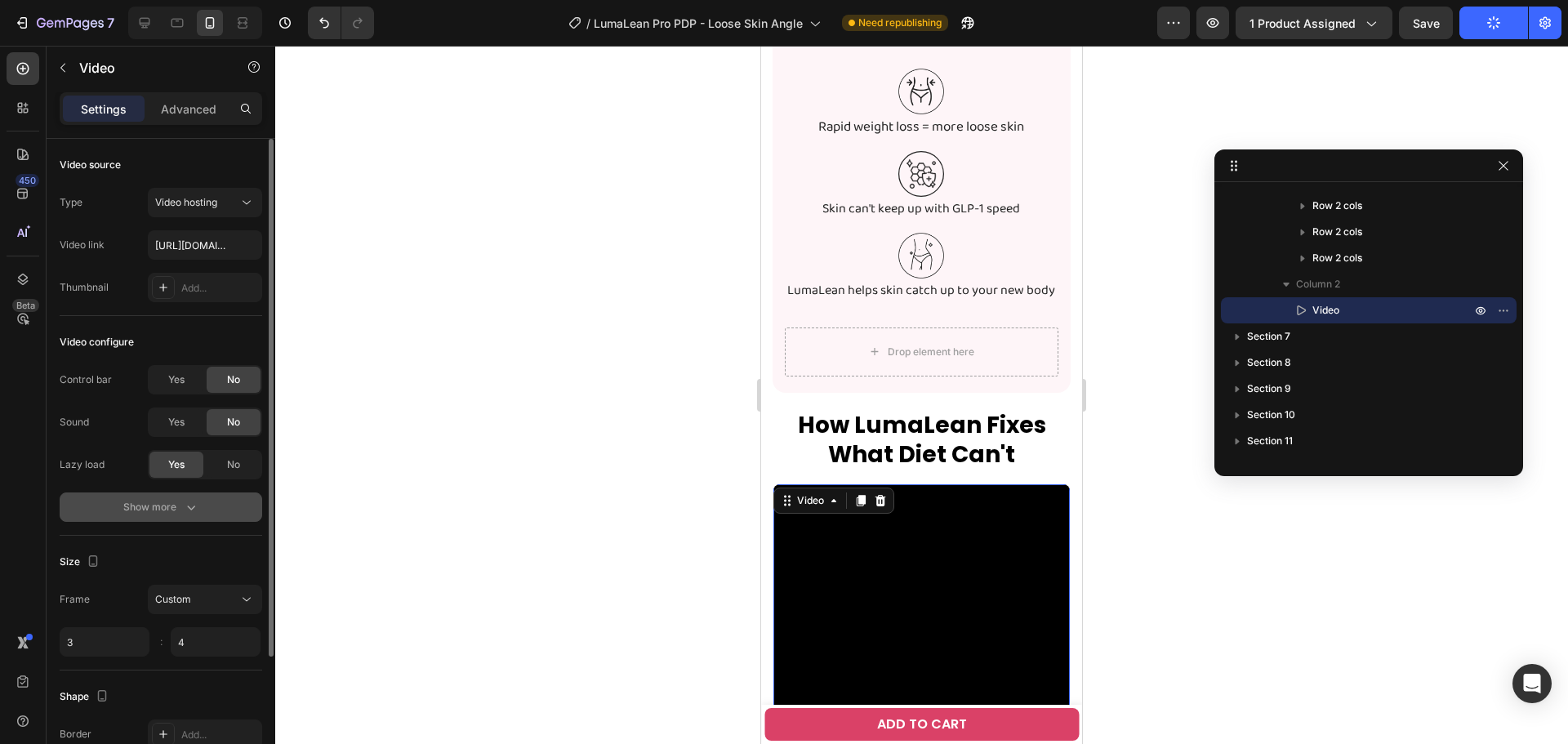
click at [173, 506] on div "Show more" at bounding box center [161, 507] width 76 height 17
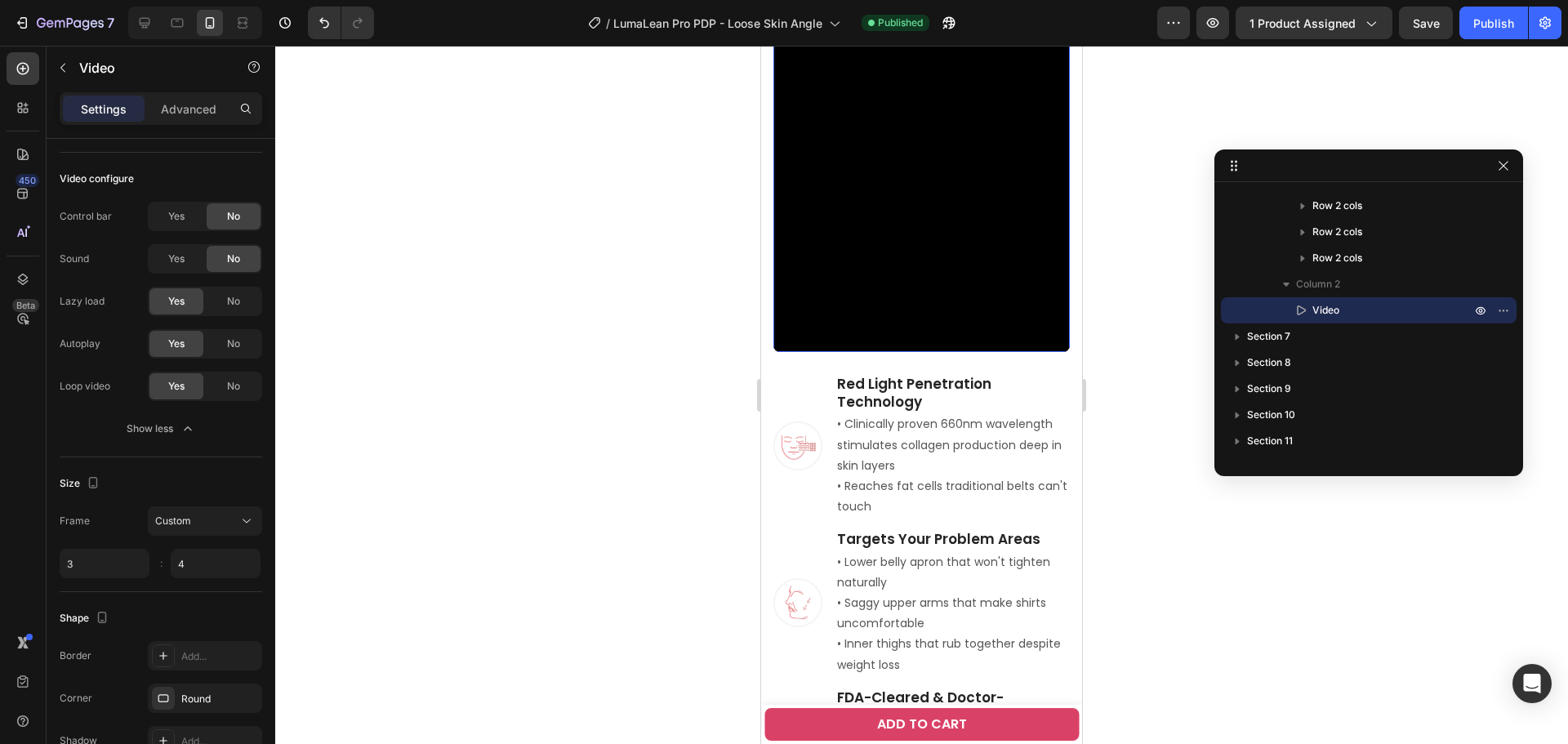
scroll to position [3104, 0]
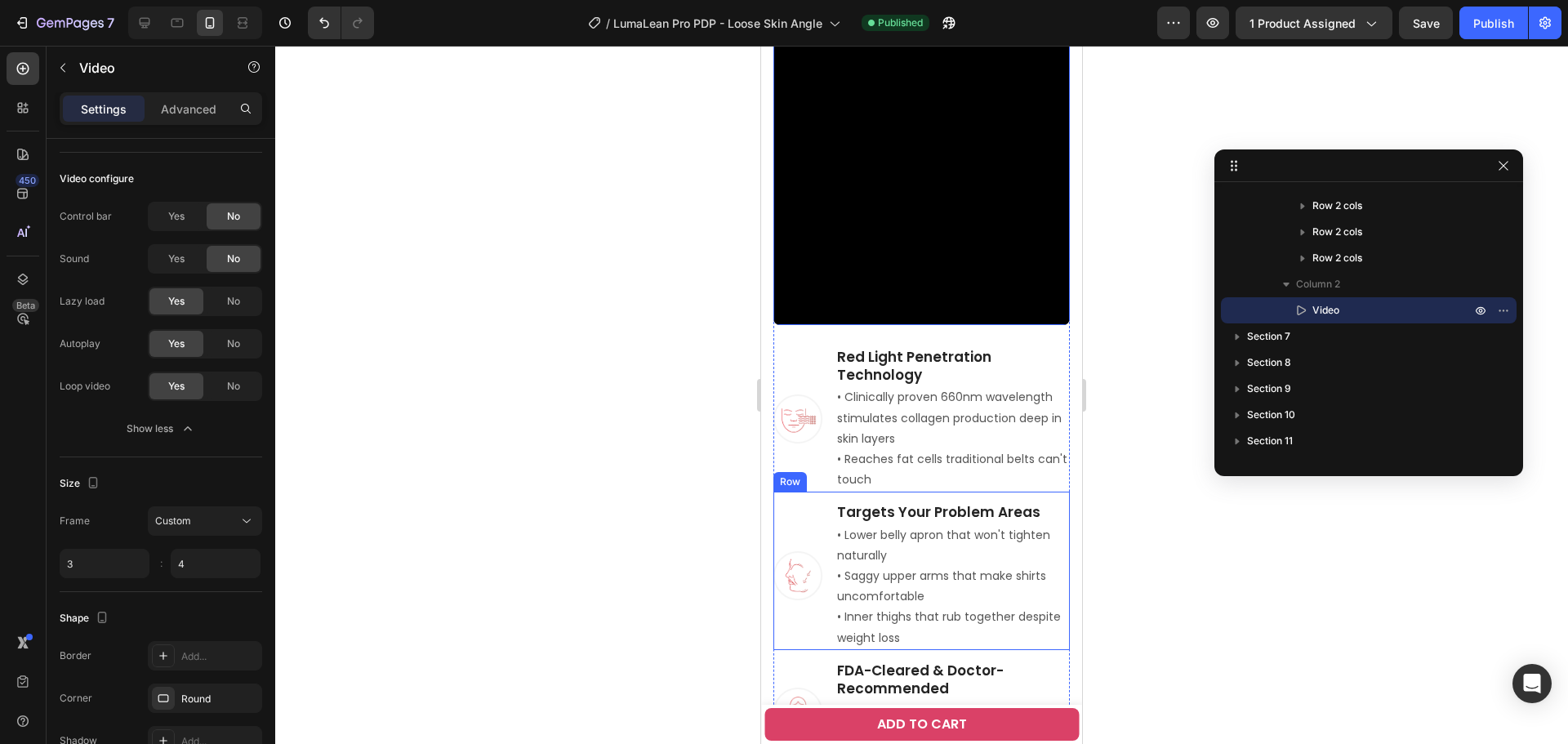
click at [902, 449] on p "• Reaches fat cells traditional belts can't touch" at bounding box center [952, 469] width 231 height 40
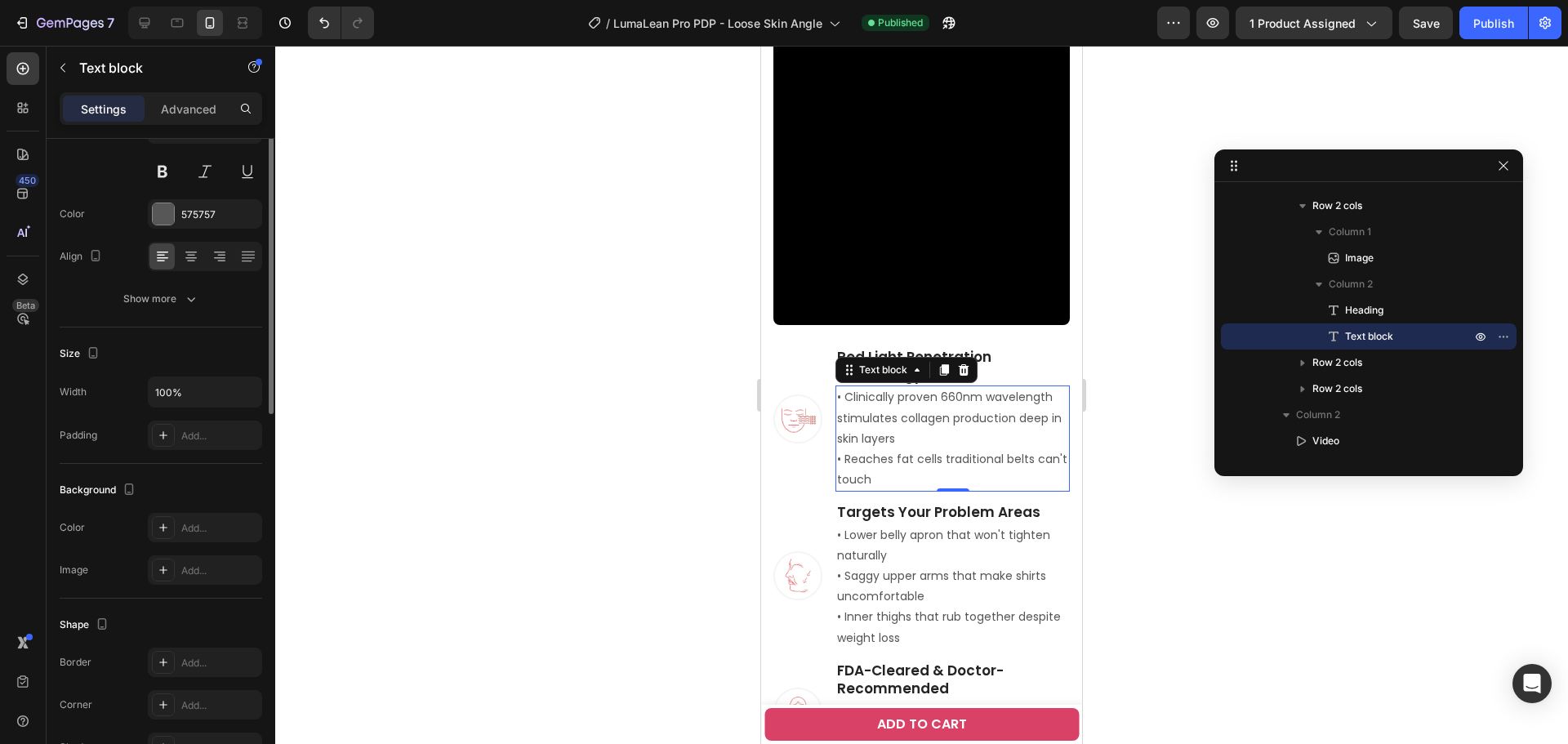
scroll to position [0, 0]
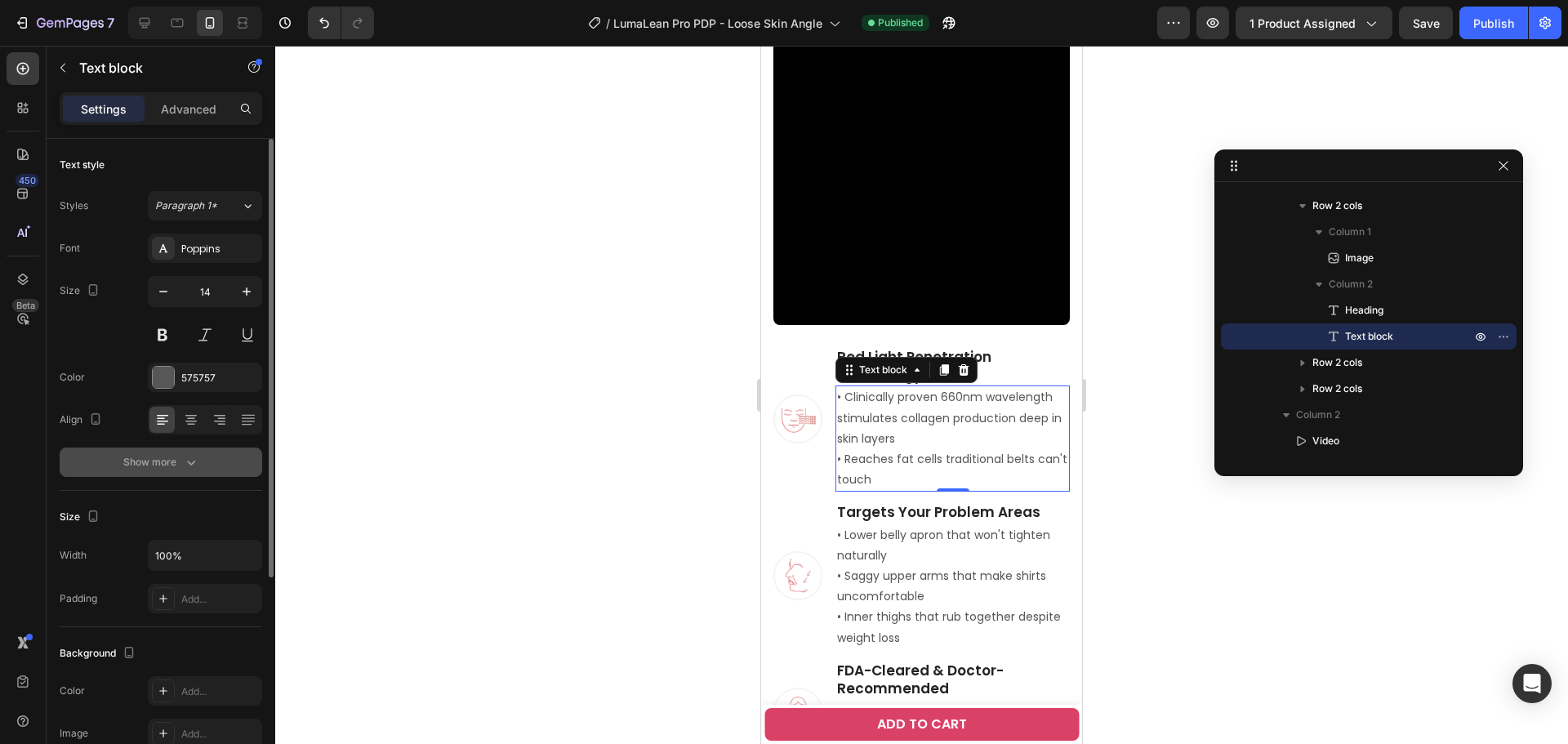
click at [174, 469] on div "Show more" at bounding box center [161, 462] width 76 height 17
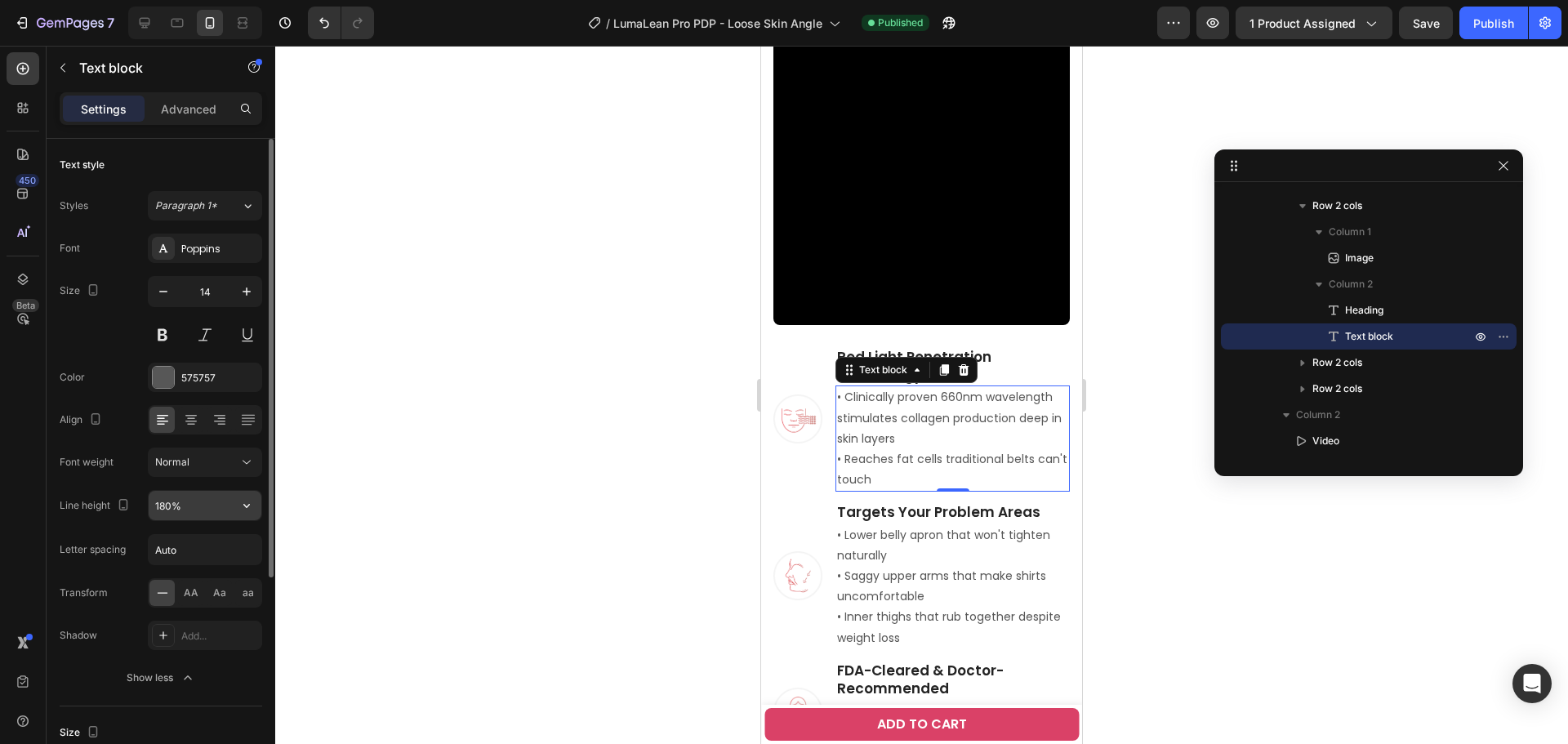
click at [164, 502] on input "180%" at bounding box center [205, 506] width 112 height 30
click at [165, 504] on input "180%" at bounding box center [205, 506] width 112 height 30
type input "130%"
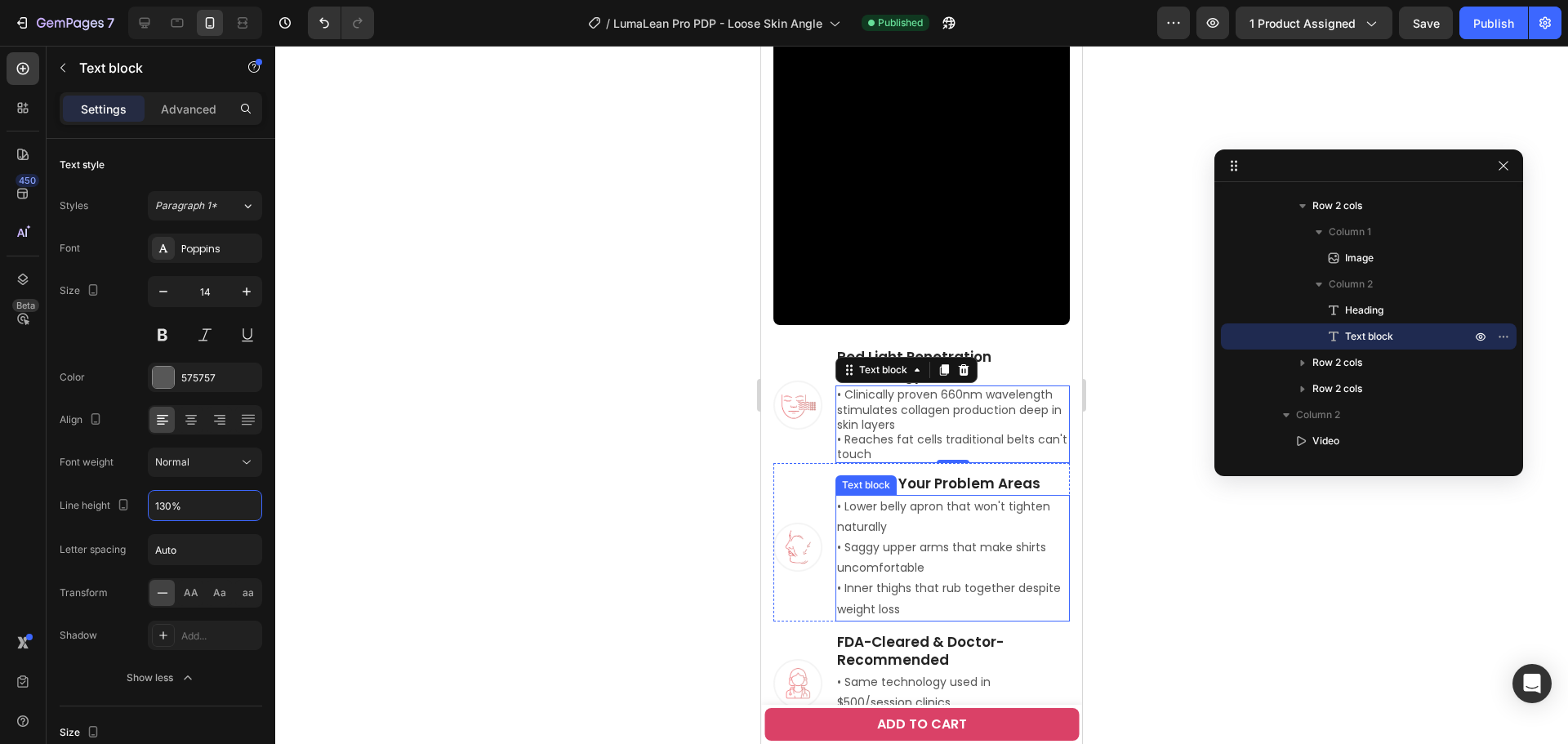
click at [898, 535] on p "• Lower belly apron that won't tighten naturally • Saggy upper arms that make s…" at bounding box center [952, 558] width 231 height 123
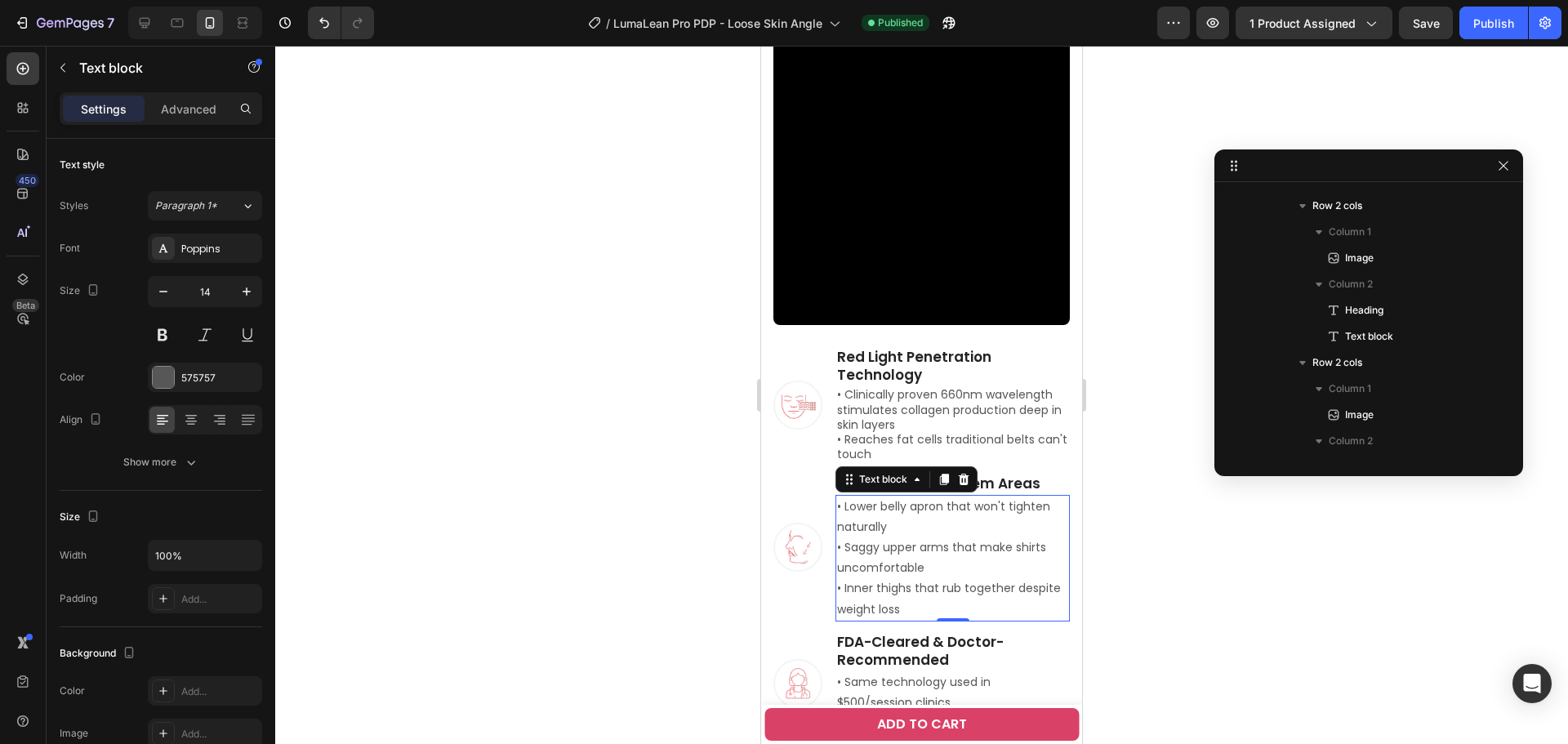
scroll to position [2949, 0]
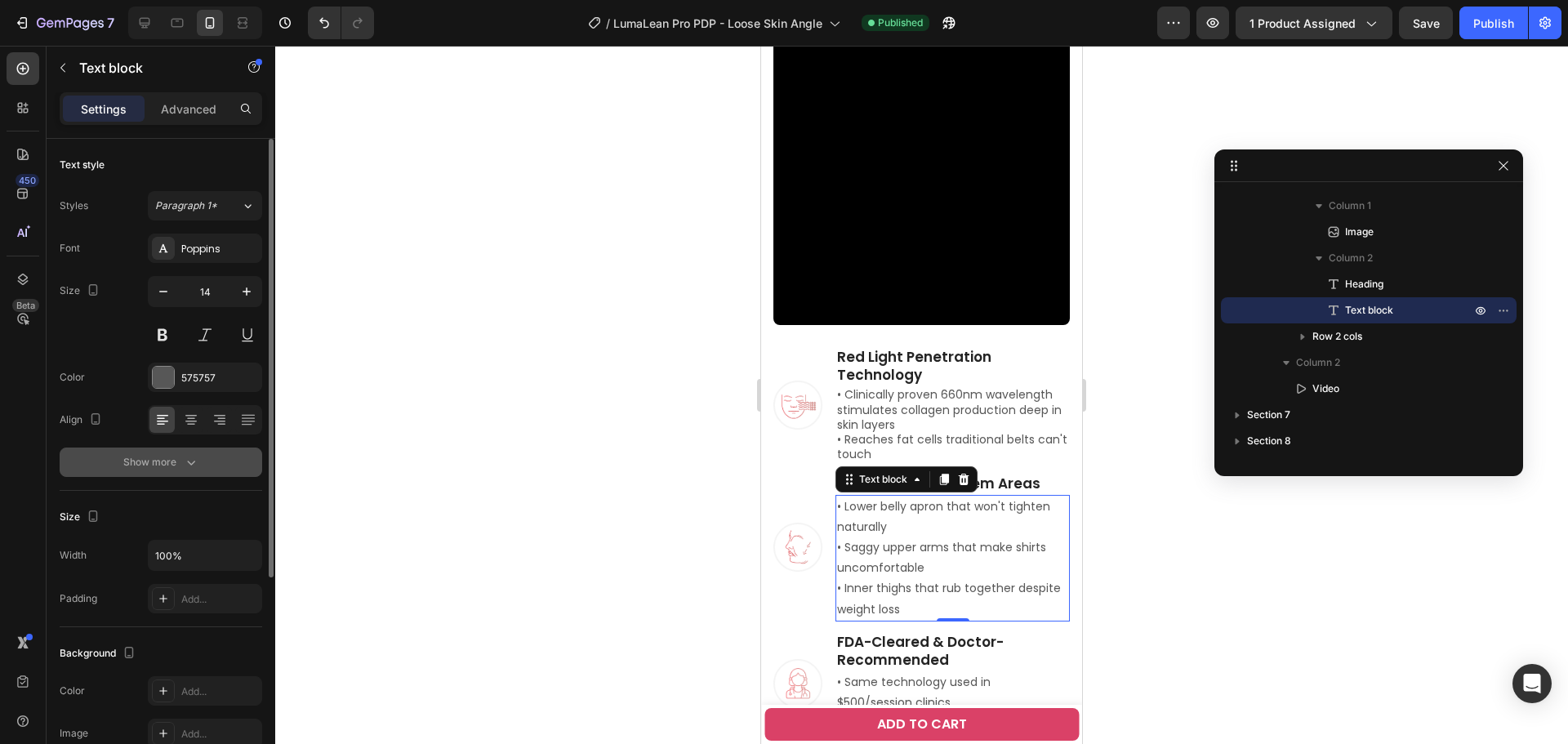
click at [138, 464] on div "Show more" at bounding box center [161, 462] width 76 height 17
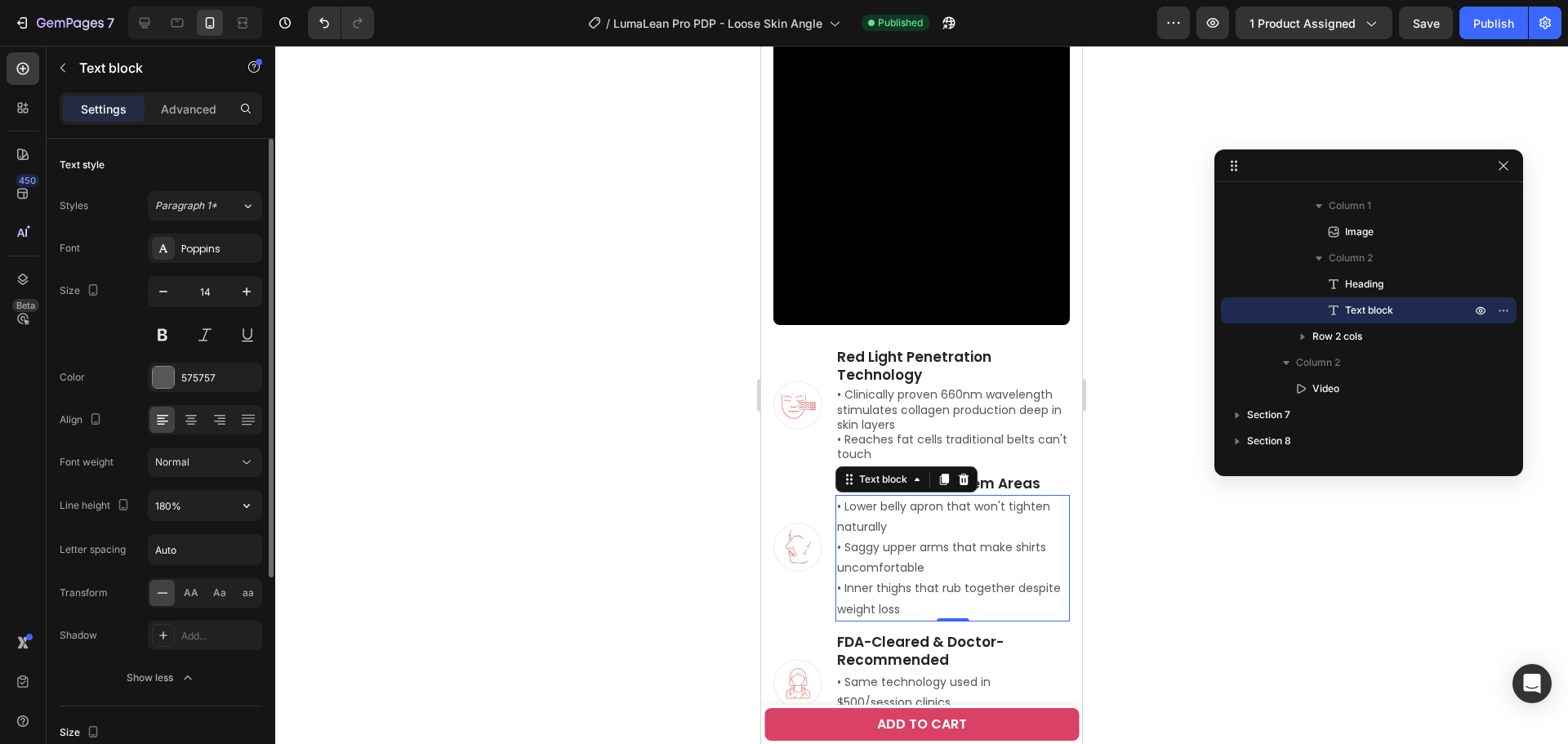
click at [156, 493] on input "180%" at bounding box center [205, 506] width 112 height 30
click at [164, 509] on input "180%" at bounding box center [205, 506] width 112 height 30
type input "130%"
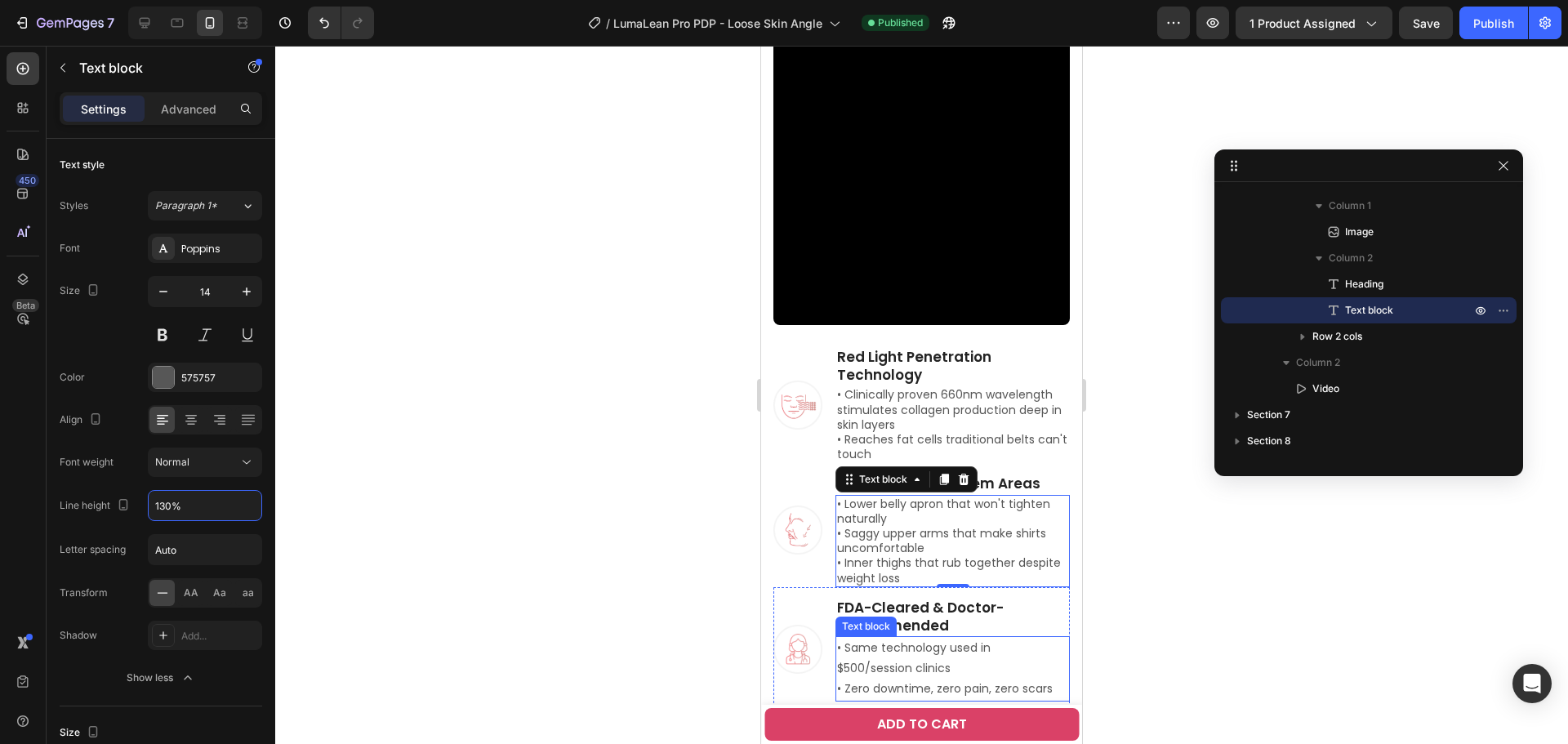
click at [865, 638] on p "• Same technology used in $500/session clinics • Zero downtime, zero pain, zero…" at bounding box center [952, 668] width 231 height 62
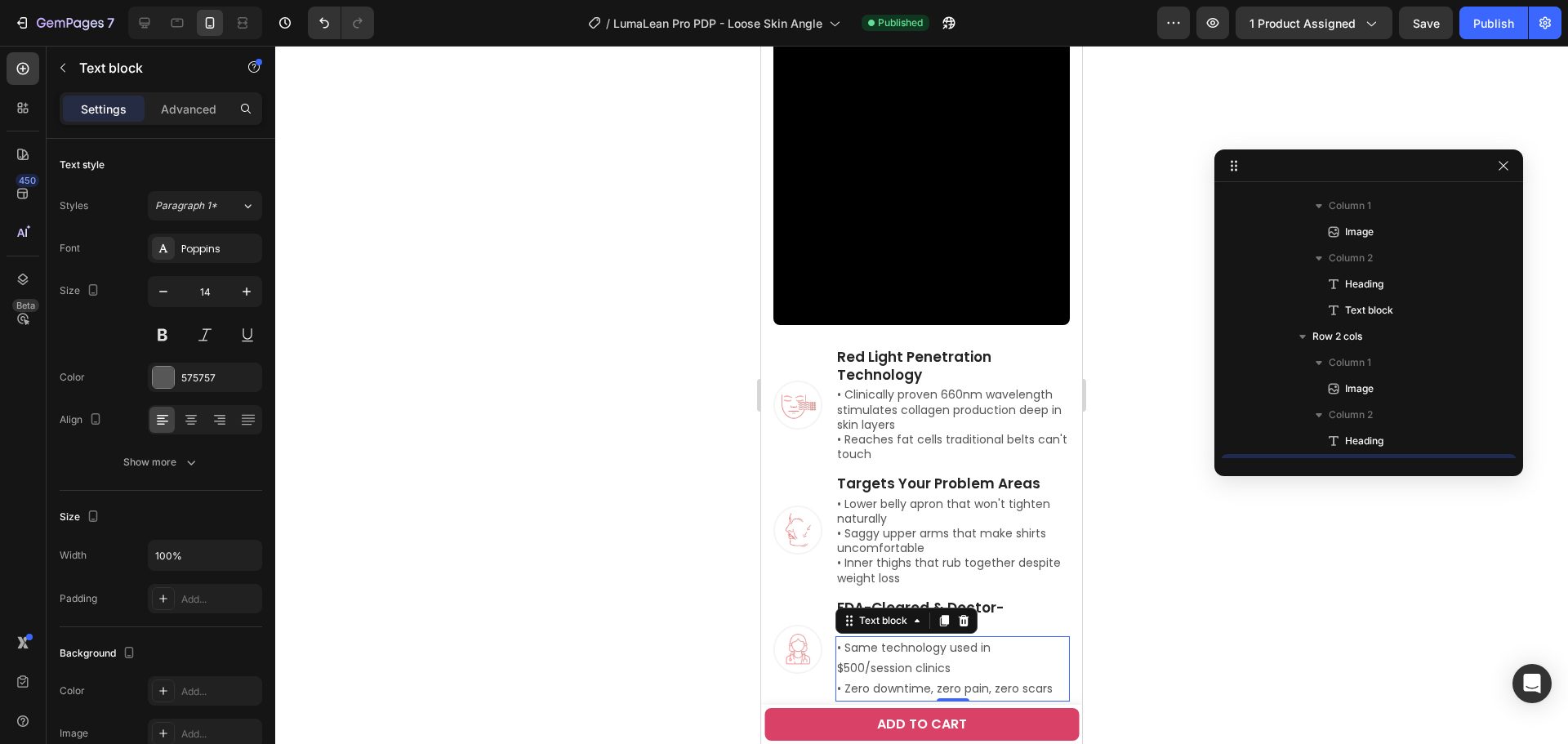
scroll to position [3107, 0]
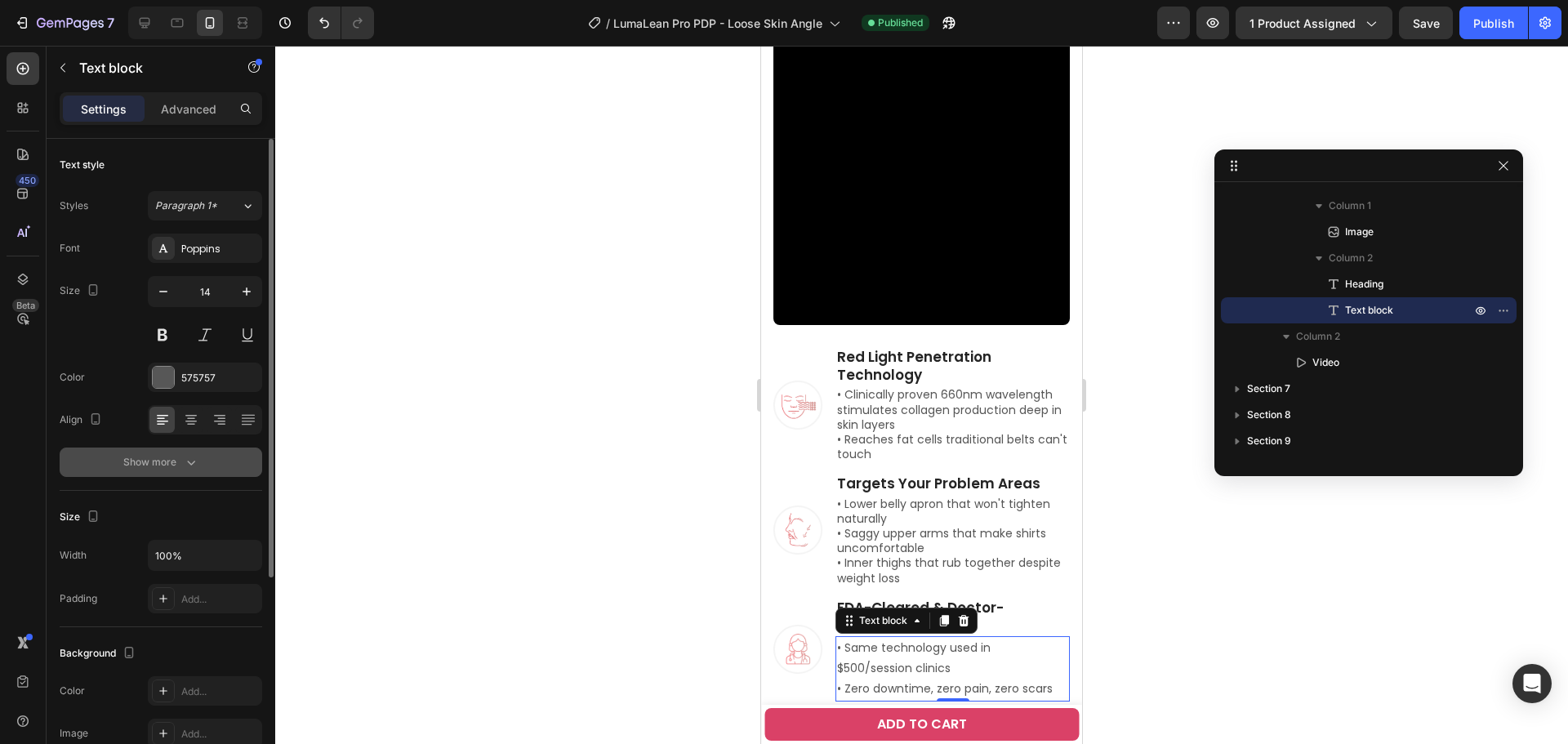
click at [145, 466] on div "Show more" at bounding box center [161, 462] width 76 height 17
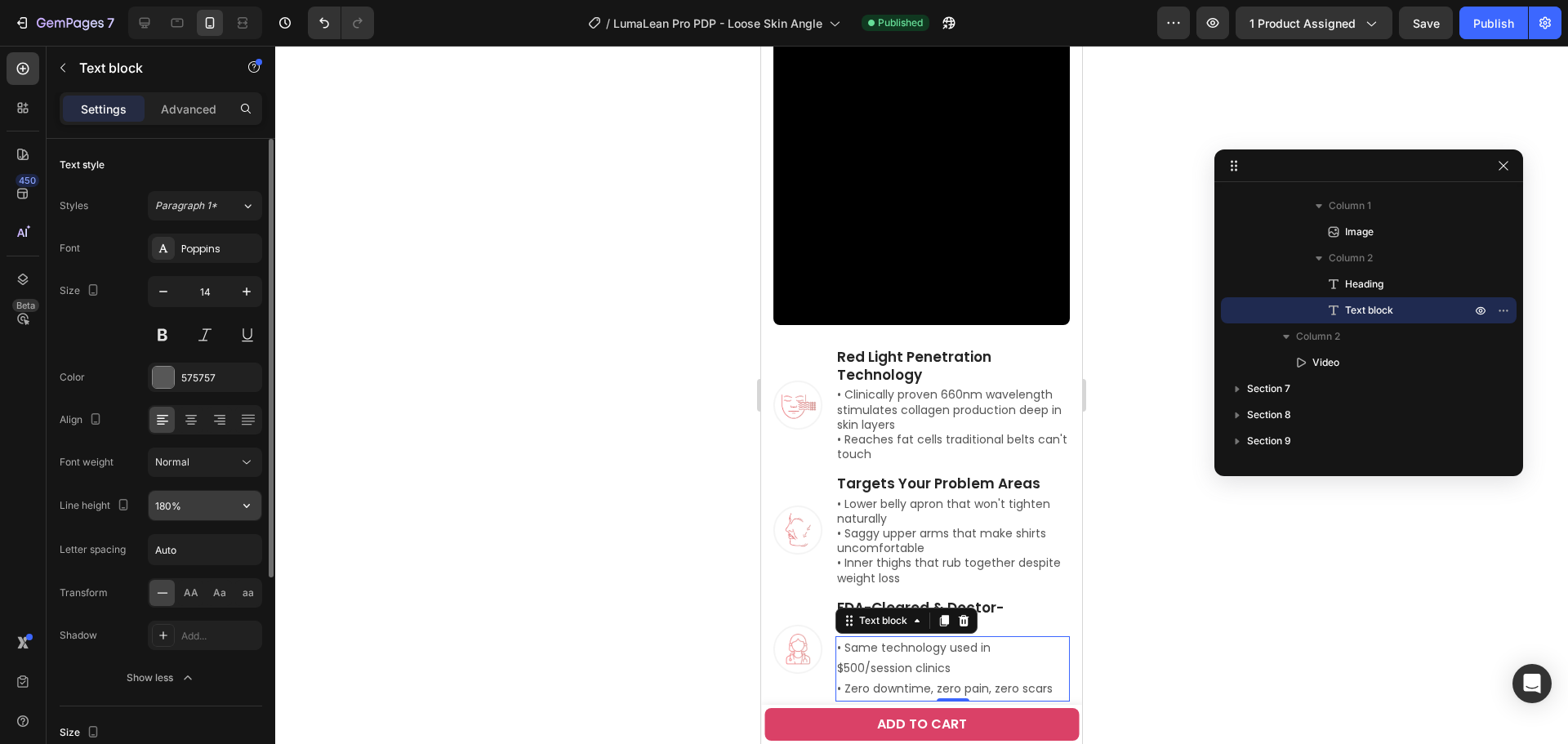
click at [175, 502] on input "180%" at bounding box center [205, 506] width 112 height 30
click at [163, 504] on input "180%" at bounding box center [205, 506] width 112 height 30
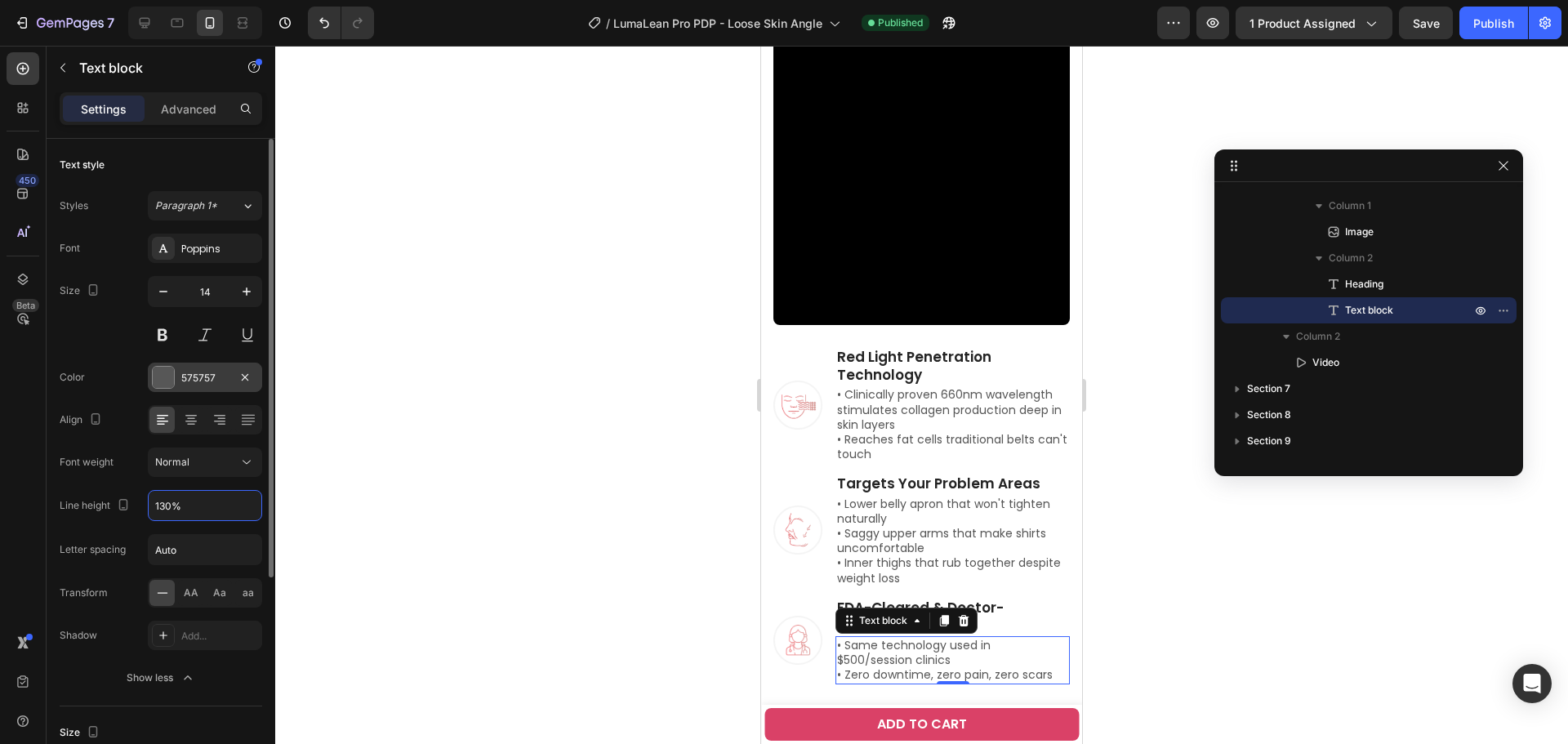
type input "130%"
click at [172, 374] on div at bounding box center [163, 377] width 22 height 22
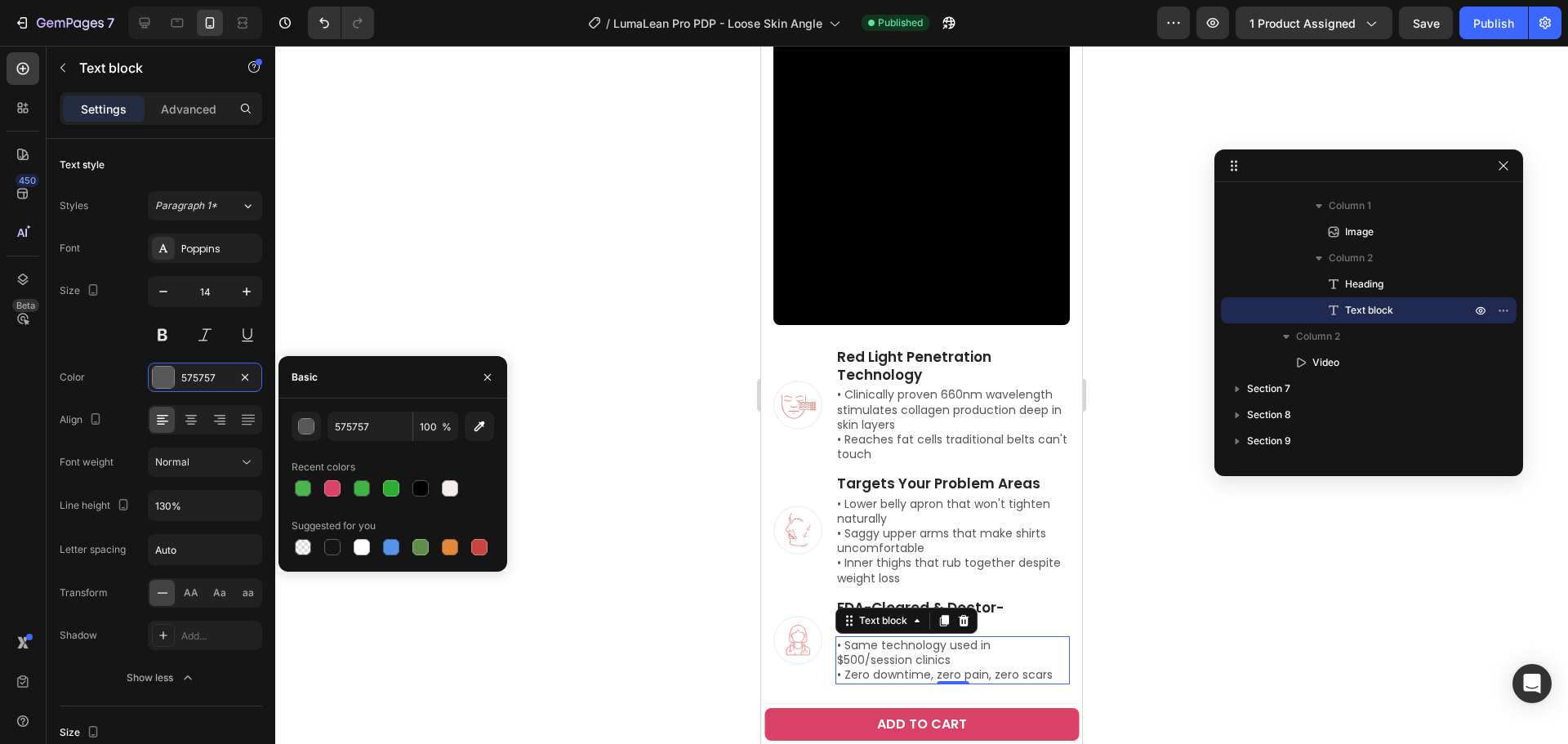
click at [408, 489] on div at bounding box center [393, 488] width 203 height 23
click at [425, 486] on div at bounding box center [421, 488] width 17 height 17
type input "000000"
click at [914, 547] on p "• Lower belly apron that won't tighten naturally • Saggy upper arms that make s…" at bounding box center [952, 541] width 231 height 89
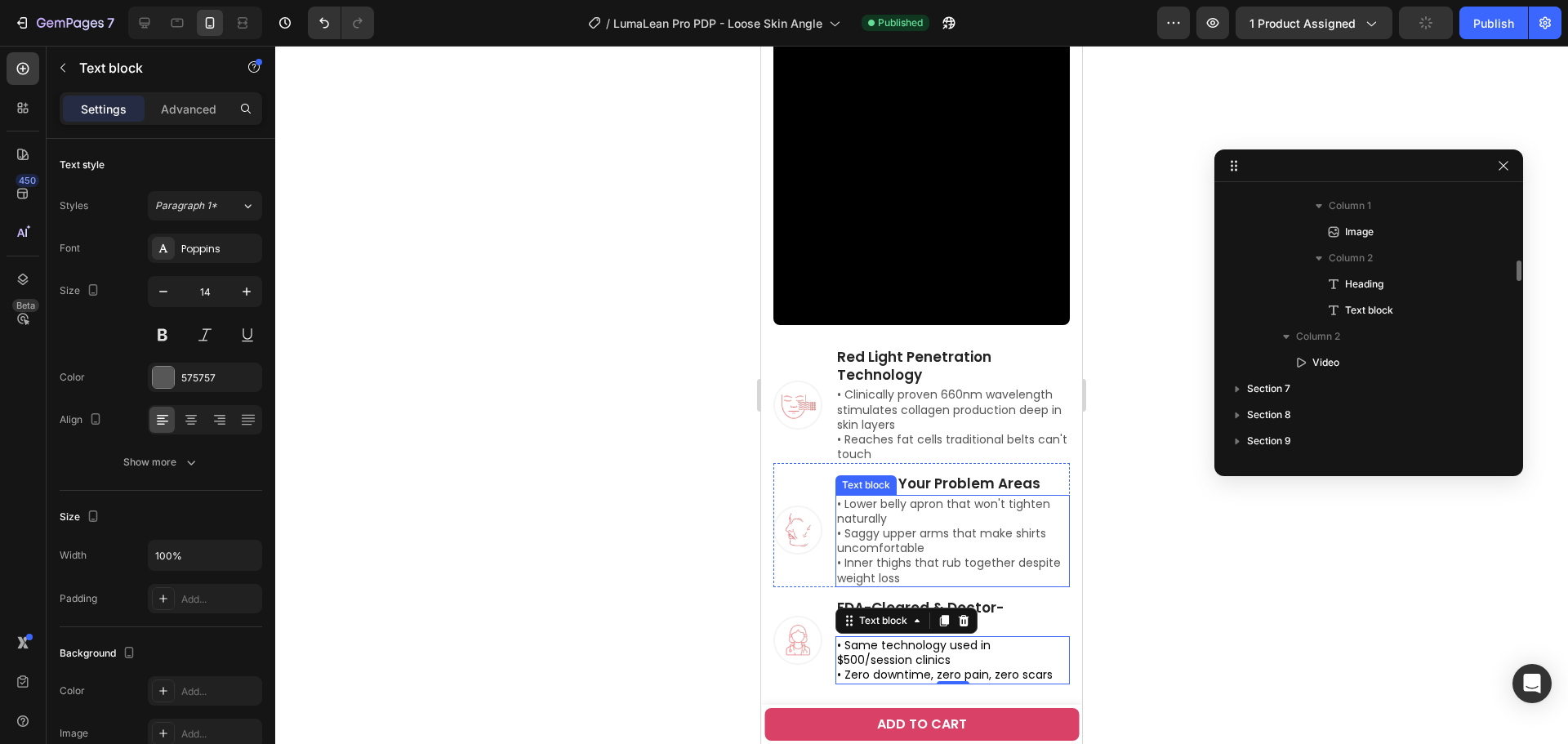
scroll to position [2949, 0]
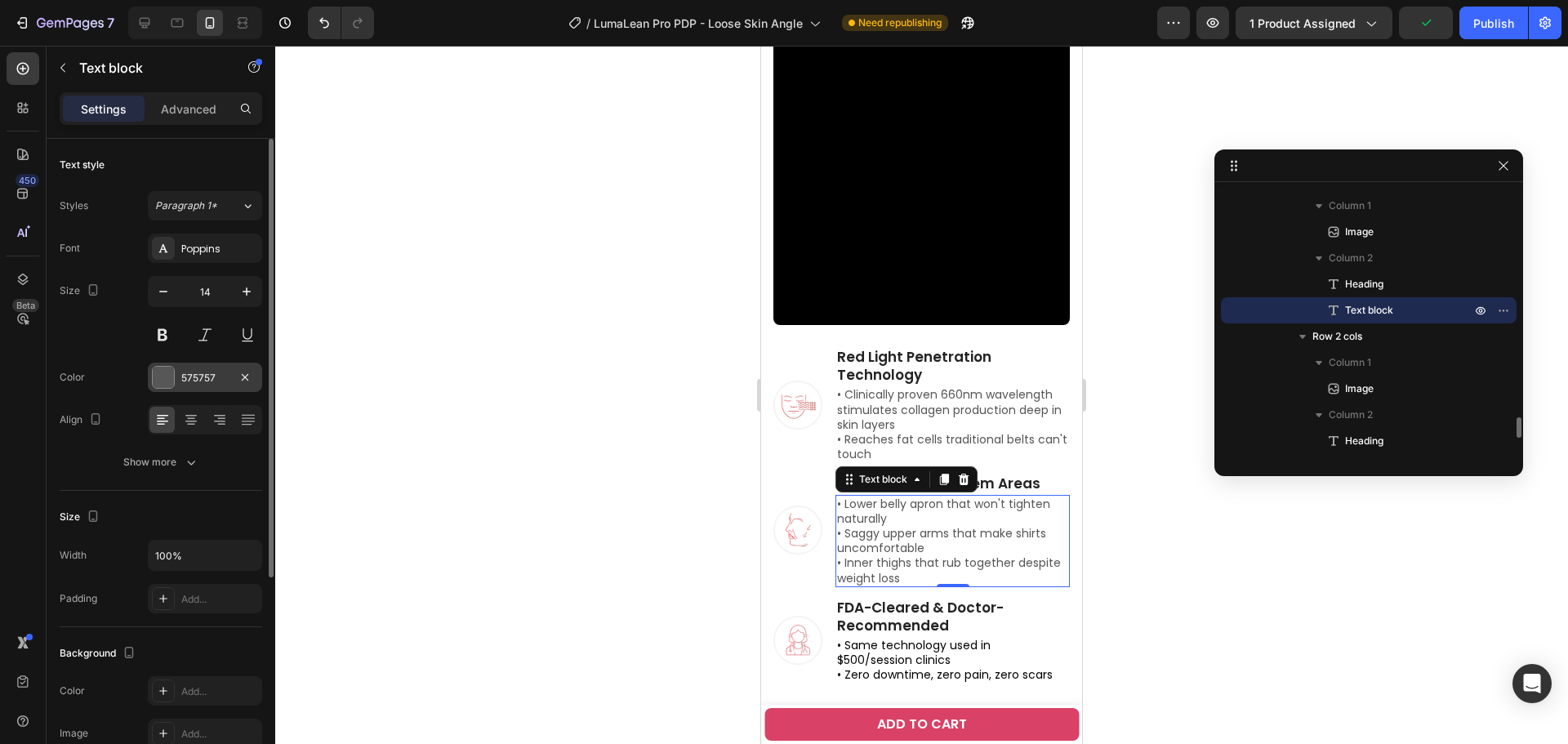
click at [168, 377] on div at bounding box center [163, 377] width 22 height 22
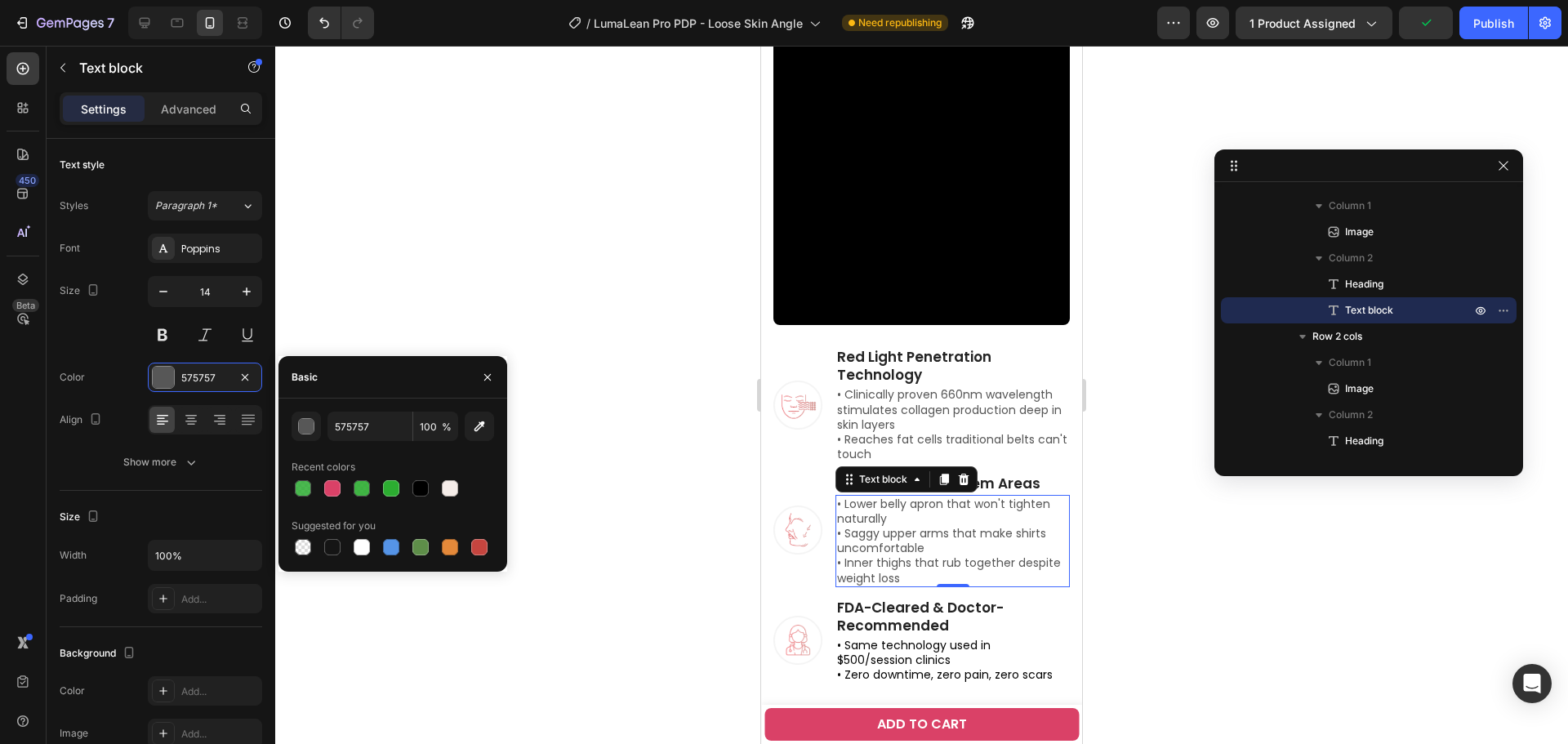
click at [424, 490] on div at bounding box center [421, 488] width 17 height 17
type input "000000"
click at [900, 433] on p "• Reaches fat cells traditional belts can't touch" at bounding box center [952, 447] width 231 height 30
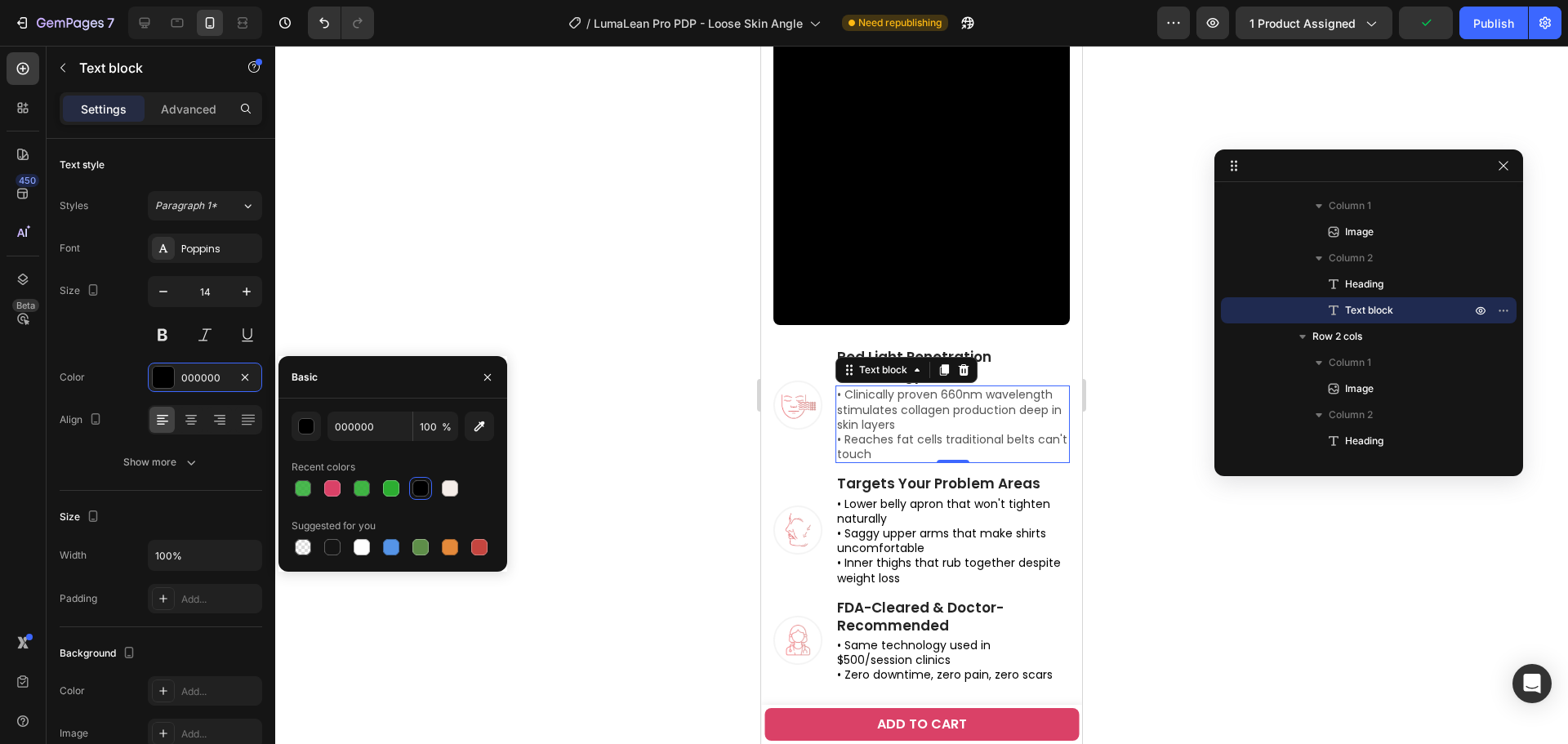
scroll to position [2793, 0]
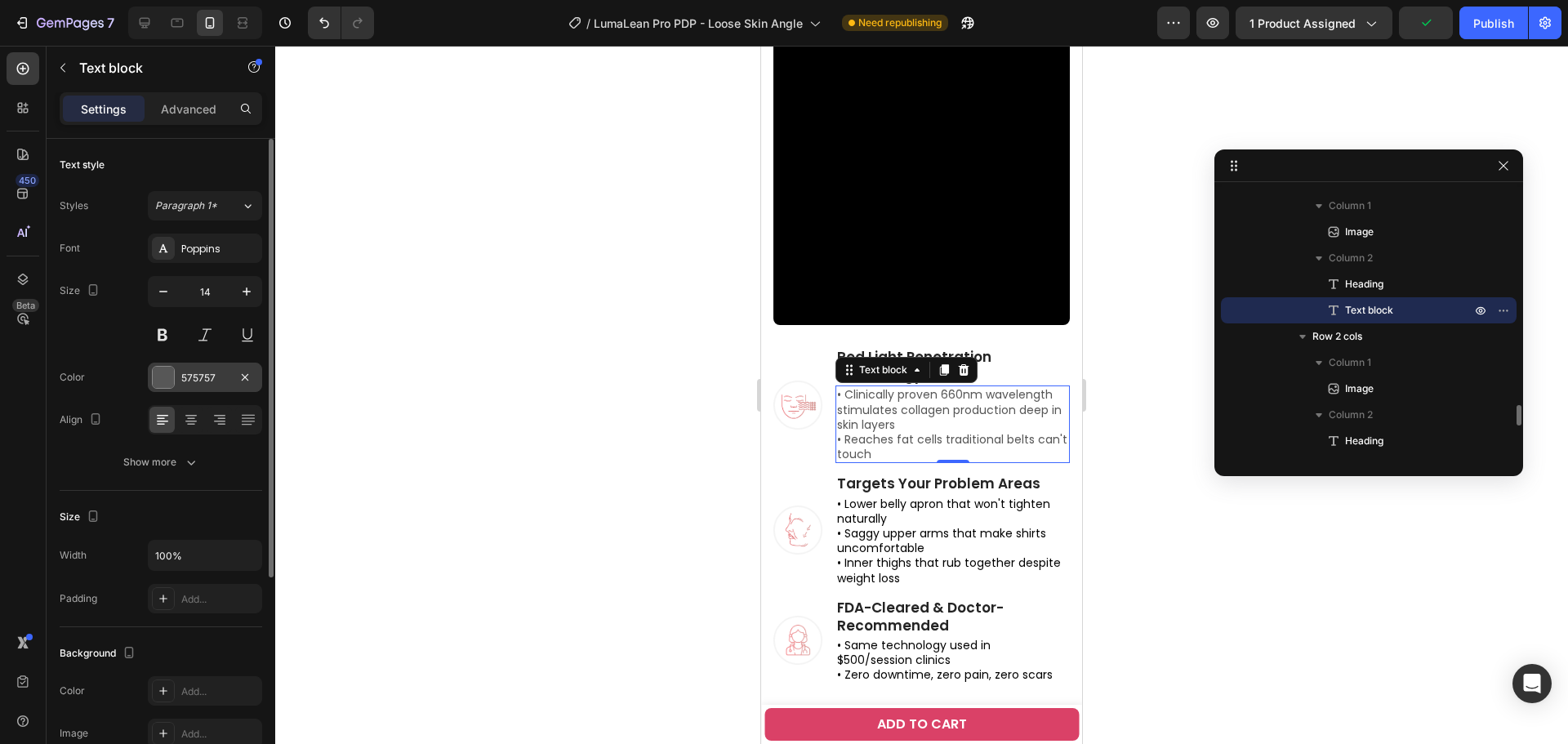
click at [163, 382] on div at bounding box center [163, 377] width 22 height 22
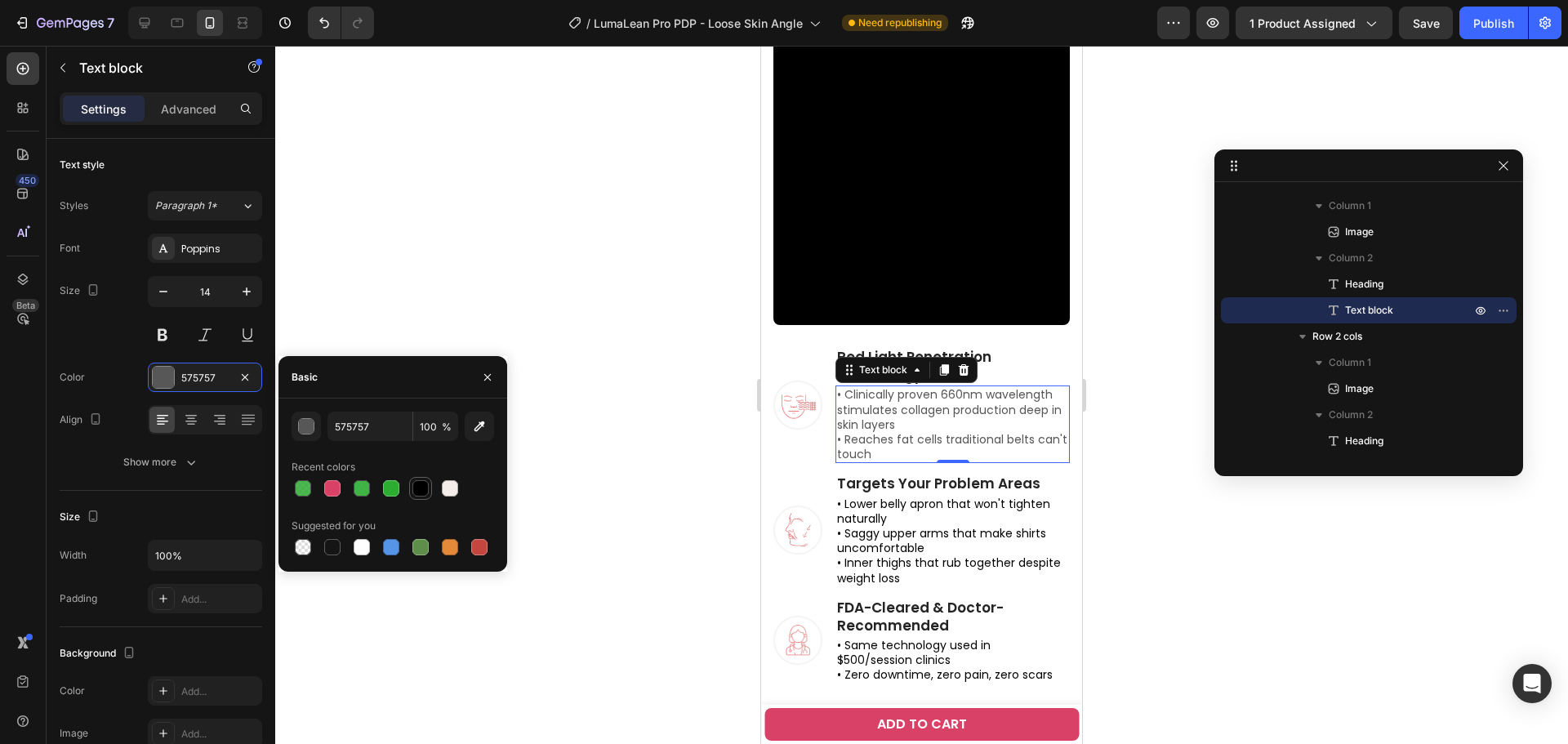
click at [427, 491] on div at bounding box center [421, 488] width 17 height 17
type input "000000"
click at [715, 527] on div at bounding box center [921, 394] width 1292 height 699
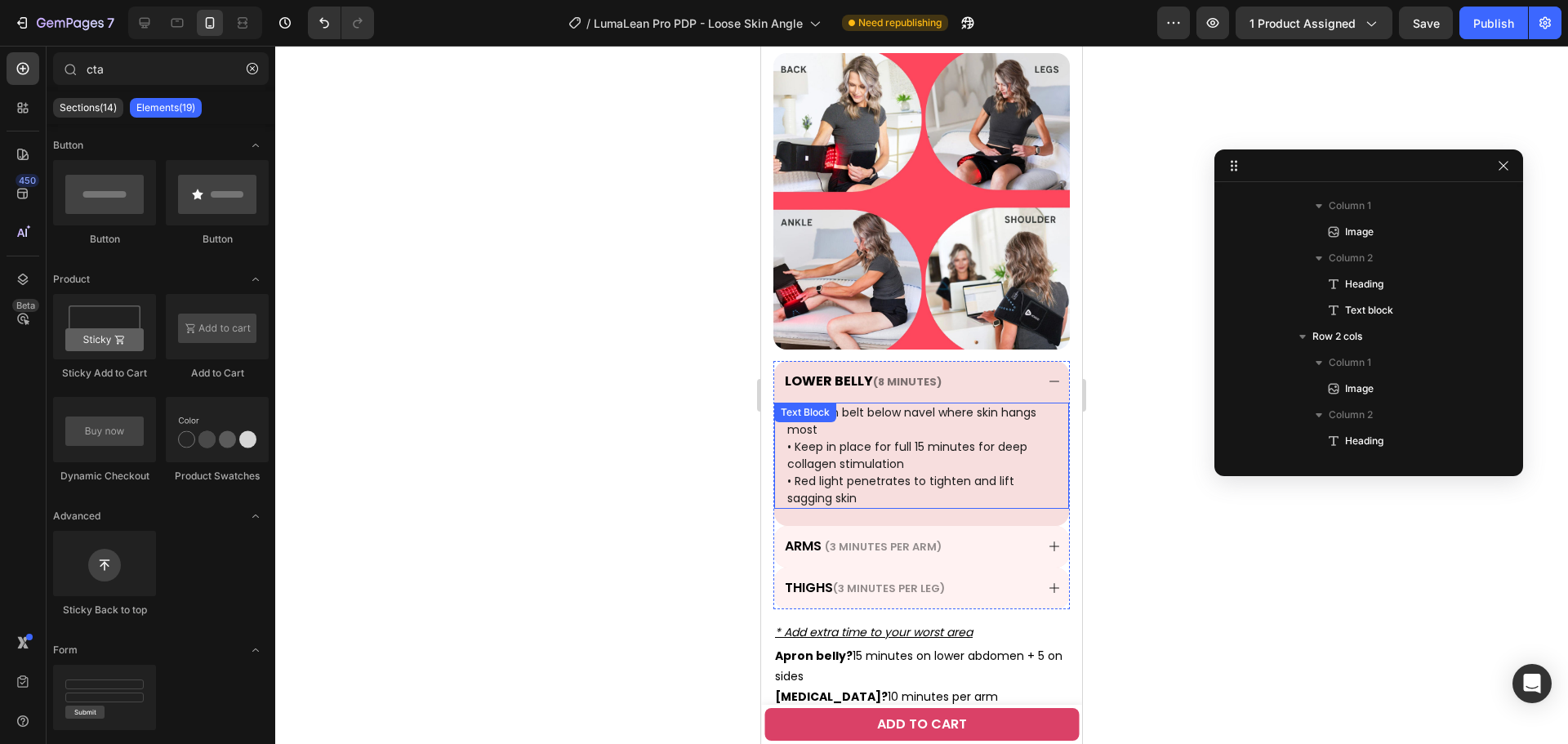
scroll to position [4738, 0]
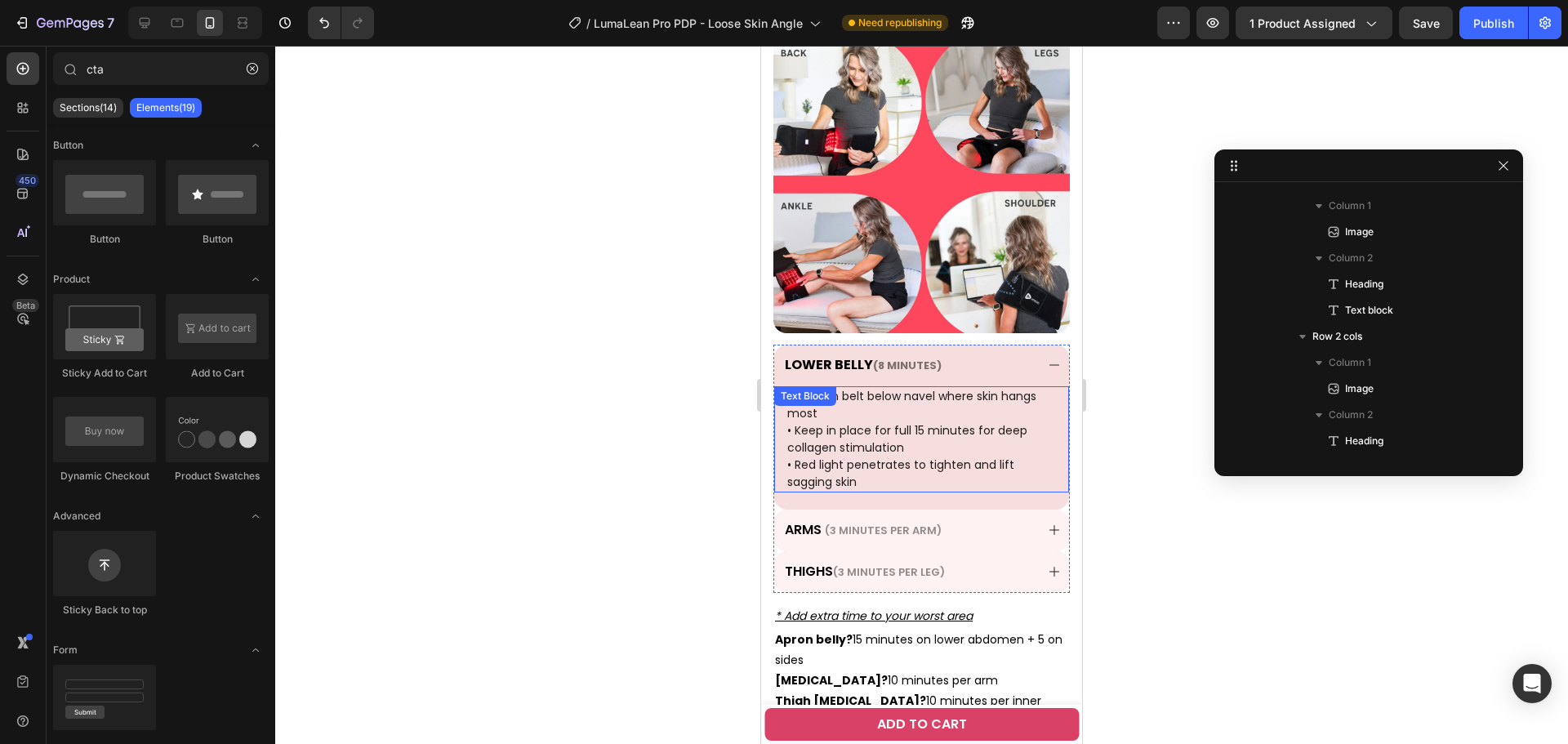
click at [865, 409] on p "• Position belt below navel where skin hangs most • Keep in place for full 15 m…" at bounding box center [921, 440] width 269 height 102
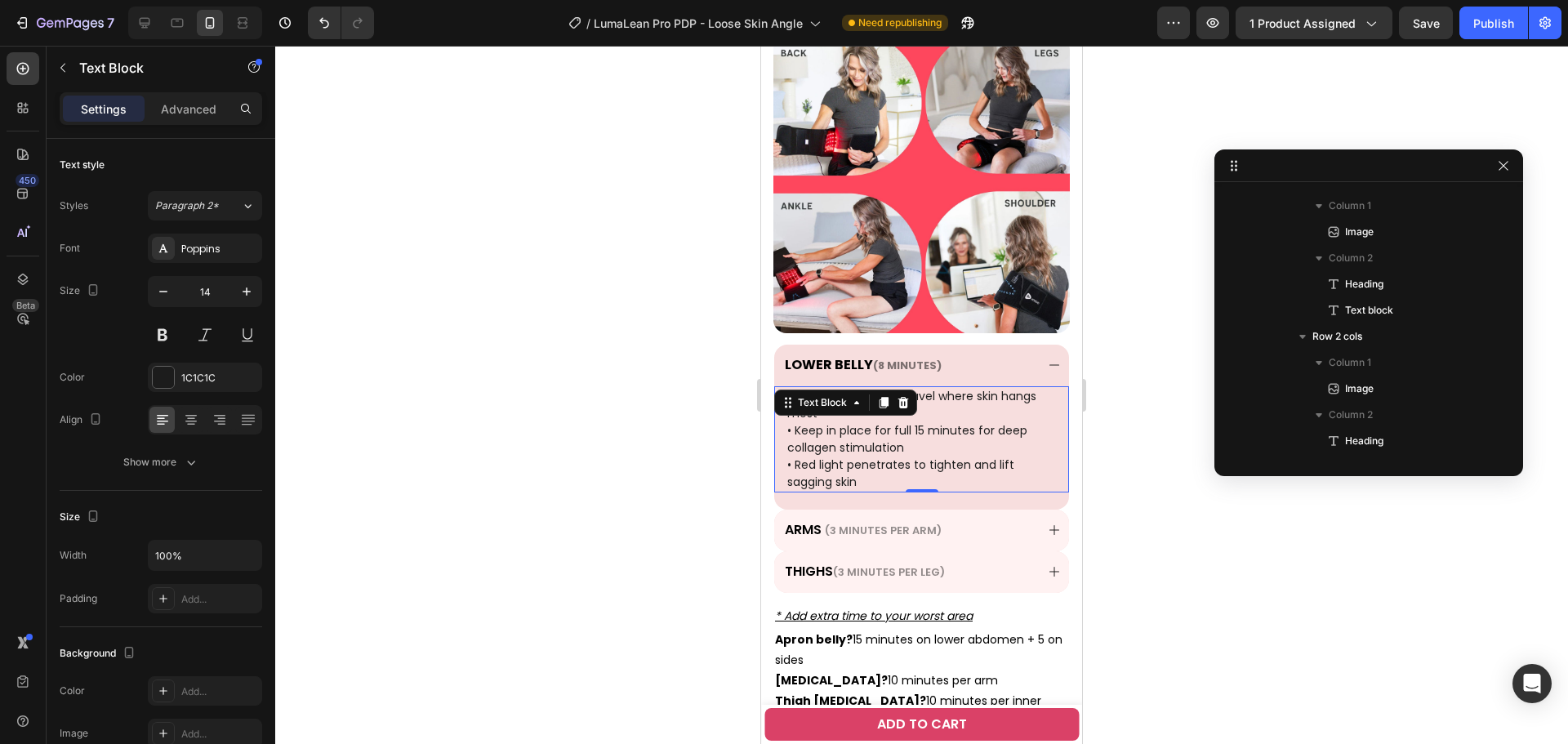
scroll to position [3473, 0]
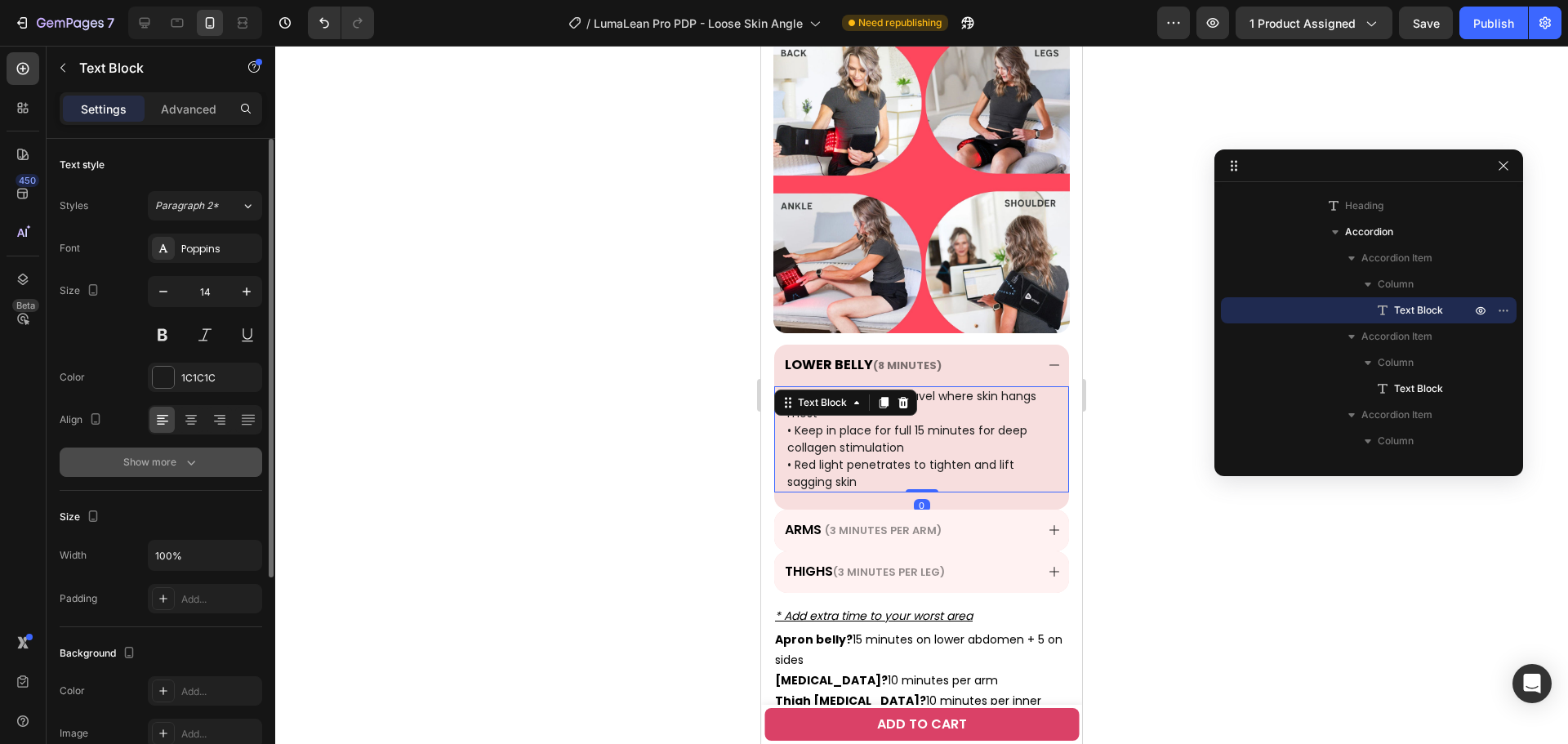
click at [150, 462] on div "Show more" at bounding box center [161, 462] width 76 height 17
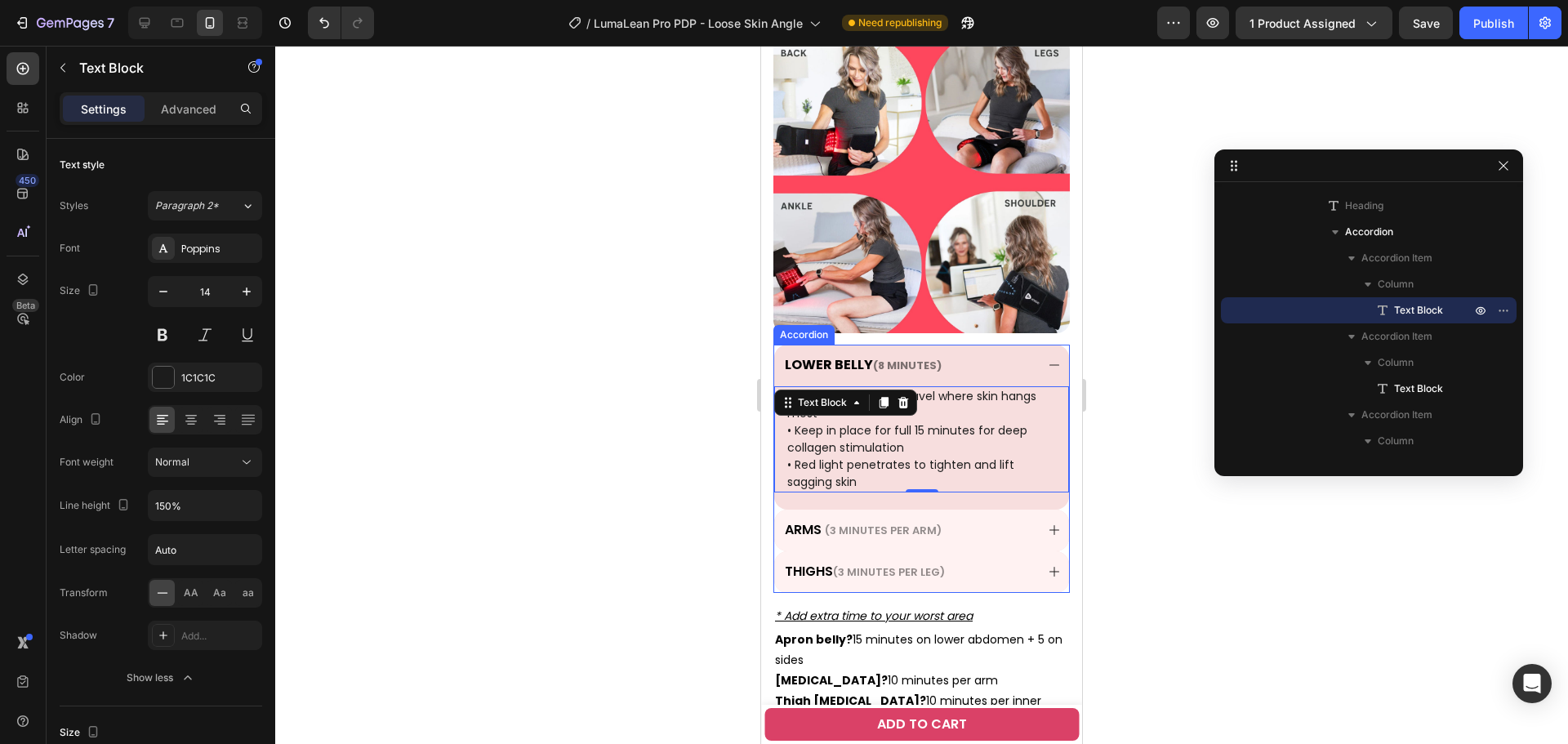
click at [1053, 345] on div "LOWER BELLY (8 minutes)" at bounding box center [921, 366] width 294 height 41
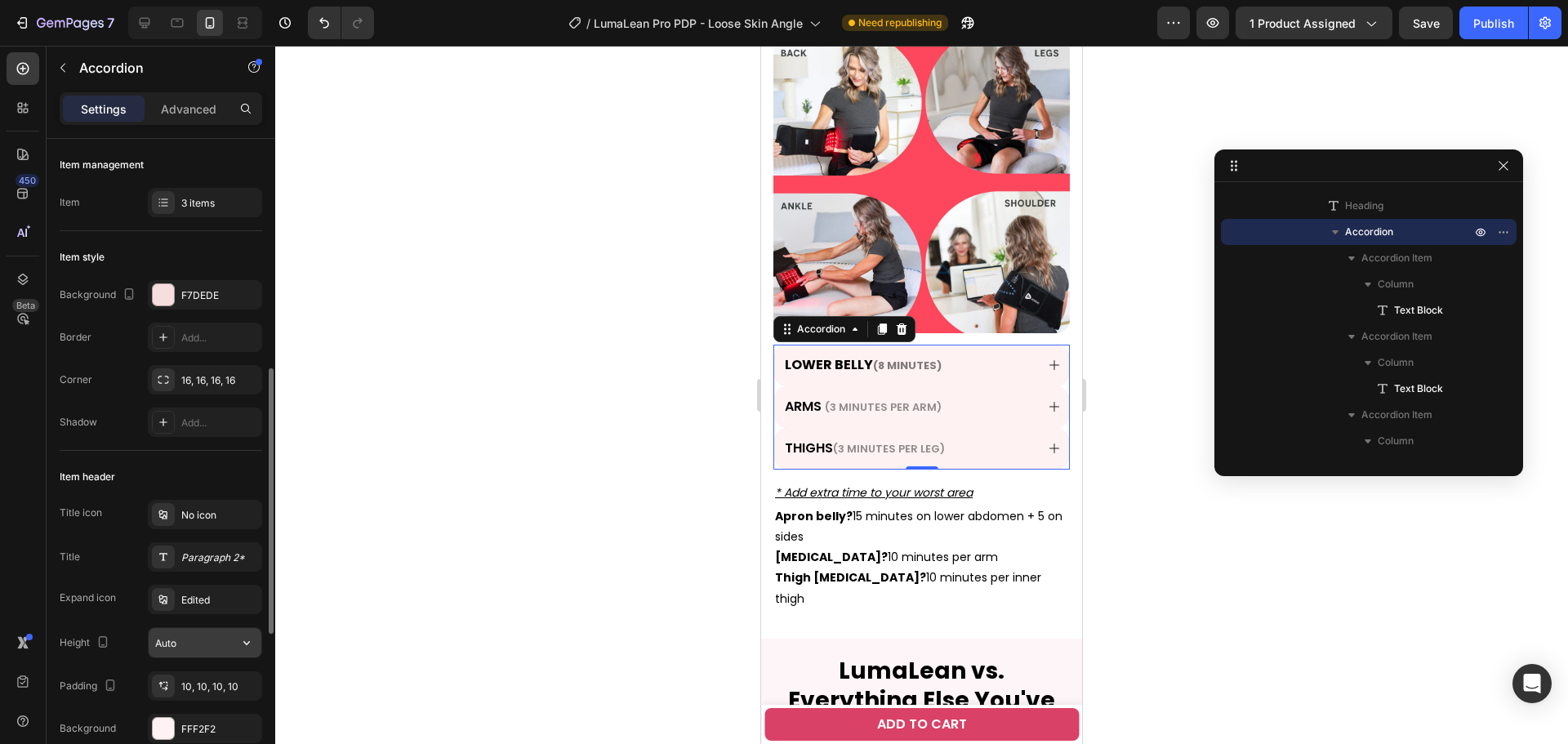
scroll to position [164, 0]
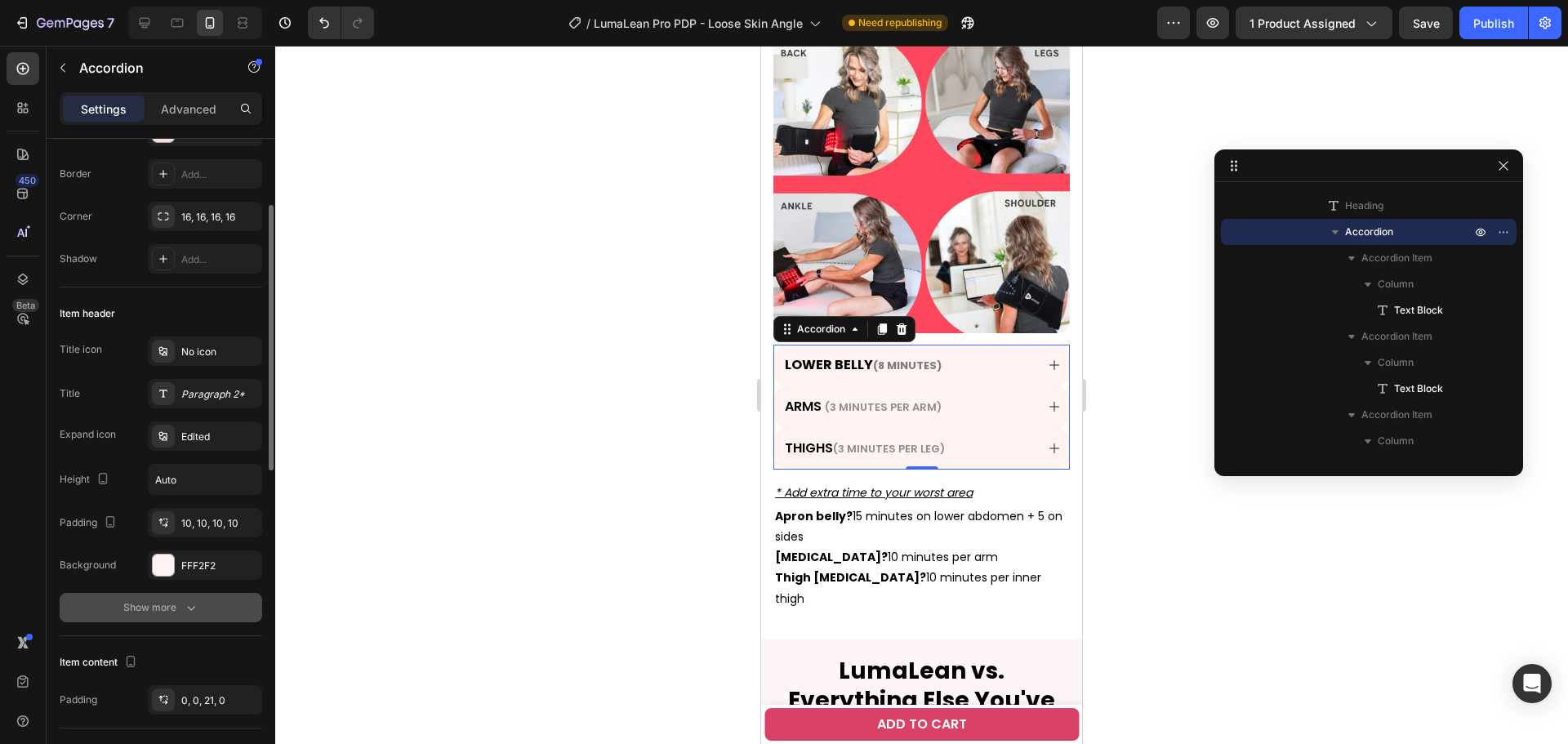
click at [163, 613] on div "Show more" at bounding box center [161, 607] width 76 height 17
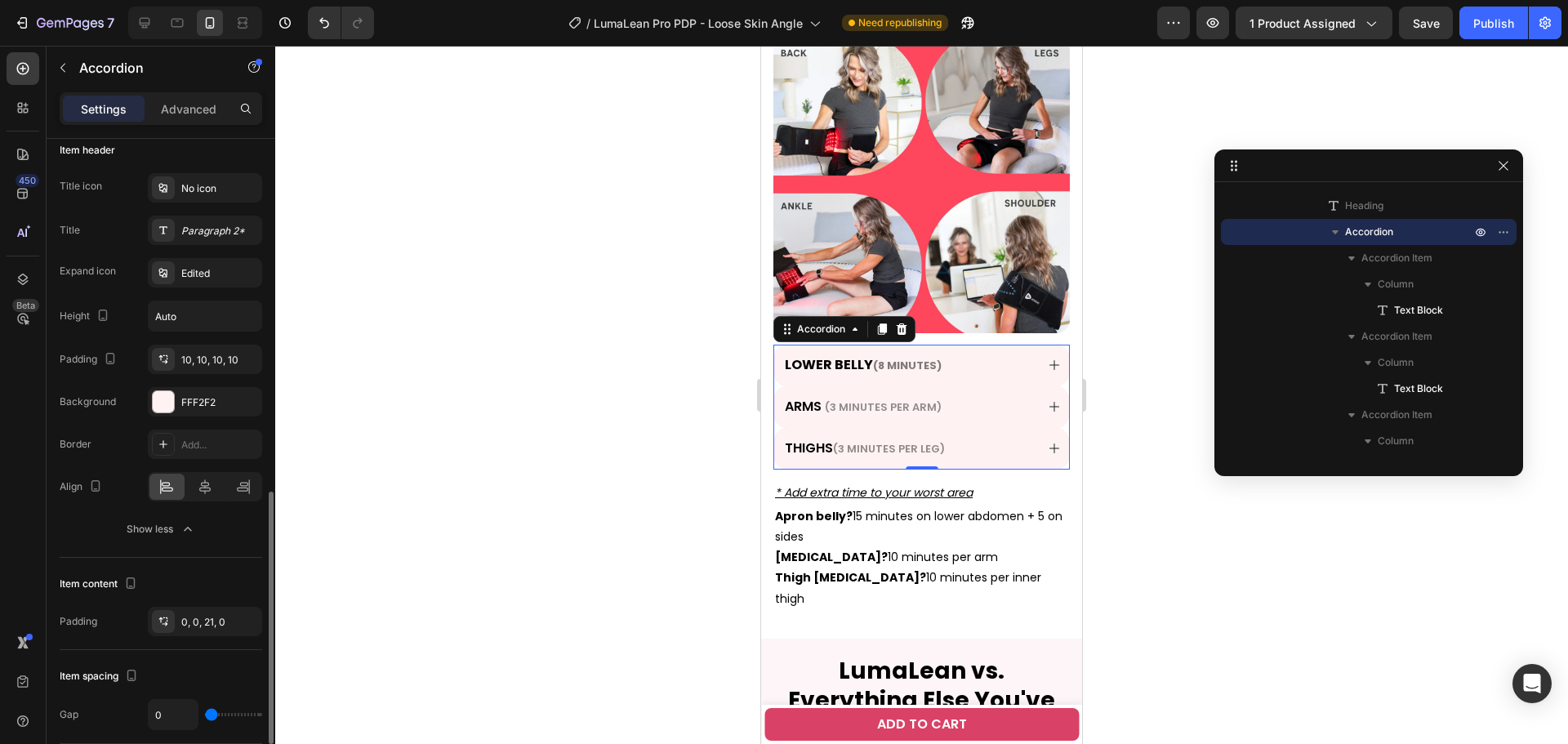
scroll to position [490, 0]
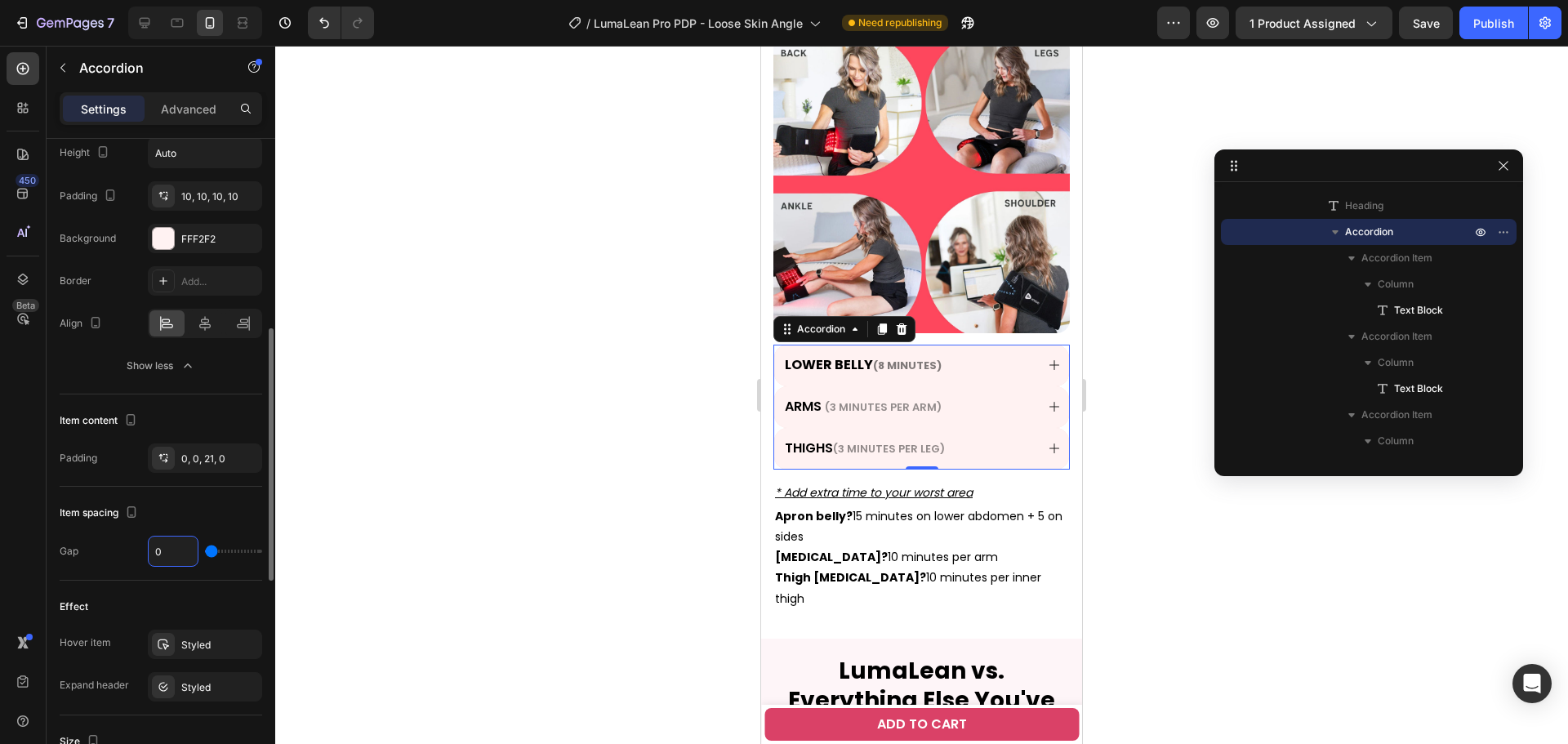
click at [167, 558] on input "0" at bounding box center [173, 552] width 49 height 30
type input "1"
type input "2"
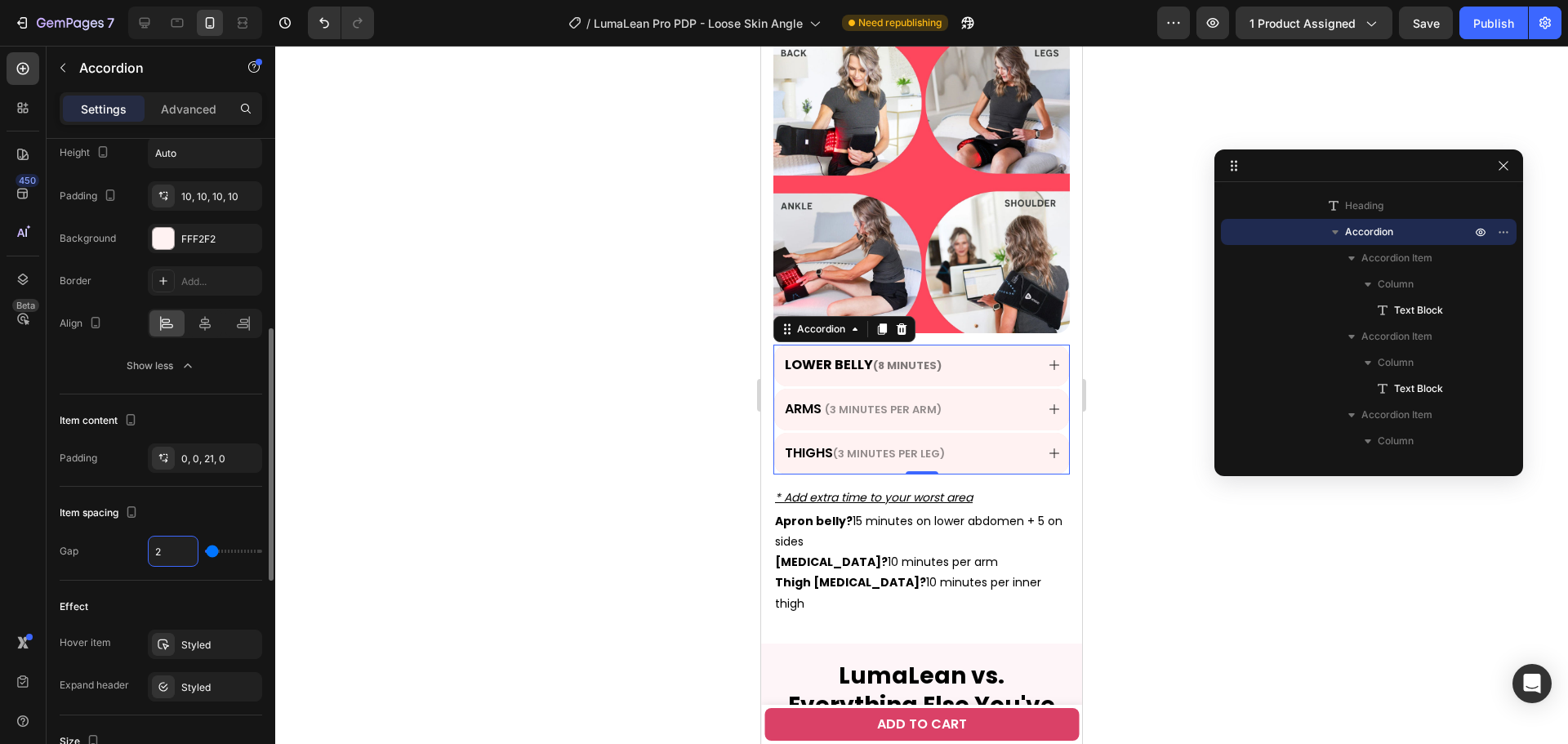
type input "3"
type input "4"
type input "5"
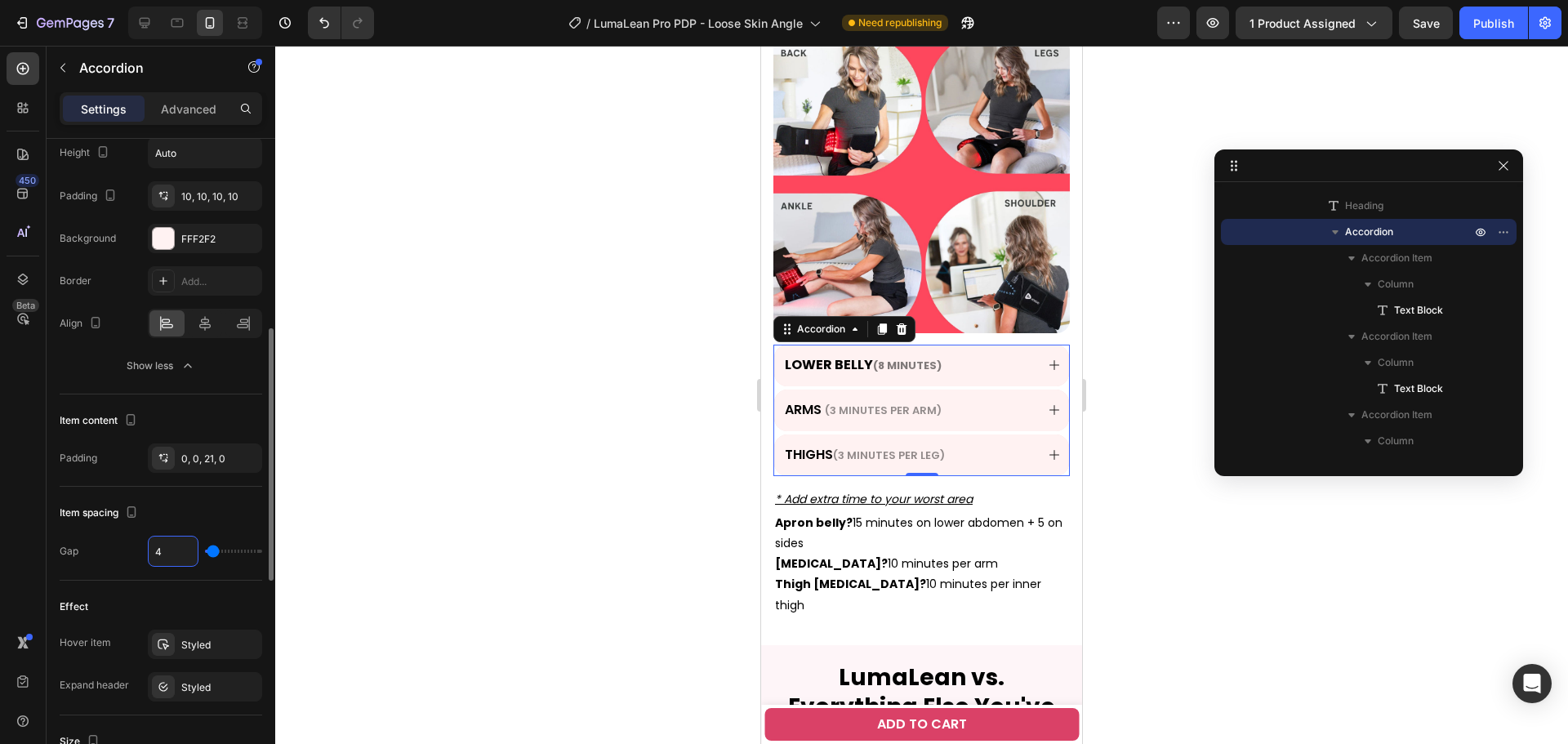
type input "5"
type input "6"
type input "5"
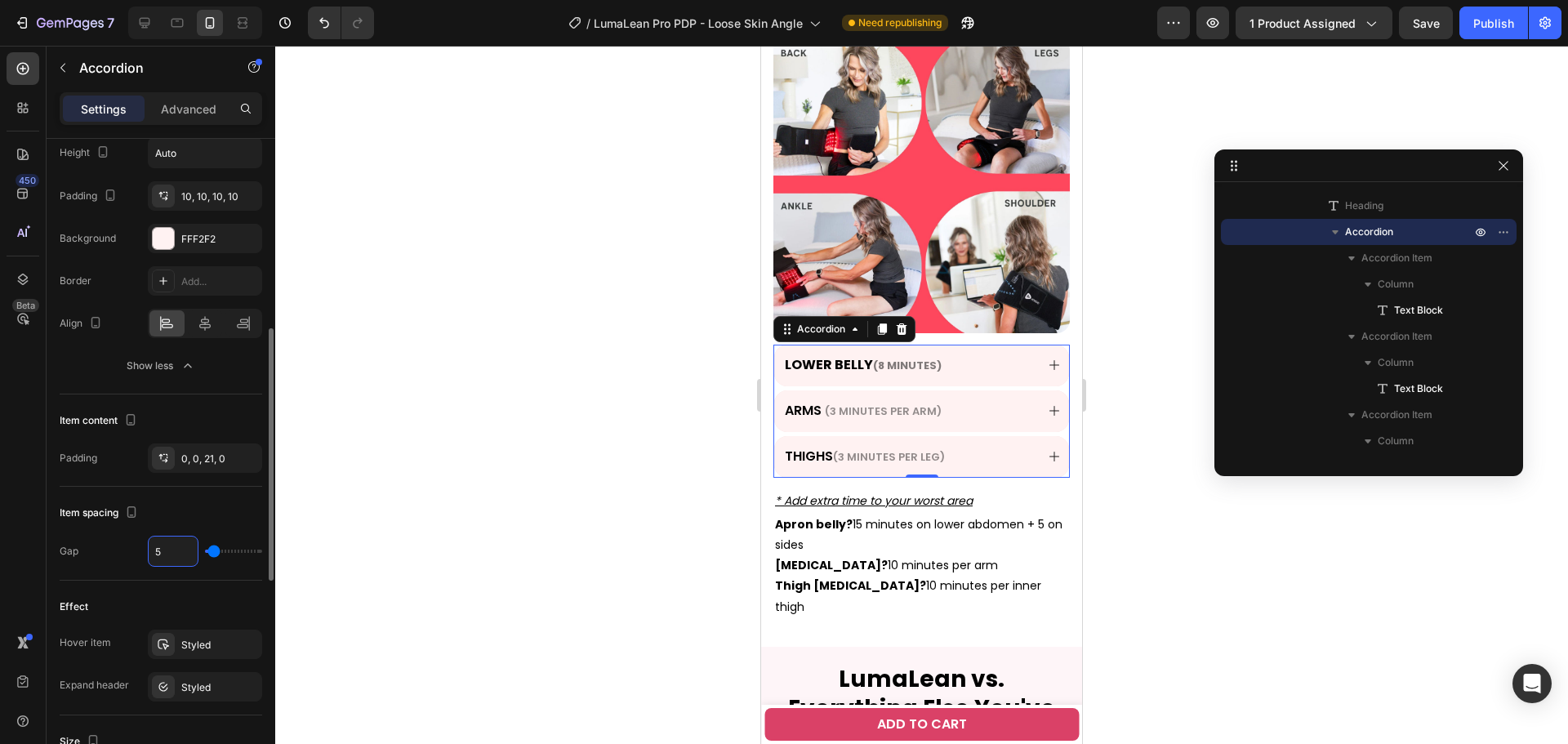
type input "4"
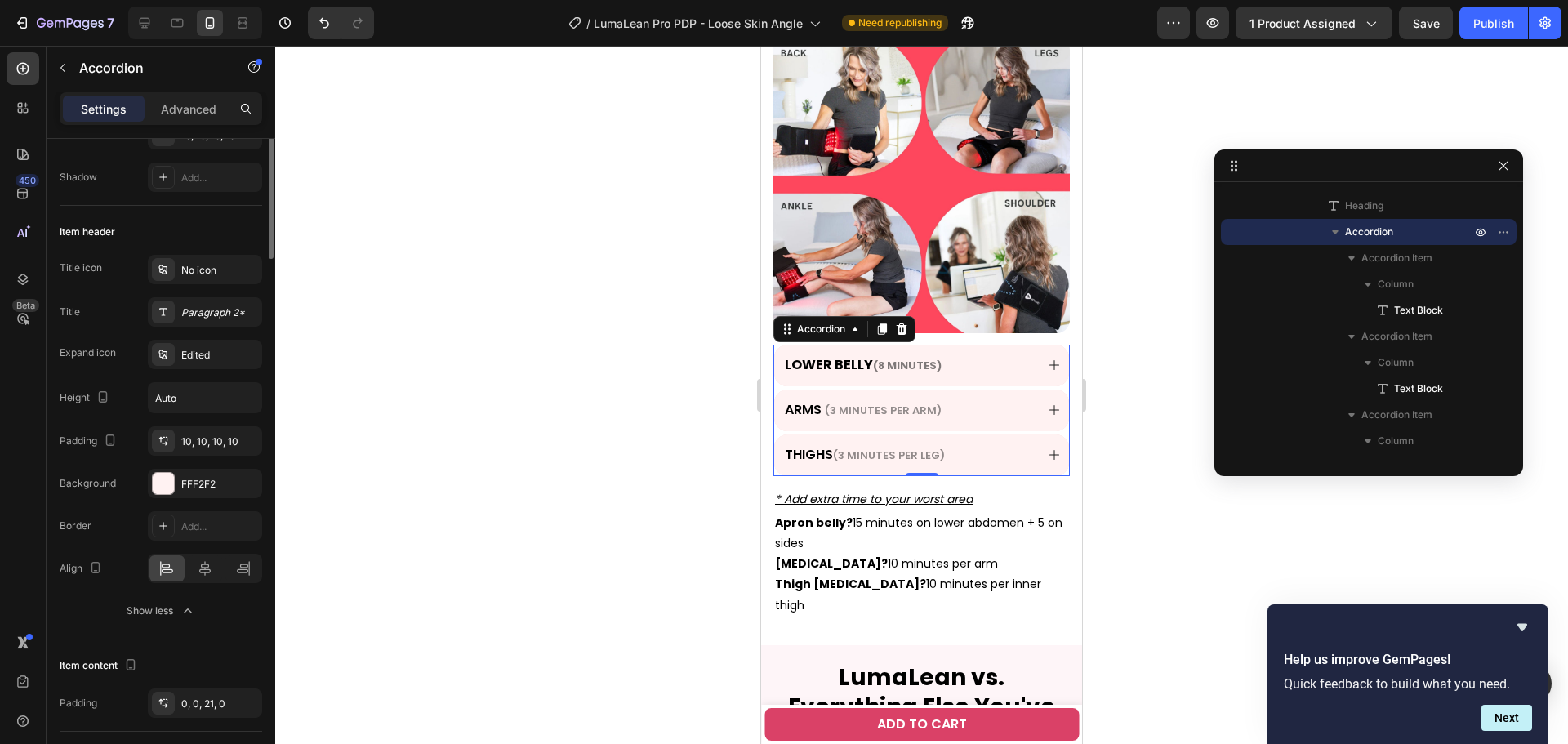
scroll to position [0, 0]
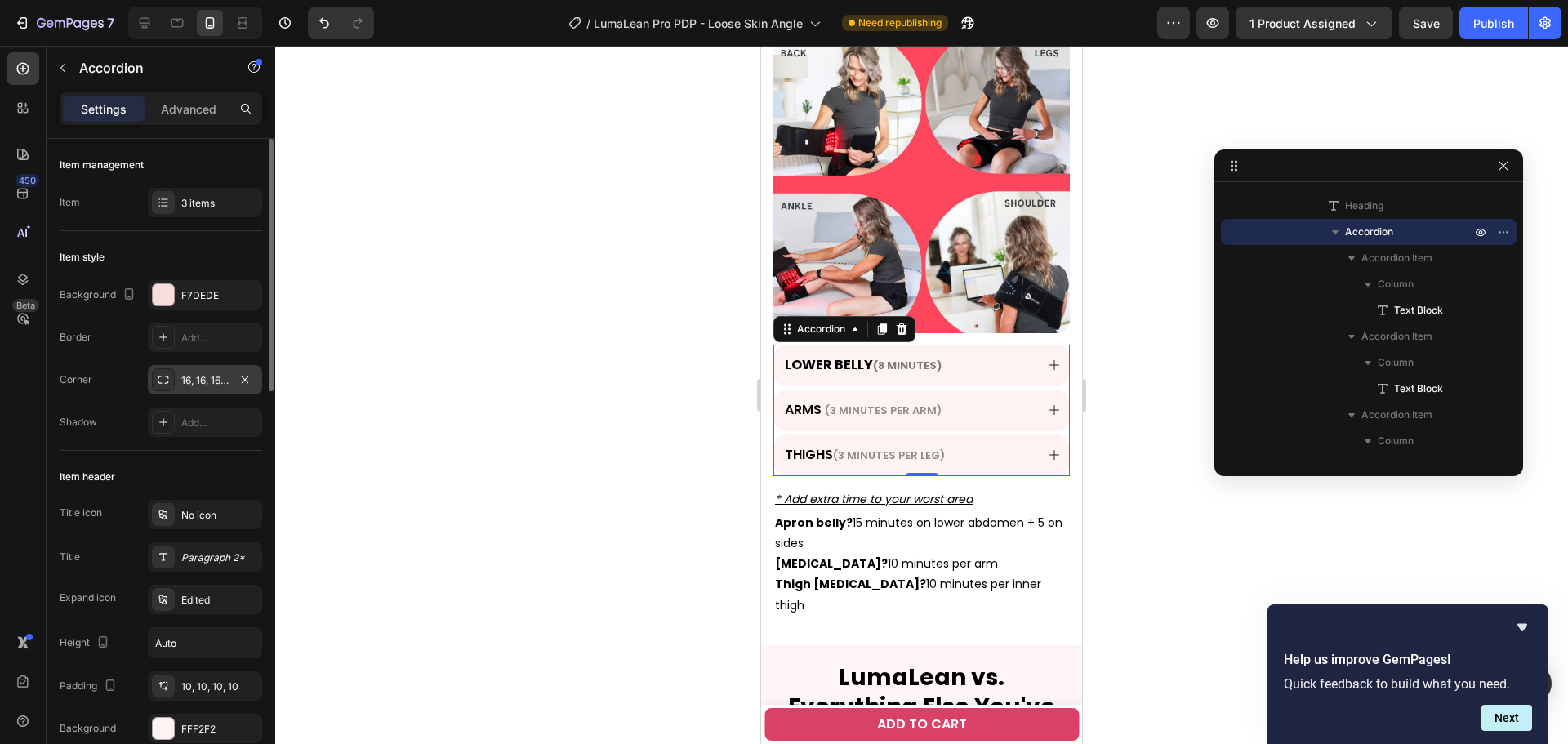
click at [205, 369] on div "16, 16, 16, 16" at bounding box center [205, 380] width 114 height 30
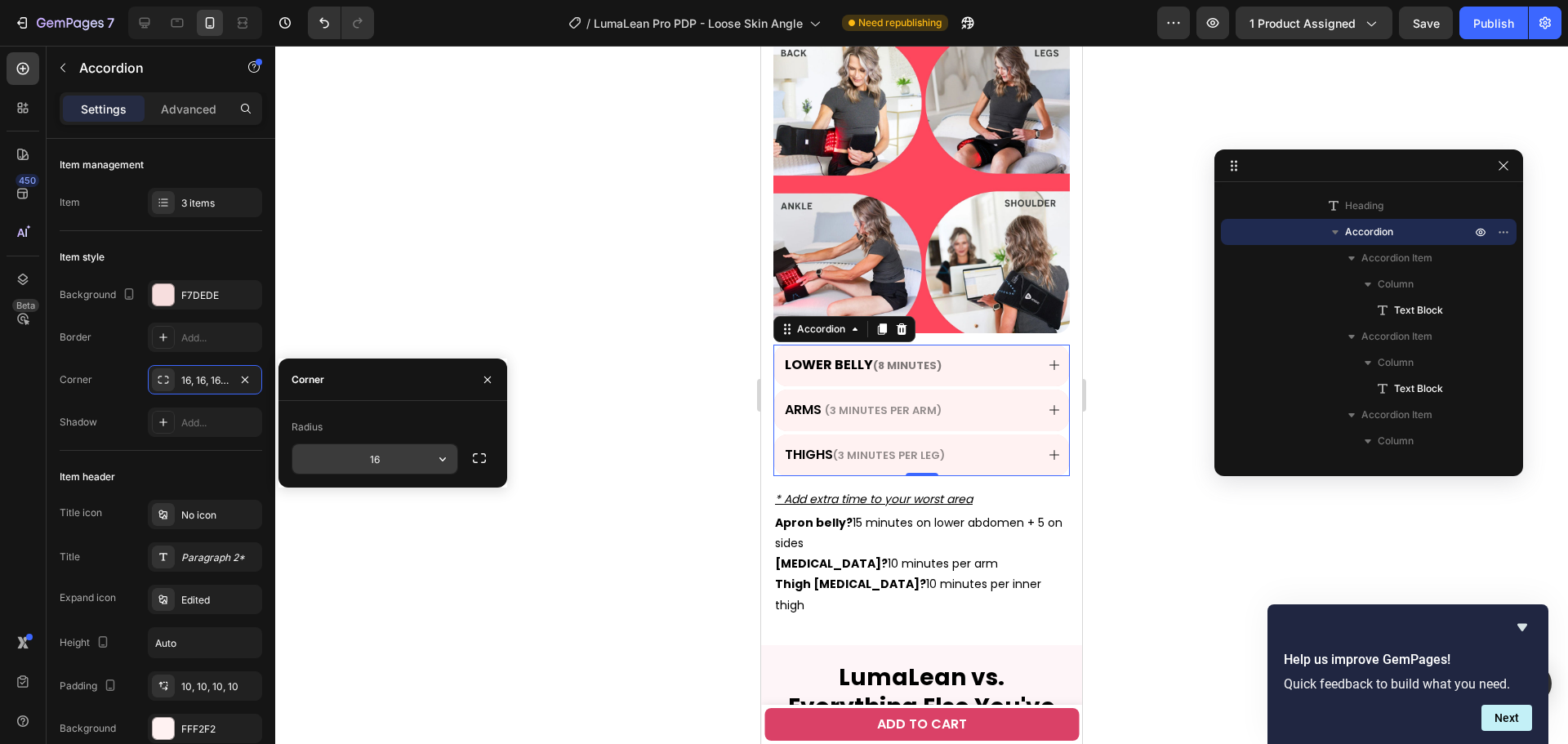
click at [379, 453] on input "16" at bounding box center [374, 459] width 164 height 30
type input "8"
click at [834, 556] on strong "[MEDICAL_DATA]?" at bounding box center [831, 564] width 112 height 17
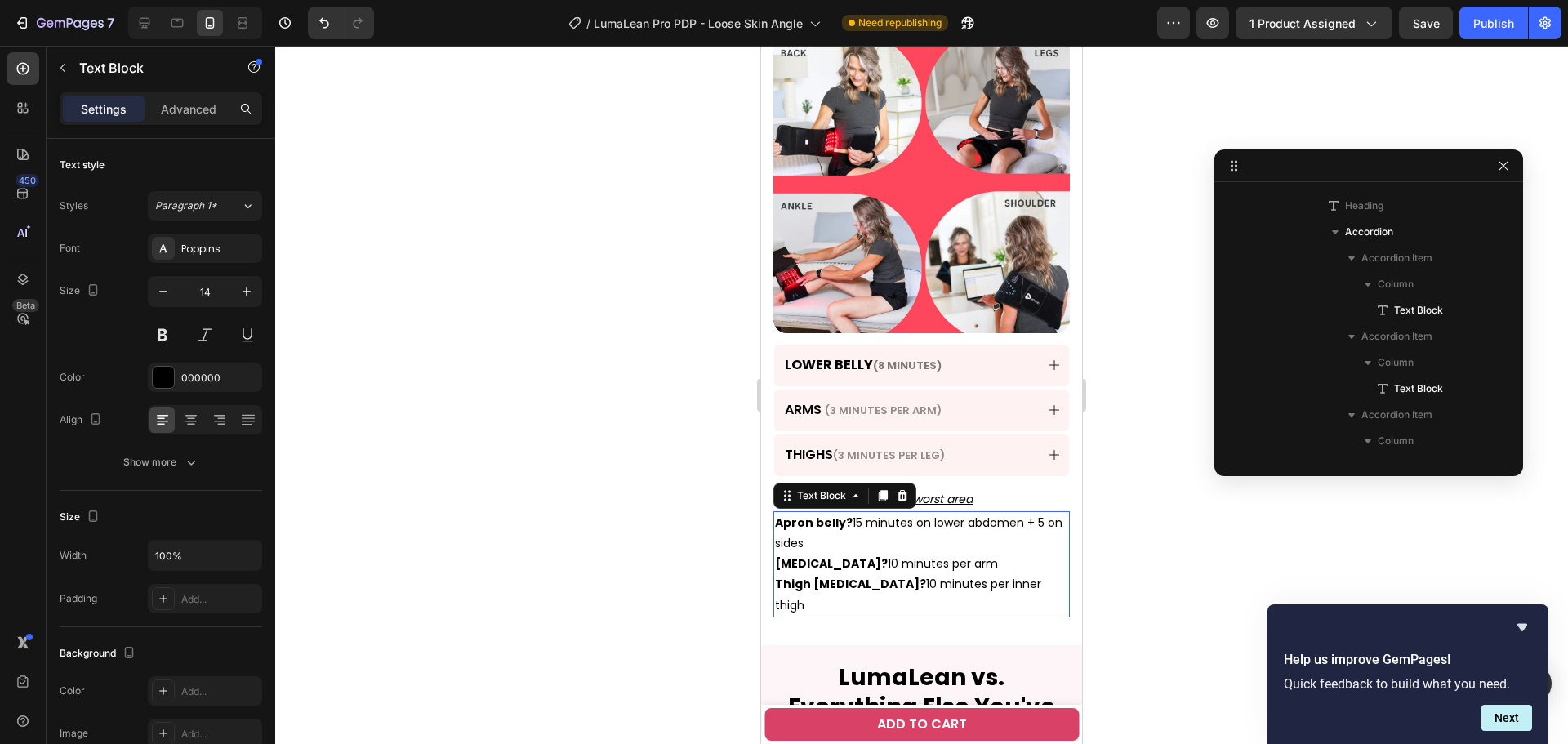
scroll to position [3682, 0]
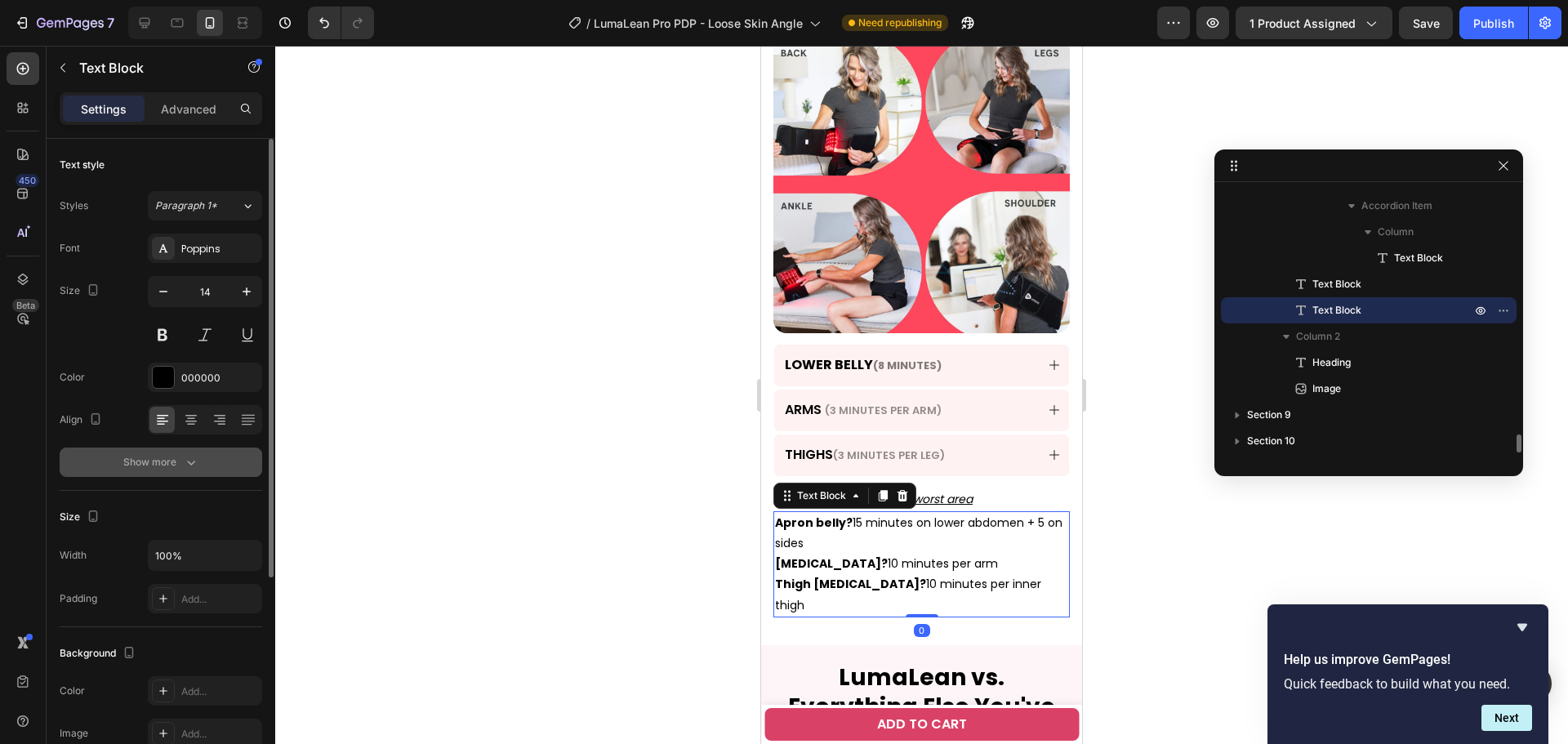
click at [164, 468] on div "Show more" at bounding box center [161, 462] width 76 height 17
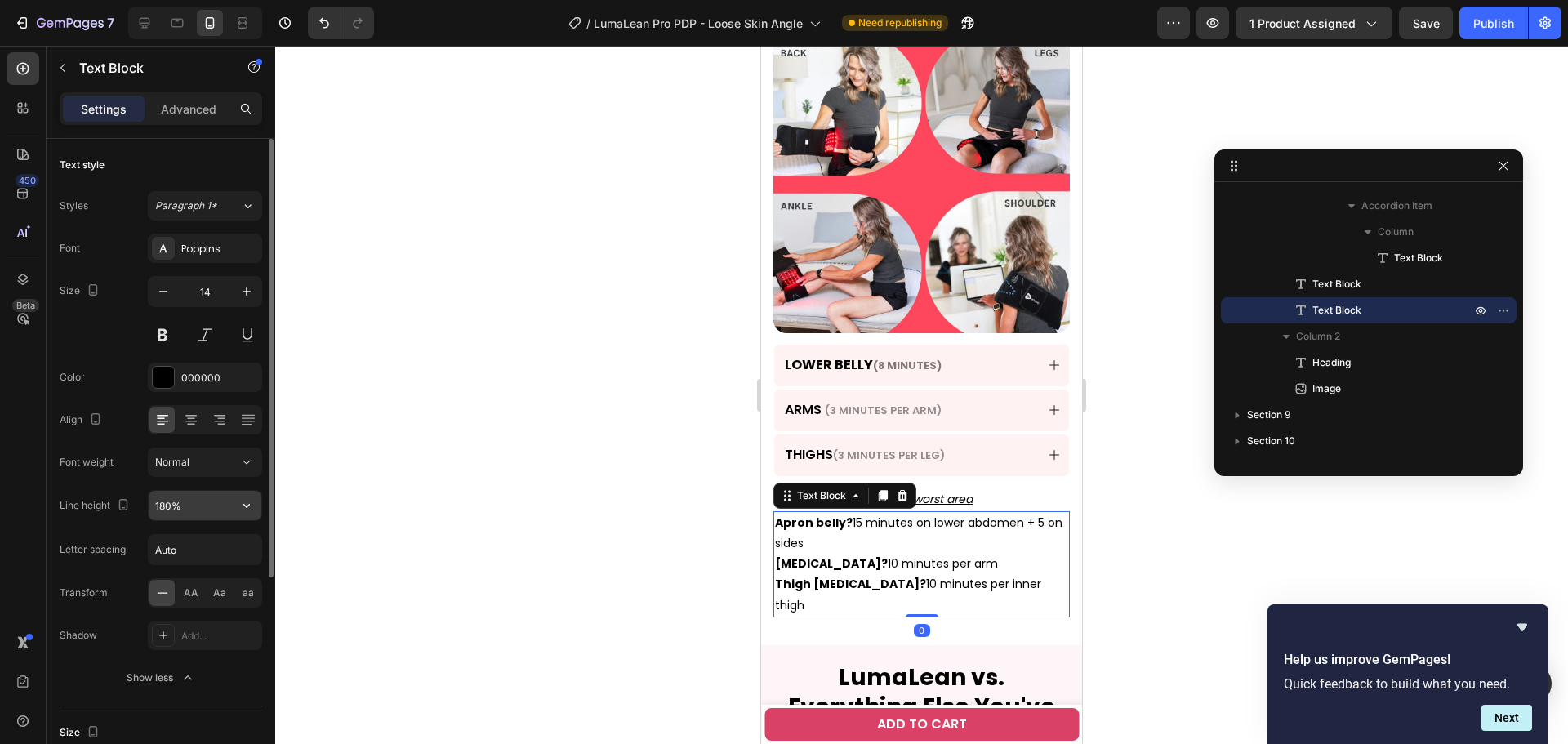
click at [169, 505] on input "180%" at bounding box center [205, 506] width 112 height 30
click at [163, 504] on input "180%" at bounding box center [205, 506] width 112 height 30
